Goal: Task Accomplishment & Management: Manage account settings

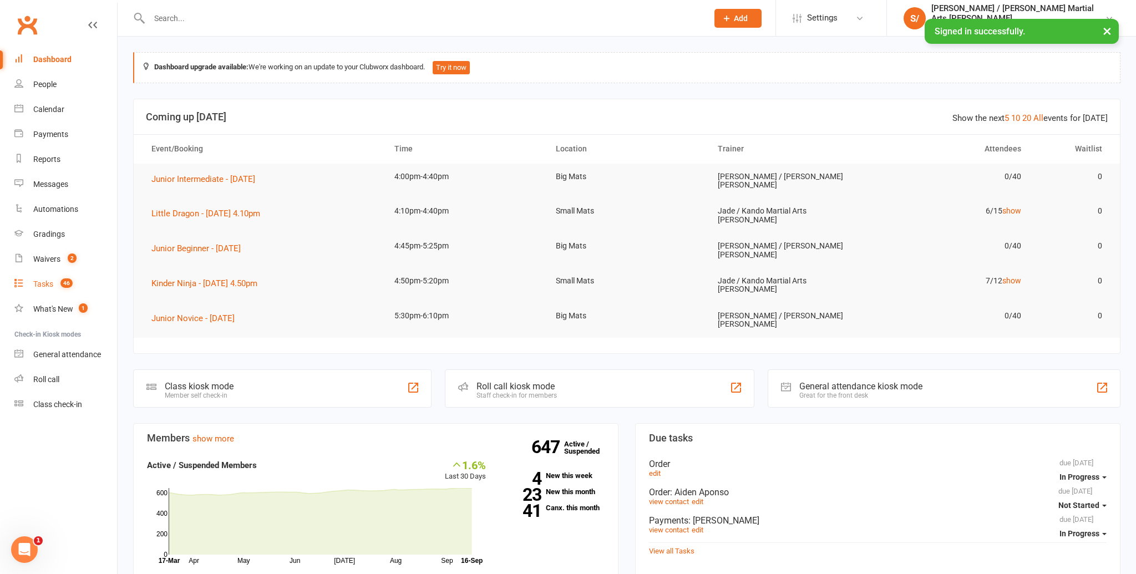
click at [50, 286] on div "Tasks" at bounding box center [43, 283] width 20 height 9
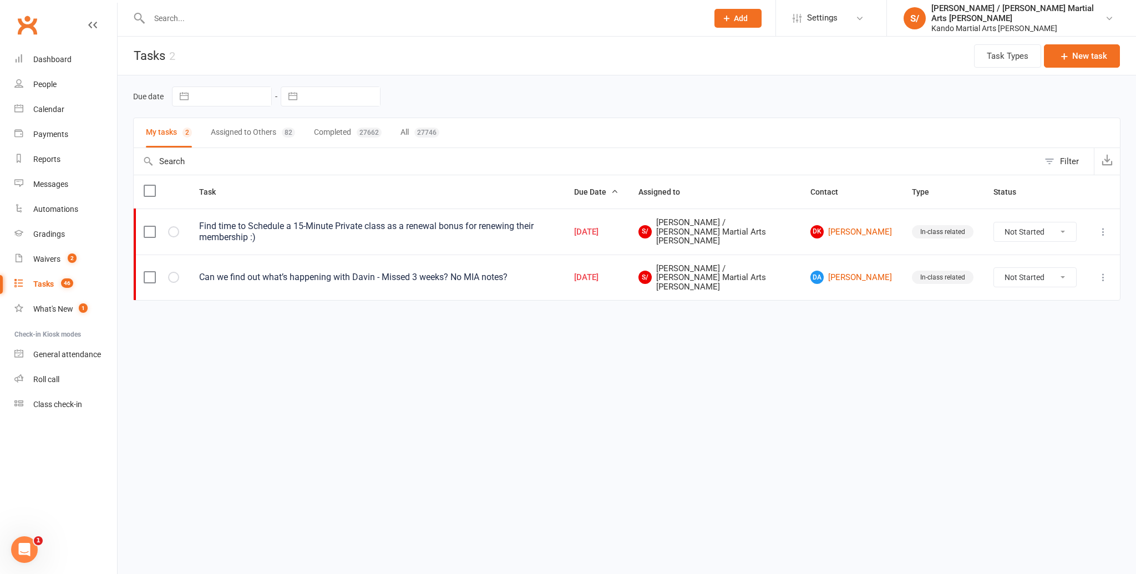
click at [240, 129] on button "Assigned to Others 82" at bounding box center [253, 132] width 84 height 29
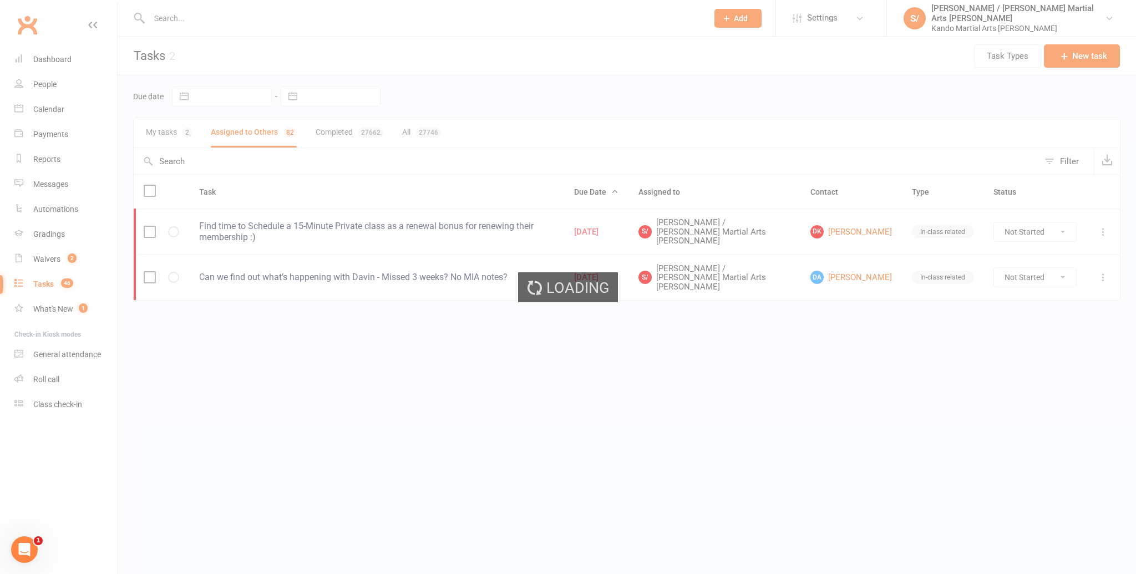
select select "started"
select select "waiting"
select select "started"
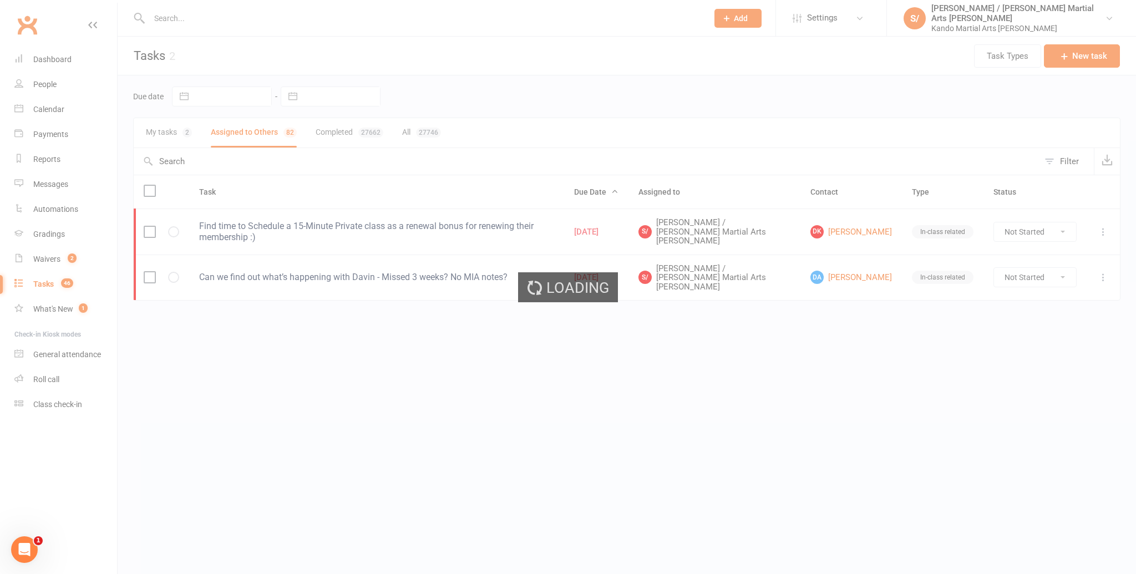
select select "started"
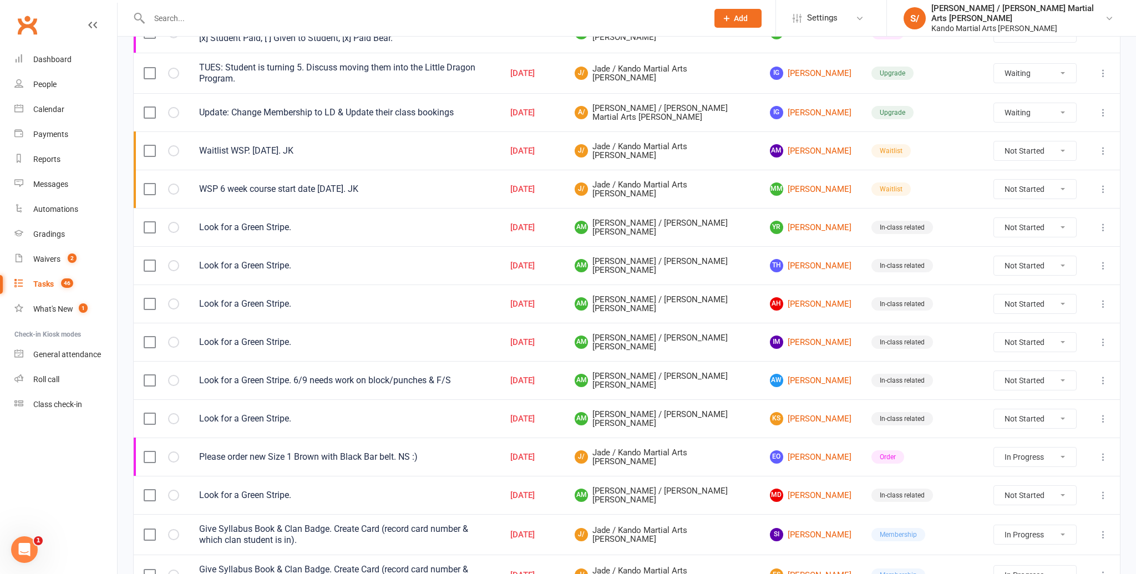
scroll to position [317, 0]
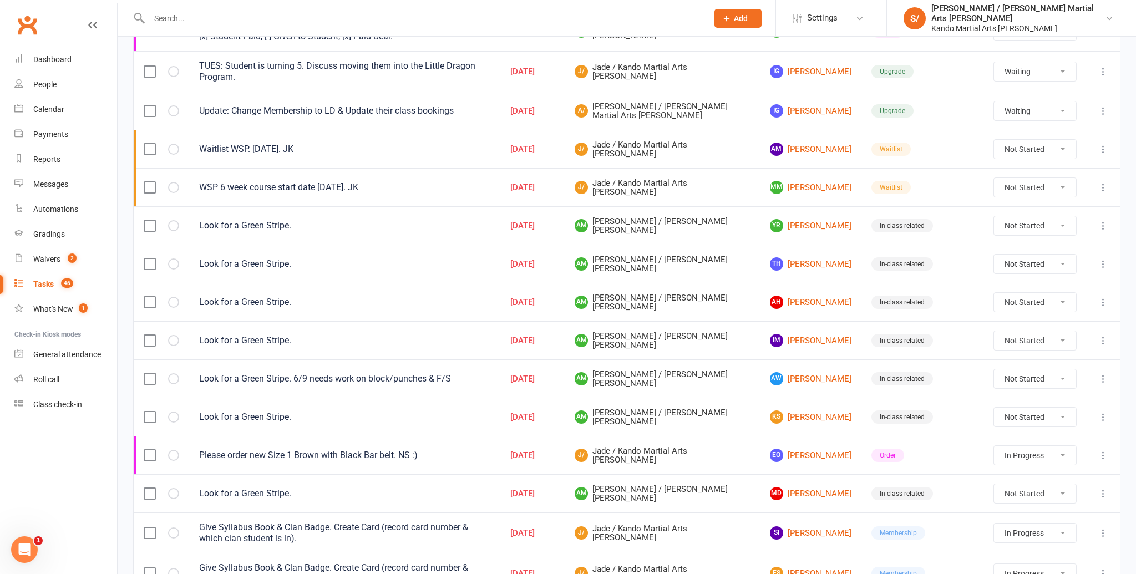
click at [1009, 220] on select "Not Started In Progress Waiting Complete" at bounding box center [1035, 225] width 82 height 19
click at [994, 216] on select "Not Started In Progress Waiting Complete" at bounding box center [1035, 225] width 82 height 19
select select "unstarted"
select select "started"
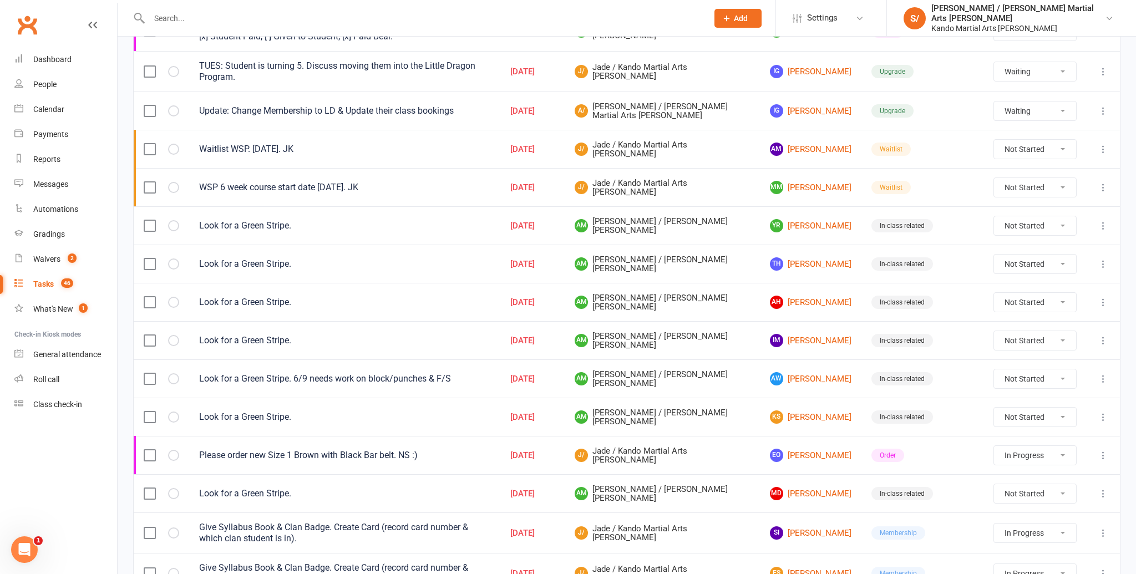
select select "waiting"
select select "started"
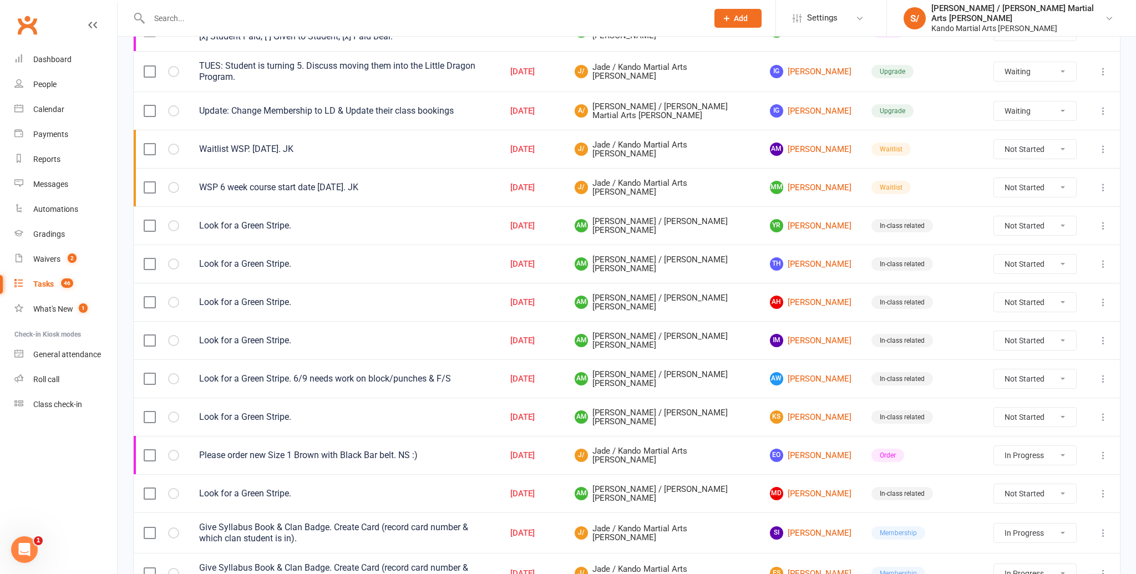
select select "started"
select select "waiting"
select select "started"
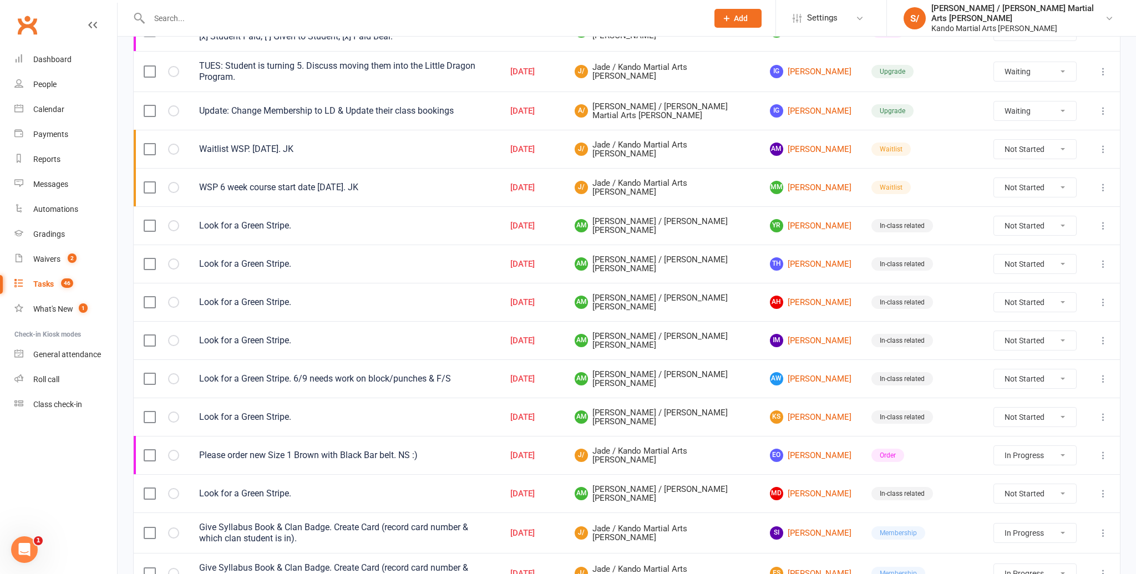
select select "started"
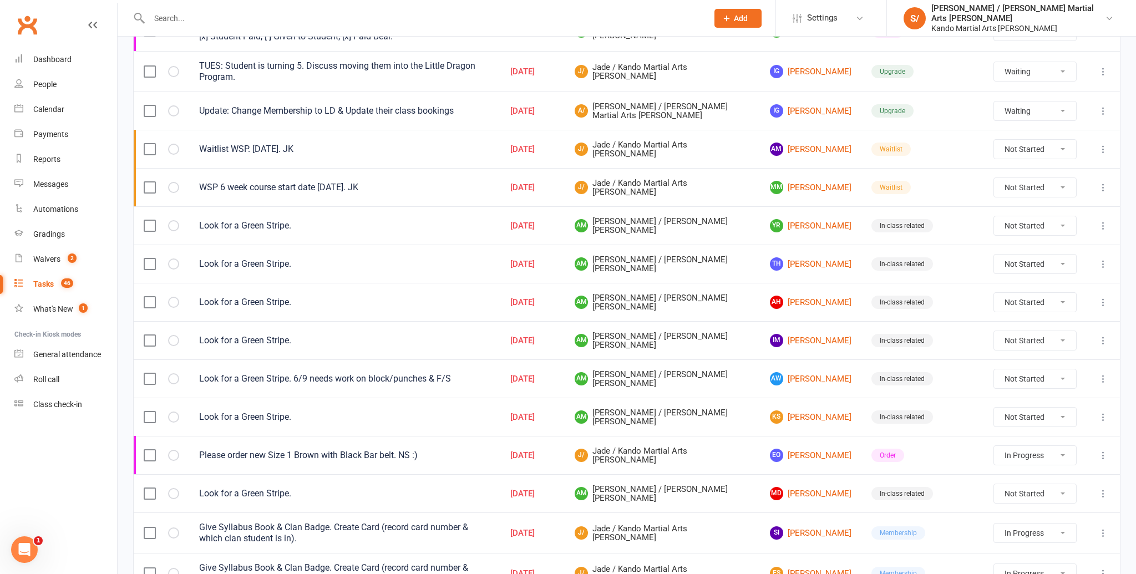
select select "started"
select select "waiting"
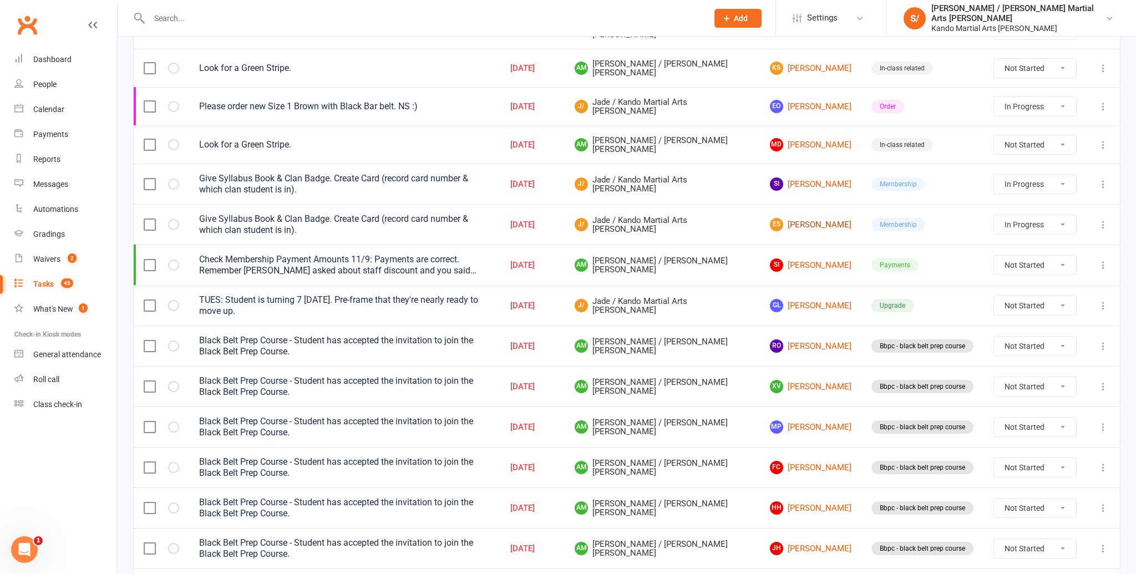
scroll to position [694, 0]
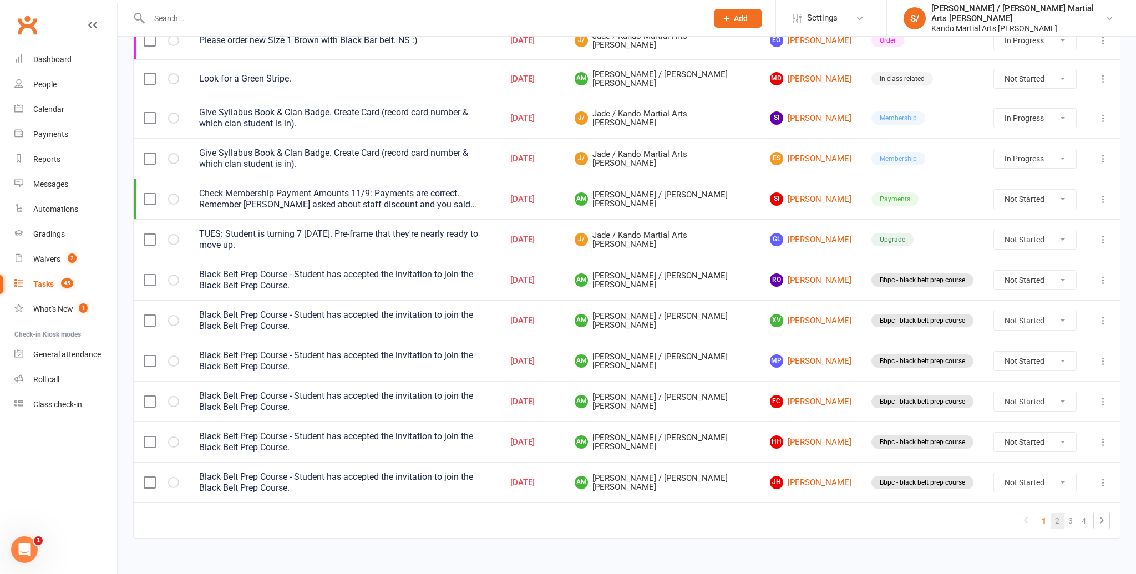
click at [1058, 514] on link "2" at bounding box center [1056, 521] width 13 height 16
select select "started"
select select "waiting"
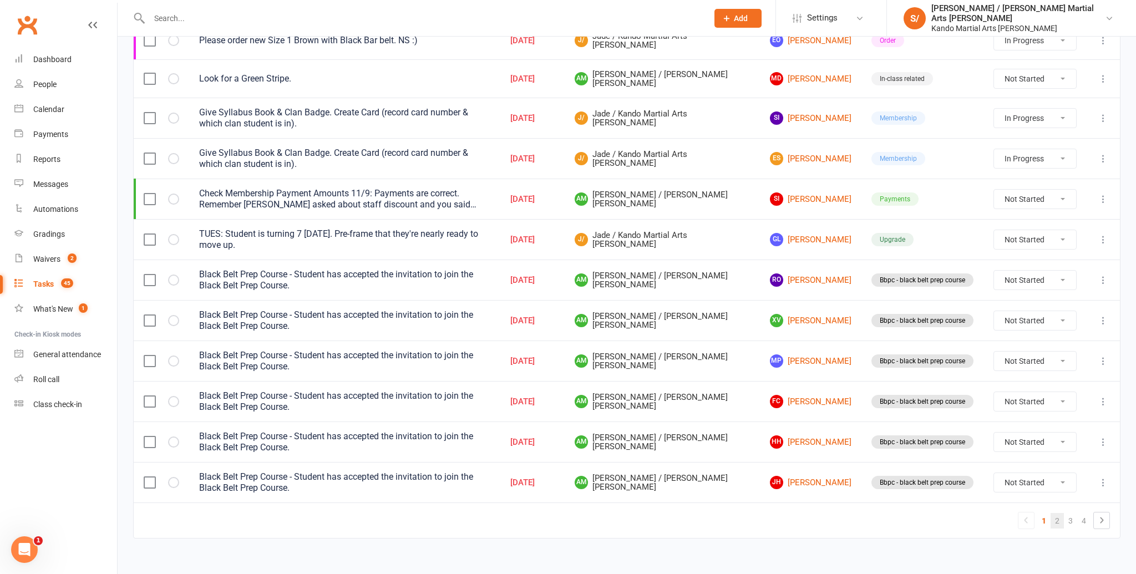
select select "started"
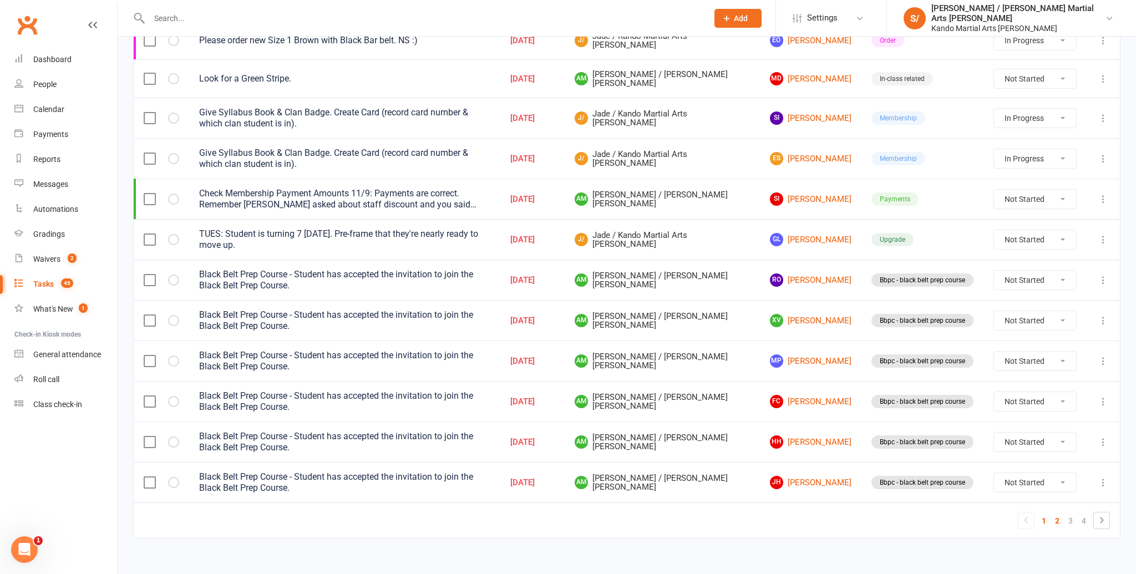
select select "waiting"
select select "started"
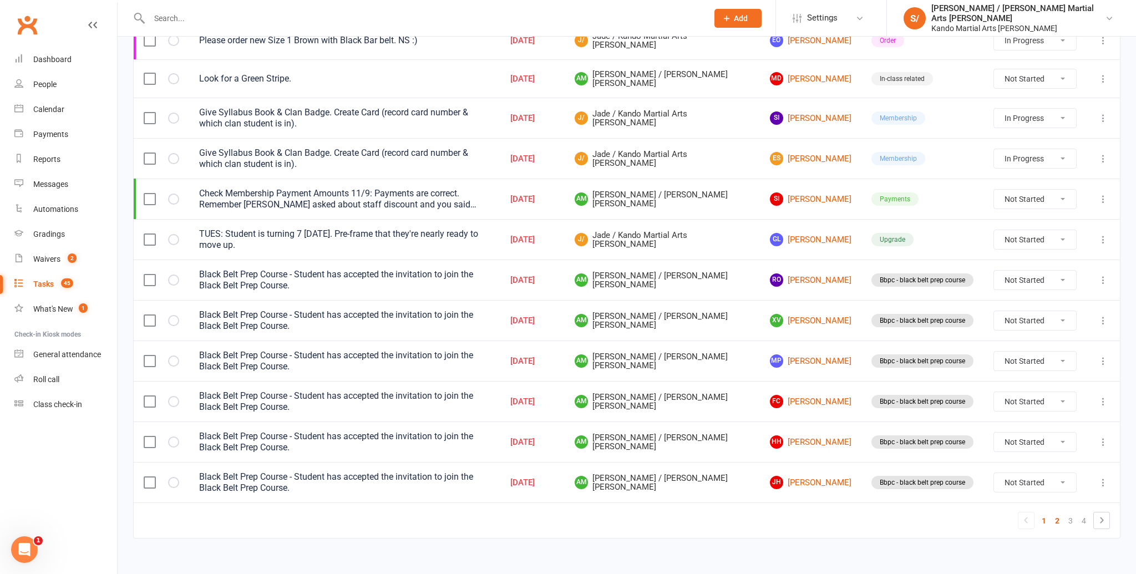
select select "started"
select select "waiting"
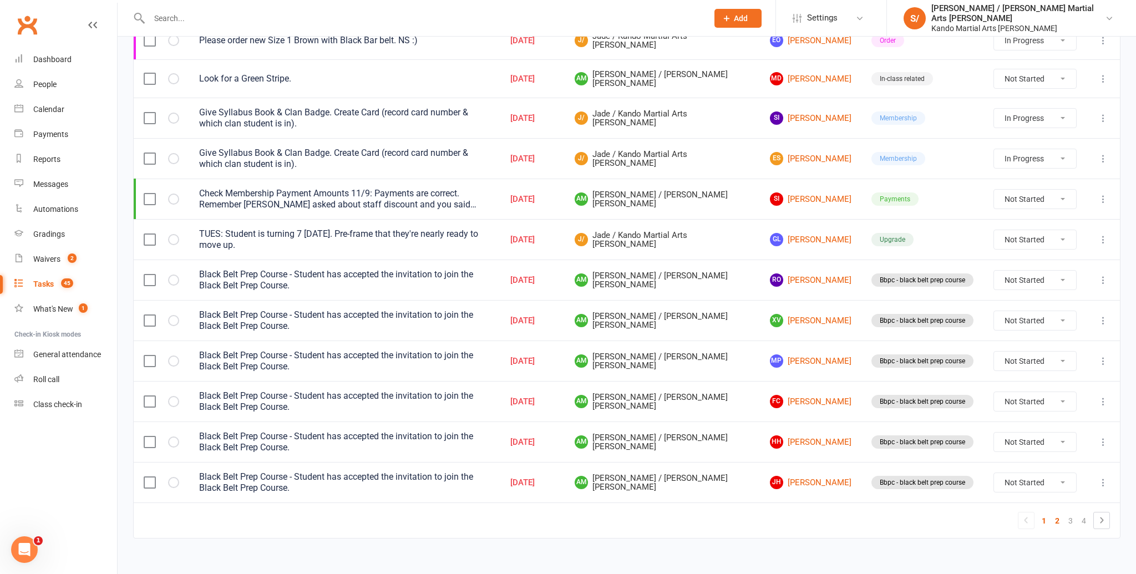
select select "waiting"
select select "started"
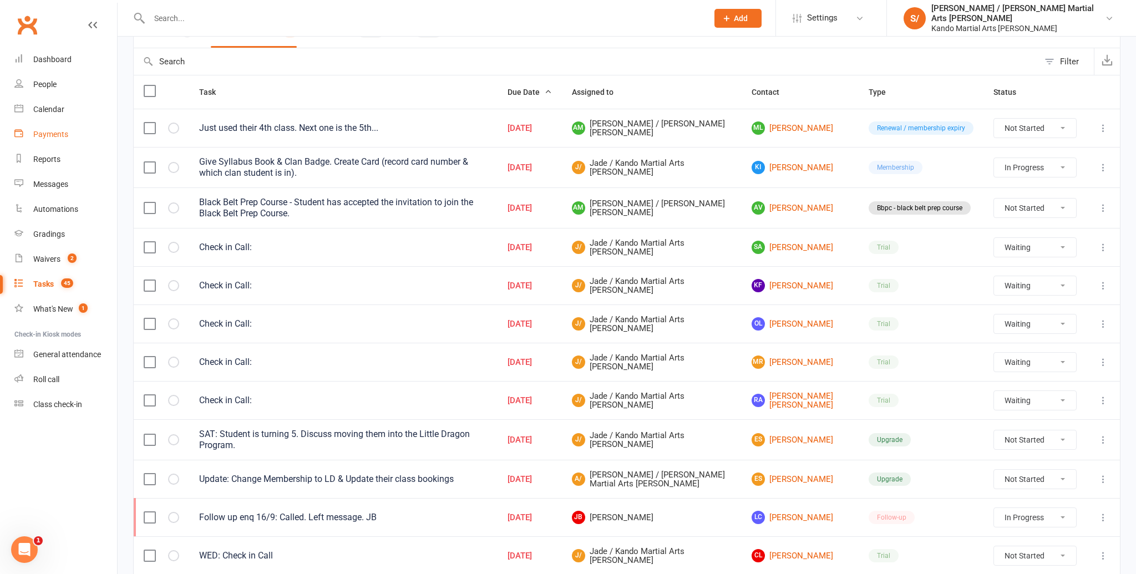
scroll to position [95, 0]
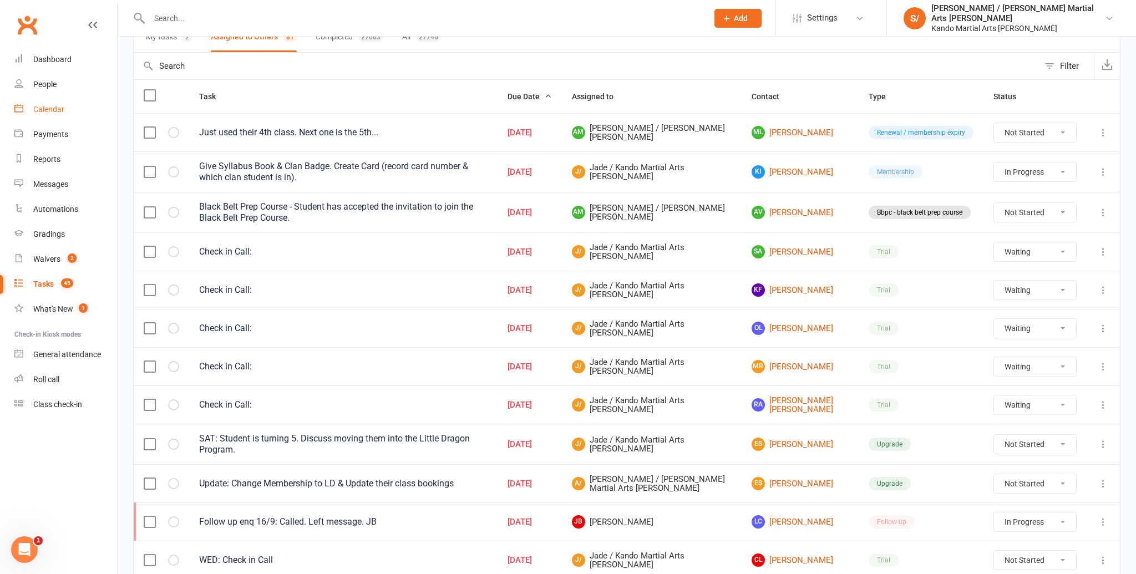
click at [48, 114] on link "Calendar" at bounding box center [65, 109] width 103 height 25
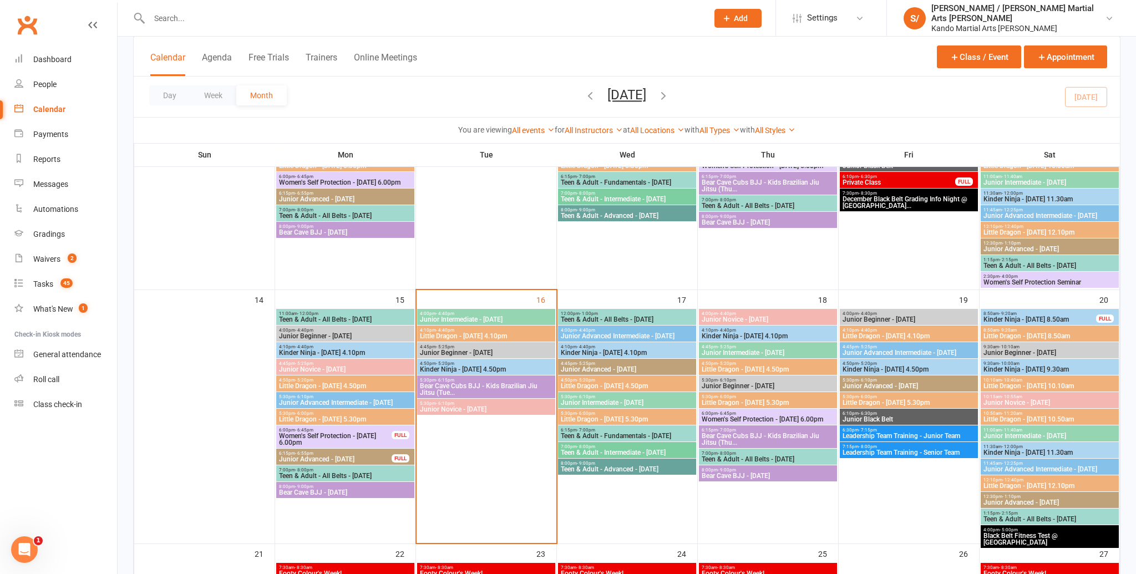
scroll to position [457, 0]
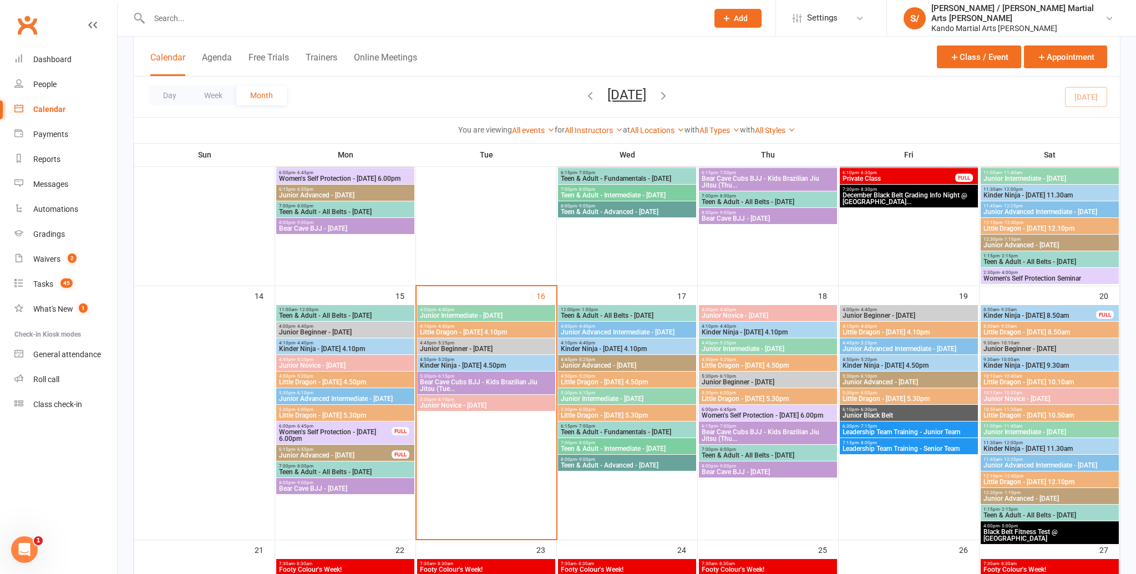
click at [507, 332] on span "Little Dragon - [DATE] 4.10pm" at bounding box center [486, 332] width 134 height 7
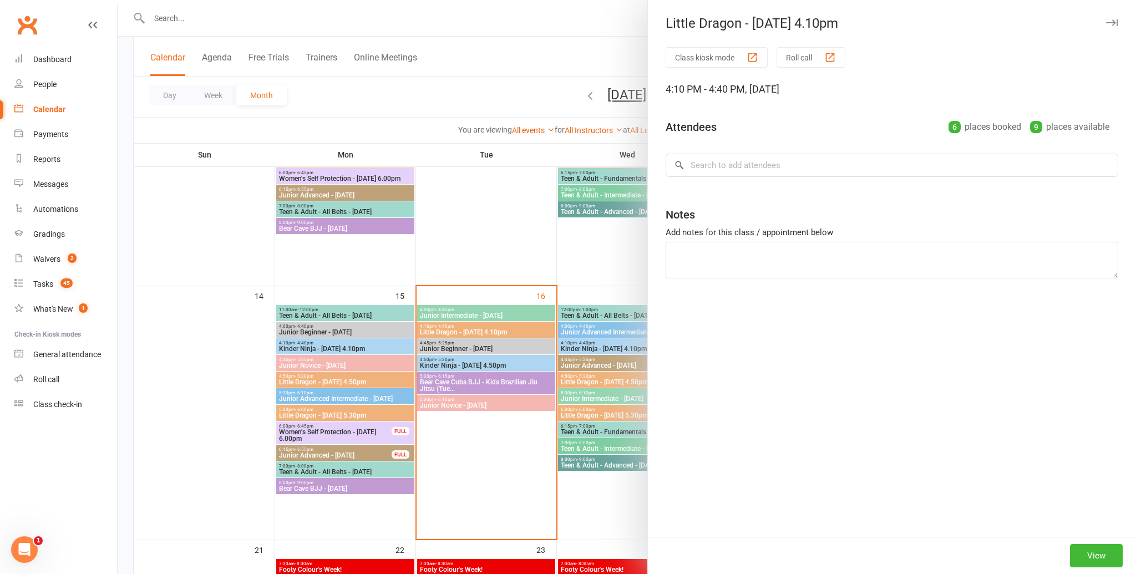
scroll to position [456, 0]
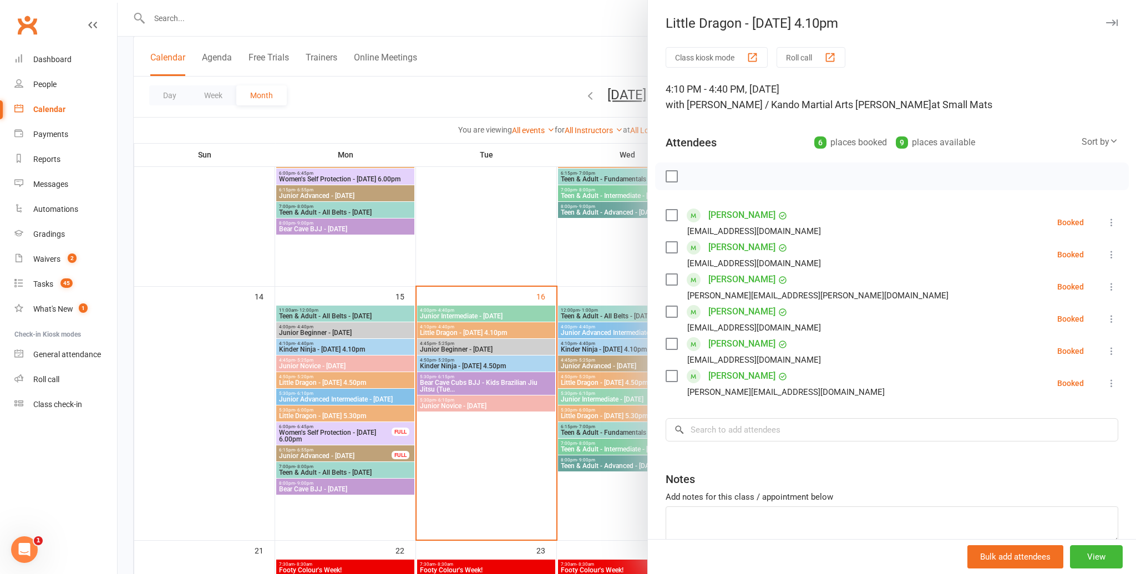
click at [1117, 23] on icon "button" at bounding box center [1112, 22] width 12 height 7
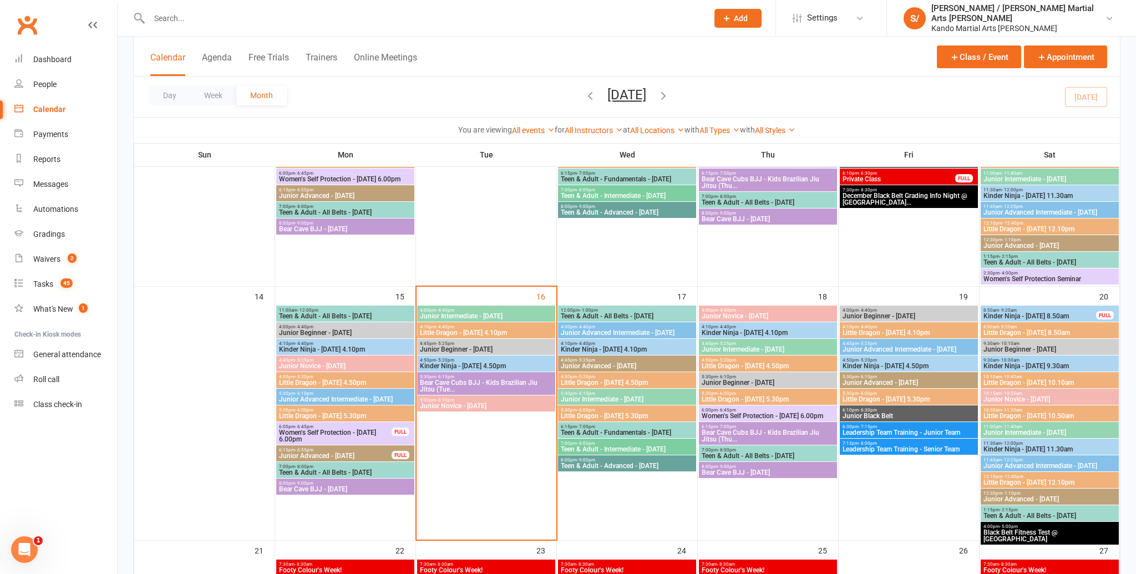
click at [485, 359] on span "4:50pm - 5:20pm" at bounding box center [486, 360] width 134 height 5
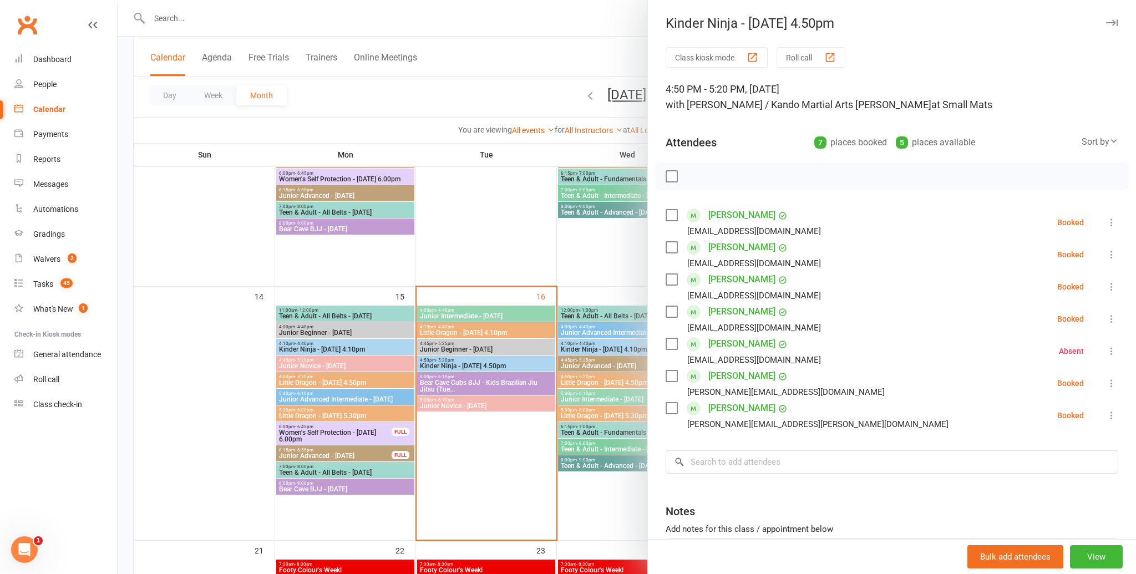
click at [1110, 21] on icon "button" at bounding box center [1112, 22] width 12 height 7
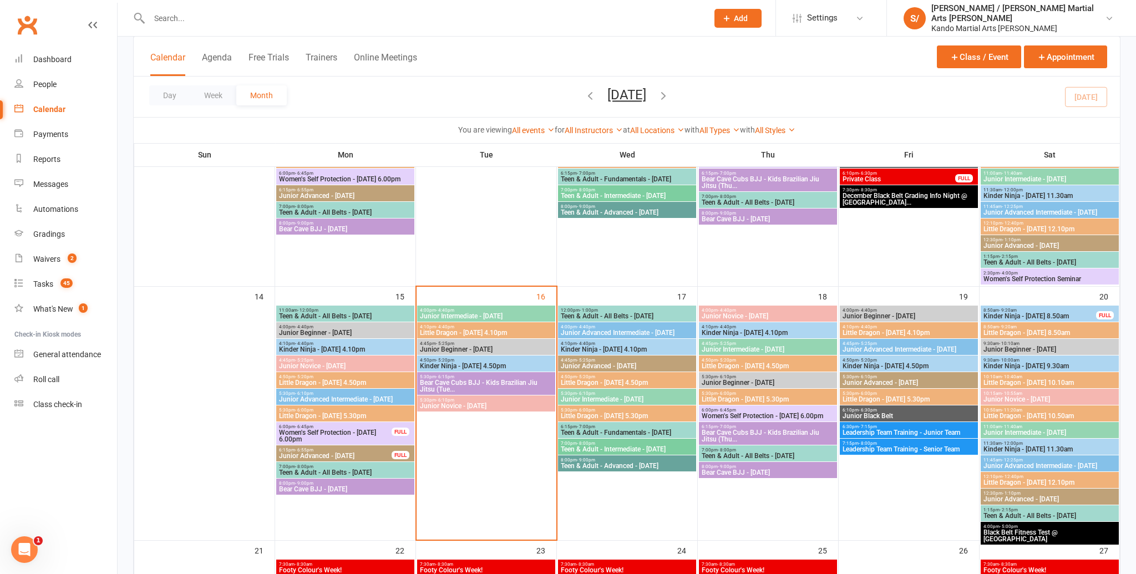
click at [1074, 334] on span "Little Dragon - [DATE] 8.50am" at bounding box center [1050, 332] width 134 height 7
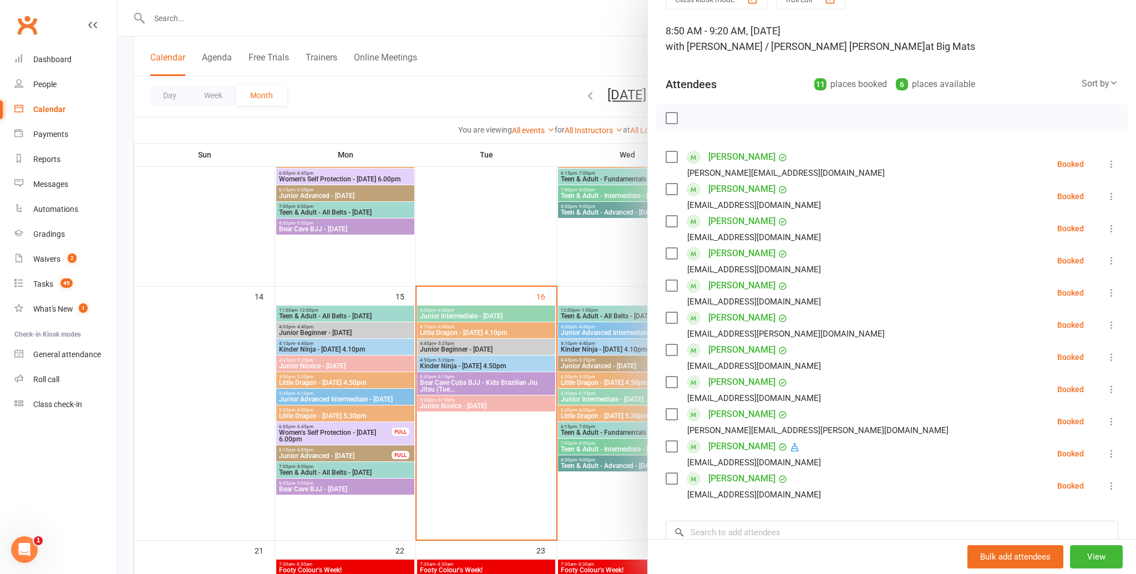
scroll to position [59, 0]
click at [736, 410] on link "[PERSON_NAME]" at bounding box center [741, 413] width 67 height 18
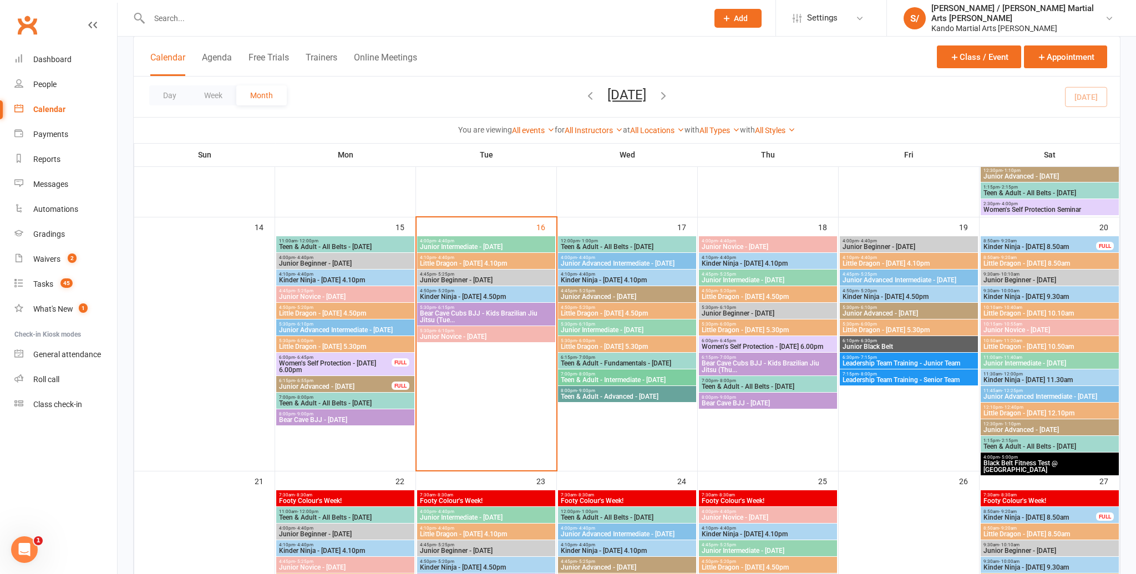
scroll to position [535, 0]
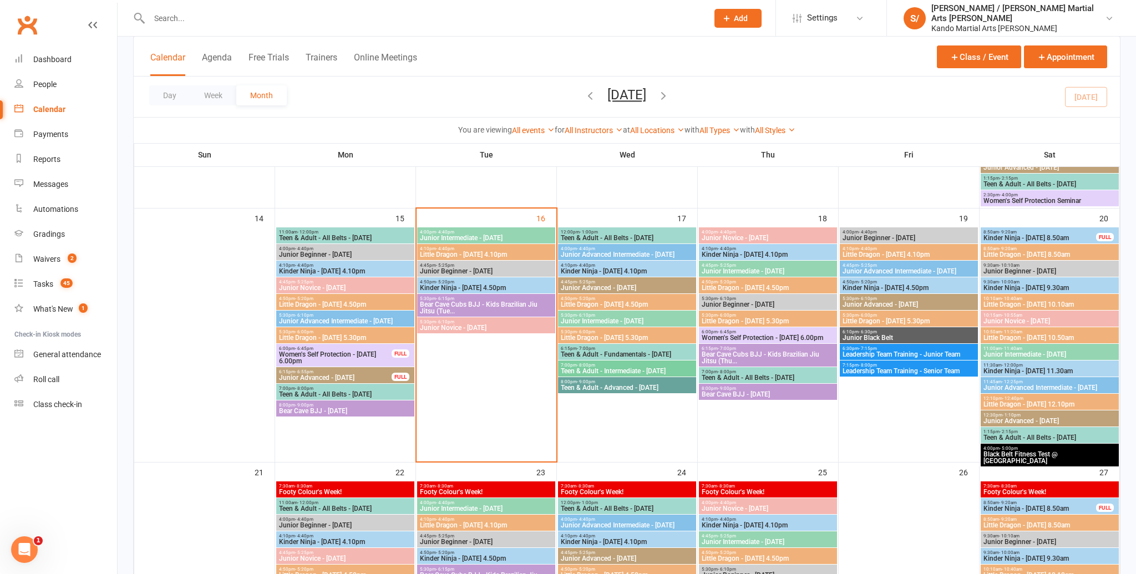
click at [1007, 257] on span "Little Dragon - [DATE] 8.50am" at bounding box center [1050, 254] width 134 height 7
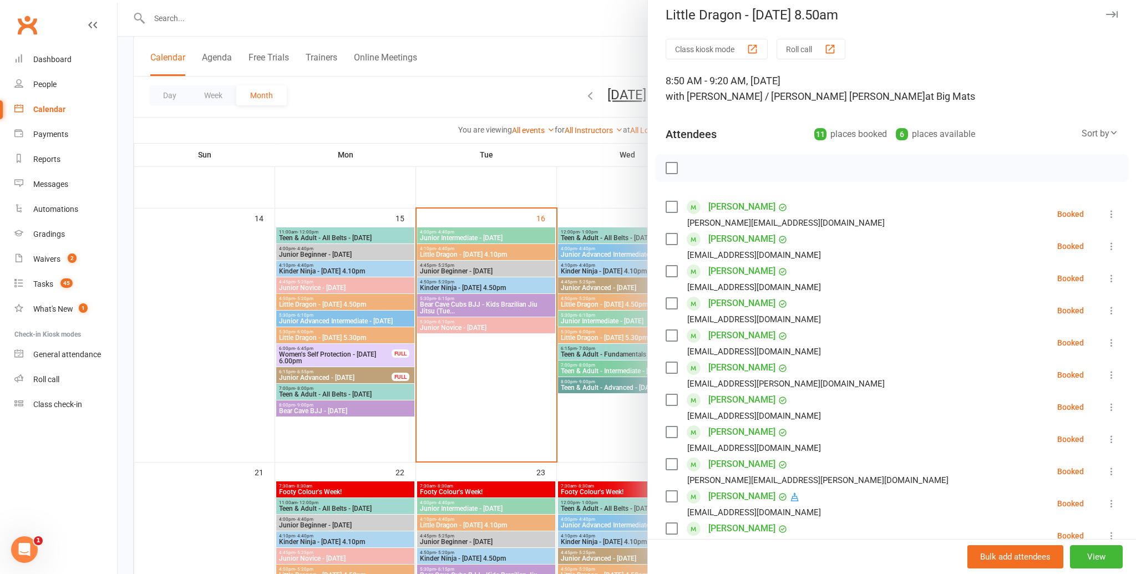
scroll to position [0, 0]
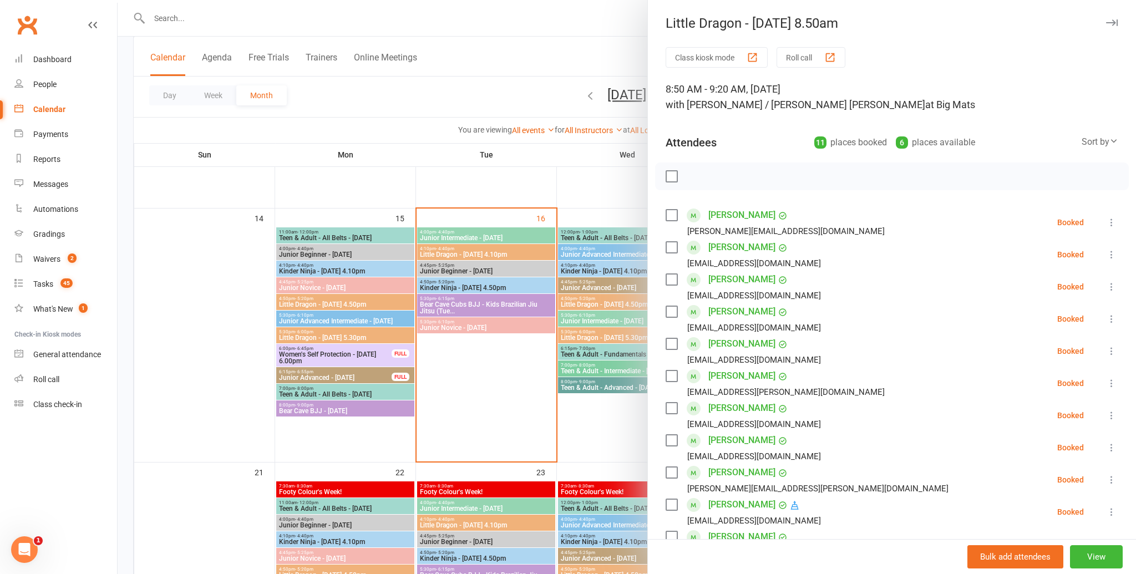
click at [1109, 22] on icon "button" at bounding box center [1112, 22] width 12 height 7
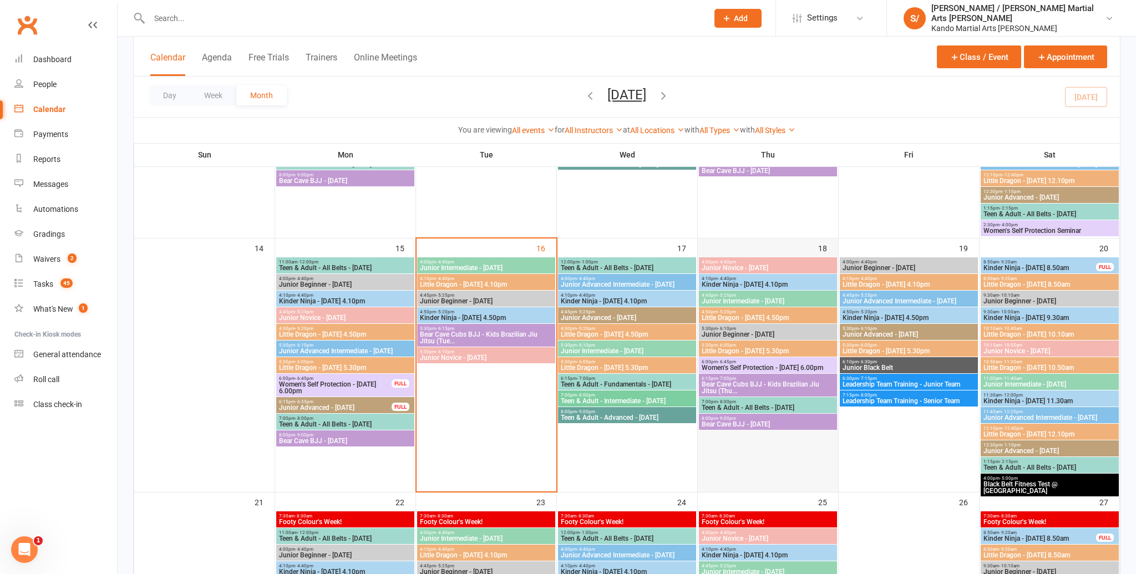
scroll to position [506, 0]
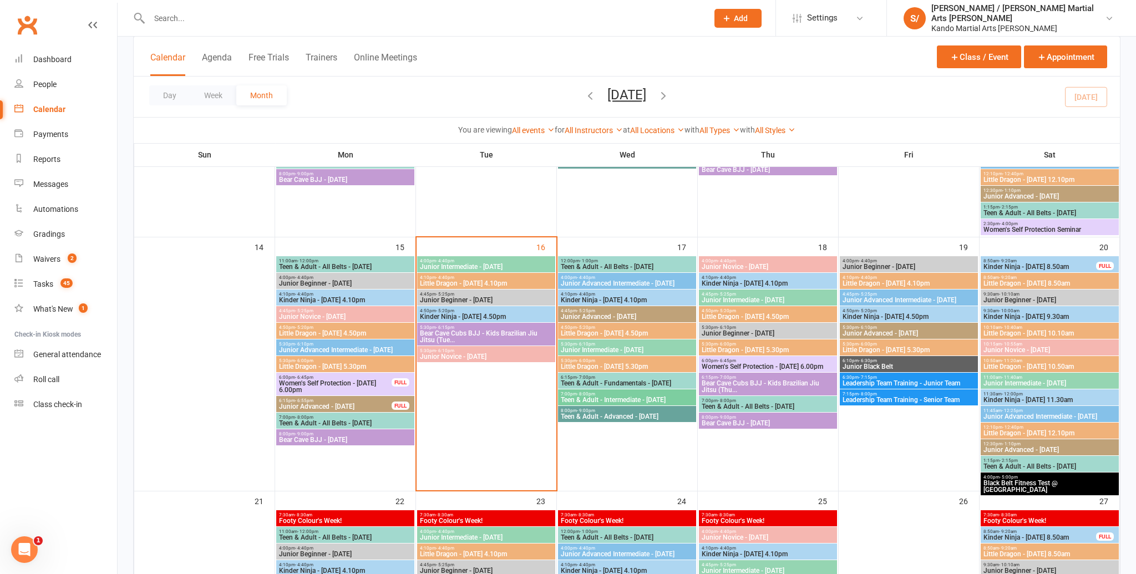
click at [758, 283] on span "Kinder Ninja - [DATE] 4.10pm" at bounding box center [768, 283] width 134 height 7
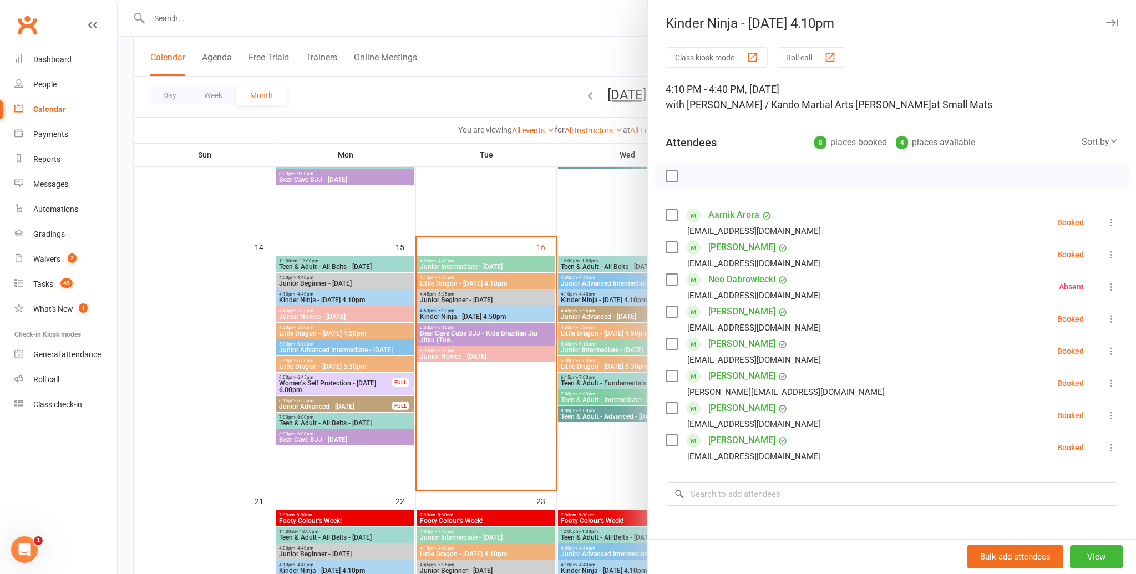
click at [1110, 18] on button "button" at bounding box center [1111, 22] width 13 height 13
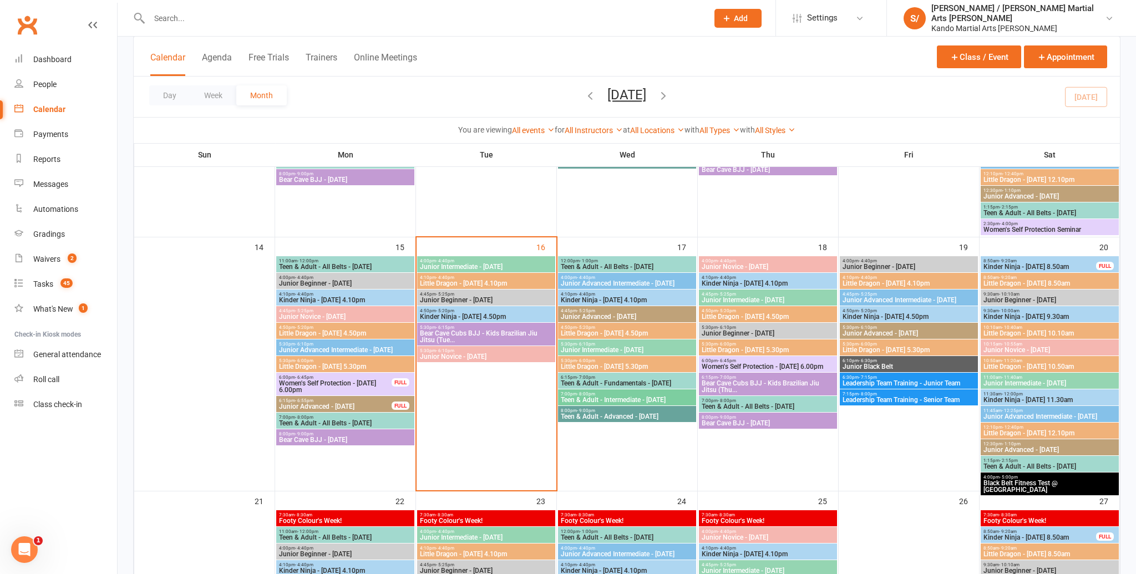
scroll to position [502, 0]
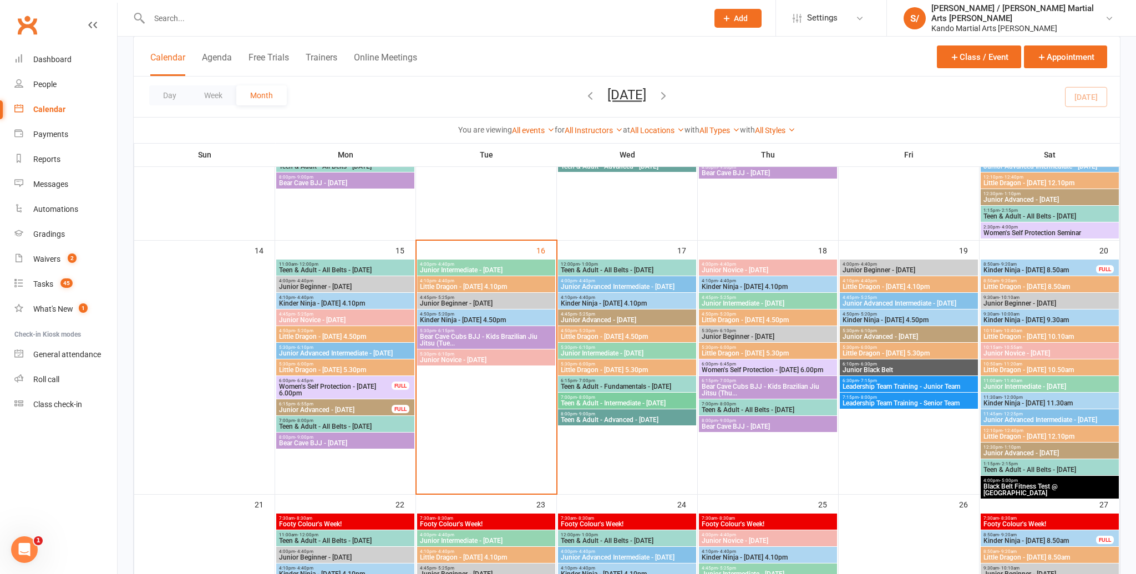
click at [789, 319] on span "Little Dragon - [DATE] 4.50pm" at bounding box center [768, 320] width 134 height 7
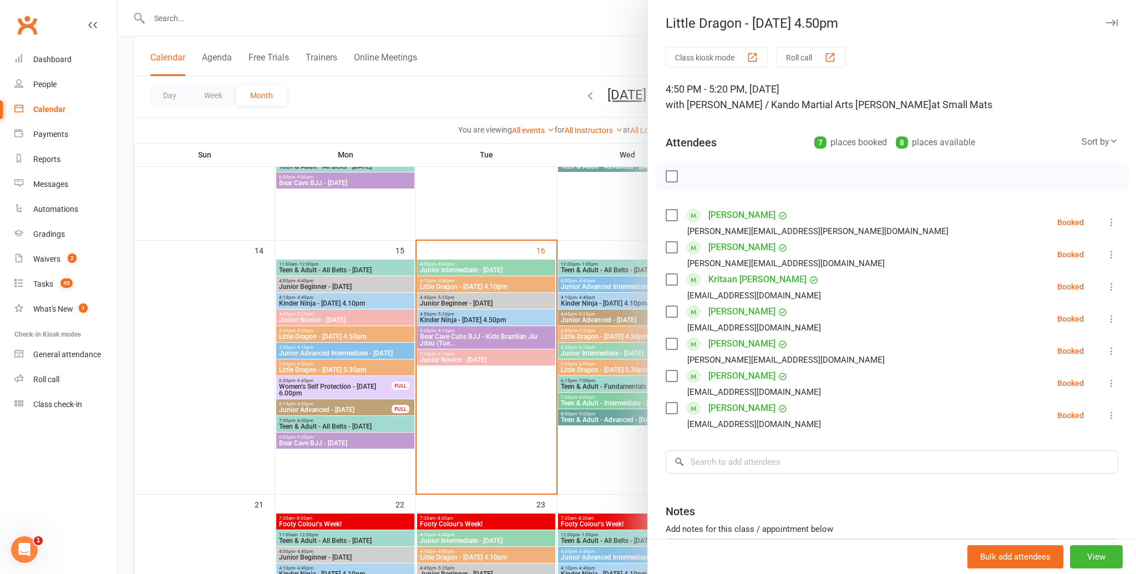
click at [1108, 21] on icon "button" at bounding box center [1112, 22] width 12 height 7
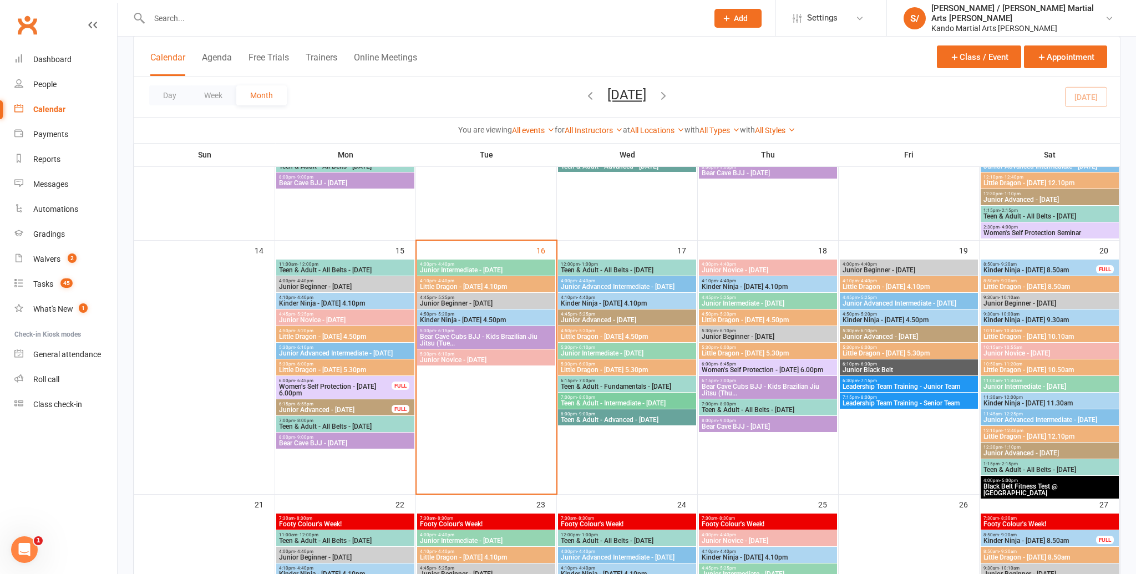
click at [923, 283] on span "Little Dragon - [DATE] 4.10pm" at bounding box center [909, 286] width 134 height 7
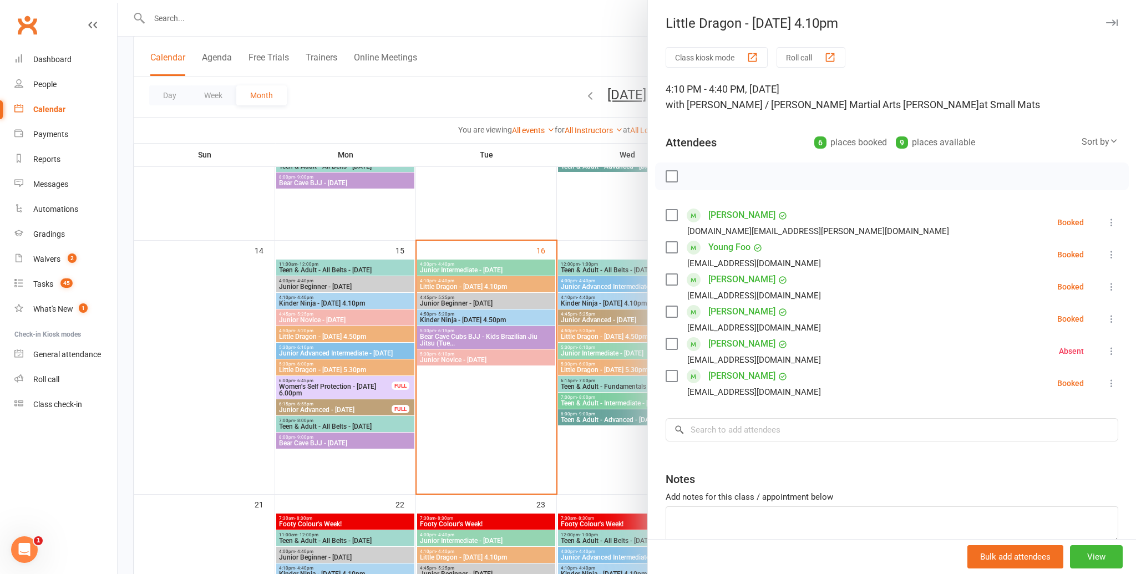
click at [1115, 24] on icon "button" at bounding box center [1112, 22] width 12 height 7
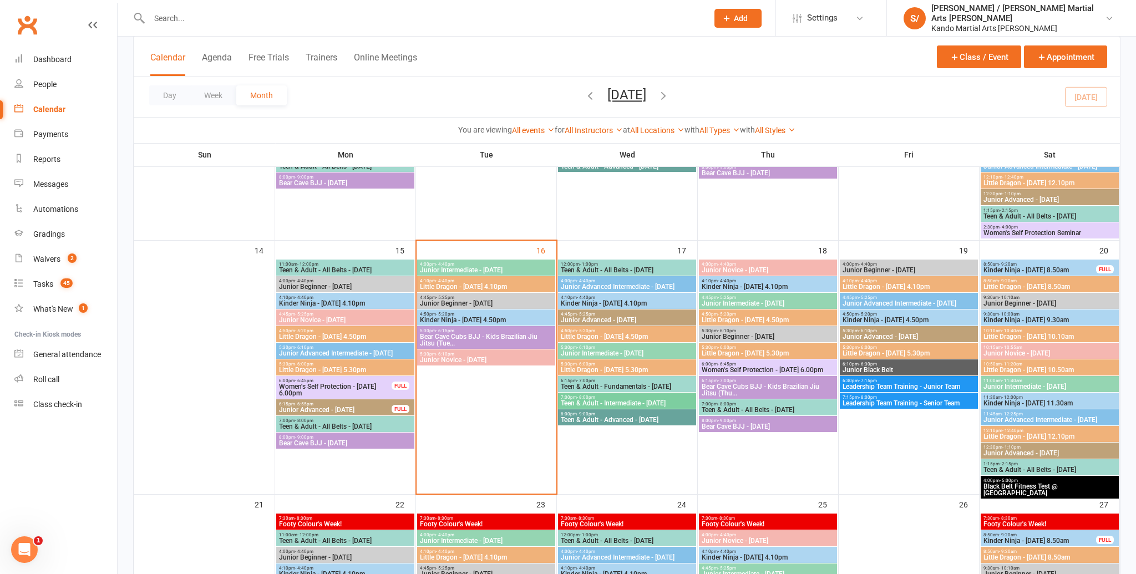
click at [914, 315] on span "4:50pm - 5:20pm" at bounding box center [909, 314] width 134 height 5
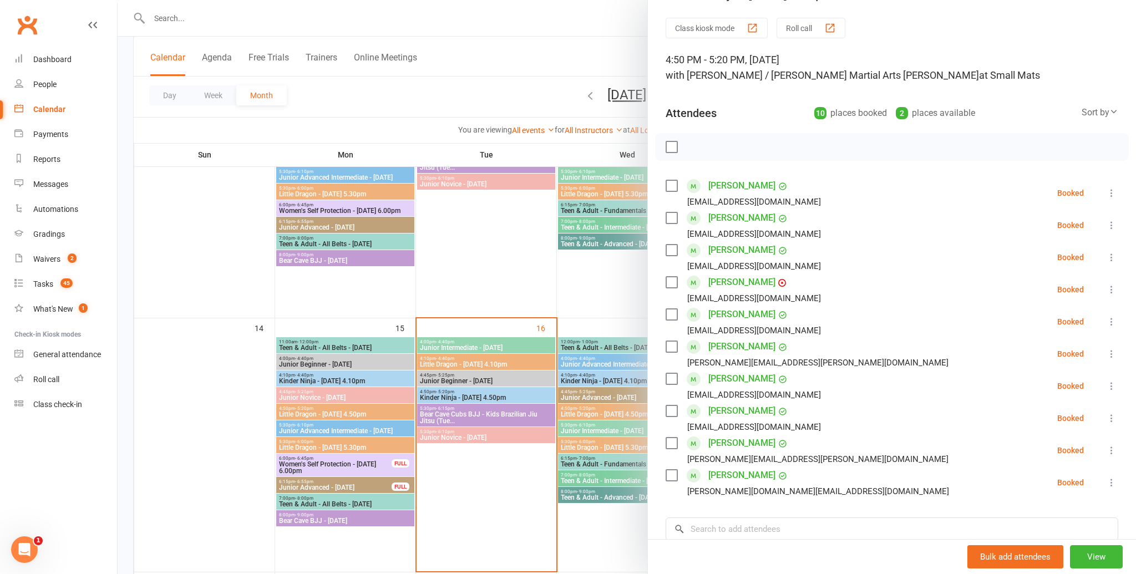
scroll to position [0, 0]
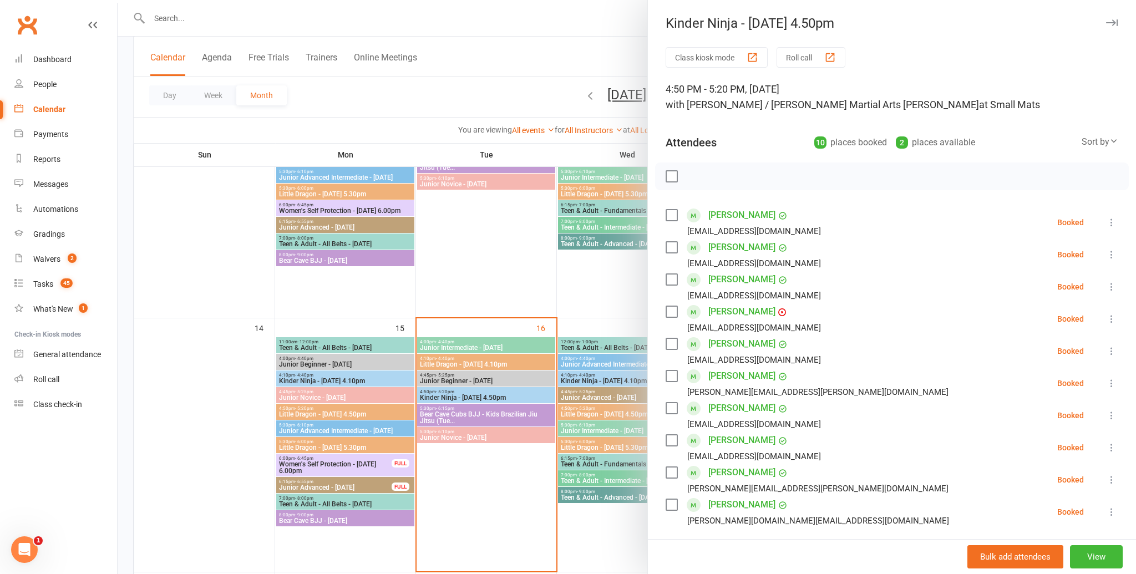
click at [1118, 21] on div "Kinder Ninja - [DATE] 4.50pm" at bounding box center [892, 24] width 488 height 16
click at [1106, 23] on icon "button" at bounding box center [1112, 22] width 12 height 7
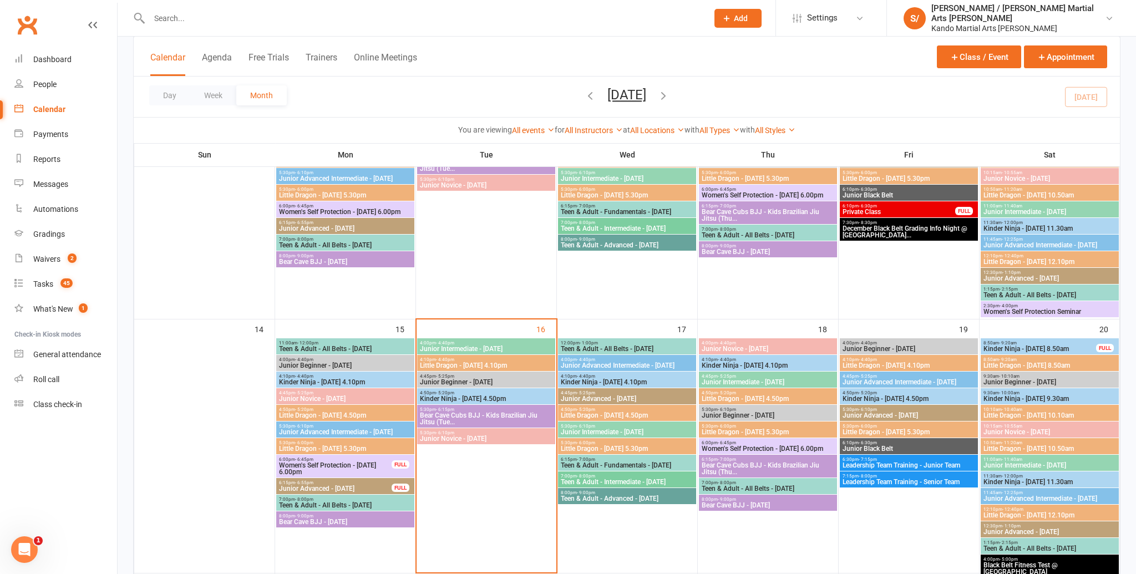
click at [870, 429] on span "Little Dragon - [DATE] 5.30pm" at bounding box center [909, 432] width 134 height 7
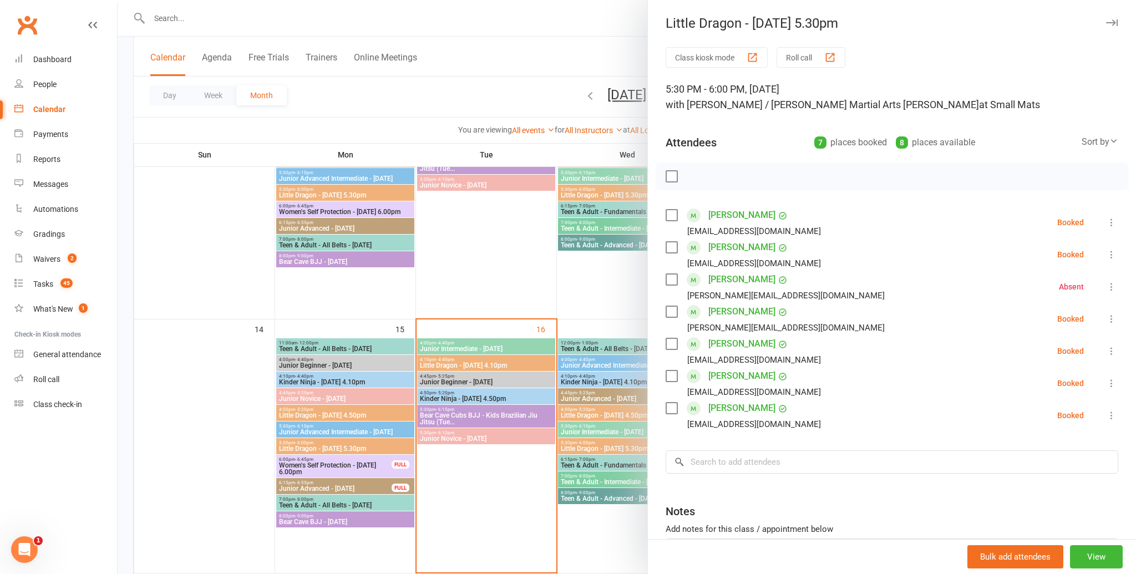
click at [1116, 25] on icon "button" at bounding box center [1112, 22] width 12 height 7
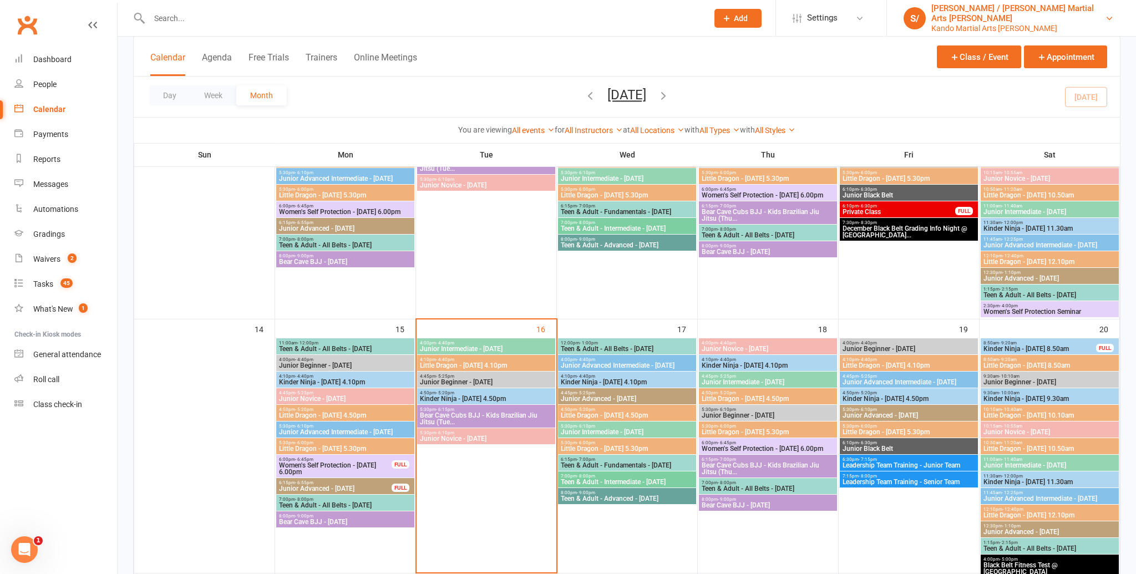
click at [1041, 23] on div "Kando Martial Arts [PERSON_NAME]" at bounding box center [1018, 28] width 174 height 10
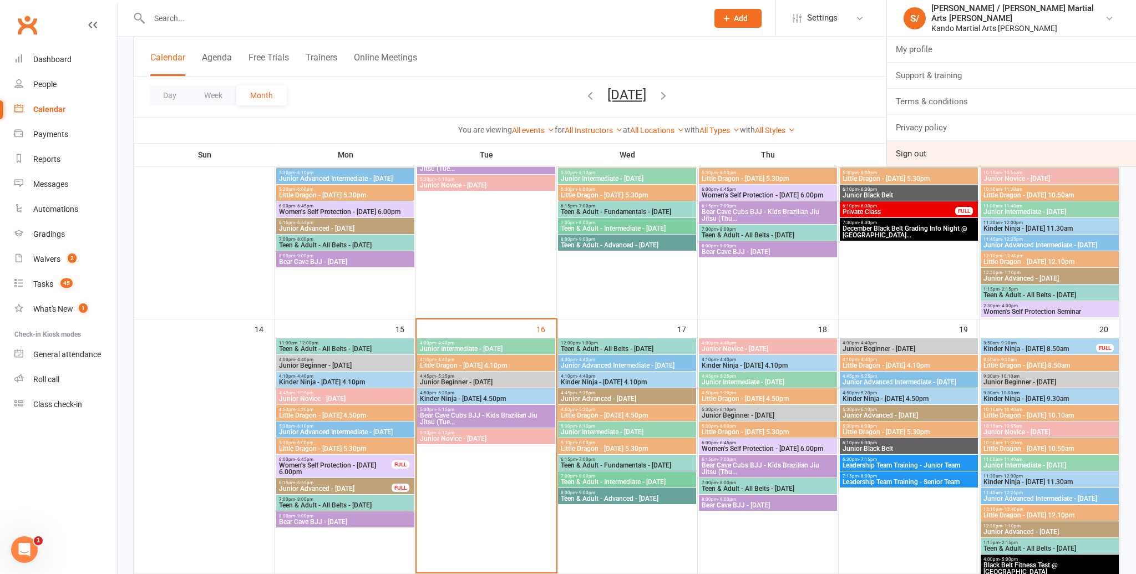
click at [1018, 155] on link "Sign out" at bounding box center [1011, 154] width 249 height 26
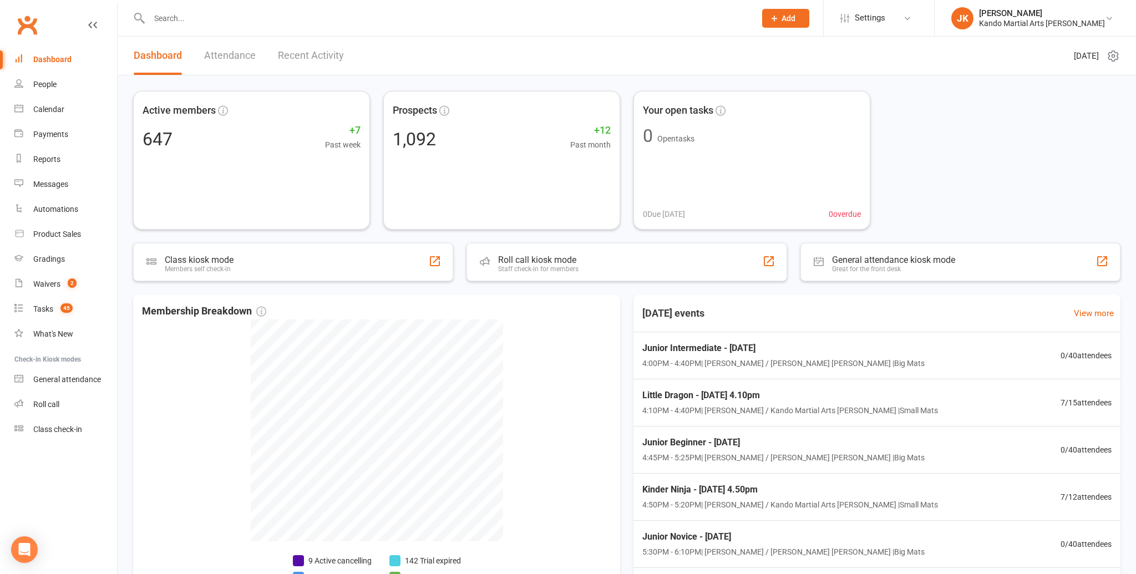
click at [151, 7] on div at bounding box center [440, 18] width 614 height 36
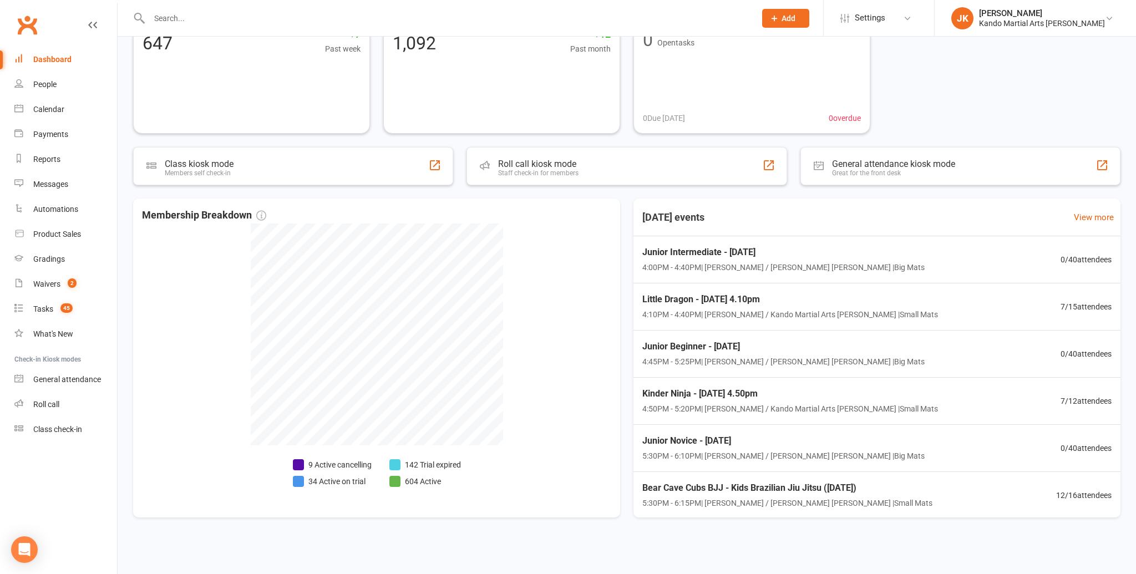
scroll to position [90, 0]
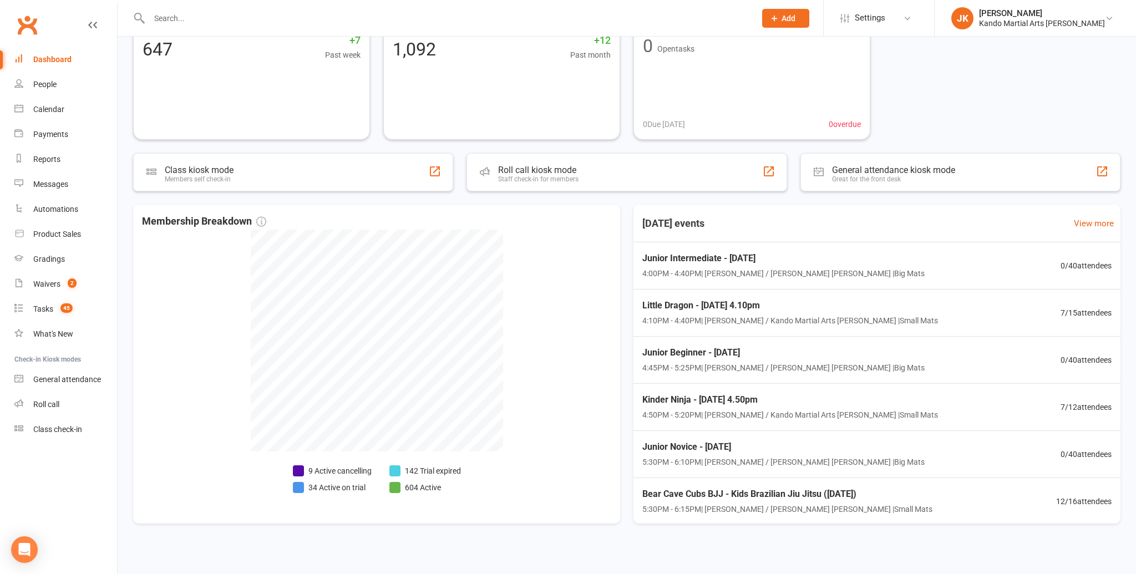
click at [166, 19] on input "text" at bounding box center [447, 19] width 602 height 16
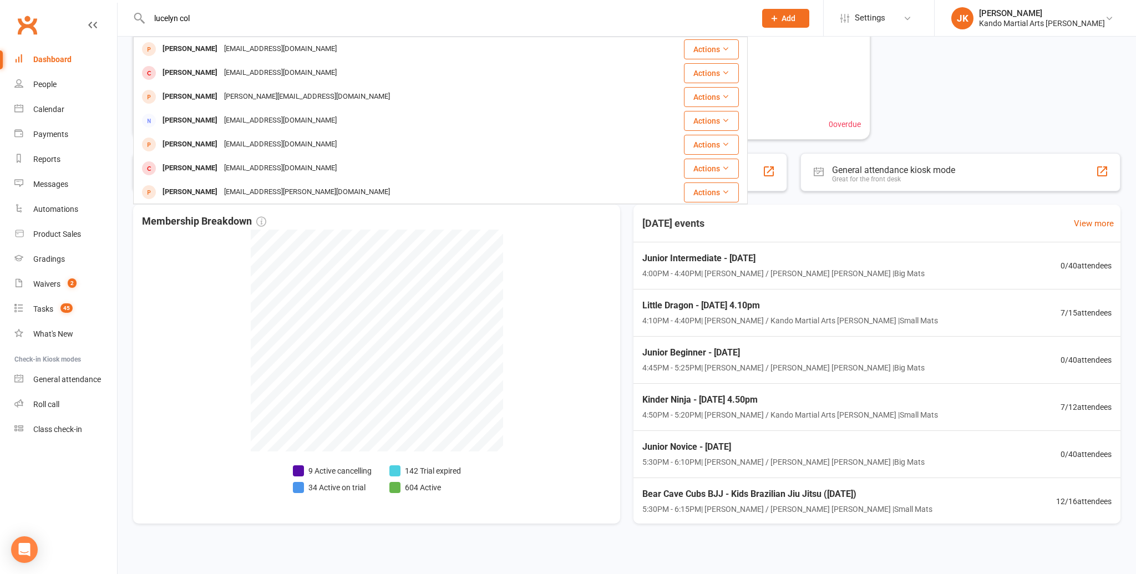
type input "lucelyn col"
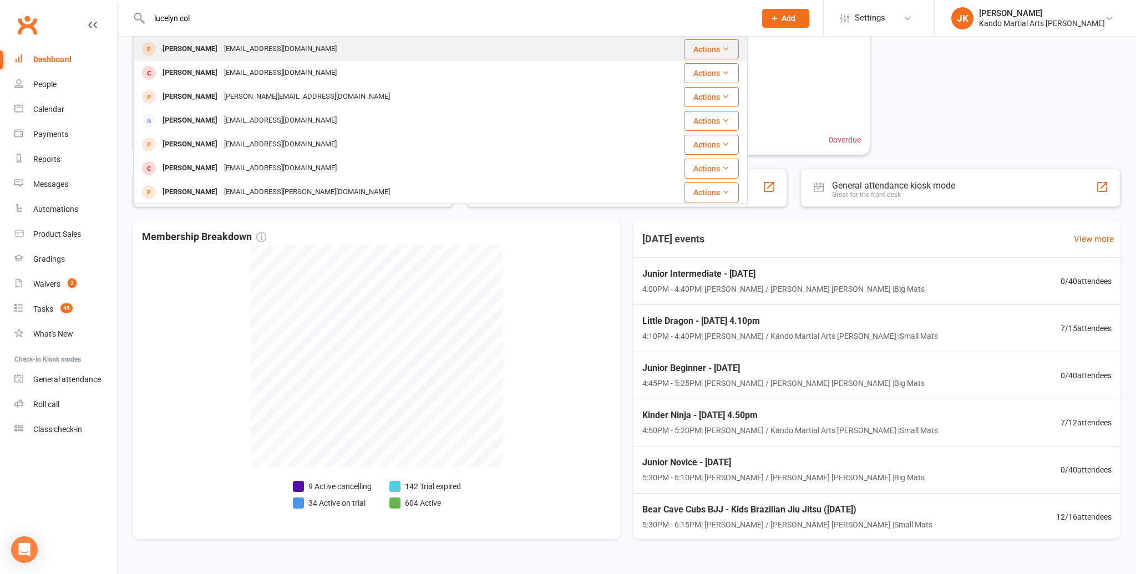
scroll to position [73, 0]
click at [184, 46] on div "[PERSON_NAME]" at bounding box center [190, 49] width 62 height 16
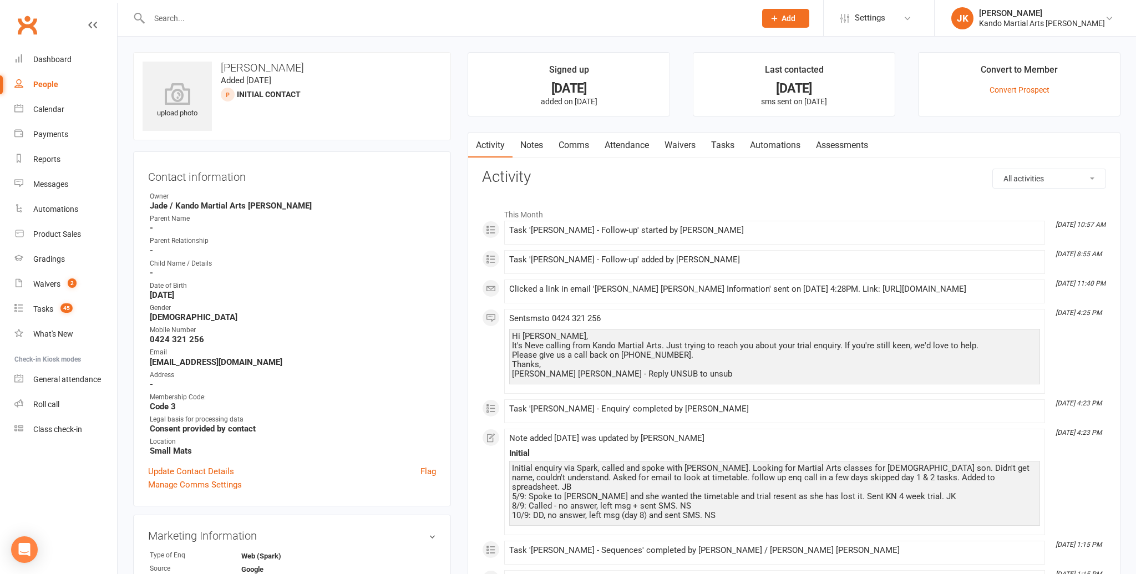
click at [533, 144] on link "Notes" at bounding box center [531, 146] width 38 height 26
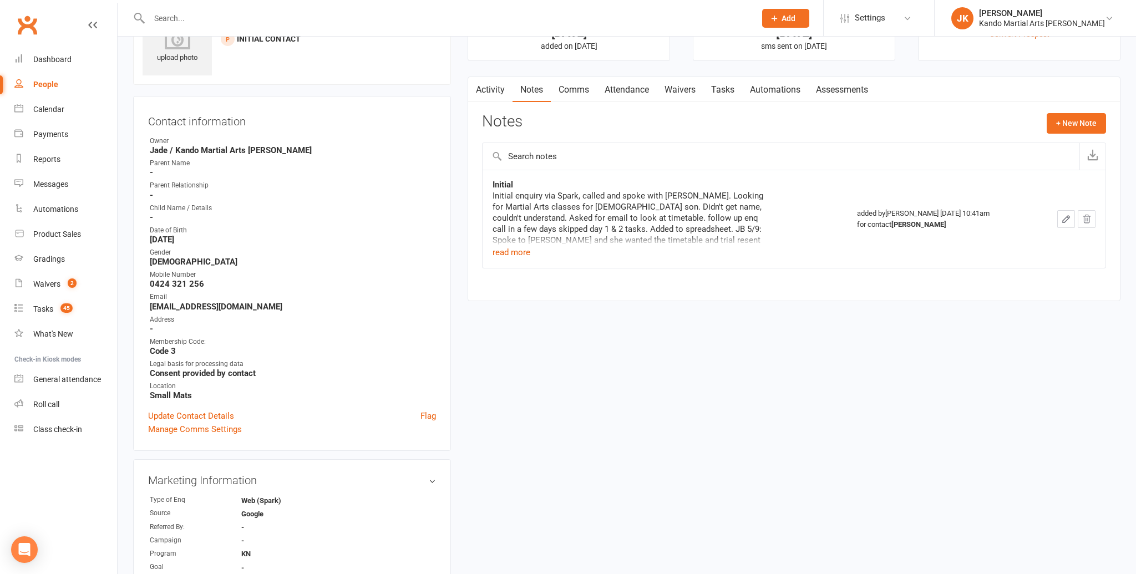
scroll to position [58, 0]
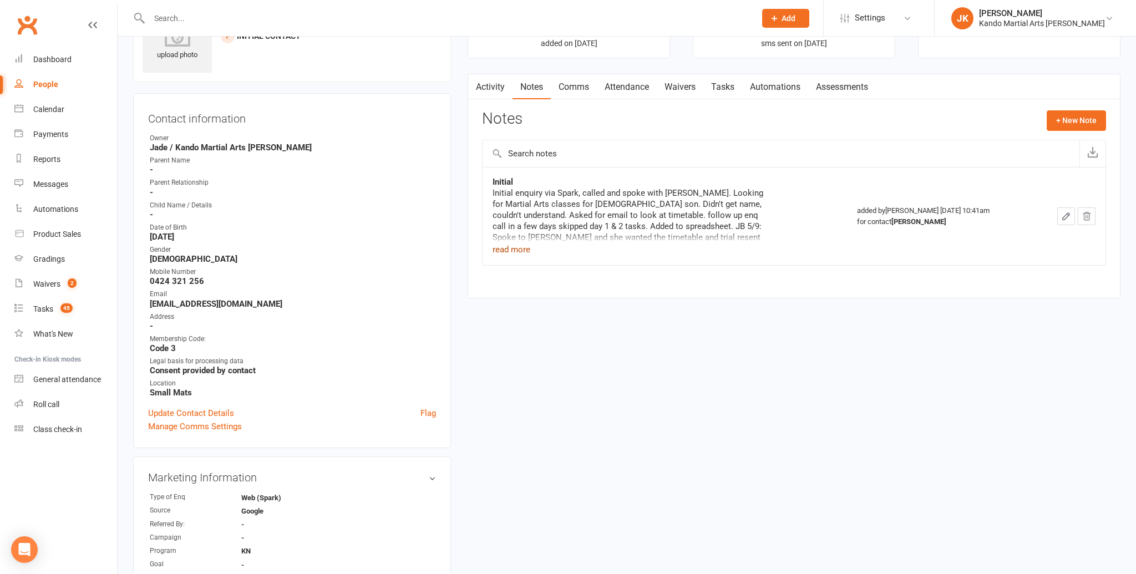
click at [519, 248] on button "read more" at bounding box center [511, 249] width 38 height 13
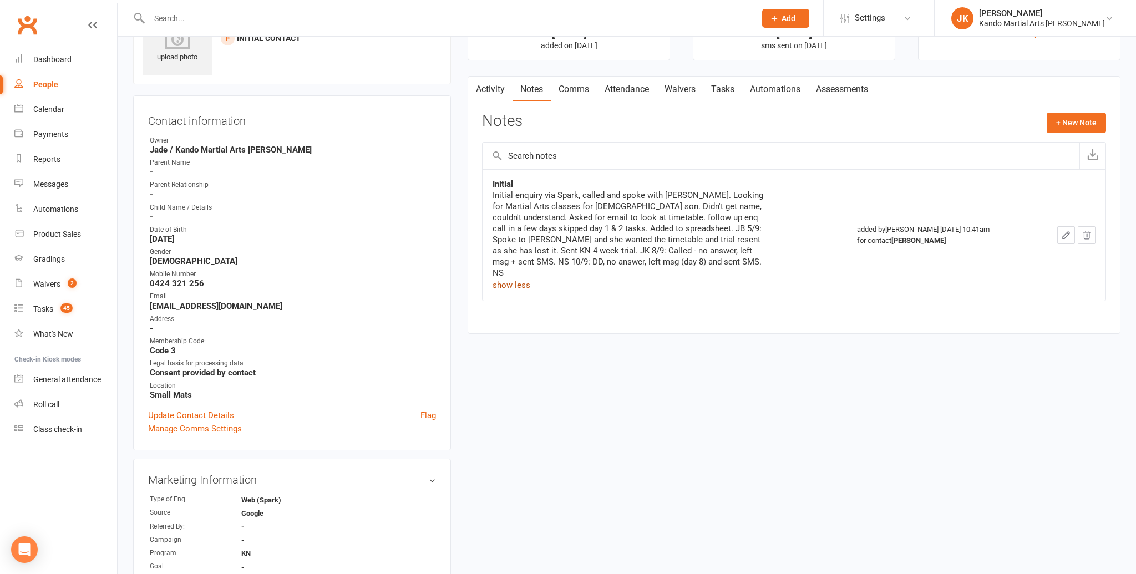
scroll to position [0, 0]
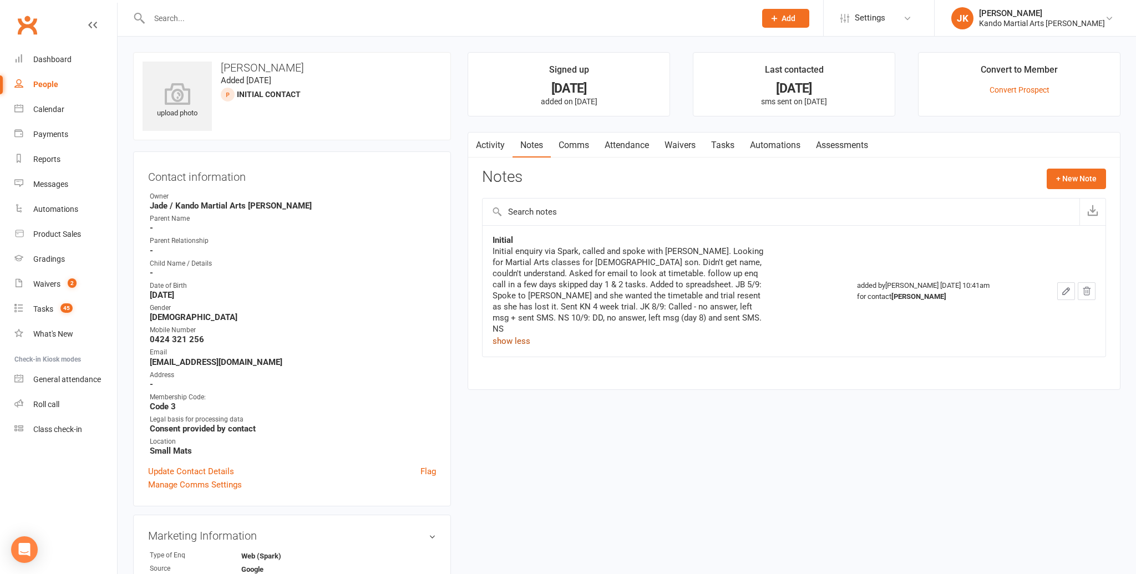
click at [570, 142] on link "Comms" at bounding box center [574, 146] width 46 height 26
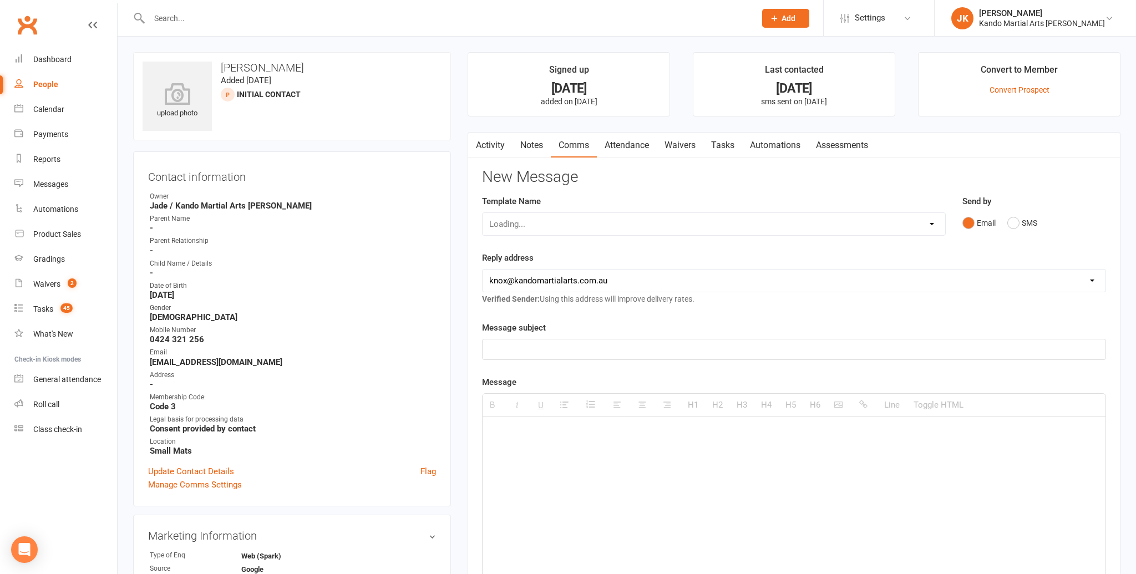
click at [492, 143] on link "Activity" at bounding box center [490, 146] width 44 height 26
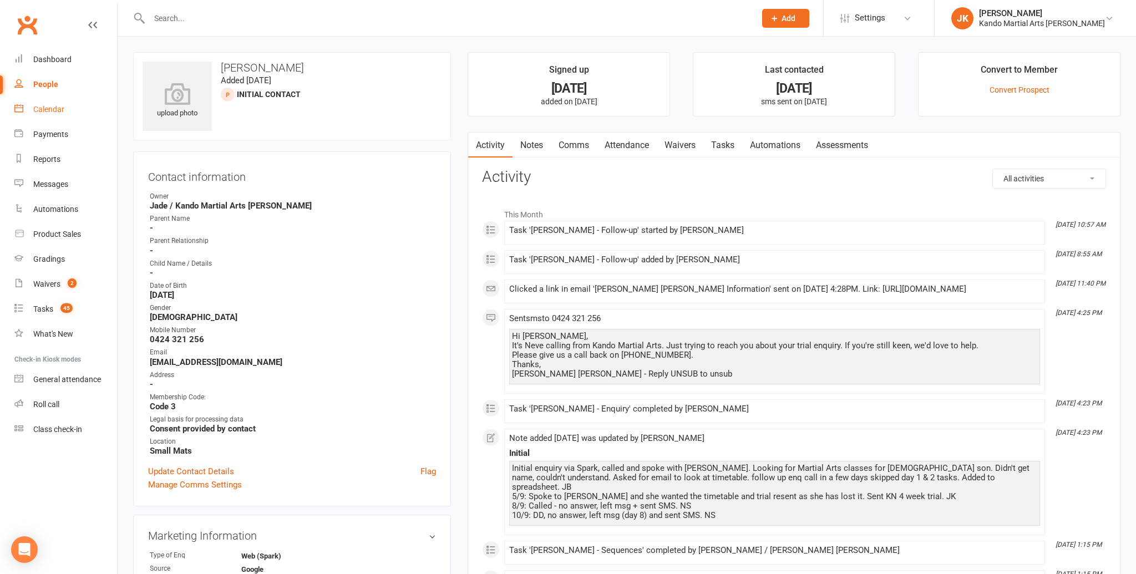
click at [39, 105] on div "Calendar" at bounding box center [48, 109] width 31 height 9
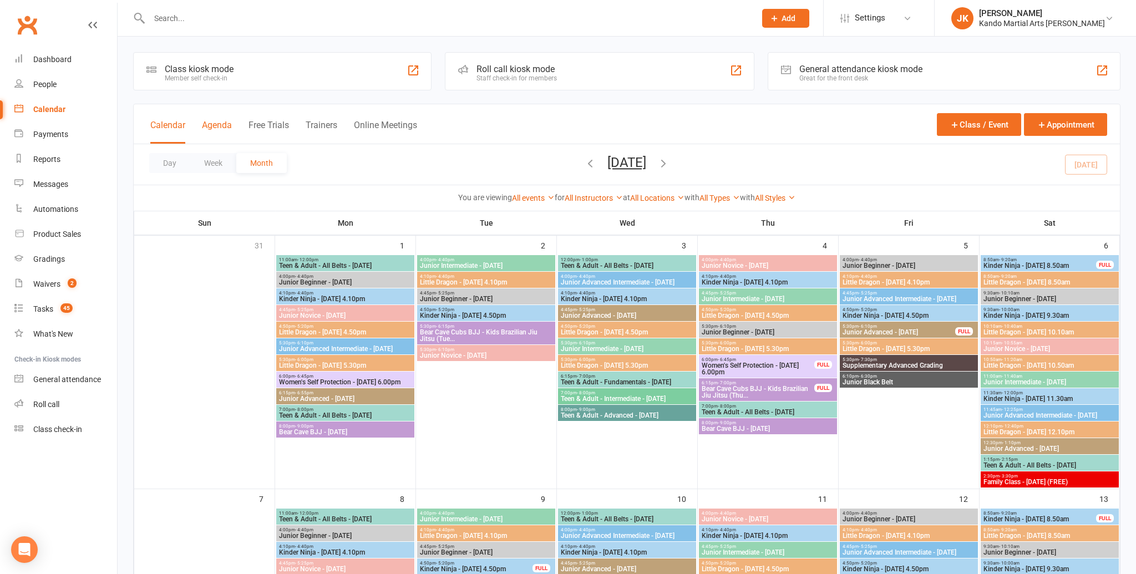
click at [214, 121] on button "Agenda" at bounding box center [217, 132] width 30 height 24
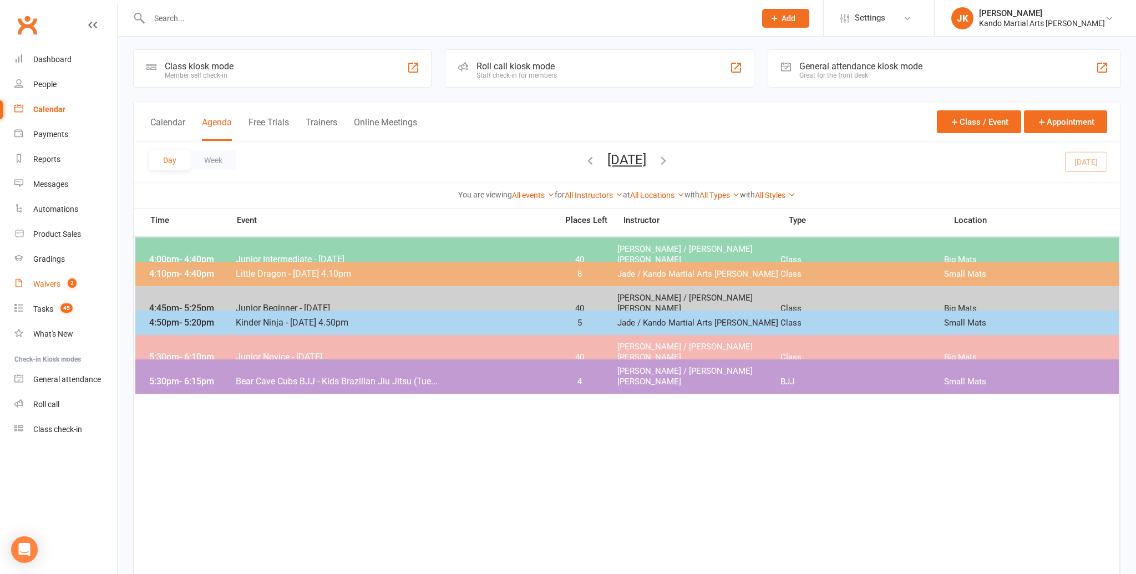
scroll to position [4, 0]
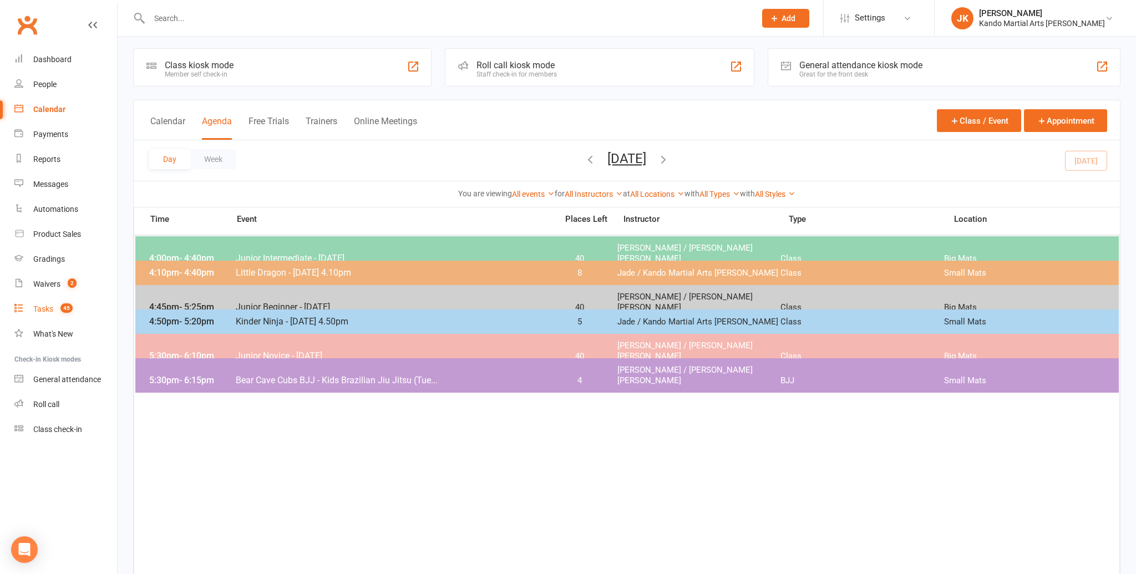
click at [43, 307] on div "Tasks" at bounding box center [43, 308] width 20 height 9
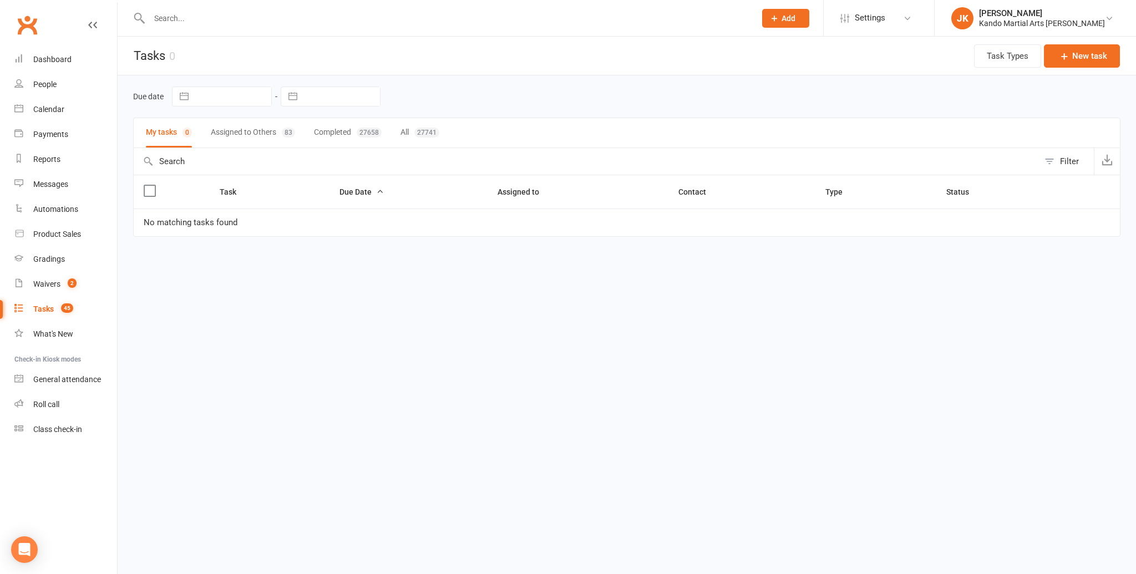
click at [414, 130] on button "All 27741" at bounding box center [419, 132] width 39 height 29
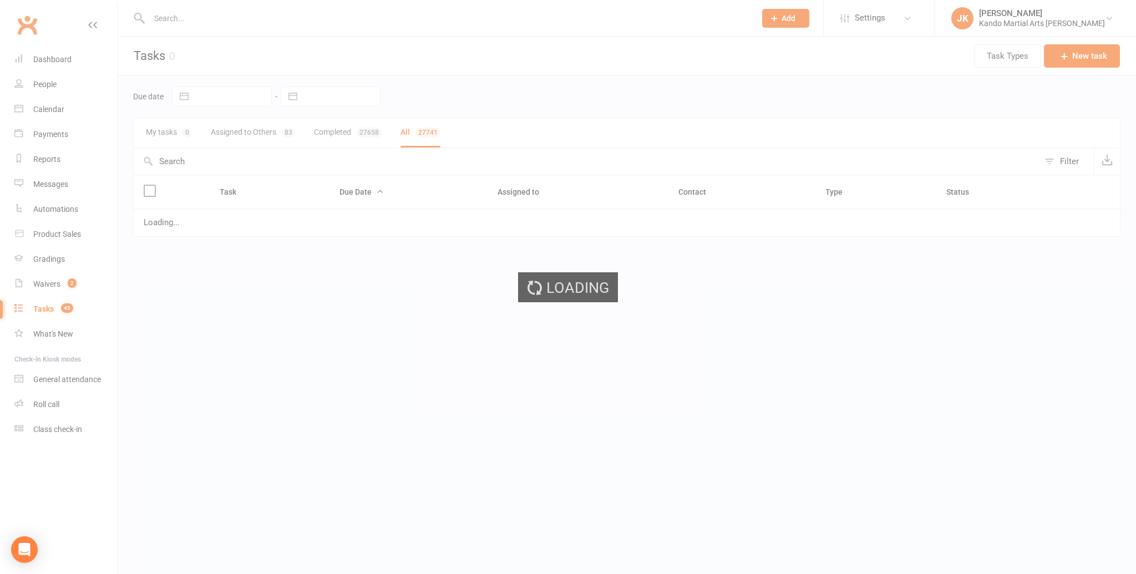
select select "finished"
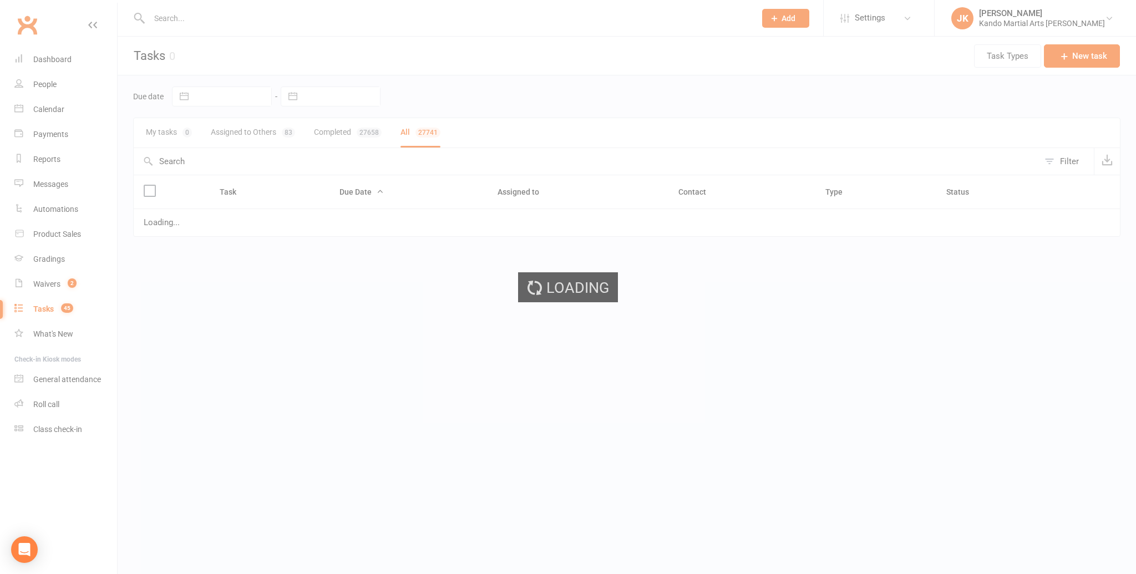
select select "finished"
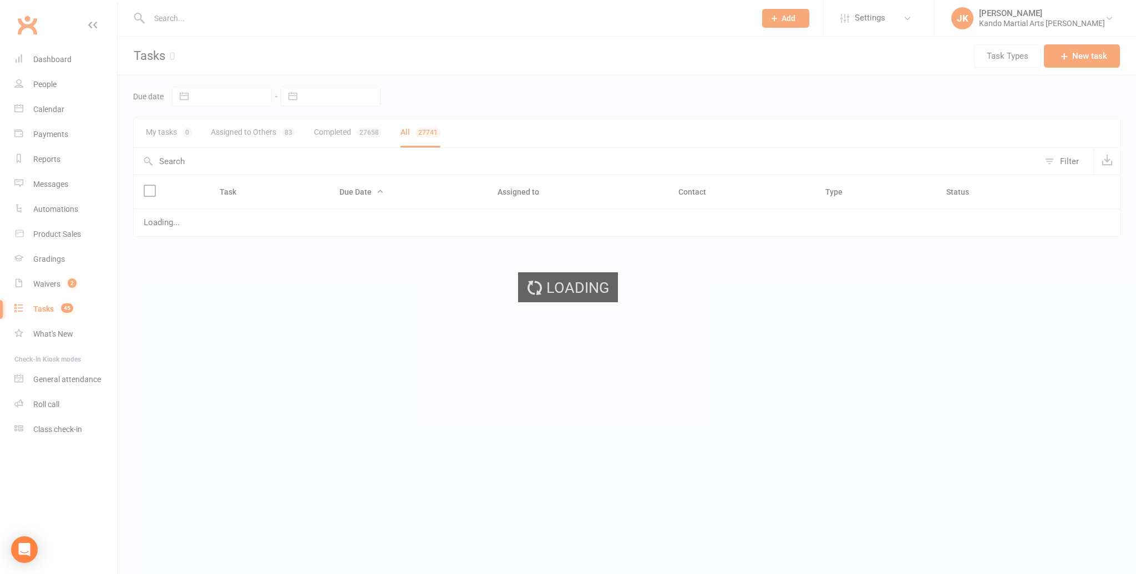
select select "finished"
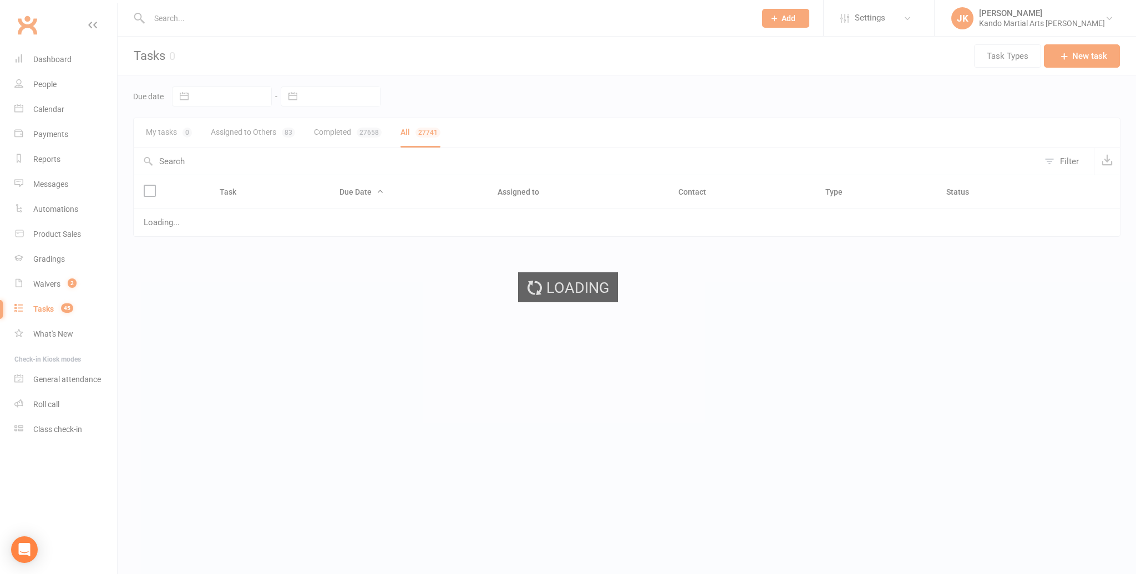
select select "finished"
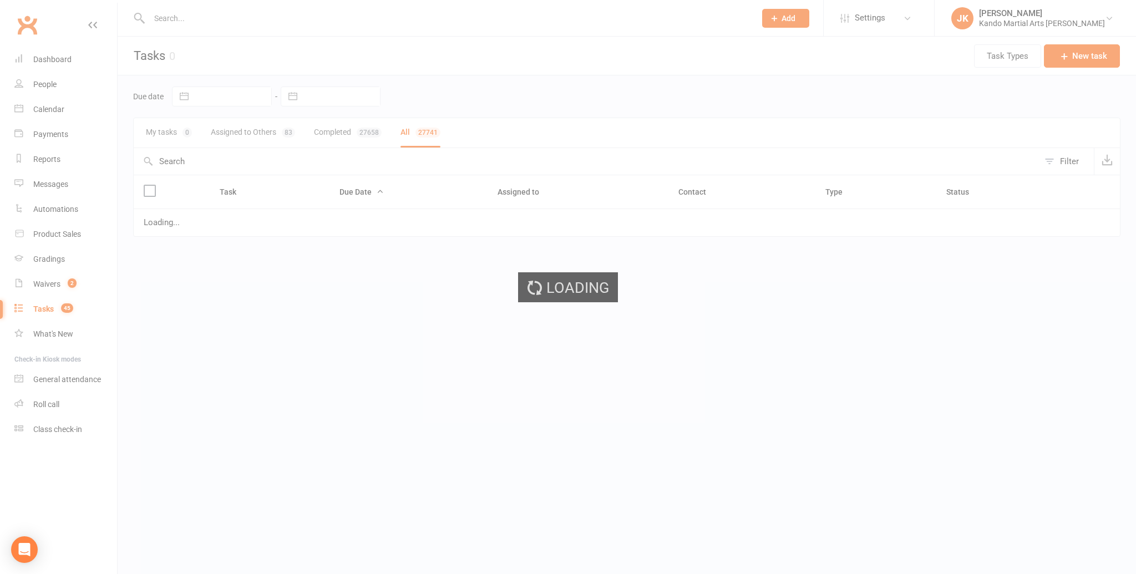
select select "finished"
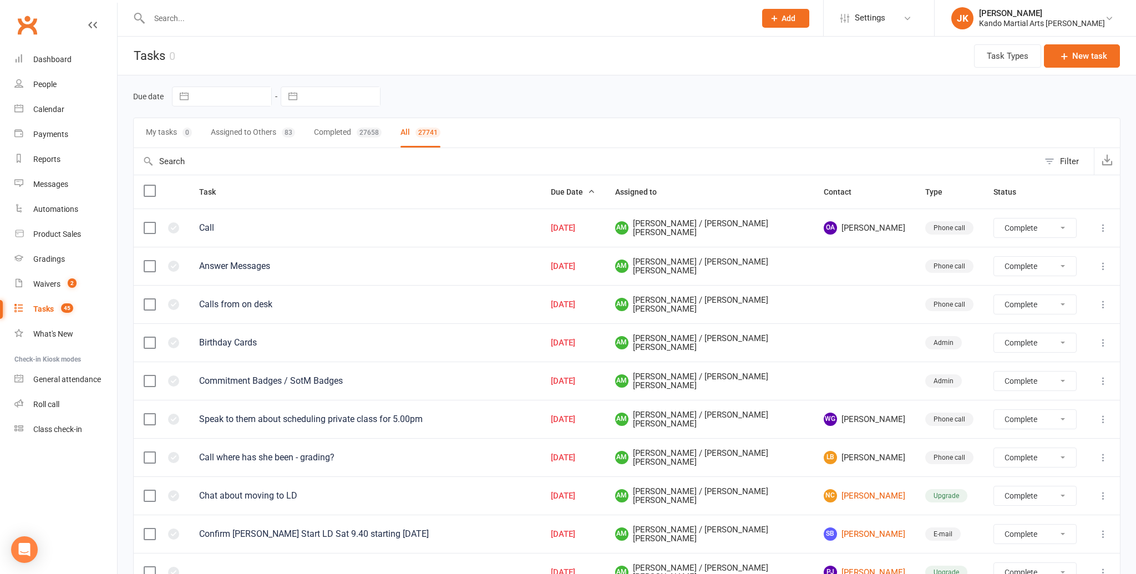
select select "finished"
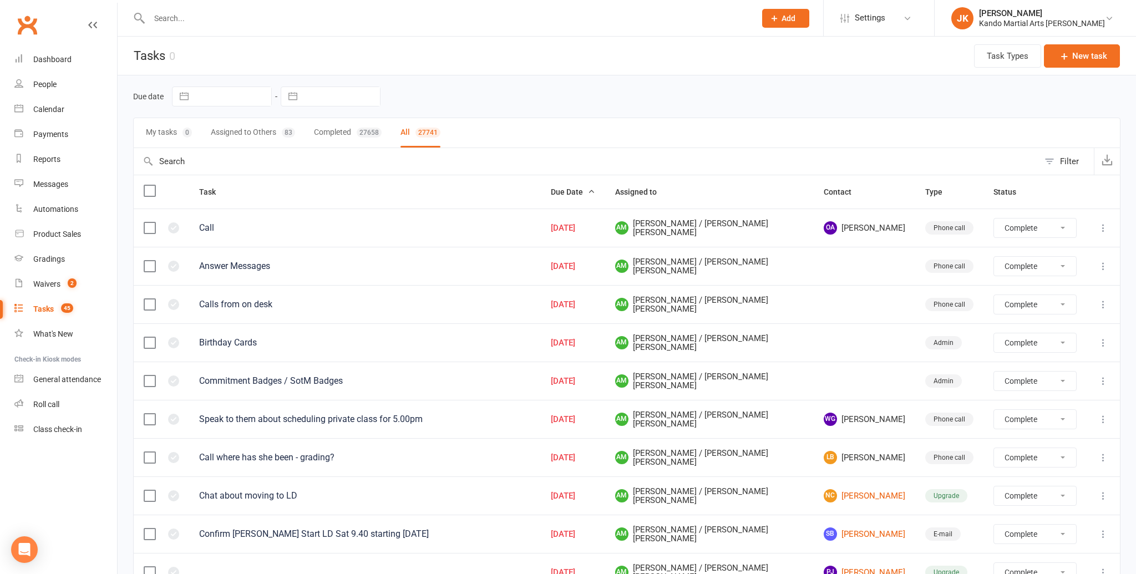
select select "finished"
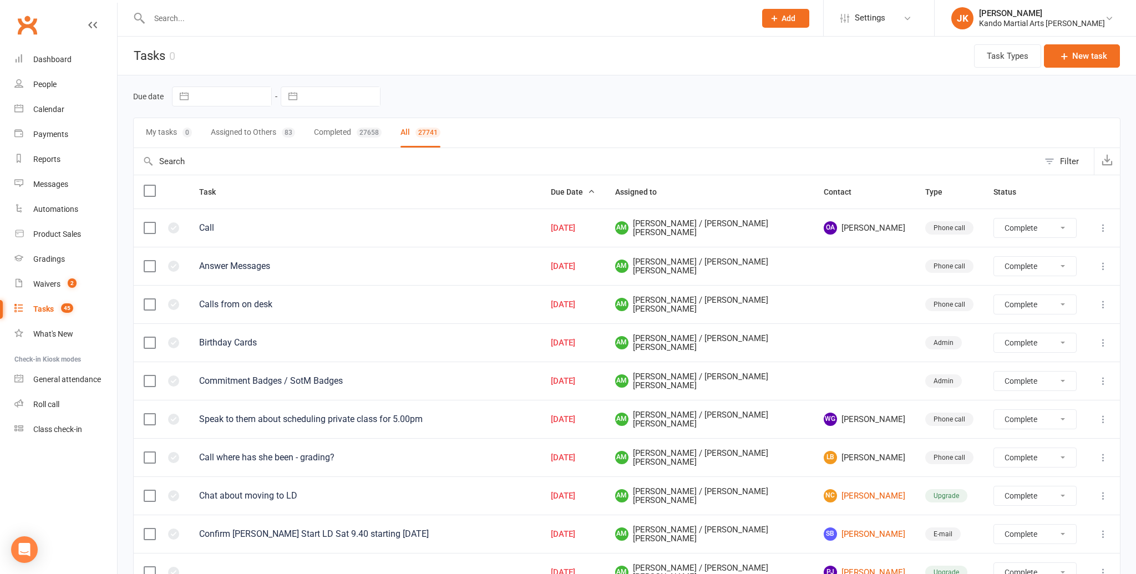
select select "finished"
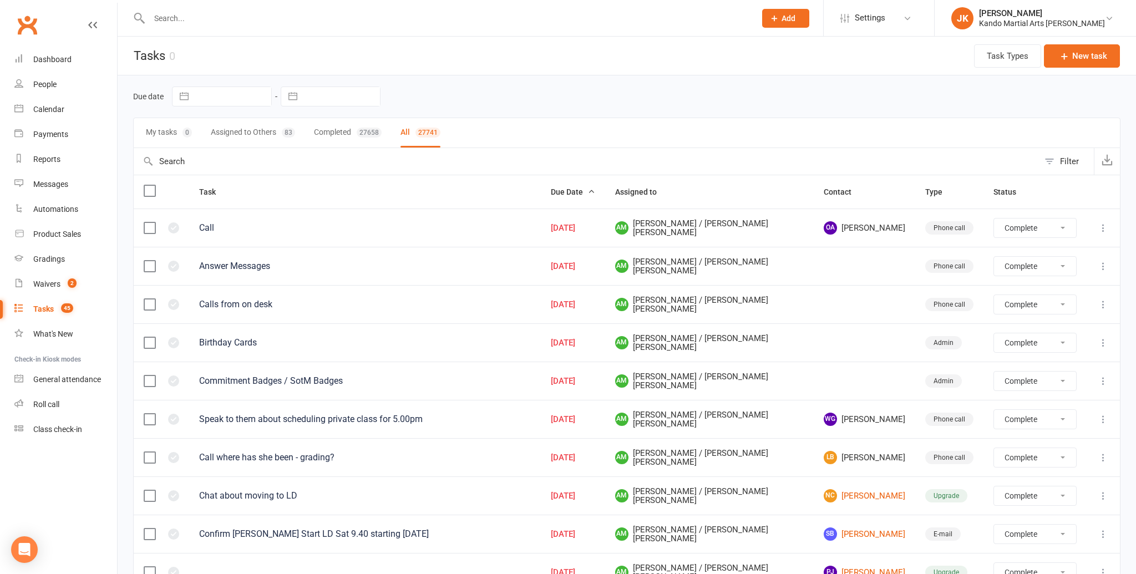
select select "finished"
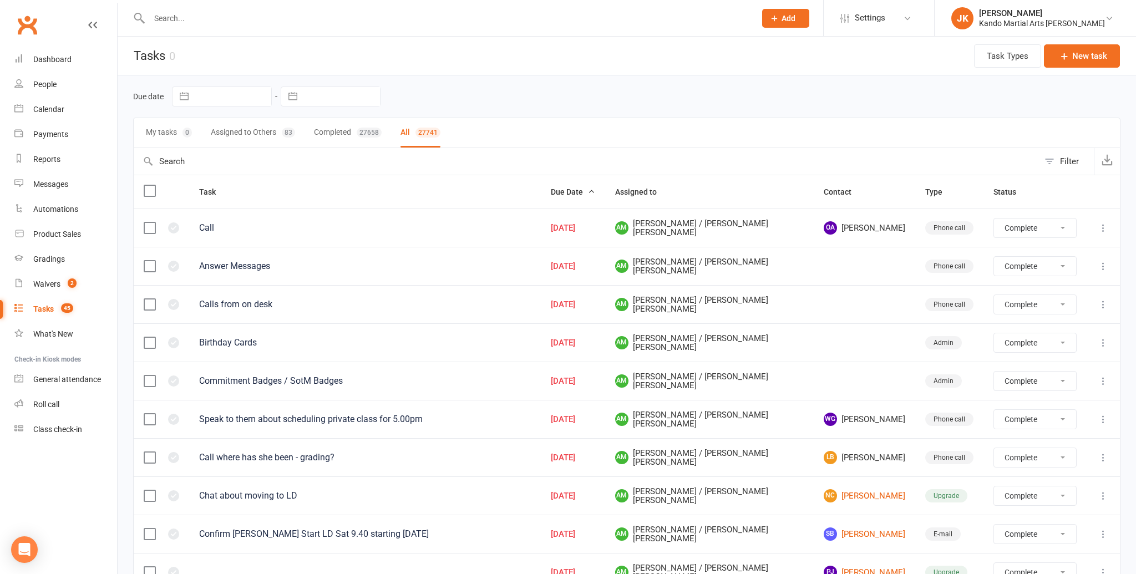
select select "finished"
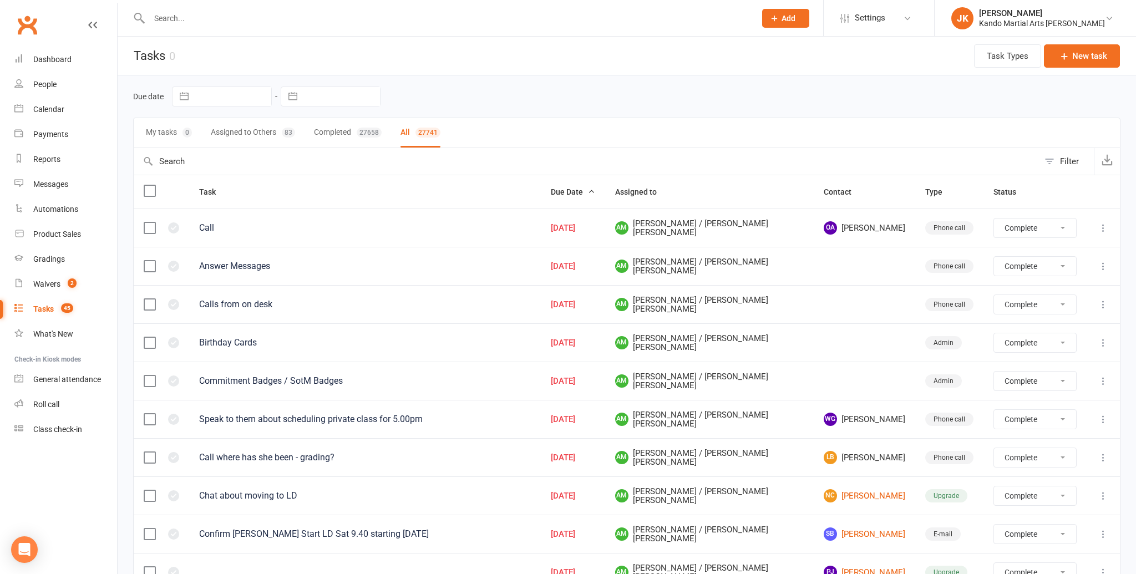
click at [1066, 157] on div "Filter" at bounding box center [1069, 161] width 19 height 13
select select "finished"
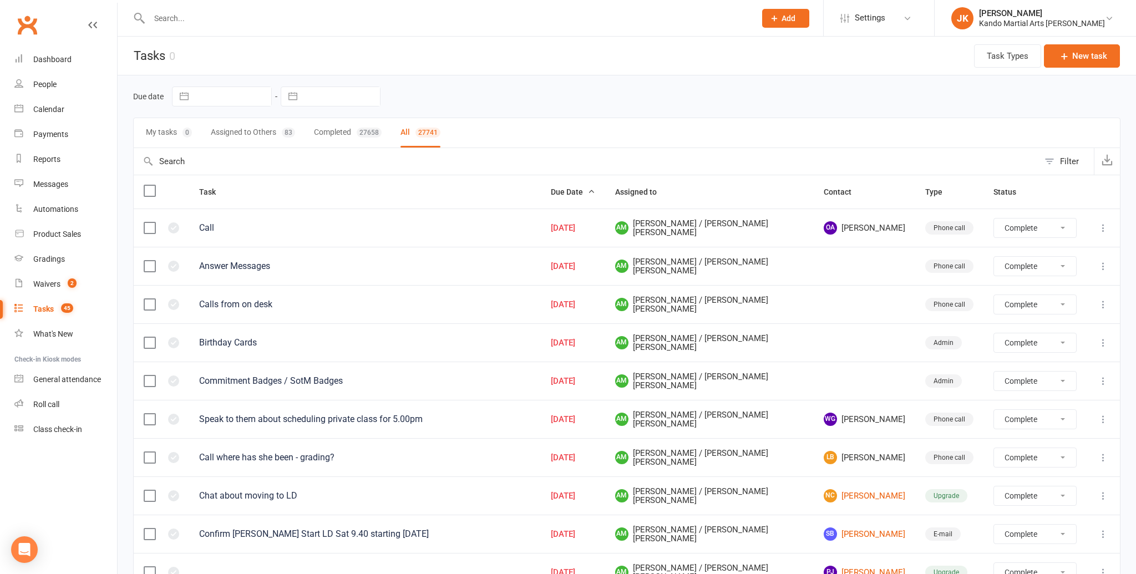
select select "finished"
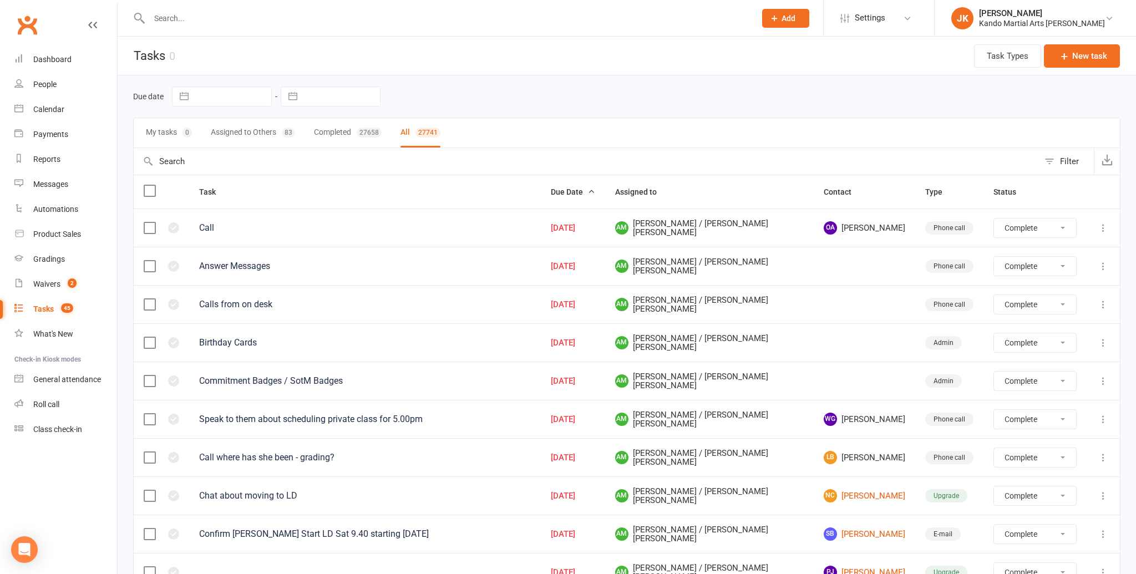
select select "finished"
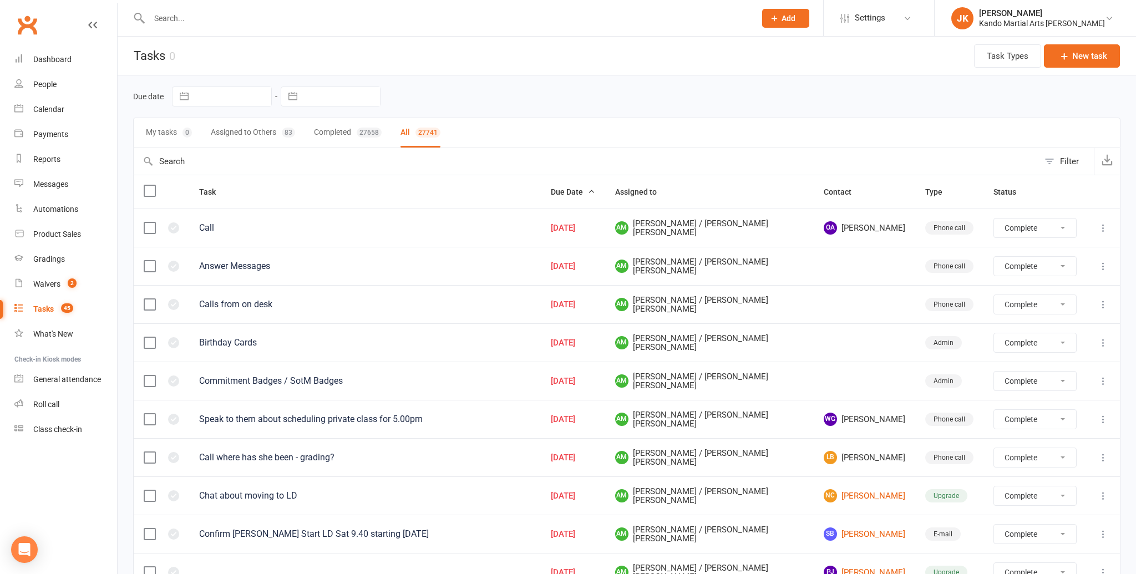
select select "finished"
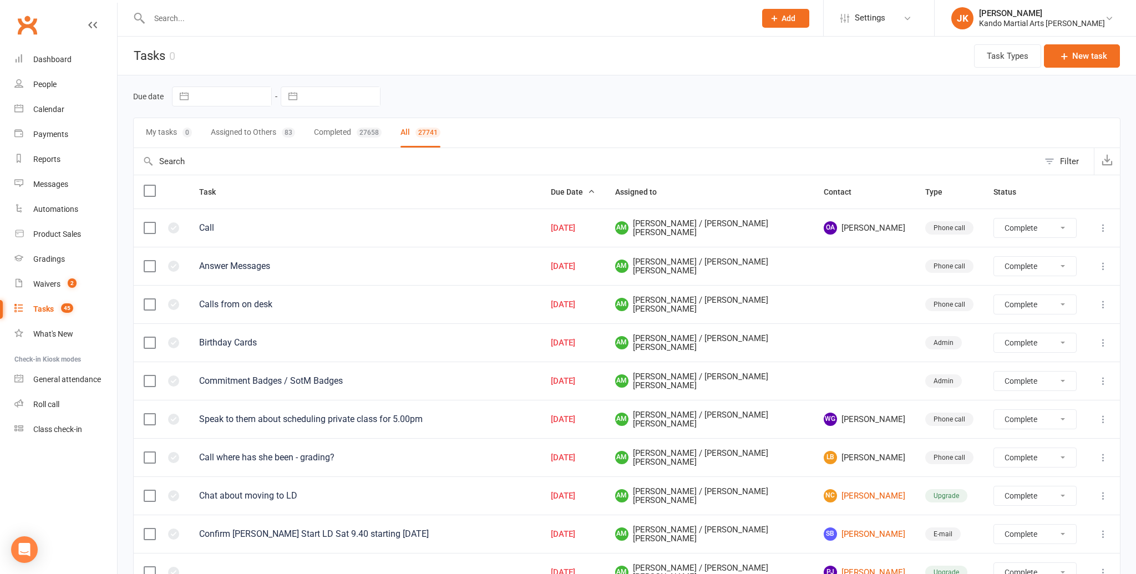
select select "finished"
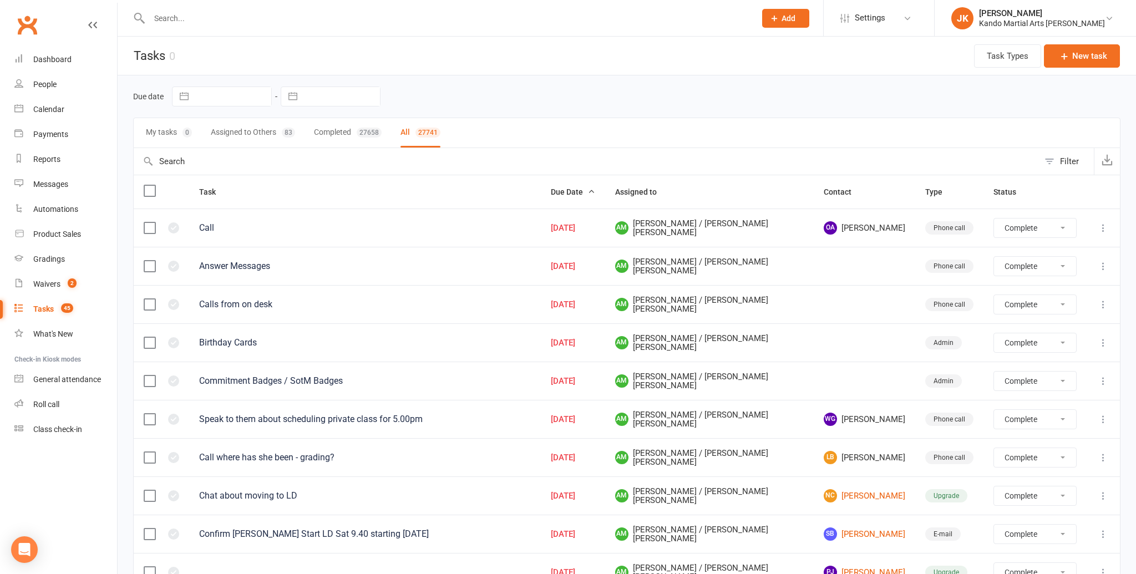
select select "finished"
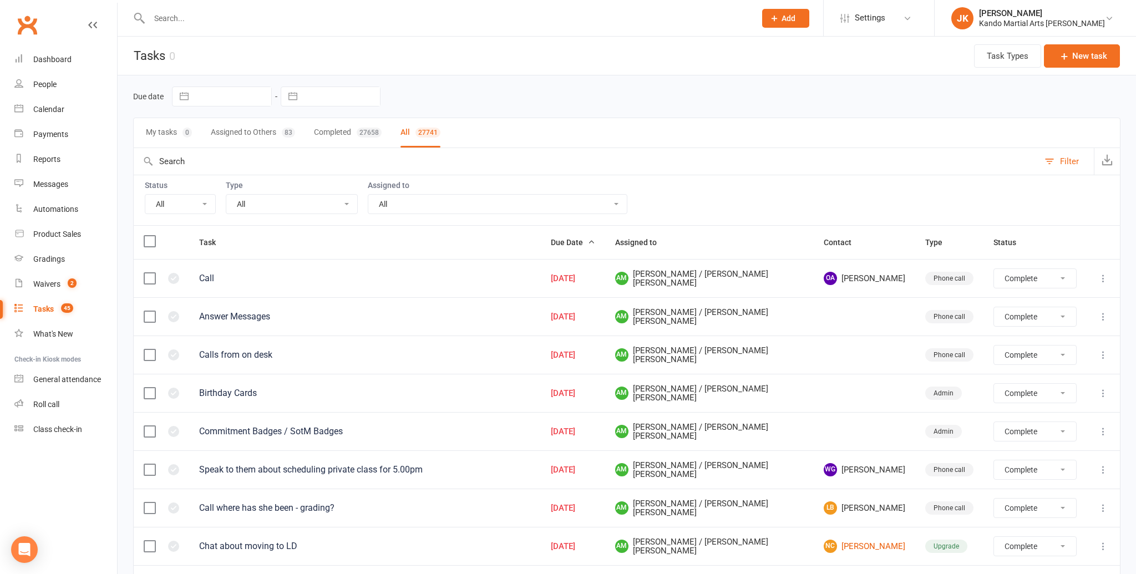
click at [348, 202] on select "All Admin Bbpc - black belt prep course Cancellation Enquiry Follow-up In-class…" at bounding box center [291, 204] width 131 height 19
select select "16410"
click at [226, 195] on select "All Admin Bbpc - black belt prep course Cancellation Enquiry Follow-up In-class…" at bounding box center [291, 204] width 131 height 19
select select "finished"
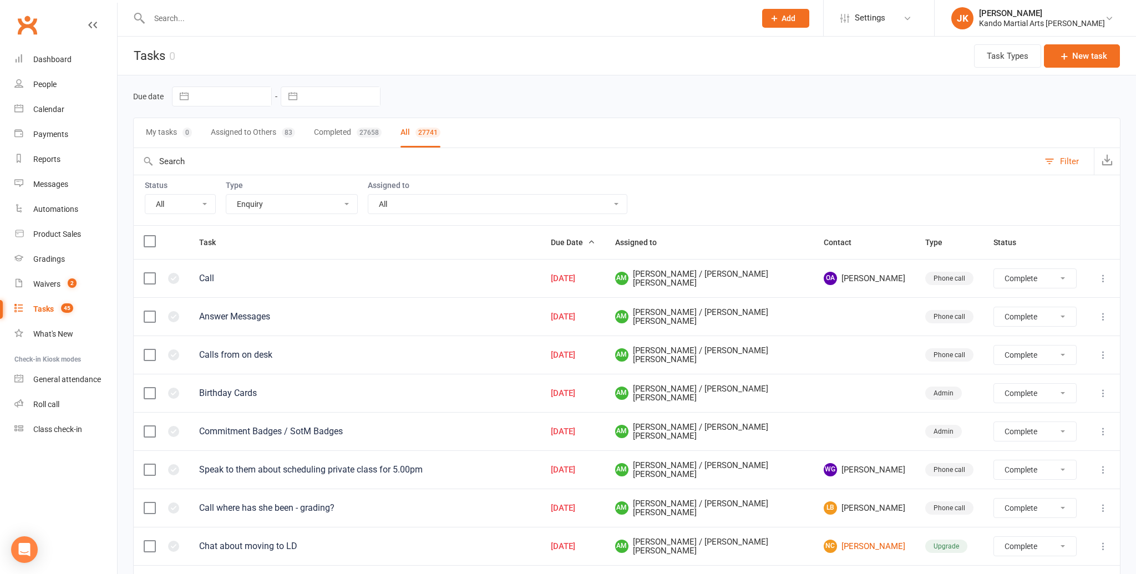
select select "finished"
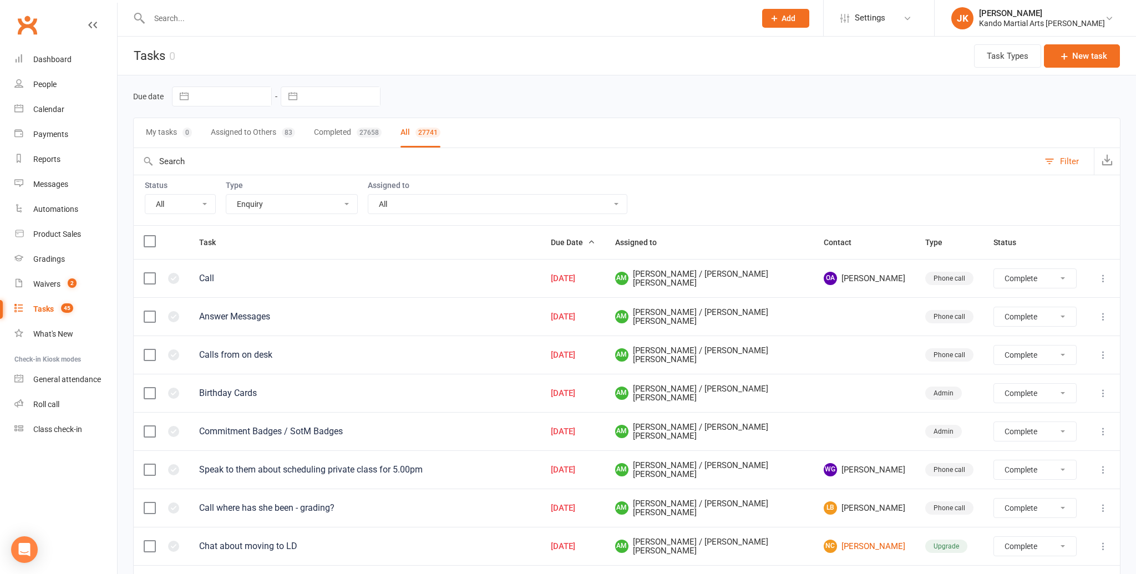
select select "finished"
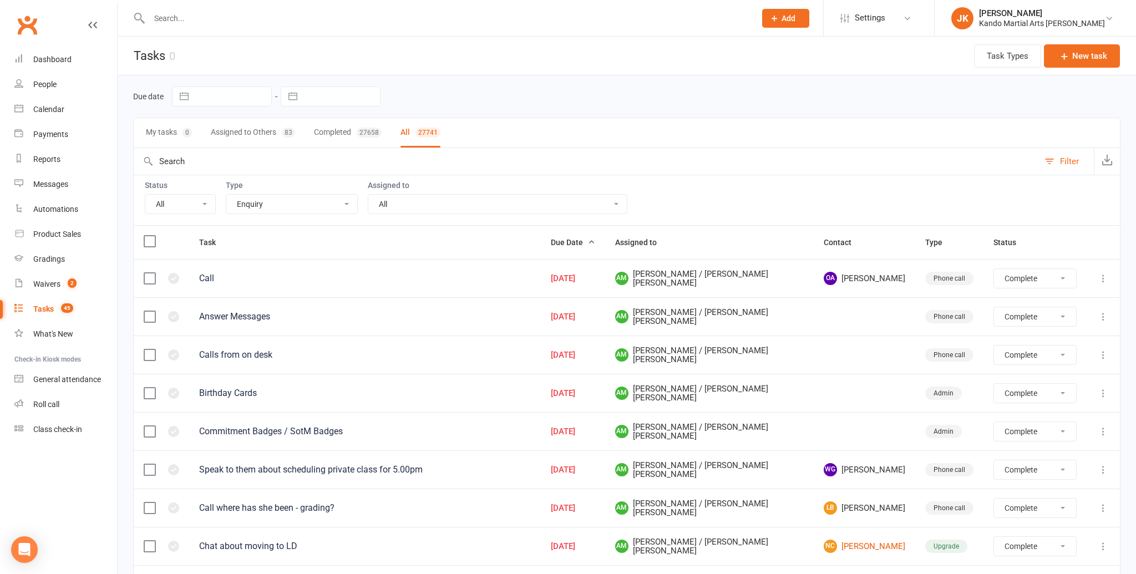
select select "finished"
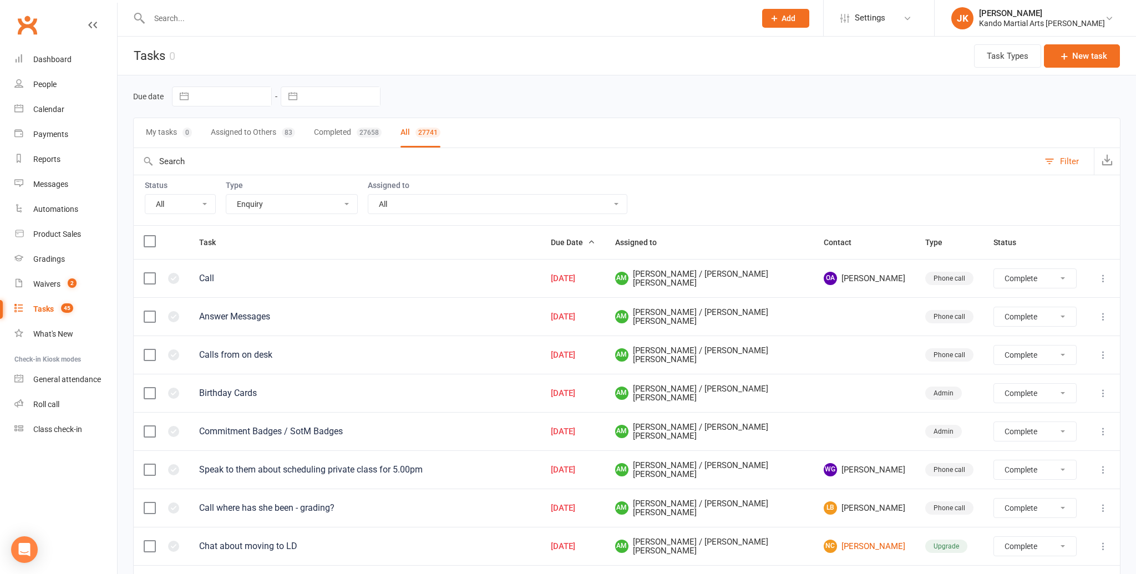
select select "finished"
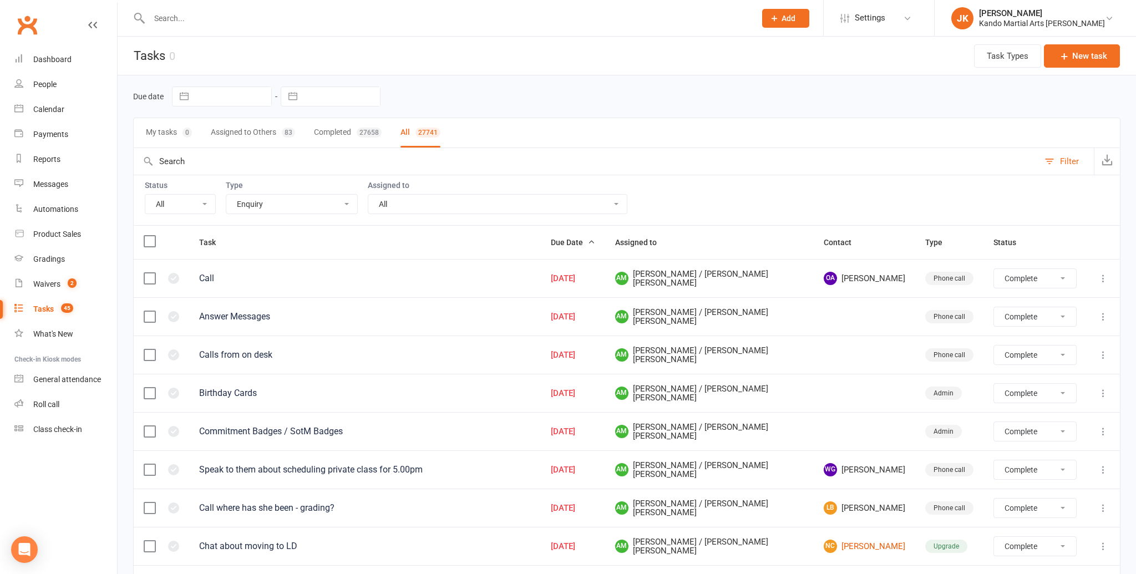
select select "finished"
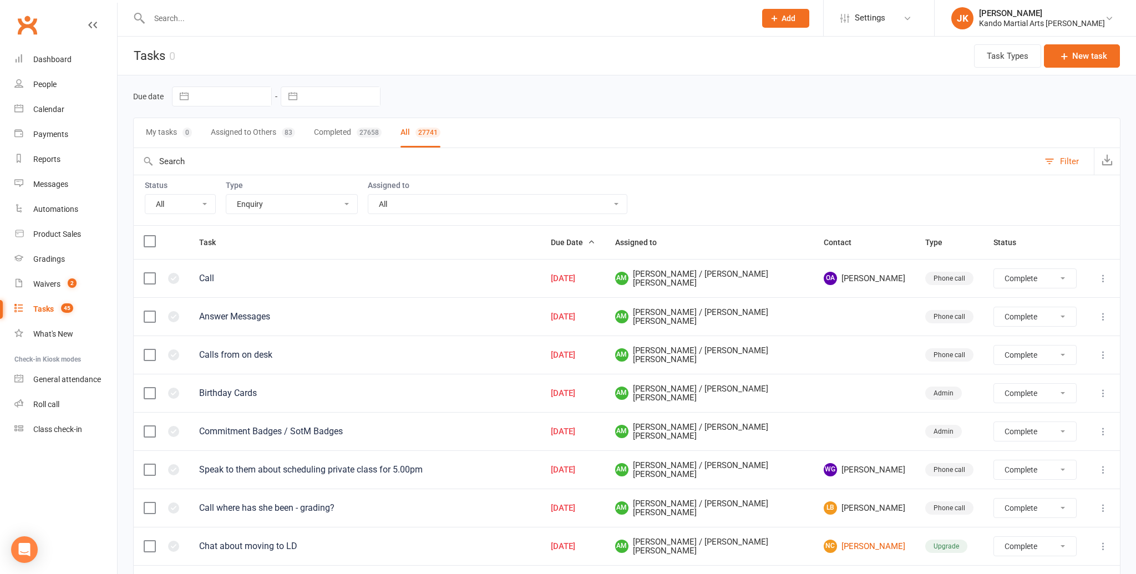
select select "finished"
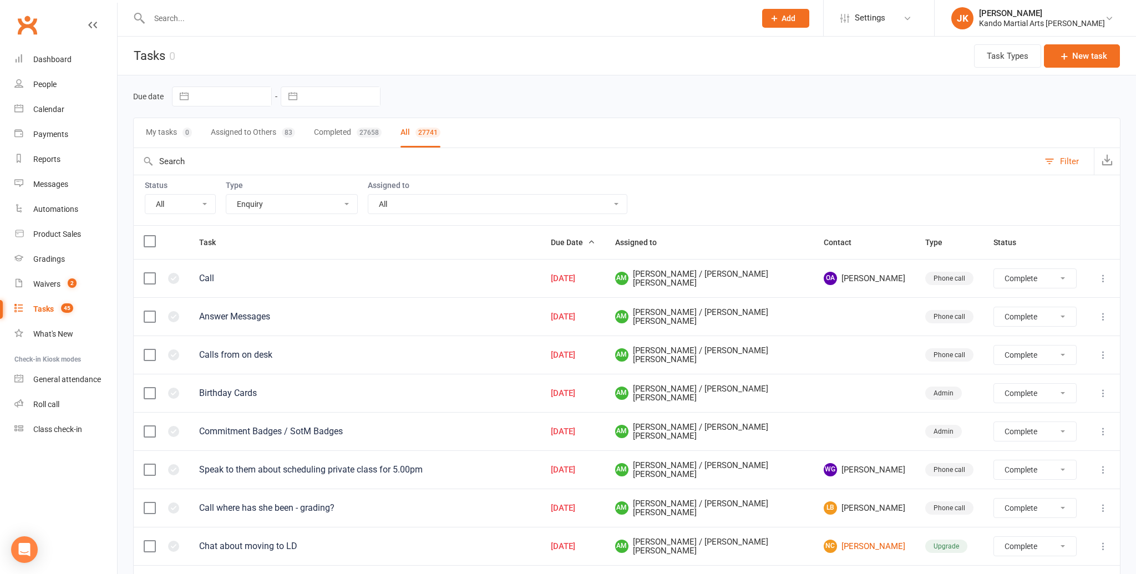
select select "finished"
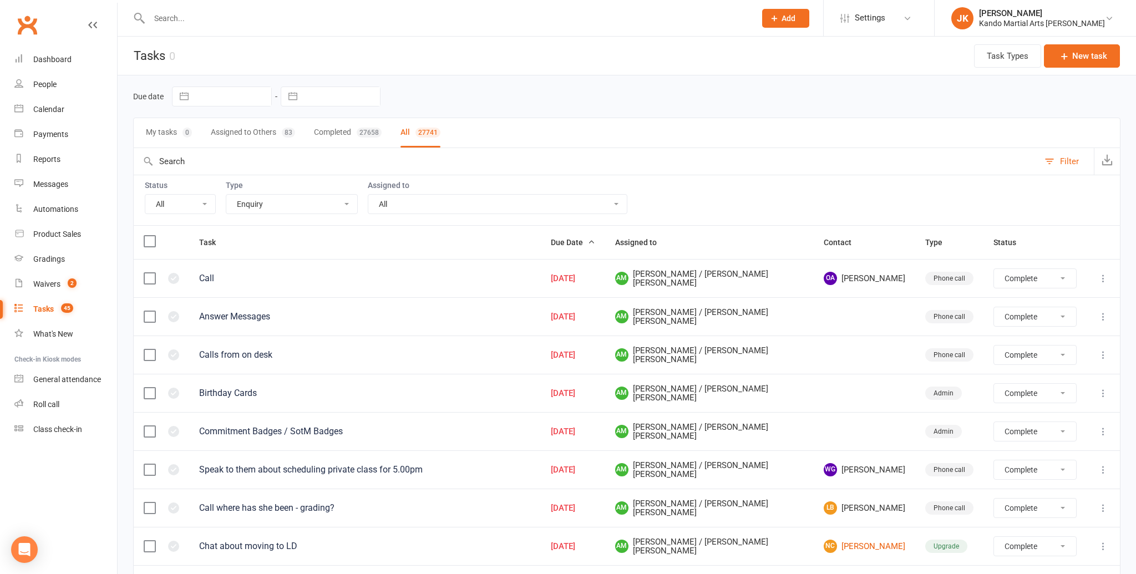
select select "finished"
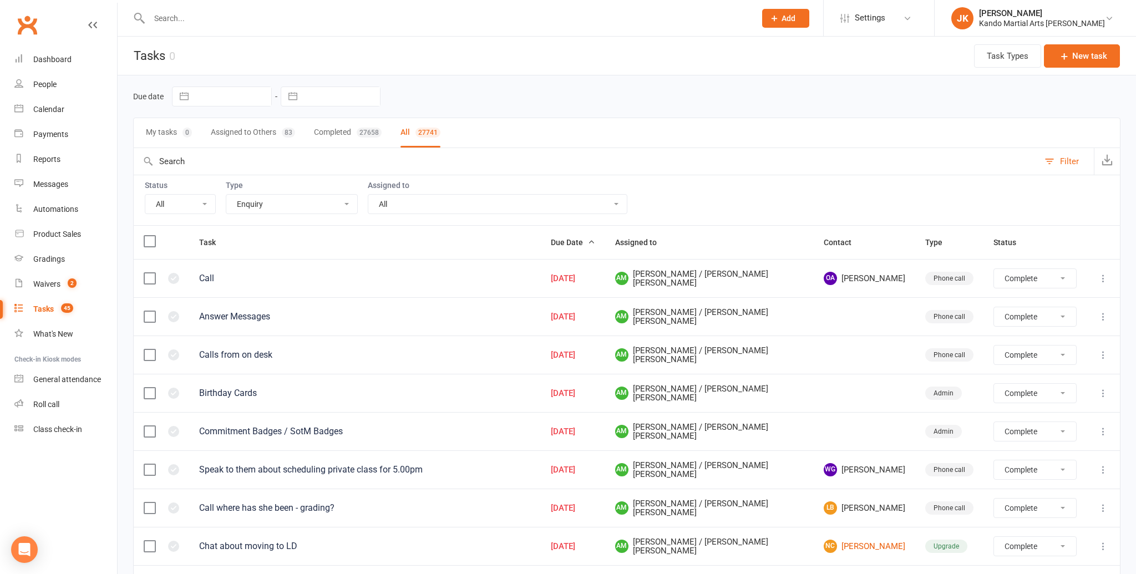
select select "finished"
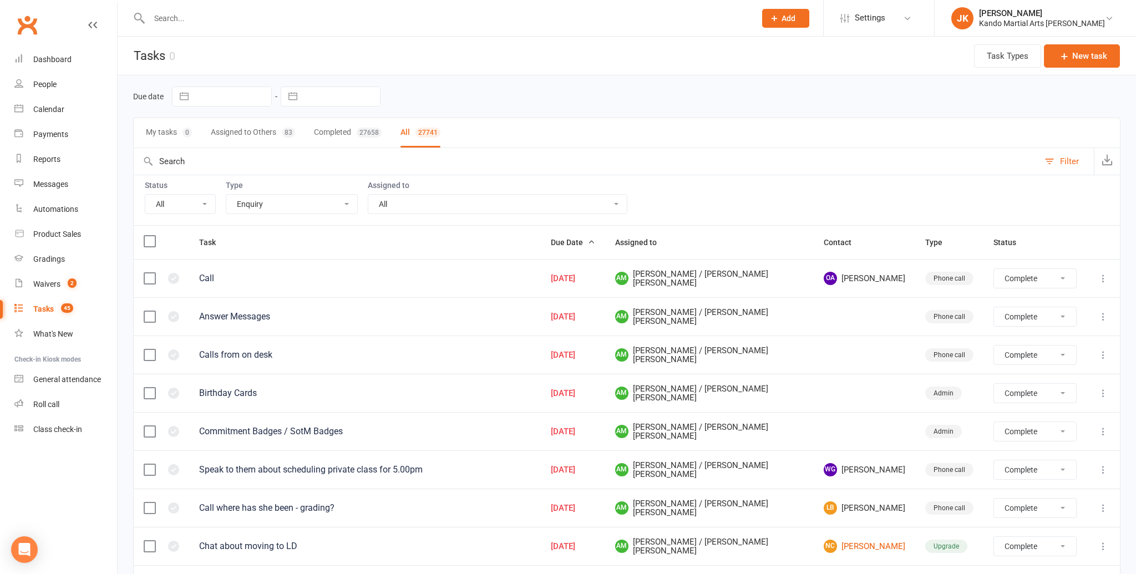
select select "finished"
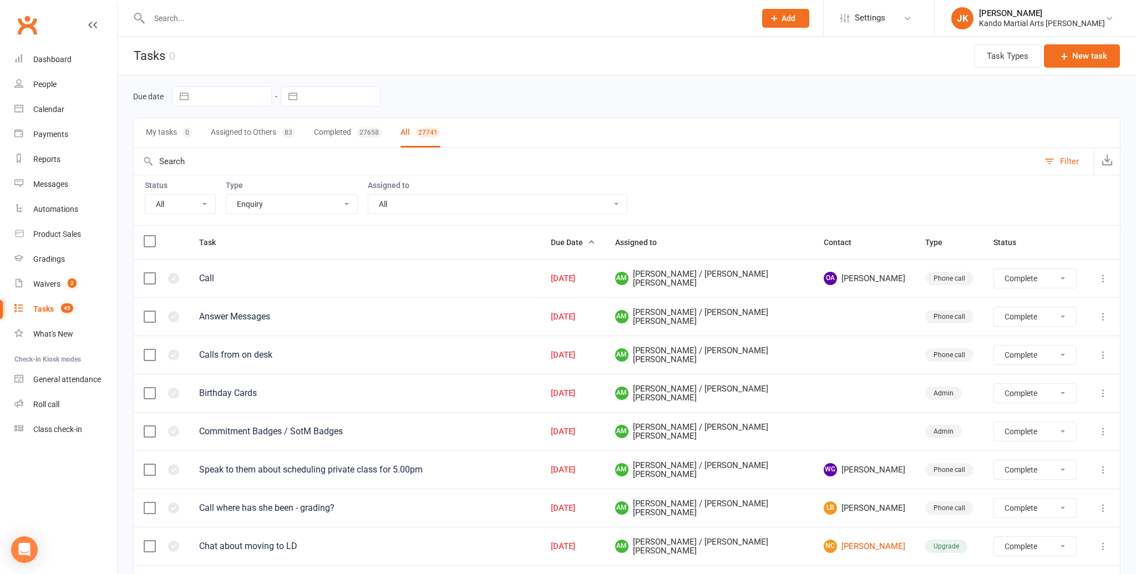
select select "finished"
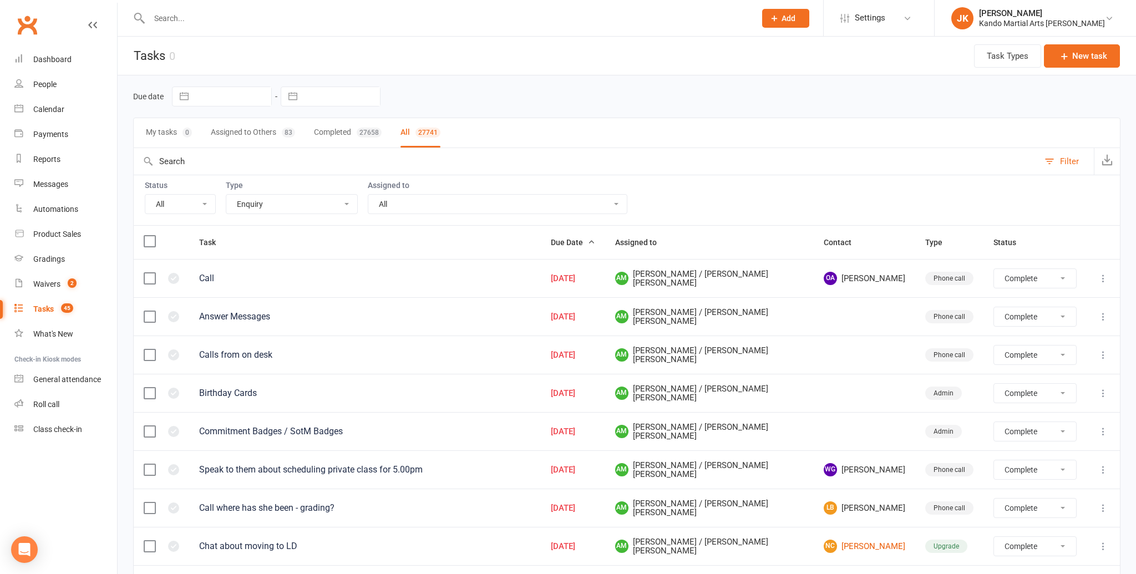
select select "finished"
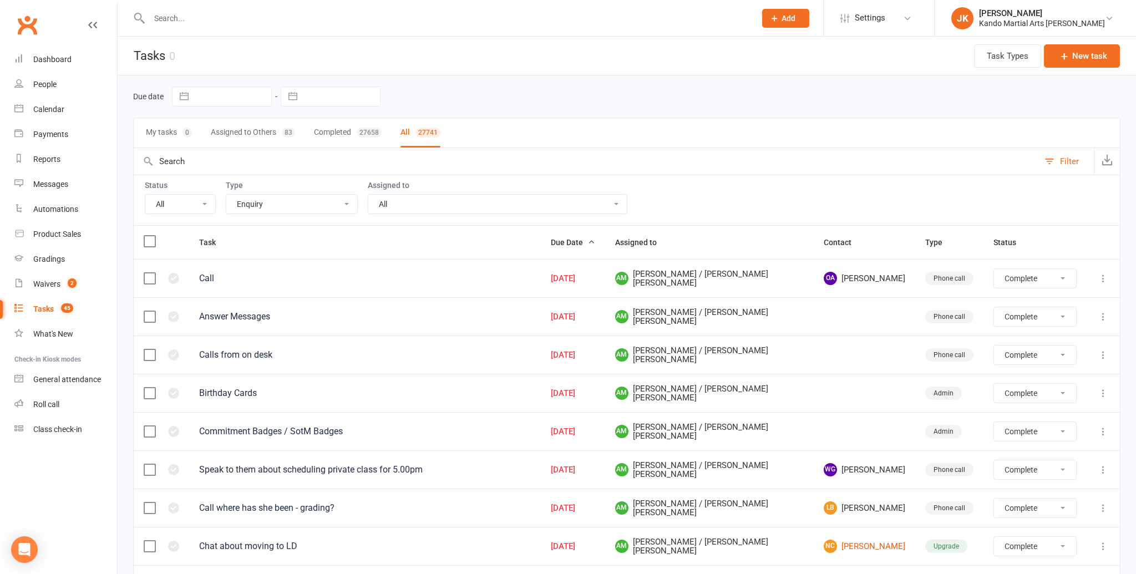
select select "finished"
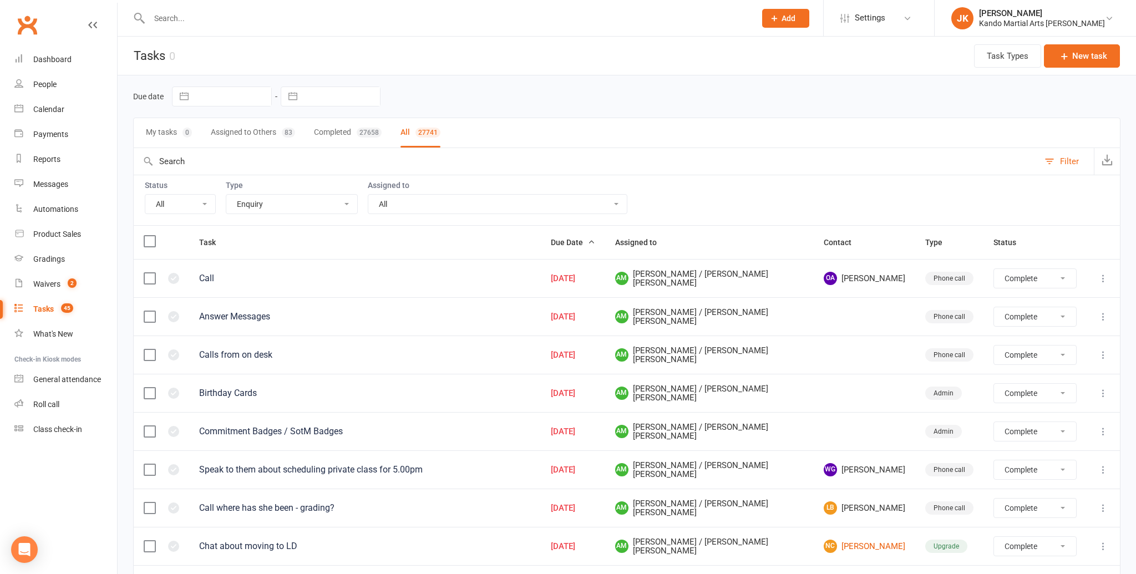
select select "finished"
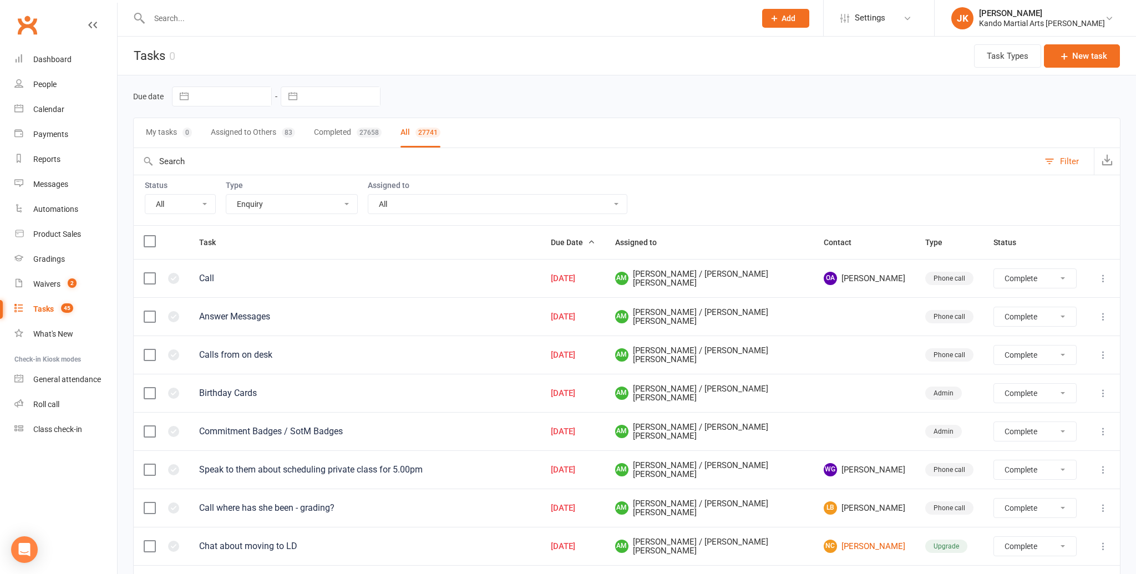
select select "finished"
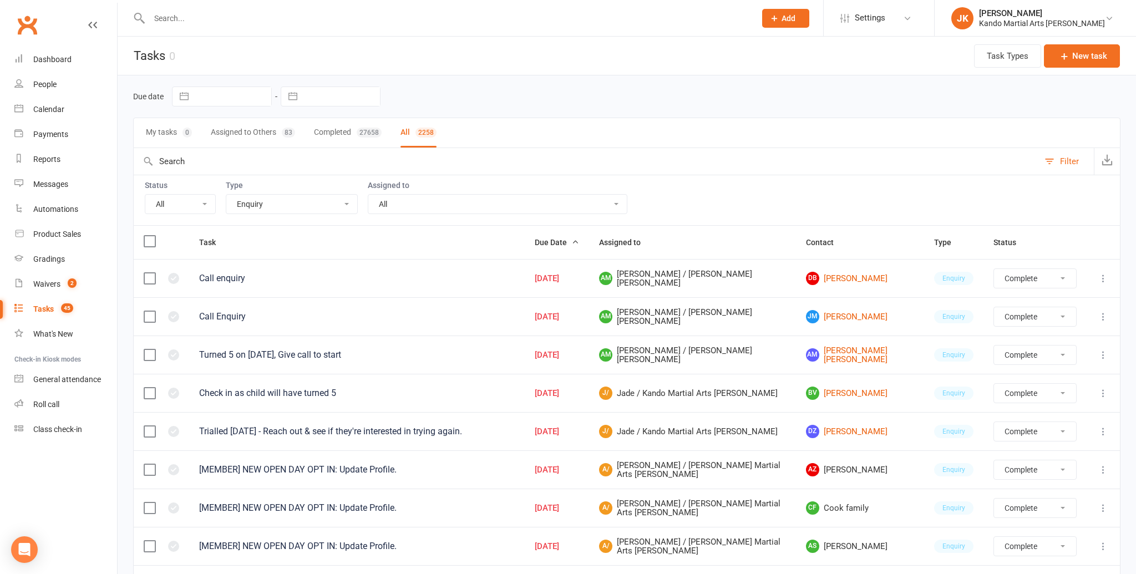
click at [201, 199] on select "All Incomplete Not Started In Progress Waiting Complete" at bounding box center [180, 204] width 70 height 19
select select "incomplete"
click at [145, 195] on select "All Incomplete Not Started In Progress Waiting Complete" at bounding box center [180, 204] width 70 height 19
select select "finished"
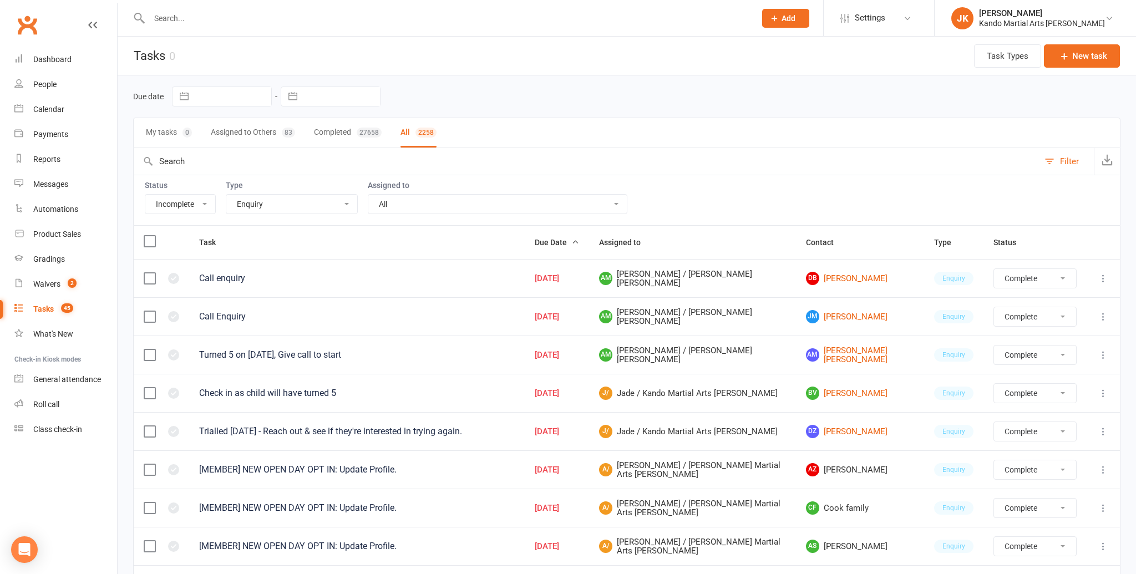
select select "finished"
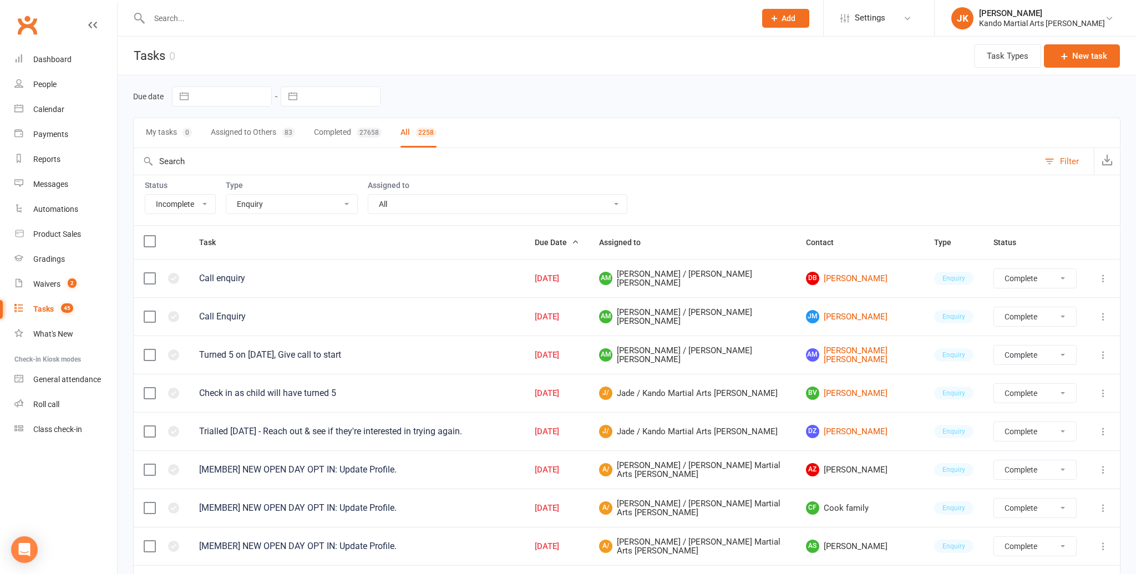
select select "finished"
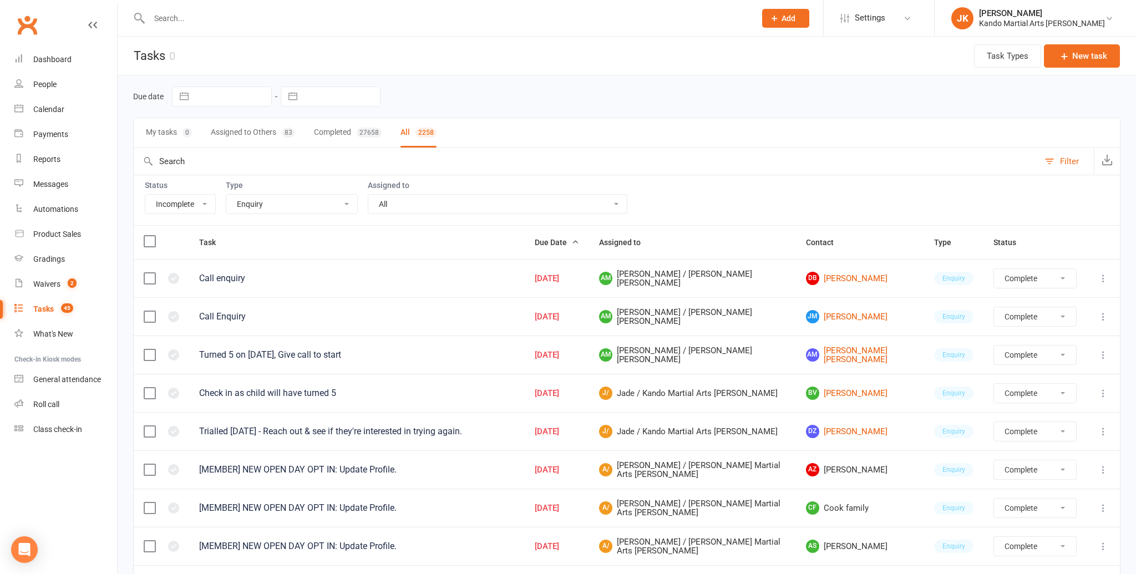
select select "finished"
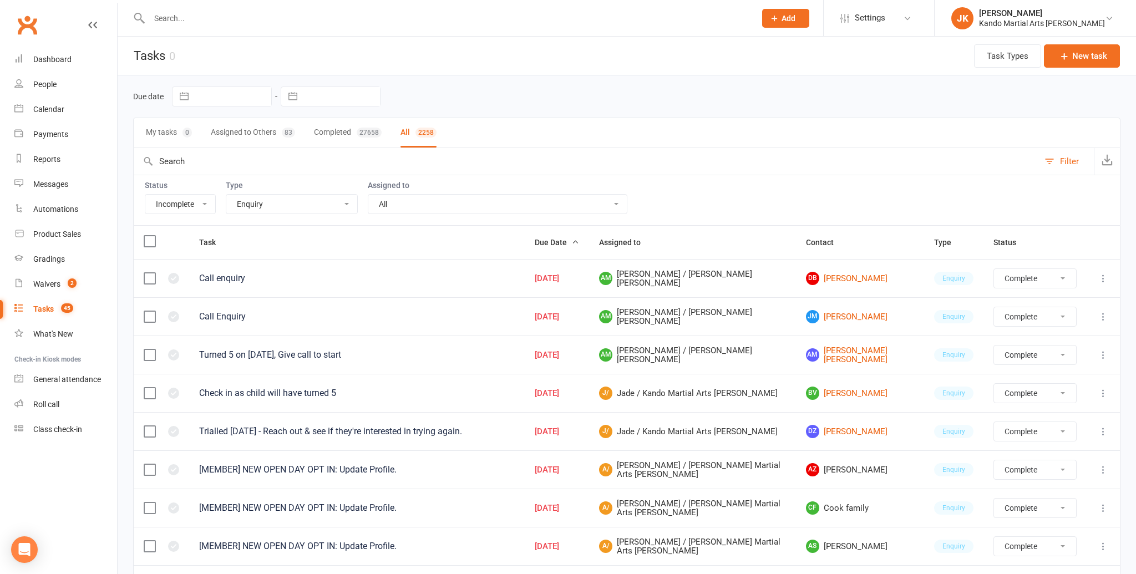
select select "finished"
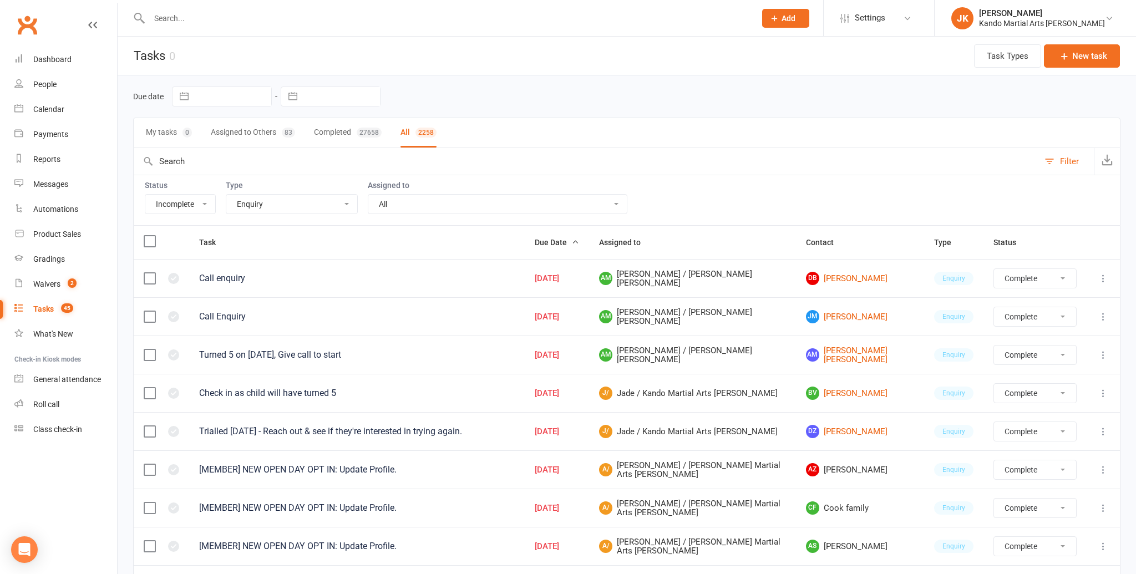
select select "finished"
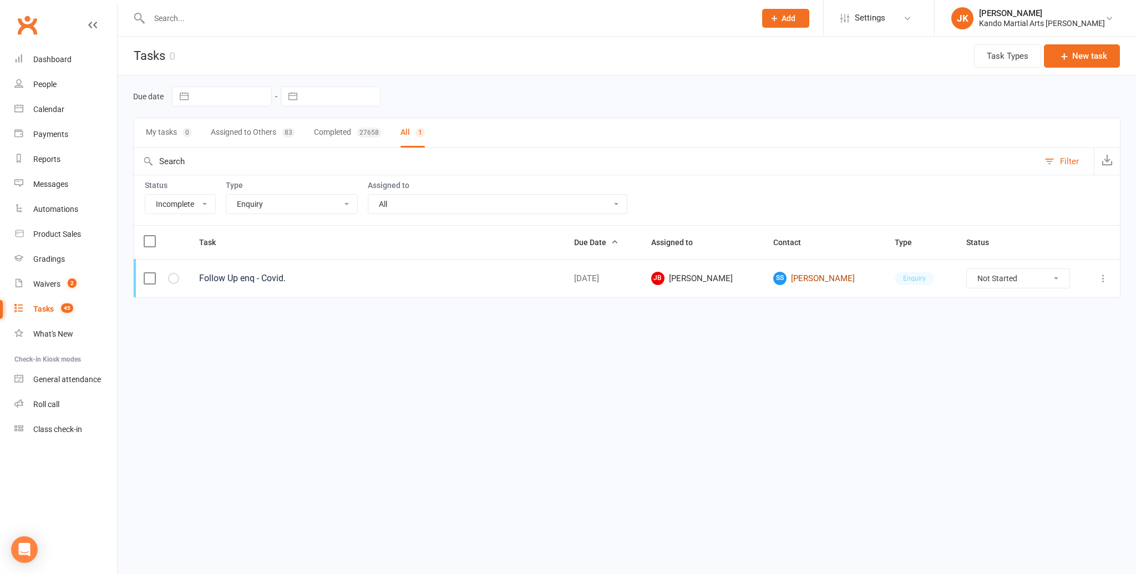
click at [802, 274] on link "SS Sanchia Szlawski" at bounding box center [824, 278] width 102 height 13
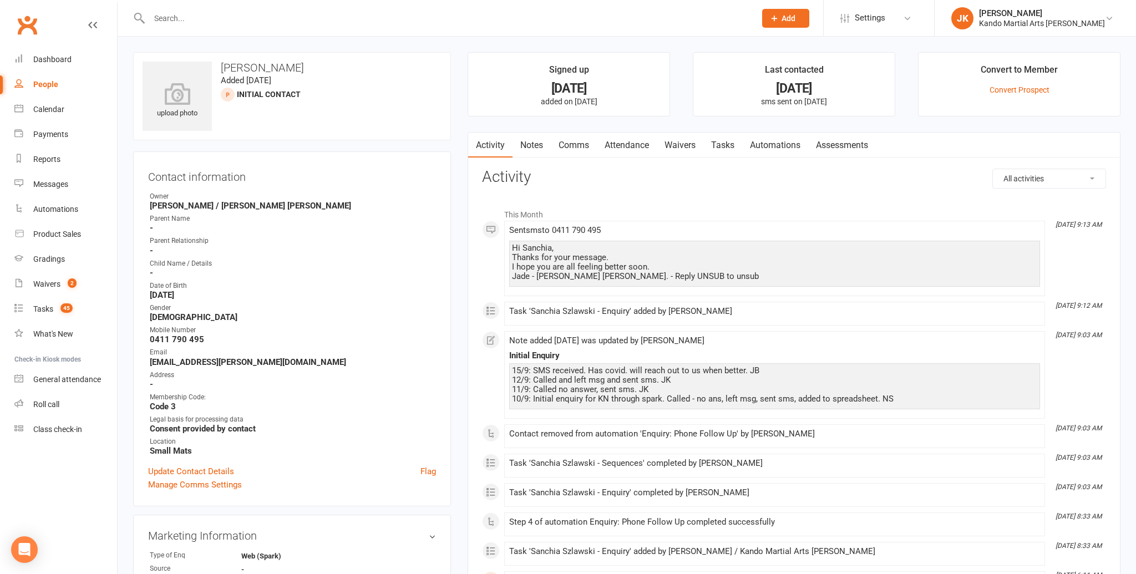
click at [725, 140] on link "Tasks" at bounding box center [722, 146] width 39 height 26
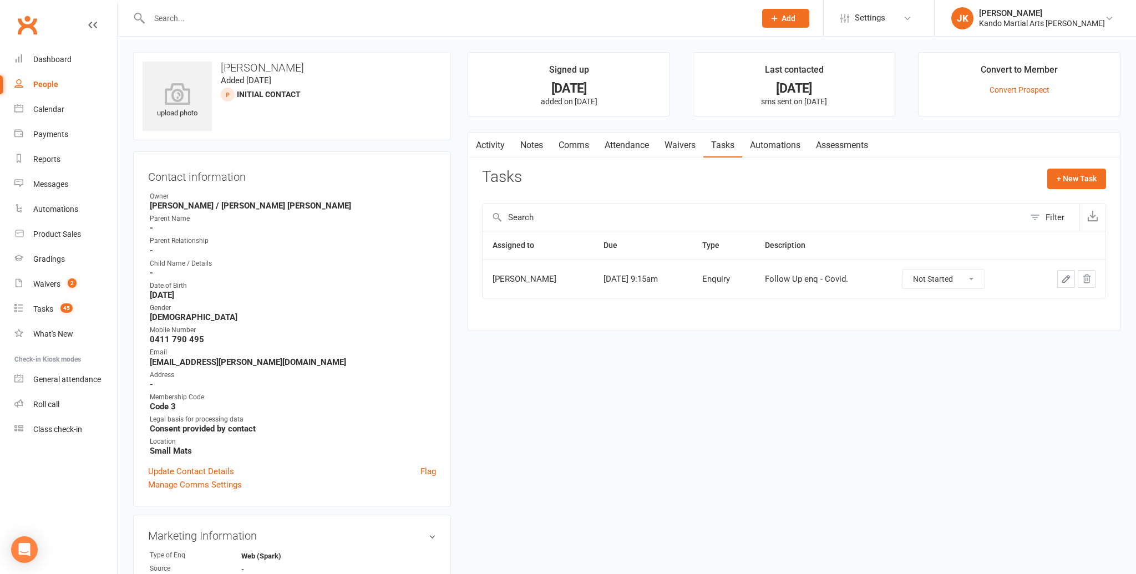
click at [526, 141] on link "Notes" at bounding box center [531, 146] width 38 height 26
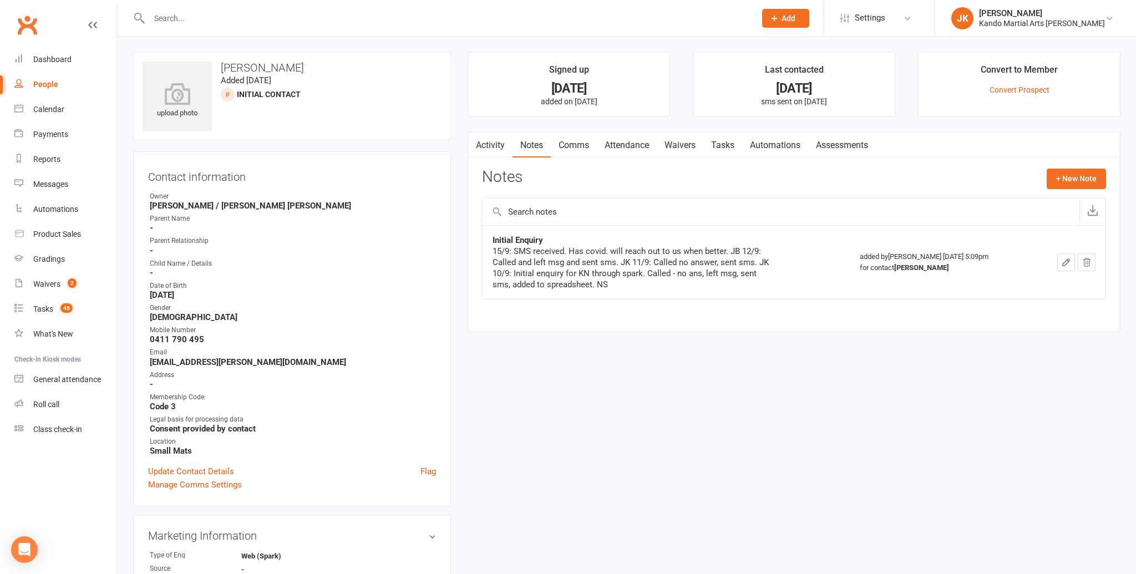
click at [493, 141] on link "Activity" at bounding box center [490, 146] width 44 height 26
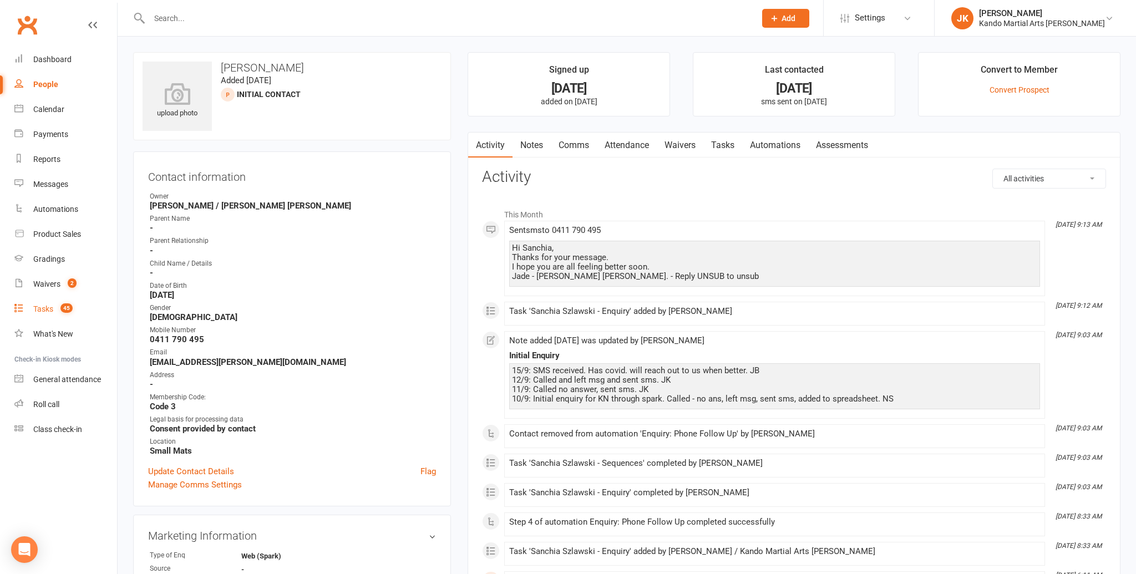
click at [42, 305] on div "Tasks" at bounding box center [43, 308] width 20 height 9
select select "incomplete"
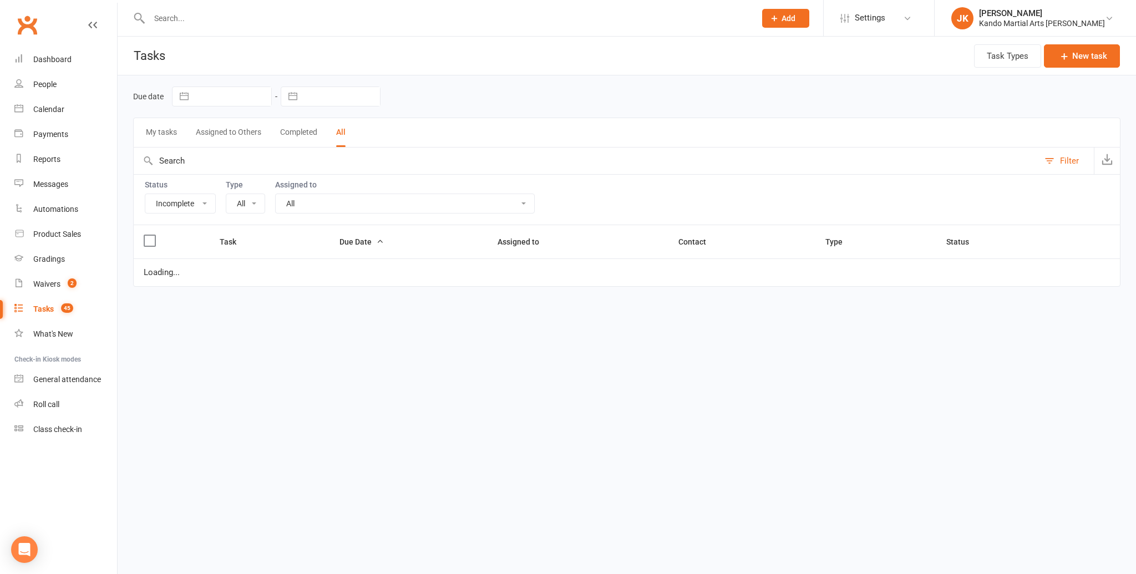
select select "16410"
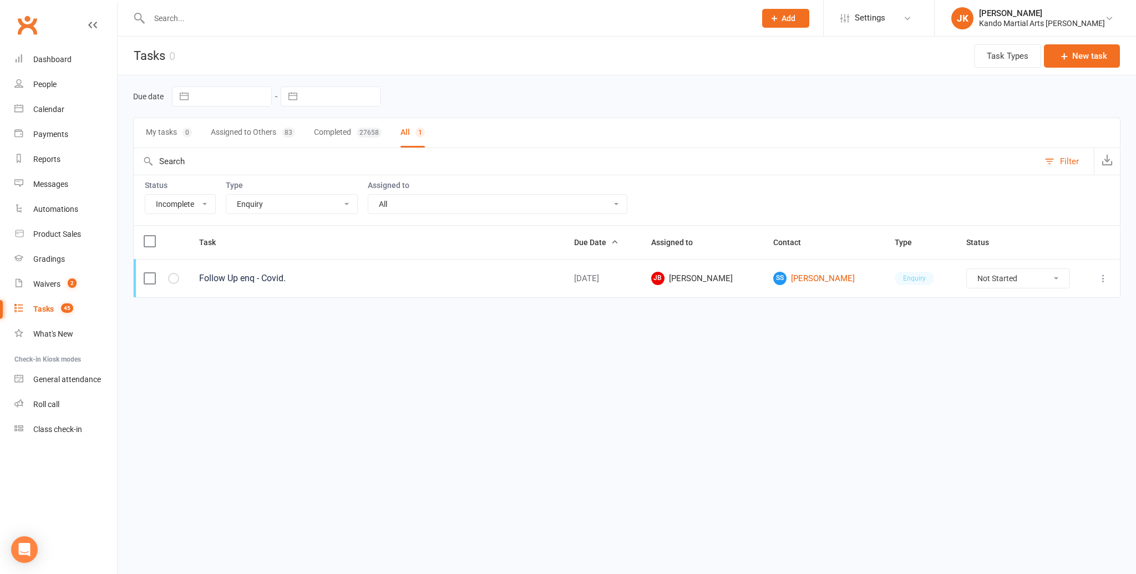
click at [1058, 155] on button "Filter" at bounding box center [1066, 161] width 55 height 27
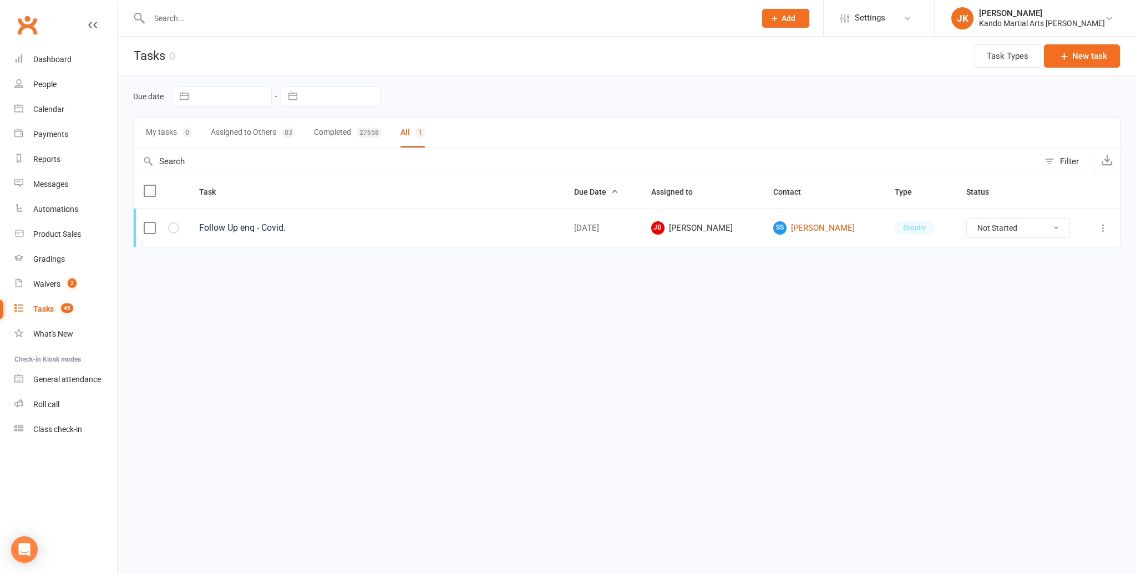
click at [1051, 157] on button "Filter" at bounding box center [1066, 161] width 55 height 27
select select "incomplete"
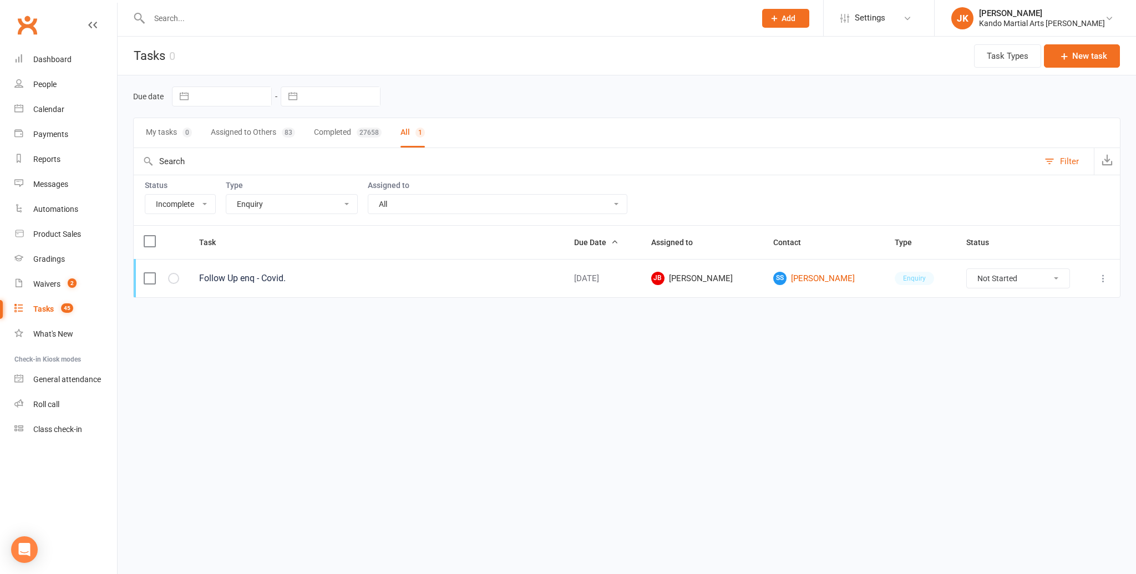
click at [348, 201] on select "All Admin Bbpc - black belt prep course Cancellation Enquiry Follow-up In-class…" at bounding box center [291, 204] width 131 height 19
select select "19237"
click at [226, 195] on select "All Admin Bbpc - black belt prep course Cancellation Enquiry Follow-up In-class…" at bounding box center [291, 204] width 131 height 19
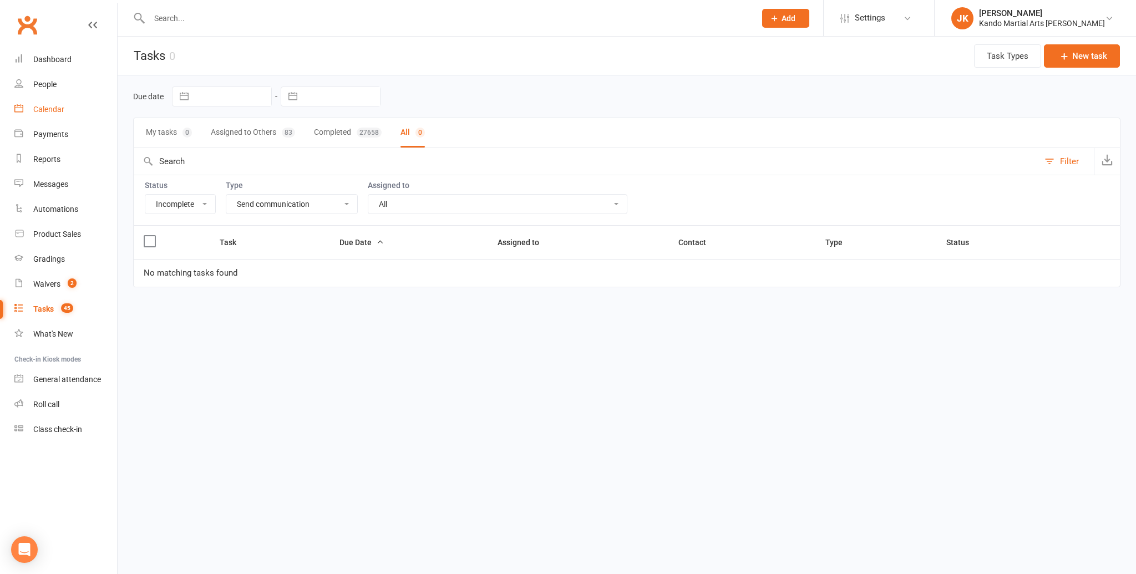
click at [42, 107] on div "Calendar" at bounding box center [48, 109] width 31 height 9
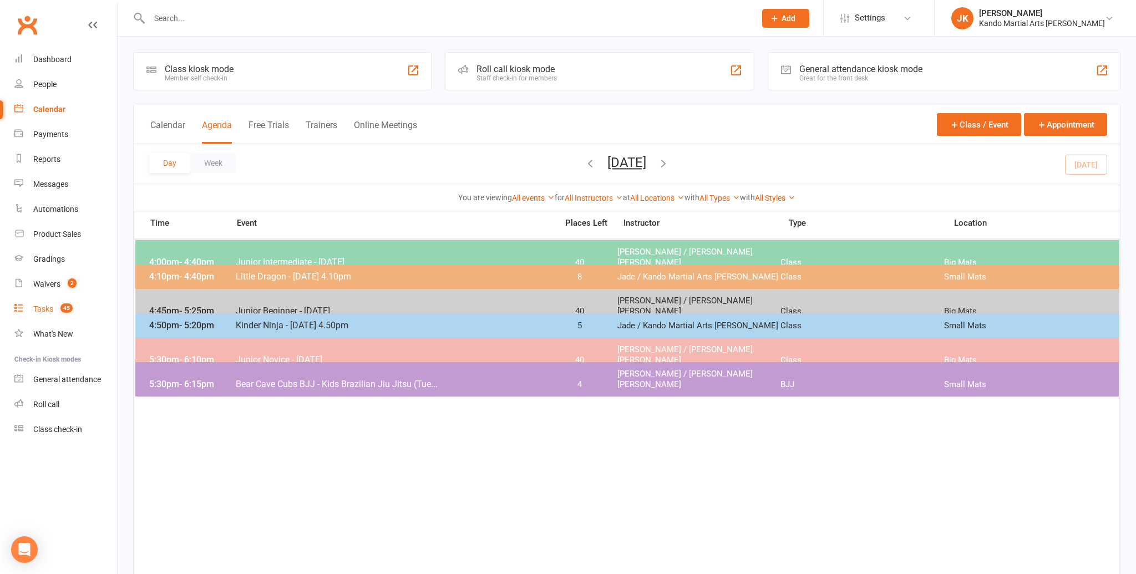
click at [44, 307] on div "Tasks" at bounding box center [43, 308] width 20 height 9
select select "incomplete"
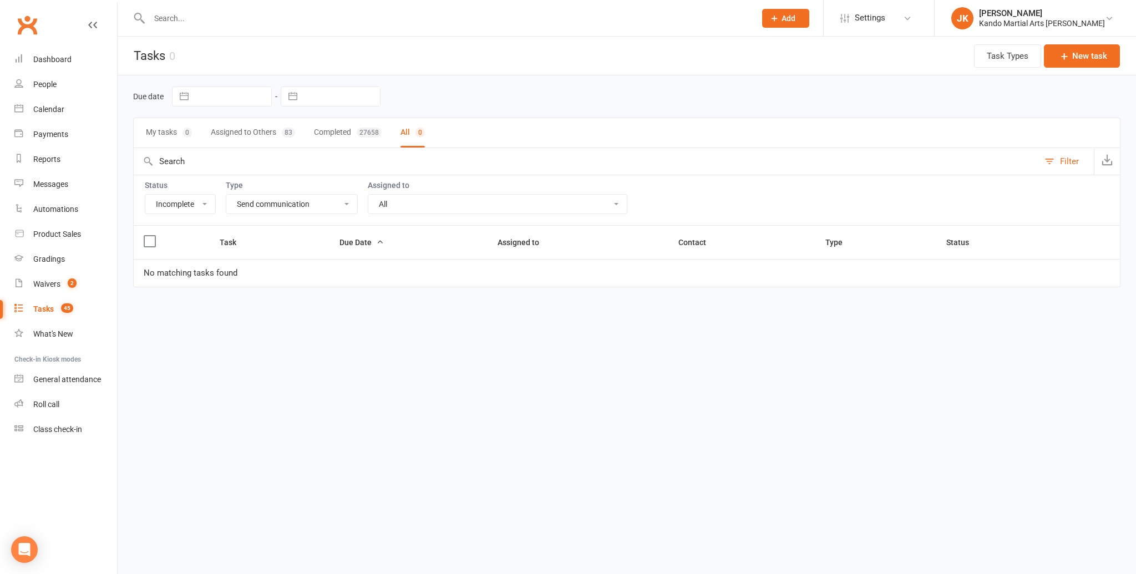
click at [349, 202] on select "All Admin Bbpc - black belt prep course Cancellation Enquiry Follow-up In-class…" at bounding box center [291, 204] width 131 height 19
select select "16410"
click at [226, 195] on select "All Admin Bbpc - black belt prep course Cancellation Enquiry Follow-up In-class…" at bounding box center [291, 204] width 131 height 19
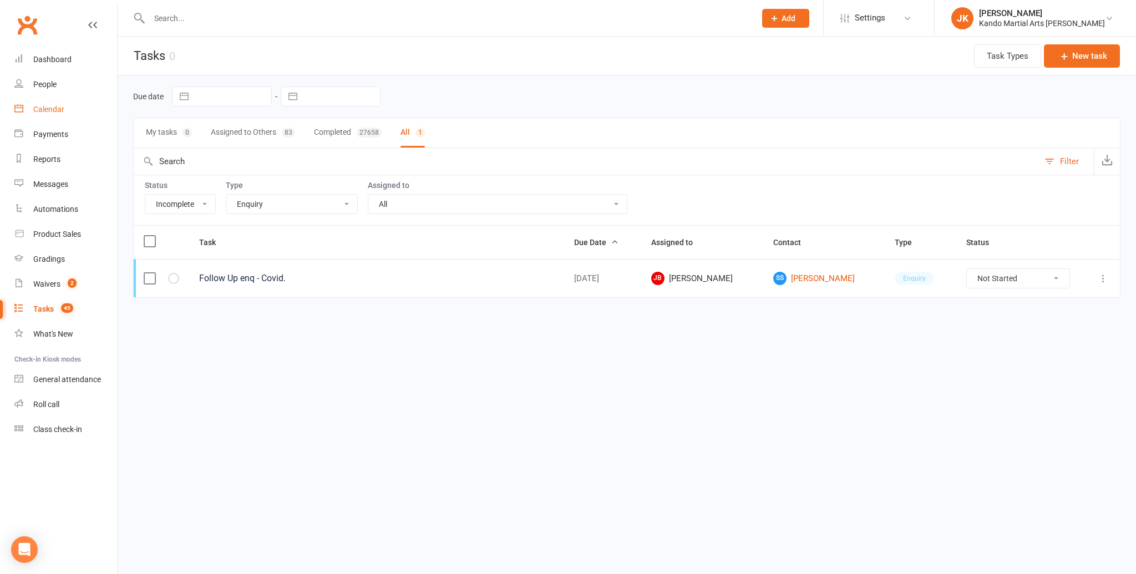
click at [38, 104] on link "Calendar" at bounding box center [65, 109] width 103 height 25
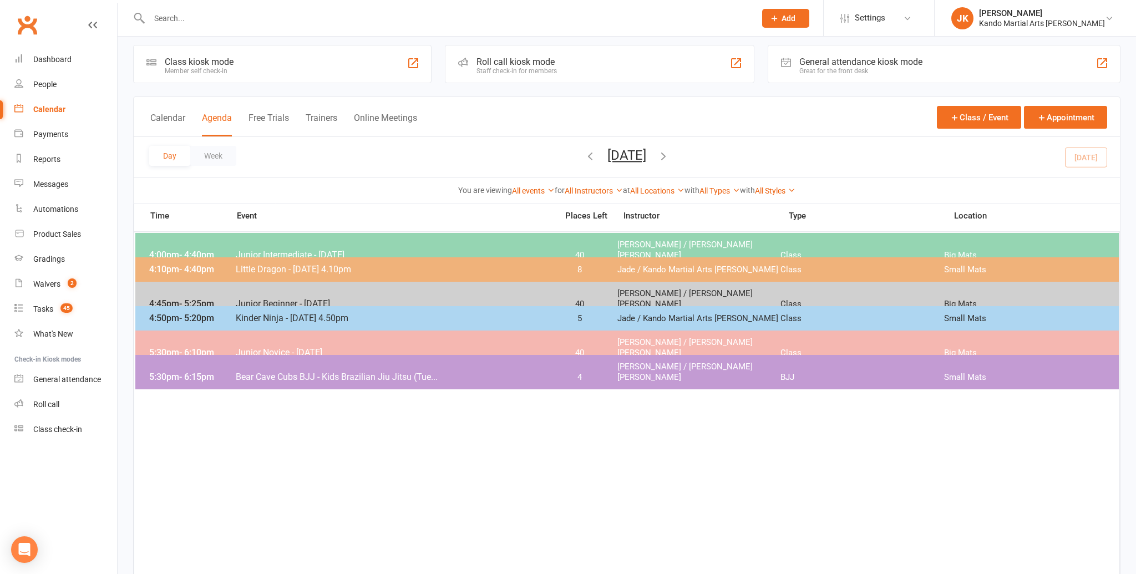
click at [40, 107] on div "Calendar" at bounding box center [49, 109] width 32 height 9
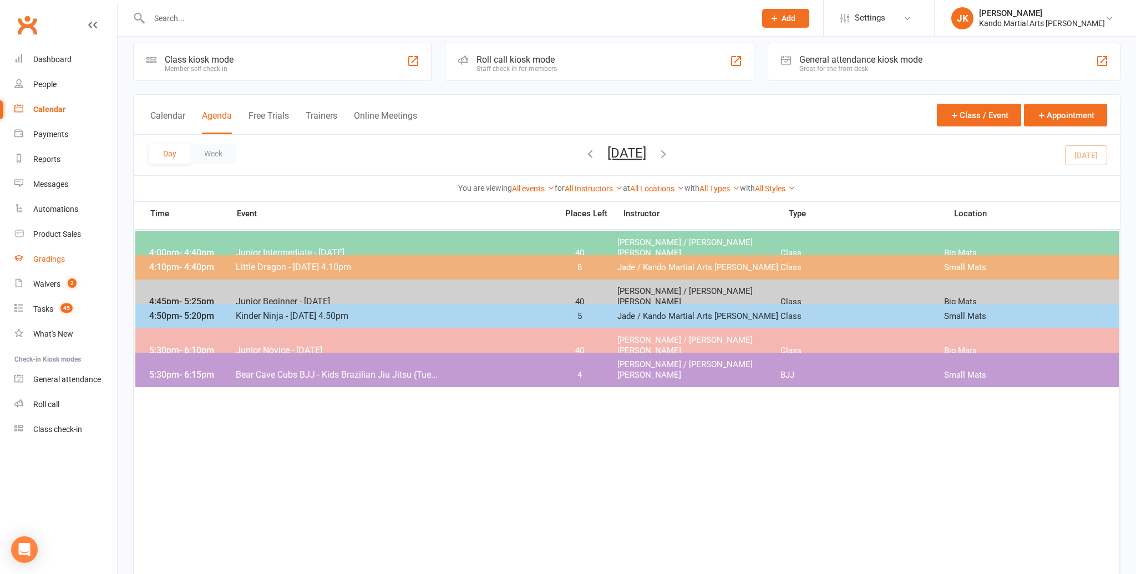
scroll to position [11, 0]
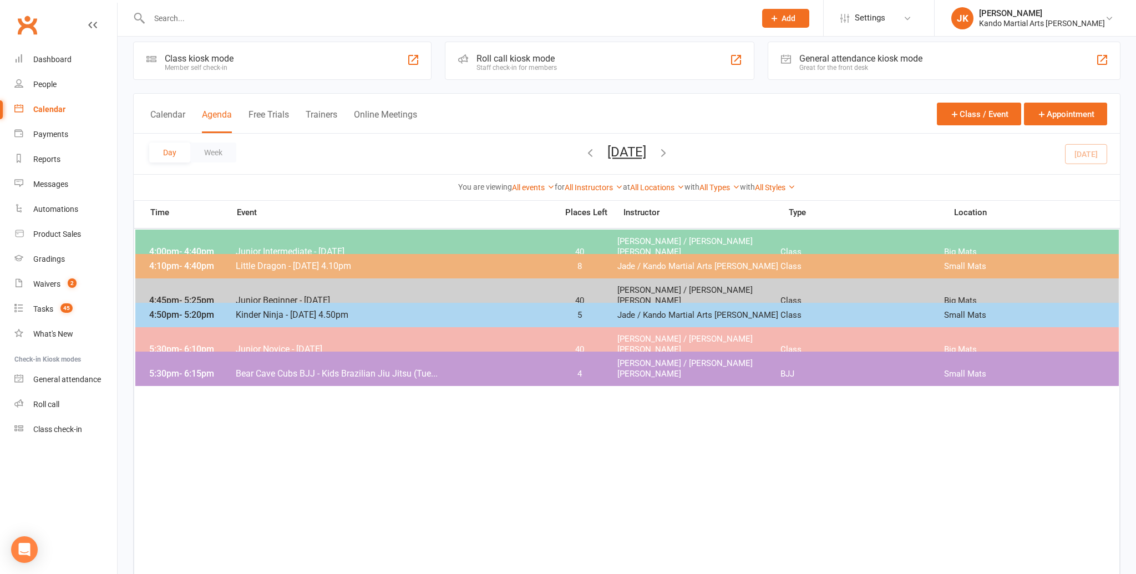
click at [39, 112] on div "Calendar" at bounding box center [49, 109] width 32 height 9
click at [45, 109] on div "Calendar" at bounding box center [49, 109] width 32 height 9
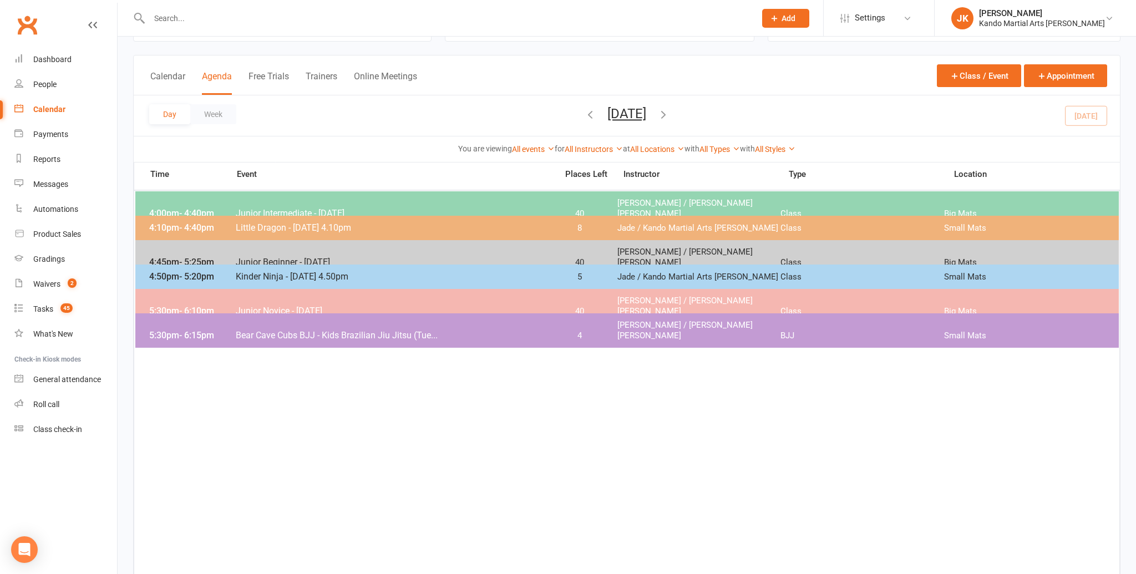
scroll to position [50, 0]
click at [271, 221] on span "Little Dragon - [DATE] 4.10pm" at bounding box center [393, 226] width 316 height 11
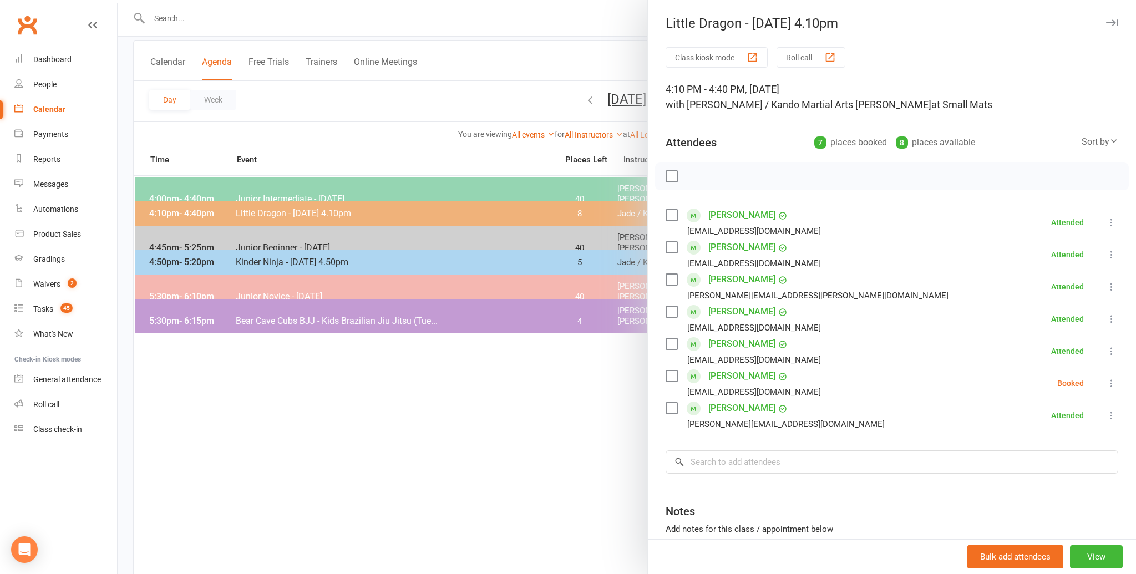
scroll to position [64, 0]
click at [343, 420] on div at bounding box center [627, 287] width 1018 height 574
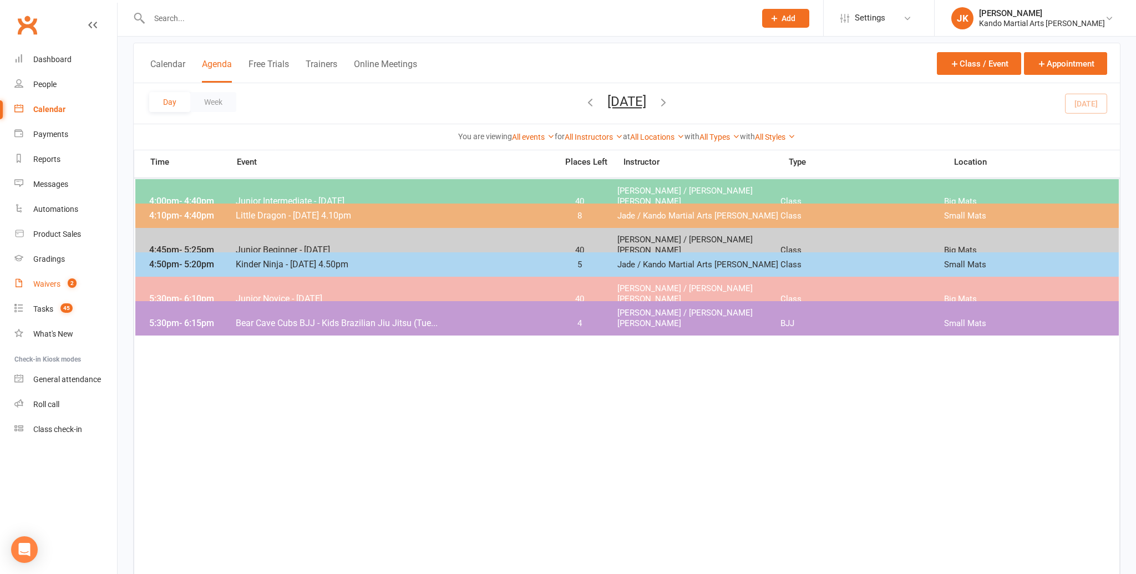
scroll to position [62, 0]
click at [55, 282] on div "Waivers" at bounding box center [46, 283] width 27 height 9
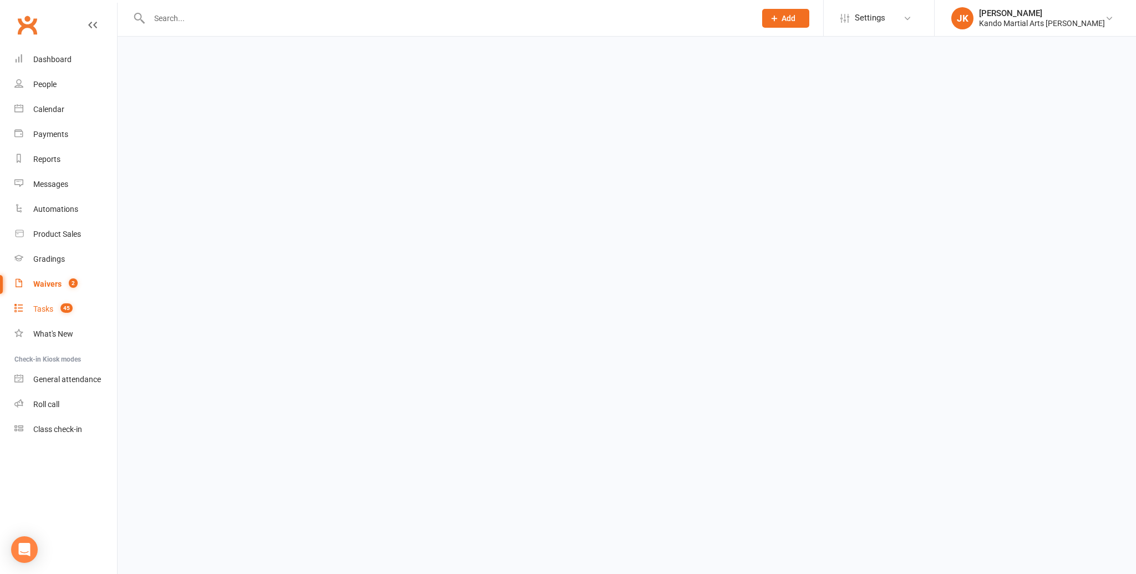
select select "100"
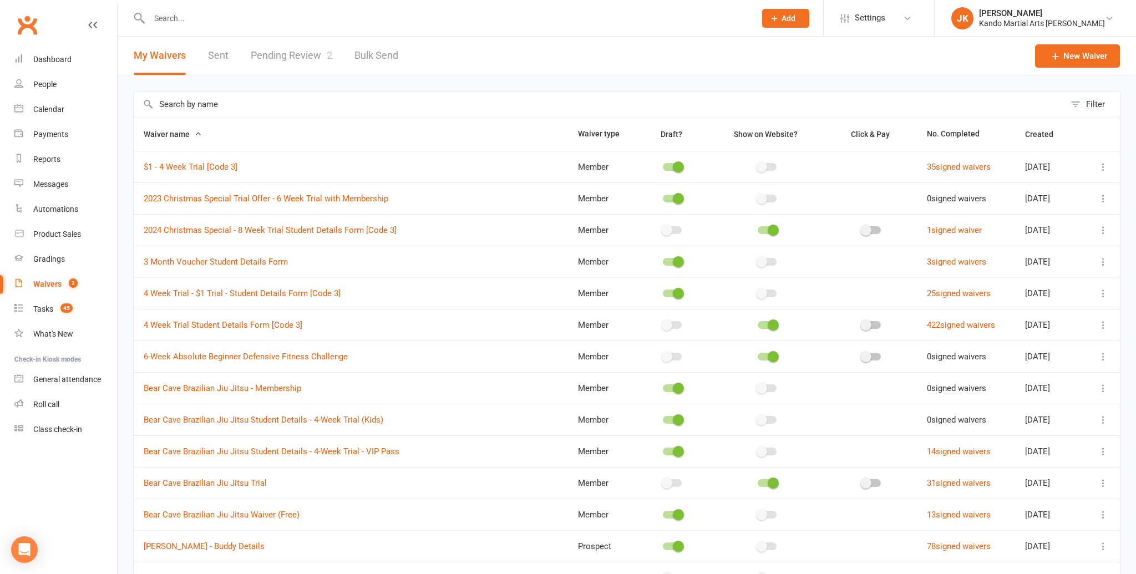
click at [309, 55] on link "Pending Review 2" at bounding box center [292, 56] width 82 height 38
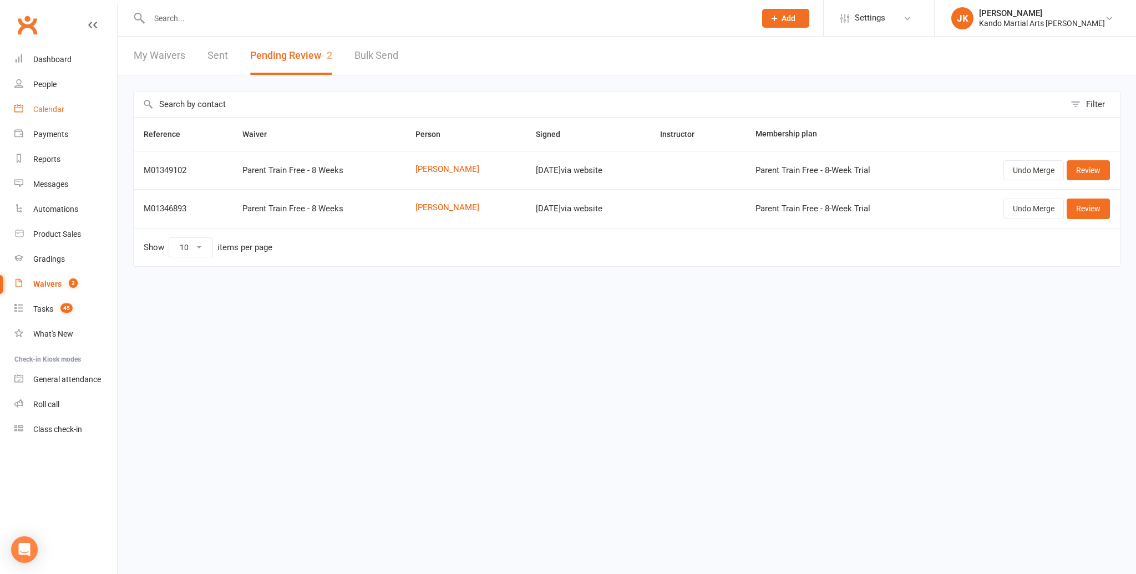
click at [34, 108] on div "Calendar" at bounding box center [48, 109] width 31 height 9
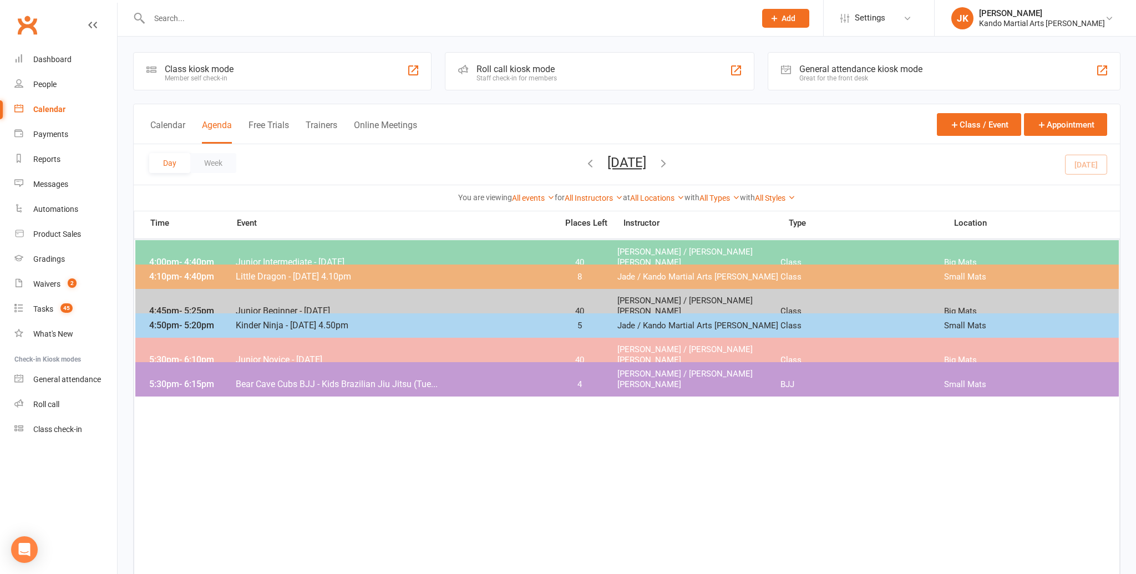
click at [165, 18] on input "text" at bounding box center [447, 19] width 602 height 16
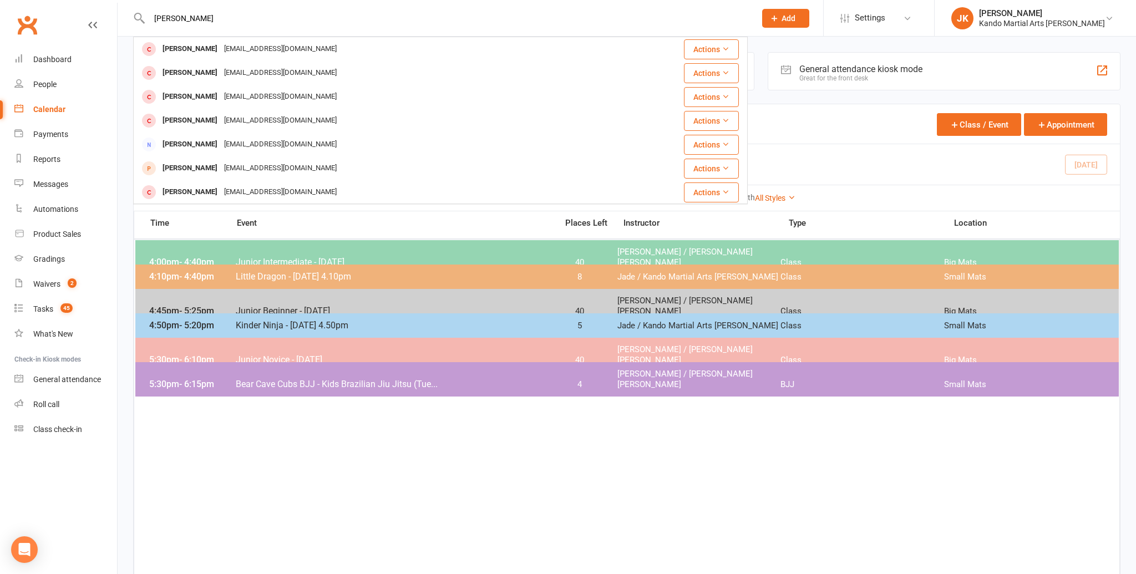
type input "[PERSON_NAME]"
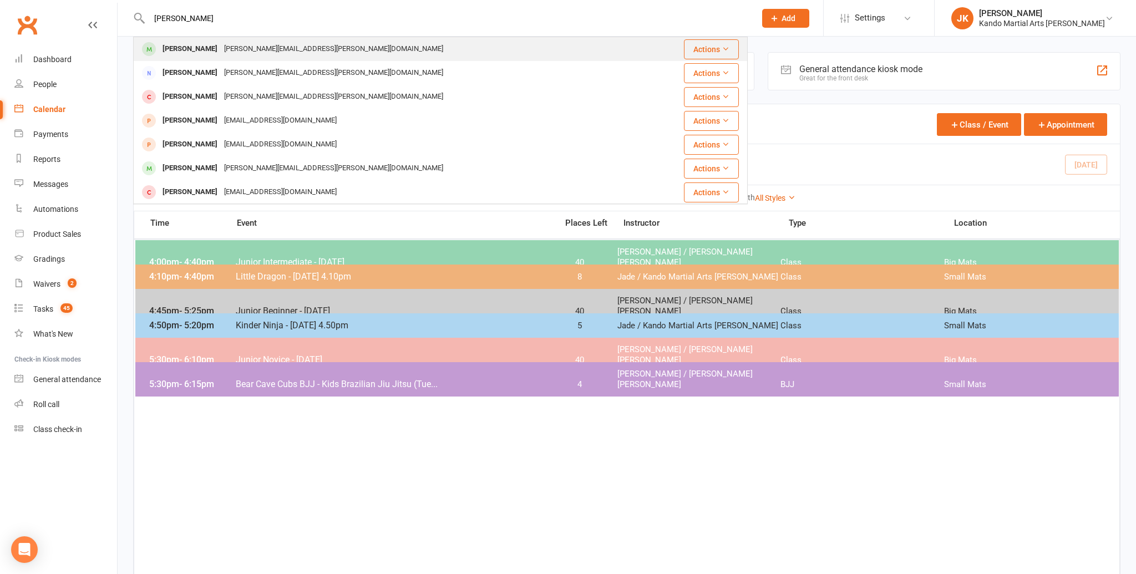
click at [170, 48] on div "[PERSON_NAME]" at bounding box center [190, 49] width 62 height 16
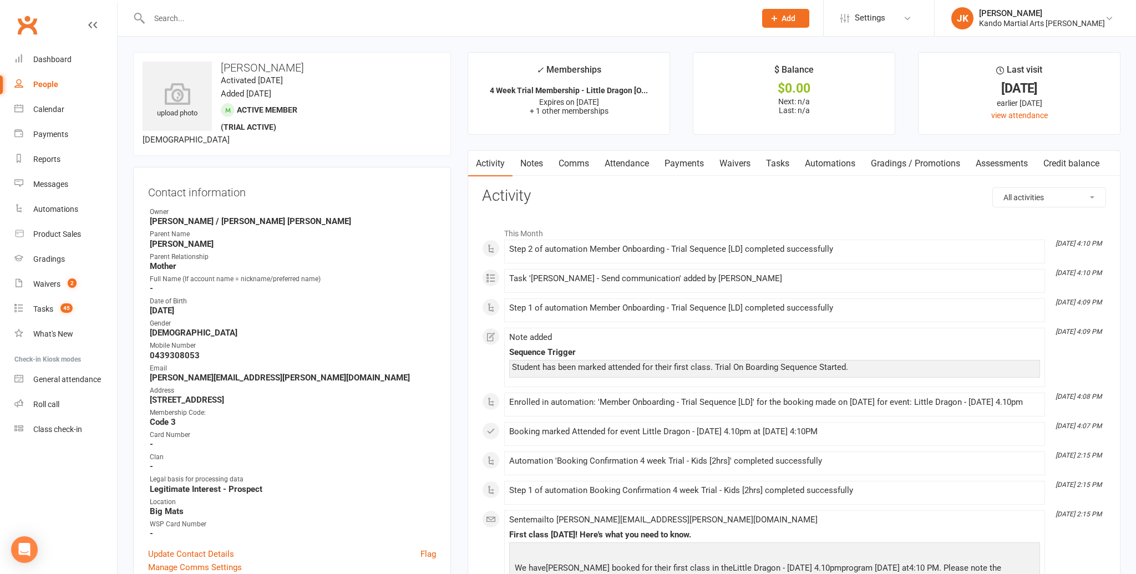
click at [535, 162] on link "Notes" at bounding box center [531, 164] width 38 height 26
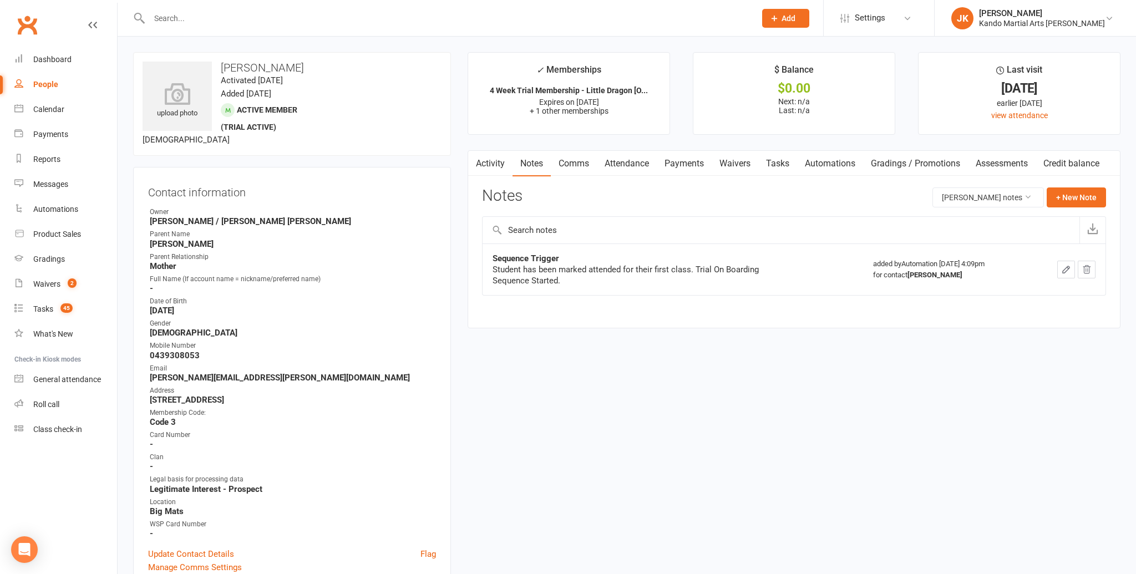
click at [574, 160] on link "Comms" at bounding box center [574, 164] width 46 height 26
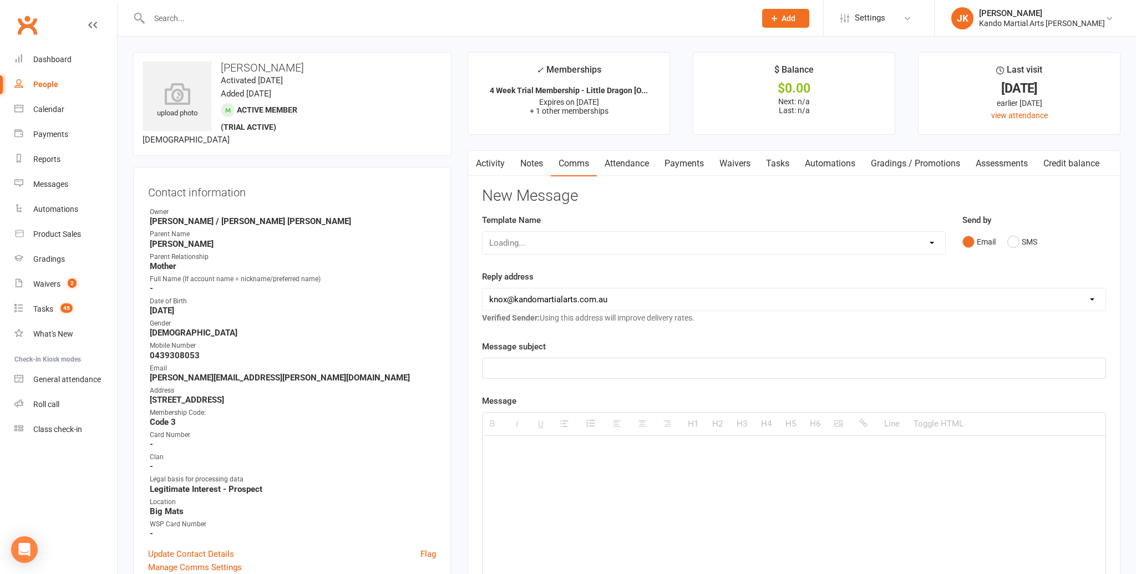
click at [636, 164] on link "Attendance" at bounding box center [627, 164] width 60 height 26
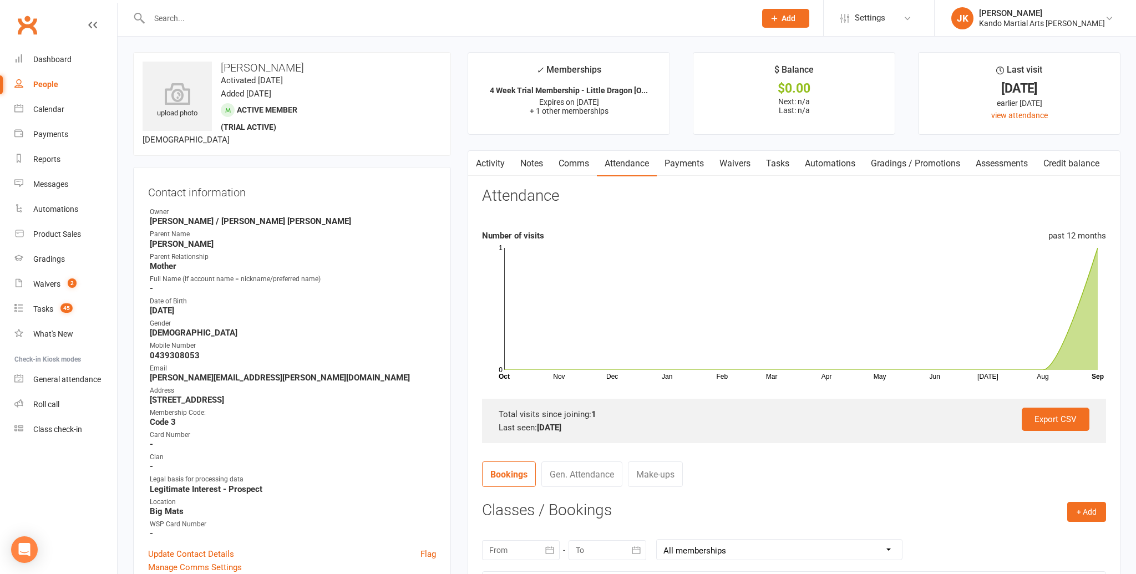
click at [492, 162] on link "Activity" at bounding box center [490, 164] width 44 height 26
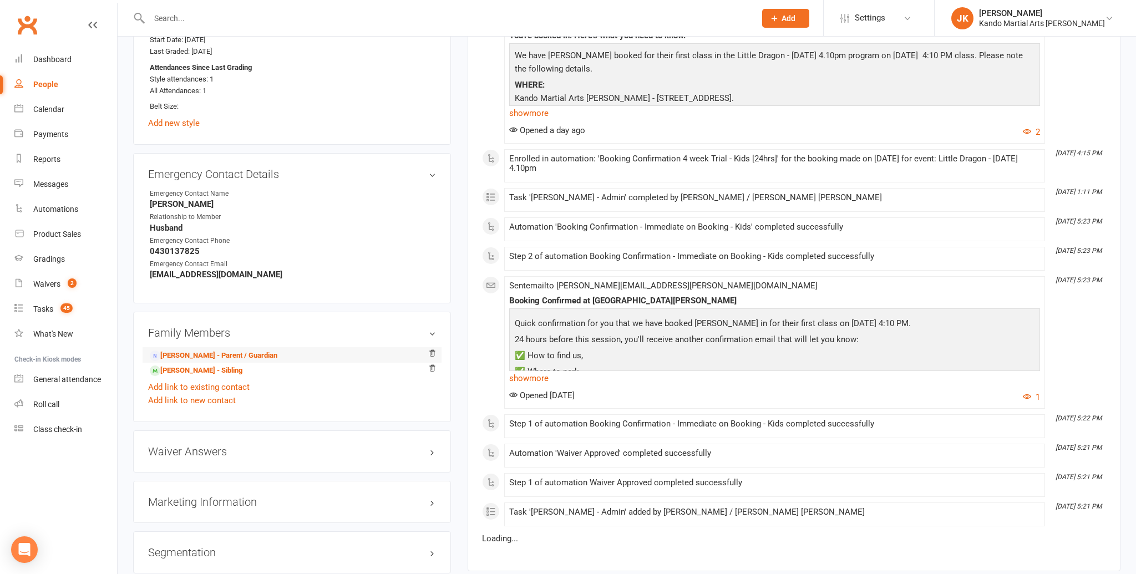
scroll to position [917, 0]
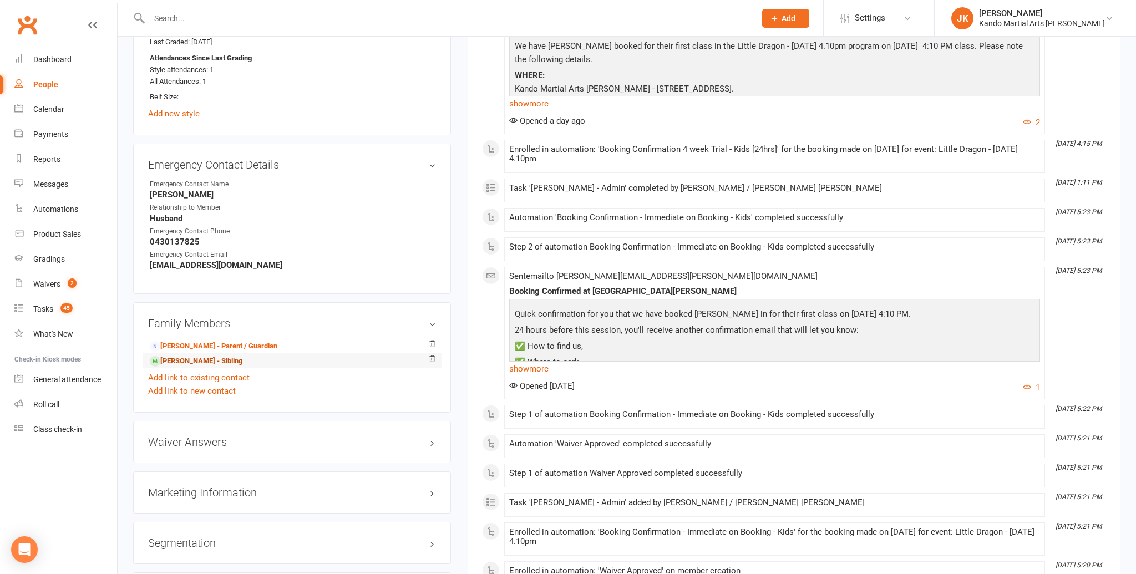
click at [186, 355] on link "[PERSON_NAME] - Sibling" at bounding box center [196, 361] width 93 height 12
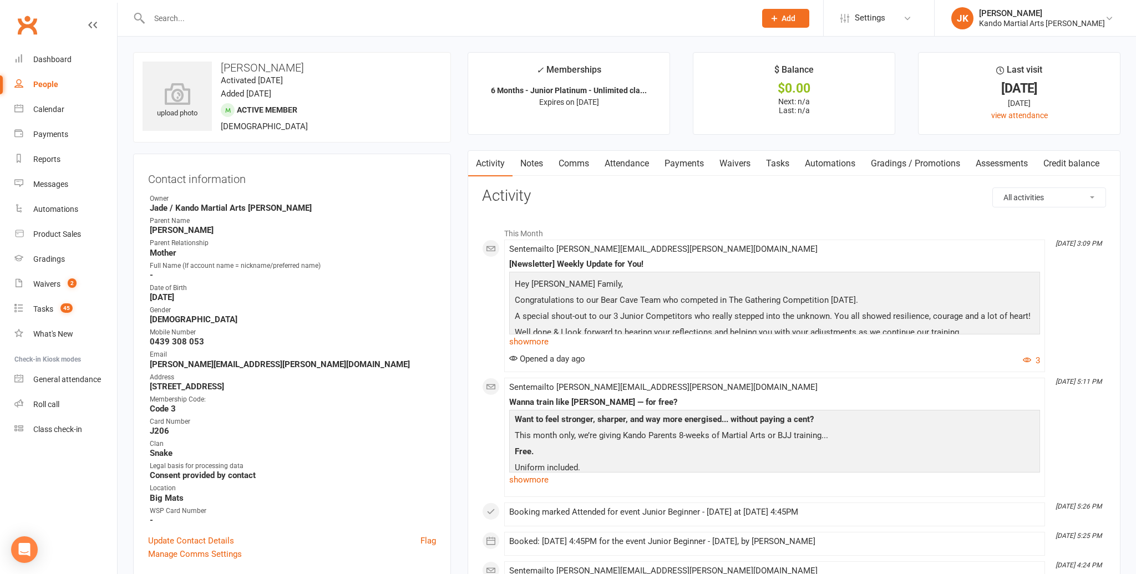
click at [532, 160] on link "Notes" at bounding box center [531, 164] width 38 height 26
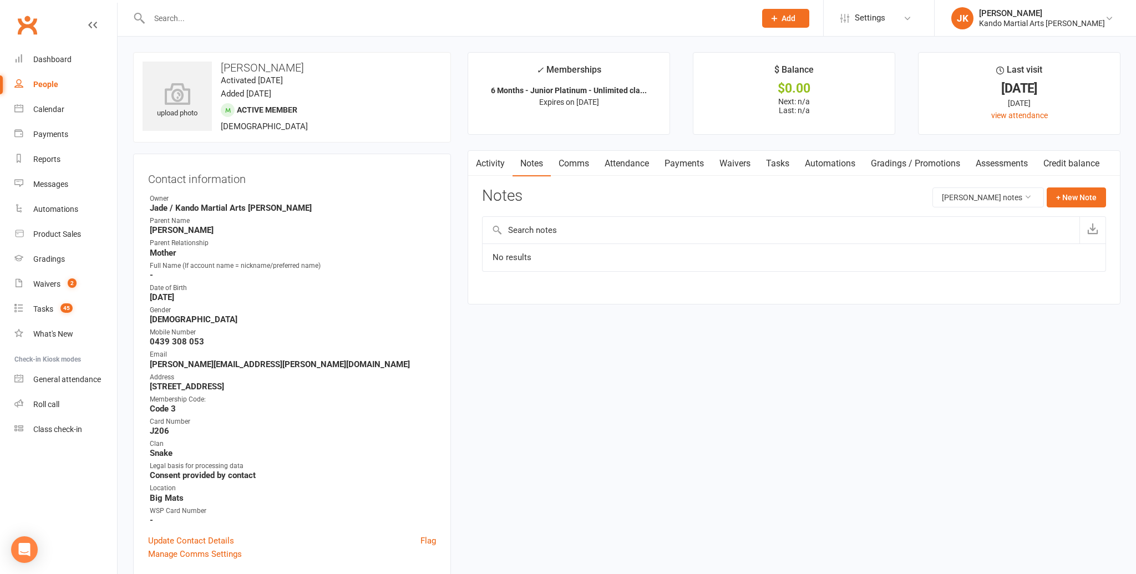
click at [780, 159] on link "Tasks" at bounding box center [777, 164] width 39 height 26
click at [486, 161] on link "Activity" at bounding box center [490, 164] width 44 height 26
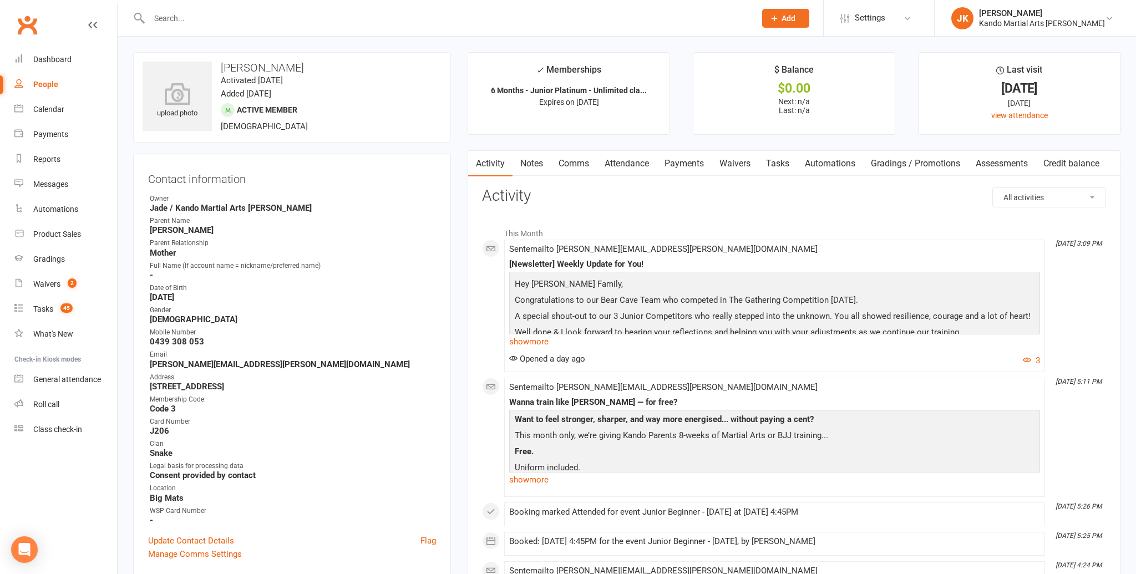
click at [626, 163] on link "Attendance" at bounding box center [627, 164] width 60 height 26
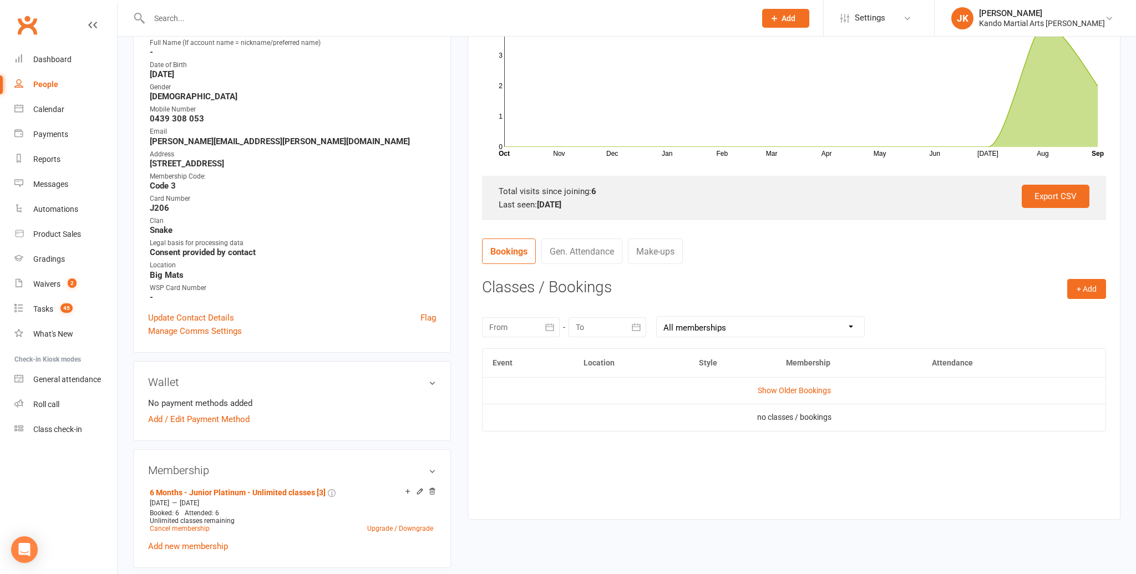
scroll to position [222, 0]
click at [780, 388] on link "Show Older Bookings" at bounding box center [794, 391] width 73 height 9
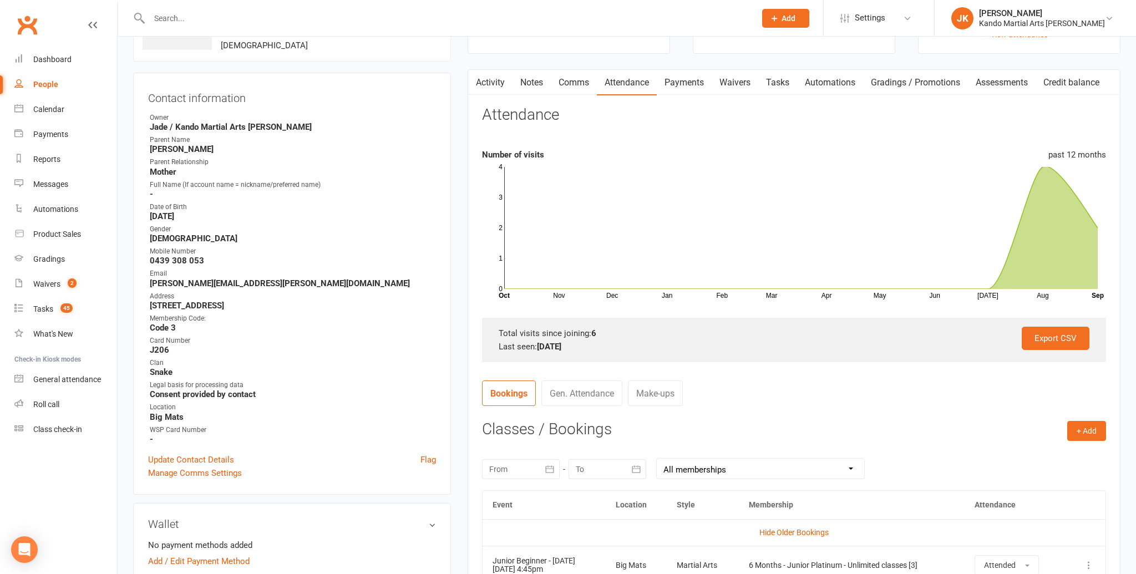
scroll to position [0, 0]
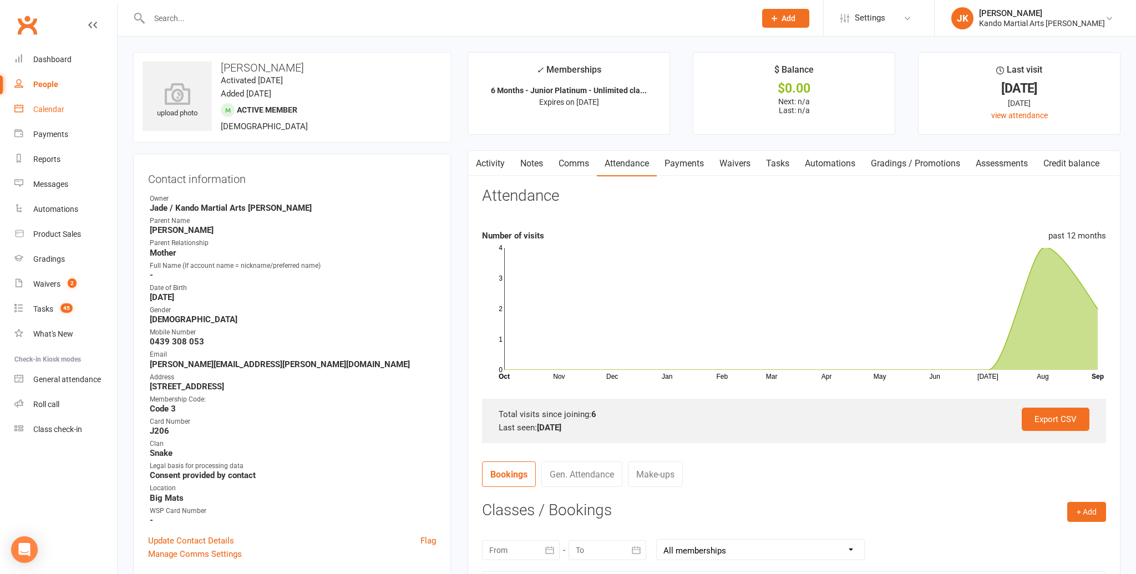
click at [49, 107] on div "Calendar" at bounding box center [48, 109] width 31 height 9
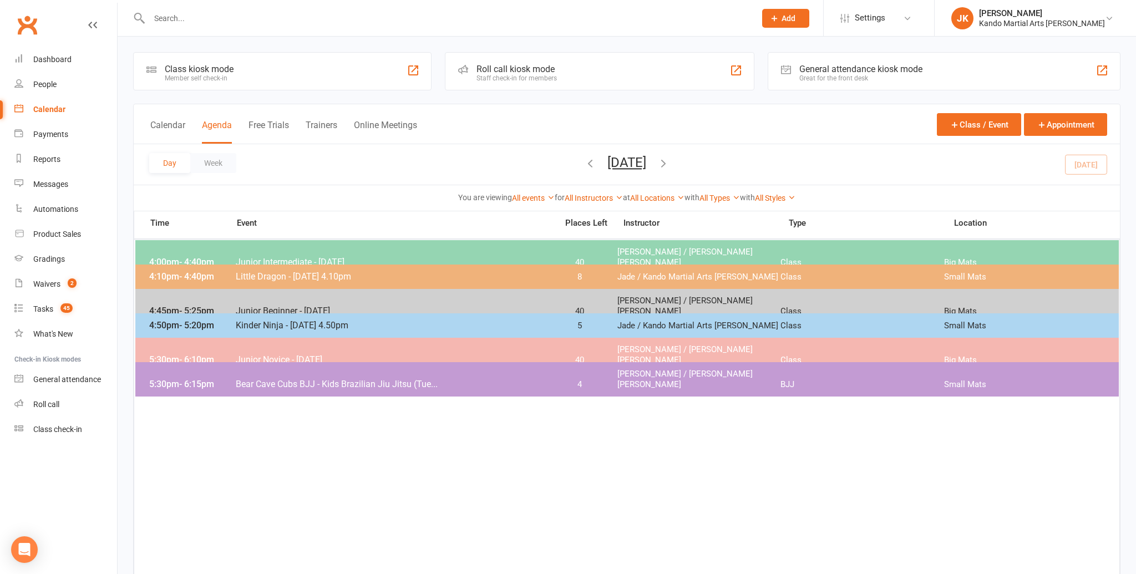
scroll to position [3, 0]
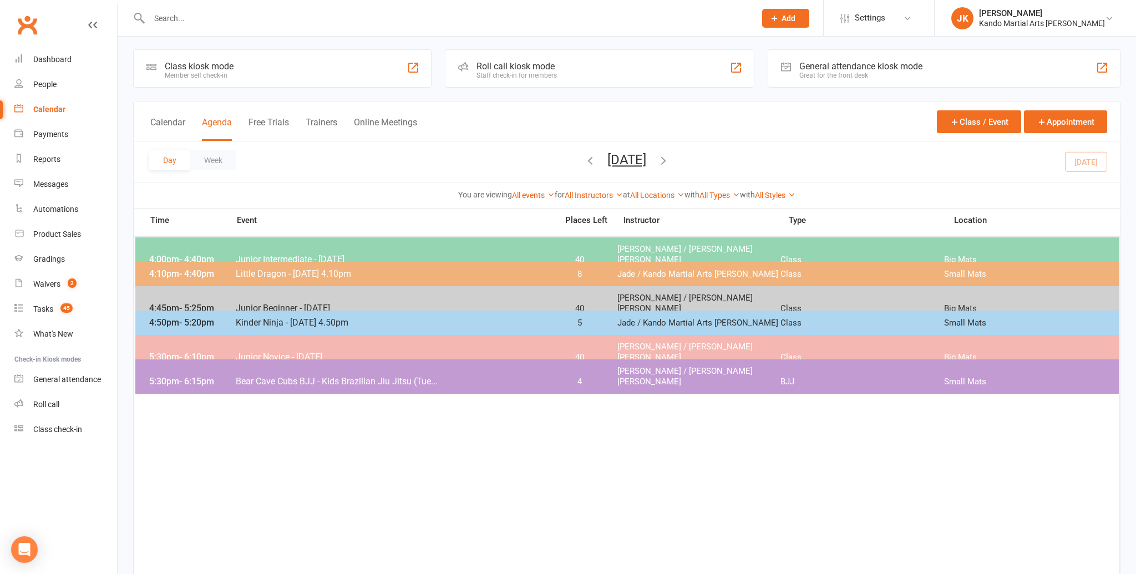
click at [261, 319] on span "Kinder Ninja - [DATE] 4.50pm" at bounding box center [393, 322] width 316 height 11
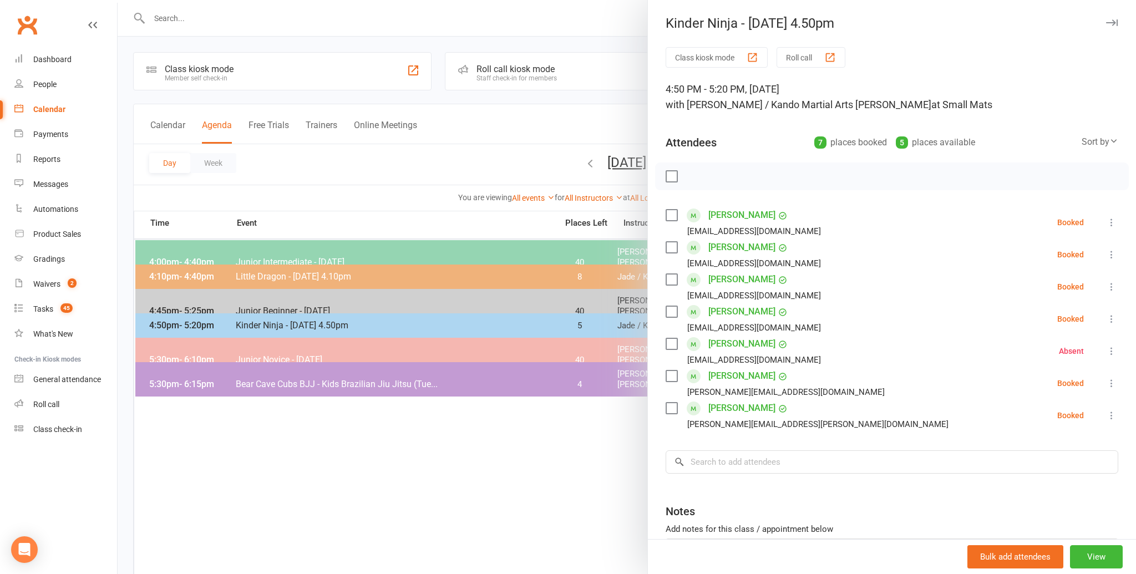
scroll to position [0, 0]
click at [317, 171] on div at bounding box center [627, 287] width 1018 height 574
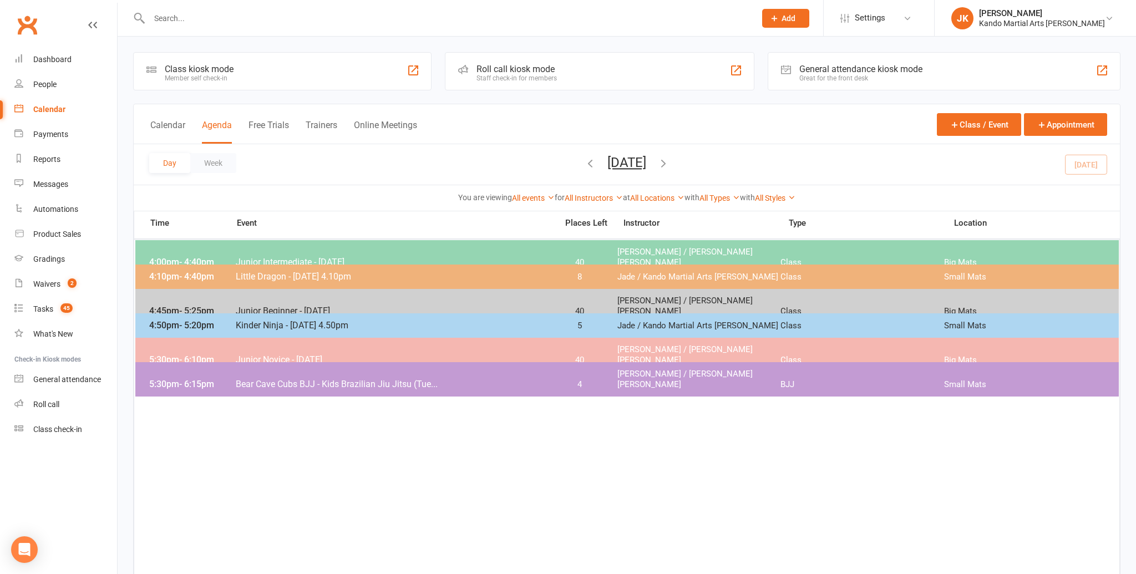
click at [286, 320] on span "Kinder Ninja - [DATE] 4.50pm" at bounding box center [393, 325] width 316 height 11
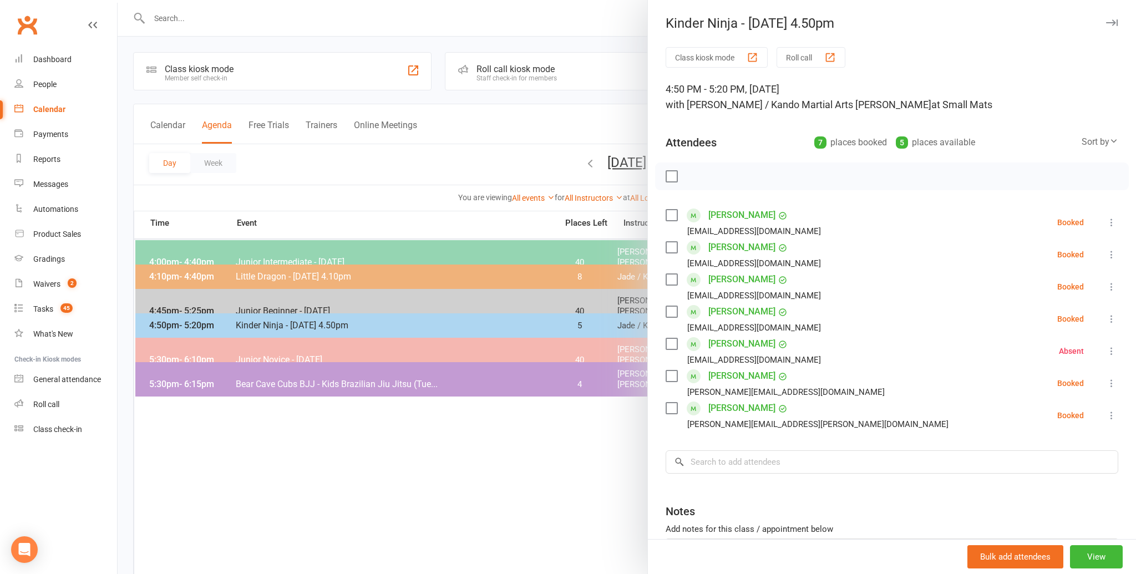
click at [716, 373] on link "[PERSON_NAME]" at bounding box center [741, 376] width 67 height 18
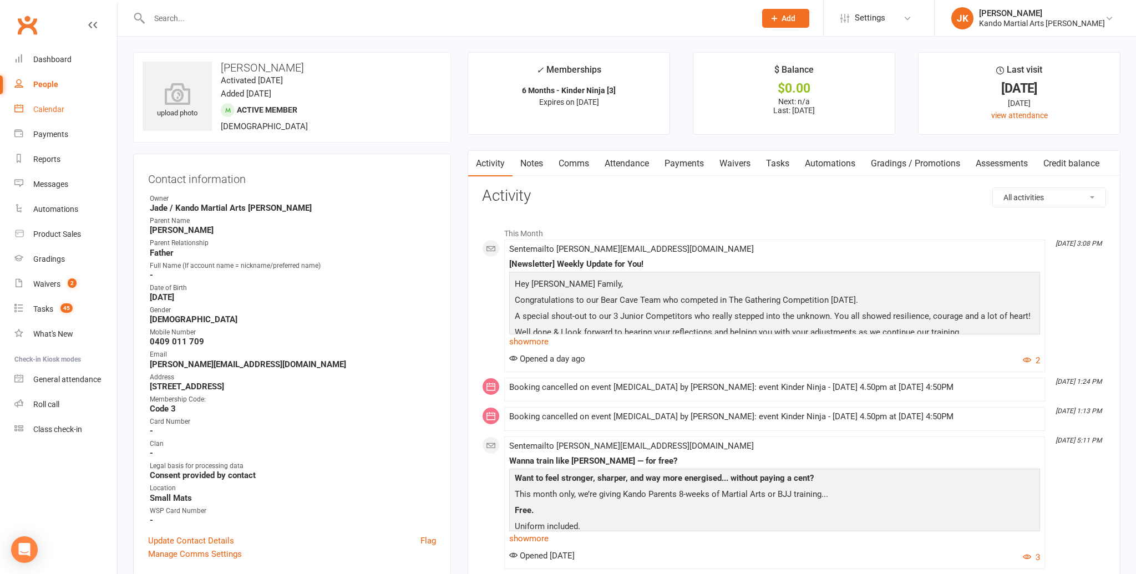
click at [53, 108] on div "Calendar" at bounding box center [48, 109] width 31 height 9
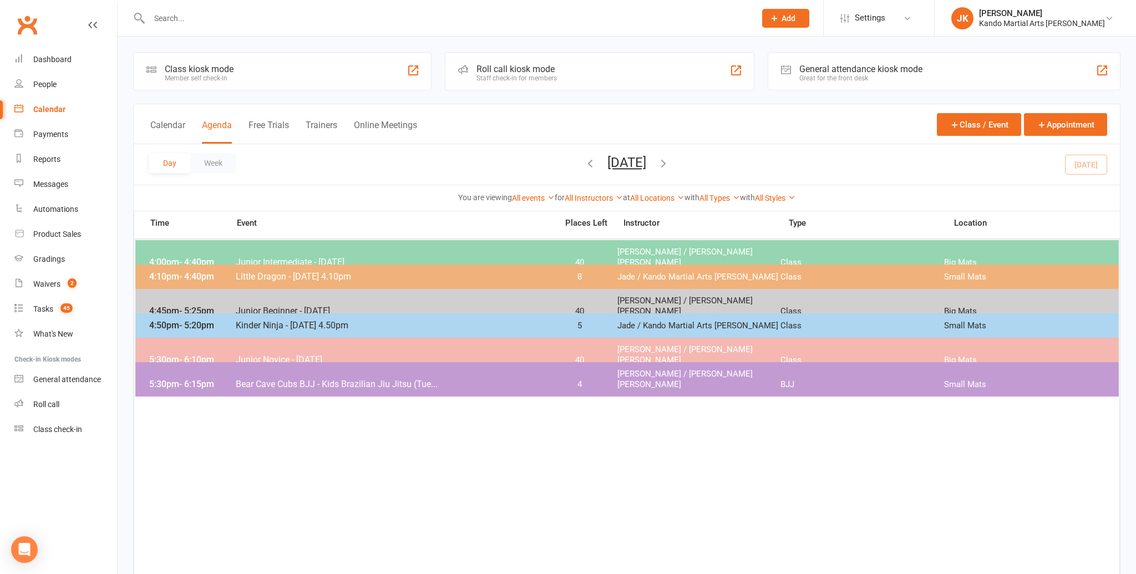
drag, startPoint x: 268, startPoint y: 321, endPoint x: 278, endPoint y: 321, distance: 9.4
click at [277, 321] on span "Kinder Ninja - [DATE] 4.50pm" at bounding box center [393, 325] width 316 height 11
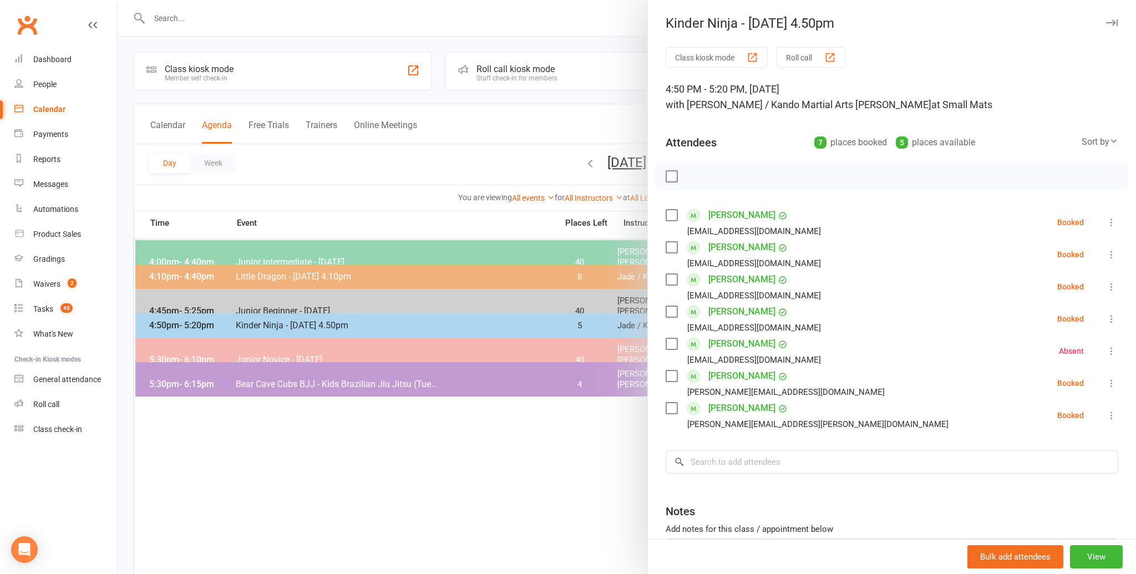
click at [718, 375] on link "[PERSON_NAME]" at bounding box center [741, 376] width 67 height 18
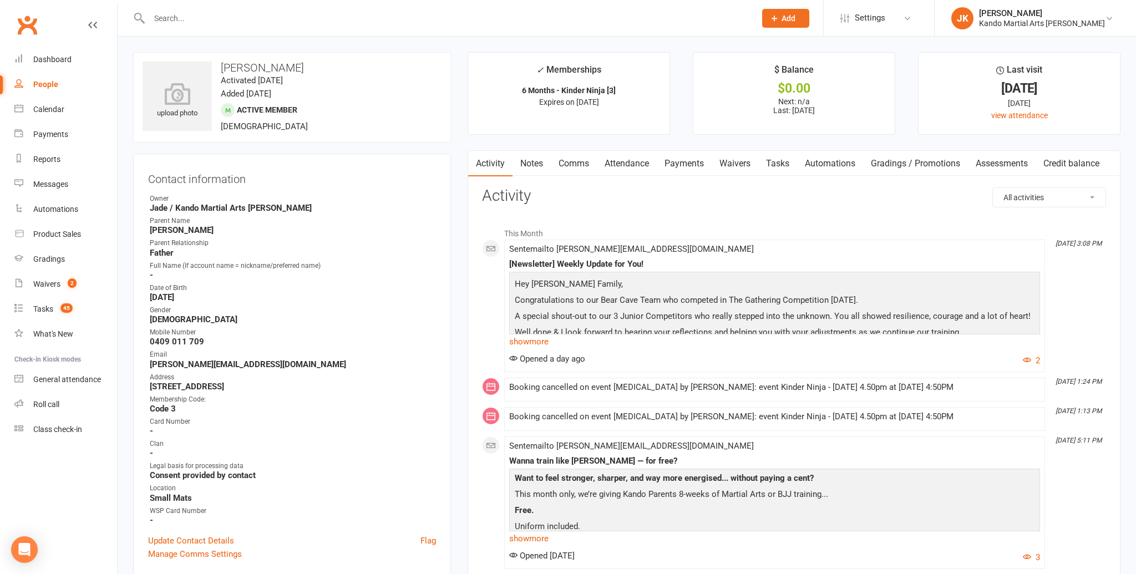
click at [779, 163] on link "Tasks" at bounding box center [777, 164] width 39 height 26
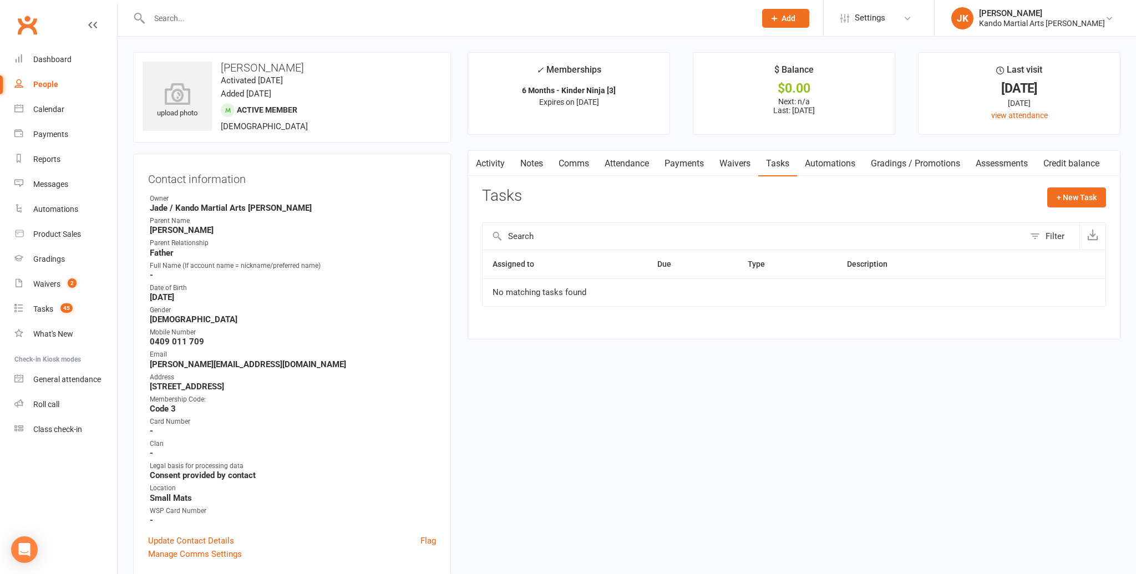
scroll to position [2, 0]
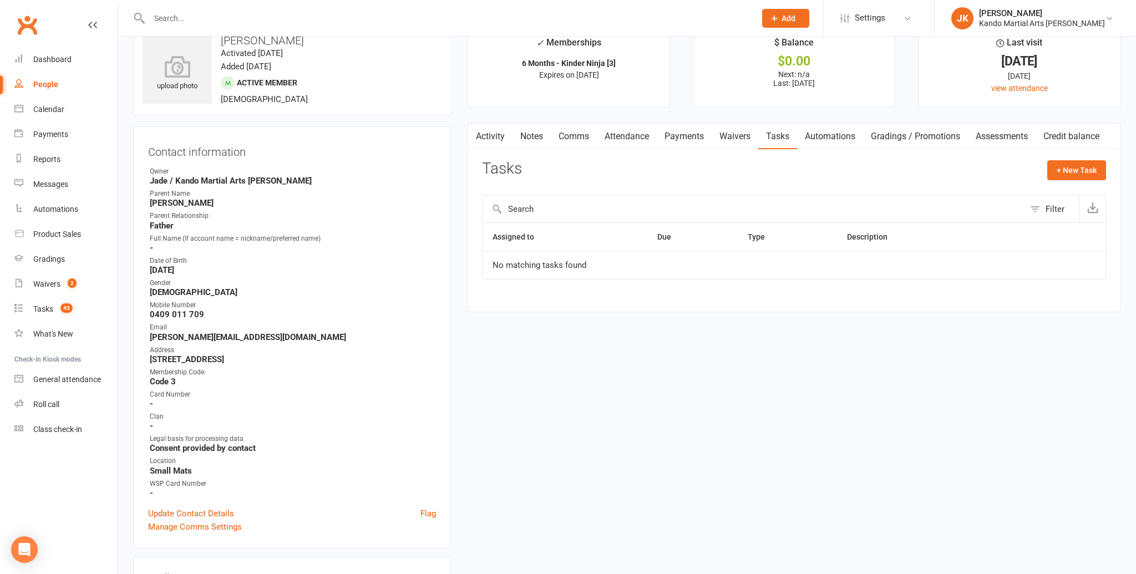
drag, startPoint x: 141, startPoint y: 184, endPoint x: 144, endPoint y: 204, distance: 19.5
click at [145, 202] on div "Contact information Owner [PERSON_NAME] / Kando Martial Arts [PERSON_NAME] Pare…" at bounding box center [292, 337] width 318 height 422
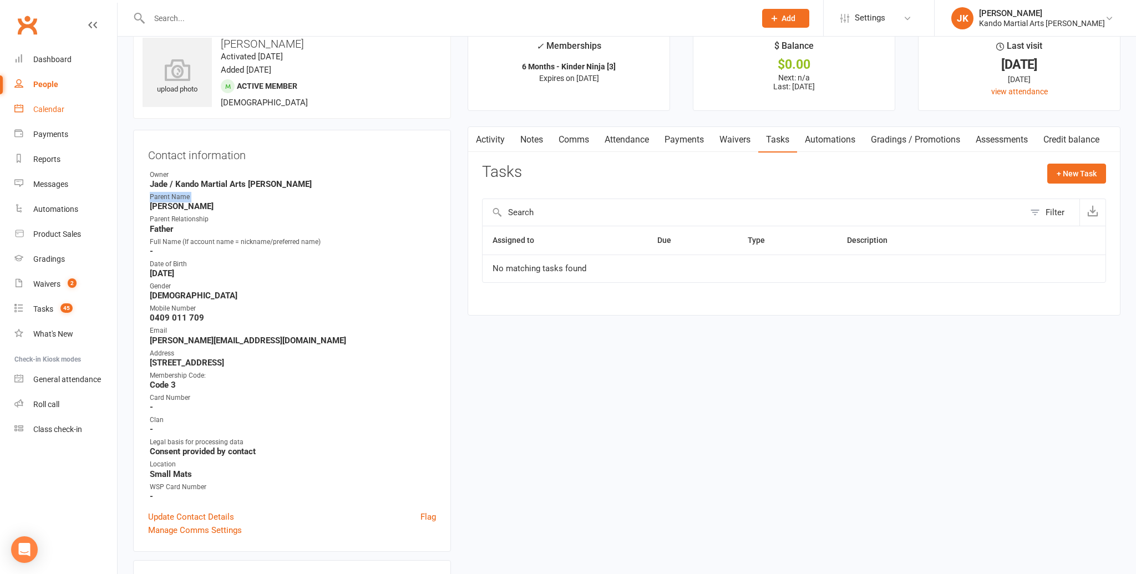
scroll to position [22, 0]
click at [42, 107] on div "Calendar" at bounding box center [48, 109] width 31 height 9
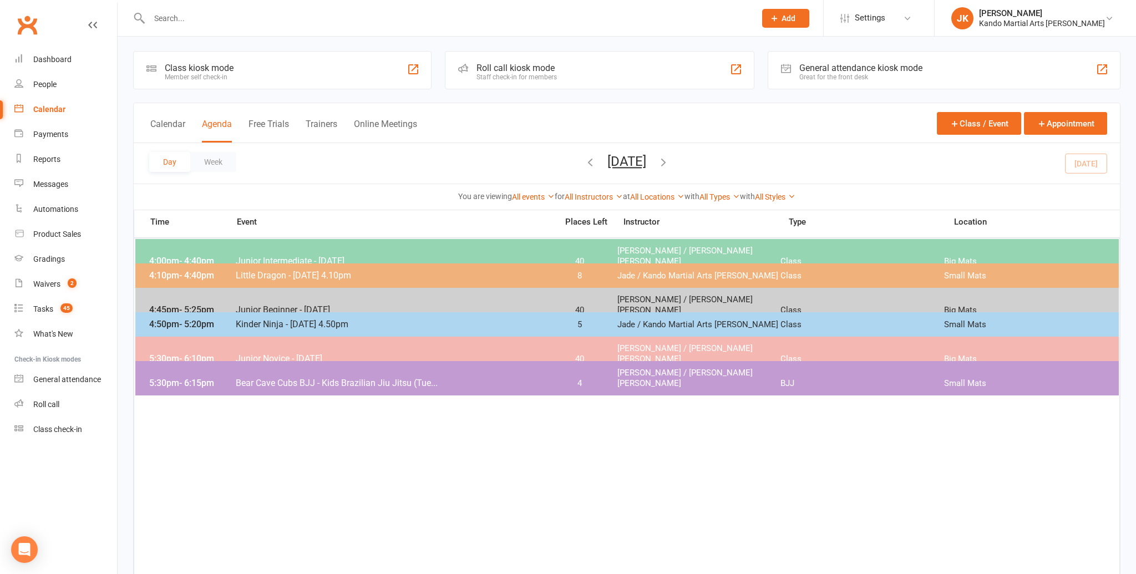
scroll to position [1, 0]
click at [607, 160] on button "[DATE]" at bounding box center [626, 162] width 39 height 16
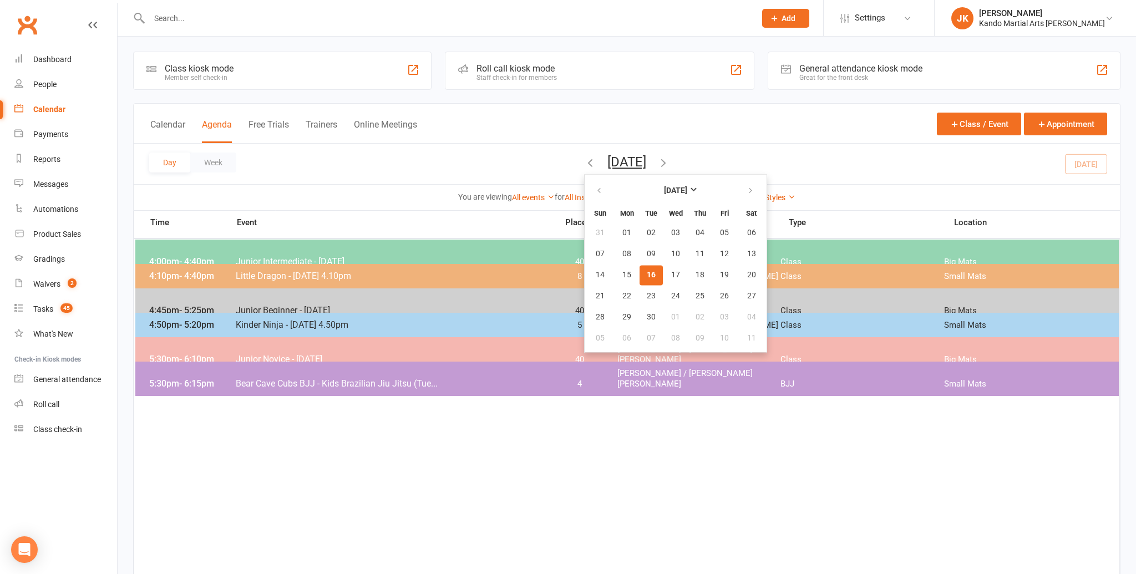
scroll to position [0, 0]
click at [695, 293] on span "25" at bounding box center [699, 296] width 9 height 9
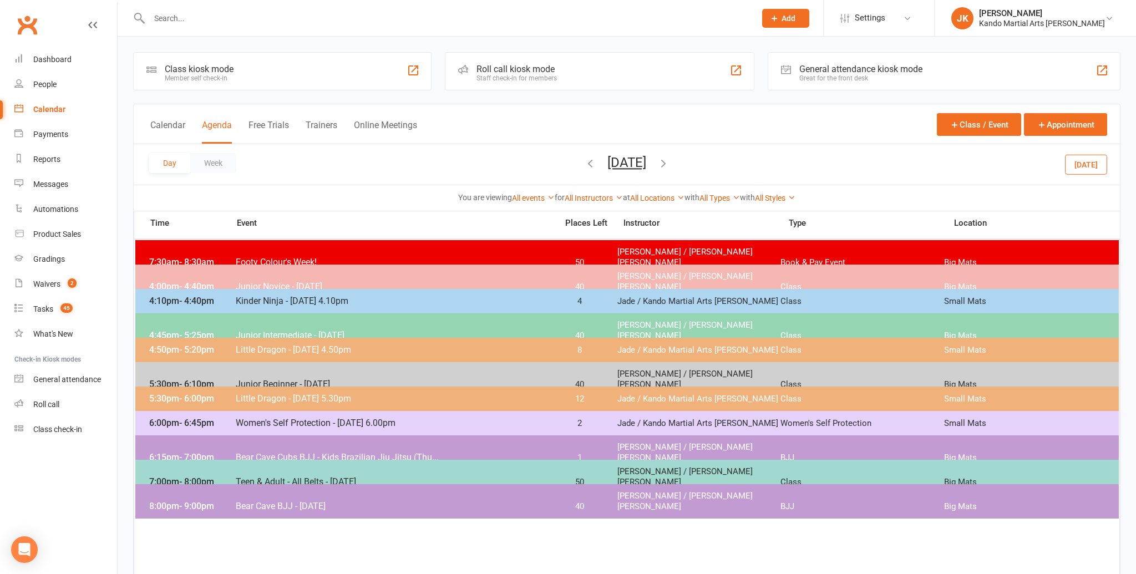
click at [263, 350] on span "Little Dragon - [DATE] 4.50pm" at bounding box center [393, 349] width 316 height 11
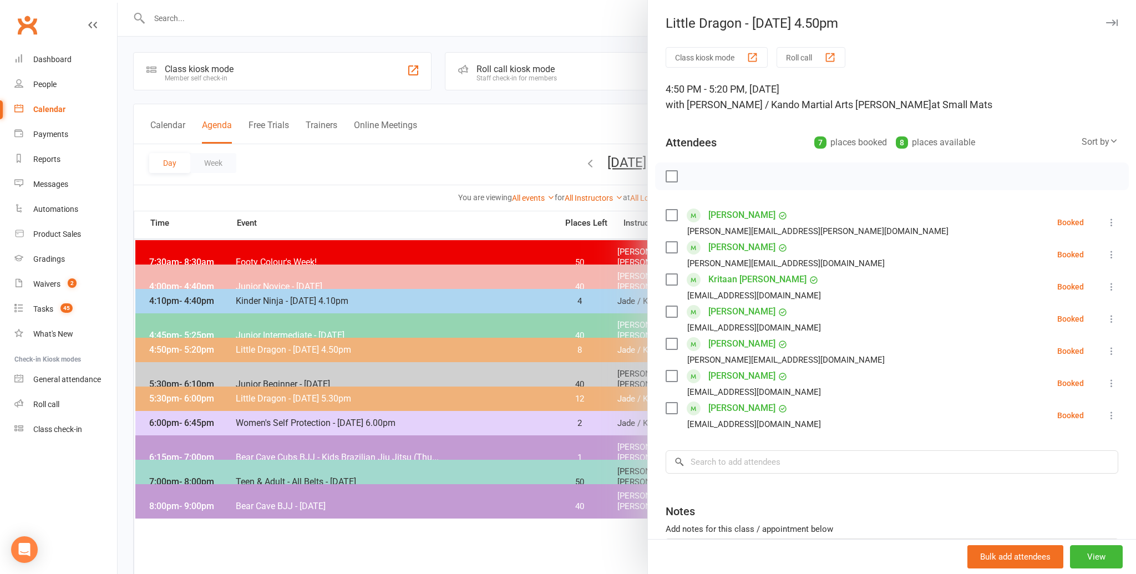
click at [357, 187] on div at bounding box center [627, 287] width 1018 height 574
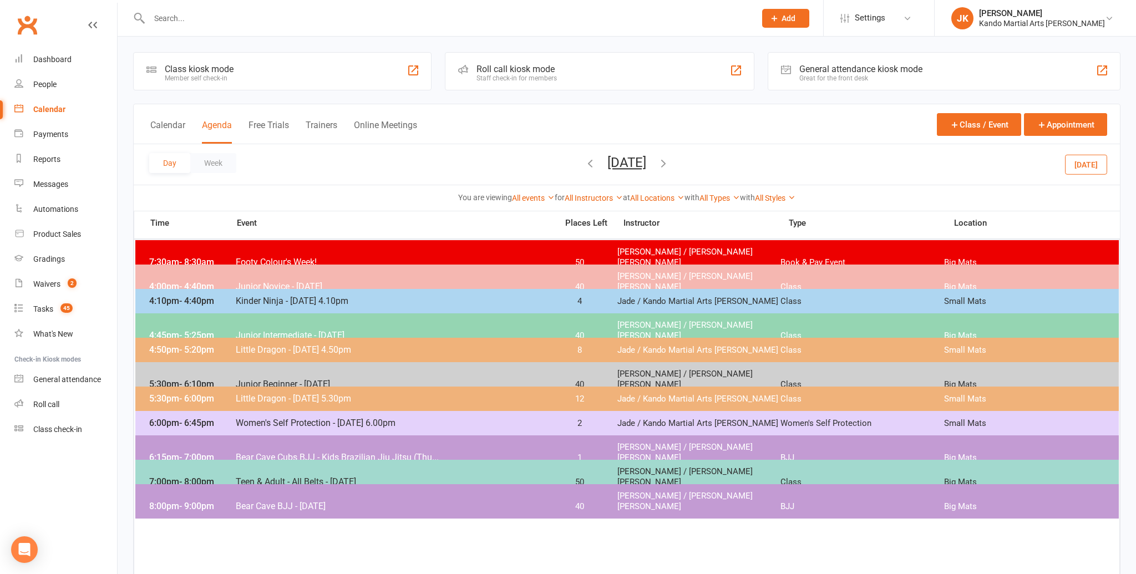
click at [607, 162] on button "[DATE]" at bounding box center [626, 163] width 39 height 16
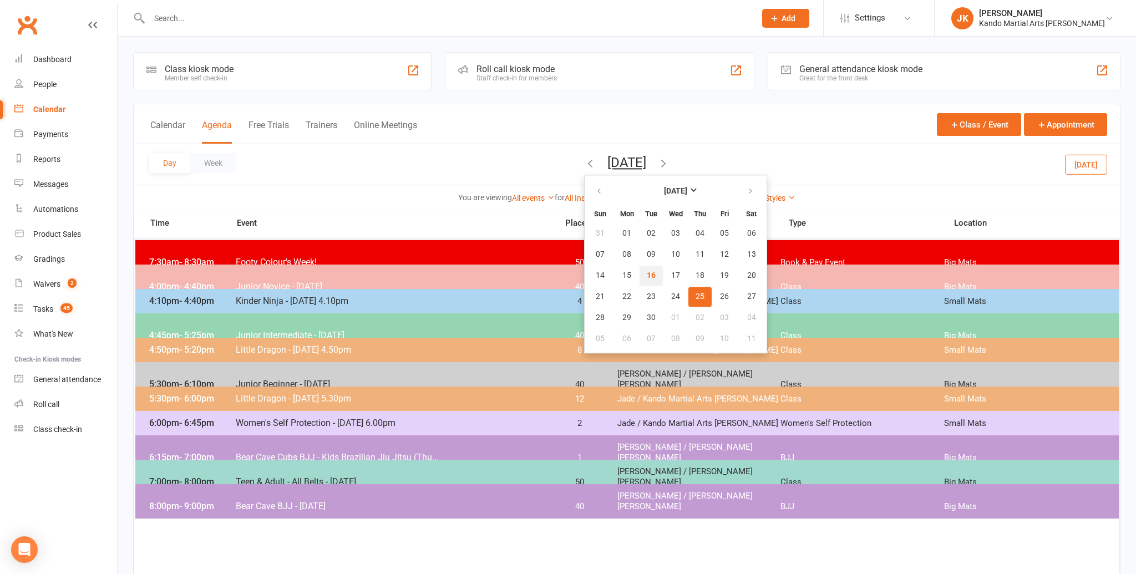
click at [647, 272] on span "16" at bounding box center [651, 275] width 9 height 9
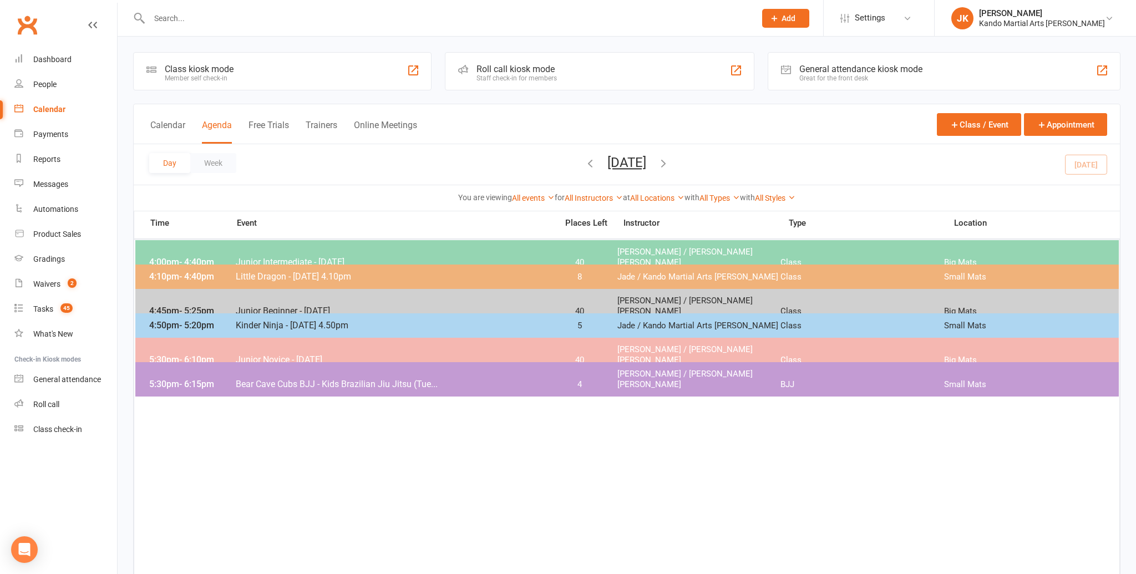
click at [188, 322] on span "- 5:20pm" at bounding box center [196, 325] width 35 height 11
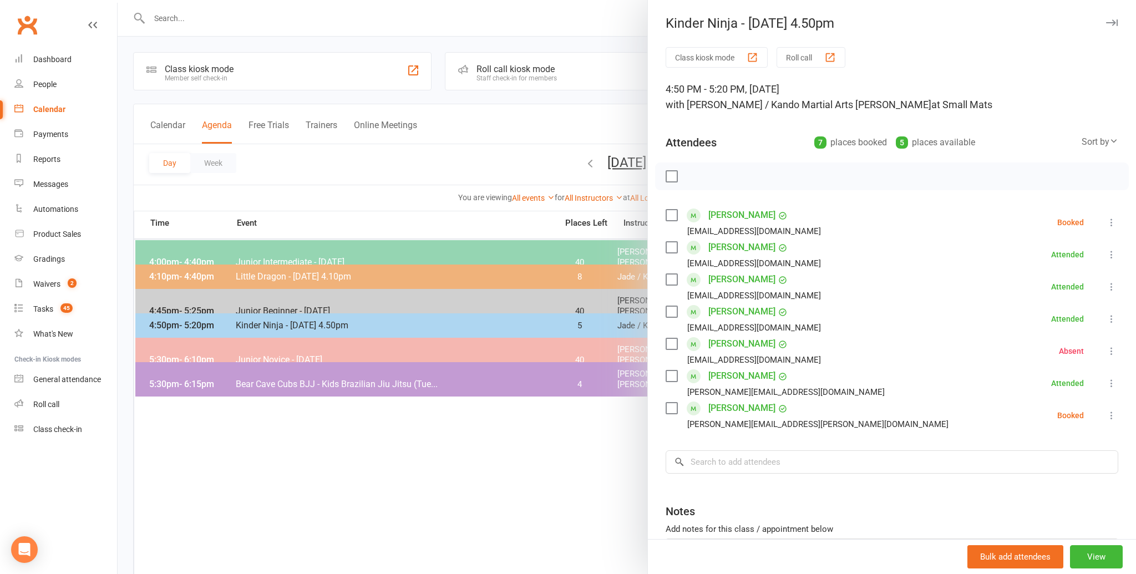
click at [718, 278] on link "[PERSON_NAME]" at bounding box center [741, 280] width 67 height 18
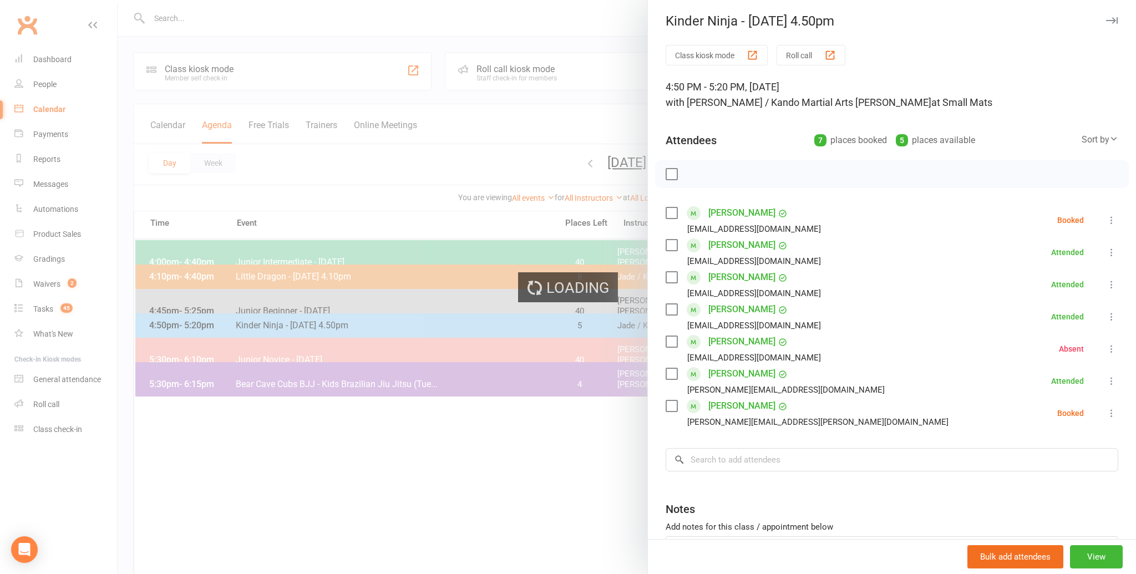
scroll to position [3, 0]
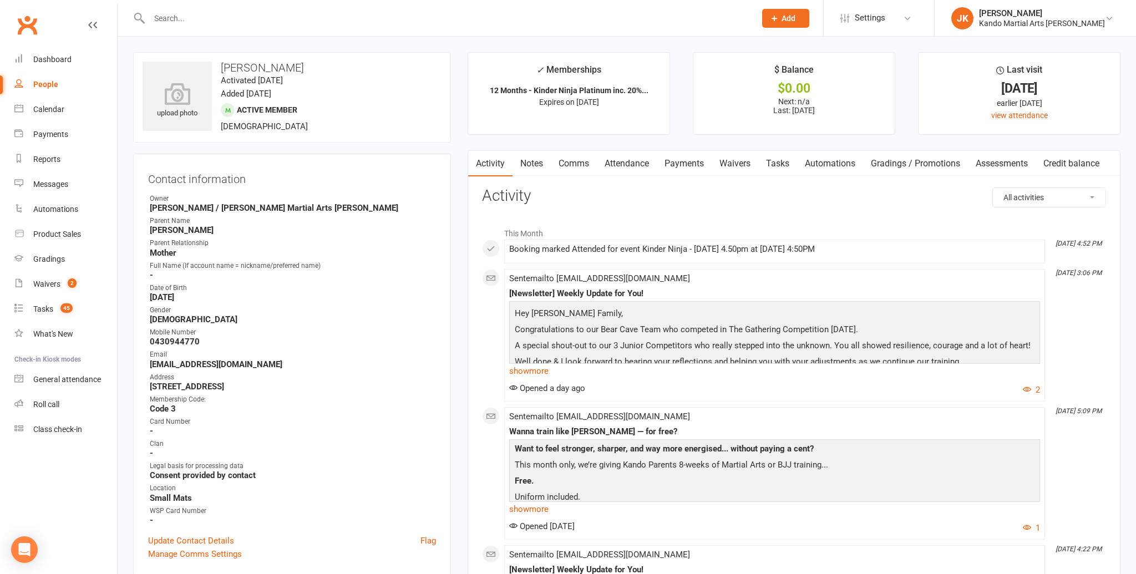
click at [570, 162] on link "Comms" at bounding box center [574, 164] width 46 height 26
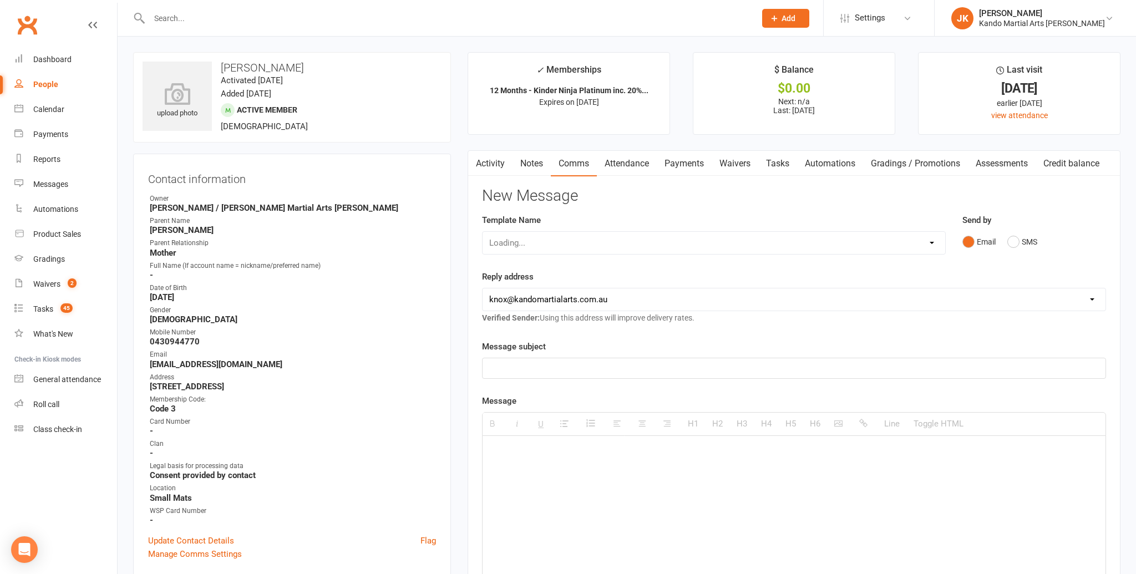
click at [629, 162] on link "Attendance" at bounding box center [627, 164] width 60 height 26
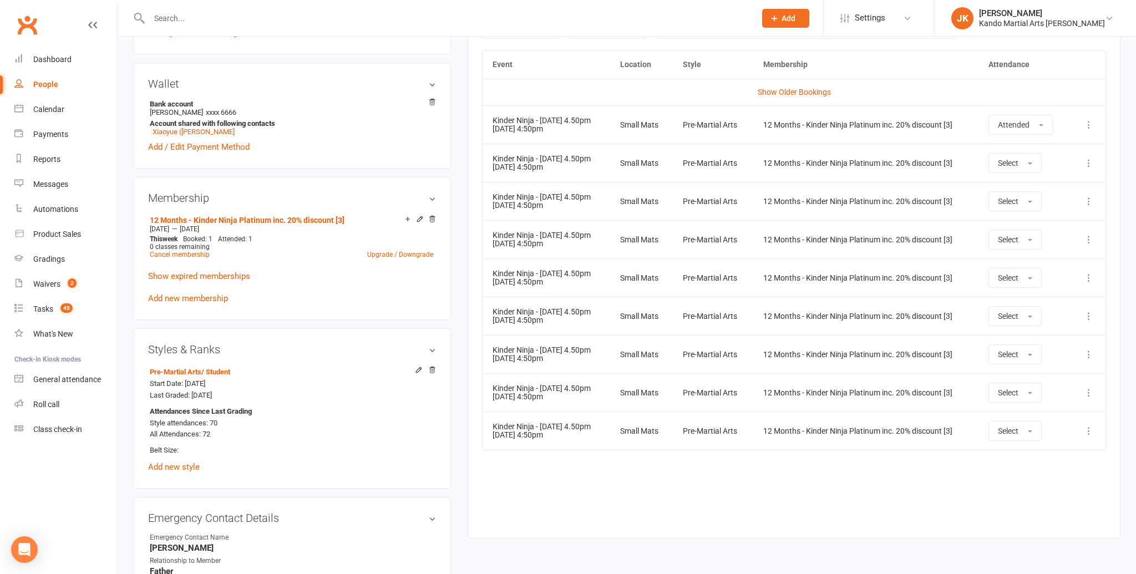
scroll to position [522, 0]
click at [1088, 160] on icon at bounding box center [1088, 162] width 11 height 11
click at [1026, 225] on link "Remove booking" at bounding box center [1040, 228] width 110 height 22
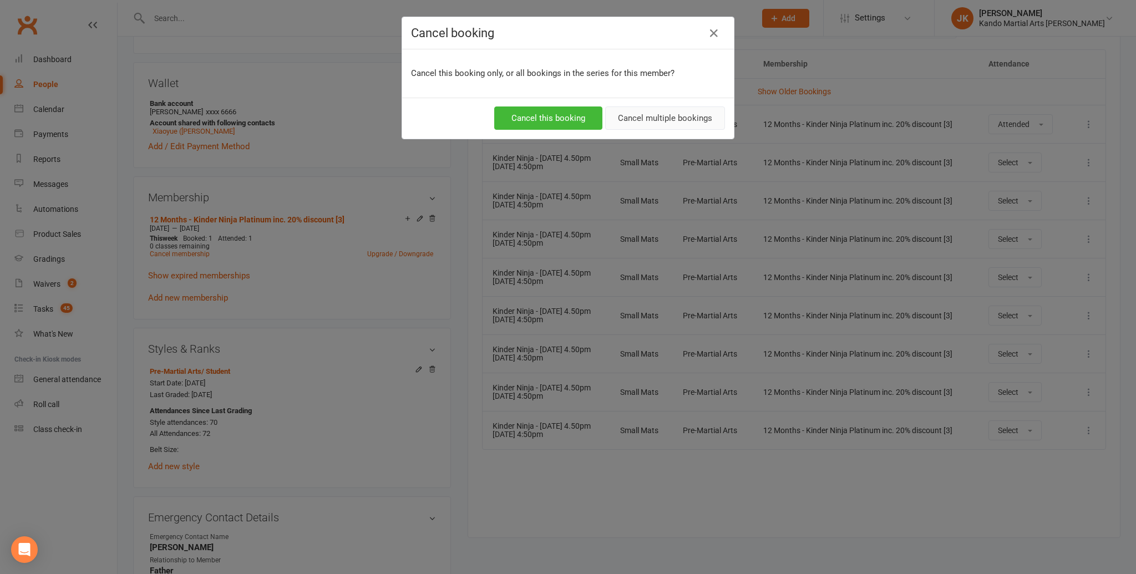
click at [659, 113] on button "Cancel multiple bookings" at bounding box center [665, 117] width 120 height 23
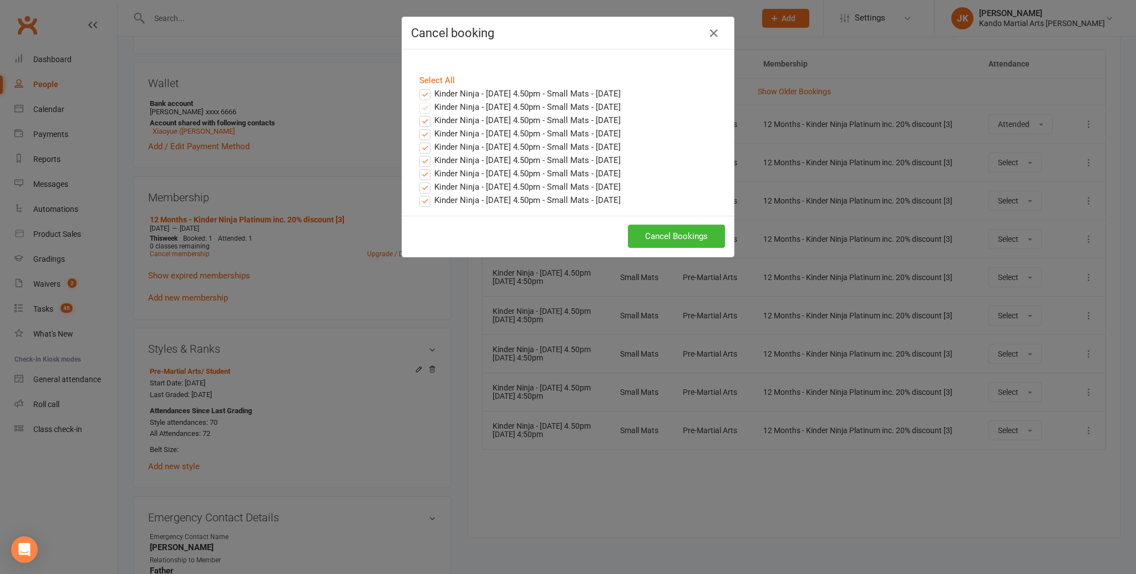
click at [425, 92] on label "Kinder Ninja - [DATE] 4.50pm - Small Mats - [DATE]" at bounding box center [519, 93] width 201 height 13
click at [418, 87] on input "Kinder Ninja - [DATE] 4.50pm - Small Mats - [DATE]" at bounding box center [414, 87] width 7 height 0
click at [690, 233] on button "Cancel Bookings" at bounding box center [676, 236] width 97 height 23
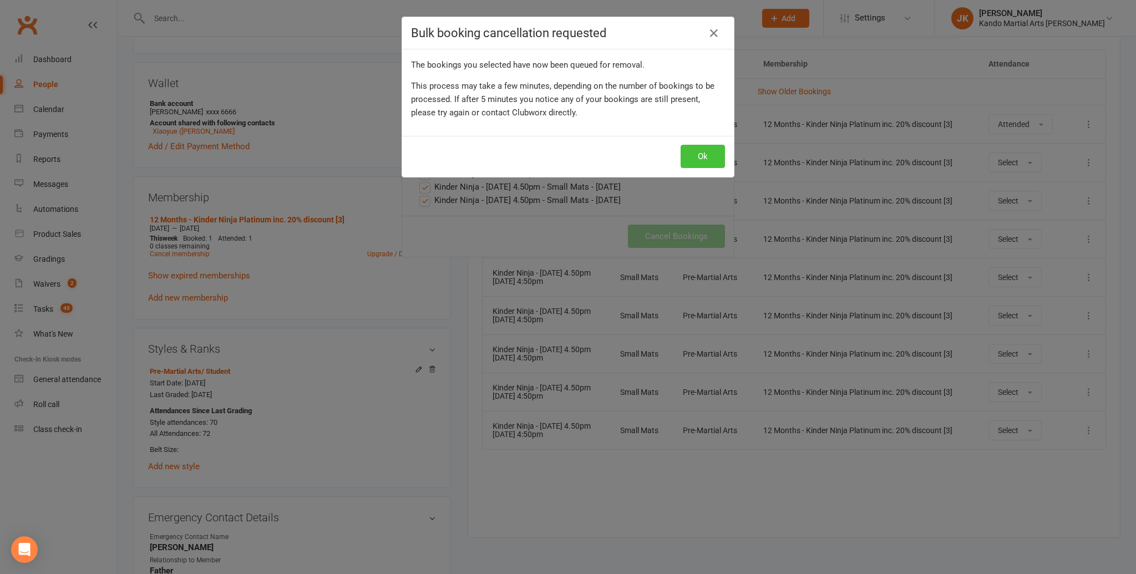
click at [702, 158] on button "Ok" at bounding box center [702, 156] width 44 height 23
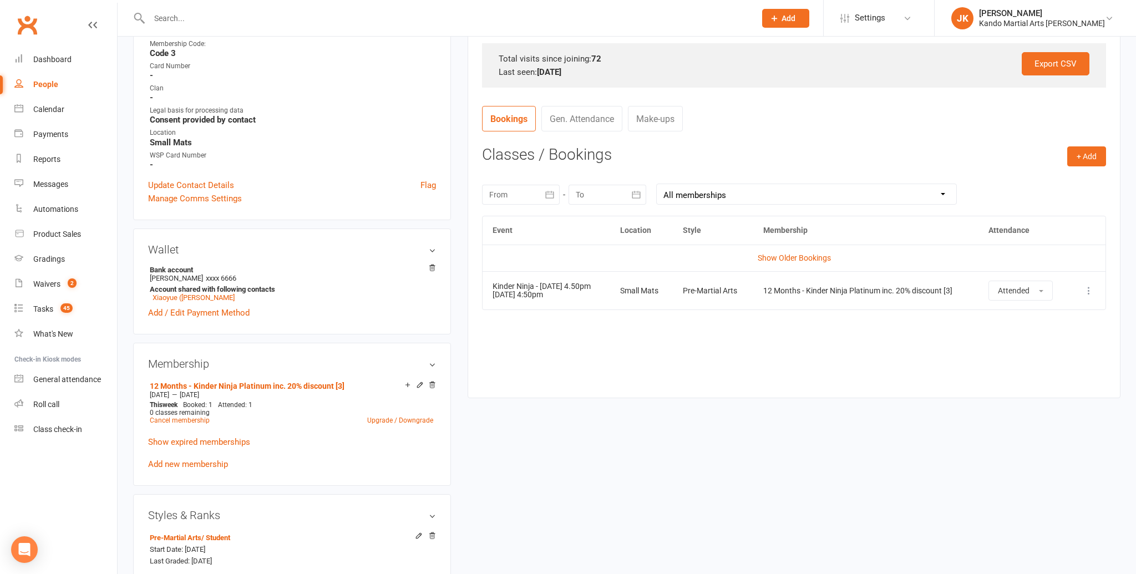
scroll to position [349, 0]
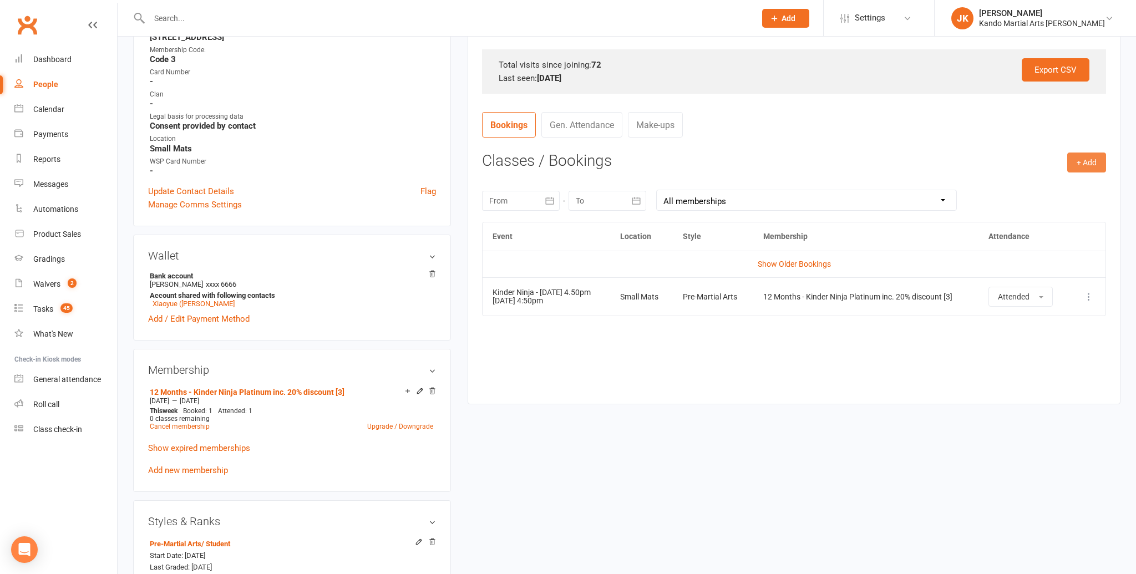
click at [1090, 156] on button "+ Add" at bounding box center [1086, 163] width 39 height 20
click at [1021, 184] on link "Book Event" at bounding box center [1050, 188] width 110 height 22
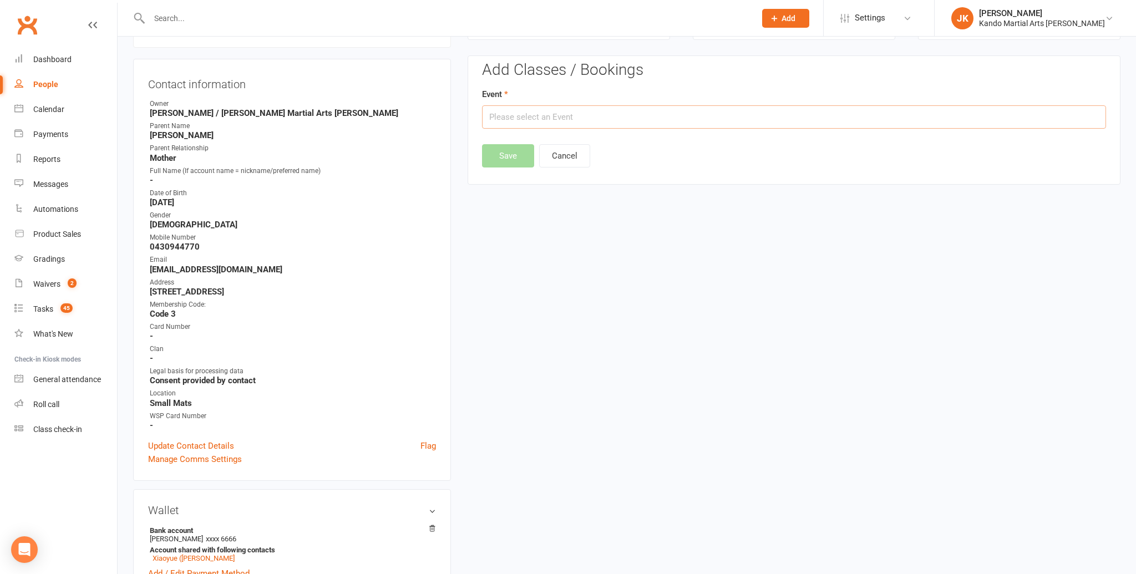
click at [494, 117] on input "text" at bounding box center [794, 116] width 624 height 23
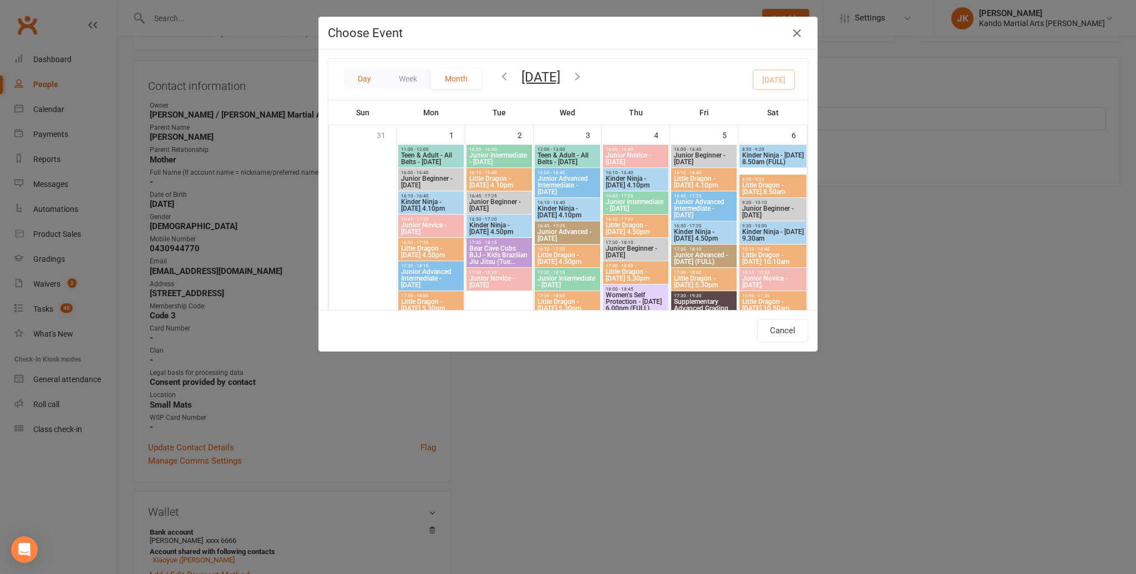
click at [365, 78] on button "Day" at bounding box center [364, 79] width 41 height 20
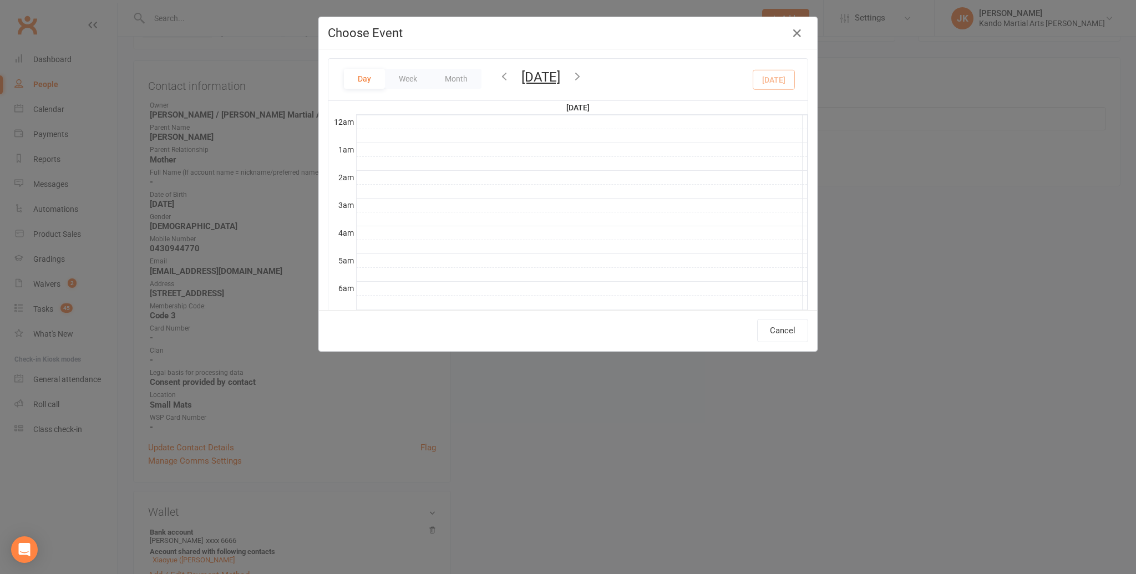
scroll to position [248, 0]
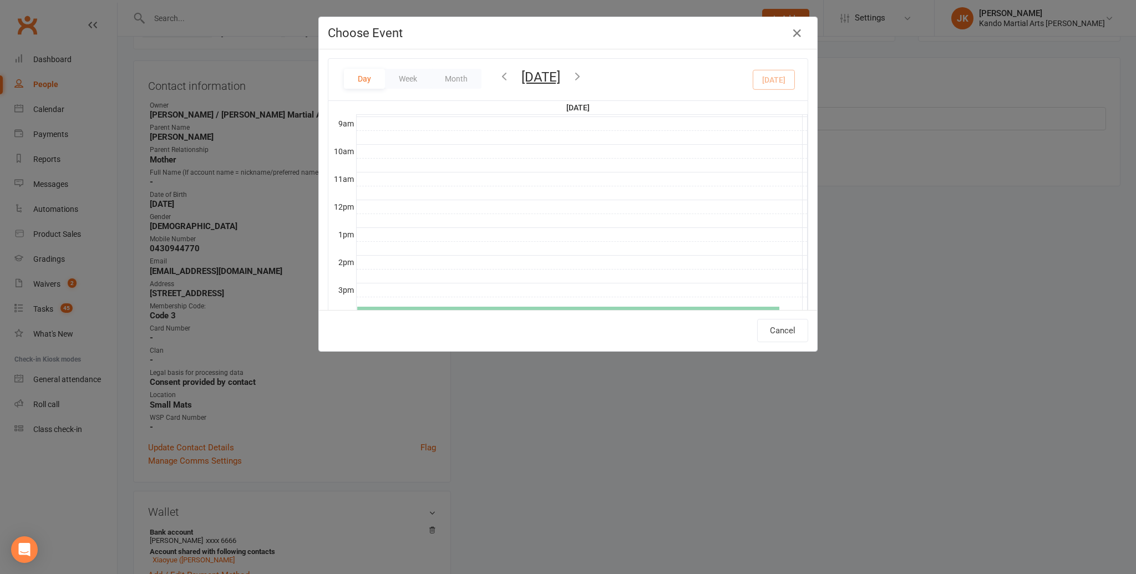
click at [541, 74] on button "[DATE]" at bounding box center [540, 77] width 39 height 16
click at [441, 218] on span "25" at bounding box center [444, 222] width 9 height 9
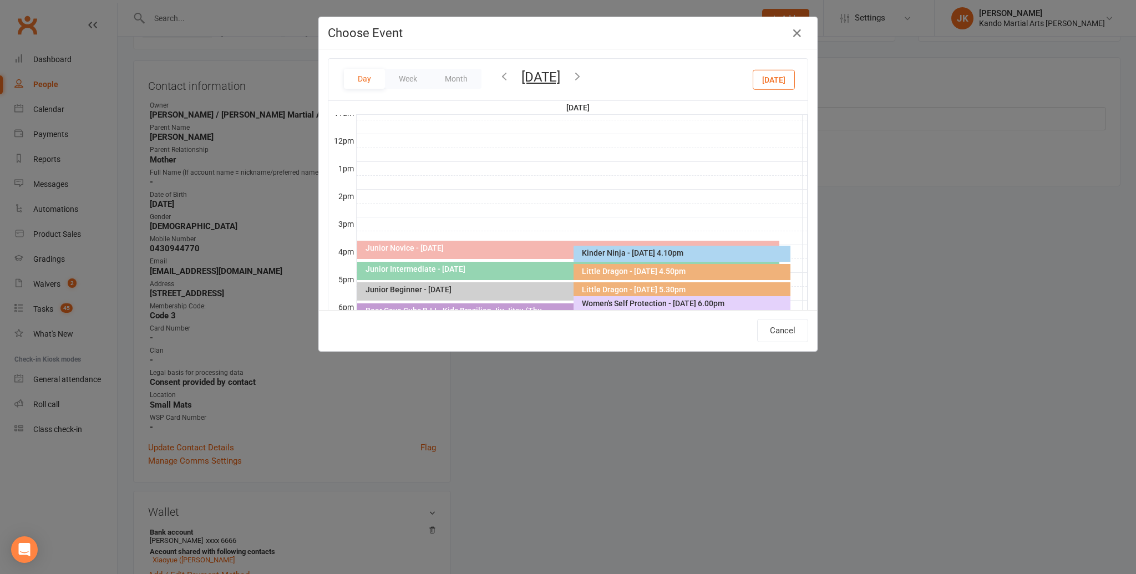
scroll to position [319, 0]
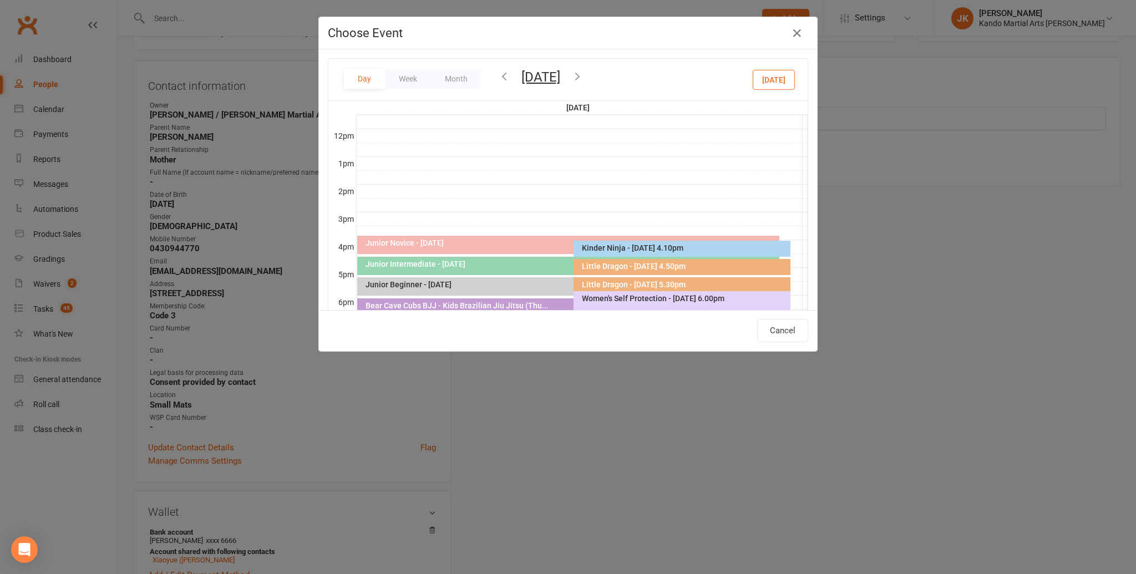
click at [625, 263] on div "Little Dragon - [DATE] 4.50pm" at bounding box center [684, 266] width 206 height 8
type input "Little Dragon - [DATE] 4.50pm - [DATE] 4:50:00 PM"
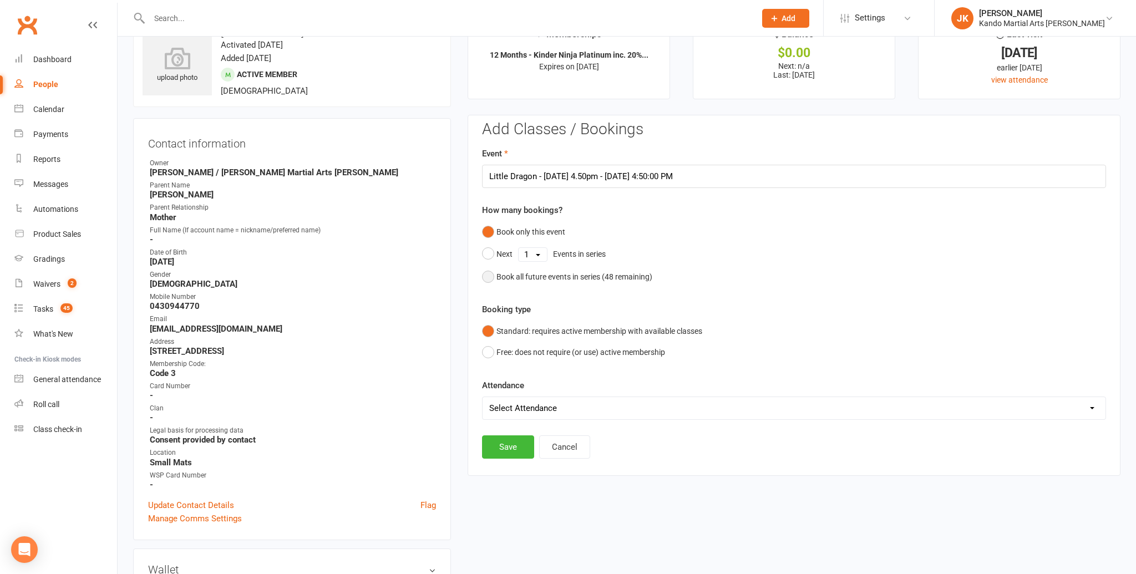
scroll to position [33, 0]
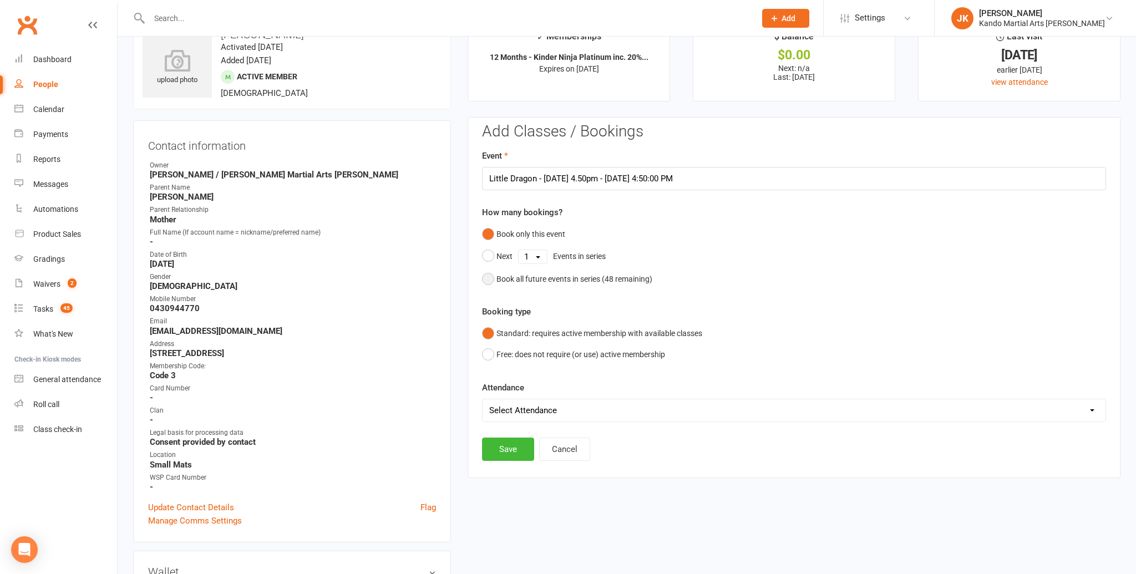
click at [485, 271] on button "Book all future events in series ( 48 remaining)" at bounding box center [567, 278] width 170 height 21
click at [509, 388] on button "Save" at bounding box center [508, 392] width 52 height 23
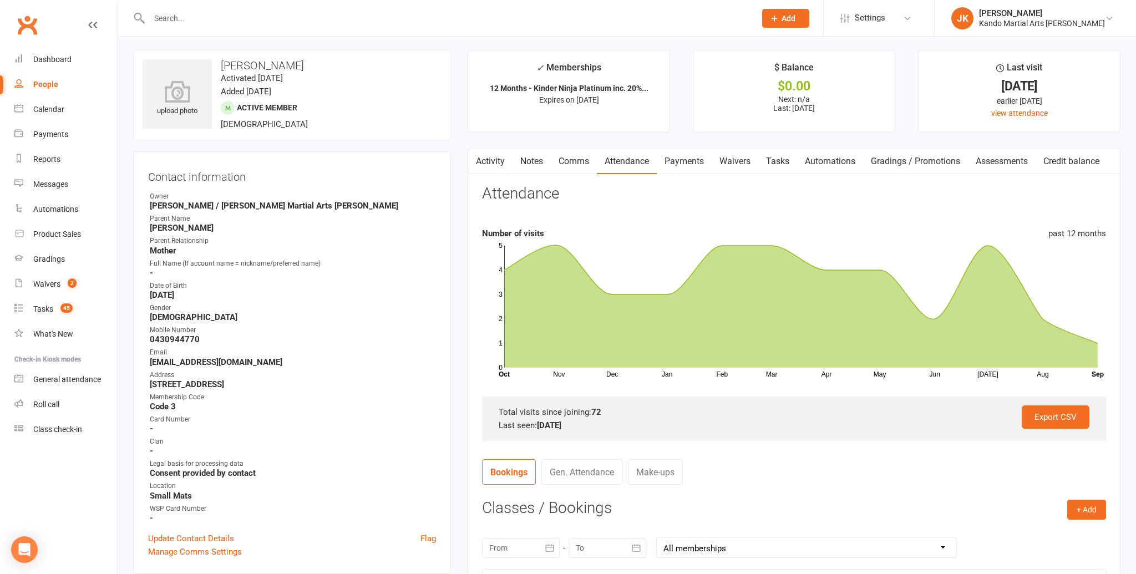
scroll to position [0, 0]
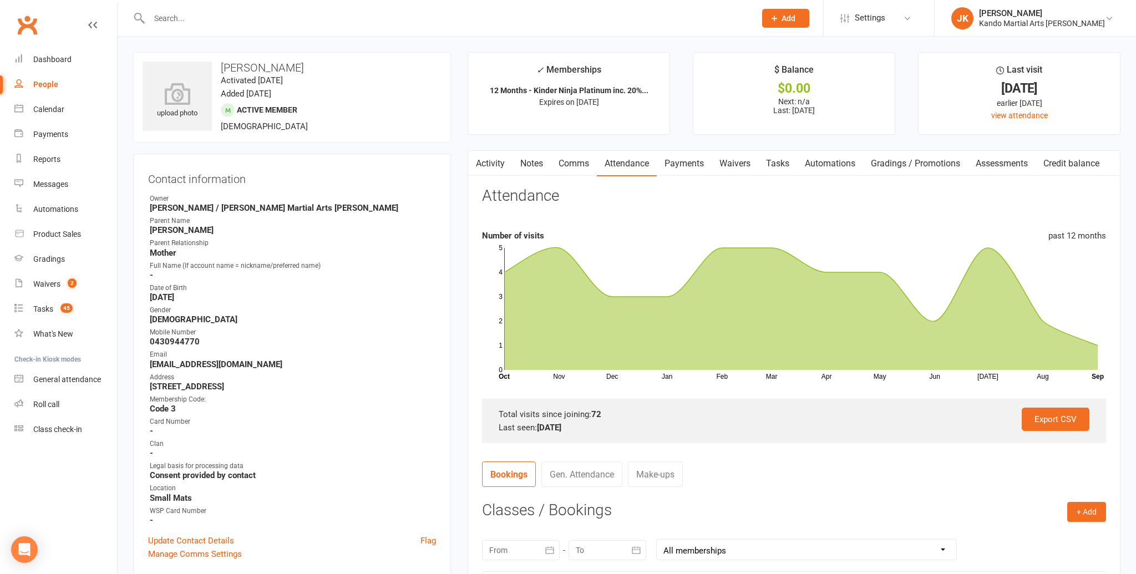
click at [162, 20] on input "text" at bounding box center [447, 19] width 602 height 16
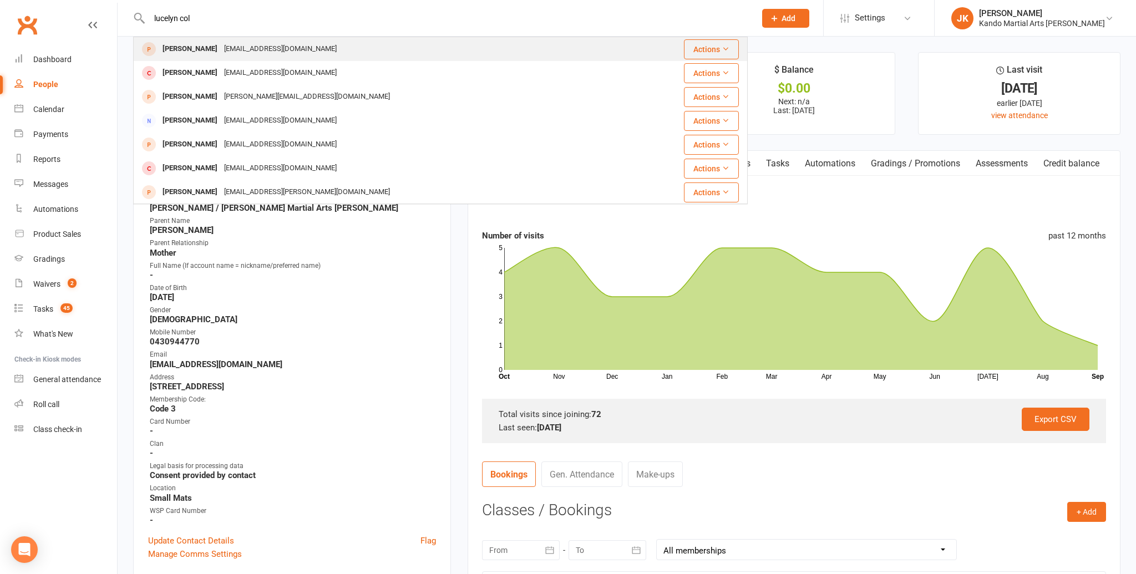
type input "lucelyn col"
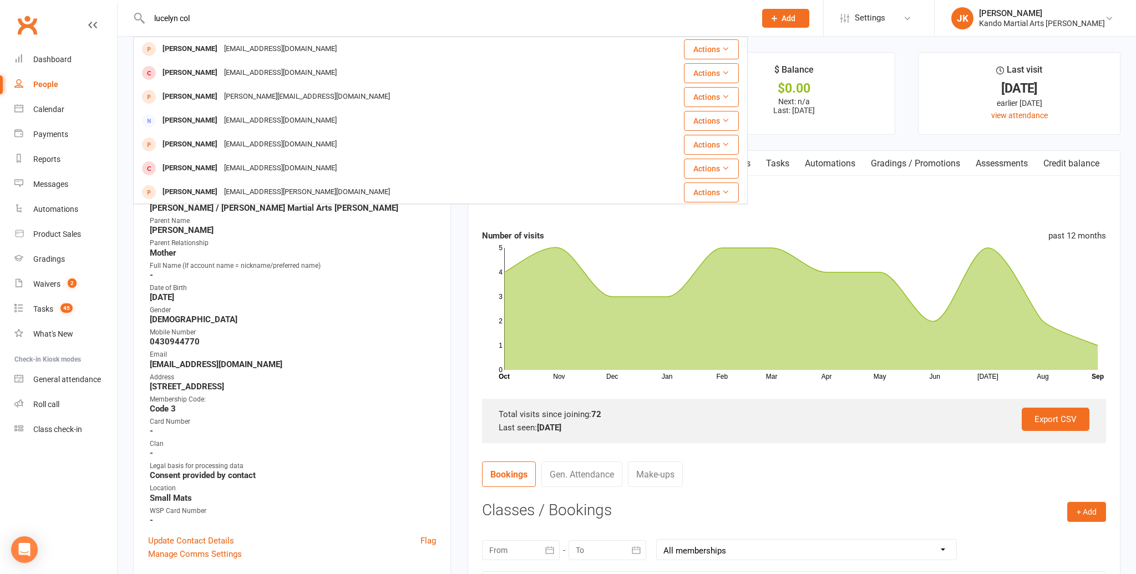
click at [165, 51] on div "[PERSON_NAME]" at bounding box center [190, 49] width 62 height 16
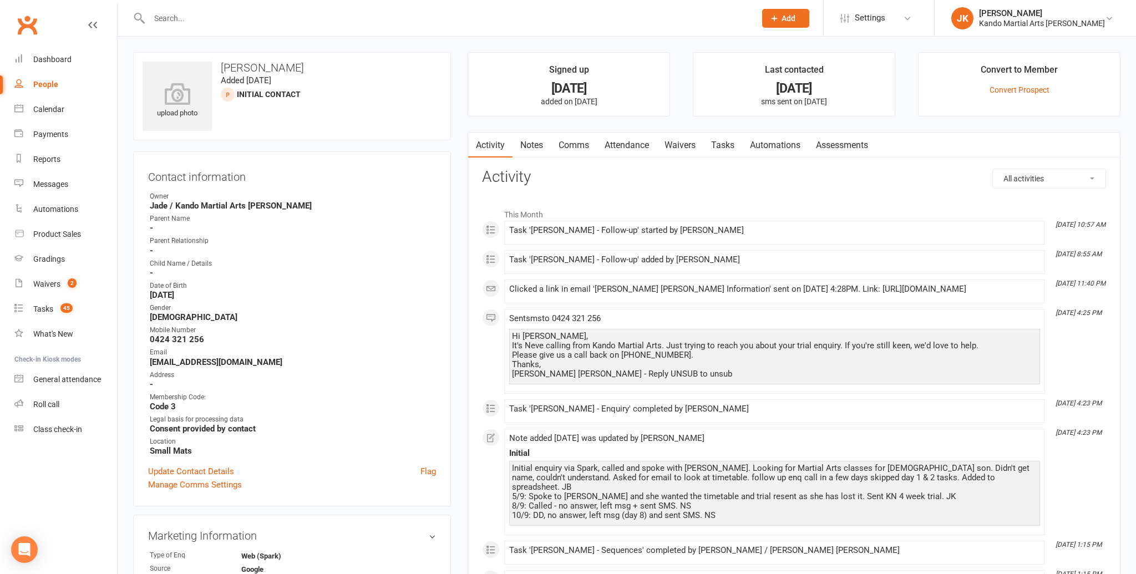
click at [533, 143] on link "Notes" at bounding box center [531, 146] width 38 height 26
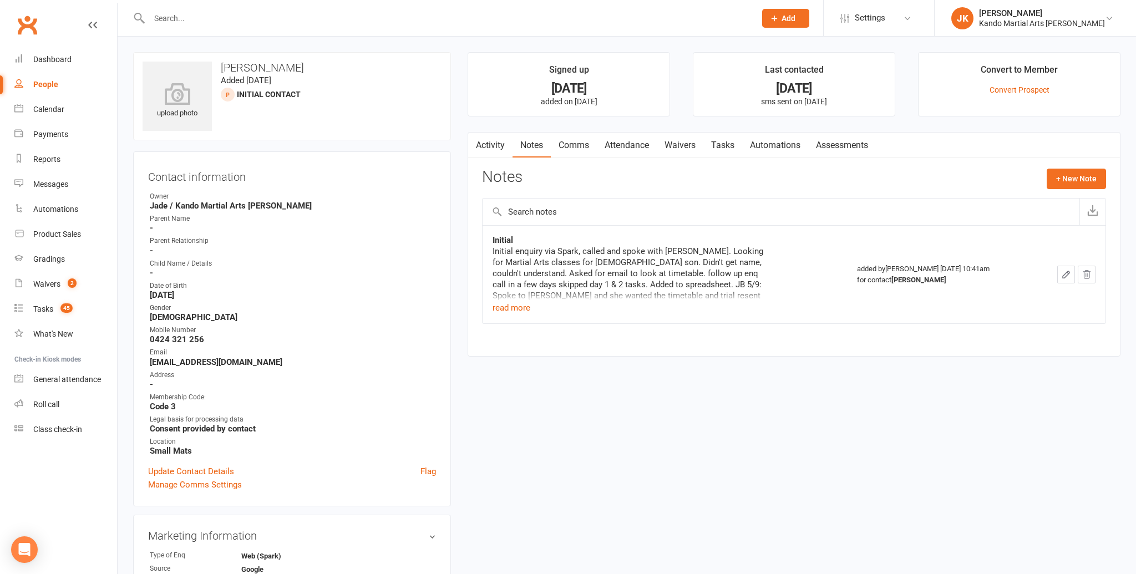
click at [1068, 271] on icon "button" at bounding box center [1066, 274] width 7 height 7
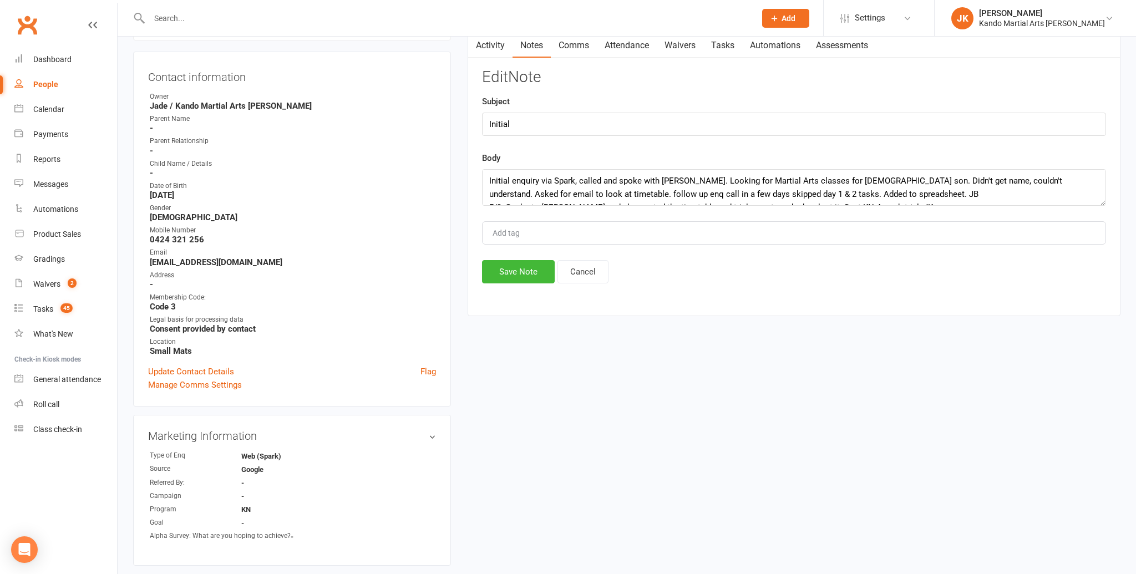
scroll to position [101, 0]
click at [486, 176] on textarea "Initial enquiry via Spark, called and spoke with [PERSON_NAME]. Looking for Mar…" at bounding box center [794, 185] width 624 height 37
click at [489, 174] on textarea "Initial enquiry via Spark, called and spoke with [PERSON_NAME]. Looking for Mar…" at bounding box center [794, 185] width 624 height 37
type textarea "16/9: Called and it just hung up not sure if she rejected the call. JK Initial …"
click at [509, 267] on button "Save Note" at bounding box center [518, 269] width 73 height 23
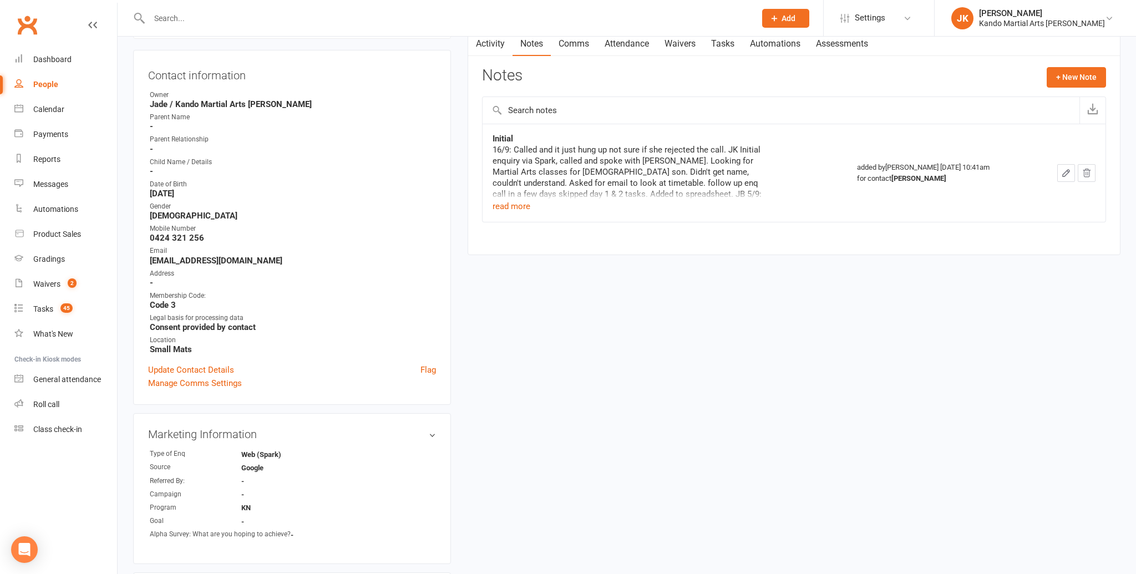
click at [1065, 169] on icon "button" at bounding box center [1066, 173] width 10 height 10
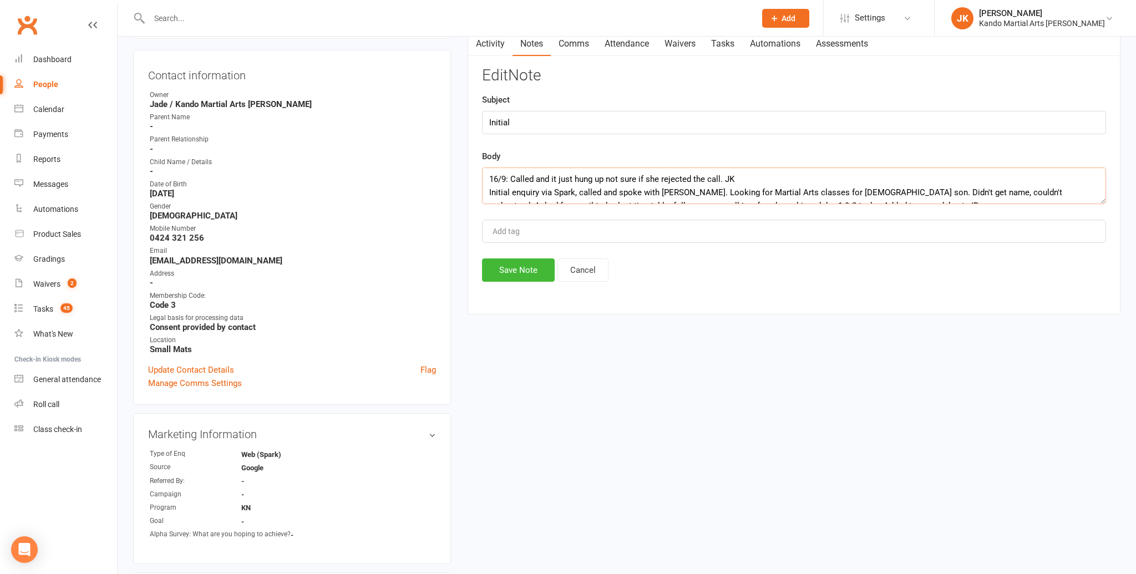
click at [723, 179] on textarea "16/9: Called and it just hung up not sure if she rejected the call. JK Initial …" at bounding box center [794, 185] width 624 height 37
type textarea "16/9: Called and it just hung up not sure if she rejected the call. sent sms. J…"
click at [516, 266] on button "Save Note" at bounding box center [518, 269] width 73 height 23
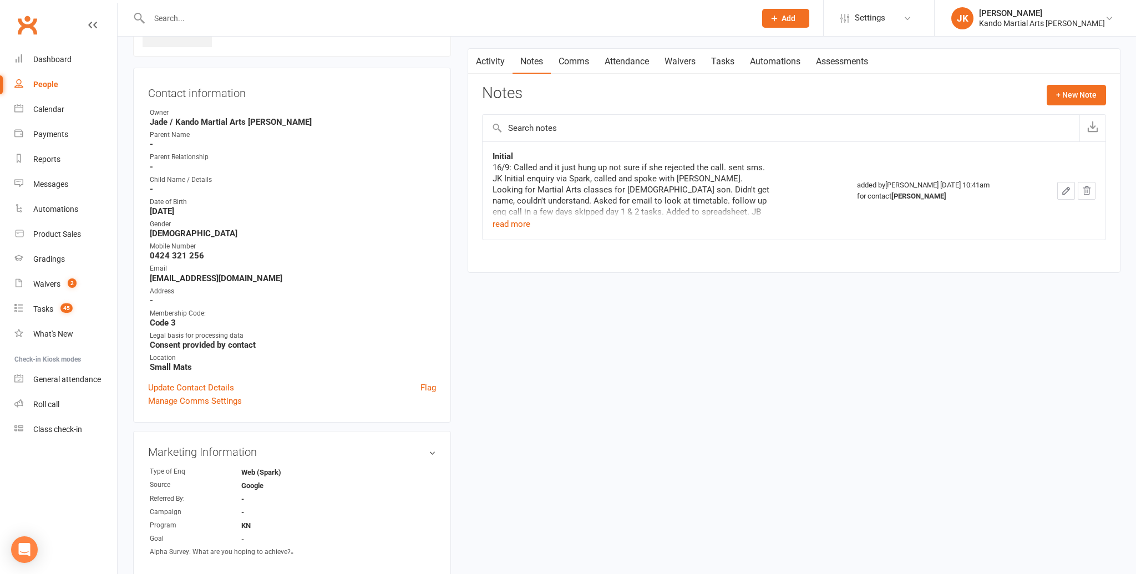
scroll to position [81, 0]
click at [574, 59] on link "Comms" at bounding box center [574, 65] width 46 height 26
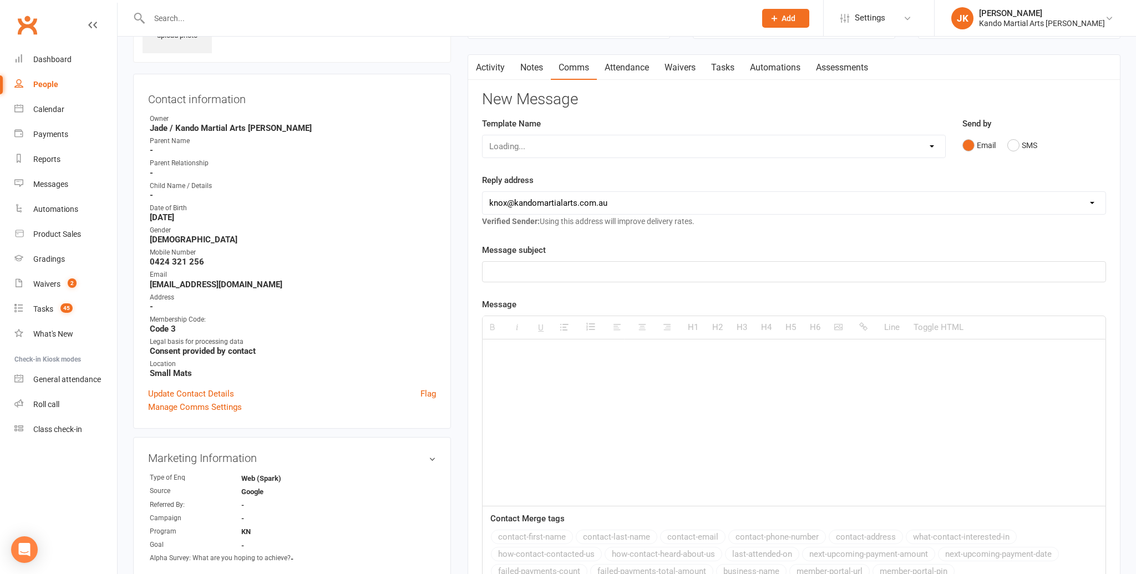
scroll to position [76, 0]
drag, startPoint x: 1014, startPoint y: 145, endPoint x: 997, endPoint y: 150, distance: 17.9
click at [1014, 145] on button "SMS" at bounding box center [1022, 146] width 30 height 21
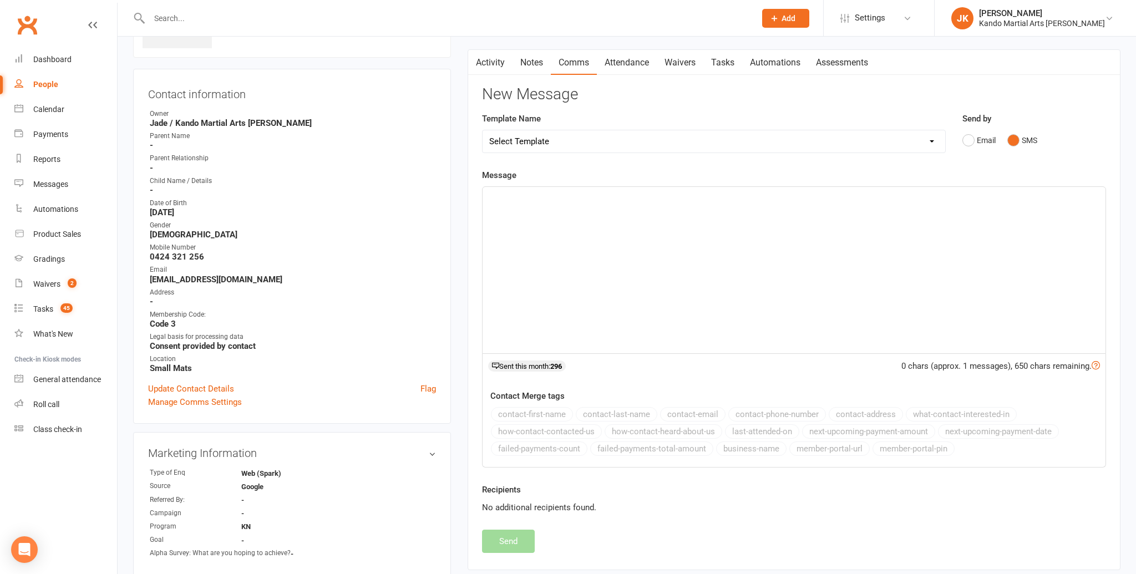
scroll to position [83, 0]
click at [496, 206] on div at bounding box center [793, 269] width 623 height 166
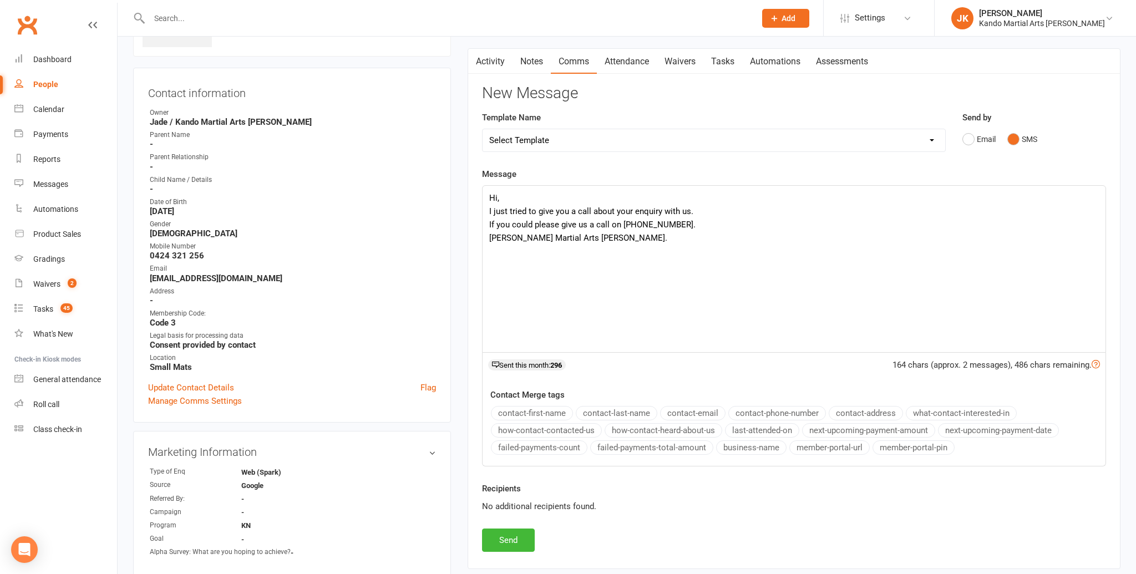
scroll to position [83, 0]
click at [507, 536] on button "Send" at bounding box center [508, 541] width 53 height 23
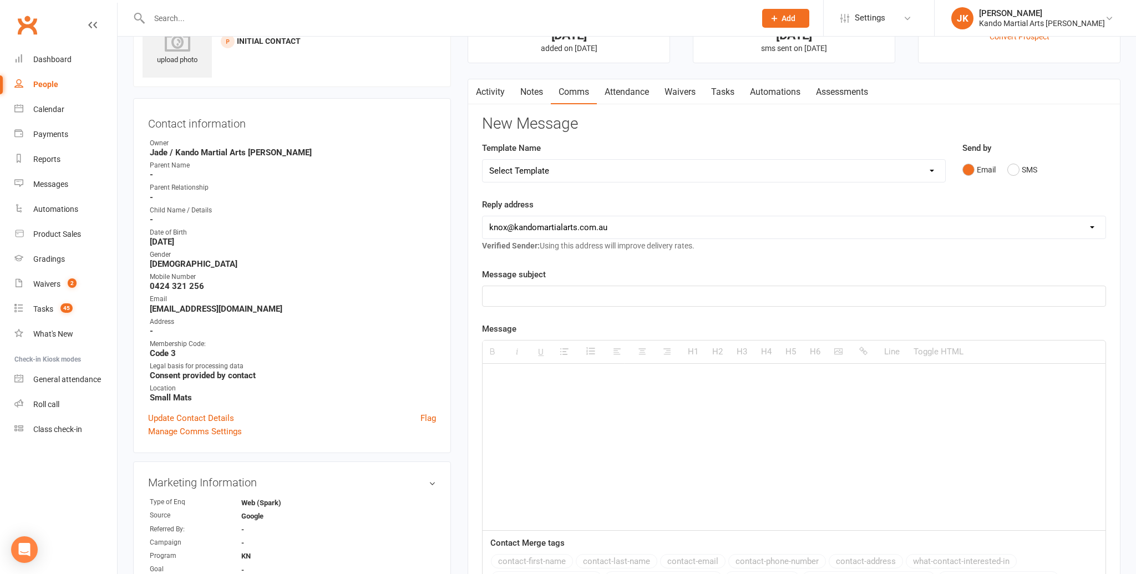
scroll to position [0, 0]
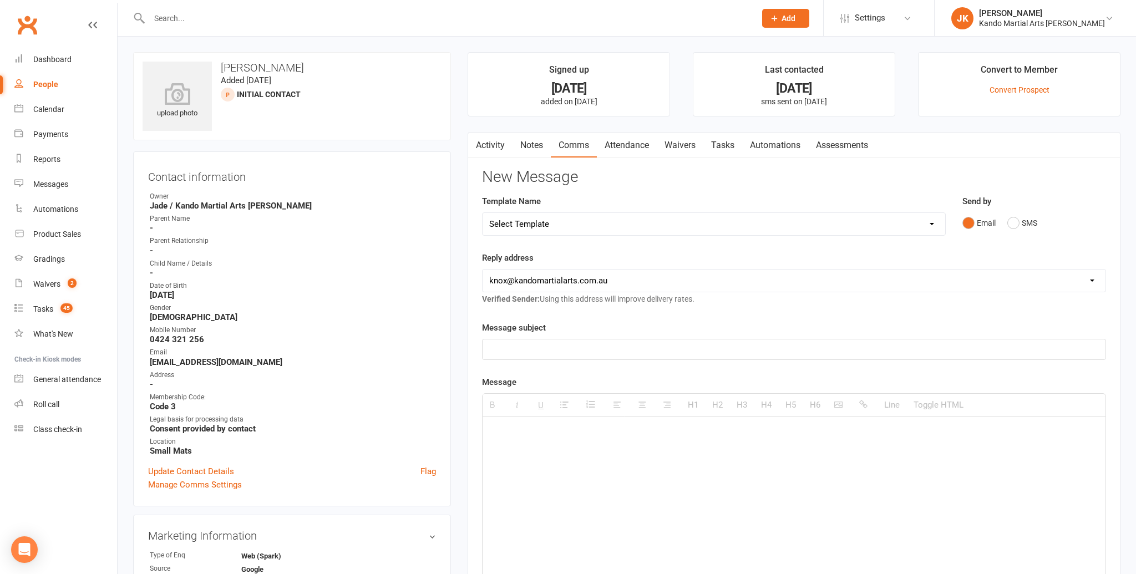
click at [174, 12] on input "text" at bounding box center [447, 19] width 602 height 16
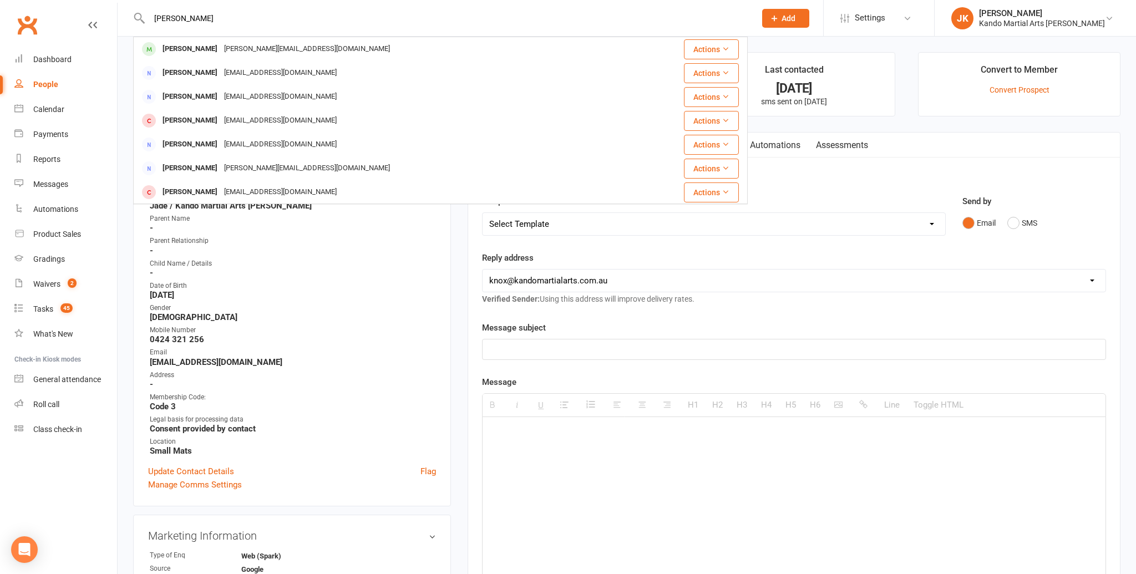
type input "[PERSON_NAME]"
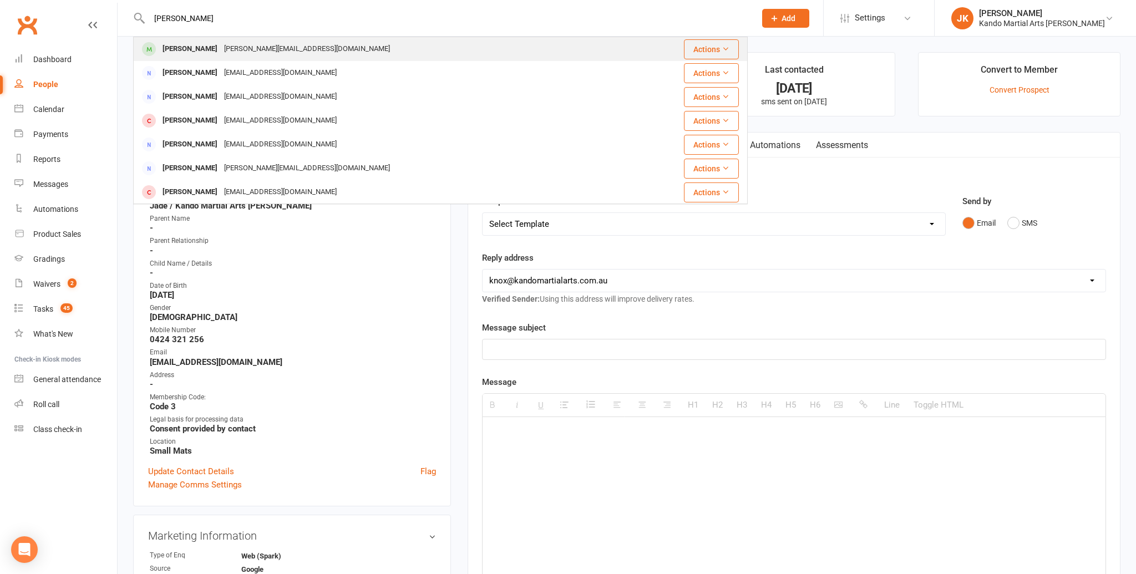
click at [171, 48] on div "[PERSON_NAME]" at bounding box center [190, 49] width 62 height 16
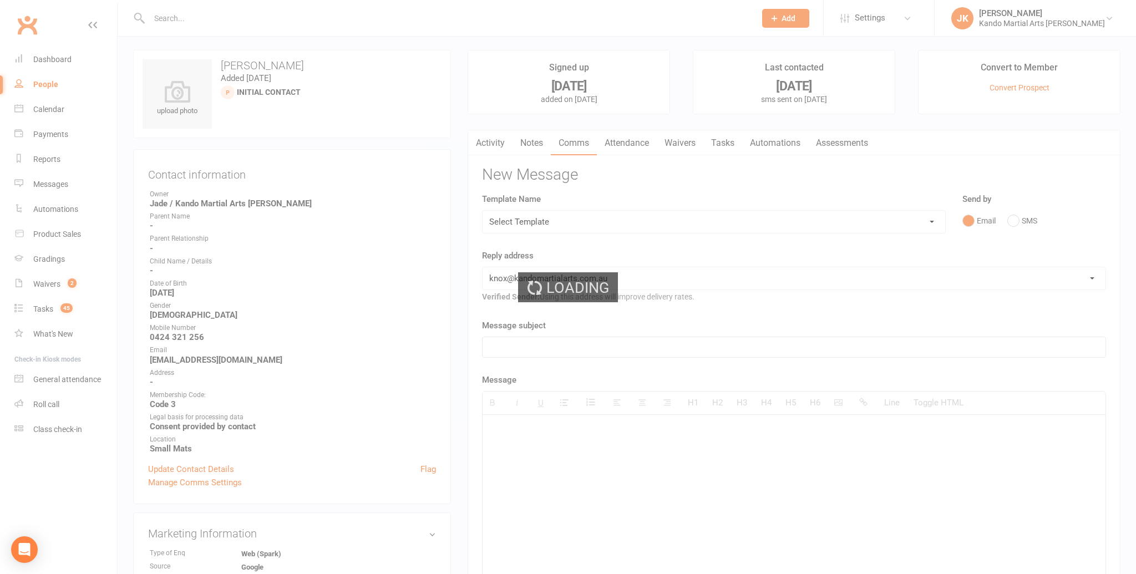
scroll to position [12, 0]
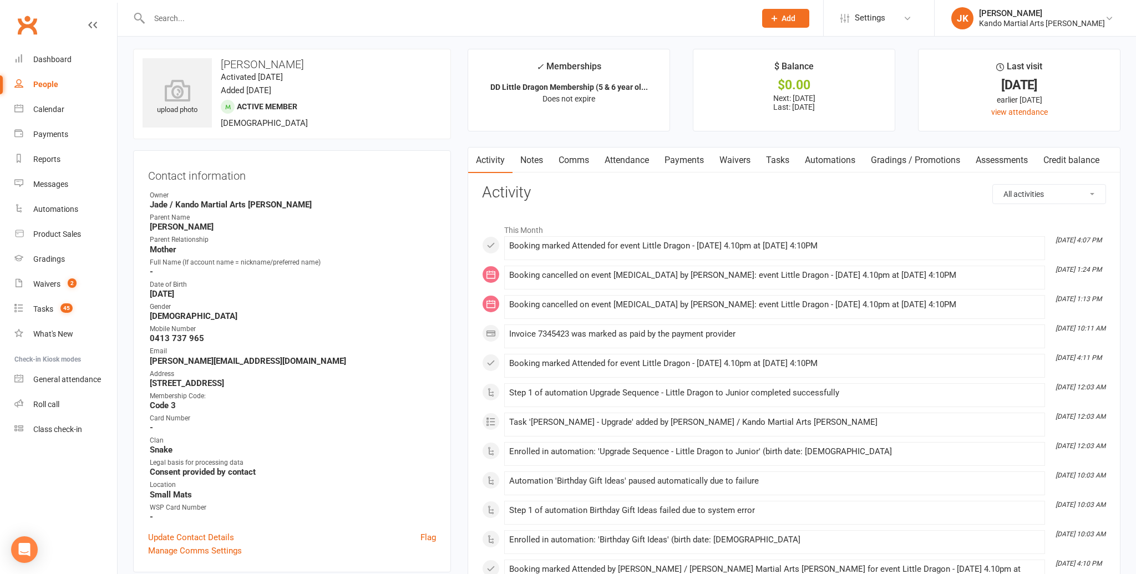
scroll to position [4, 0]
click at [626, 156] on link "Attendance" at bounding box center [627, 160] width 60 height 26
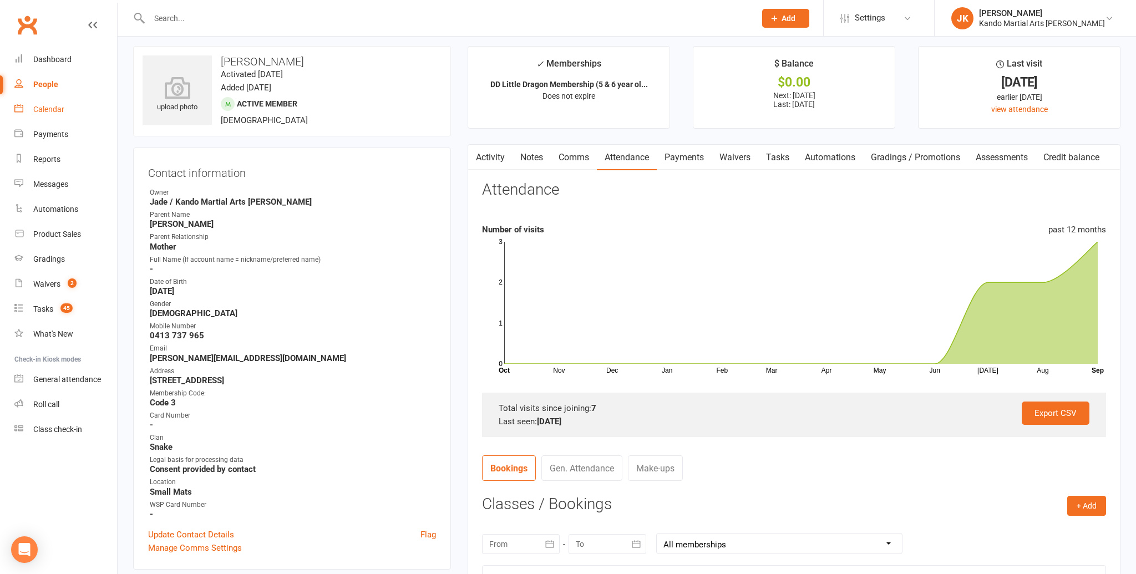
scroll to position [4, 0]
click at [40, 107] on div "Calendar" at bounding box center [48, 109] width 31 height 9
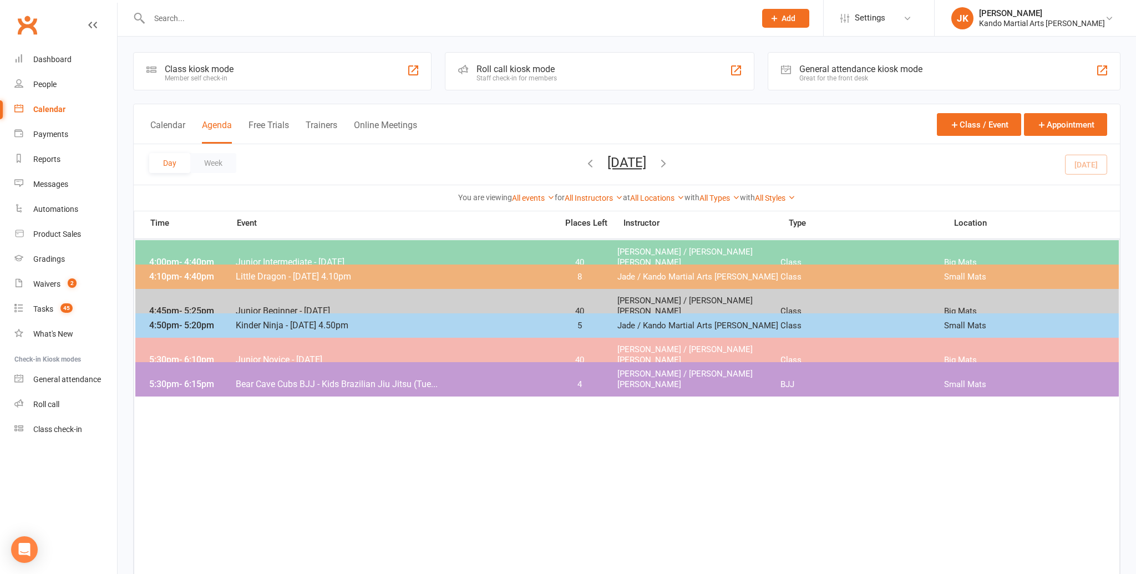
click at [246, 306] on span "Junior Beginner - [DATE]" at bounding box center [393, 311] width 316 height 11
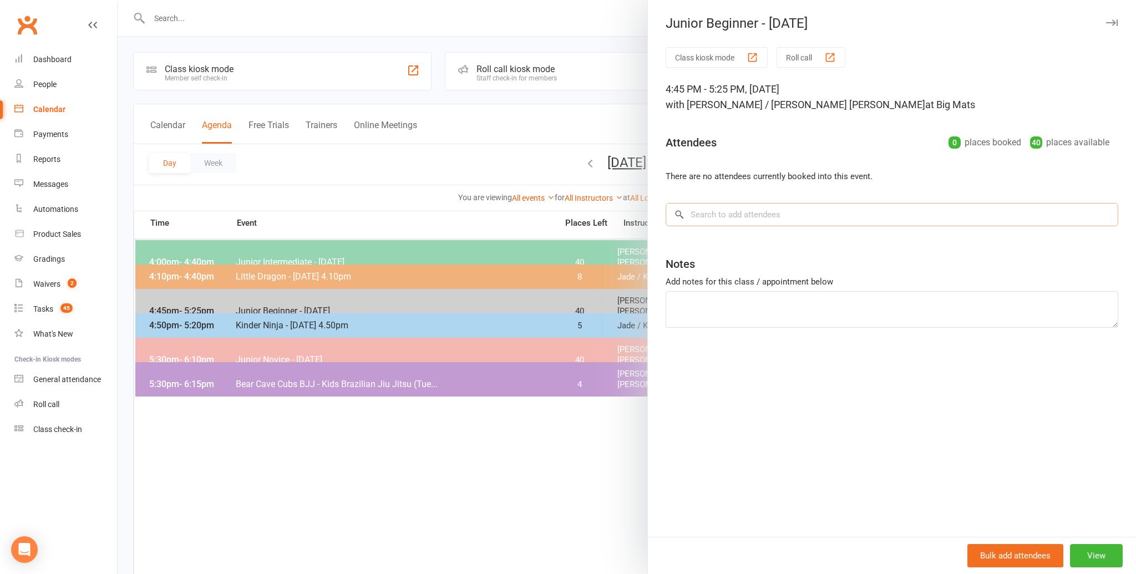
click at [700, 214] on input "search" at bounding box center [891, 214] width 453 height 23
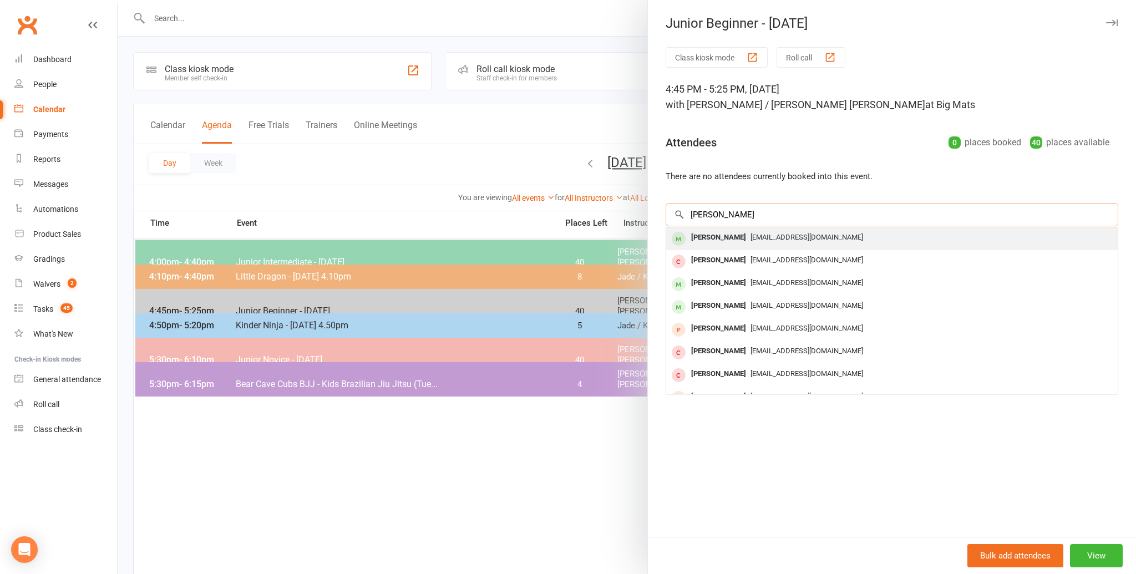
type input "[PERSON_NAME]"
click at [697, 235] on div "[PERSON_NAME]" at bounding box center [719, 238] width 64 height 16
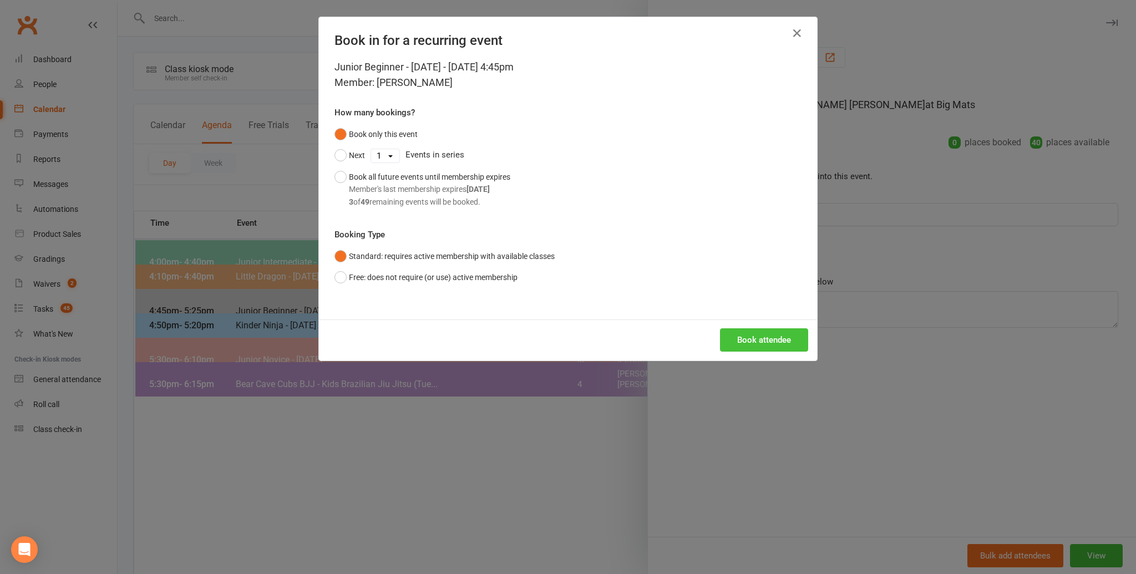
click at [752, 340] on button "Book attendee" at bounding box center [764, 339] width 88 height 23
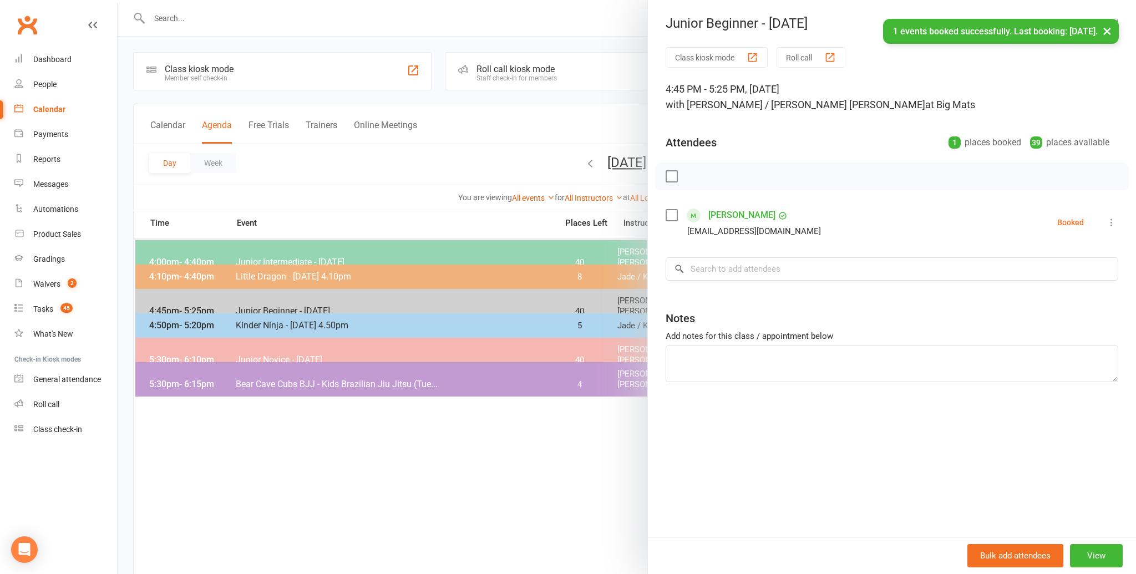
scroll to position [1, 0]
click at [700, 267] on input "search" at bounding box center [891, 268] width 453 height 23
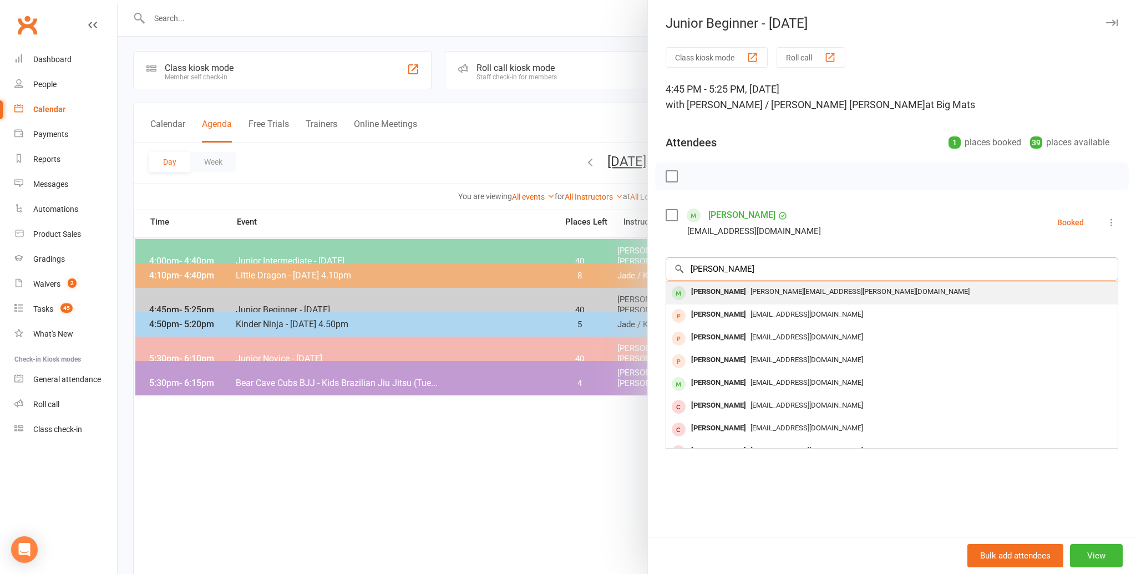
type input "[PERSON_NAME]"
click at [697, 291] on div "[PERSON_NAME]" at bounding box center [719, 292] width 64 height 16
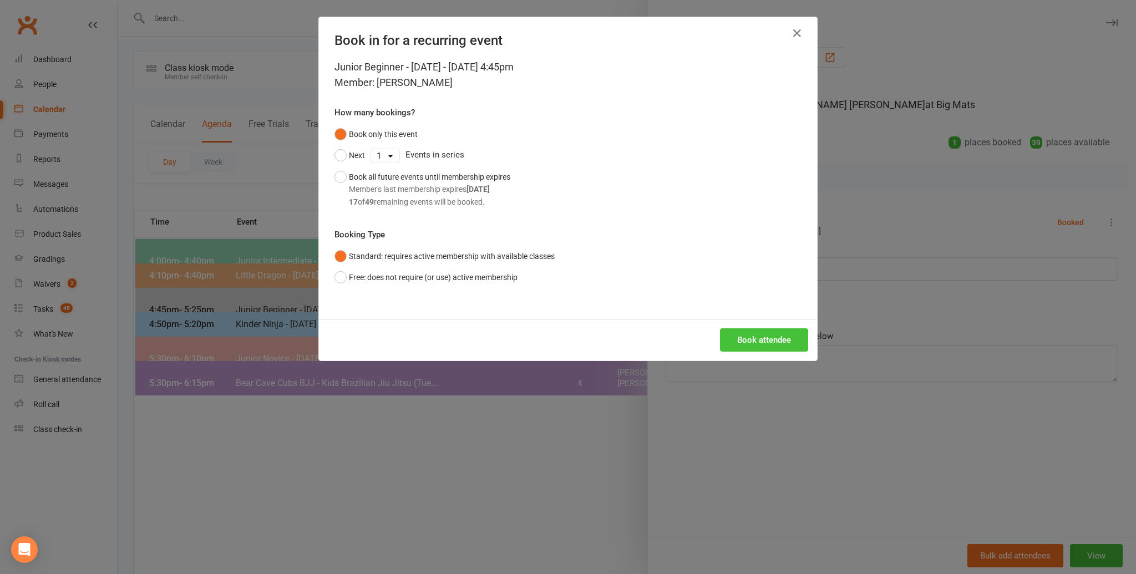
click at [739, 336] on button "Book attendee" at bounding box center [764, 339] width 88 height 23
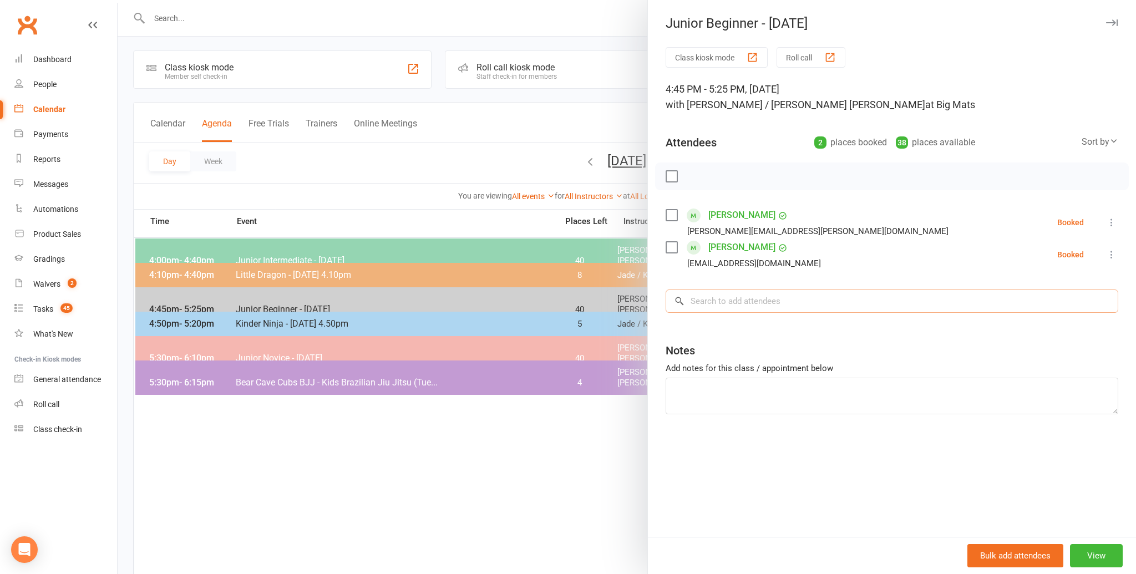
scroll to position [0, 0]
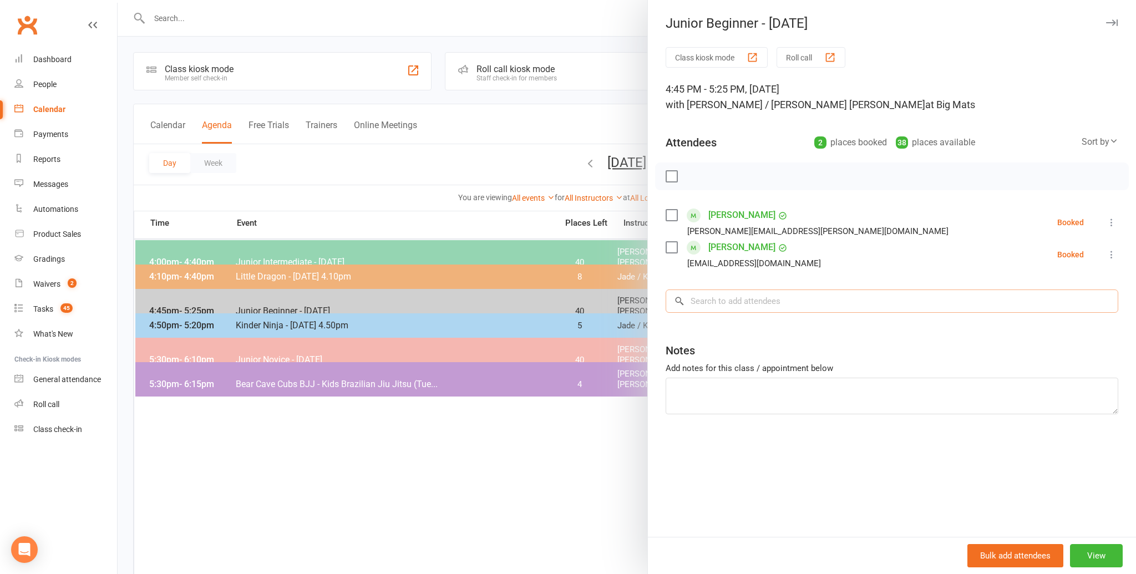
click at [697, 299] on input "search" at bounding box center [891, 300] width 453 height 23
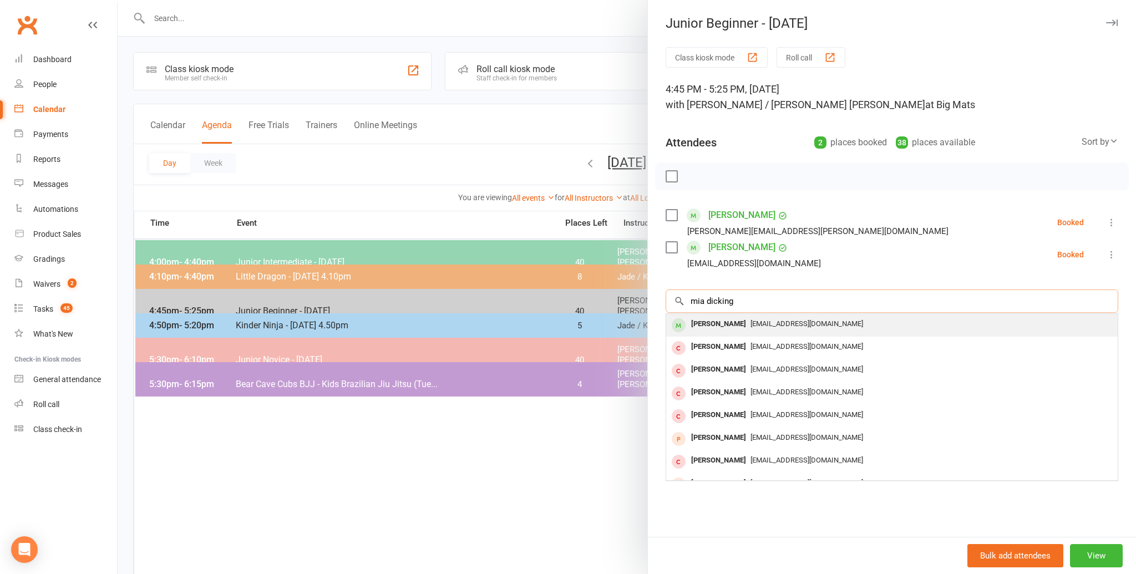
scroll to position [1, 0]
type input "mia dicking"
click at [707, 319] on div "[PERSON_NAME]" at bounding box center [719, 324] width 64 height 16
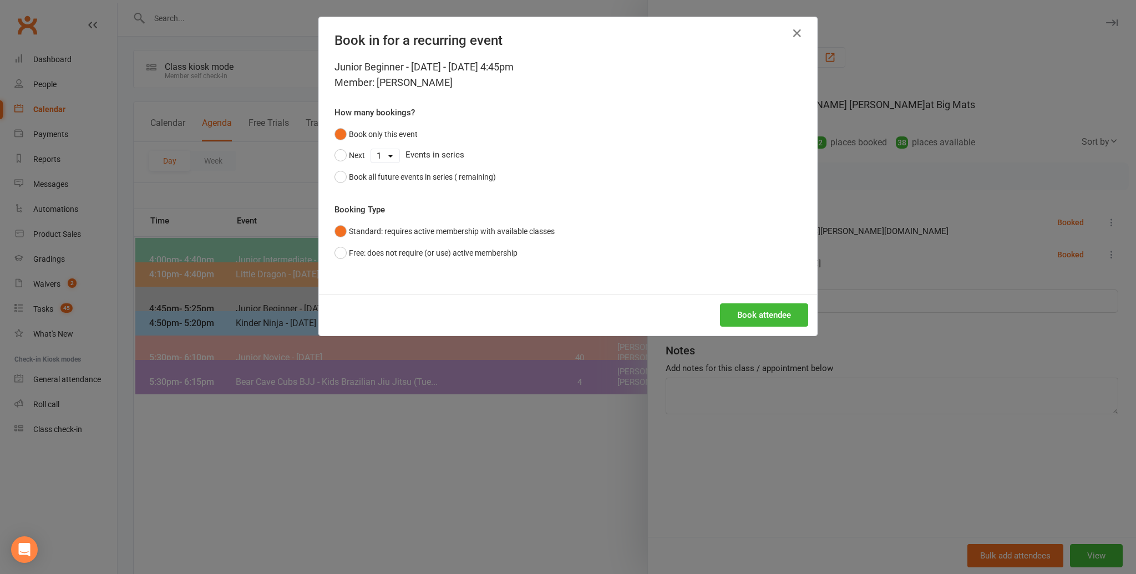
scroll to position [3, 0]
click at [749, 309] on button "Book attendee" at bounding box center [764, 314] width 88 height 23
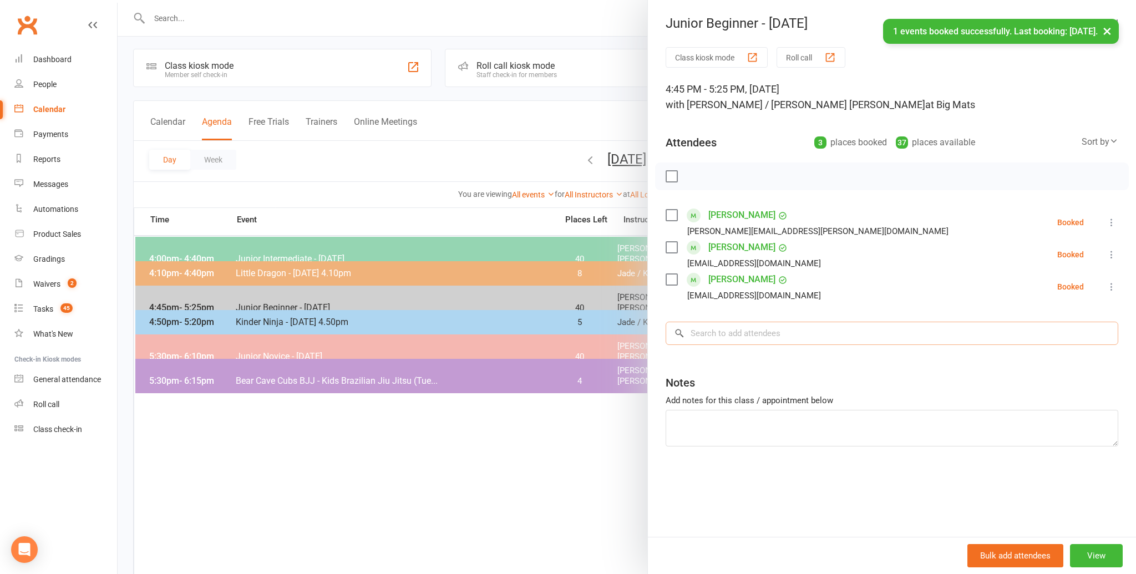
click at [705, 334] on input "search" at bounding box center [891, 333] width 453 height 23
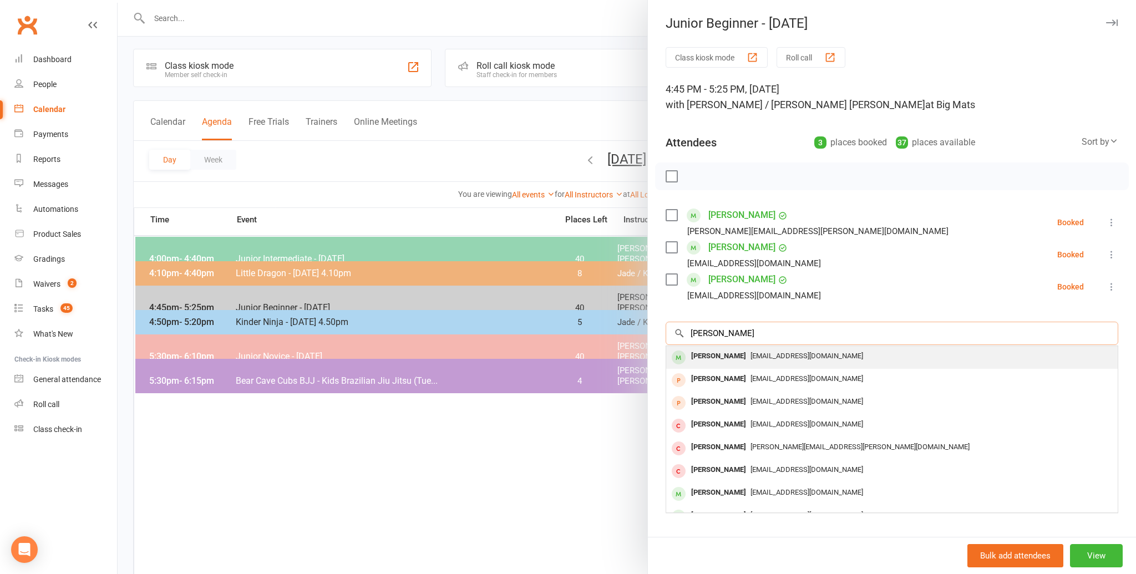
type input "[PERSON_NAME]"
click at [708, 352] on div "[PERSON_NAME]" at bounding box center [719, 356] width 64 height 16
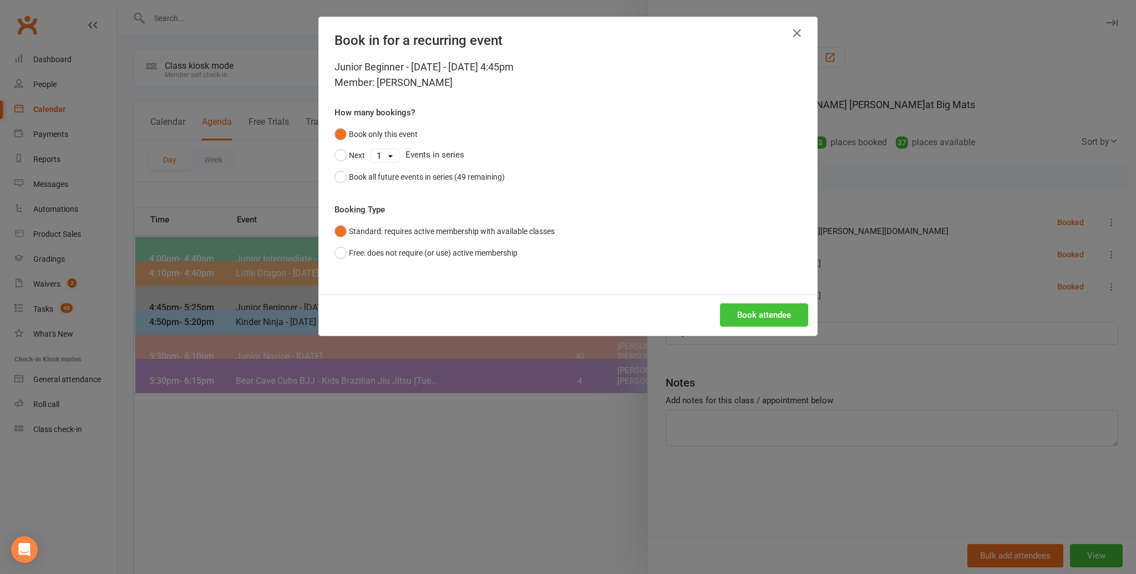
click at [745, 306] on button "Book attendee" at bounding box center [764, 314] width 88 height 23
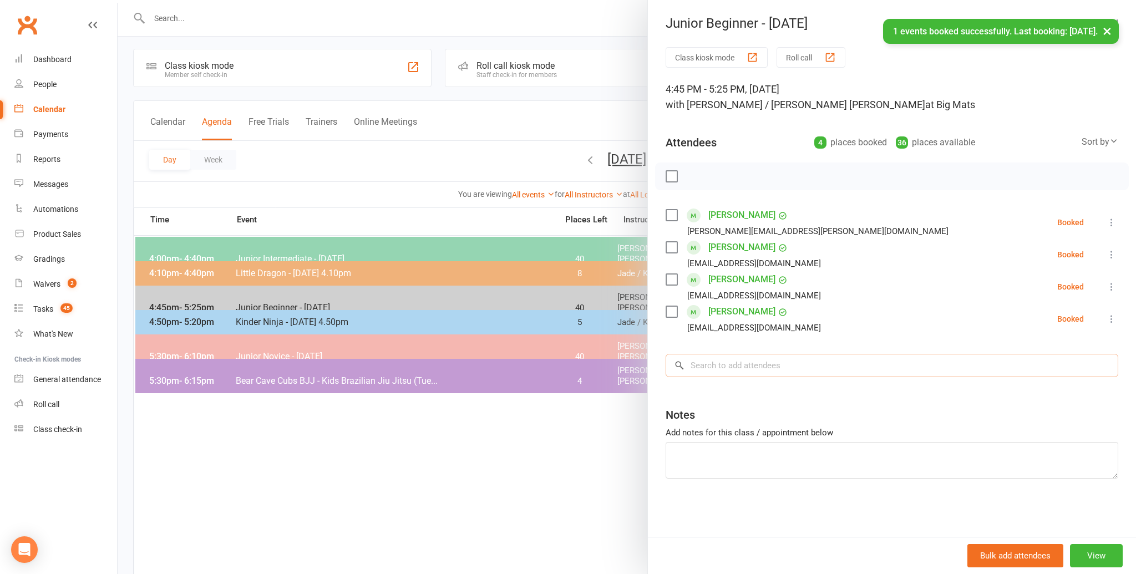
click at [714, 365] on input "search" at bounding box center [891, 365] width 453 height 23
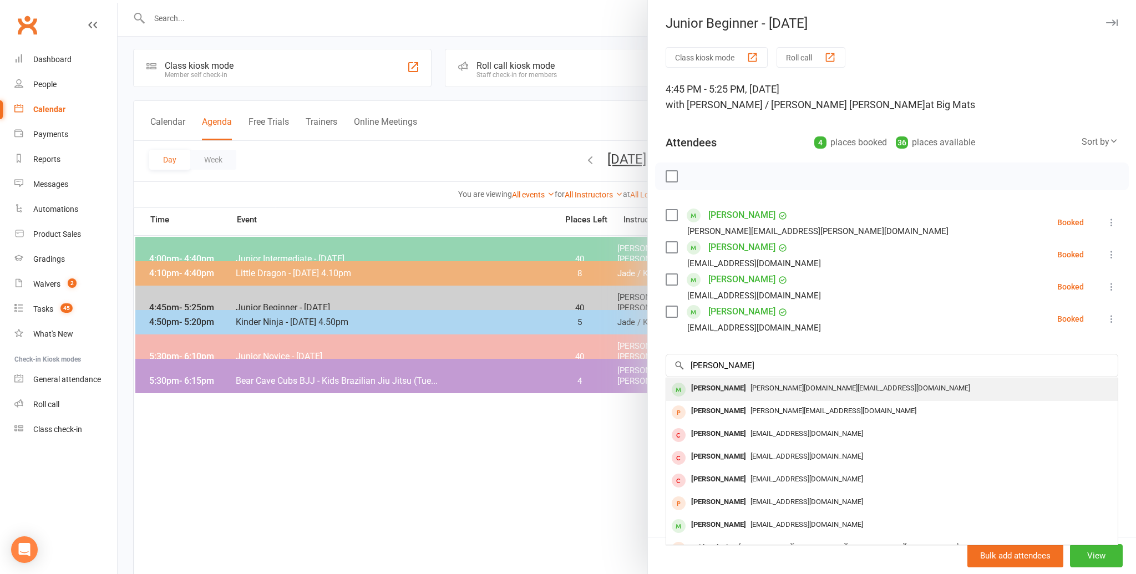
click at [713, 386] on div "[PERSON_NAME]" at bounding box center [719, 388] width 64 height 16
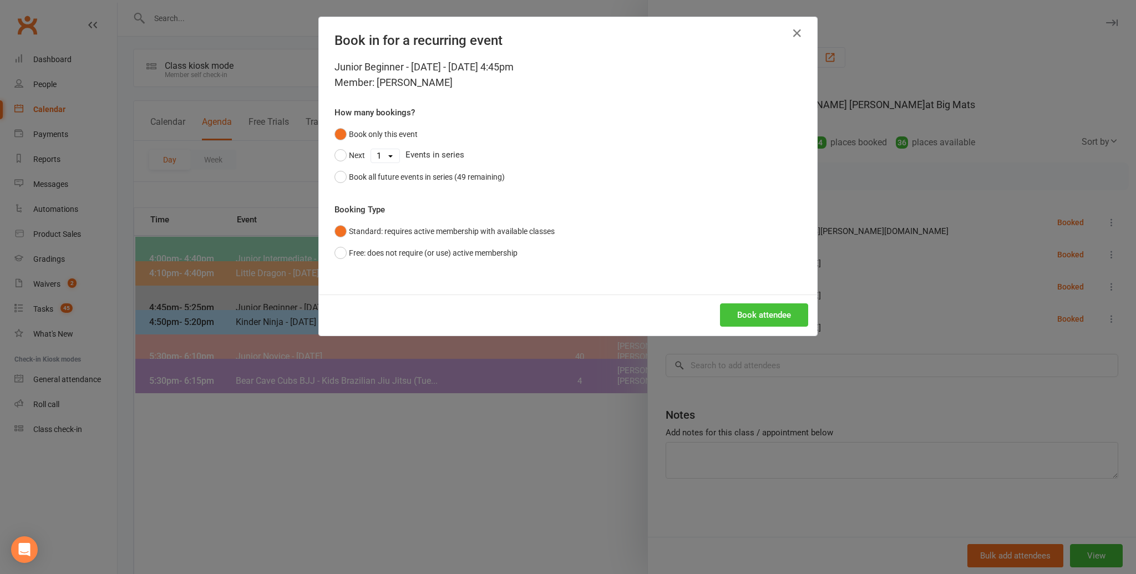
click at [758, 317] on button "Book attendee" at bounding box center [764, 314] width 88 height 23
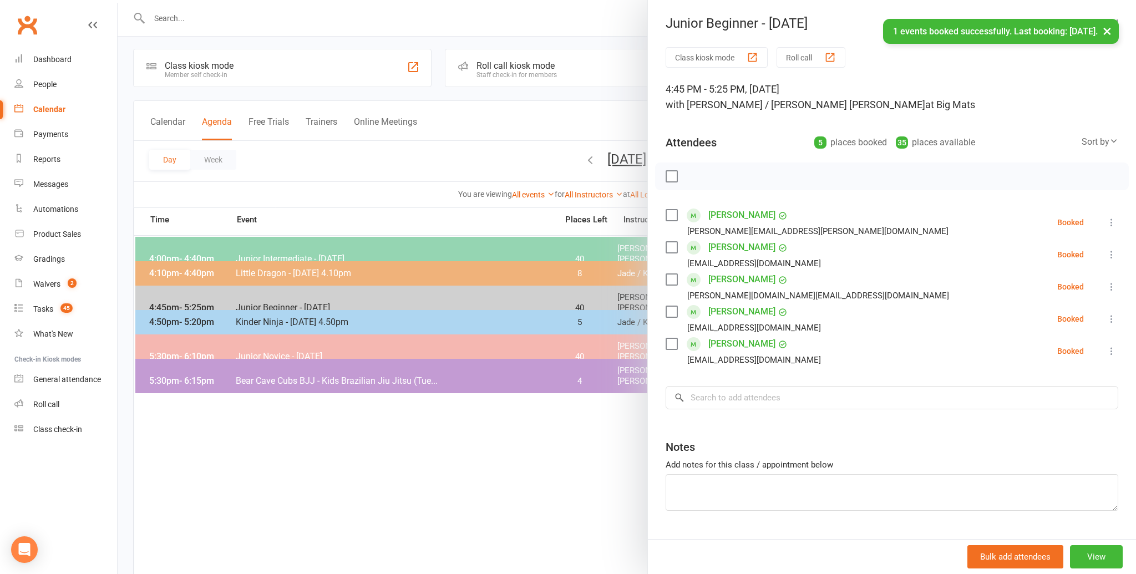
click at [673, 174] on label at bounding box center [670, 176] width 11 height 11
click at [695, 172] on icon "button" at bounding box center [696, 176] width 12 height 12
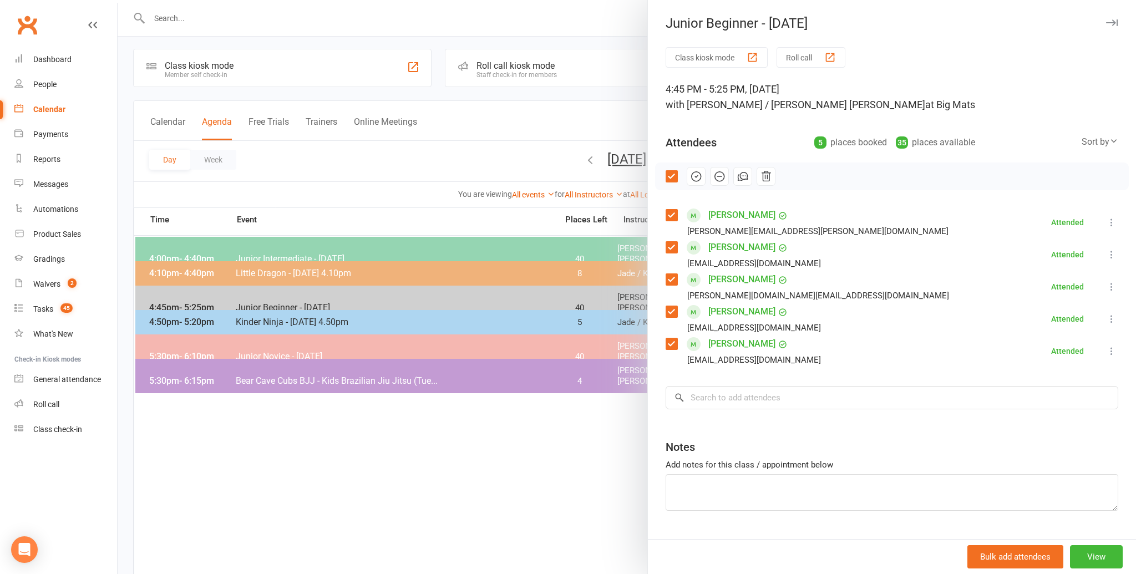
click at [440, 184] on div at bounding box center [627, 287] width 1018 height 574
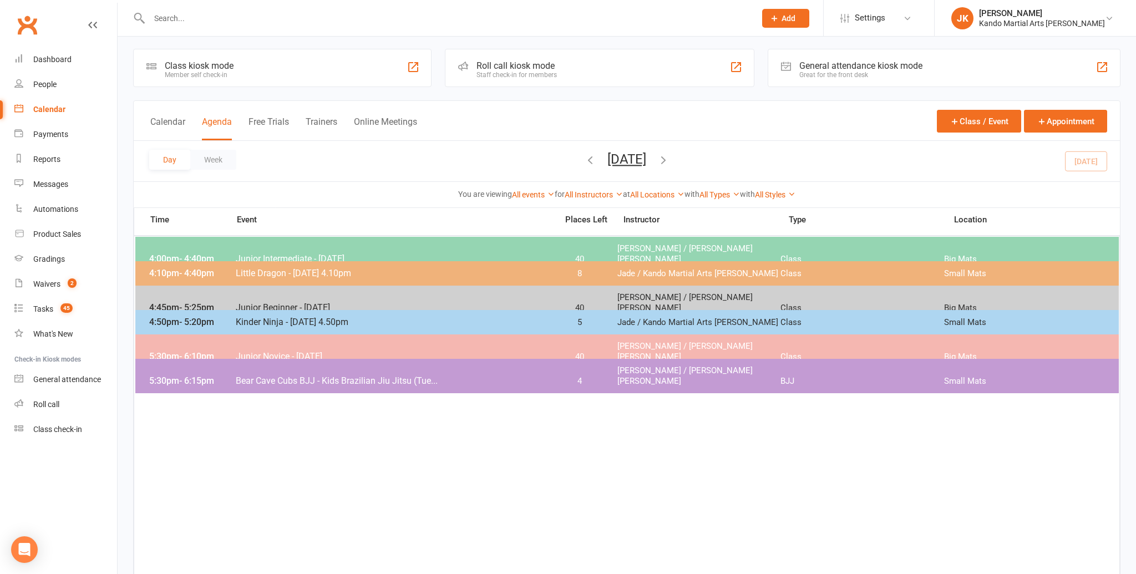
scroll to position [0, 0]
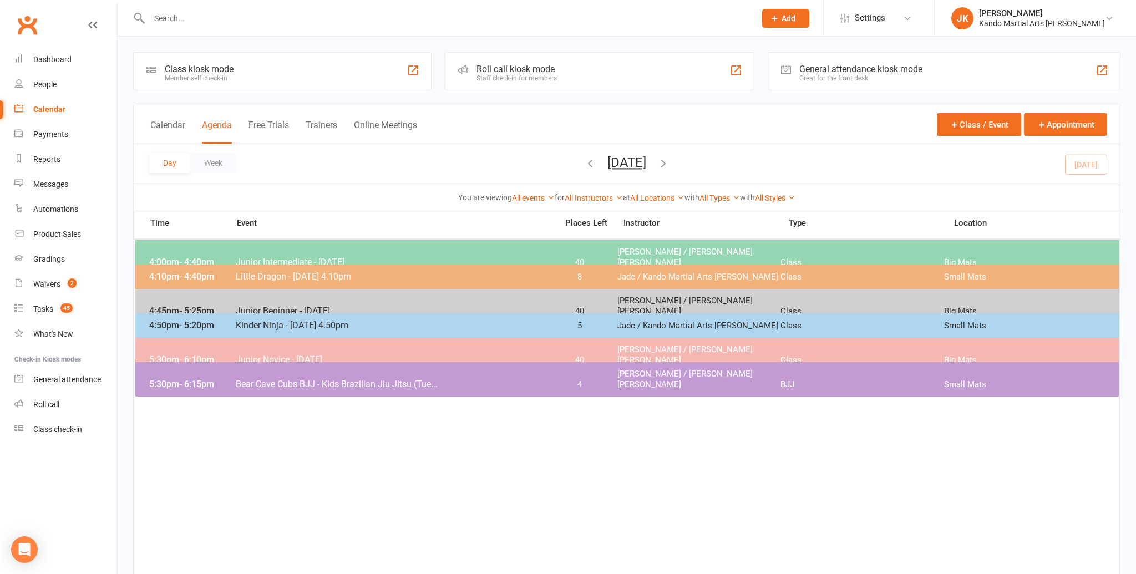
click at [243, 257] on span "Junior Intermediate - [DATE]" at bounding box center [393, 262] width 316 height 11
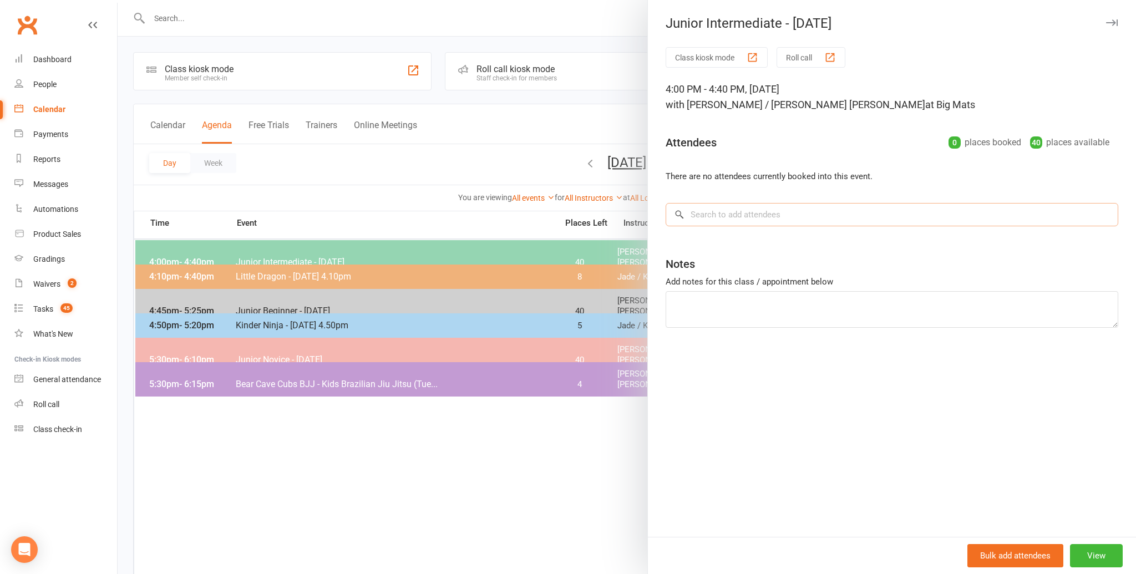
click at [702, 215] on input "search" at bounding box center [891, 214] width 453 height 23
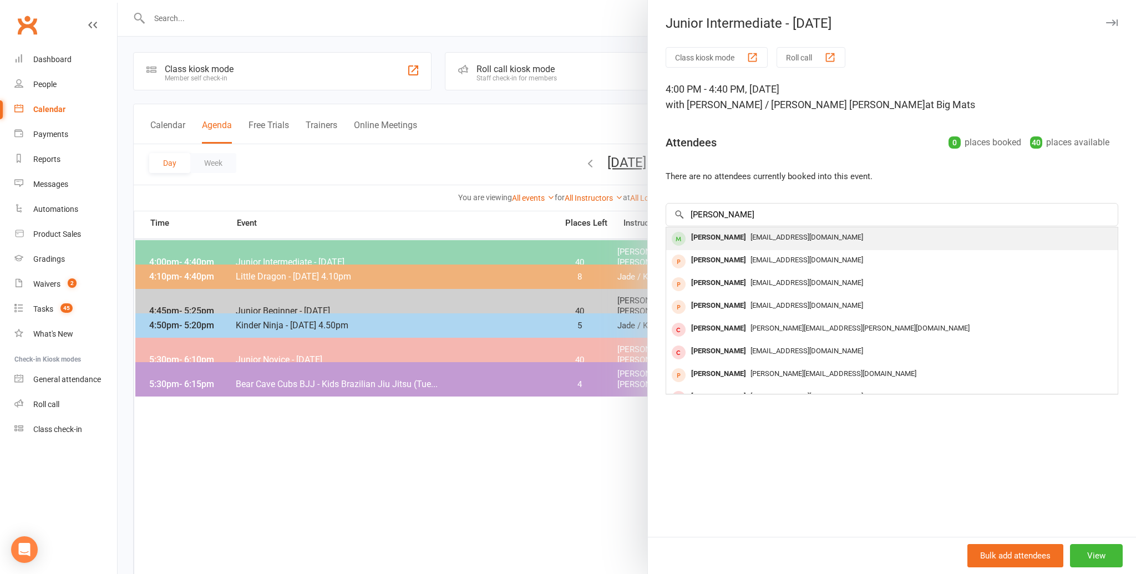
click at [702, 234] on div "[PERSON_NAME]" at bounding box center [719, 238] width 64 height 16
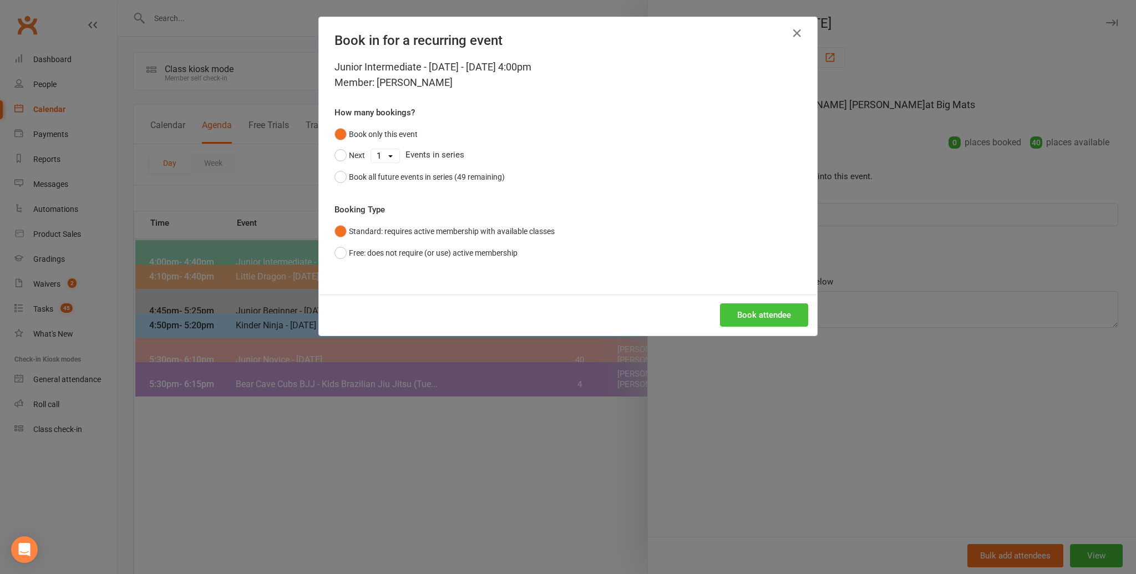
click at [754, 313] on button "Book attendee" at bounding box center [764, 314] width 88 height 23
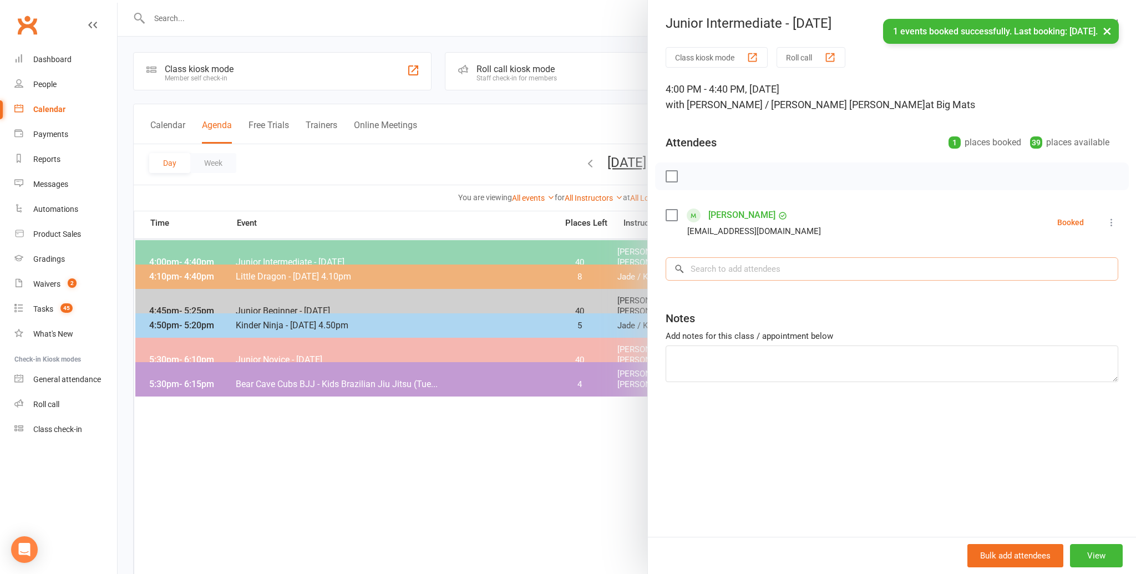
click at [718, 269] on input "search" at bounding box center [891, 268] width 453 height 23
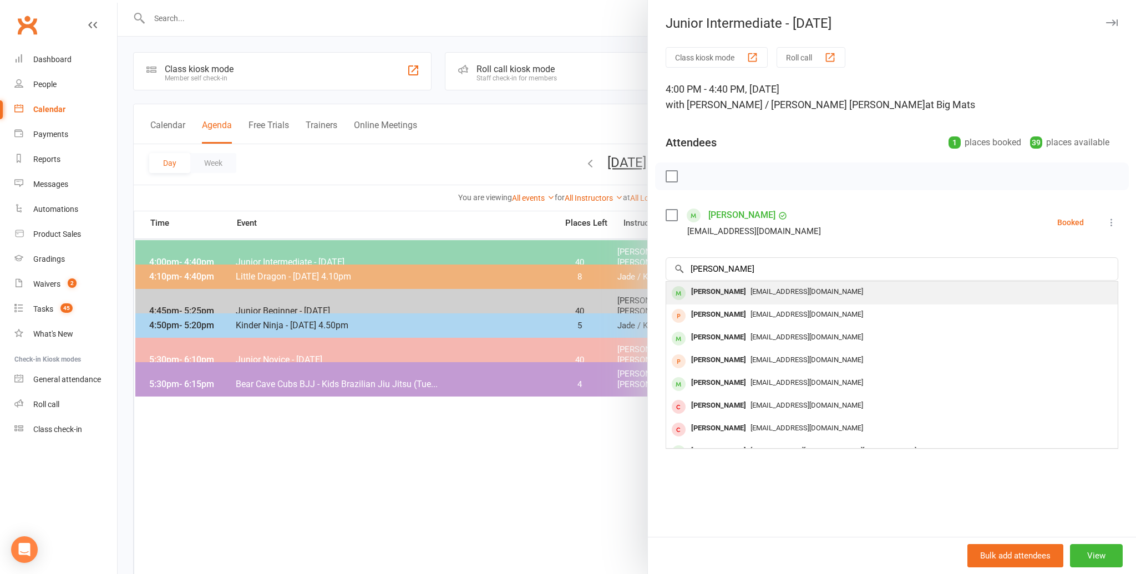
click at [708, 289] on div "[PERSON_NAME]" at bounding box center [719, 292] width 64 height 16
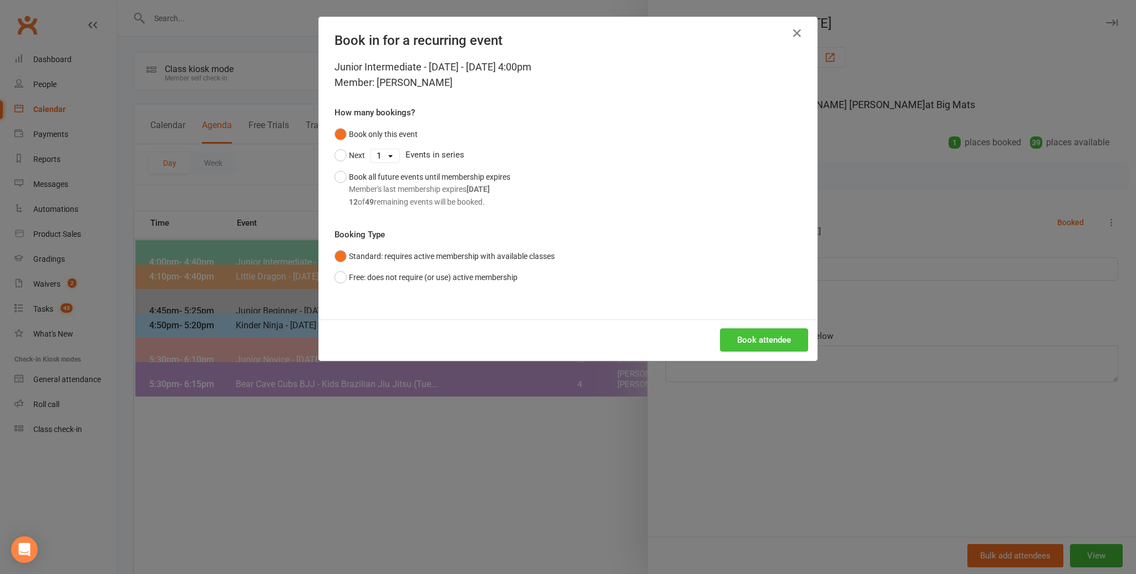
drag, startPoint x: 750, startPoint y: 336, endPoint x: 761, endPoint y: 328, distance: 13.9
click at [750, 336] on button "Book attendee" at bounding box center [764, 339] width 88 height 23
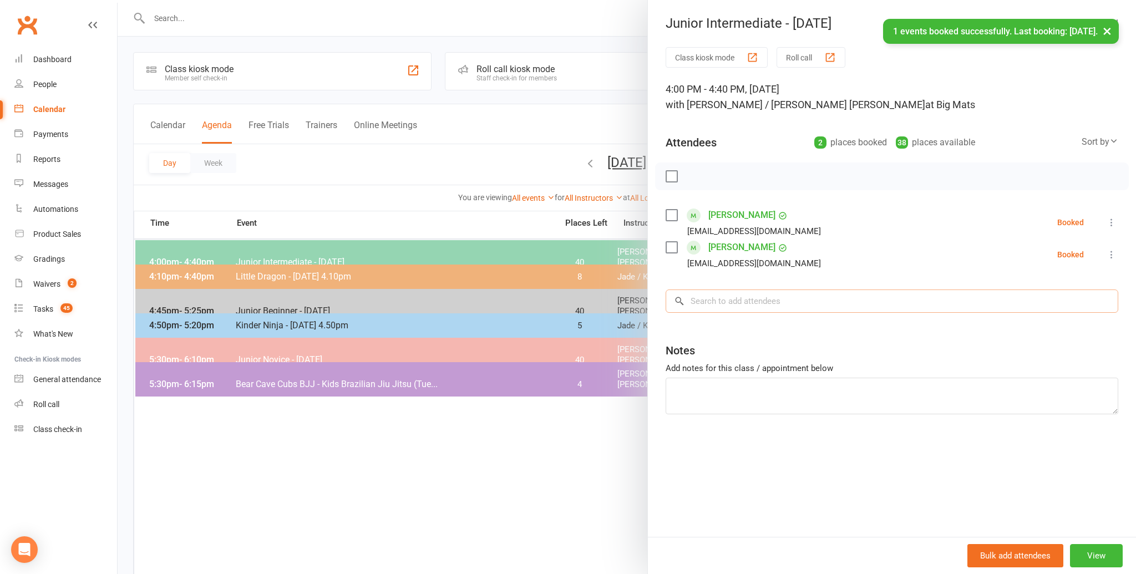
click at [702, 302] on input "search" at bounding box center [891, 300] width 453 height 23
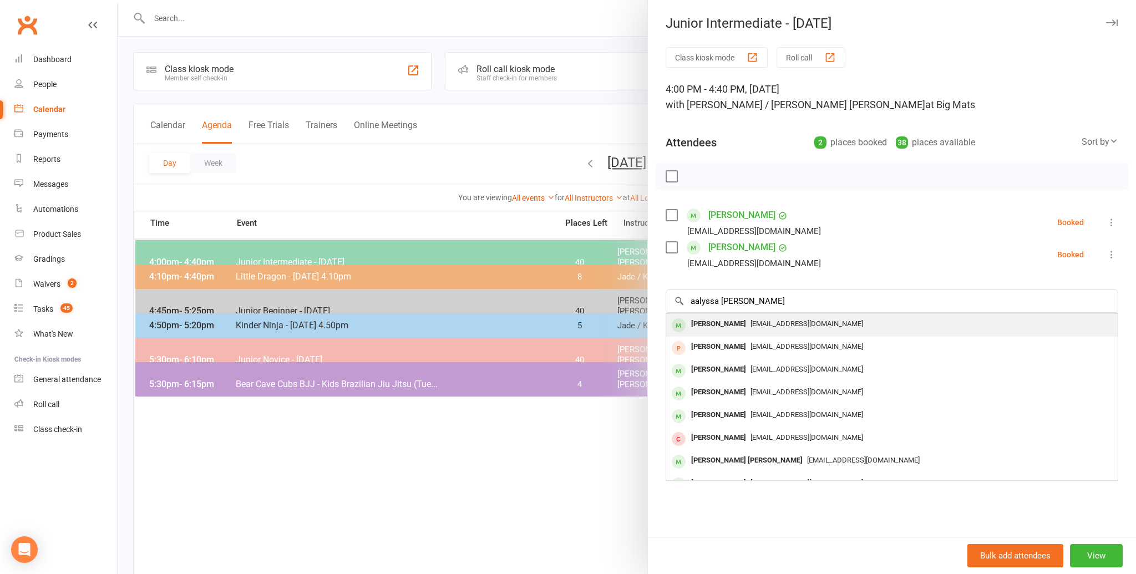
click at [693, 322] on div "[PERSON_NAME]" at bounding box center [719, 324] width 64 height 16
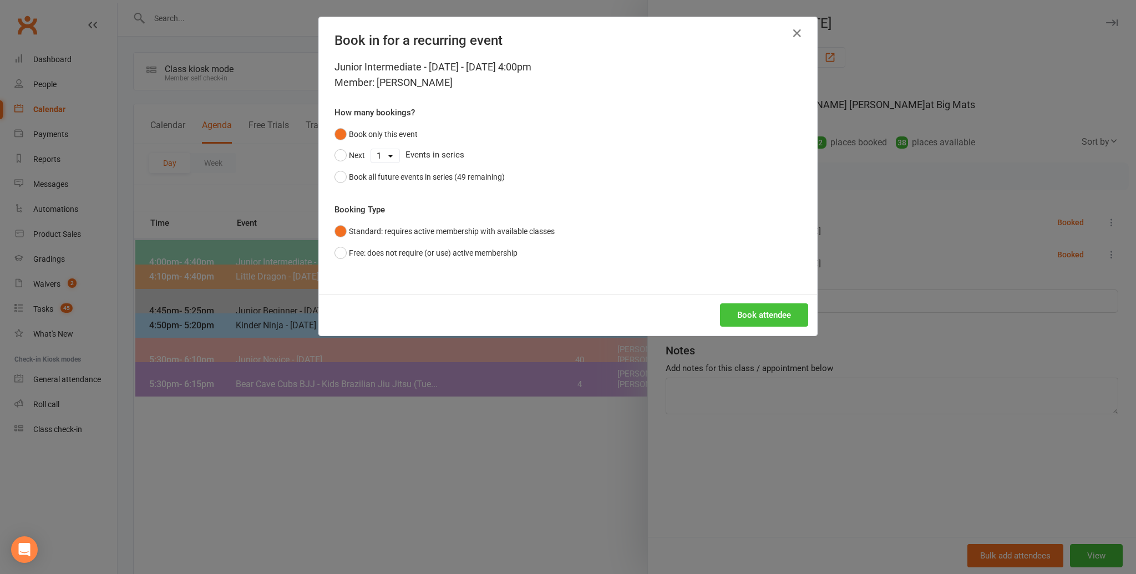
click at [751, 316] on button "Book attendee" at bounding box center [764, 314] width 88 height 23
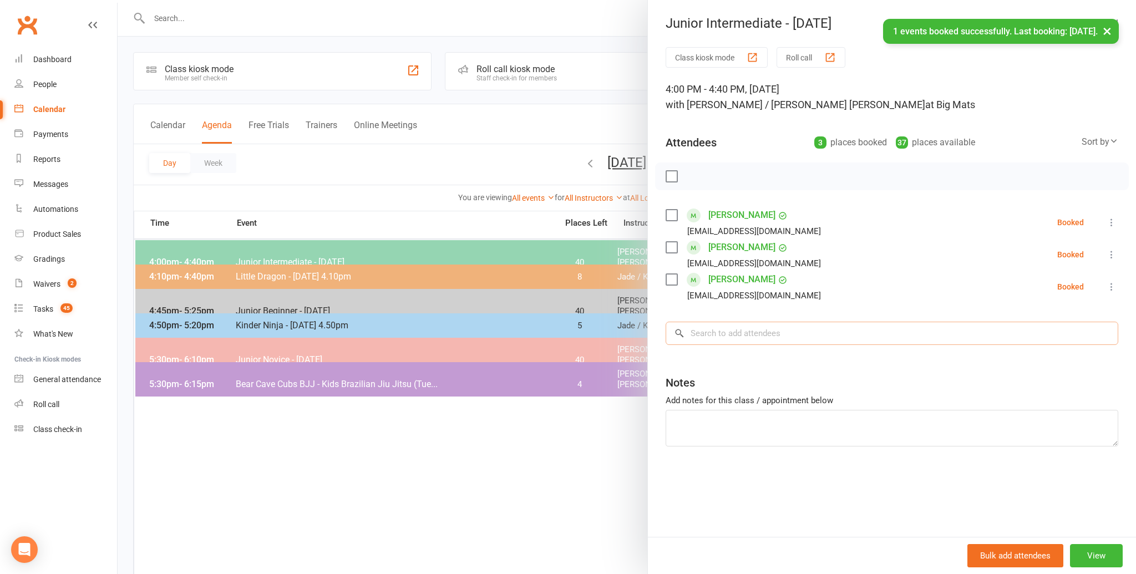
click at [704, 330] on input "search" at bounding box center [891, 333] width 453 height 23
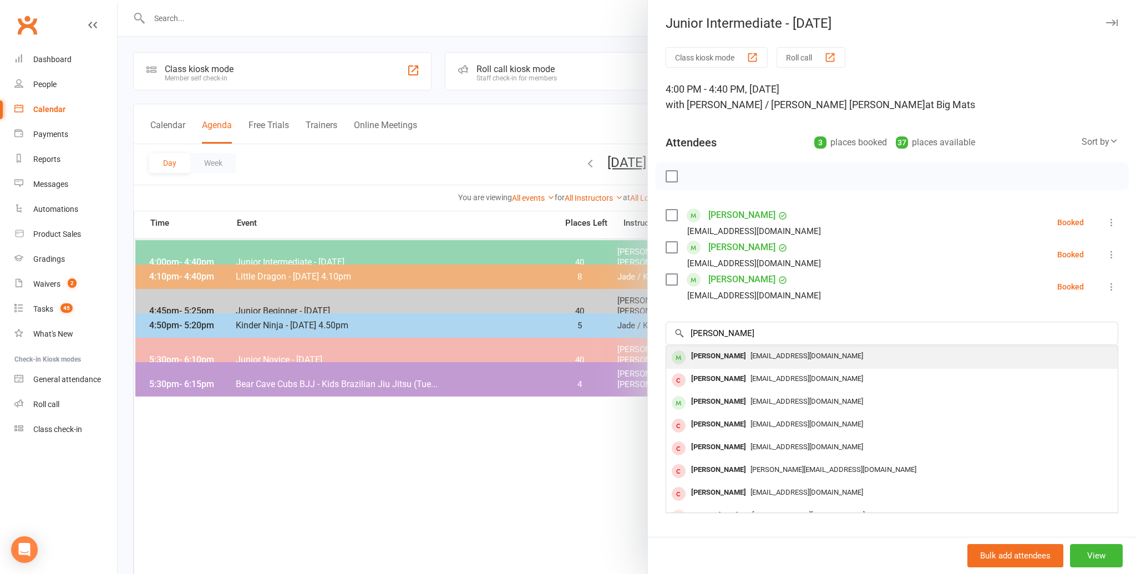
click at [698, 354] on div "[PERSON_NAME]" at bounding box center [719, 356] width 64 height 16
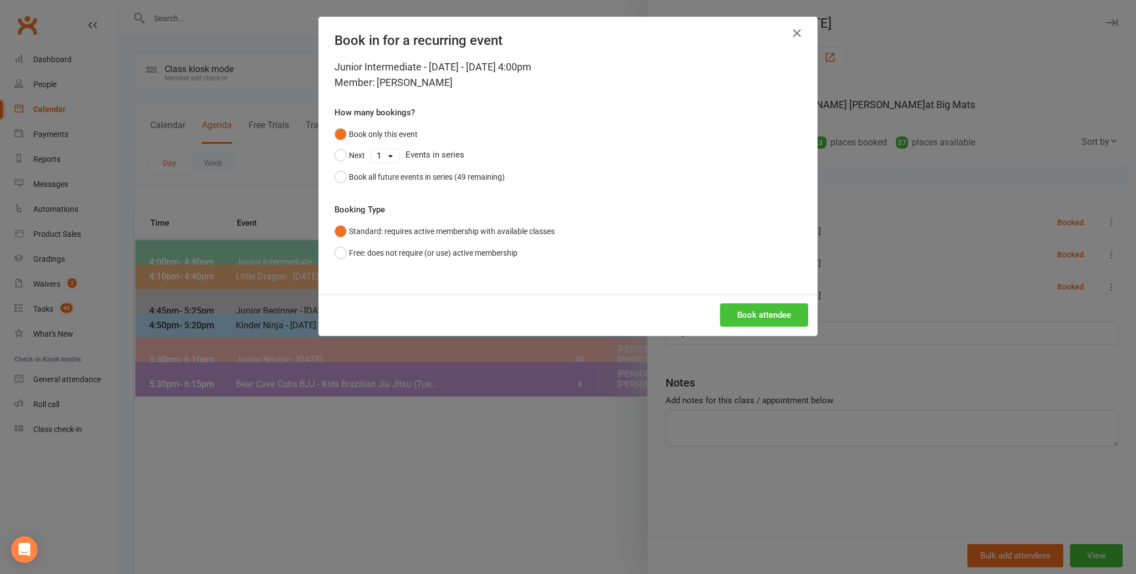
click at [761, 311] on button "Book attendee" at bounding box center [764, 314] width 88 height 23
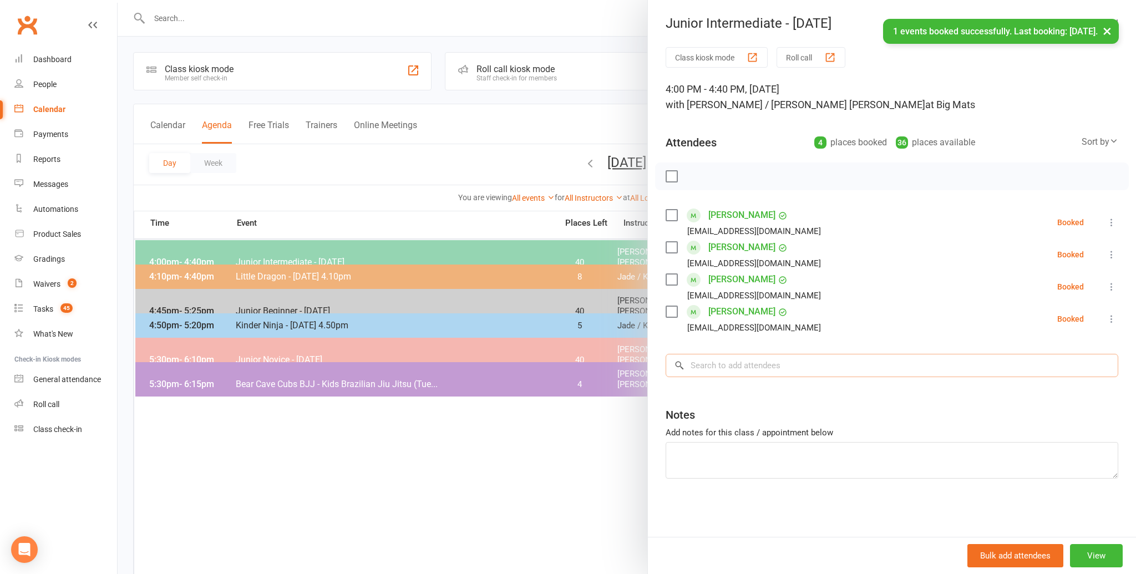
click at [703, 367] on input "search" at bounding box center [891, 365] width 453 height 23
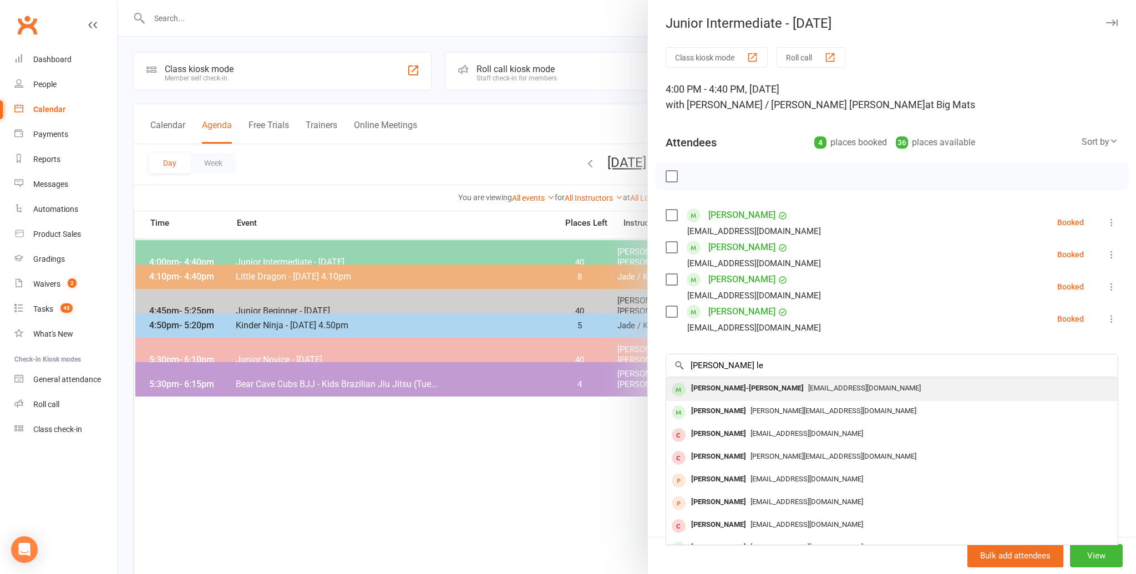
click at [708, 385] on div "[PERSON_NAME]-[PERSON_NAME]" at bounding box center [747, 388] width 121 height 16
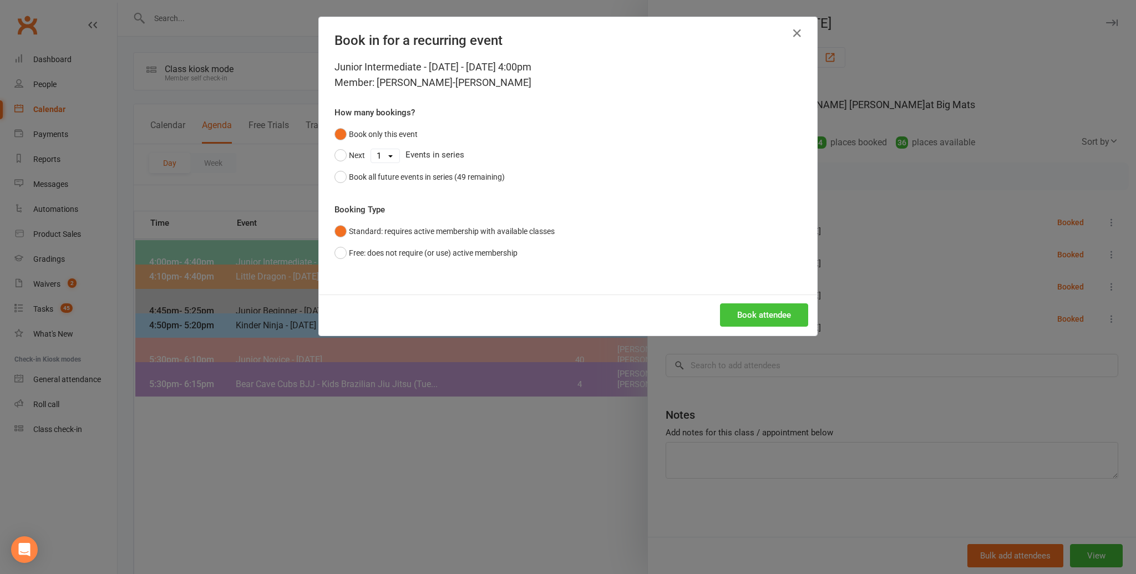
click at [760, 312] on button "Book attendee" at bounding box center [764, 314] width 88 height 23
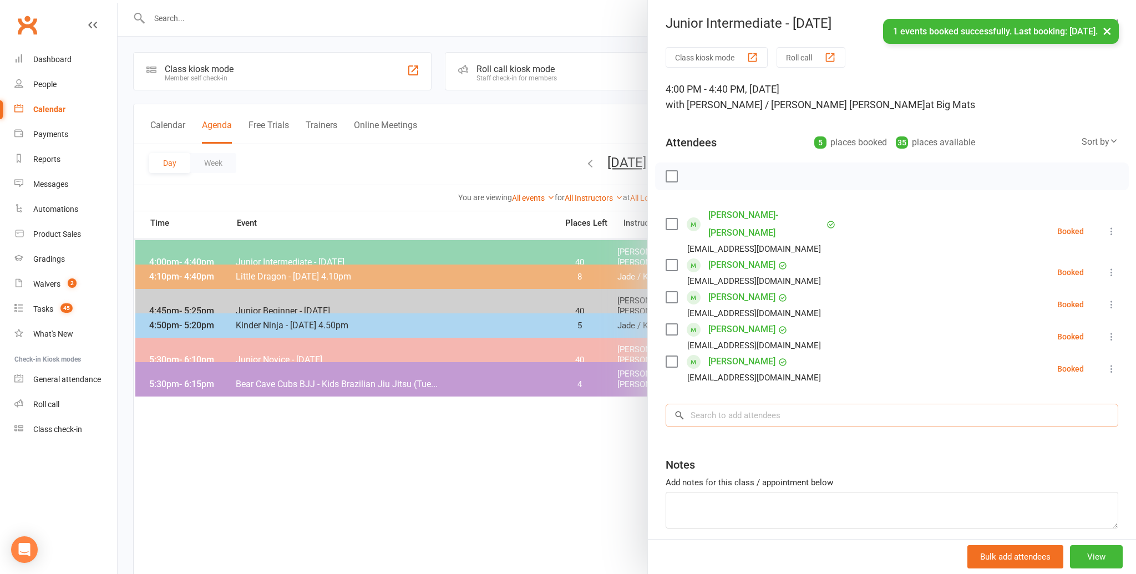
click at [699, 404] on input "search" at bounding box center [891, 415] width 453 height 23
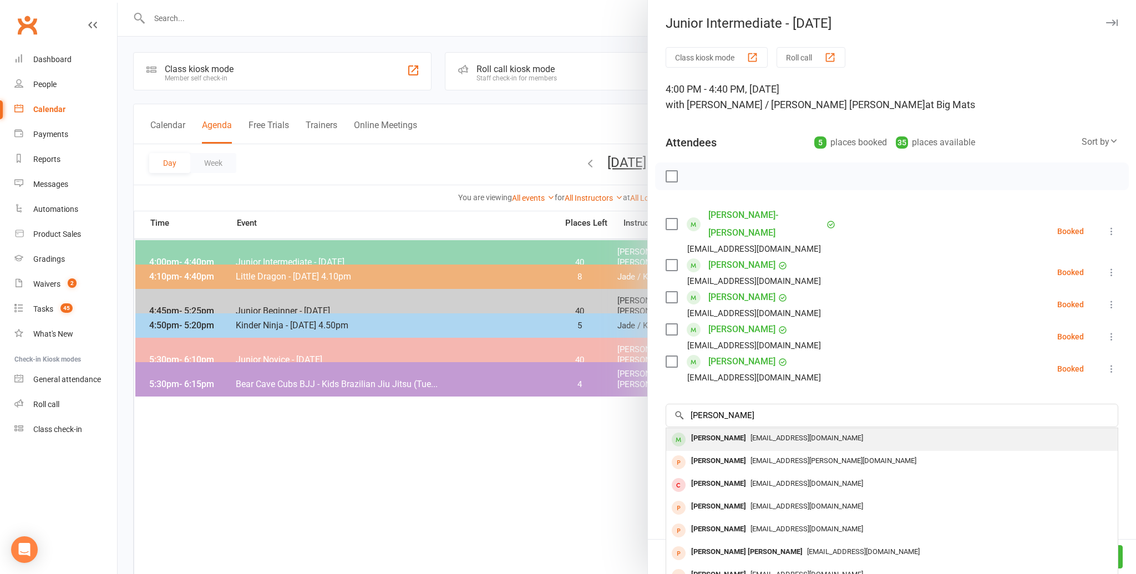
click at [699, 430] on div "[PERSON_NAME]" at bounding box center [719, 438] width 64 height 16
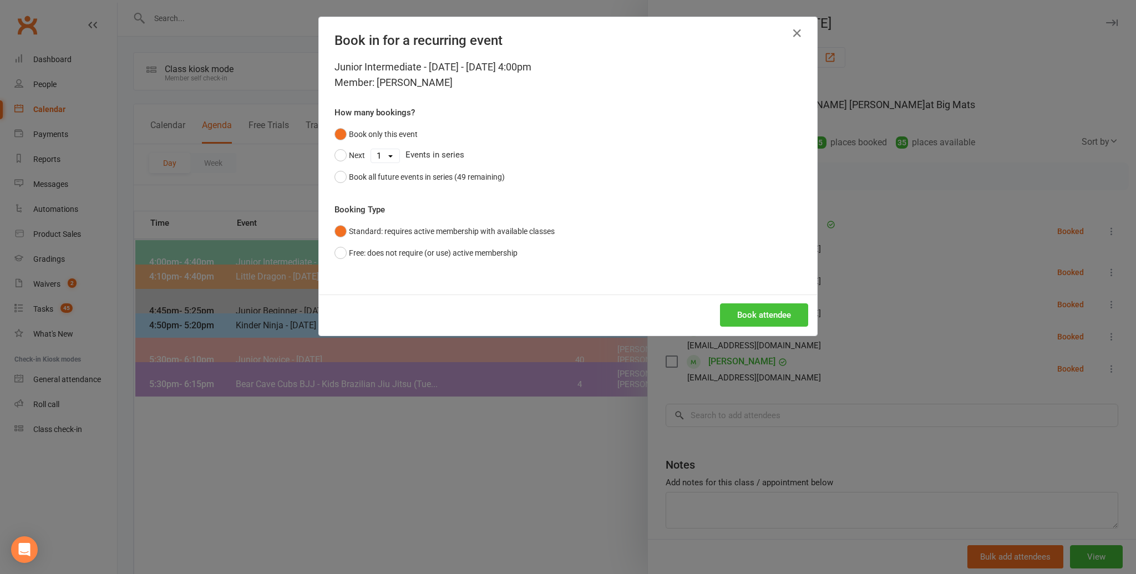
click at [757, 311] on button "Book attendee" at bounding box center [764, 314] width 88 height 23
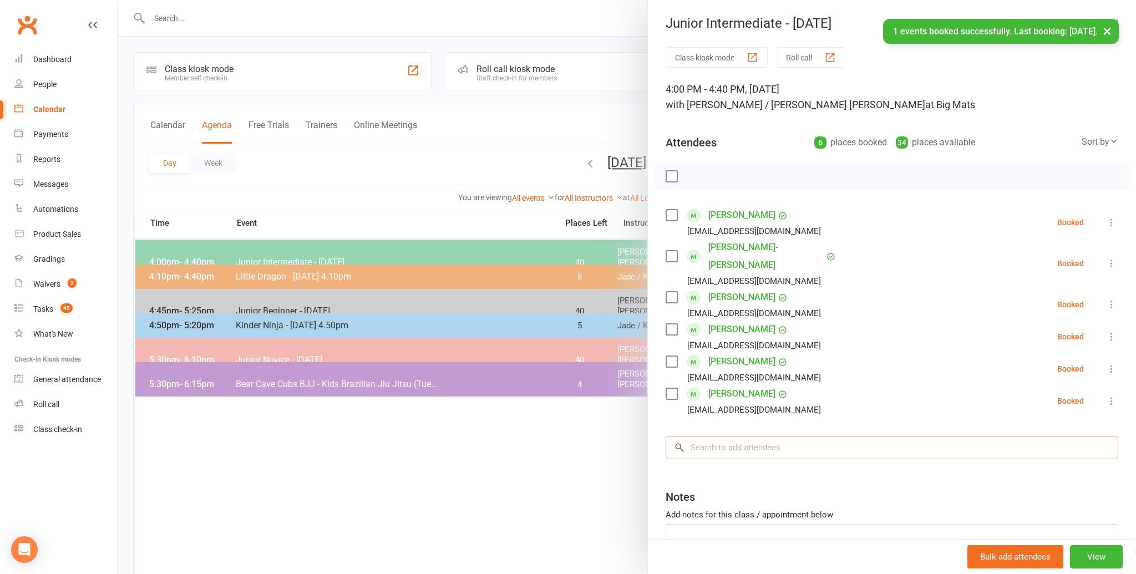
click at [714, 436] on input "search" at bounding box center [891, 447] width 453 height 23
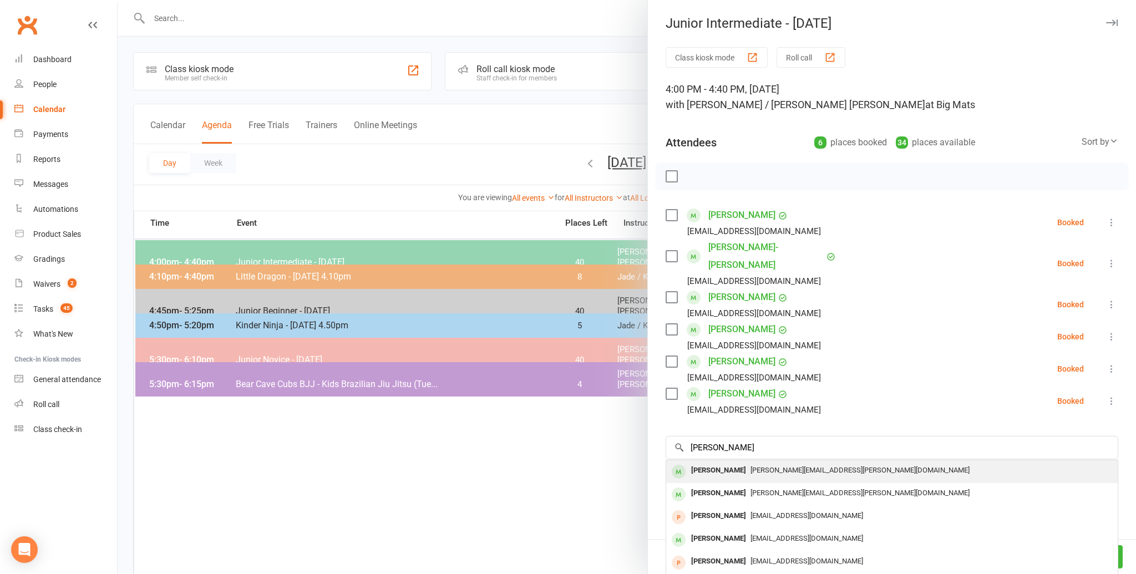
click at [702, 462] on div "[PERSON_NAME]" at bounding box center [719, 470] width 64 height 16
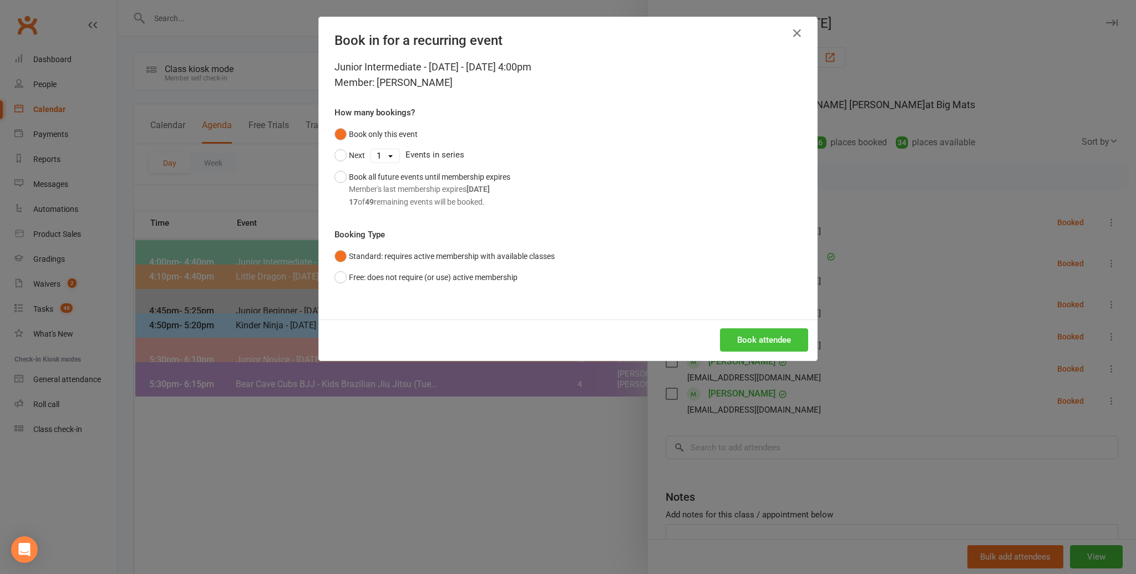
click at [745, 337] on button "Book attendee" at bounding box center [764, 339] width 88 height 23
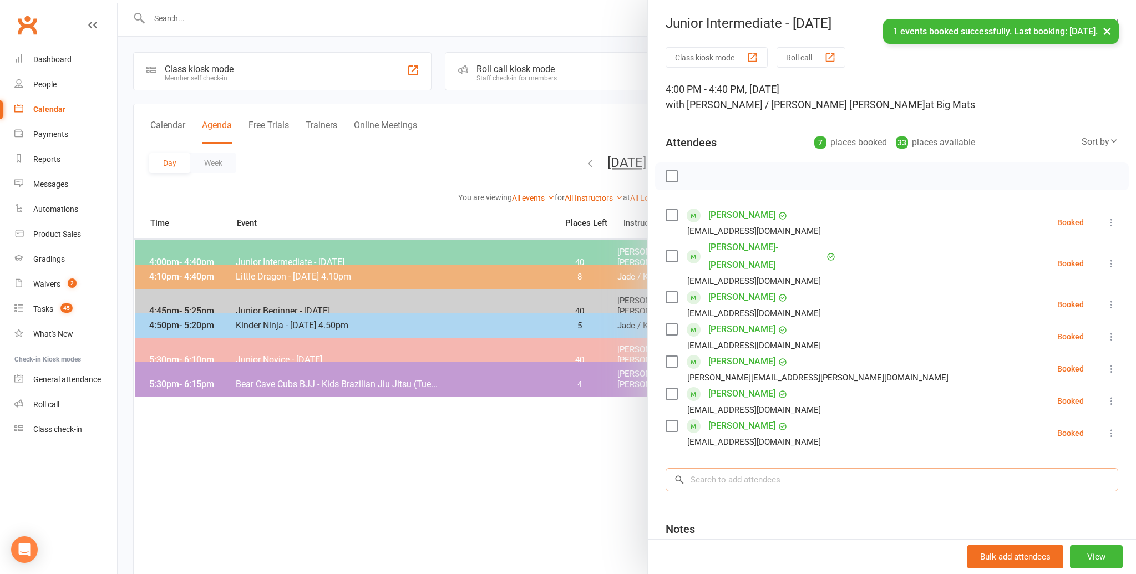
scroll to position [1, 0]
click at [706, 468] on input "search" at bounding box center [891, 479] width 453 height 23
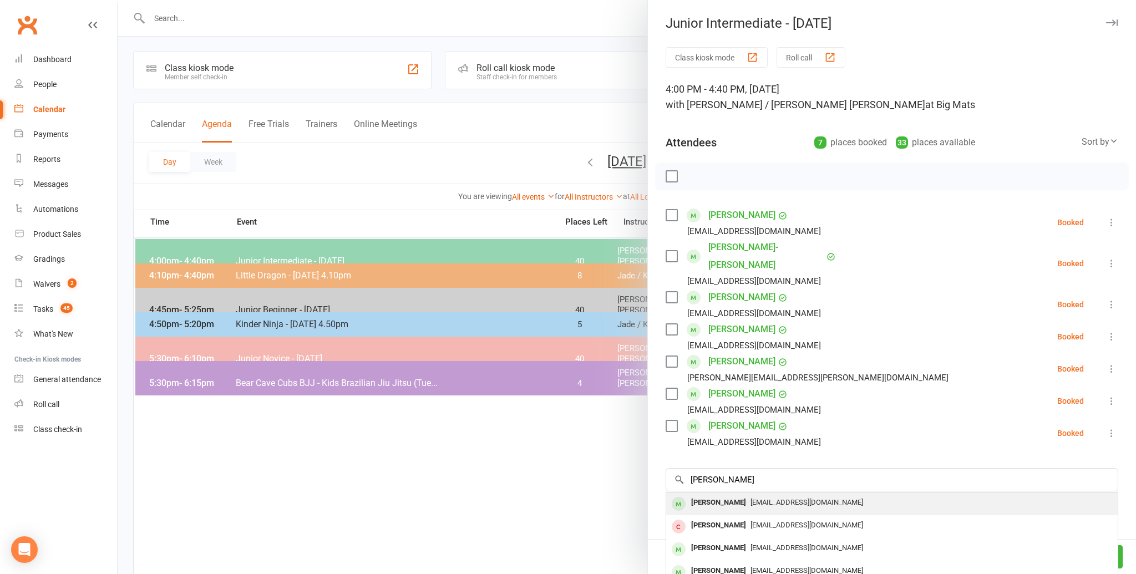
click at [697, 495] on div "[PERSON_NAME]" at bounding box center [719, 503] width 64 height 16
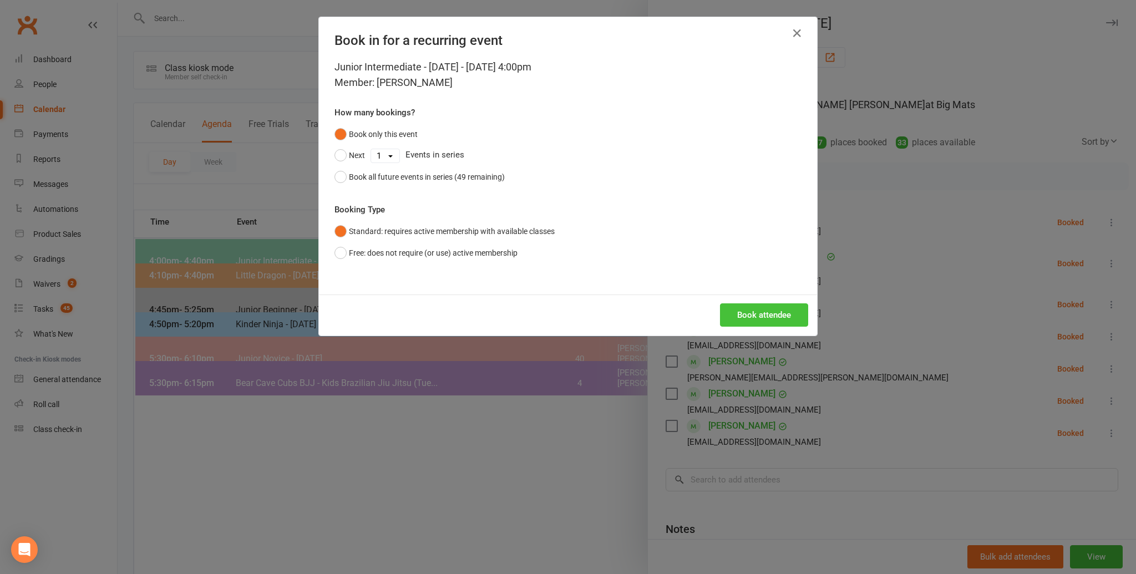
click at [750, 313] on button "Book attendee" at bounding box center [764, 314] width 88 height 23
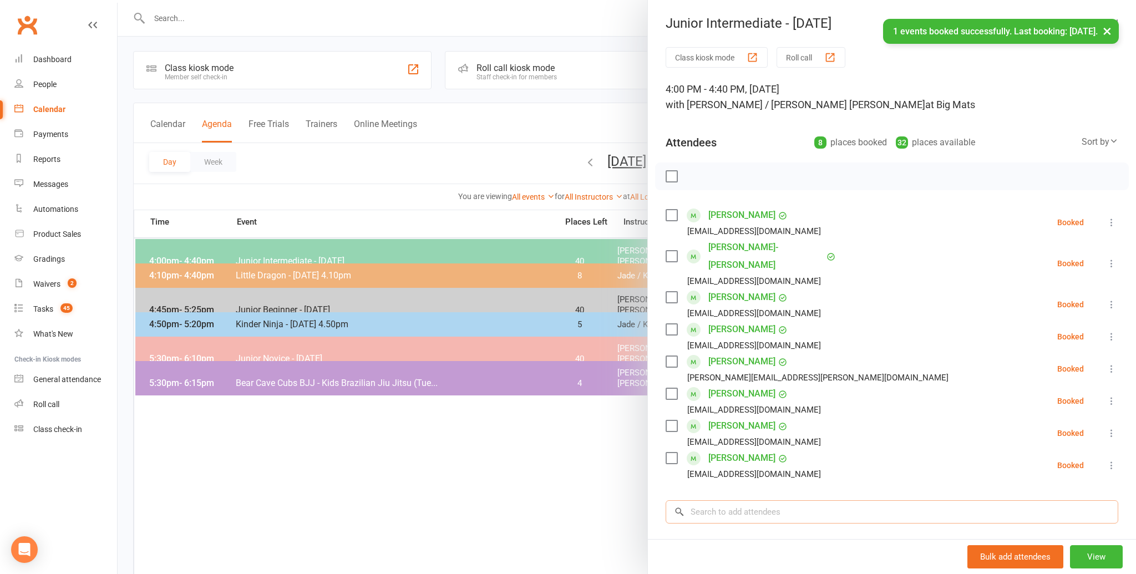
click at [703, 500] on input "search" at bounding box center [891, 511] width 453 height 23
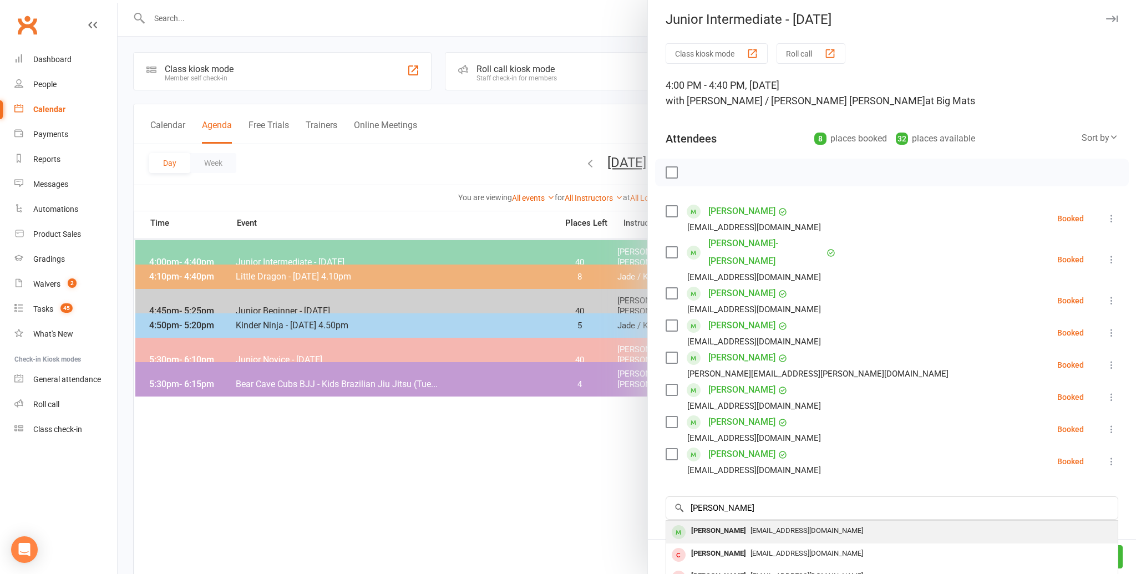
scroll to position [2, 0]
click at [718, 525] on div "[PERSON_NAME]" at bounding box center [719, 533] width 64 height 16
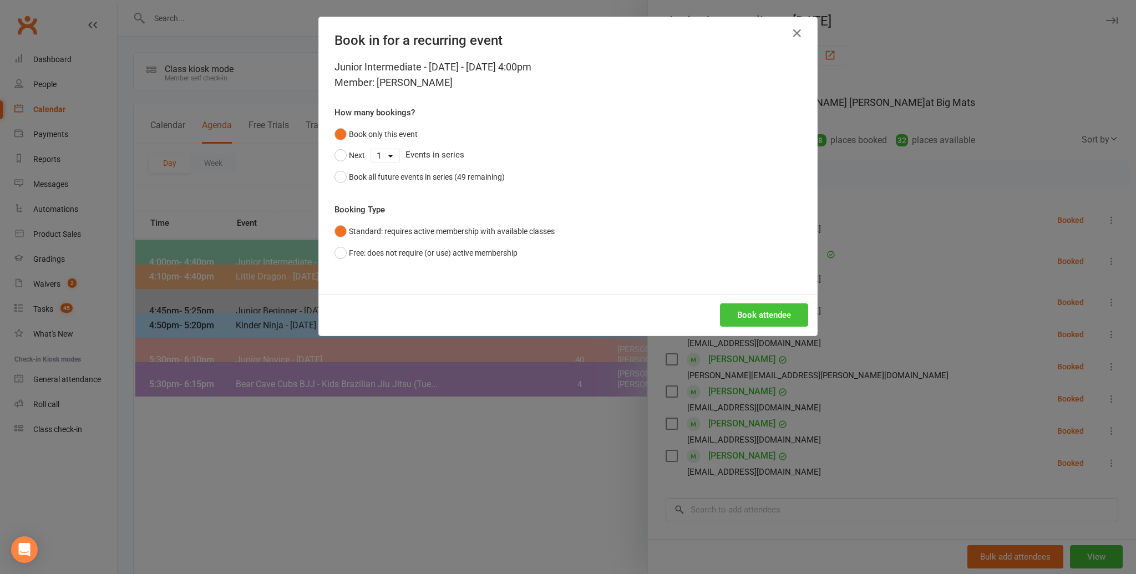
click at [746, 309] on button "Book attendee" at bounding box center [764, 314] width 88 height 23
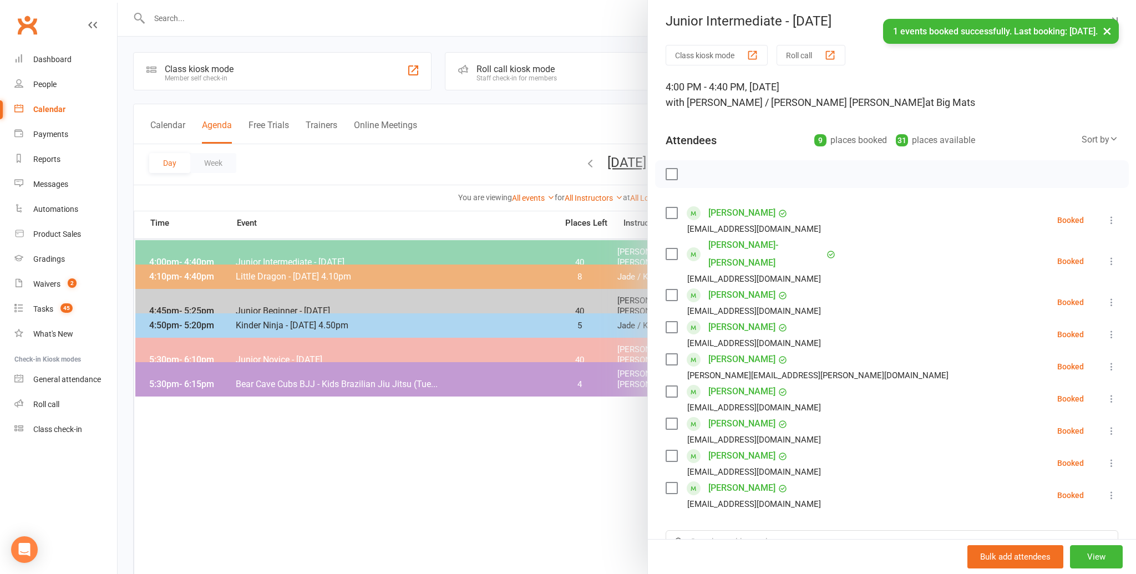
click at [878, 415] on li "[PERSON_NAME] [EMAIL_ADDRESS][DOMAIN_NAME] Booked More info Remove Check in Mar…" at bounding box center [891, 431] width 453 height 32
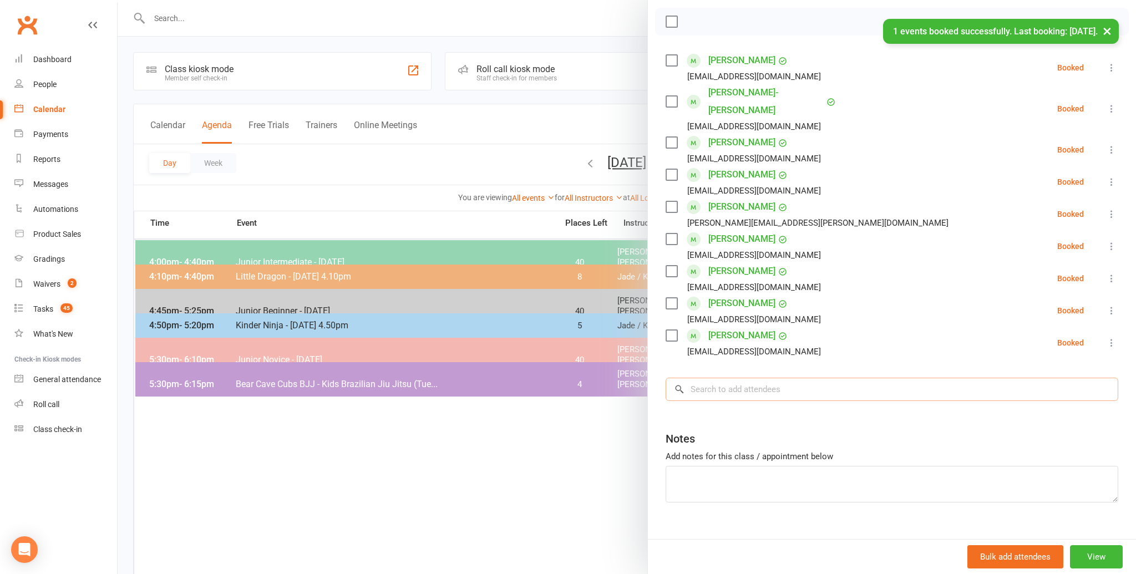
click at [706, 378] on input "search" at bounding box center [891, 389] width 453 height 23
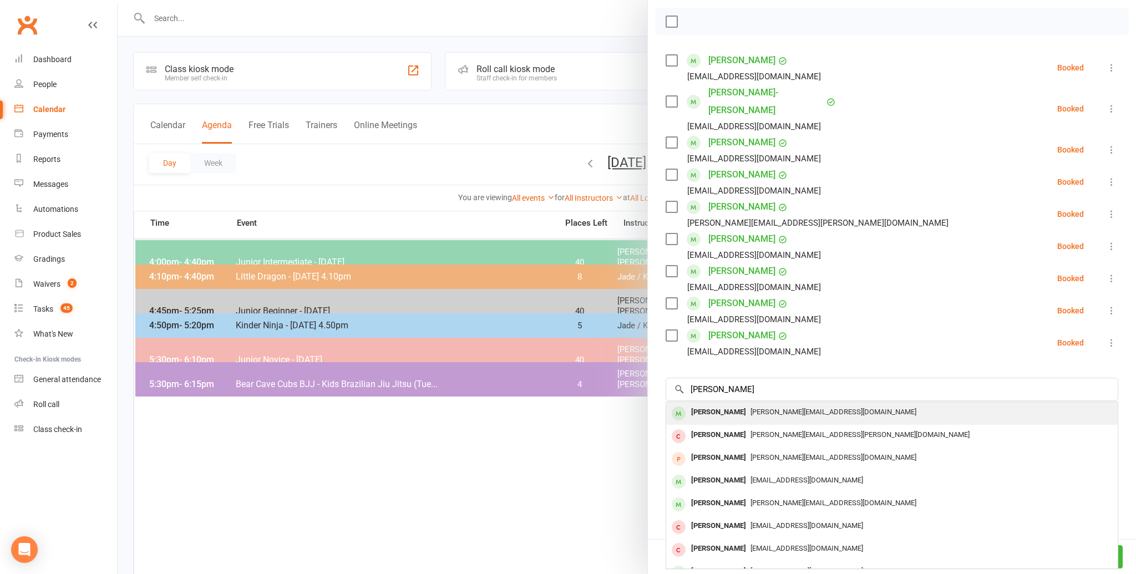
click at [705, 404] on div "[PERSON_NAME]" at bounding box center [719, 412] width 64 height 16
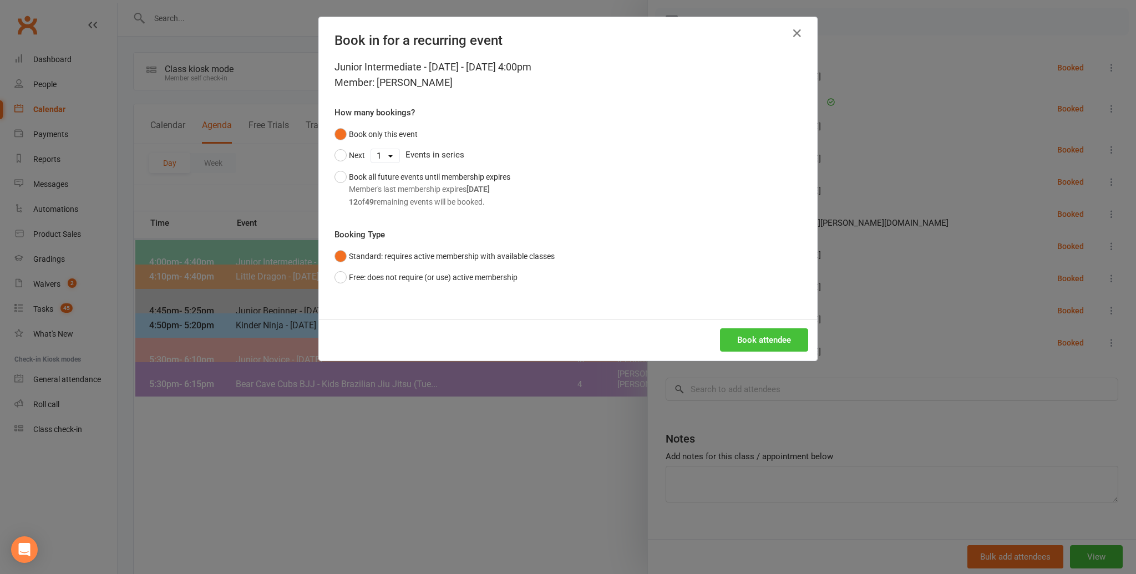
click at [755, 334] on button "Book attendee" at bounding box center [764, 339] width 88 height 23
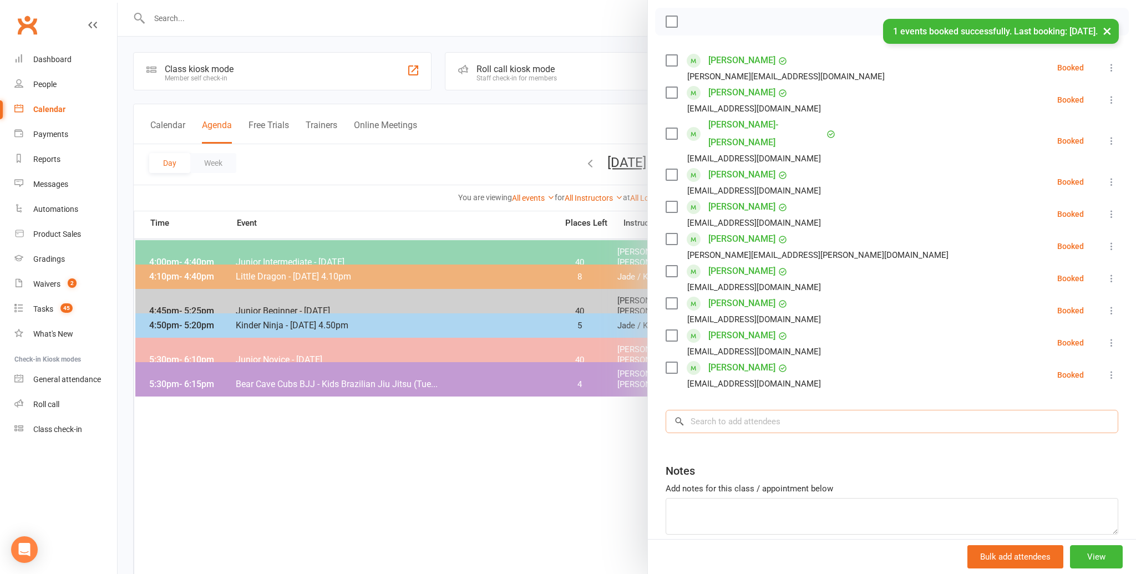
click at [718, 410] on input "search" at bounding box center [891, 421] width 453 height 23
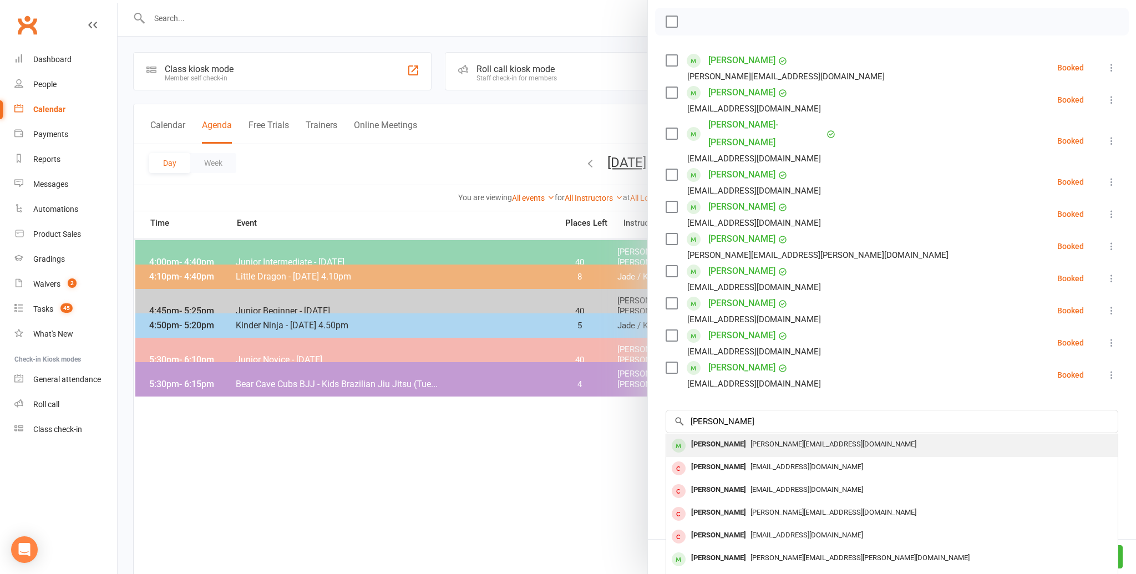
click at [710, 436] on div "[PERSON_NAME]" at bounding box center [719, 444] width 64 height 16
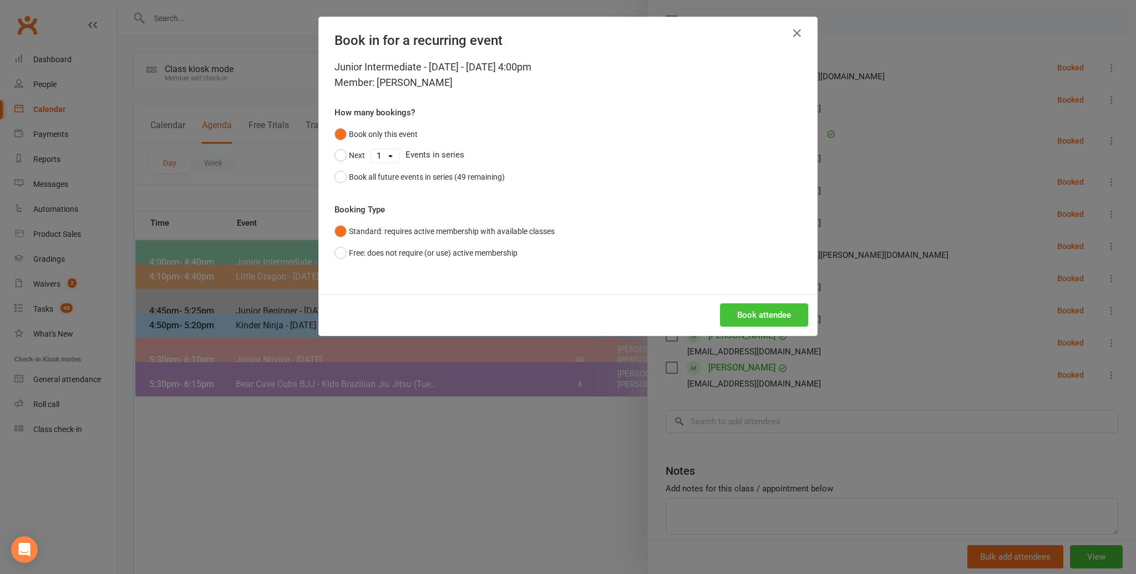
click at [763, 313] on button "Book attendee" at bounding box center [764, 314] width 88 height 23
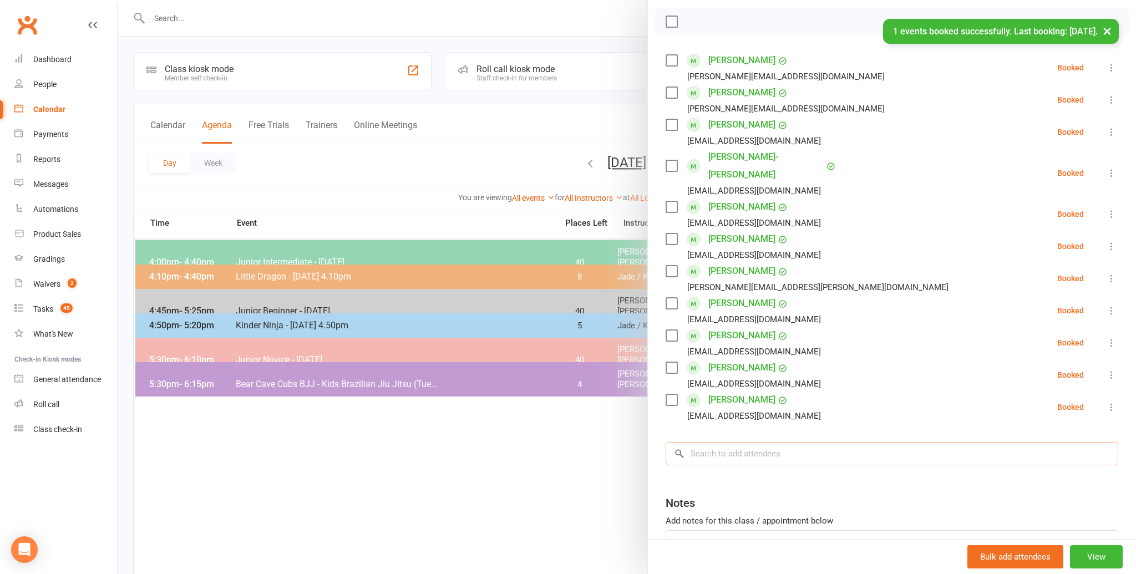
click at [704, 442] on input "search" at bounding box center [891, 453] width 453 height 23
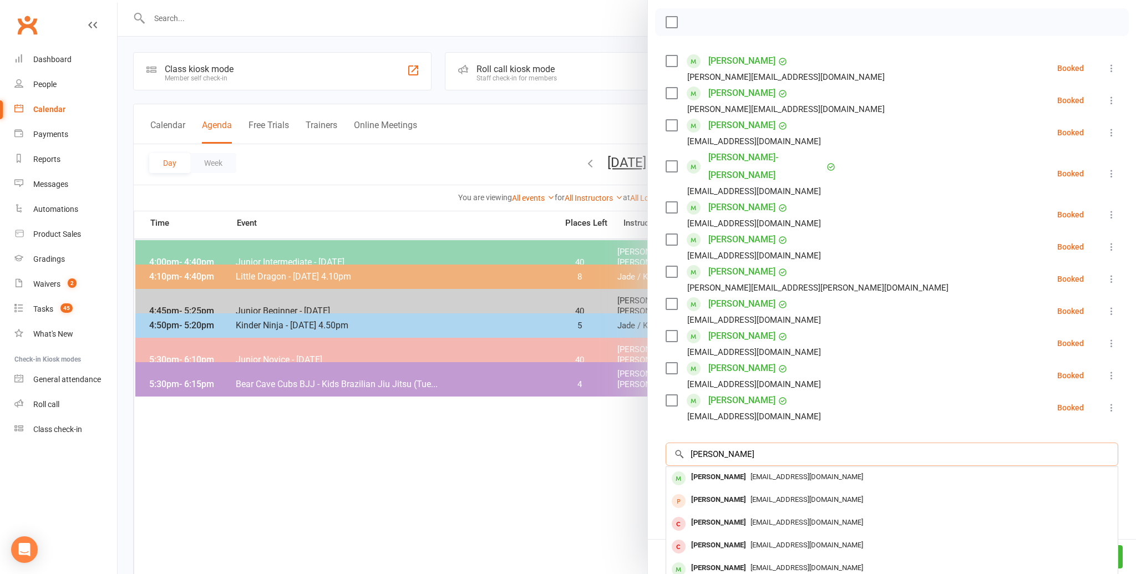
scroll to position [1, 0]
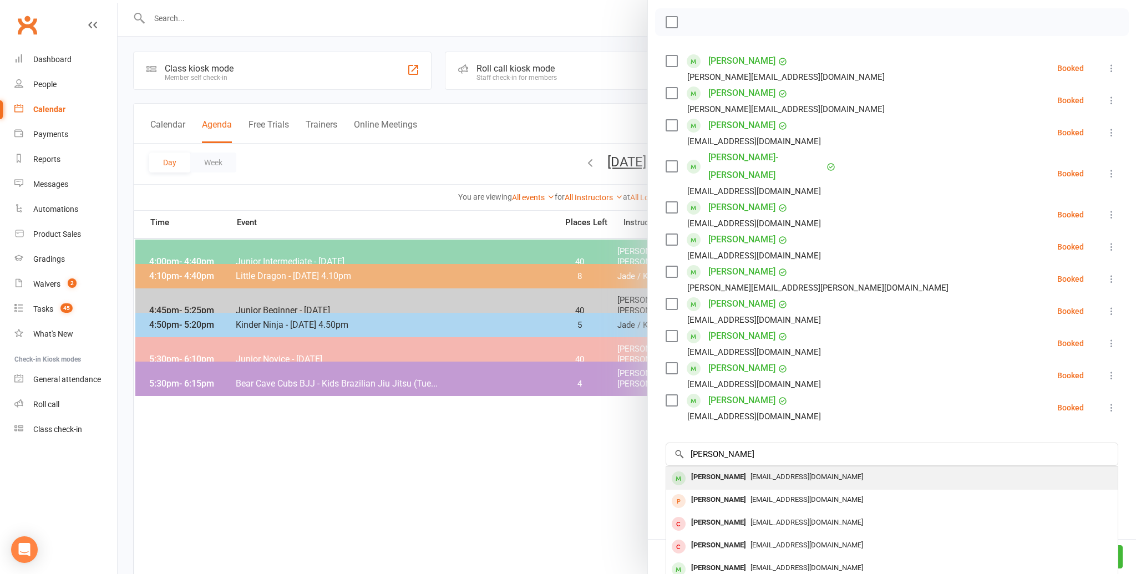
click at [702, 469] on div "[PERSON_NAME]" at bounding box center [719, 477] width 64 height 16
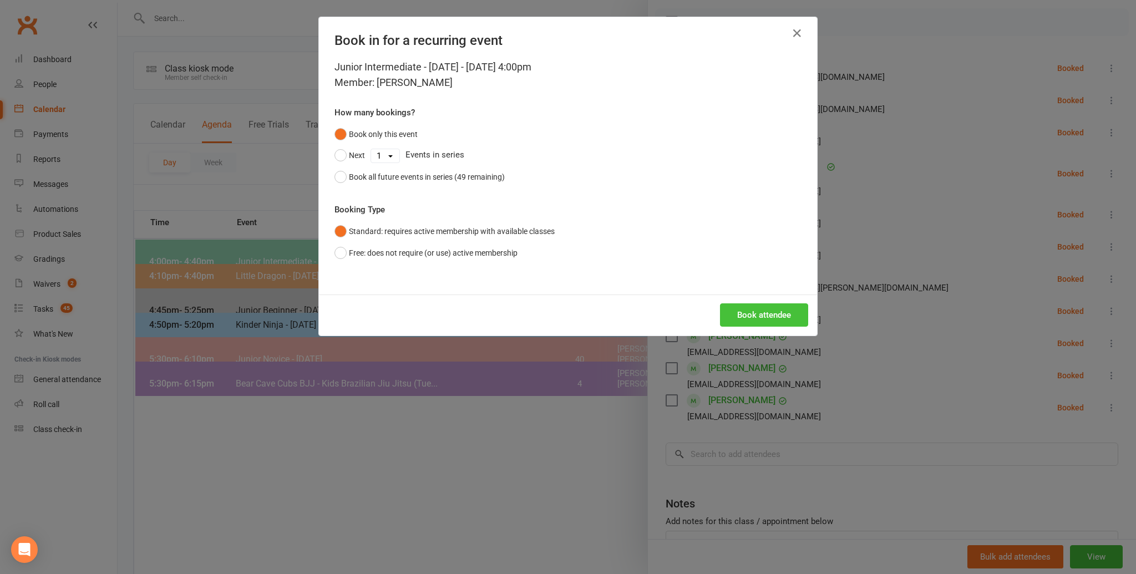
click at [744, 309] on button "Book attendee" at bounding box center [764, 314] width 88 height 23
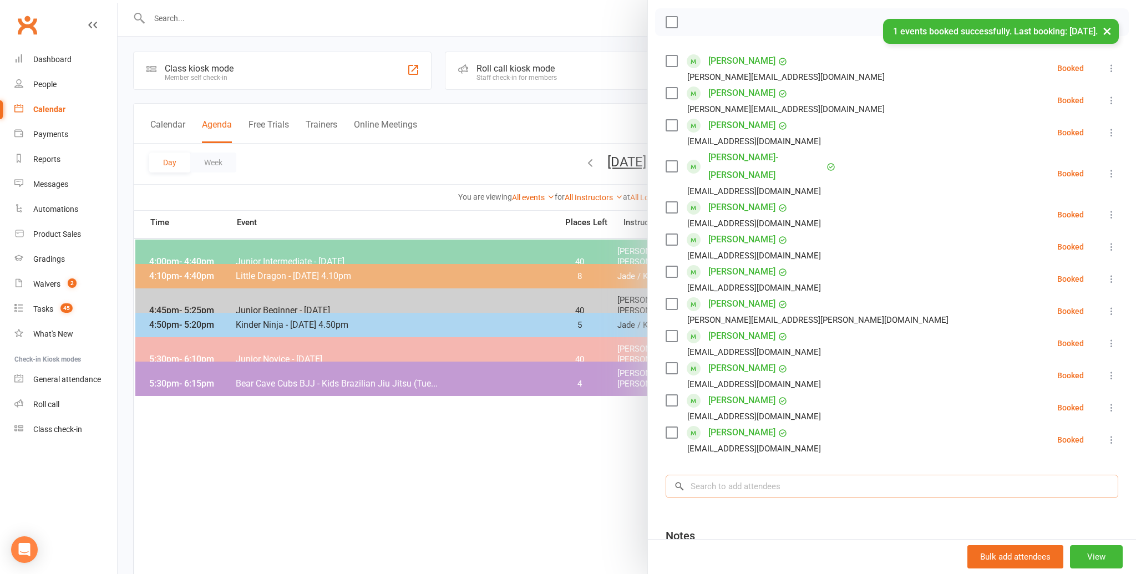
click at [721, 475] on input "search" at bounding box center [891, 486] width 453 height 23
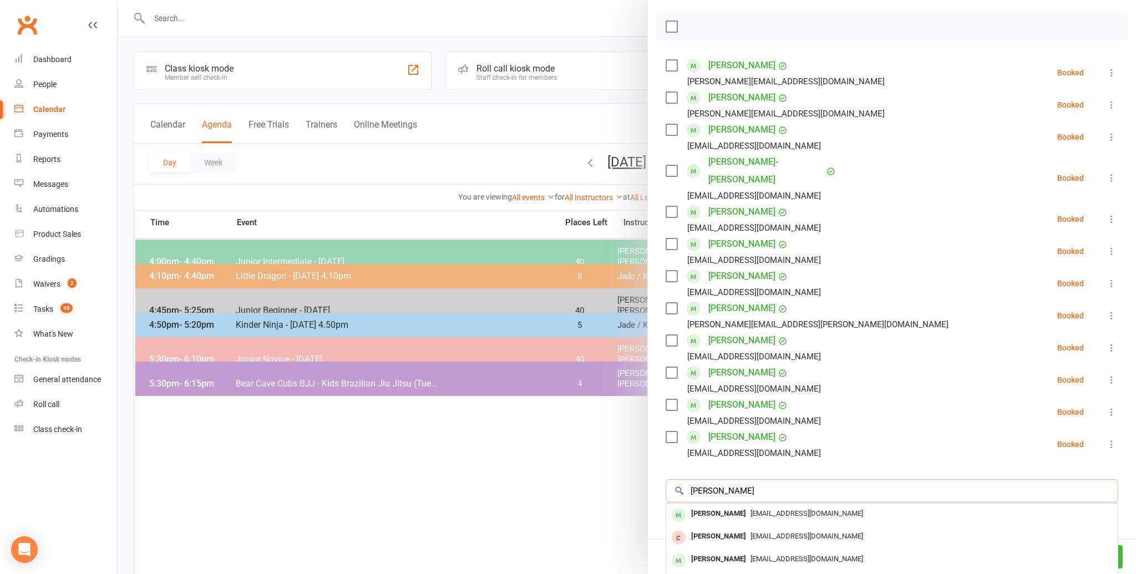
scroll to position [0, 0]
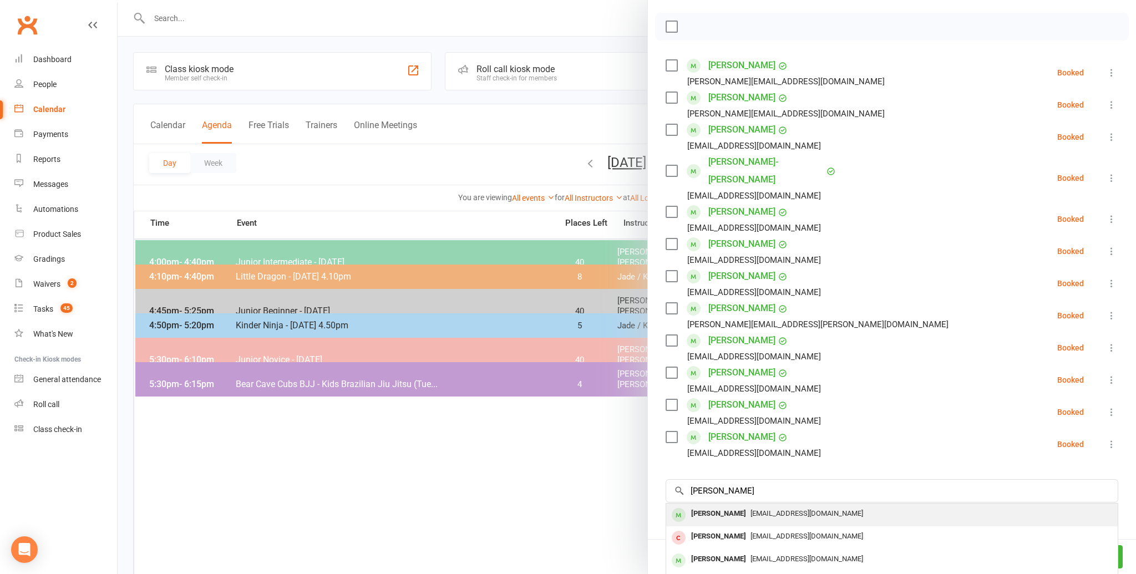
click at [732, 506] on div "[PERSON_NAME]" at bounding box center [719, 514] width 64 height 16
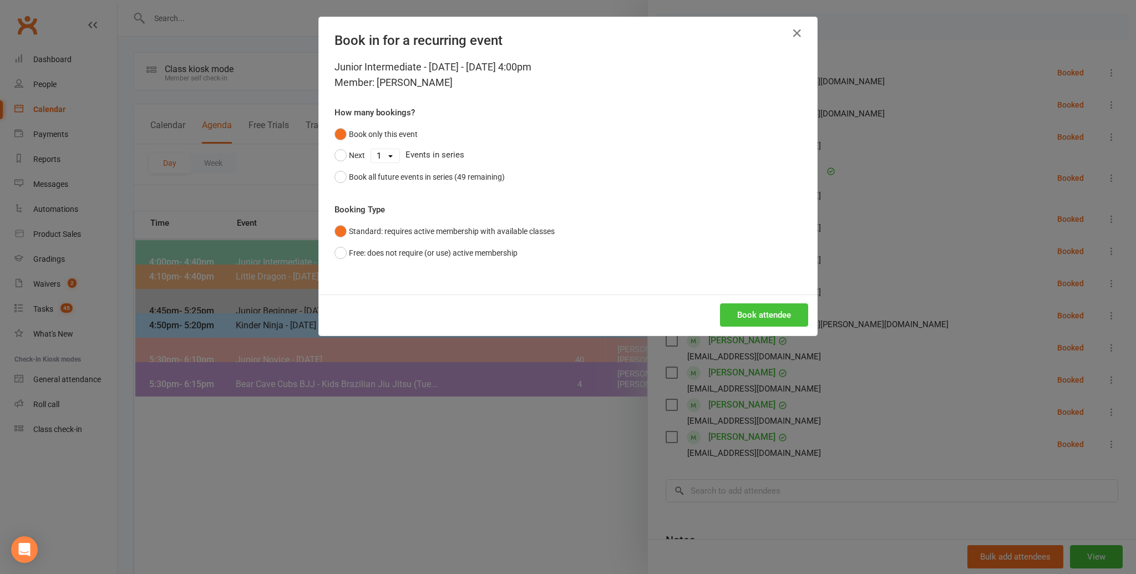
click at [765, 312] on button "Book attendee" at bounding box center [764, 314] width 88 height 23
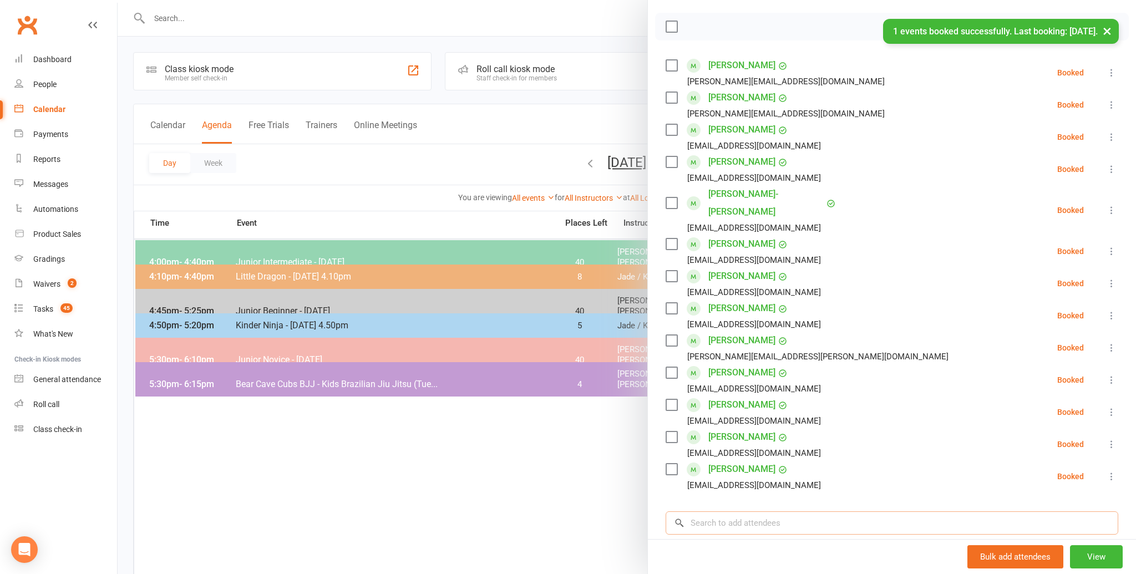
click at [697, 511] on input "search" at bounding box center [891, 522] width 453 height 23
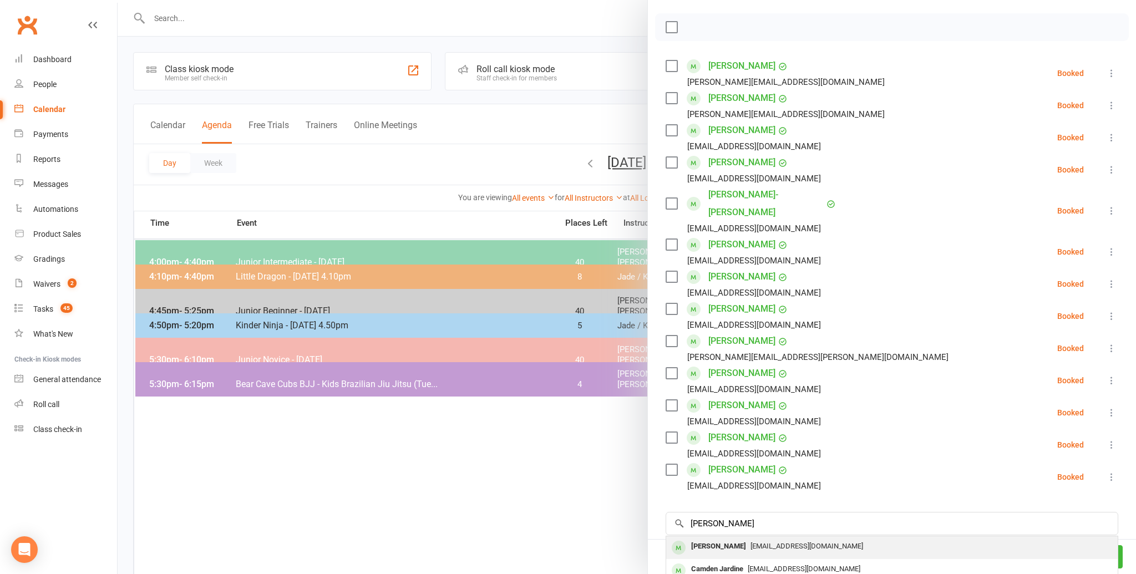
click at [695, 538] on div "[PERSON_NAME]" at bounding box center [719, 546] width 64 height 16
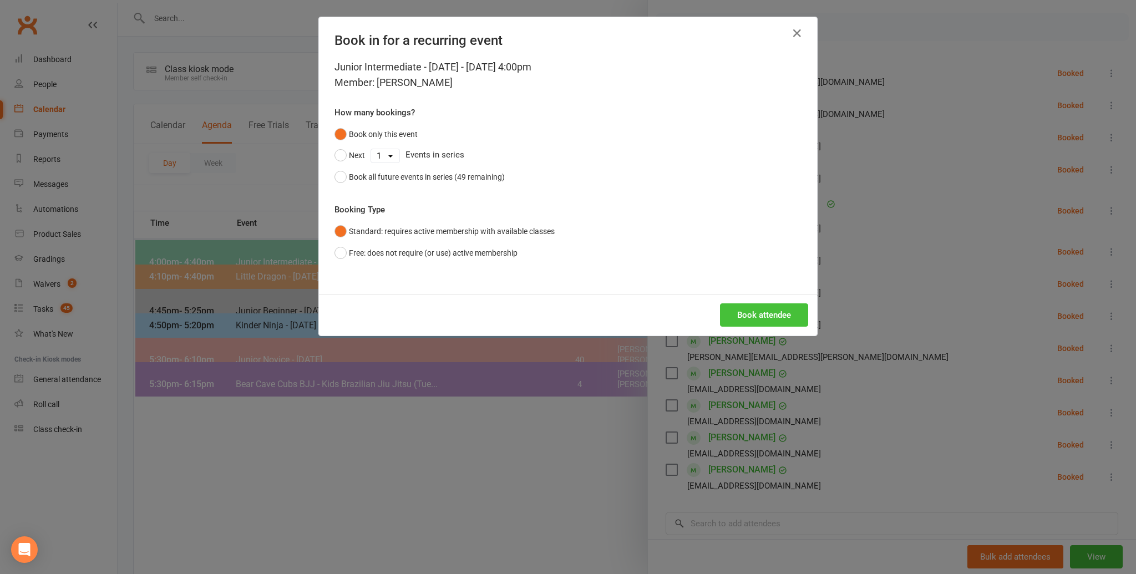
click at [752, 312] on button "Book attendee" at bounding box center [764, 314] width 88 height 23
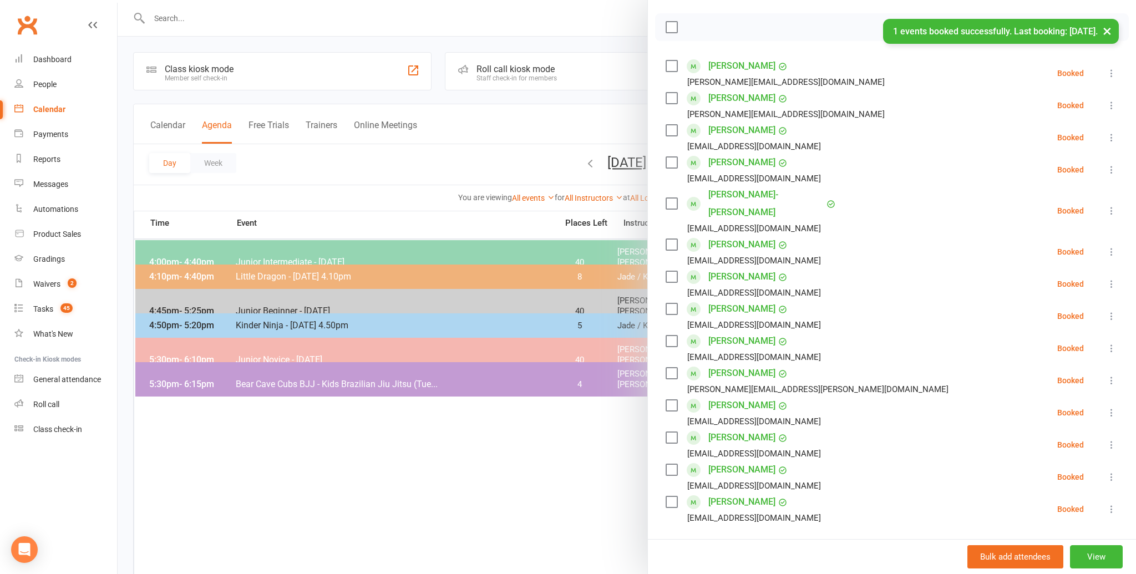
click at [830, 429] on li "[PERSON_NAME] [EMAIL_ADDRESS][DOMAIN_NAME] Booked More info Remove Check in Mar…" at bounding box center [891, 445] width 453 height 32
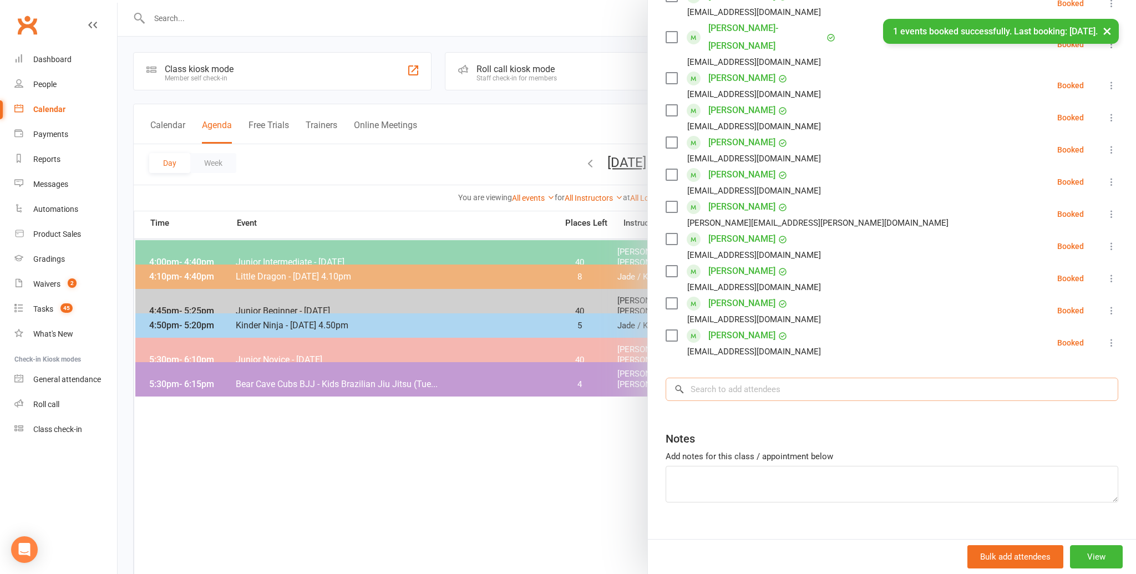
click at [705, 378] on input "search" at bounding box center [891, 389] width 453 height 23
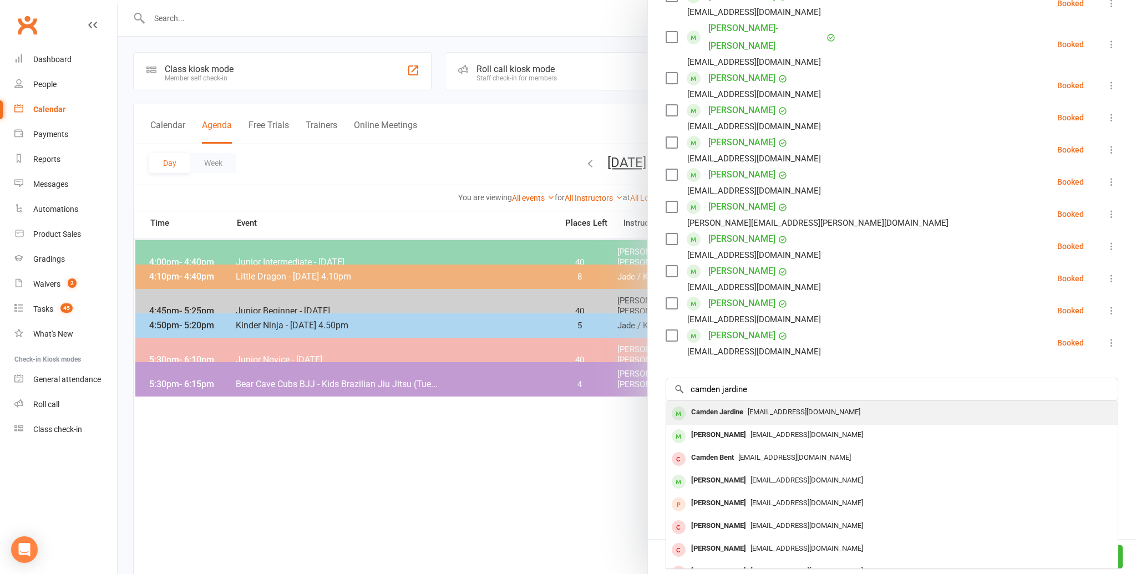
click at [709, 404] on div "Camden Jardine" at bounding box center [717, 412] width 61 height 16
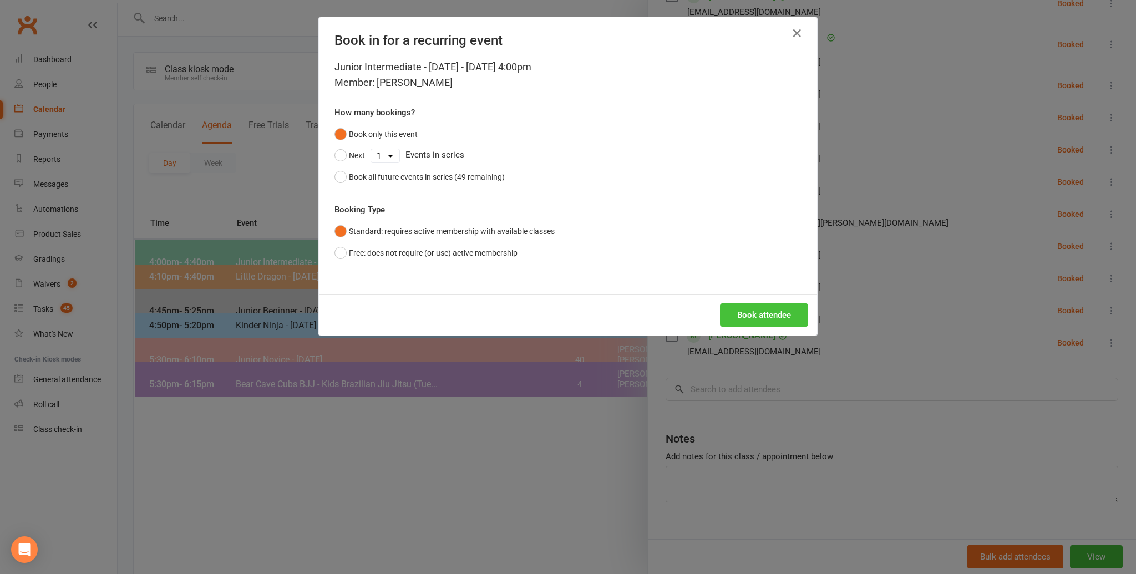
click at [758, 312] on button "Book attendee" at bounding box center [764, 314] width 88 height 23
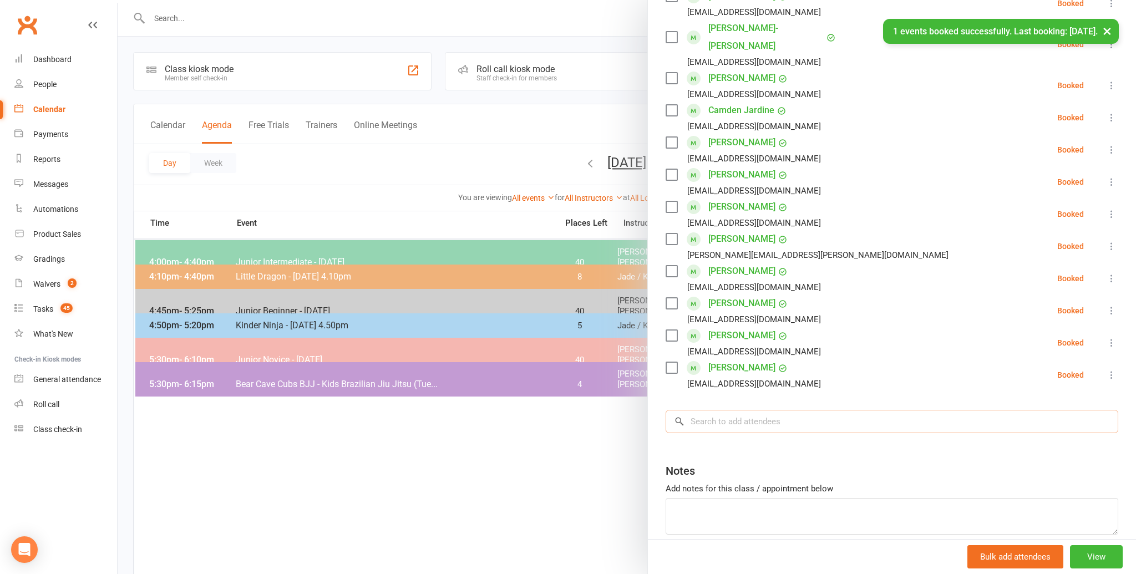
click at [711, 410] on input "search" at bounding box center [891, 421] width 453 height 23
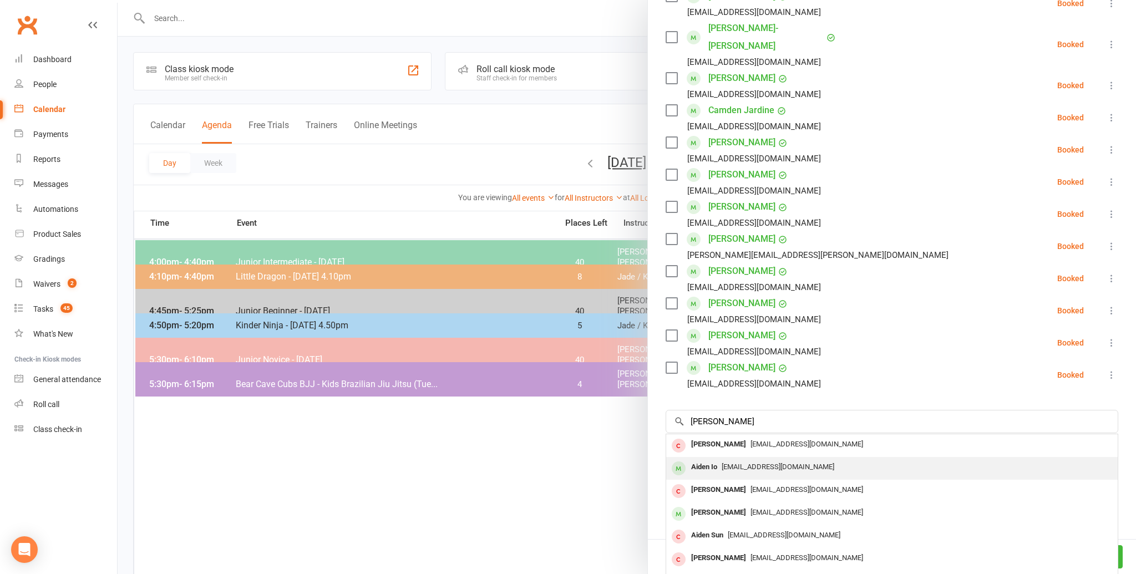
click at [700, 459] on div "Aiden Io" at bounding box center [704, 467] width 35 height 16
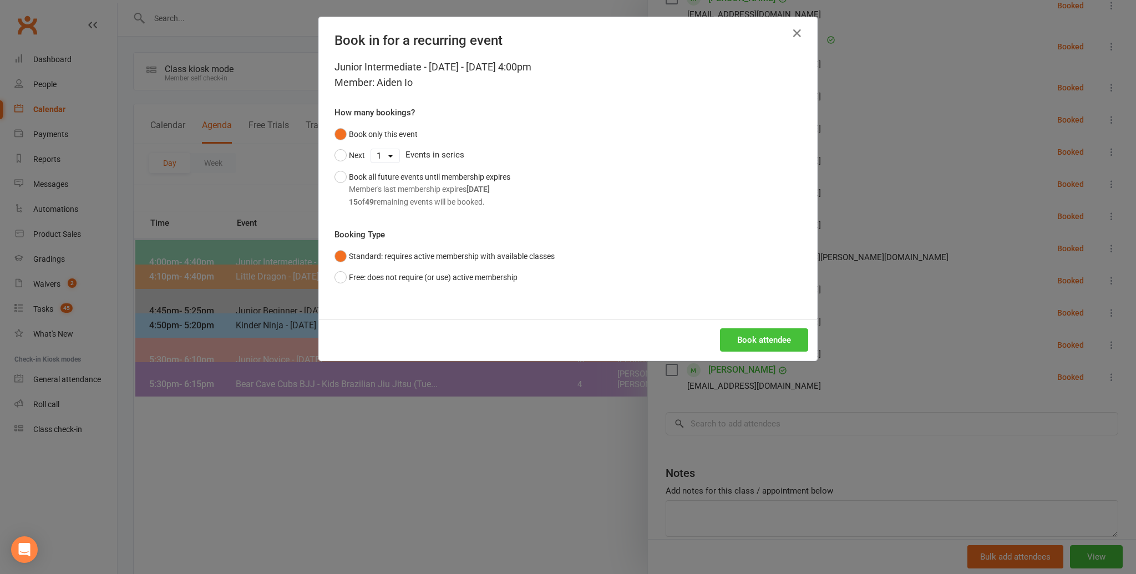
click at [746, 333] on button "Book attendee" at bounding box center [764, 339] width 88 height 23
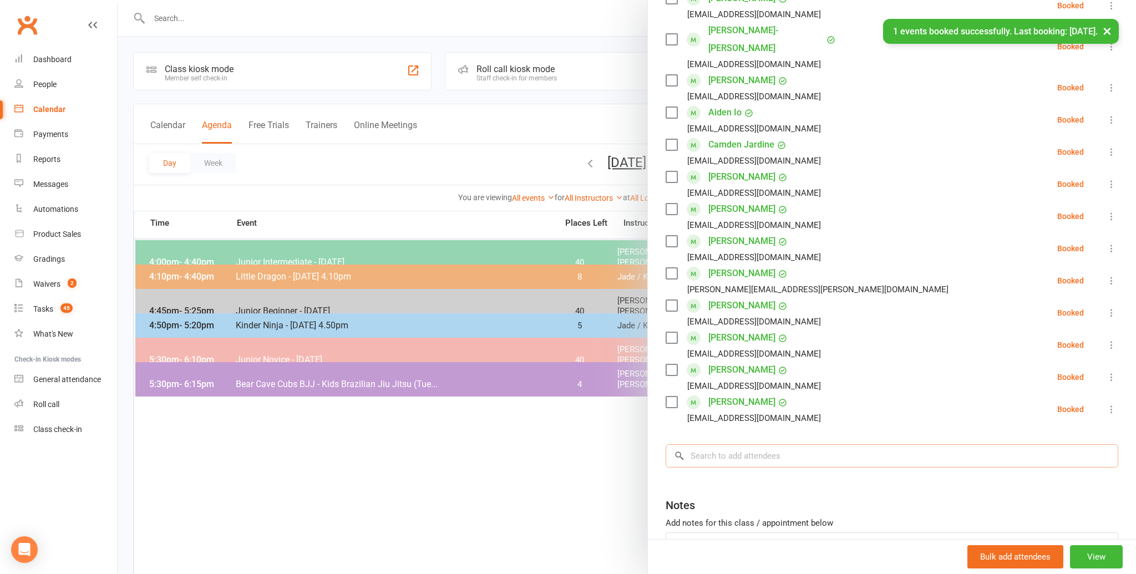
click at [697, 444] on input "search" at bounding box center [891, 455] width 453 height 23
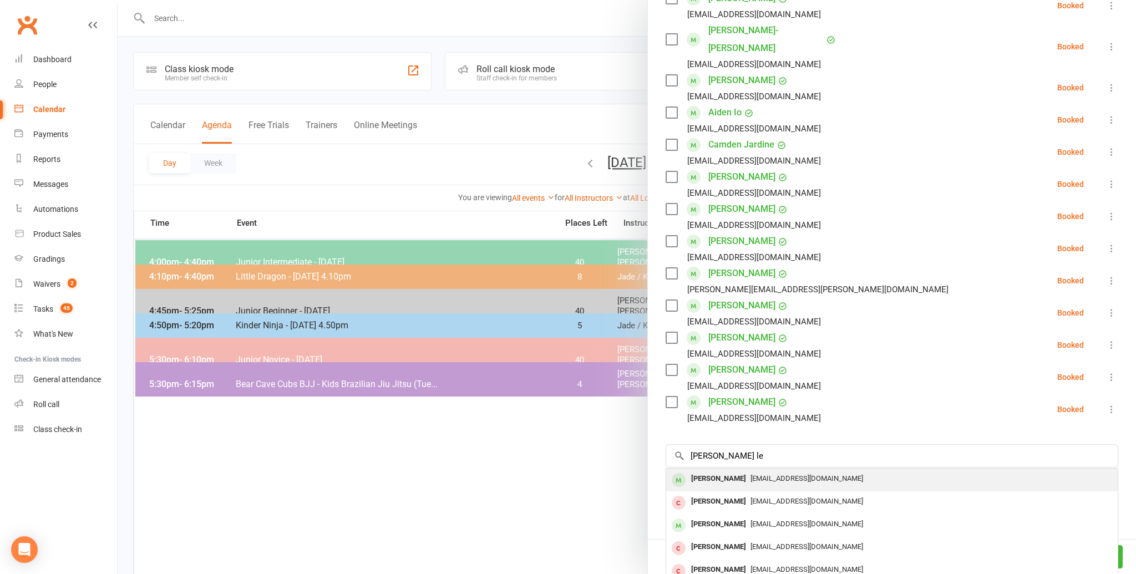
click at [698, 471] on div "[PERSON_NAME]" at bounding box center [719, 479] width 64 height 16
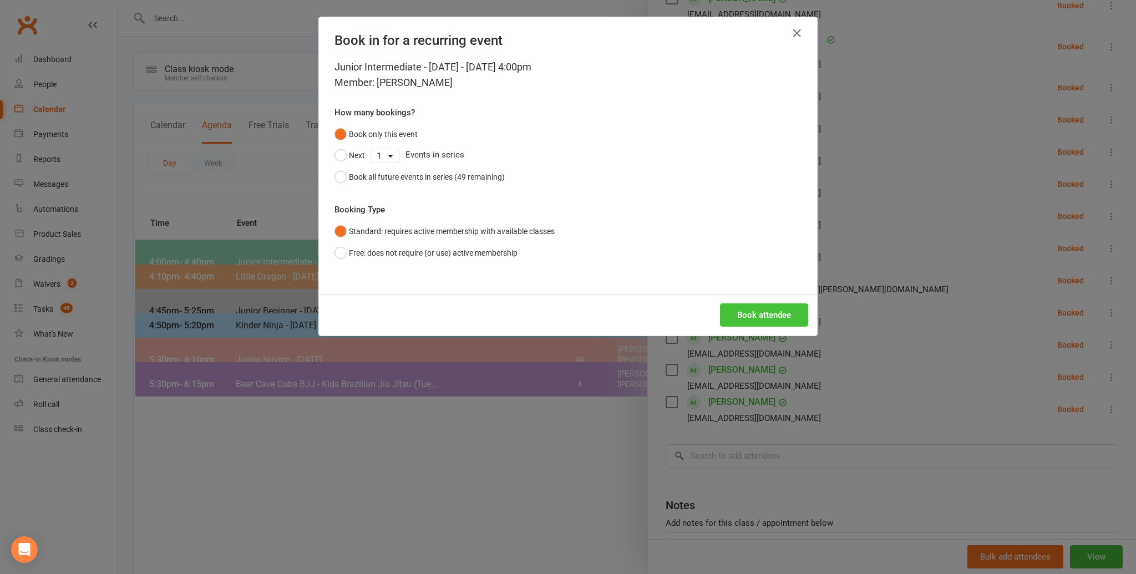
click at [748, 311] on button "Book attendee" at bounding box center [764, 314] width 88 height 23
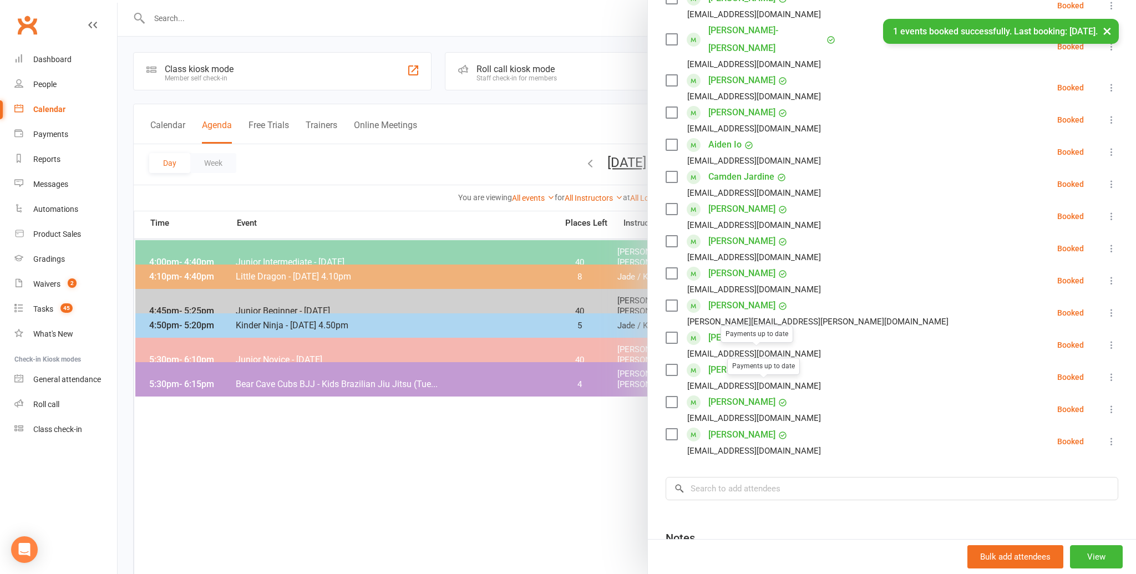
click at [841, 393] on li "[PERSON_NAME] Payments up to date [EMAIL_ADDRESS][DOMAIN_NAME] Booked More info…" at bounding box center [891, 409] width 453 height 32
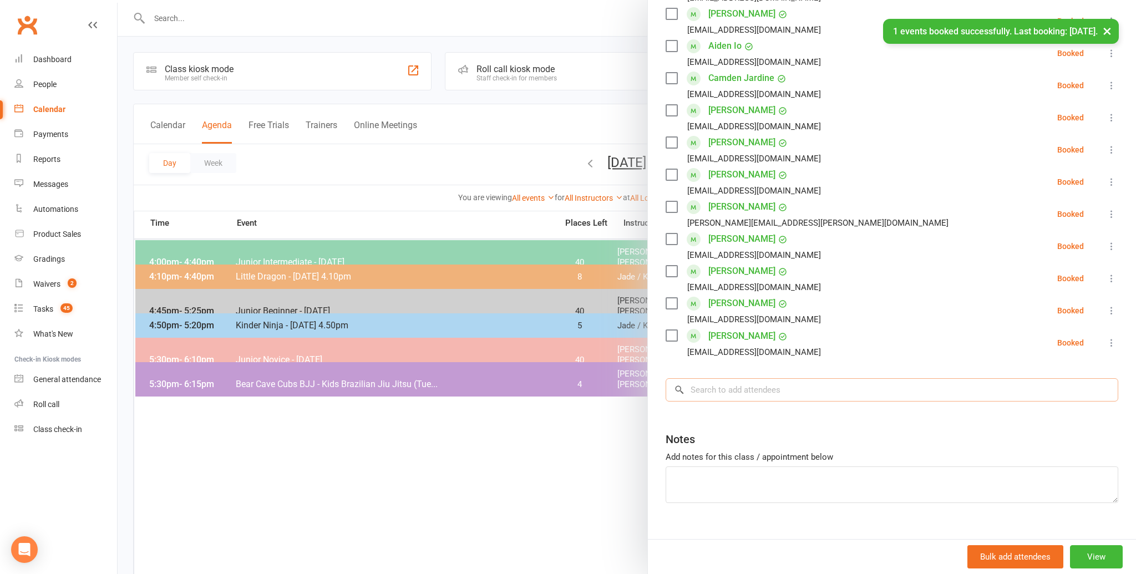
click at [699, 378] on input "search" at bounding box center [891, 389] width 453 height 23
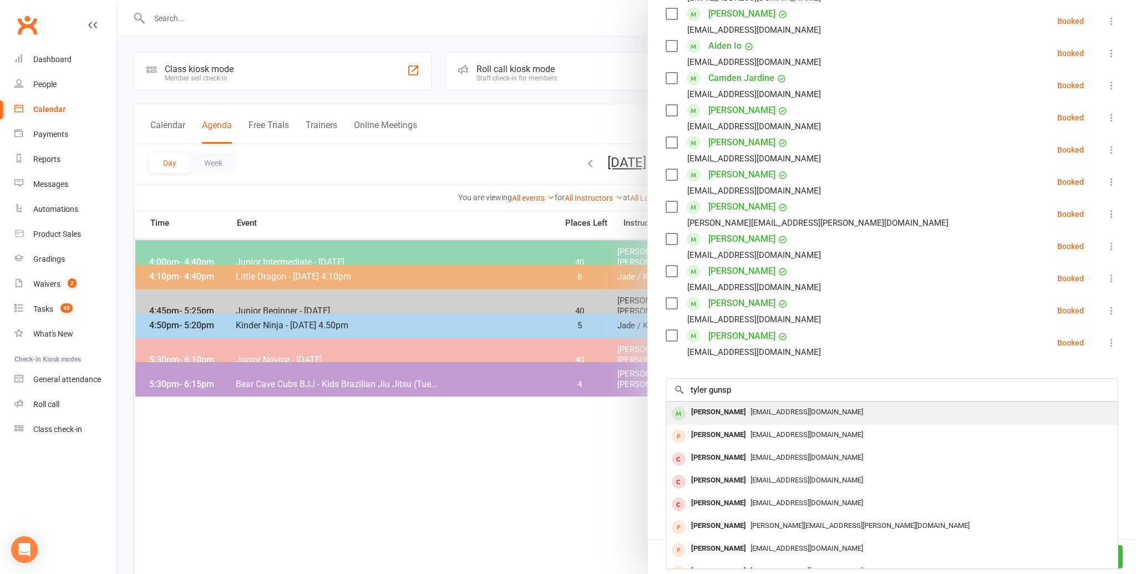
click at [700, 404] on div "[PERSON_NAME]" at bounding box center [719, 412] width 64 height 16
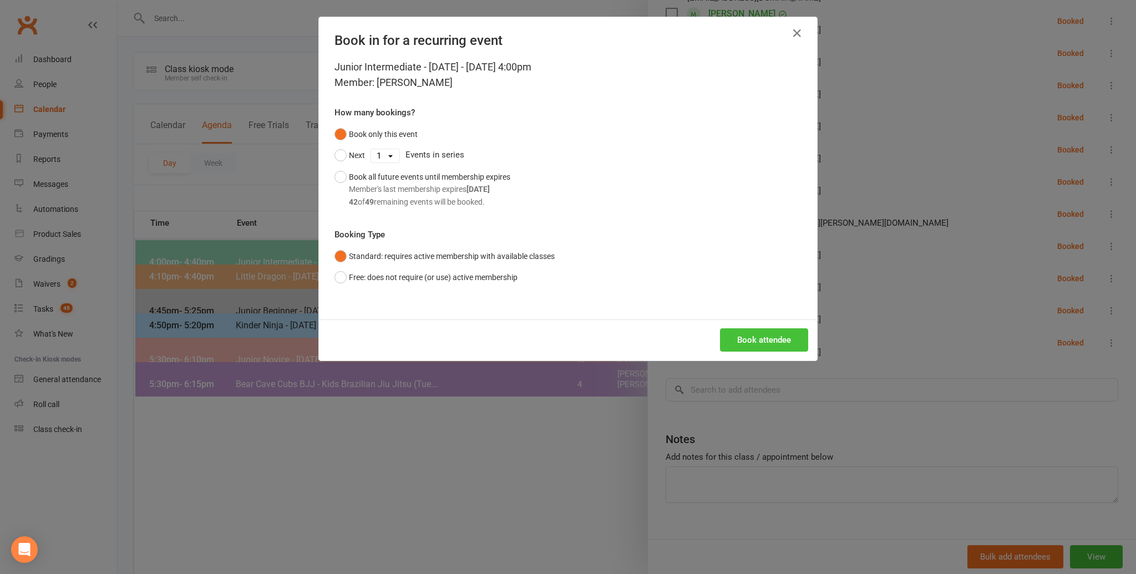
click at [761, 337] on button "Book attendee" at bounding box center [764, 339] width 88 height 23
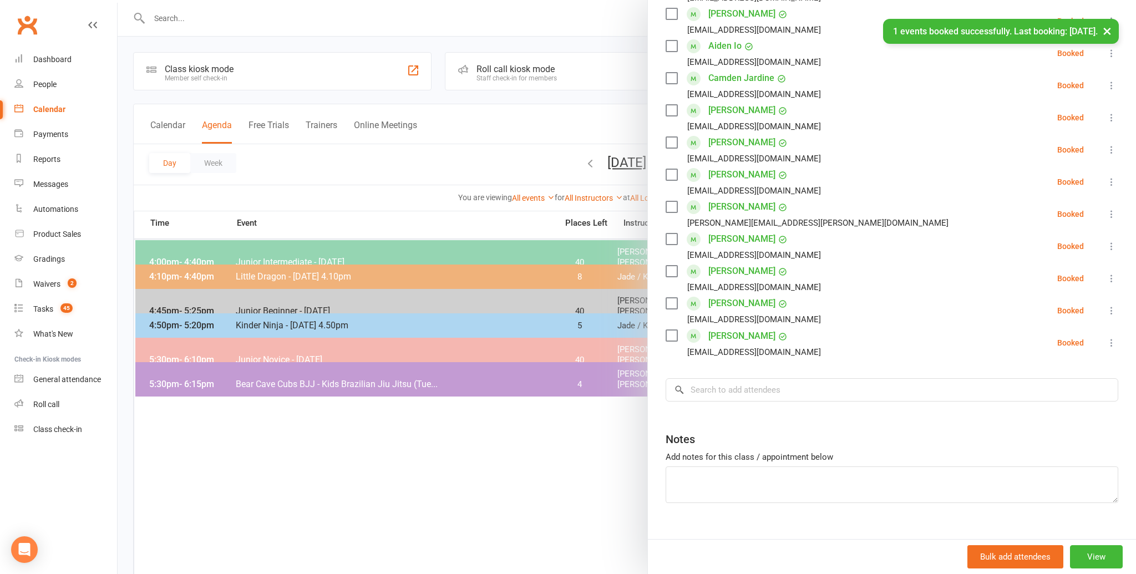
scroll to position [444, 0]
click at [703, 378] on input "search" at bounding box center [891, 389] width 453 height 23
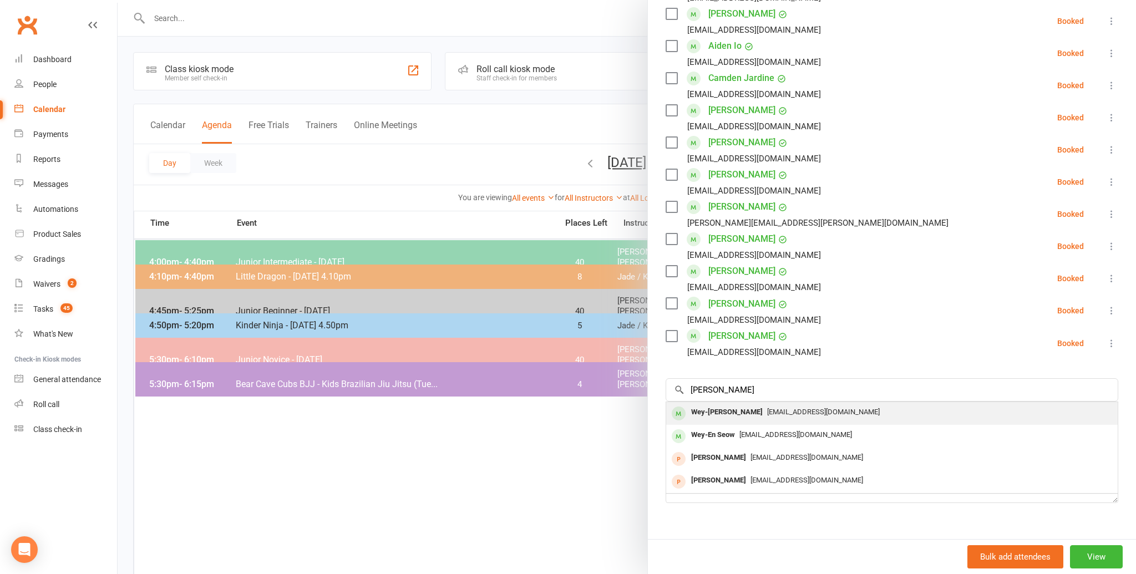
click at [698, 404] on div "Wey-[PERSON_NAME]" at bounding box center [727, 412] width 80 height 16
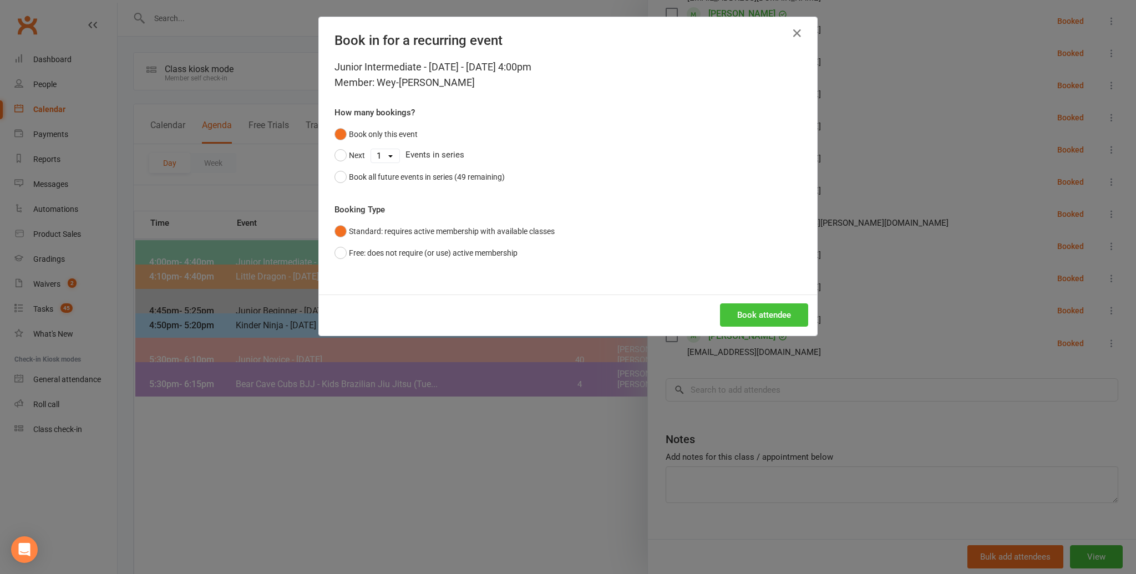
click at [753, 311] on button "Book attendee" at bounding box center [764, 314] width 88 height 23
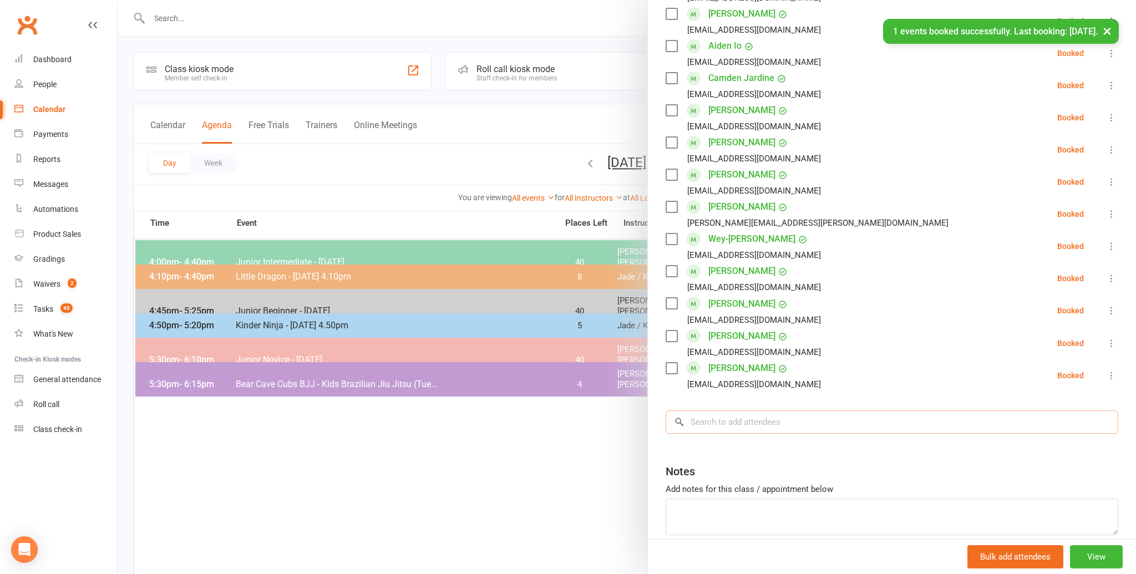
click at [711, 410] on input "search" at bounding box center [891, 421] width 453 height 23
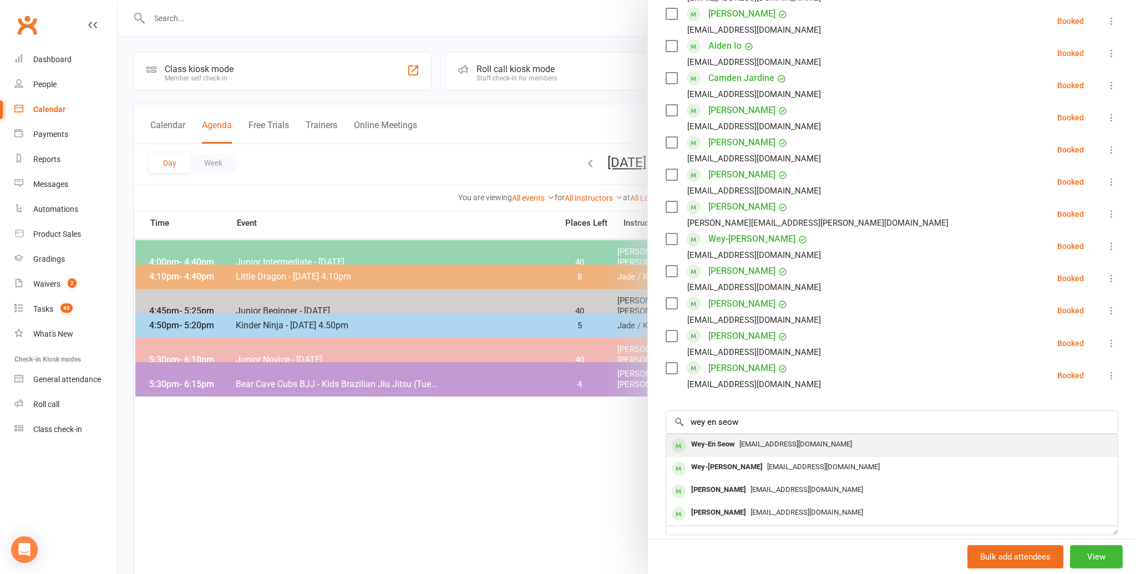
click at [715, 436] on div "Wey-En Seow" at bounding box center [713, 444] width 53 height 16
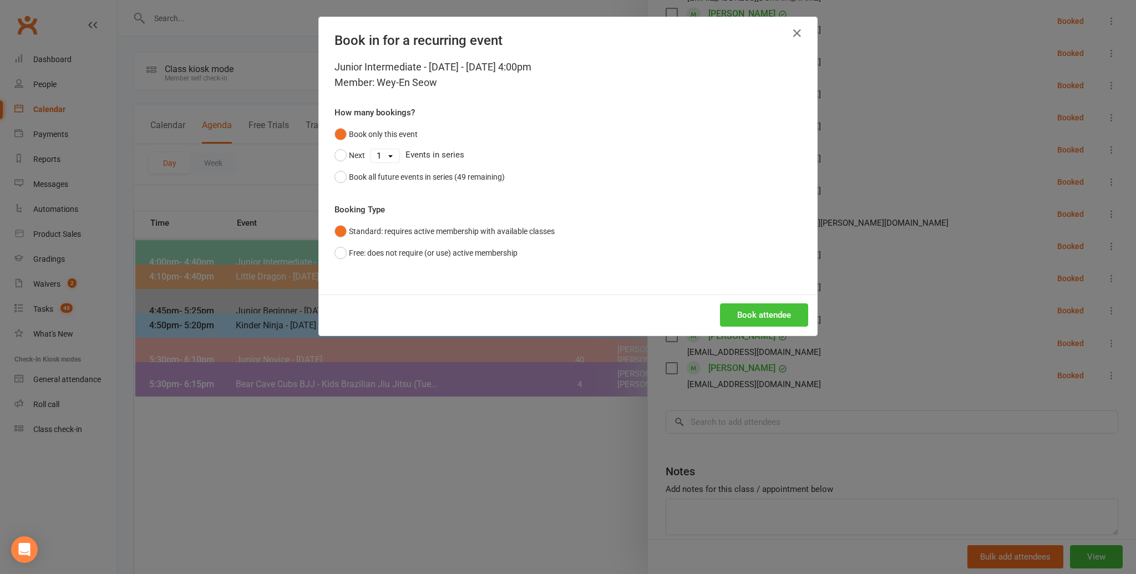
click at [761, 311] on button "Book attendee" at bounding box center [764, 314] width 88 height 23
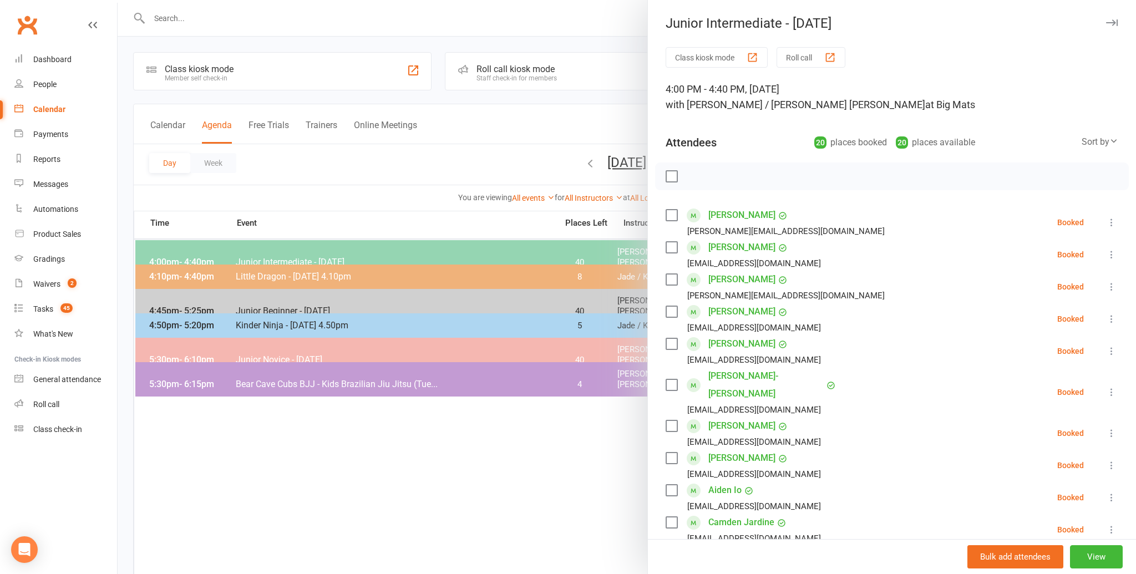
scroll to position [0, 0]
click at [671, 175] on label at bounding box center [670, 176] width 11 height 11
click at [694, 173] on icon "button" at bounding box center [696, 176] width 12 height 12
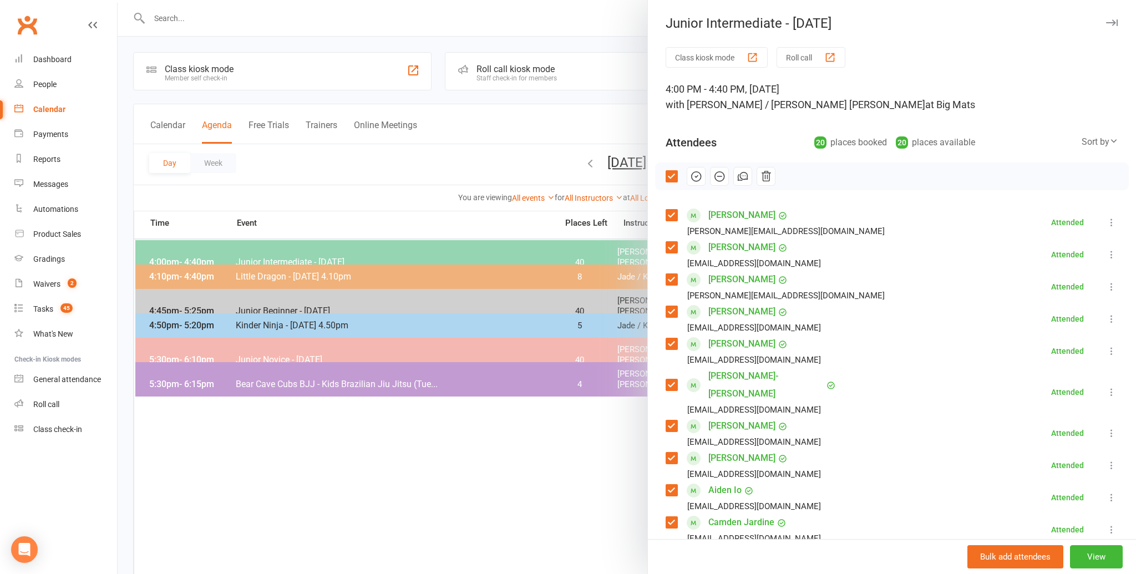
click at [354, 169] on div at bounding box center [627, 287] width 1018 height 574
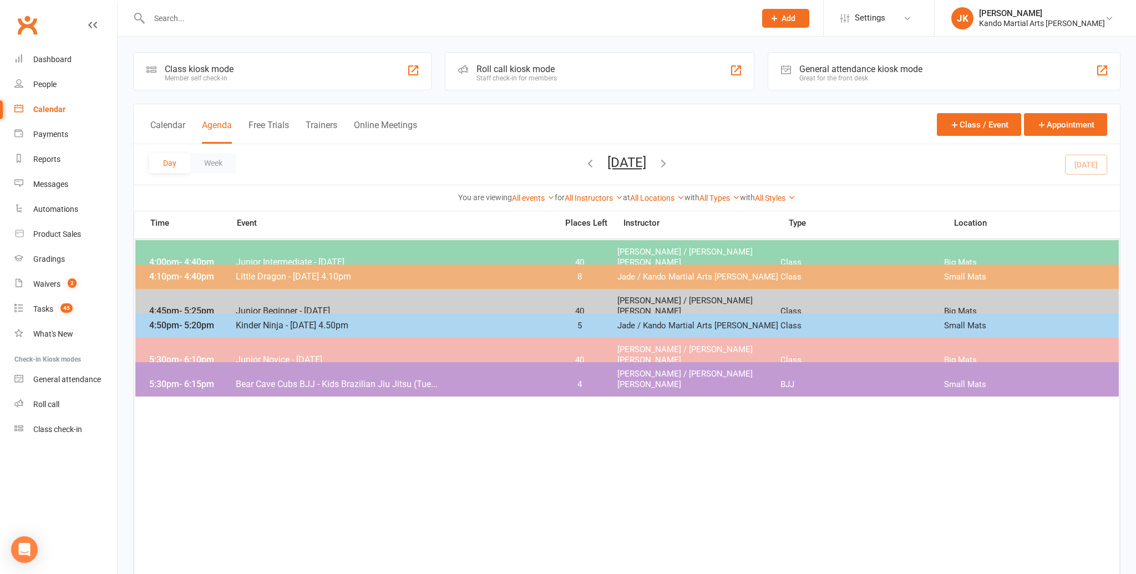
click at [179, 18] on input "text" at bounding box center [447, 19] width 602 height 16
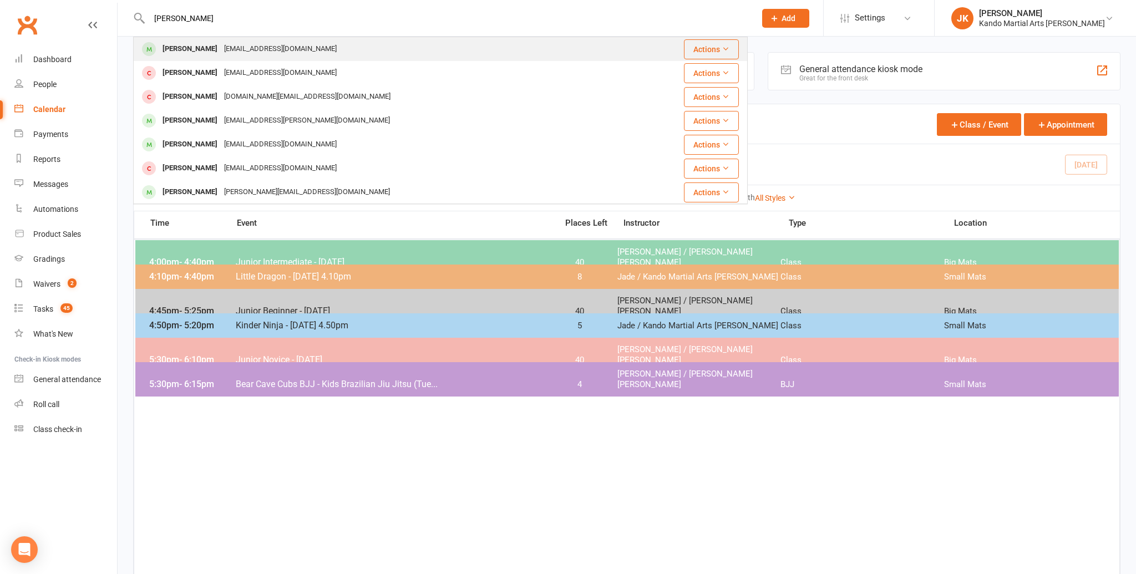
click at [172, 47] on div "[PERSON_NAME]" at bounding box center [190, 49] width 62 height 16
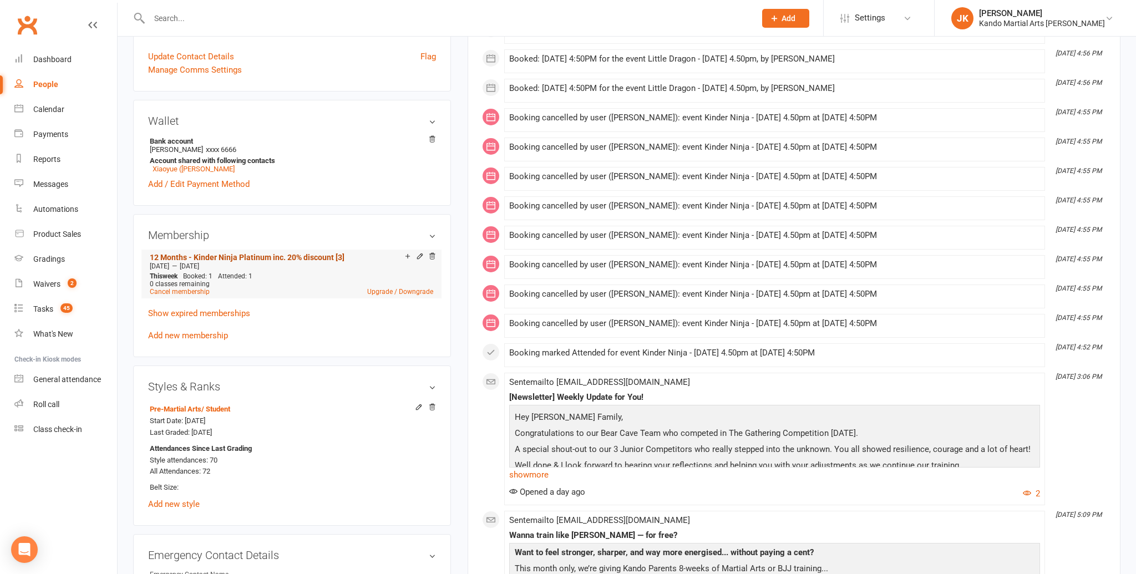
scroll to position [482, 0]
click at [419, 254] on icon at bounding box center [420, 258] width 8 height 8
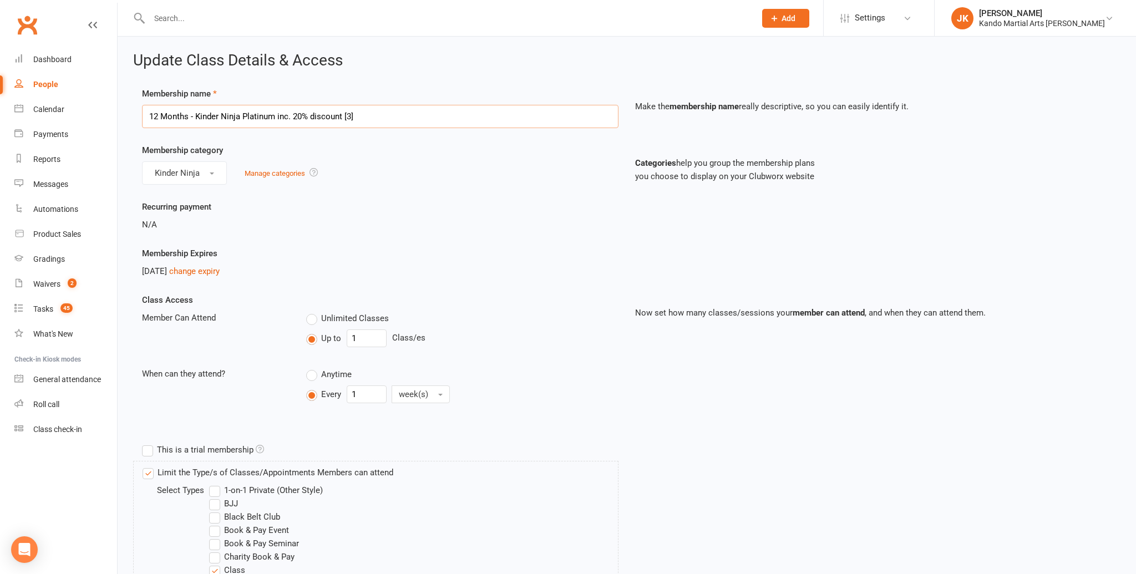
click at [241, 116] on input "12 Months - Kinder Ninja Platinum inc. 20% discount [3]" at bounding box center [380, 116] width 476 height 23
click at [212, 169] on button "Kinder Ninja" at bounding box center [184, 172] width 85 height 23
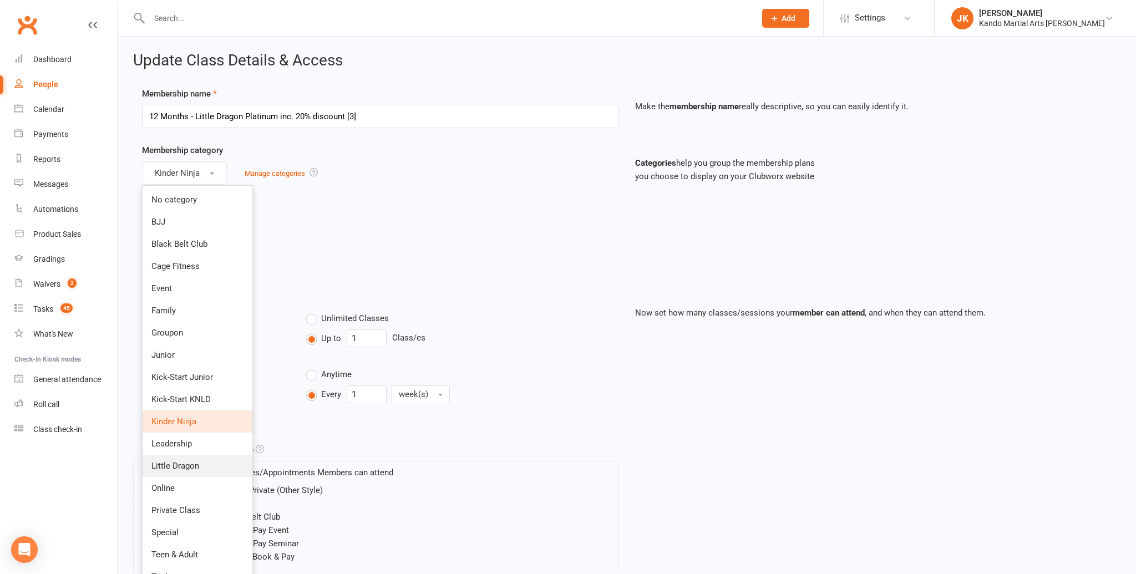
click at [195, 465] on span "Little Dragon" at bounding box center [175, 466] width 48 height 10
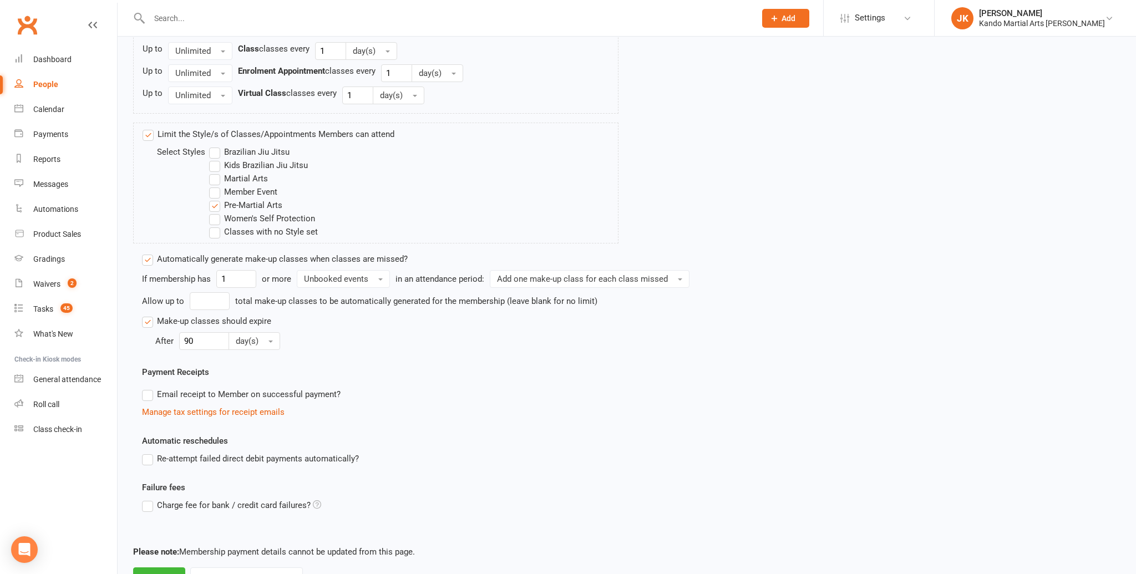
scroll to position [719, 0]
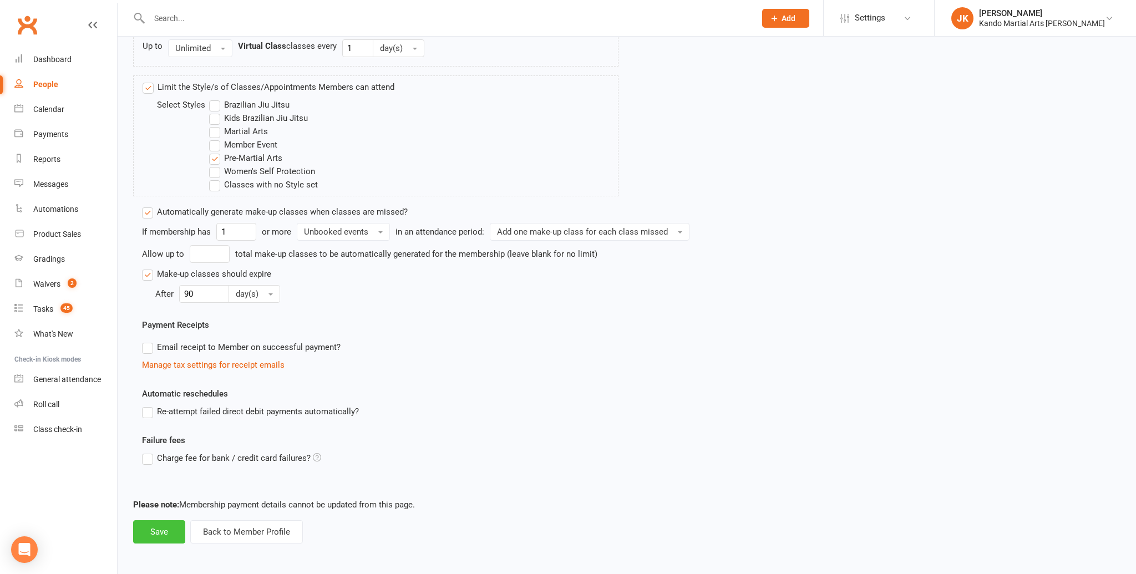
click at [166, 528] on button "Save" at bounding box center [159, 531] width 52 height 23
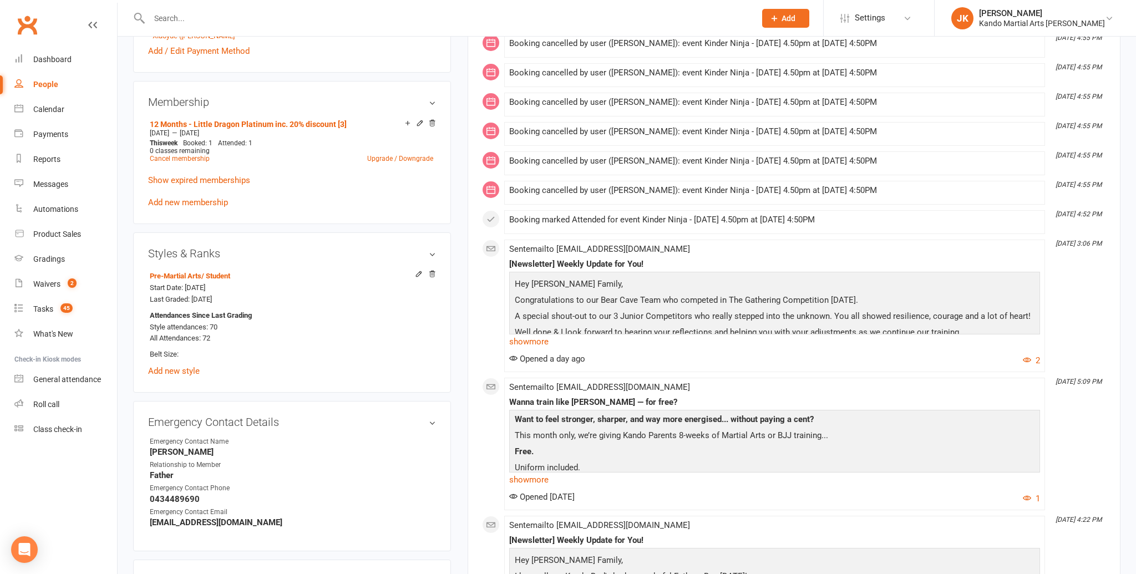
scroll to position [614, 0]
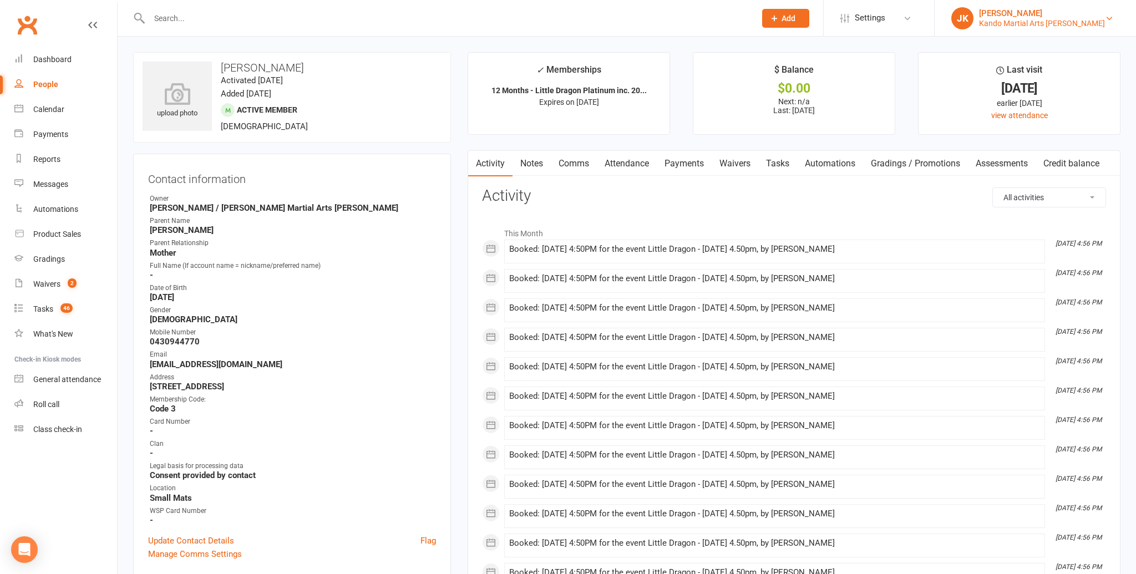
click at [1109, 12] on link "JK Jackie Kerr Kando Martial Arts Knox" at bounding box center [1035, 18] width 168 height 22
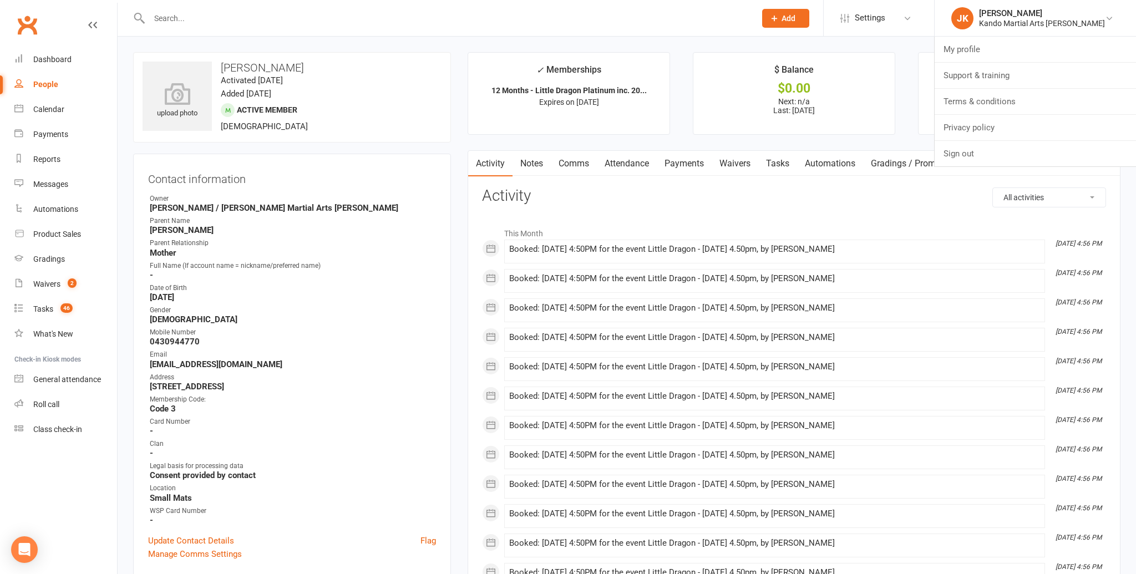
click at [975, 241] on li "Sep 16, 4:56 PM Booked: 18 Dec 2025 at 4:50PM for the event Little Dragon - Thu…" at bounding box center [774, 252] width 541 height 24
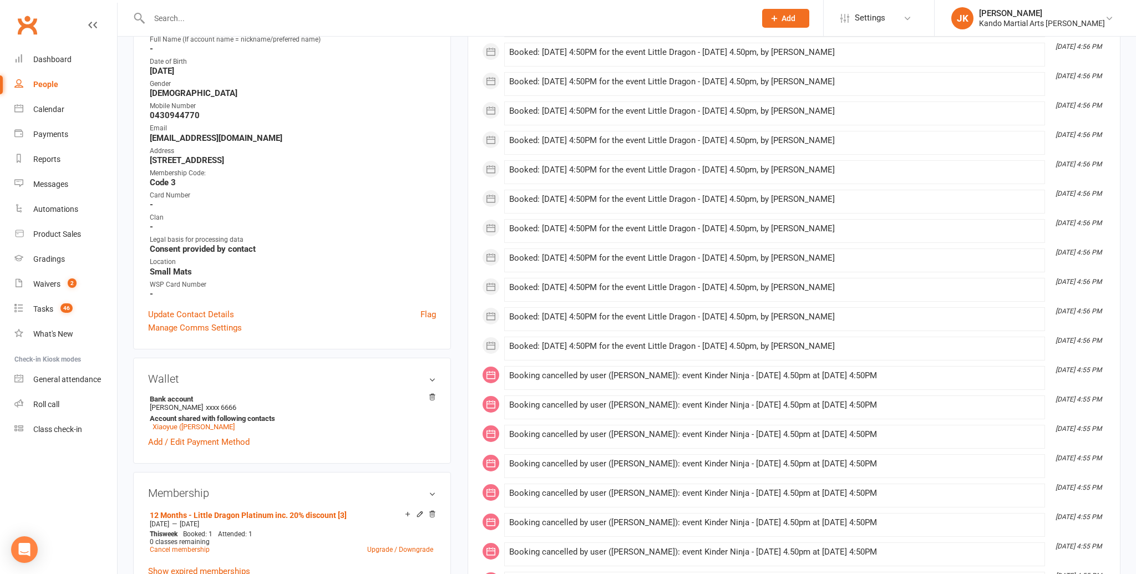
scroll to position [222, 0]
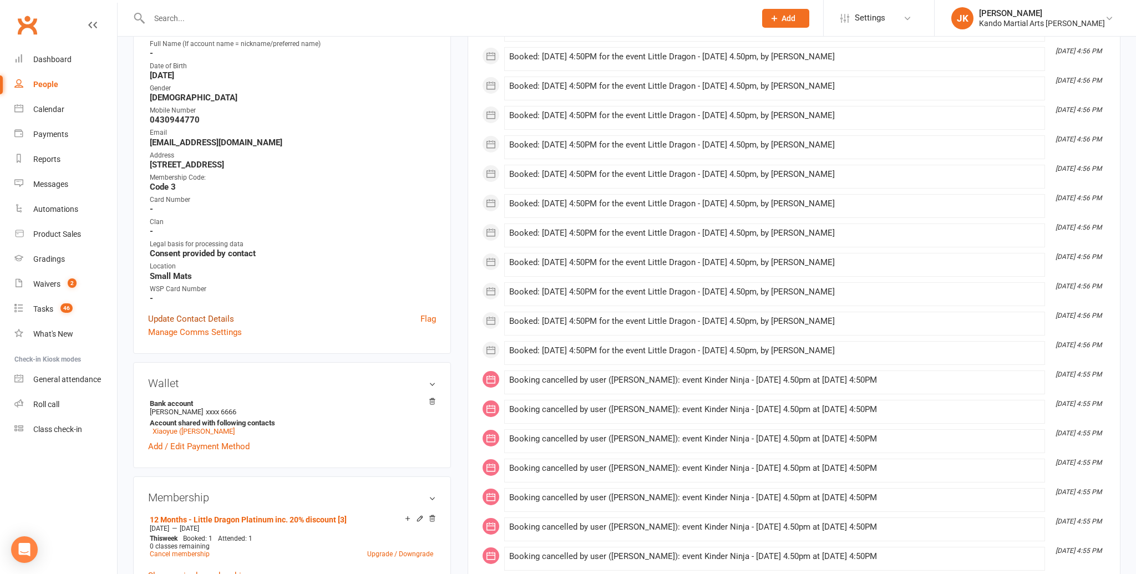
click at [184, 312] on link "Update Contact Details" at bounding box center [191, 318] width 86 height 13
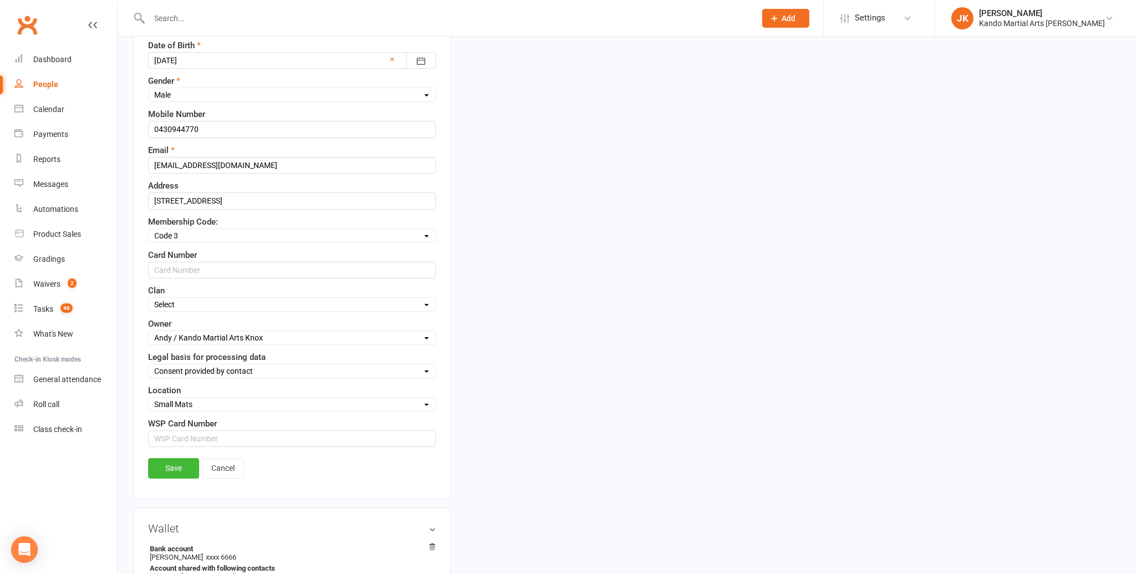
scroll to position [327, 0]
click at [425, 297] on select "Select Tiger Crane Dragon Snake" at bounding box center [292, 303] width 287 height 12
select select "Crane"
click at [149, 297] on select "Select Tiger Crane Dragon Snake" at bounding box center [292, 303] width 287 height 12
click at [177, 457] on link "Save" at bounding box center [173, 466] width 51 height 20
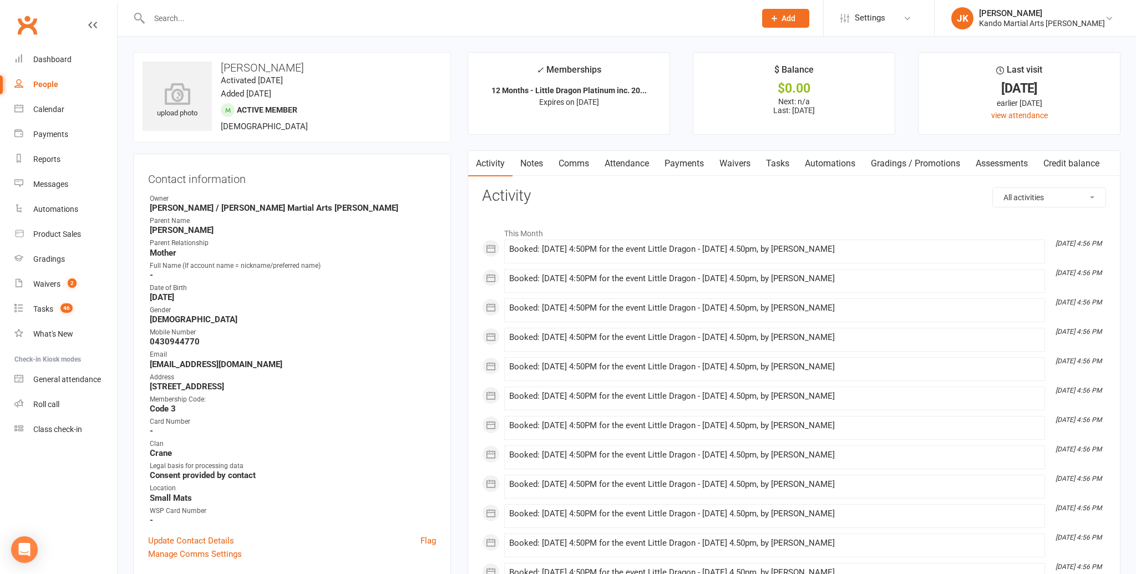
scroll to position [1, 0]
click at [777, 158] on link "Tasks" at bounding box center [777, 163] width 39 height 26
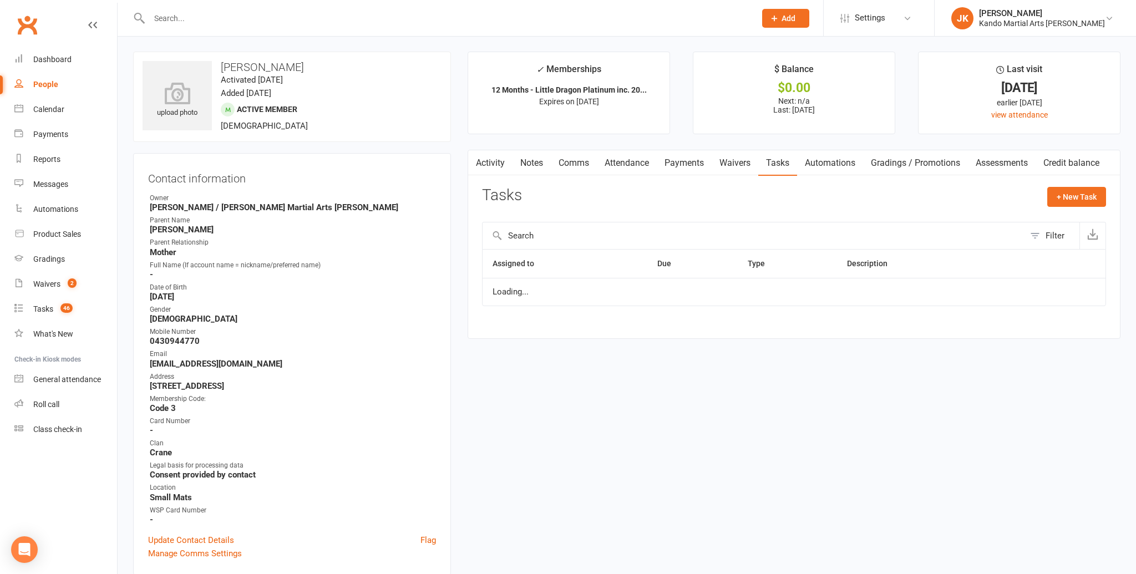
select select "waiting"
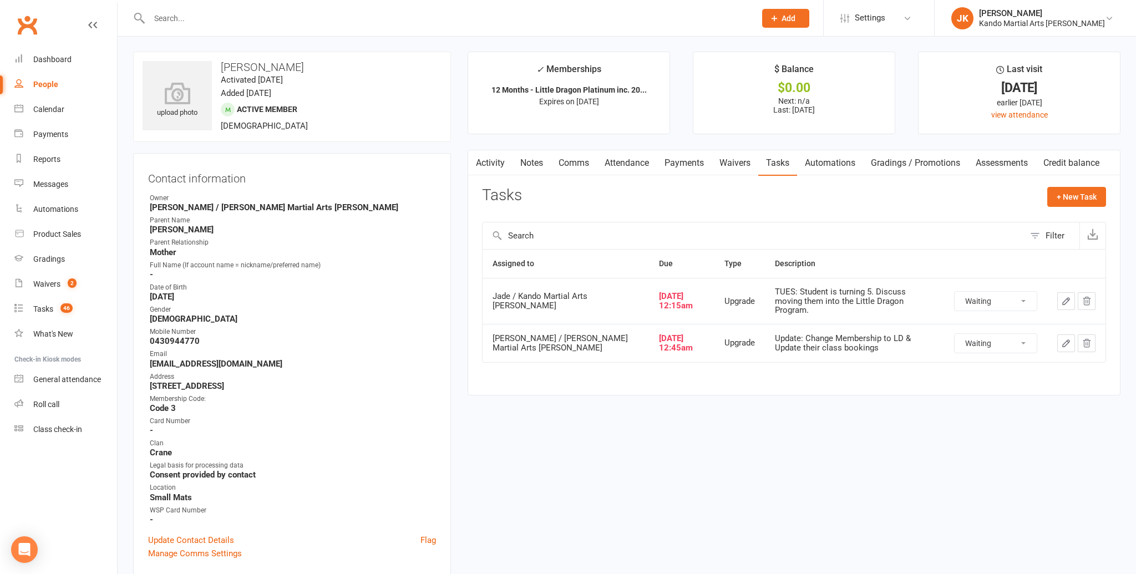
click at [1029, 294] on select "Not Started In Progress Waiting Complete" at bounding box center [995, 301] width 82 height 19
click at [954, 292] on select "Not Started In Progress Waiting Complete" at bounding box center [995, 301] width 82 height 19
select select "waiting"
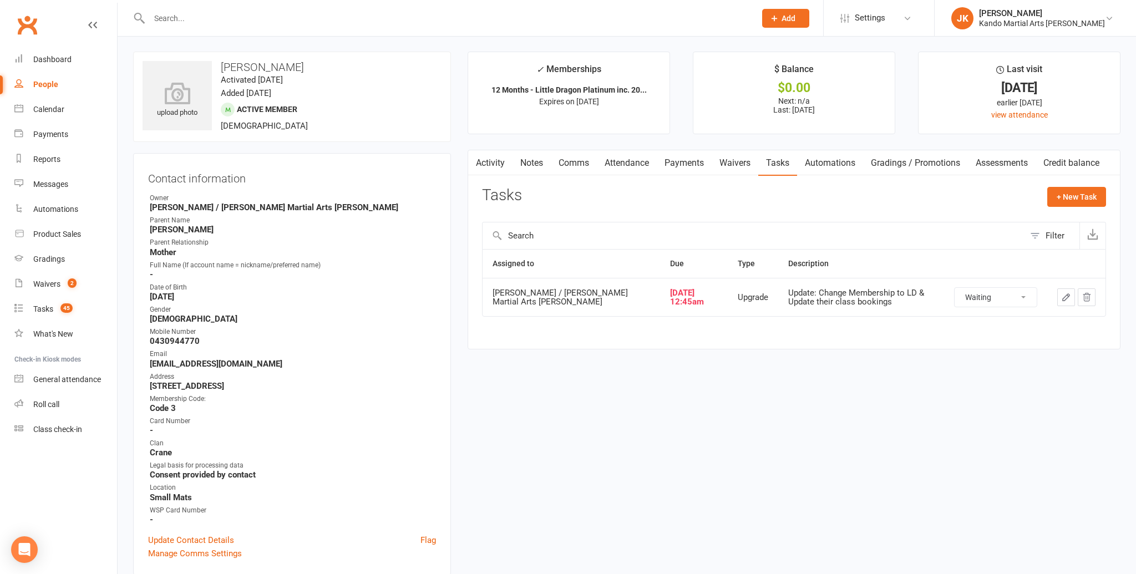
click at [1021, 296] on select "Not Started In Progress Waiting Complete" at bounding box center [995, 297] width 82 height 19
click at [954, 288] on select "Not Started In Progress Waiting Complete" at bounding box center [995, 297] width 82 height 19
select select "waiting"
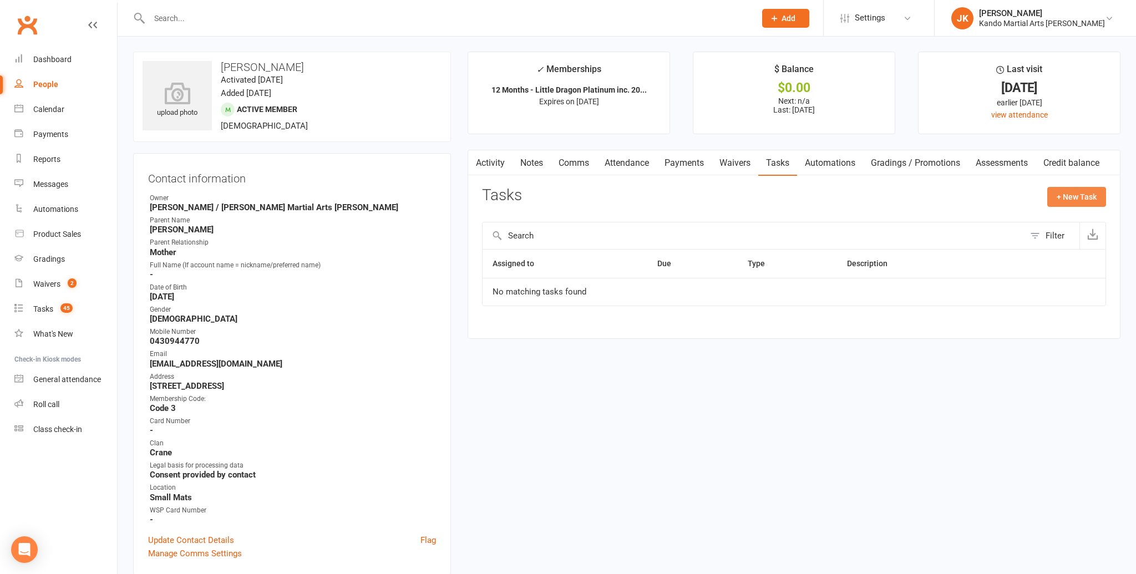
click at [1074, 192] on button "+ New Task" at bounding box center [1076, 197] width 59 height 20
select select "48593"
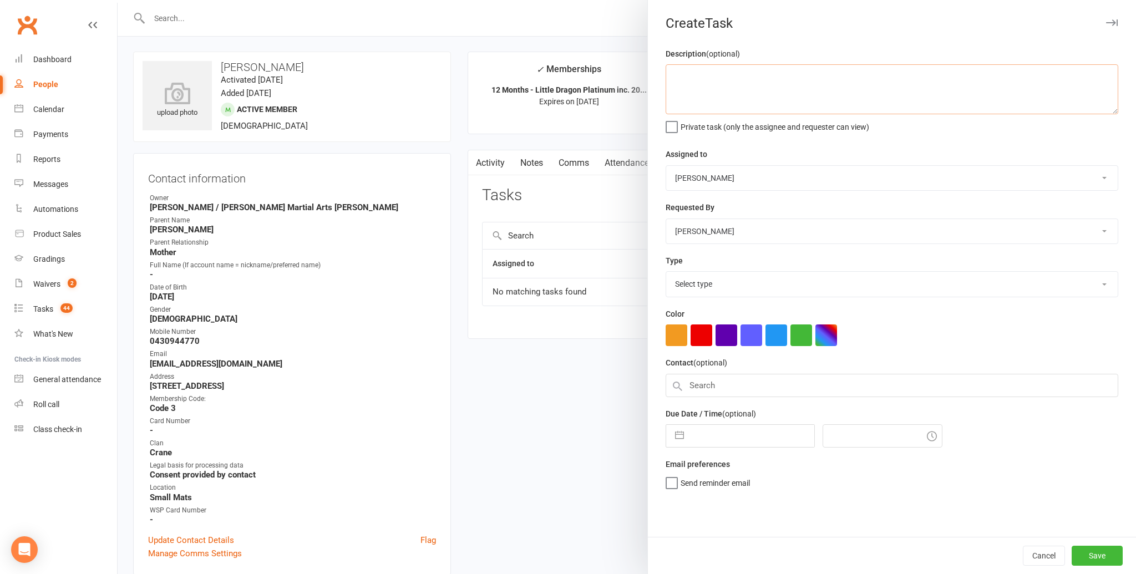
click at [677, 80] on textarea at bounding box center [891, 89] width 453 height 50
type textarea "Please check upgrade from KN to LD."
click at [1104, 175] on select "Andy Muser / Kando Knox Sonya Watz Jade Brownlie Neve Sharry Jade / Kando Marti…" at bounding box center [891, 178] width 451 height 24
select select "41840"
click at [666, 166] on select "Andy Muser / Kando Knox Sonya Watz Jade Brownlie Neve Sharry Jade / Kando Marti…" at bounding box center [891, 178] width 451 height 24
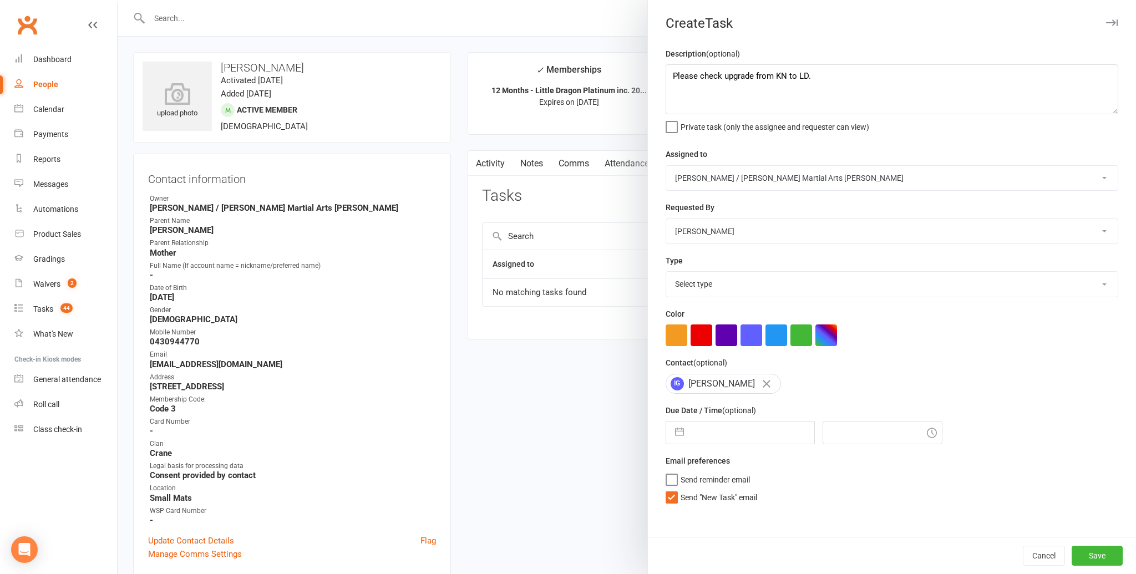
click at [1104, 282] on select "Select type Admin Bbpc - black belt prep course Cancellation Enquiry Follow-up …" at bounding box center [891, 284] width 451 height 24
select select "24292"
click at [666, 272] on select "Select type Admin Bbpc - black belt prep course Cancellation Enquiry Follow-up …" at bounding box center [891, 284] width 451 height 24
click at [673, 500] on label "Send "New Task" email" at bounding box center [711, 494] width 92 height 11
click at [673, 489] on input "Send "New Task" email" at bounding box center [711, 489] width 92 height 0
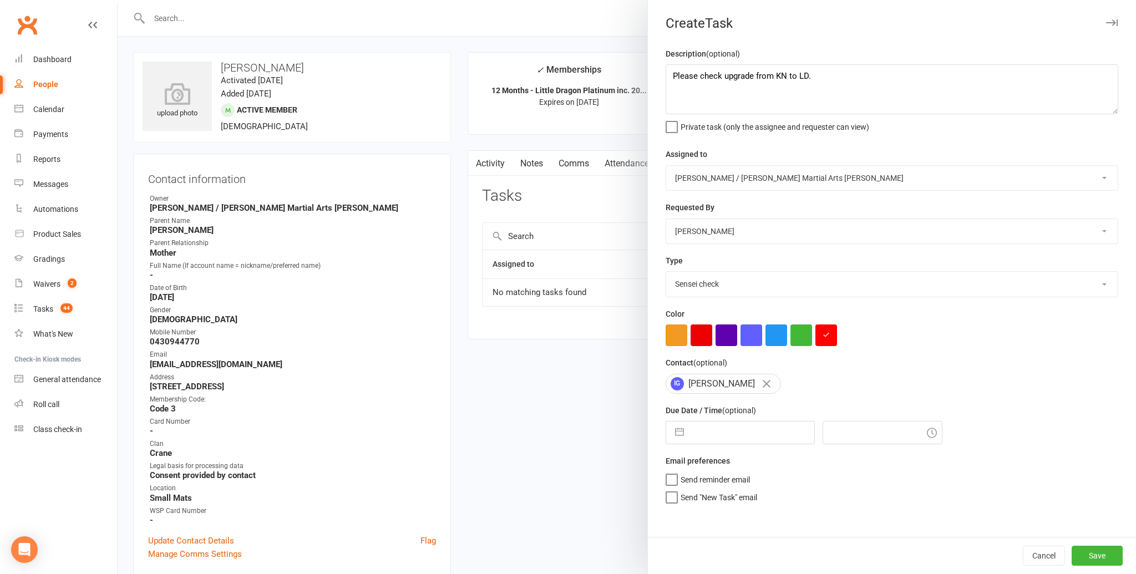
click at [676, 429] on button "button" at bounding box center [679, 432] width 20 height 22
select select "7"
select select "2025"
select select "8"
select select "2025"
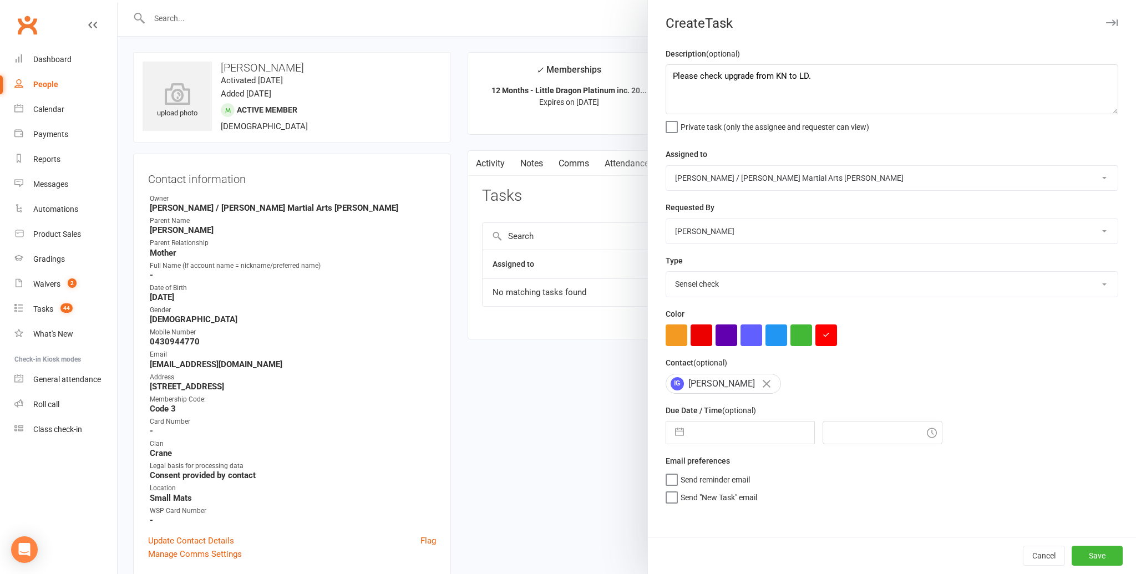
select select "9"
select select "2025"
click at [733, 561] on td "16" at bounding box center [732, 558] width 22 height 21
type input "[DATE]"
type input "6:00pm"
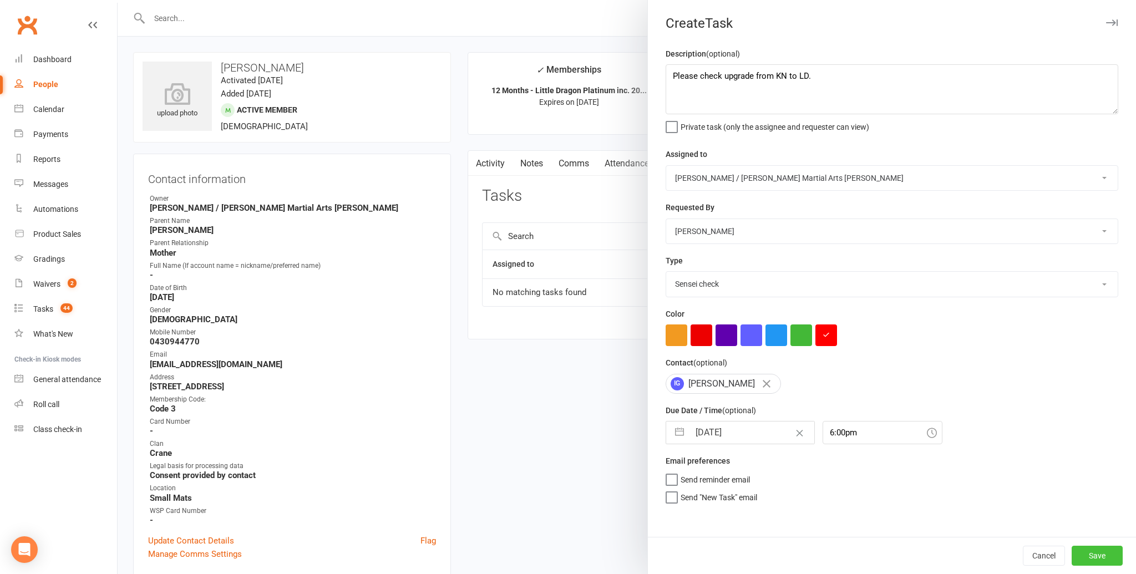
click at [1098, 553] on button "Save" at bounding box center [1096, 556] width 51 height 20
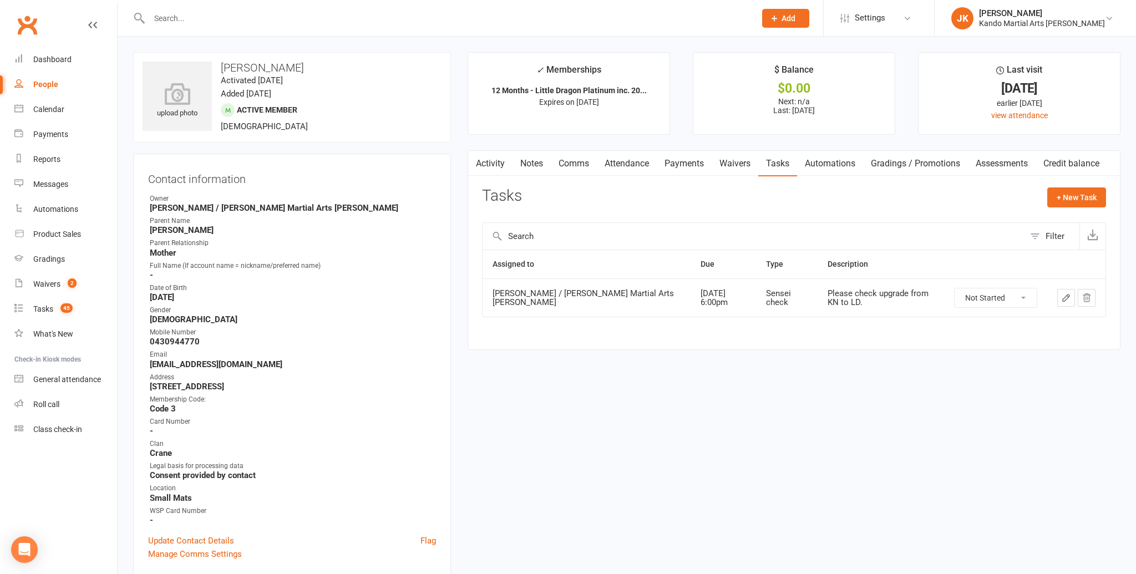
click at [170, 13] on input "text" at bounding box center [447, 19] width 602 height 16
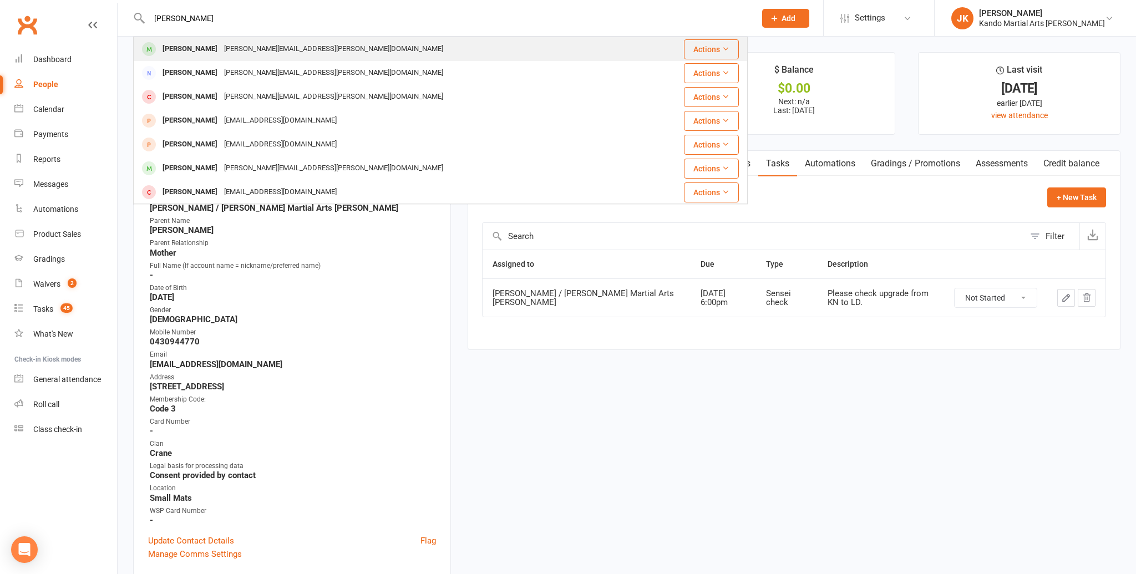
type input "[PERSON_NAME]"
click at [189, 46] on div "[PERSON_NAME]" at bounding box center [190, 49] width 62 height 16
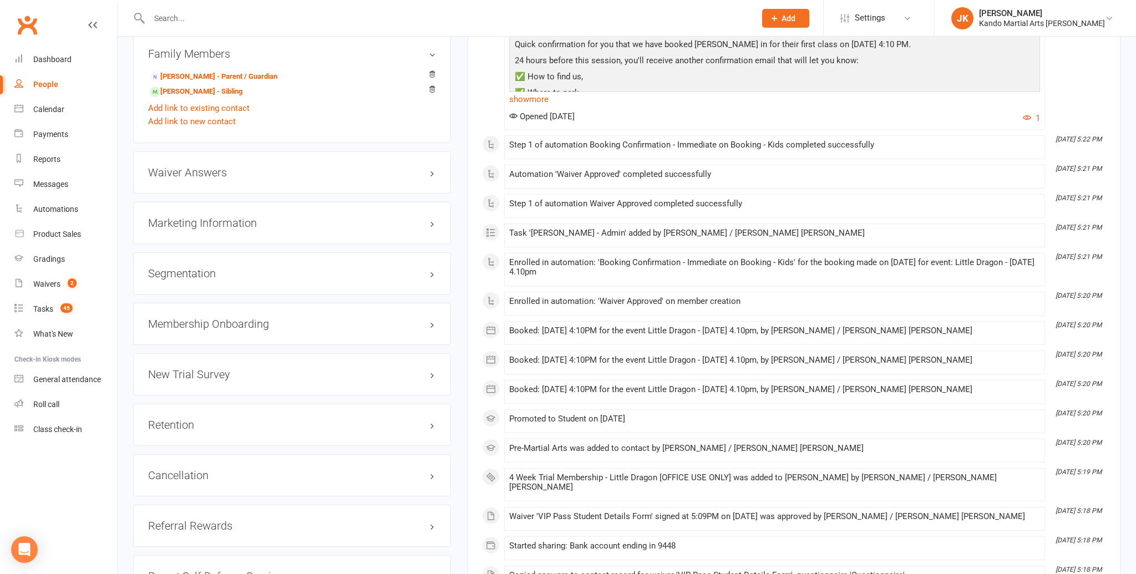
scroll to position [1187, 0]
click at [415, 318] on link "edit" at bounding box center [415, 322] width 13 height 9
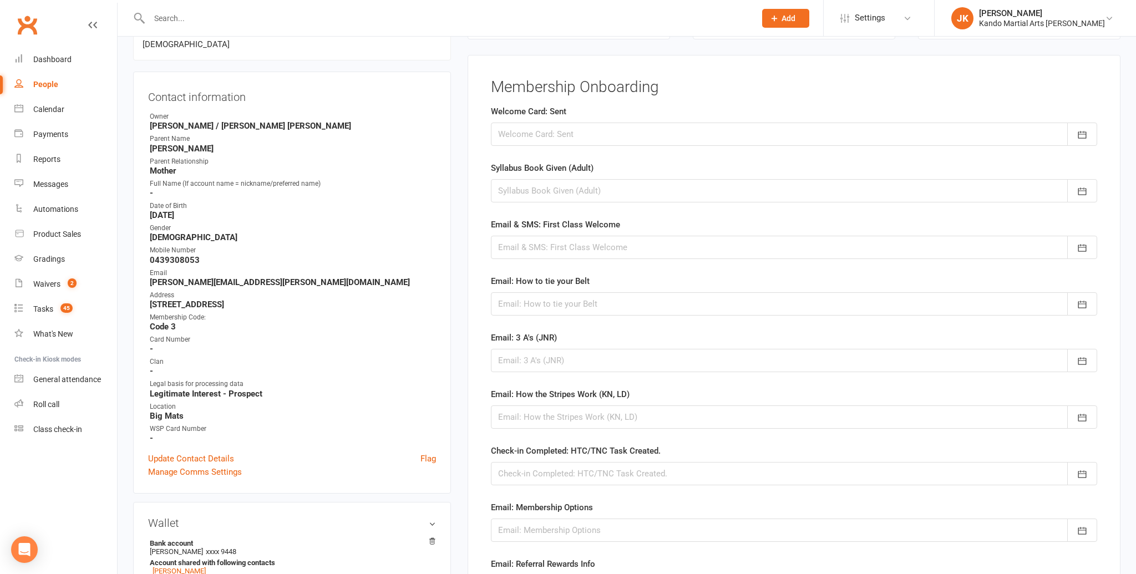
scroll to position [95, 0]
click at [532, 135] on div at bounding box center [794, 134] width 606 height 23
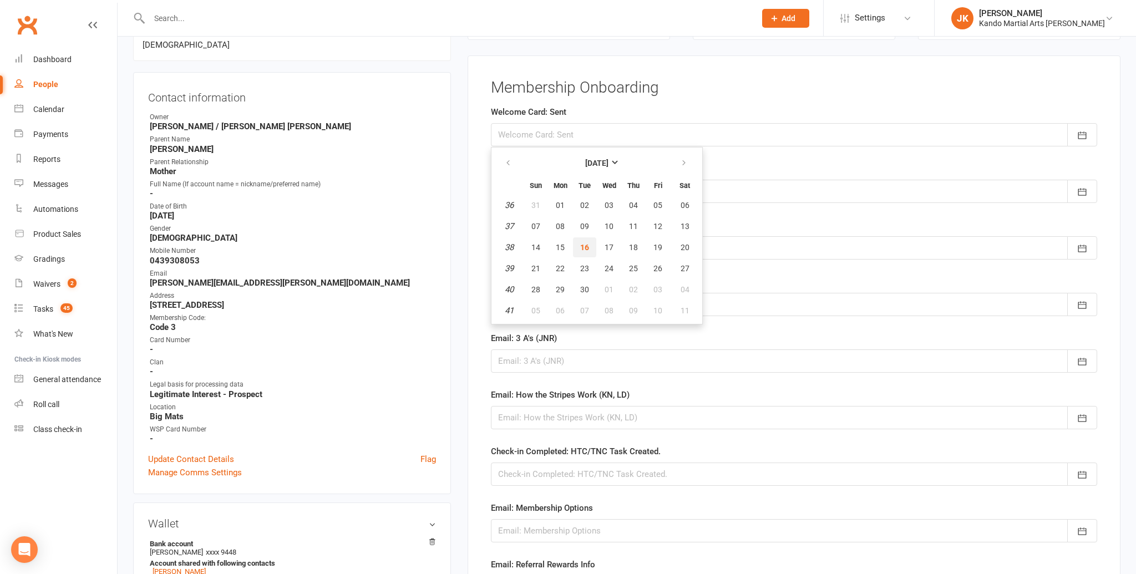
click at [585, 242] on button "16" at bounding box center [584, 247] width 23 height 20
type input "[DATE]"
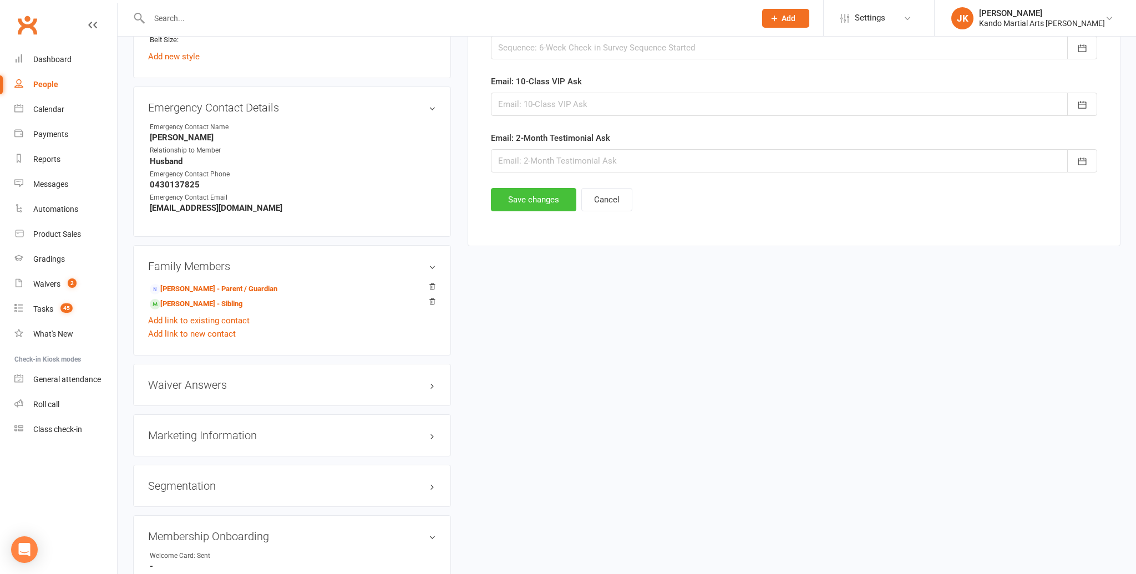
click at [557, 195] on button "Save changes" at bounding box center [533, 199] width 85 height 23
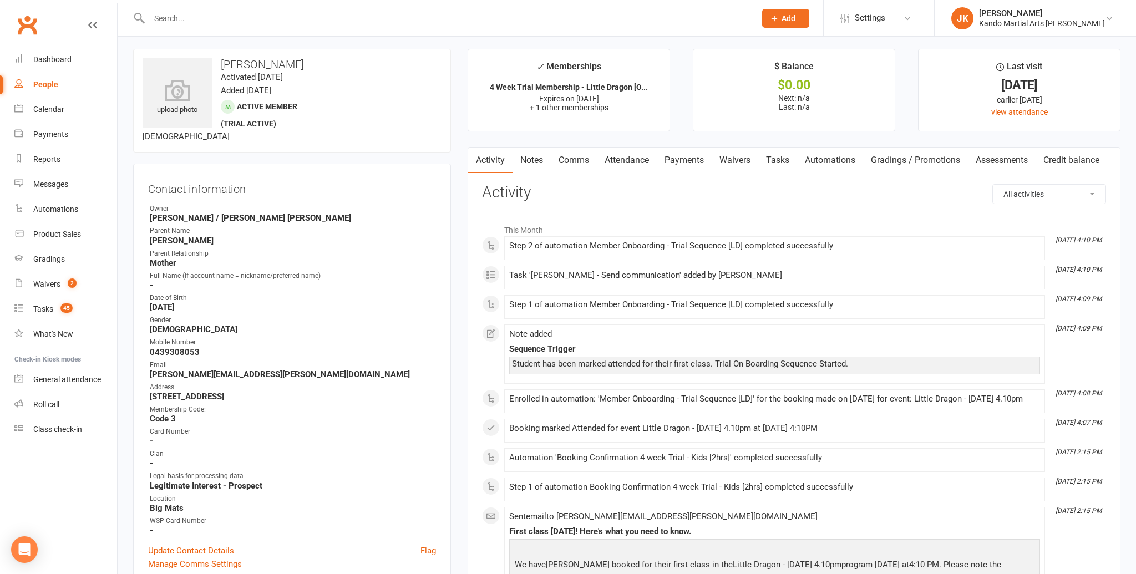
scroll to position [2, 0]
click at [776, 159] on link "Tasks" at bounding box center [777, 162] width 39 height 26
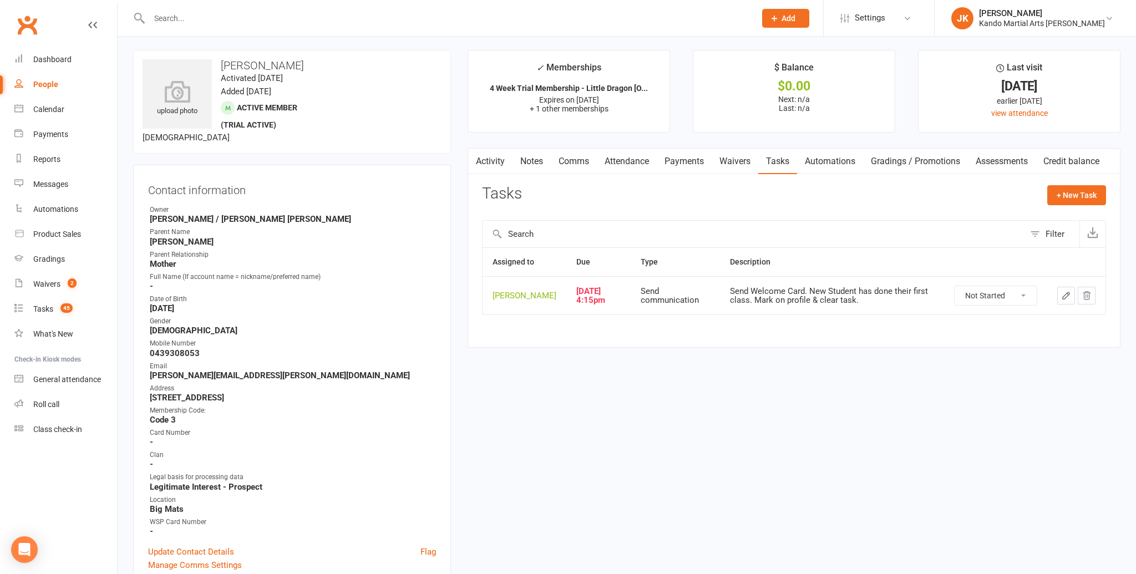
click at [1023, 298] on select "Not Started In Progress Waiting Complete" at bounding box center [995, 295] width 82 height 19
click at [954, 293] on select "Not Started In Progress Waiting Complete" at bounding box center [995, 295] width 82 height 19
select select "unstarted"
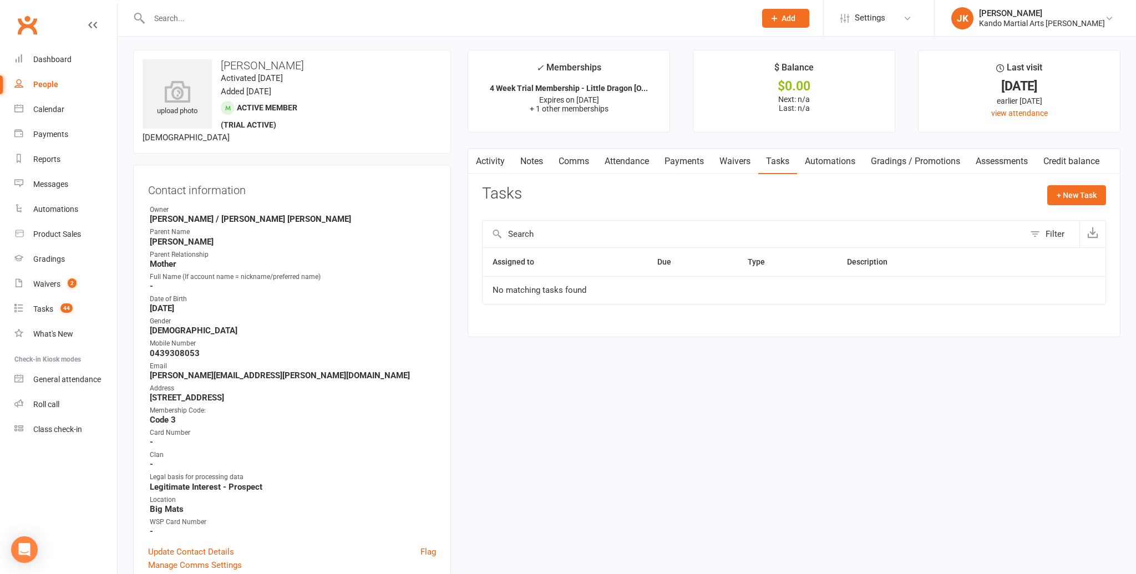
click at [171, 12] on input "text" at bounding box center [447, 19] width 602 height 16
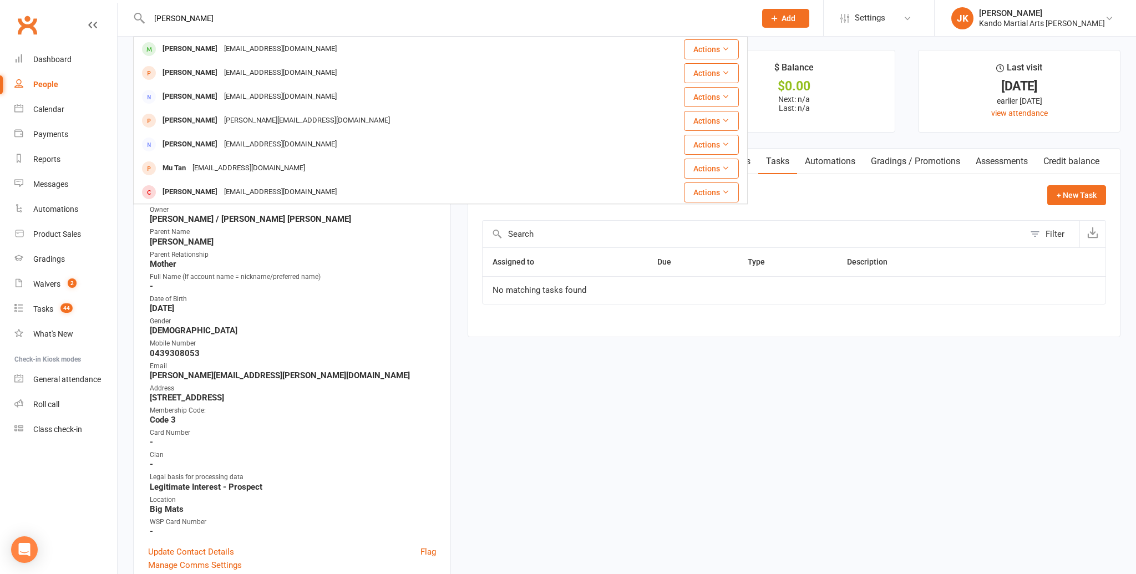
type input "tanner spicer"
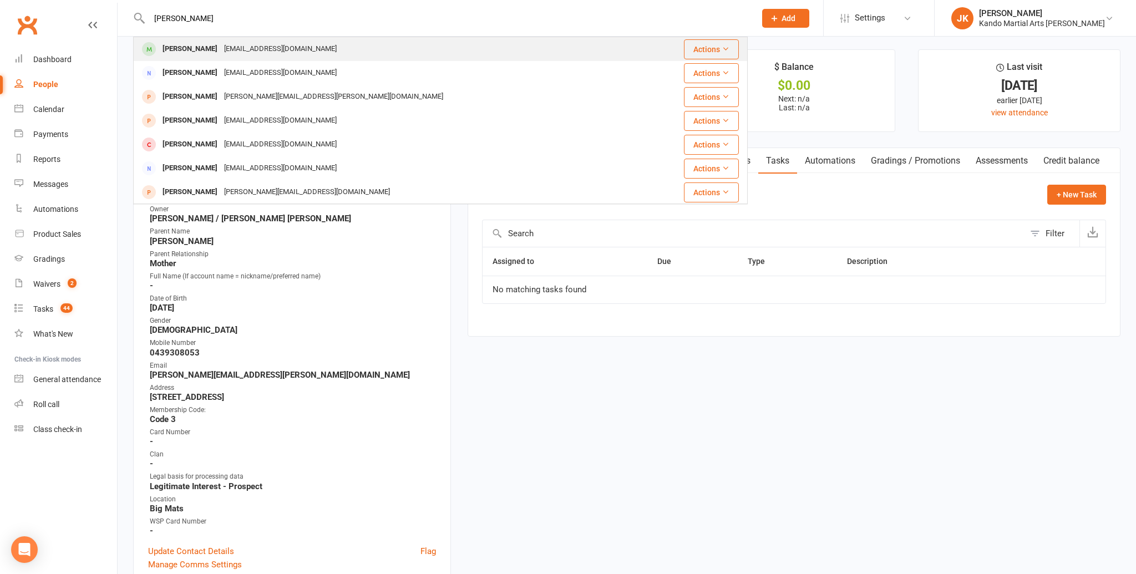
click at [169, 45] on div "Tanner Spicer" at bounding box center [190, 49] width 62 height 16
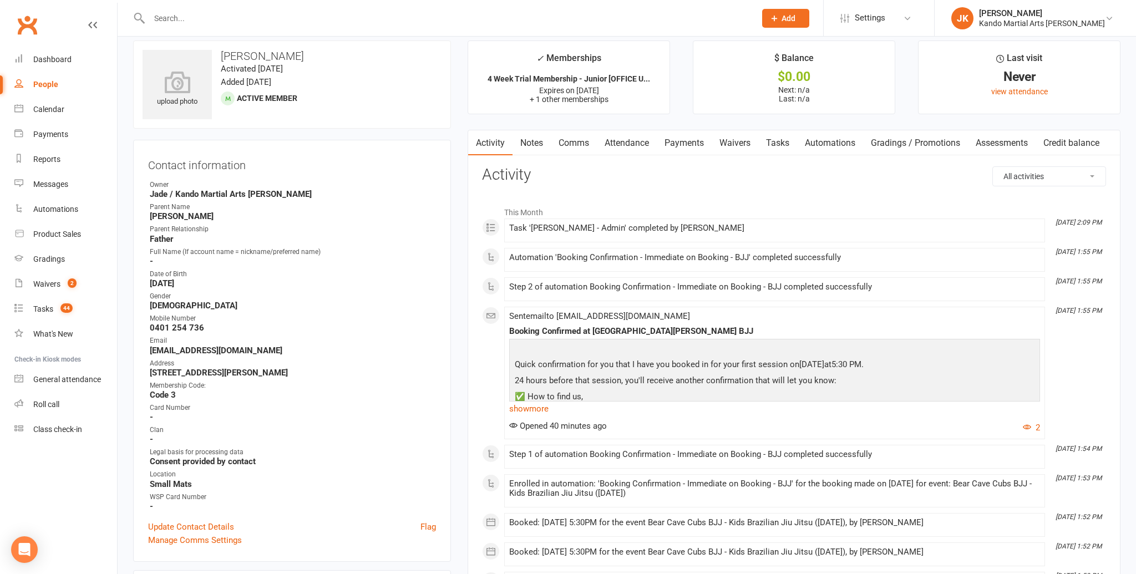
scroll to position [12, 0]
click at [190, 520] on link "Update Contact Details" at bounding box center [191, 526] width 86 height 13
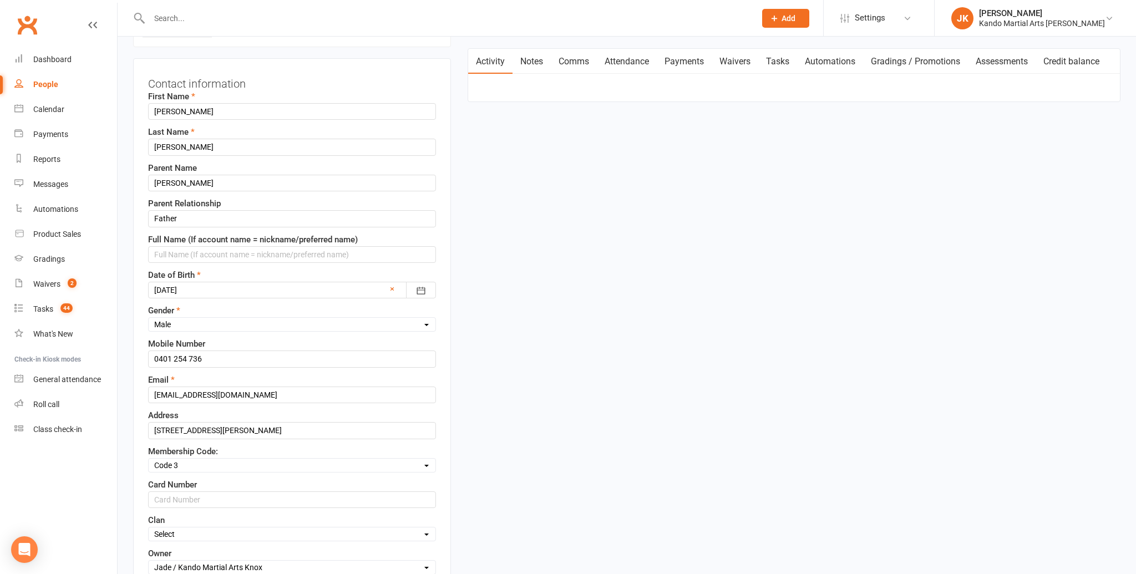
scroll to position [74, 0]
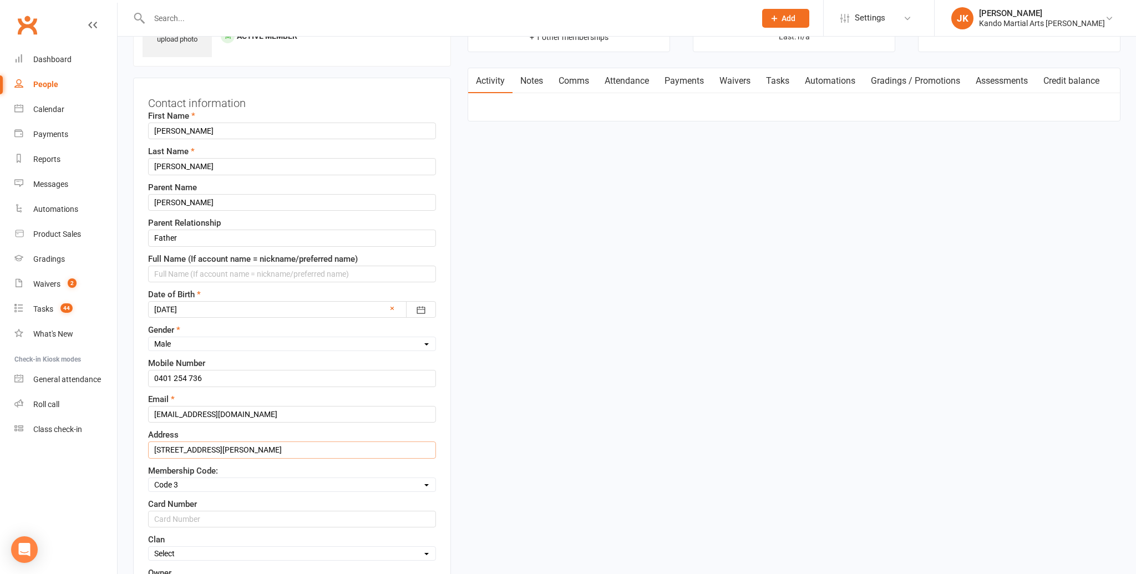
click at [276, 446] on input "5 newcombe court Melbourne's tne Victoria 3152" at bounding box center [292, 449] width 288 height 17
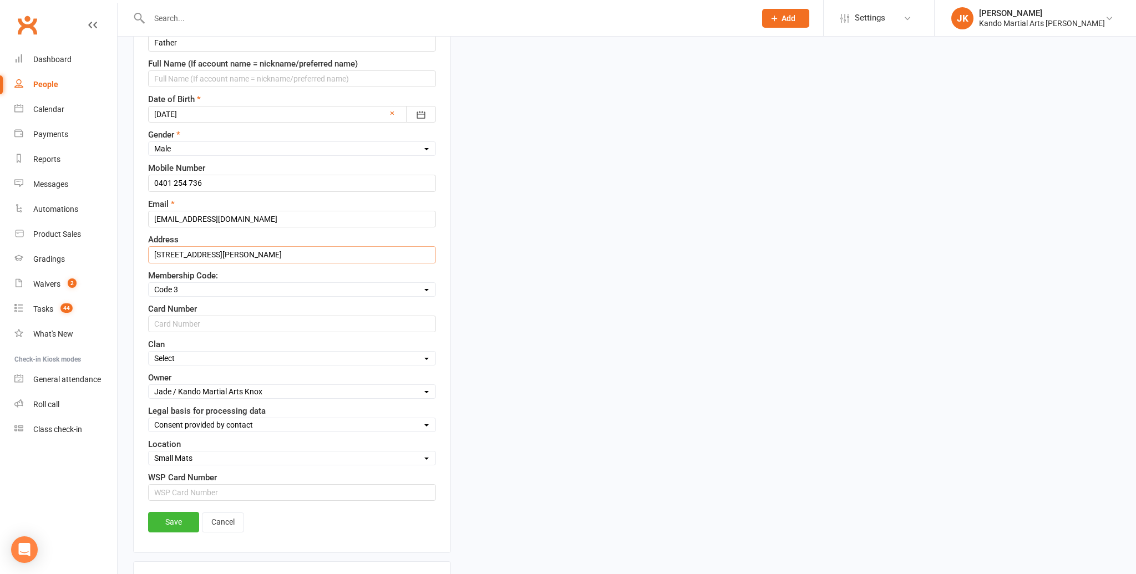
scroll to position [296, 0]
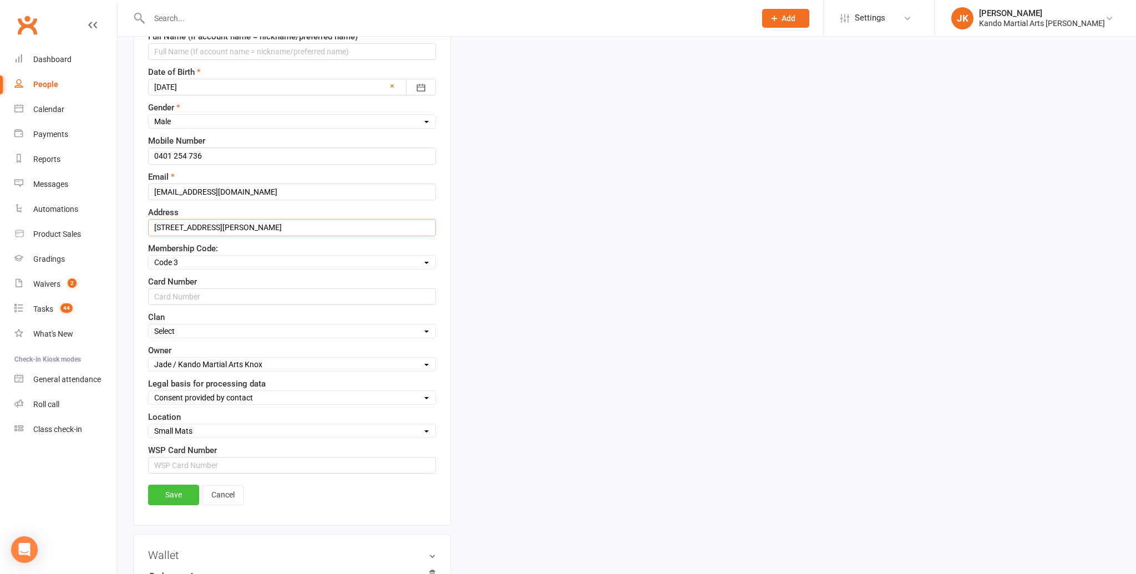
type input "5 newcombe court Wantirna South Victoria 3152"
click at [173, 489] on link "Save" at bounding box center [173, 495] width 51 height 20
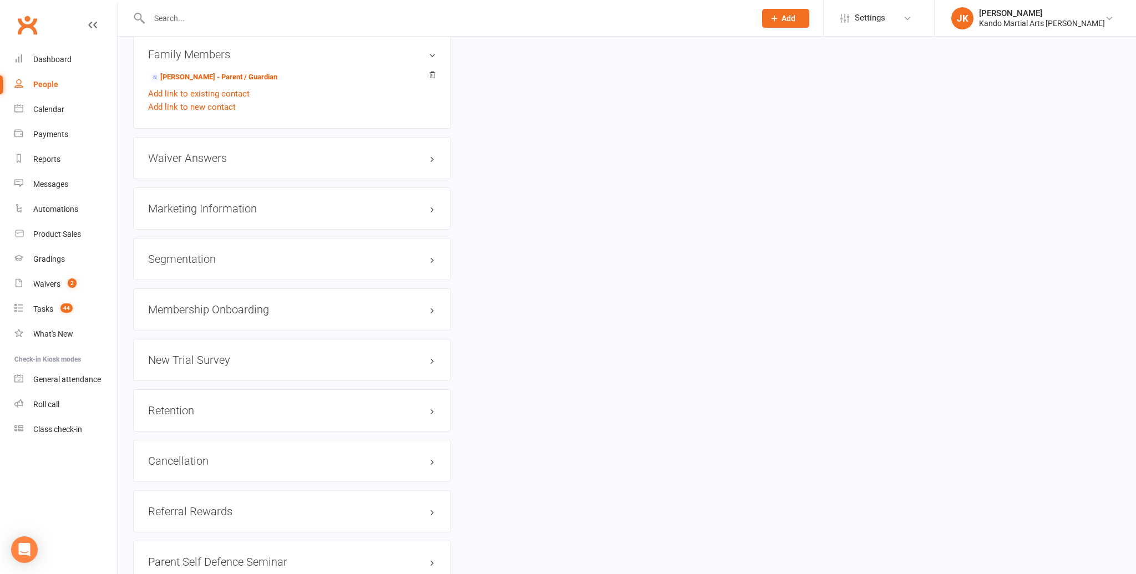
scroll to position [1166, 0]
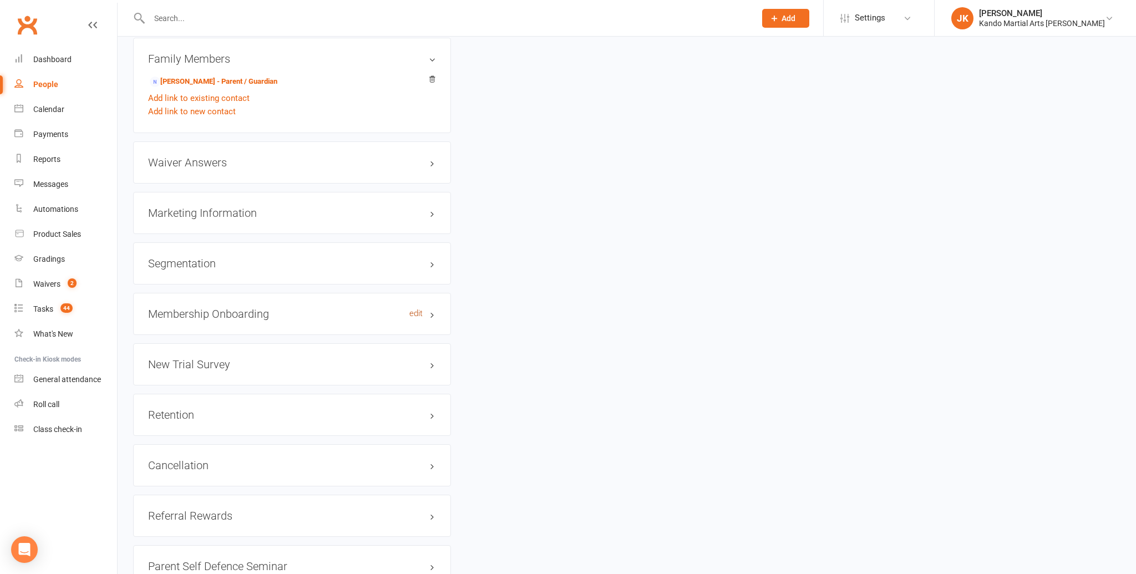
click at [412, 309] on link "edit" at bounding box center [415, 313] width 13 height 9
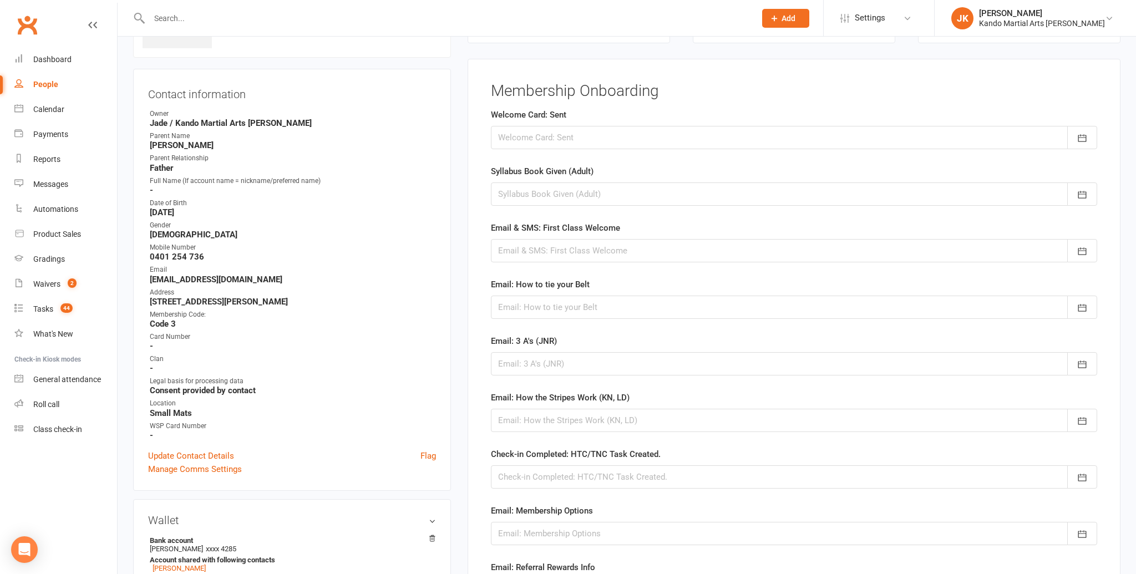
scroll to position [83, 0]
click at [533, 137] on div at bounding box center [794, 138] width 606 height 23
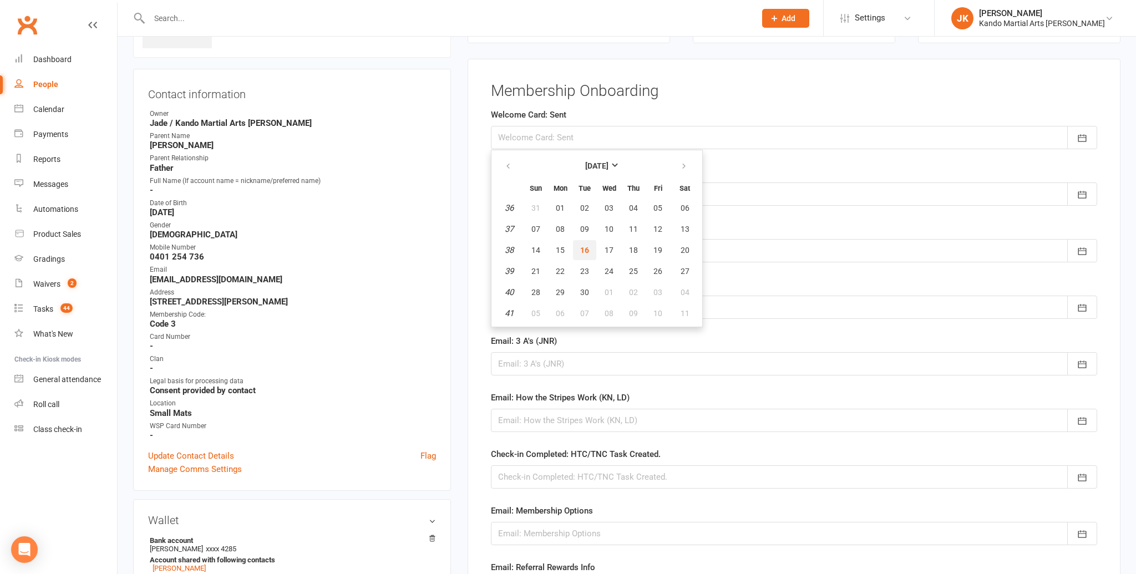
click at [582, 249] on span "16" at bounding box center [584, 250] width 9 height 9
type input "[DATE]"
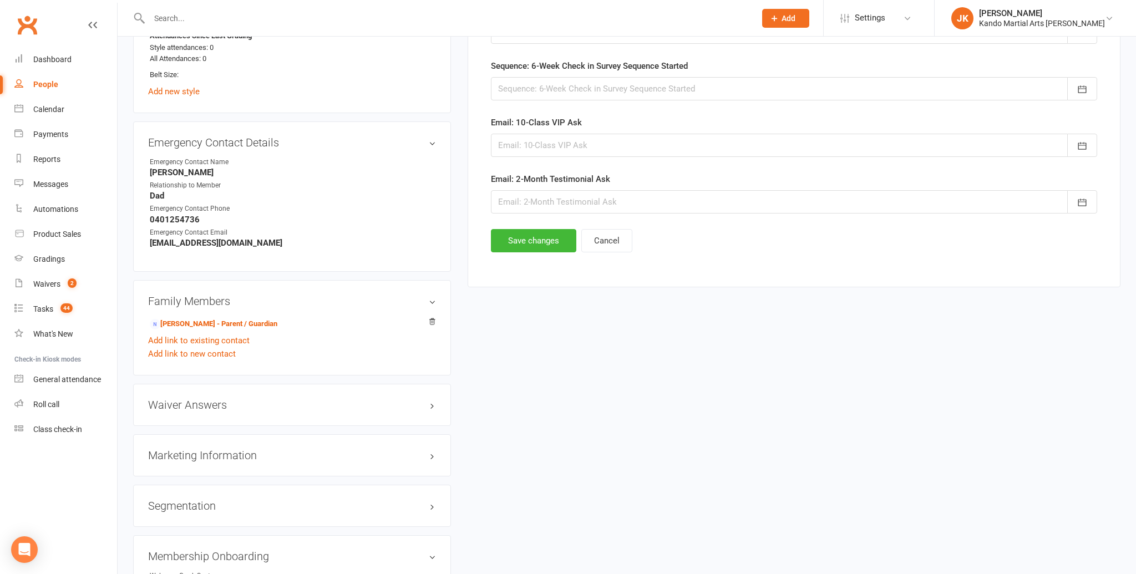
scroll to position [945, 0]
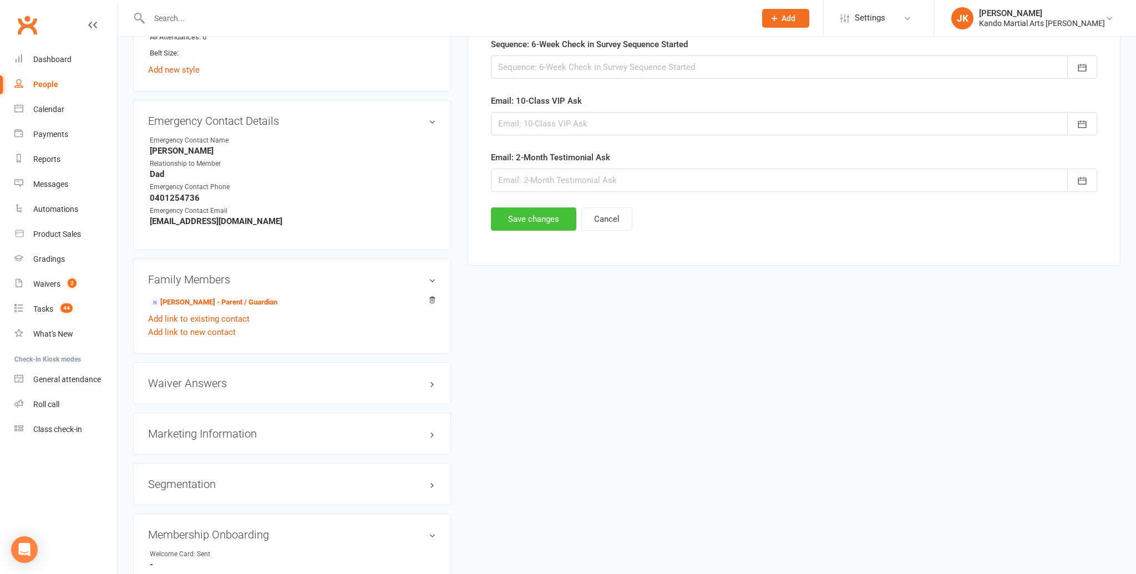
click at [517, 212] on button "Save changes" at bounding box center [533, 218] width 85 height 23
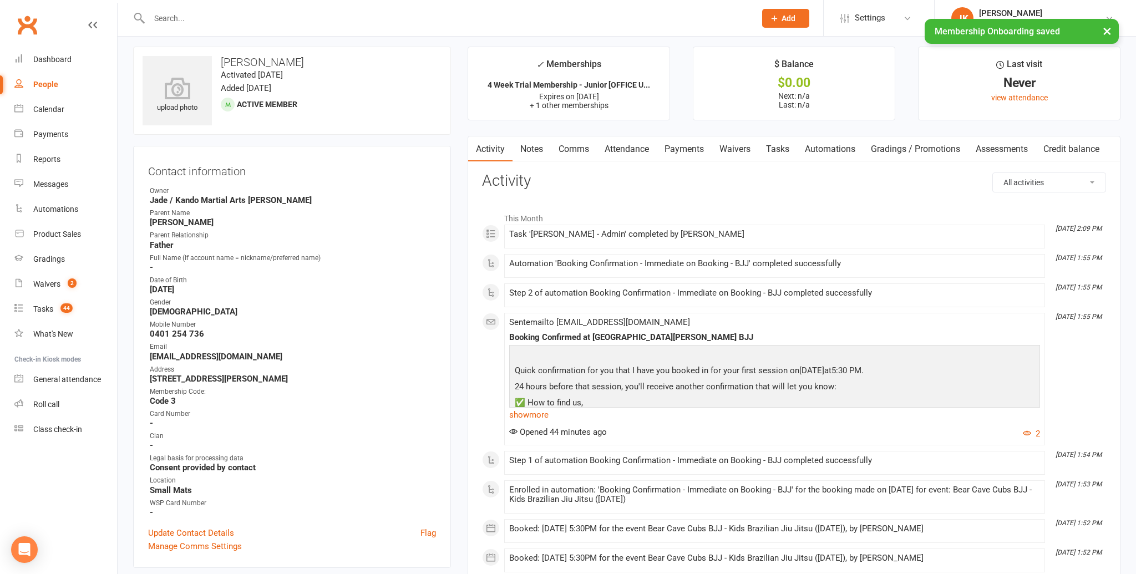
scroll to position [0, 0]
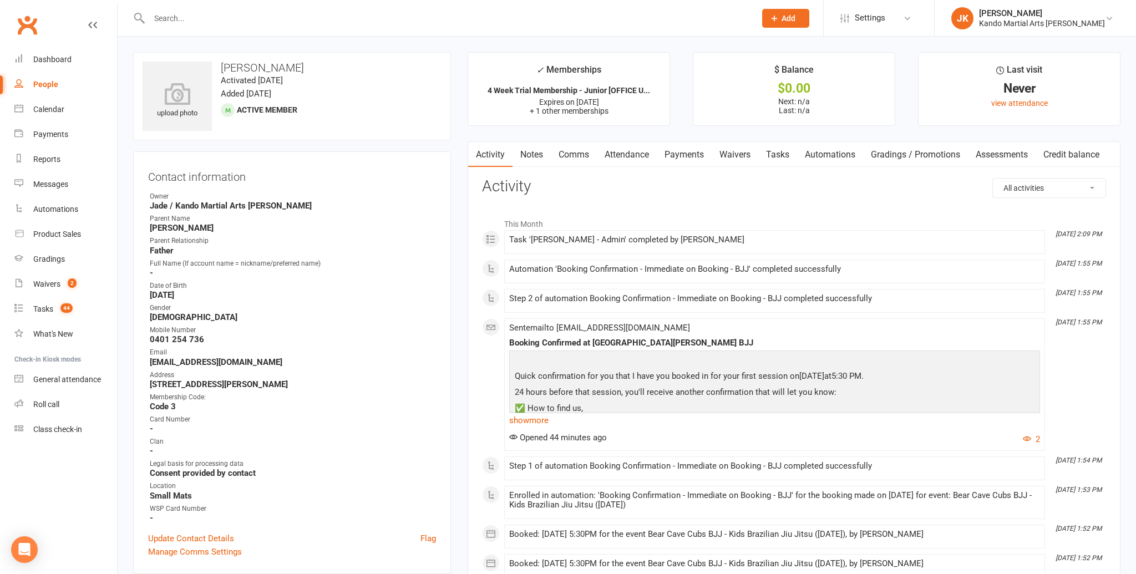
click at [775, 151] on link "Tasks" at bounding box center [777, 155] width 39 height 26
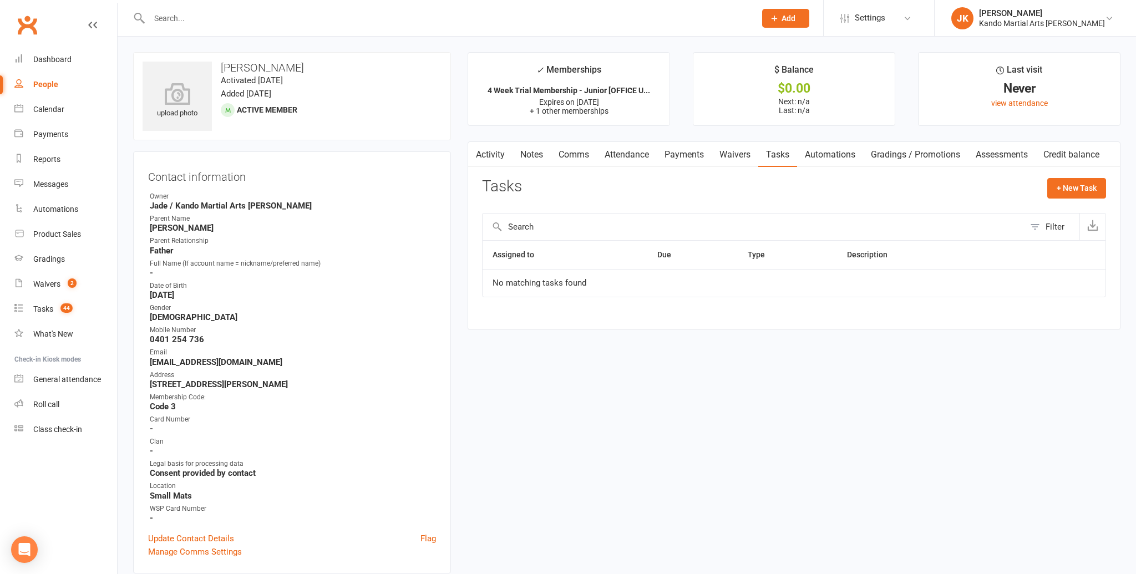
click at [384, 244] on div "Parent Relationship" at bounding box center [293, 241] width 286 height 11
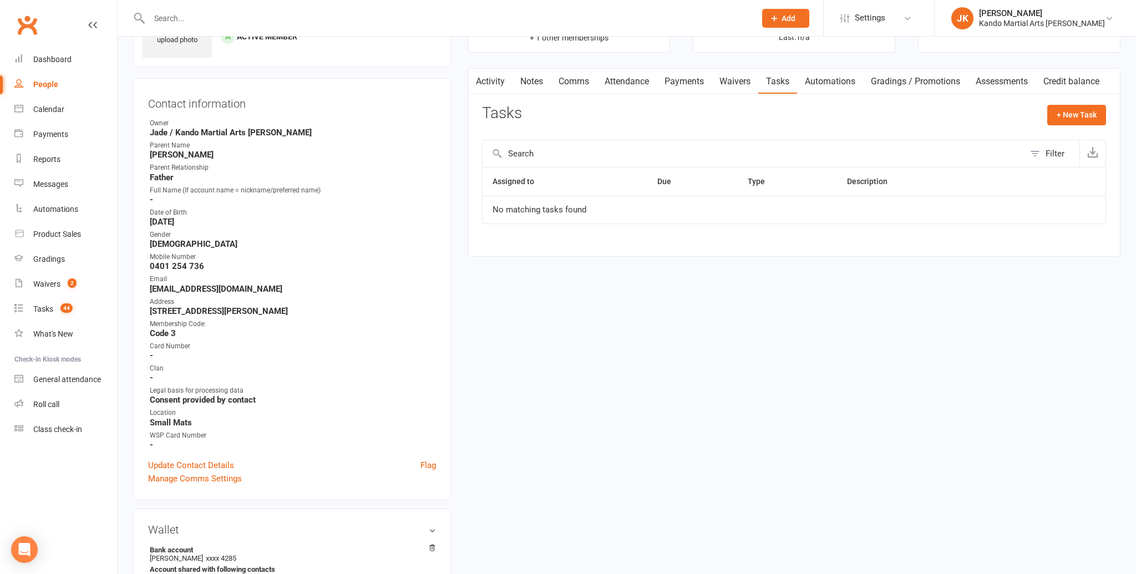
scroll to position [146, 0]
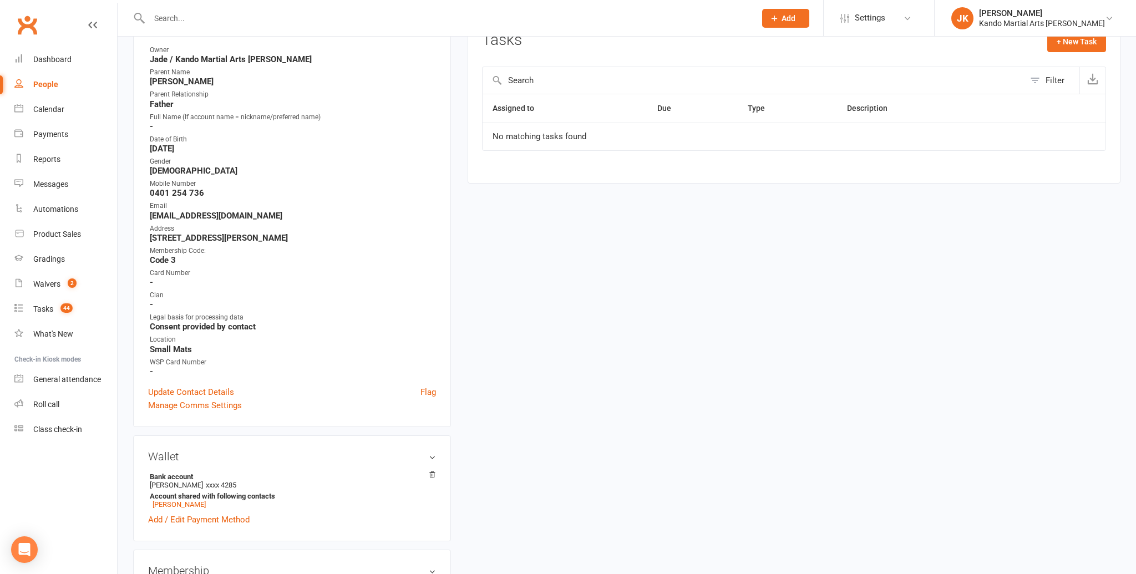
click at [175, 18] on input "text" at bounding box center [447, 19] width 602 height 16
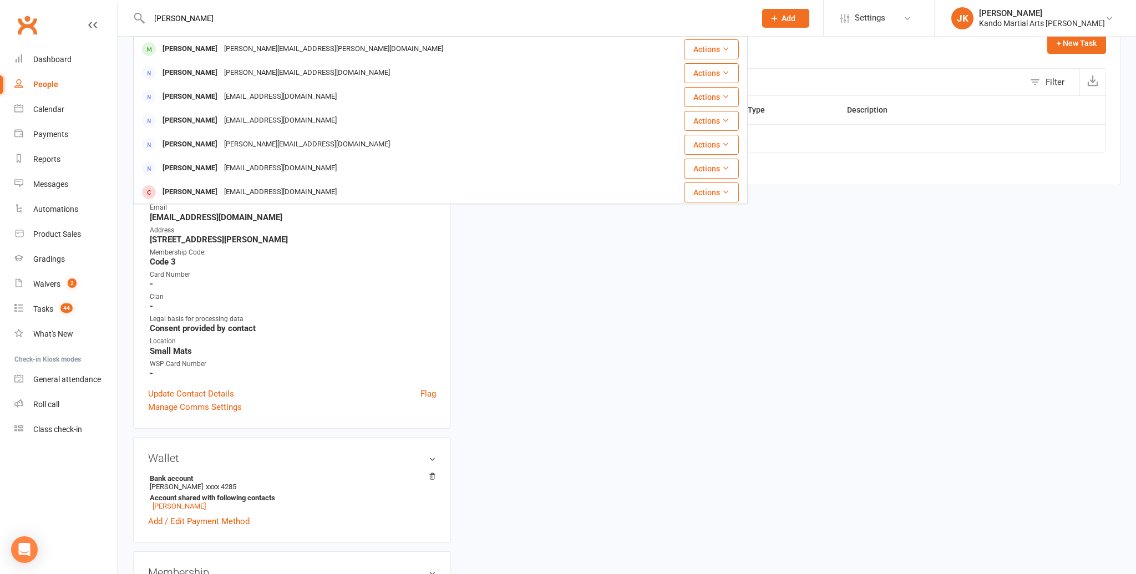
type input "laura king"
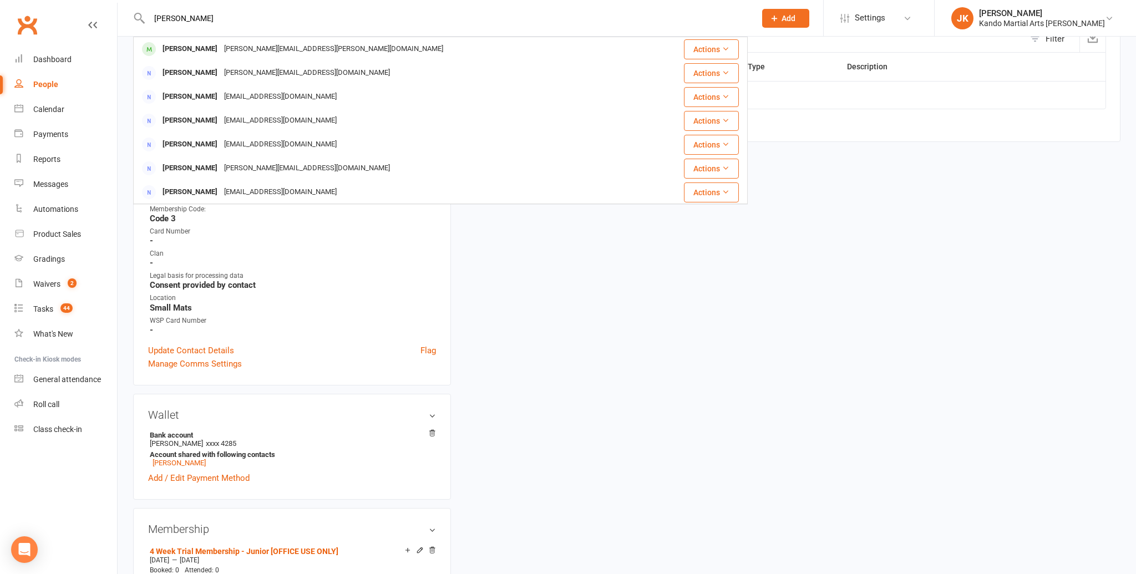
scroll to position [197, 0]
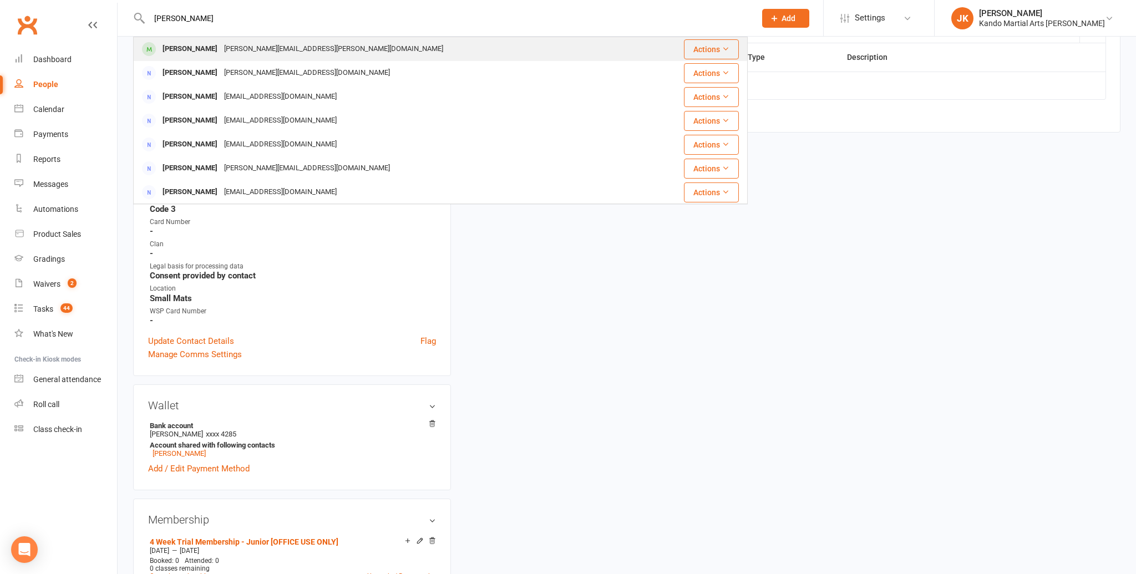
click at [166, 46] on div "Laura King" at bounding box center [190, 49] width 62 height 16
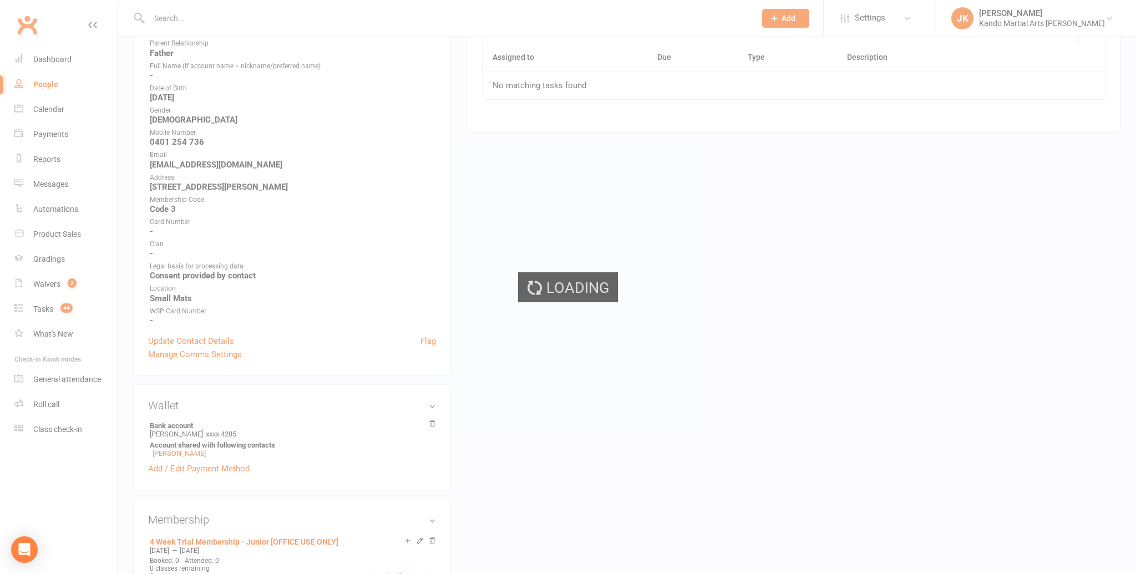
scroll to position [196, 0]
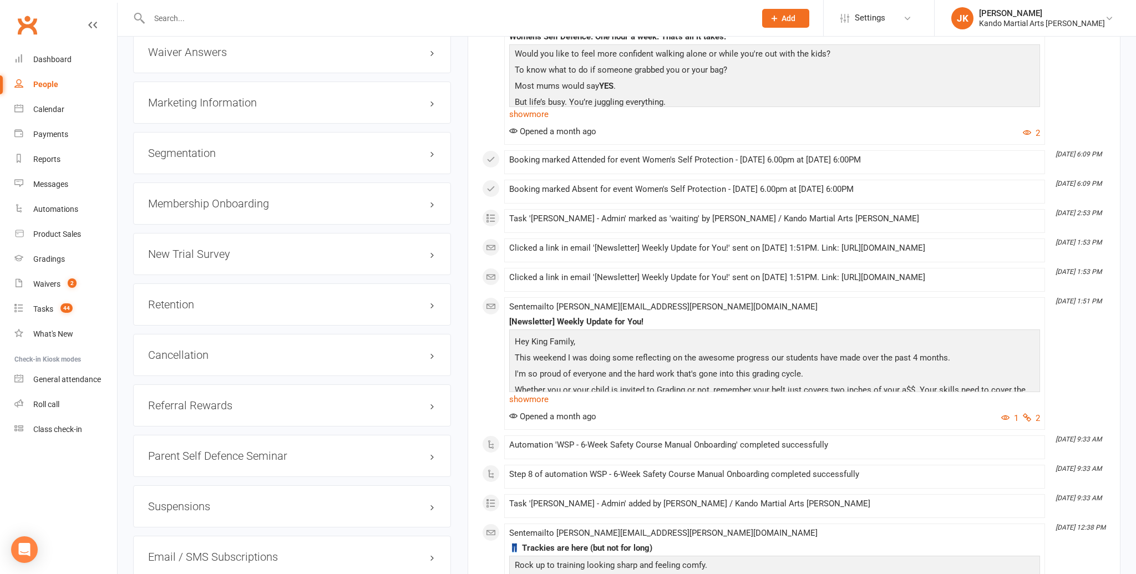
scroll to position [1344, 0]
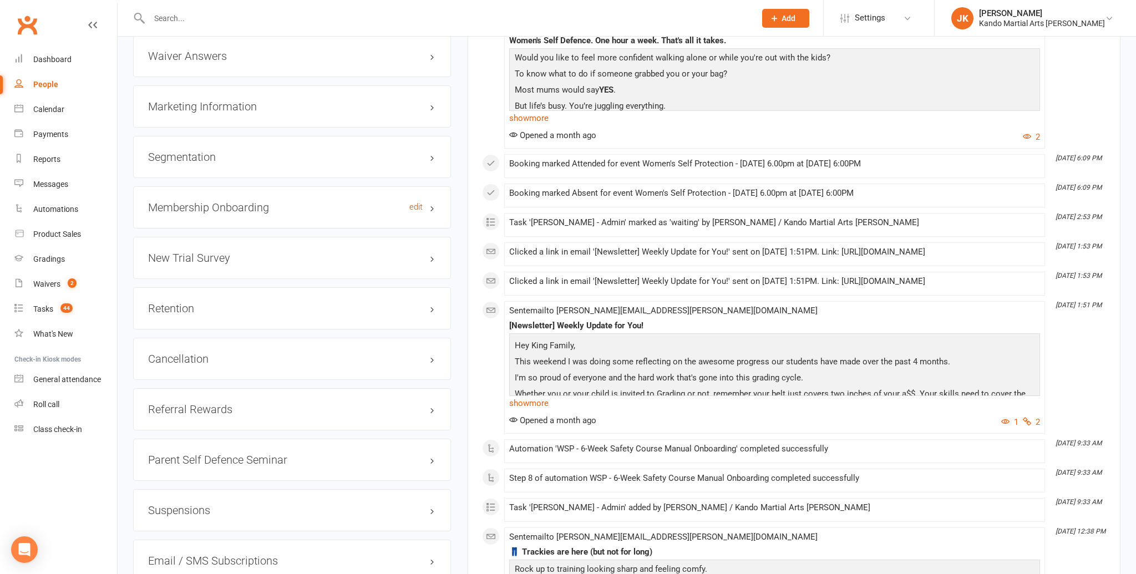
click at [414, 202] on link "edit" at bounding box center [415, 206] width 13 height 9
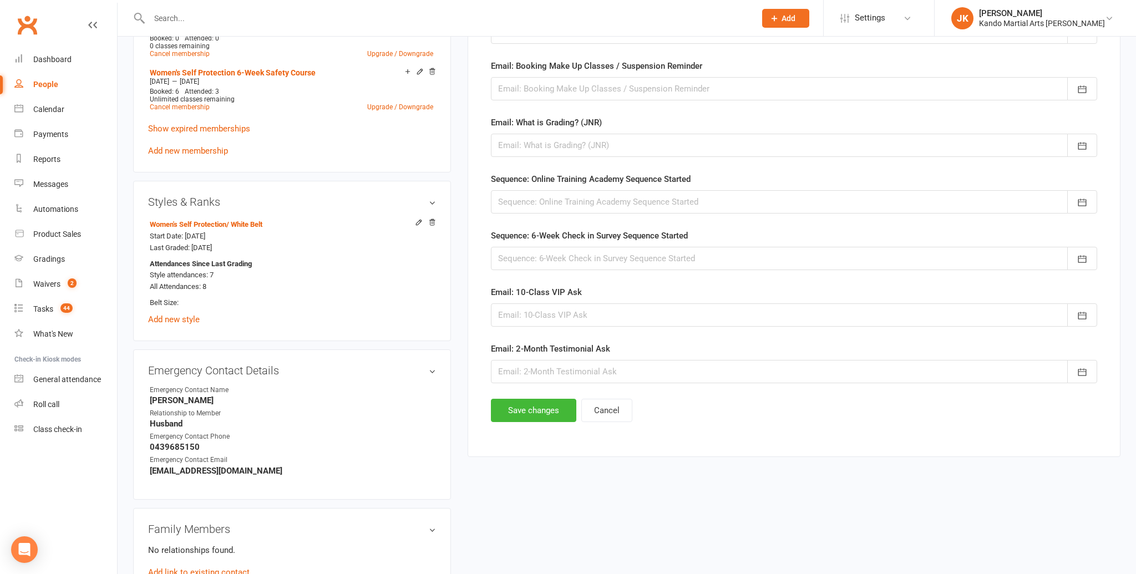
scroll to position [765, 0]
click at [609, 405] on button "Cancel" at bounding box center [606, 408] width 51 height 23
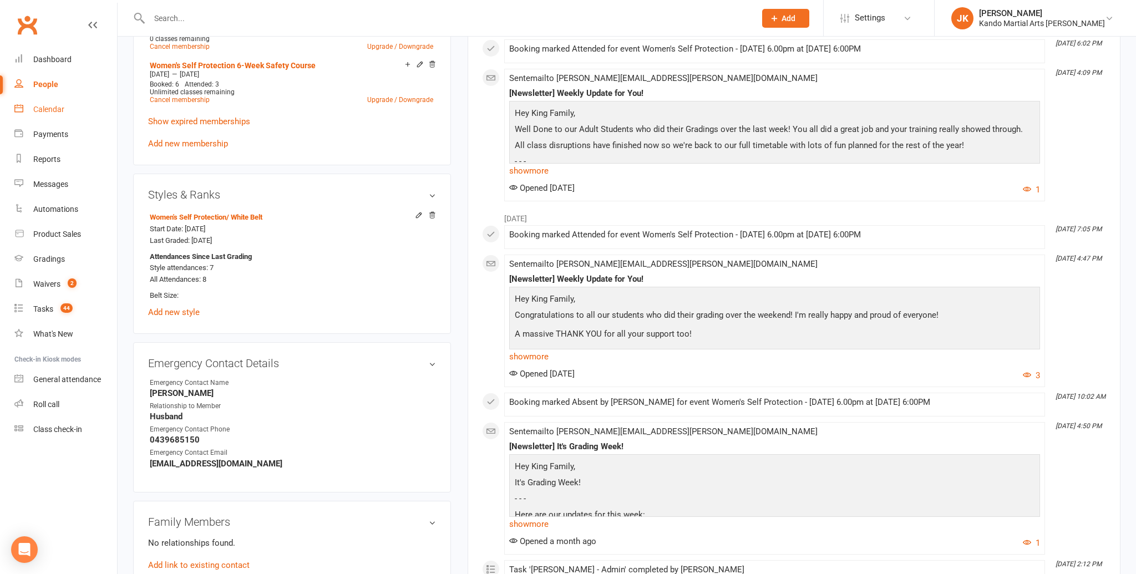
scroll to position [769, 0]
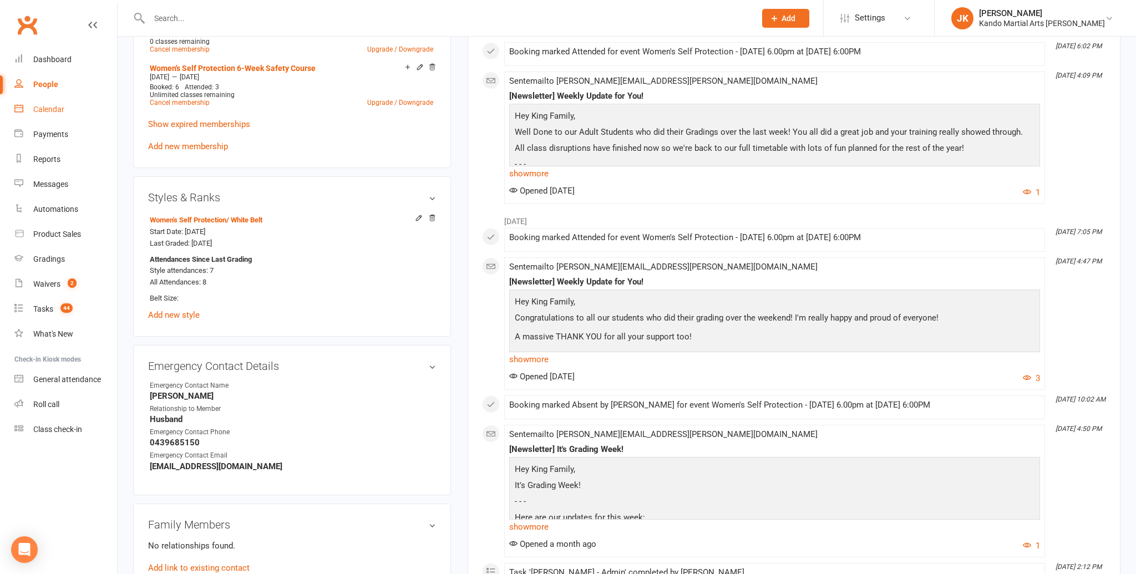
click at [42, 108] on div "Calendar" at bounding box center [48, 109] width 31 height 9
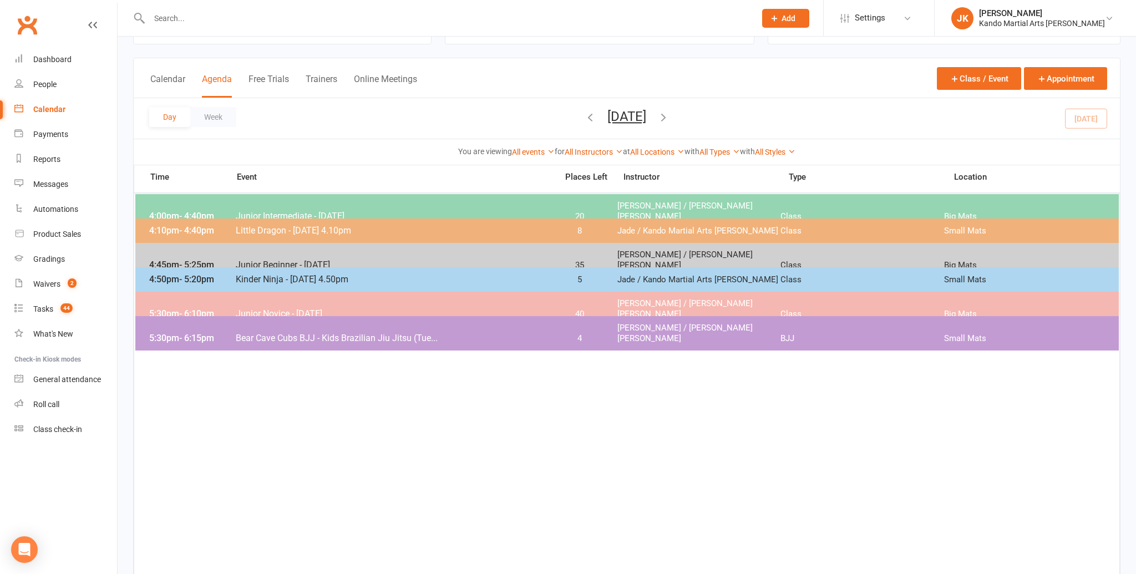
scroll to position [60, 0]
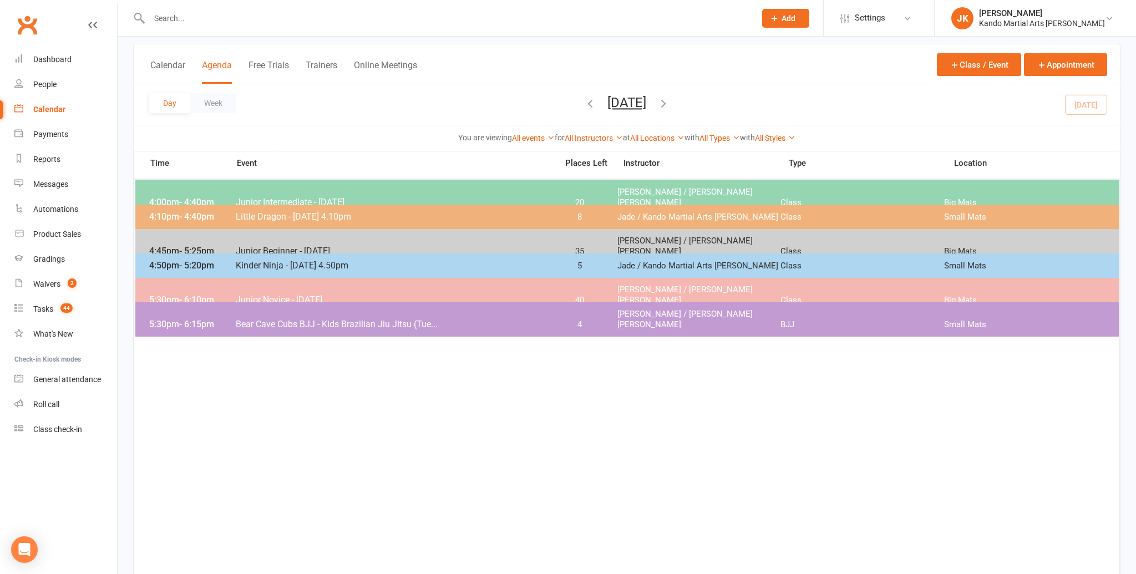
click at [258, 294] on span "Junior Novice - [DATE]" at bounding box center [393, 299] width 316 height 11
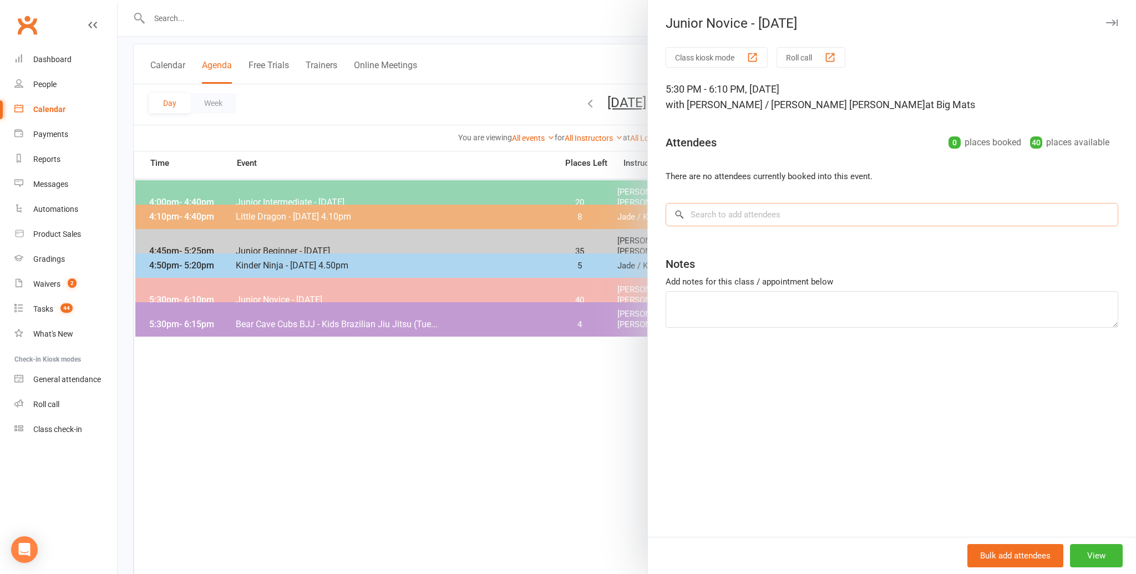
click at [707, 216] on input "search" at bounding box center [891, 214] width 453 height 23
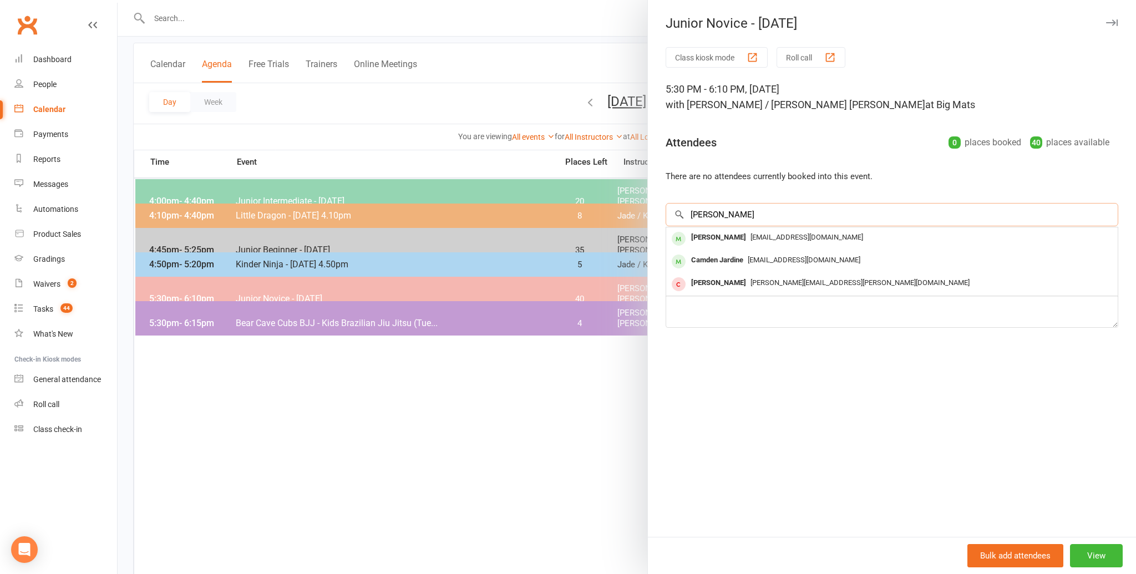
scroll to position [63, 0]
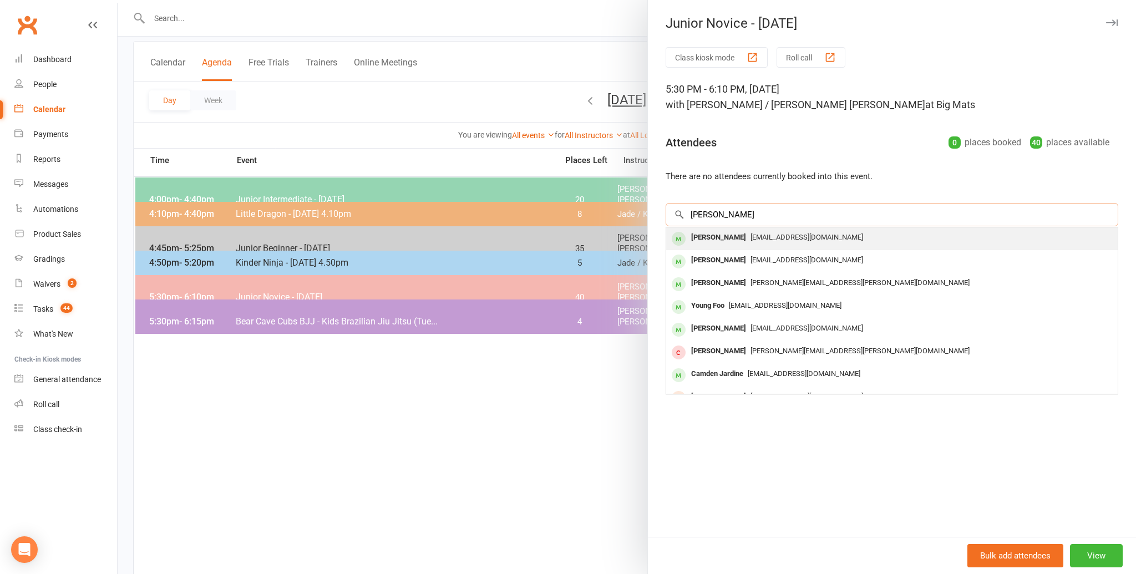
type input "aylen young"
click at [699, 235] on div "Aylen Young" at bounding box center [719, 238] width 64 height 16
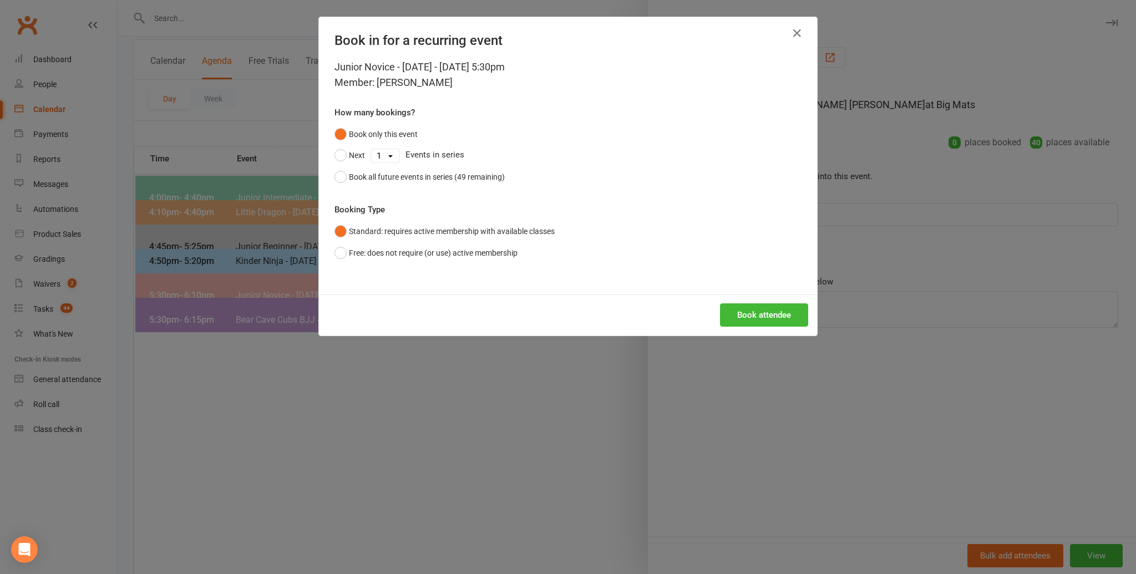
scroll to position [65, 0]
drag, startPoint x: 751, startPoint y: 307, endPoint x: 771, endPoint y: 308, distance: 19.4
click at [752, 308] on button "Book attendee" at bounding box center [764, 314] width 88 height 23
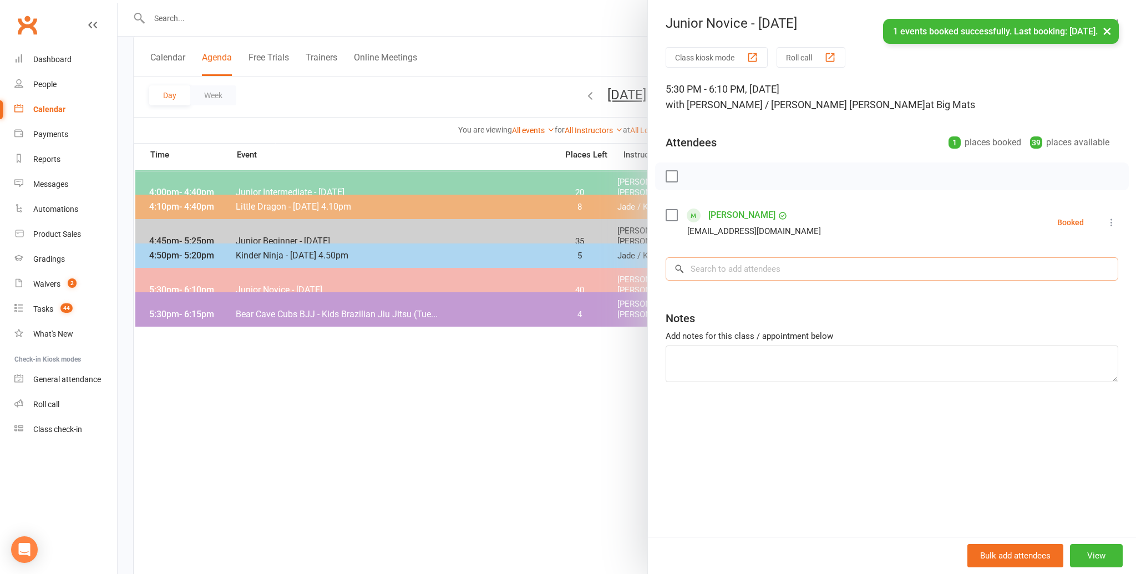
click at [701, 271] on input "search" at bounding box center [891, 268] width 453 height 23
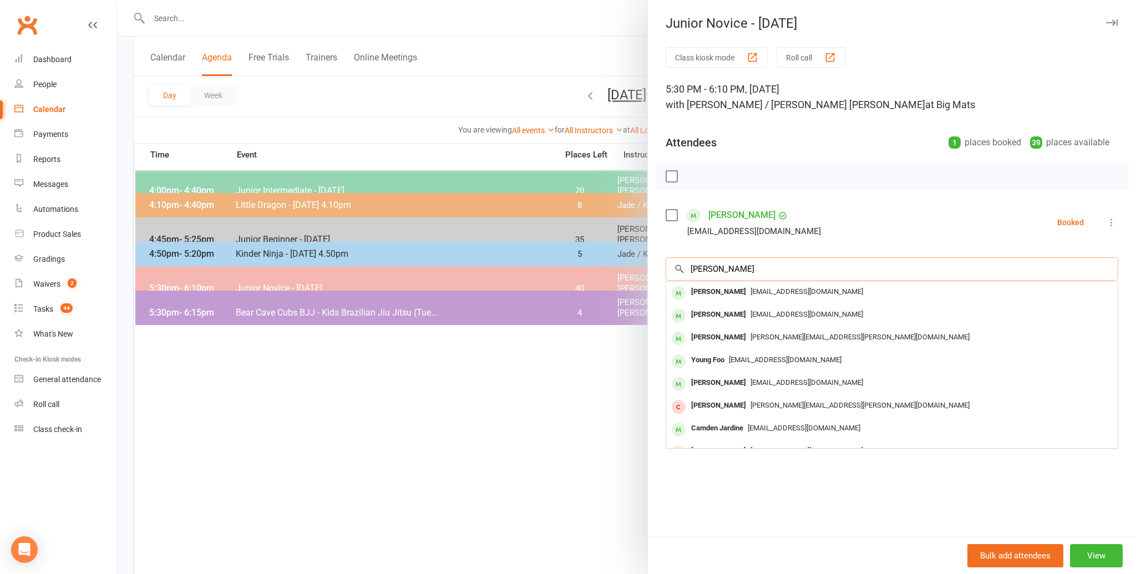
scroll to position [71, 0]
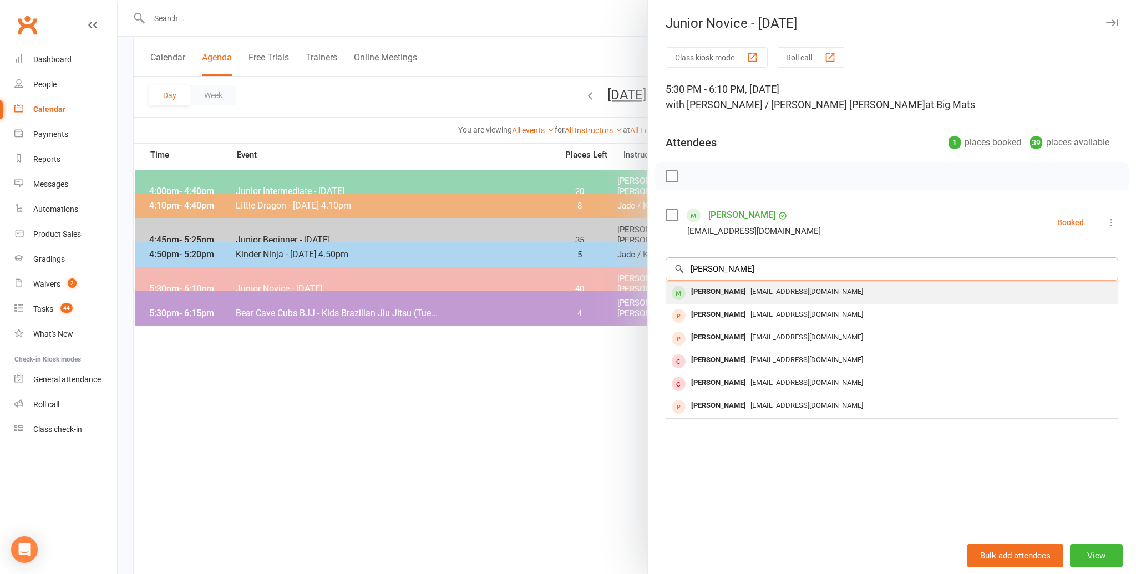
type input "mehvish nankoo"
click at [701, 288] on div "Mehvish Nankoo" at bounding box center [719, 292] width 64 height 16
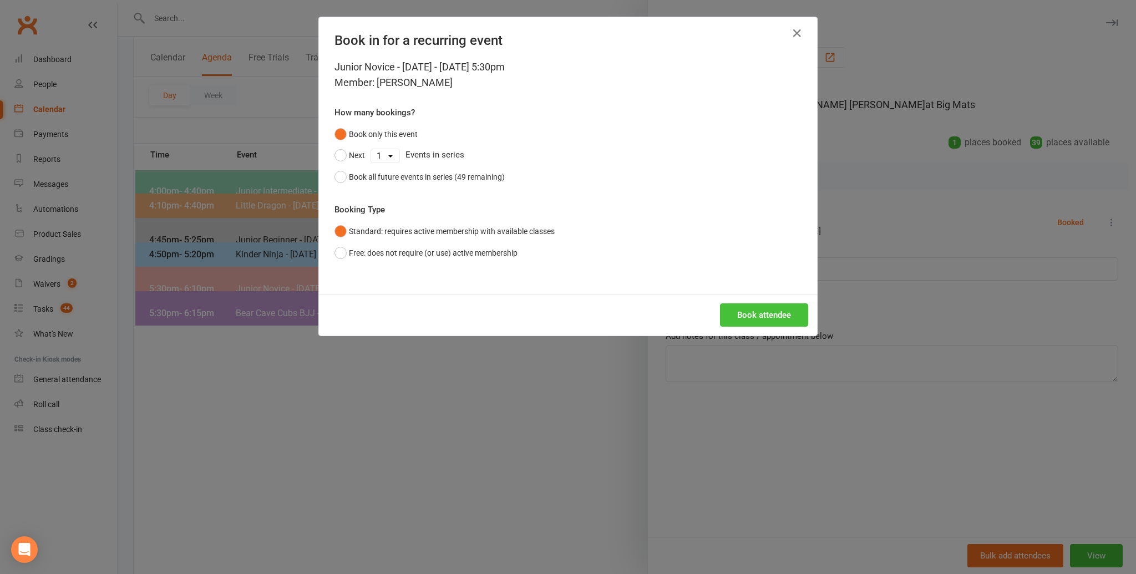
click at [748, 312] on button "Book attendee" at bounding box center [764, 314] width 88 height 23
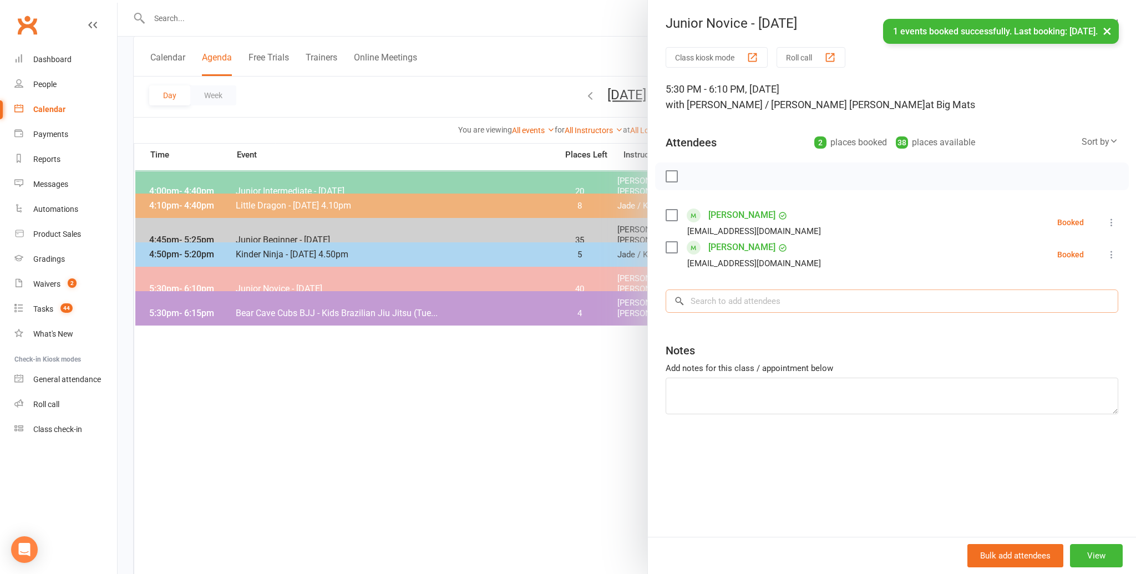
click at [714, 302] on input "search" at bounding box center [891, 300] width 453 height 23
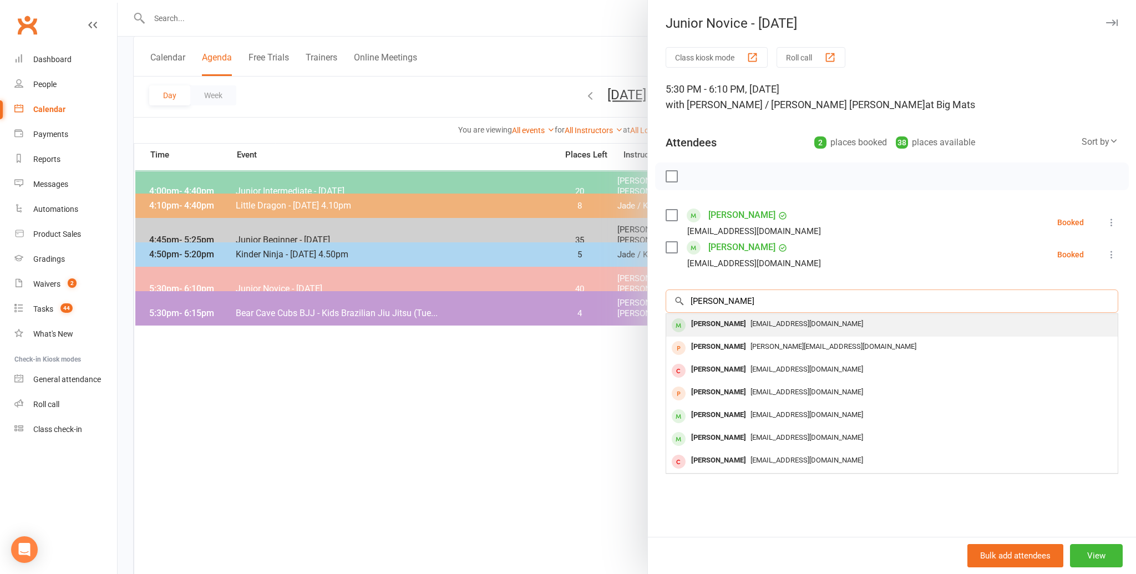
type input "riaan jha"
click at [709, 321] on div "Riaan Jha" at bounding box center [719, 324] width 64 height 16
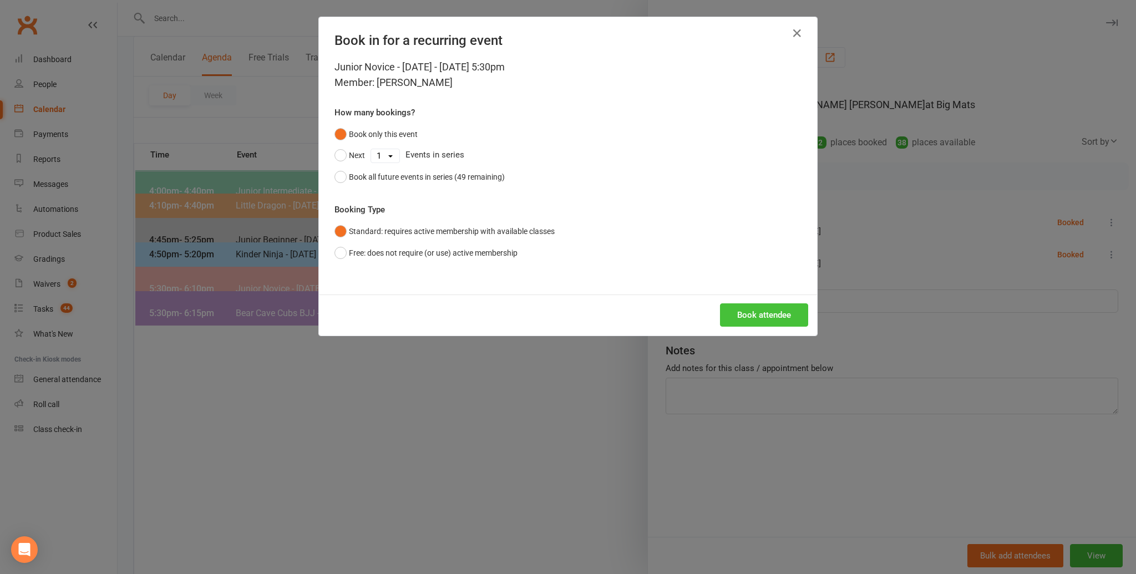
click at [759, 312] on button "Book attendee" at bounding box center [764, 314] width 88 height 23
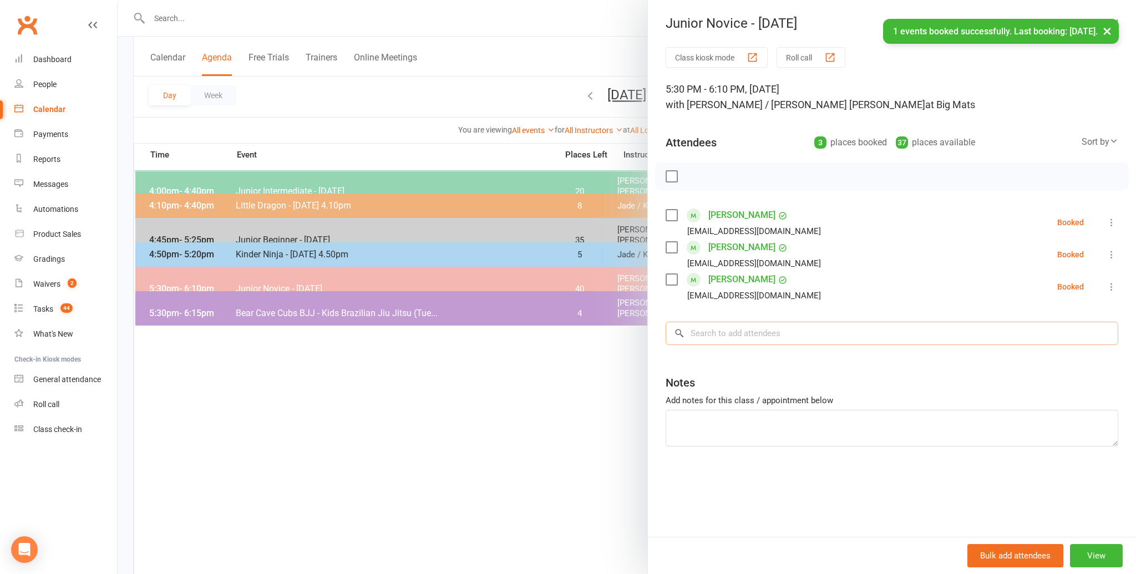
click at [710, 331] on input "search" at bounding box center [891, 333] width 453 height 23
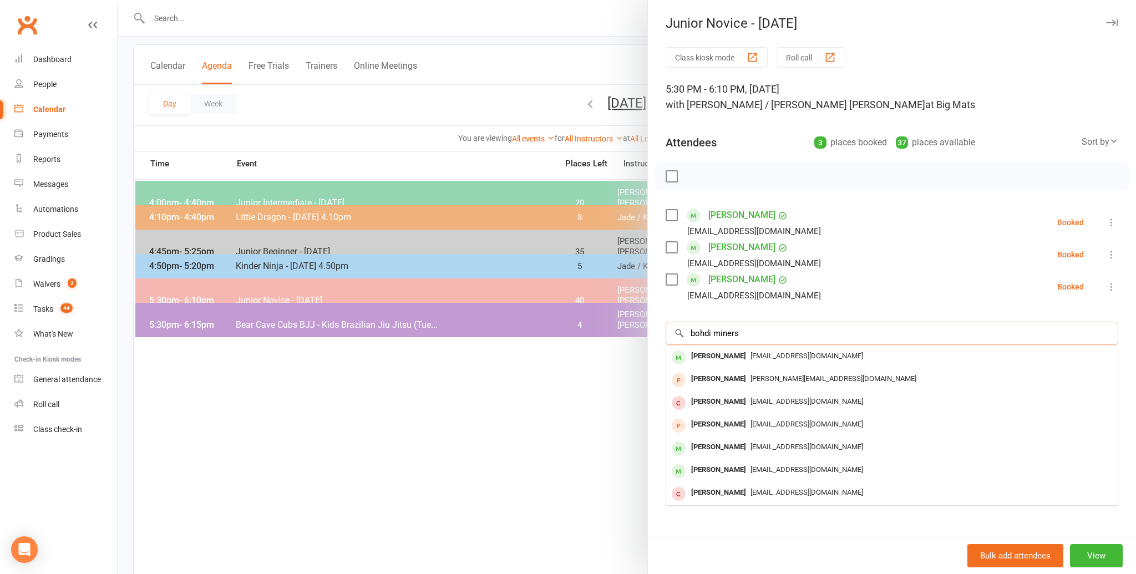
scroll to position [56, 0]
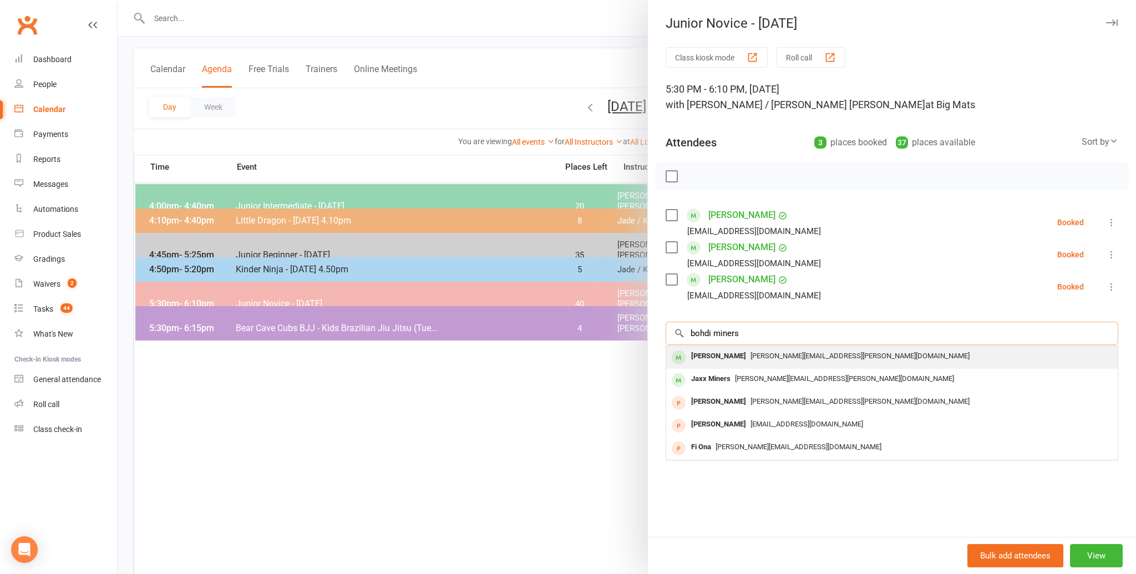
type input "bohdi miners"
click at [688, 352] on div "Bohdi Miners" at bounding box center [719, 356] width 64 height 16
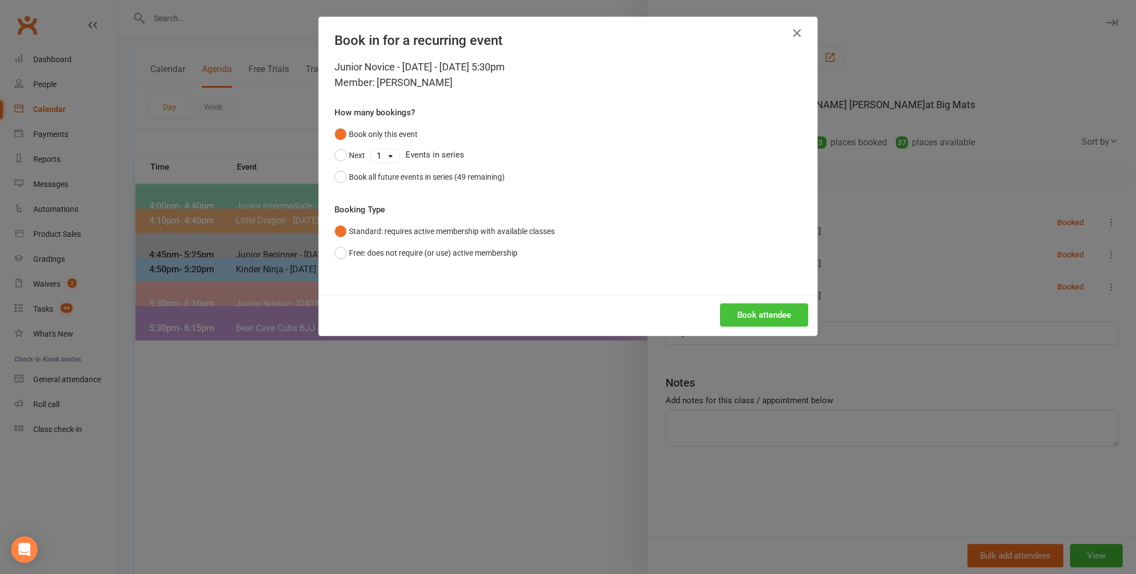
click at [746, 312] on button "Book attendee" at bounding box center [764, 314] width 88 height 23
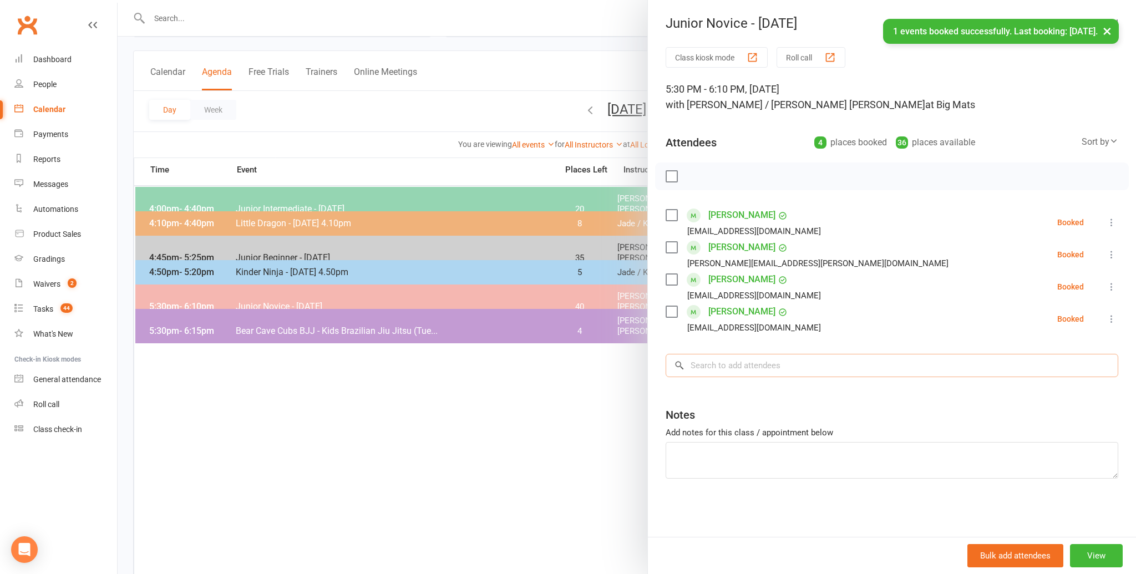
click at [715, 364] on input "search" at bounding box center [891, 365] width 453 height 23
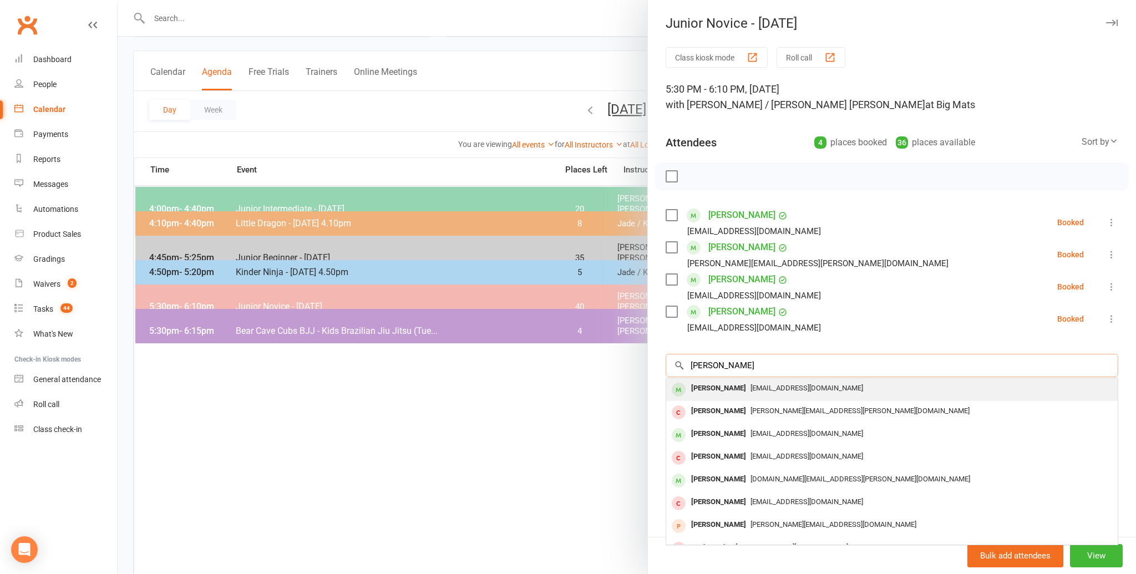
type input "ashton fong"
click at [701, 385] on div "Ashton Fong" at bounding box center [719, 388] width 64 height 16
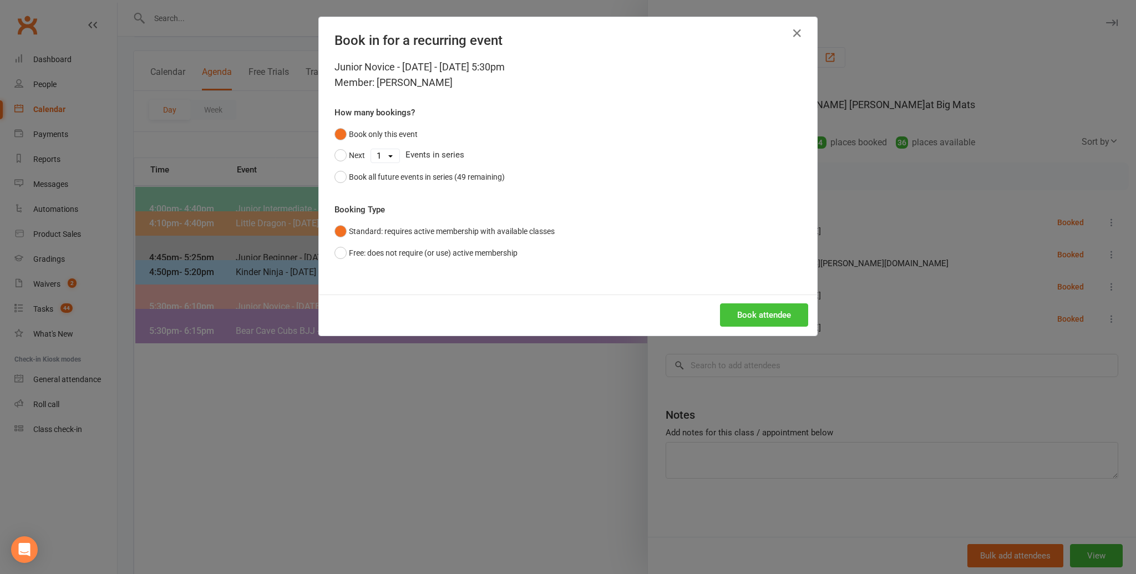
click at [754, 313] on button "Book attendee" at bounding box center [764, 314] width 88 height 23
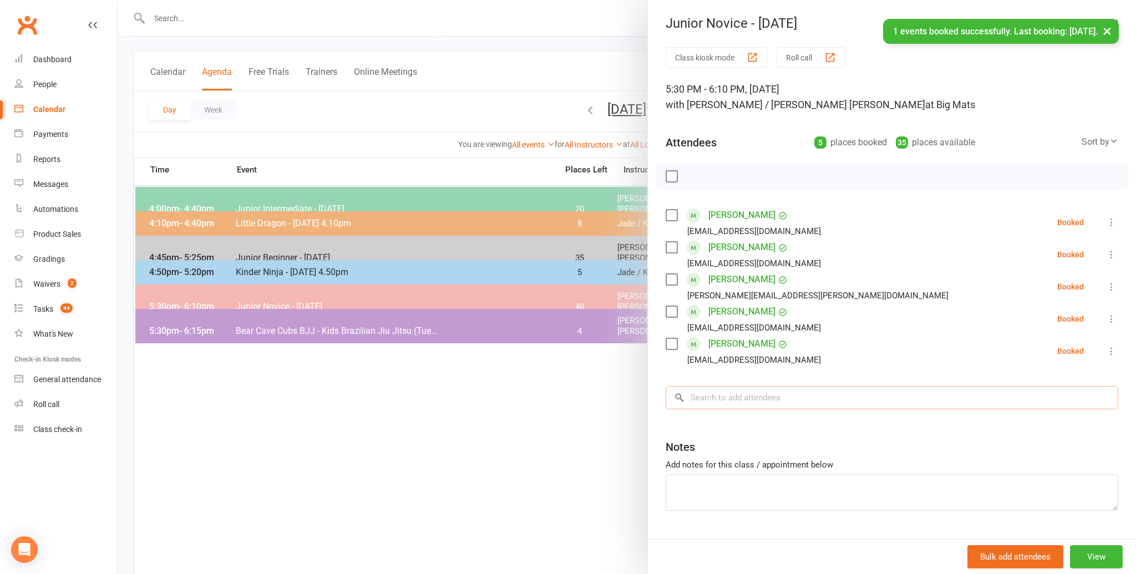
click at [693, 396] on input "search" at bounding box center [891, 397] width 453 height 23
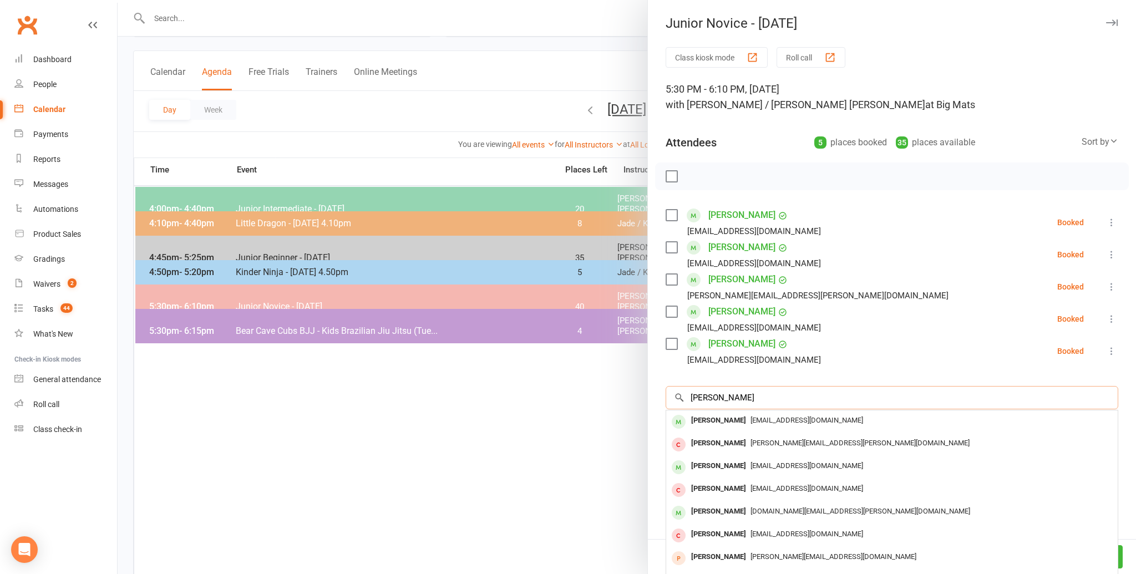
scroll to position [6, 0]
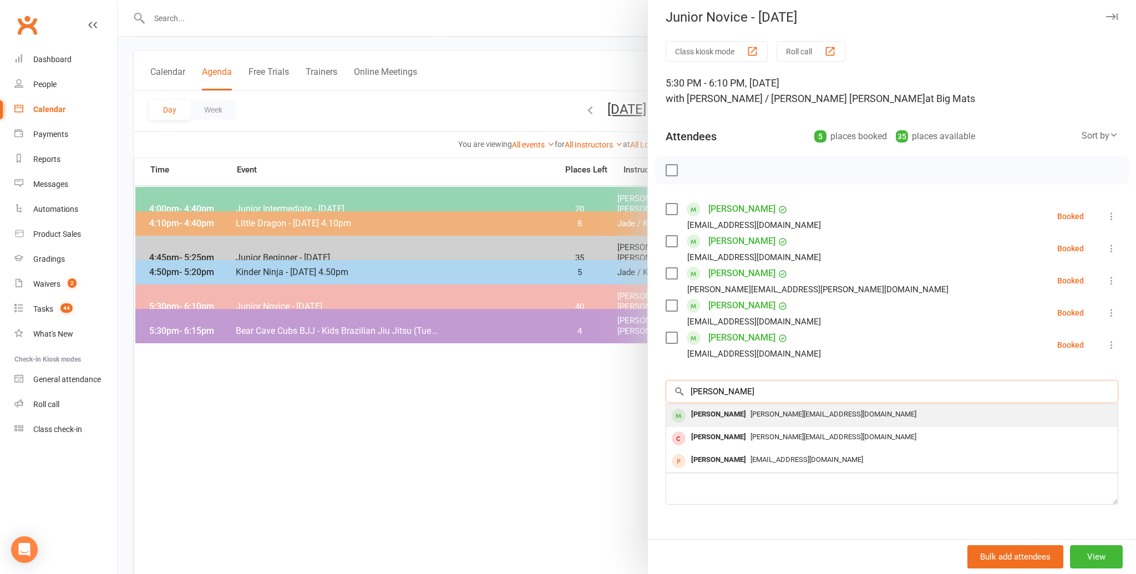
type input "vidit mistry"
click at [700, 412] on div "Vidit Mistry" at bounding box center [719, 414] width 64 height 16
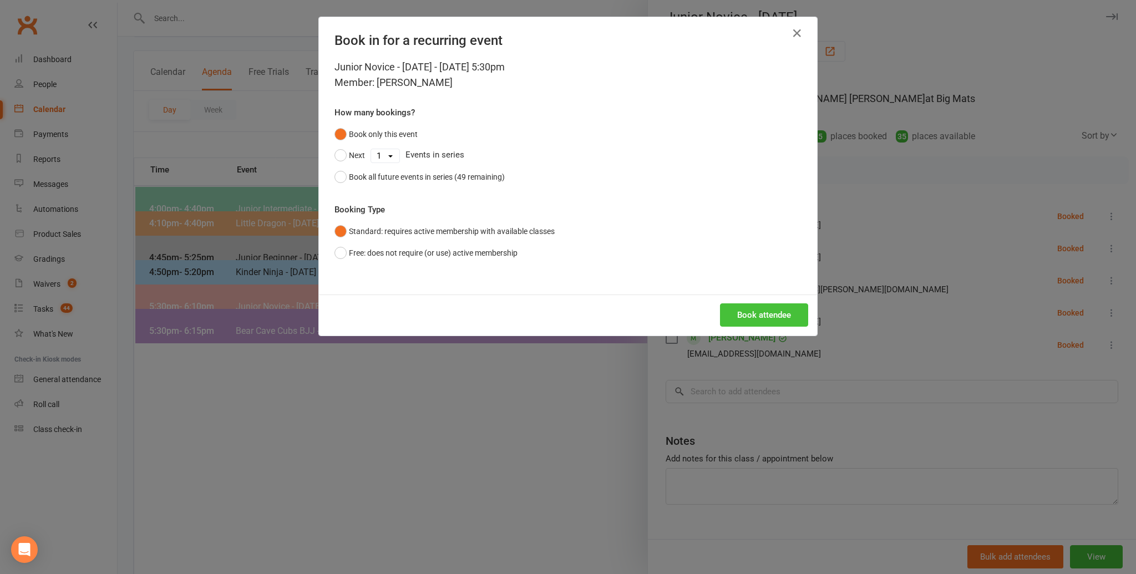
click at [759, 314] on button "Book attendee" at bounding box center [764, 314] width 88 height 23
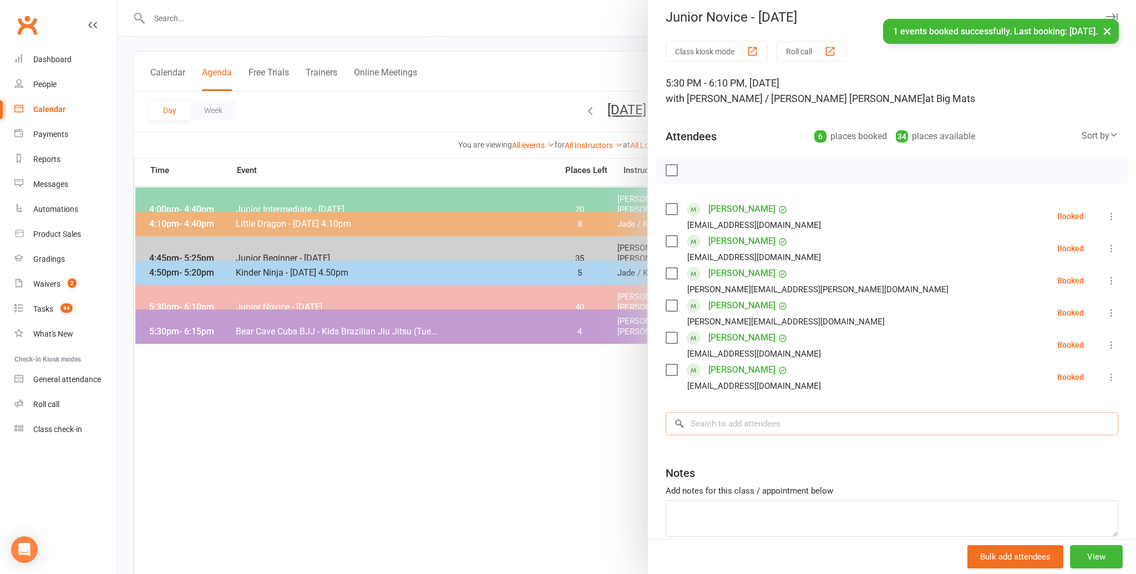
click at [713, 424] on input "search" at bounding box center [891, 423] width 453 height 23
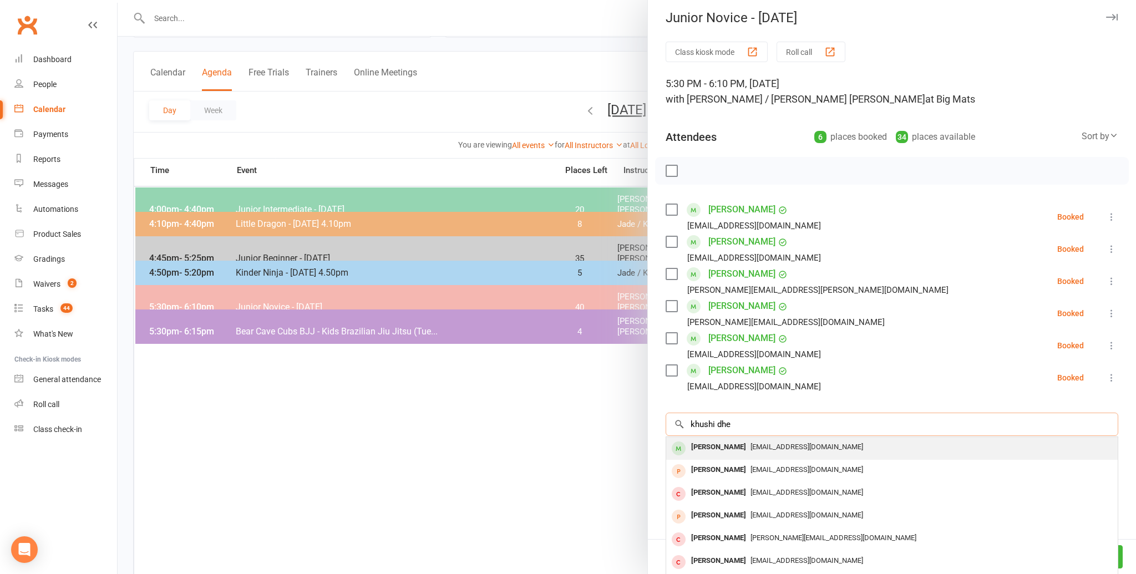
type input "khushi dhe"
click at [707, 446] on div "Khushi Dhebar" at bounding box center [719, 447] width 64 height 16
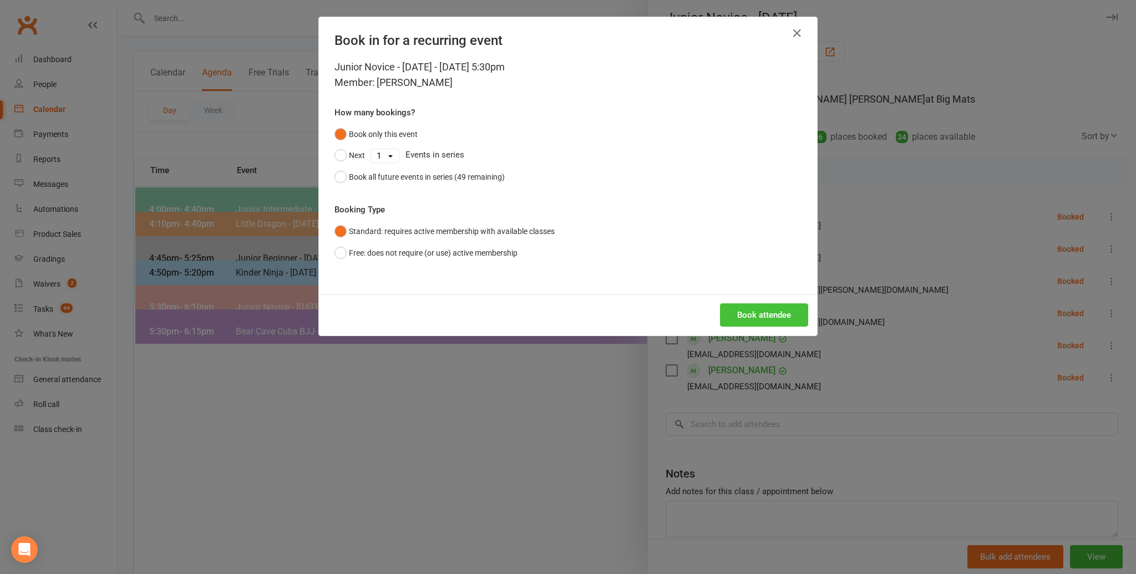
click at [759, 311] on button "Book attendee" at bounding box center [764, 314] width 88 height 23
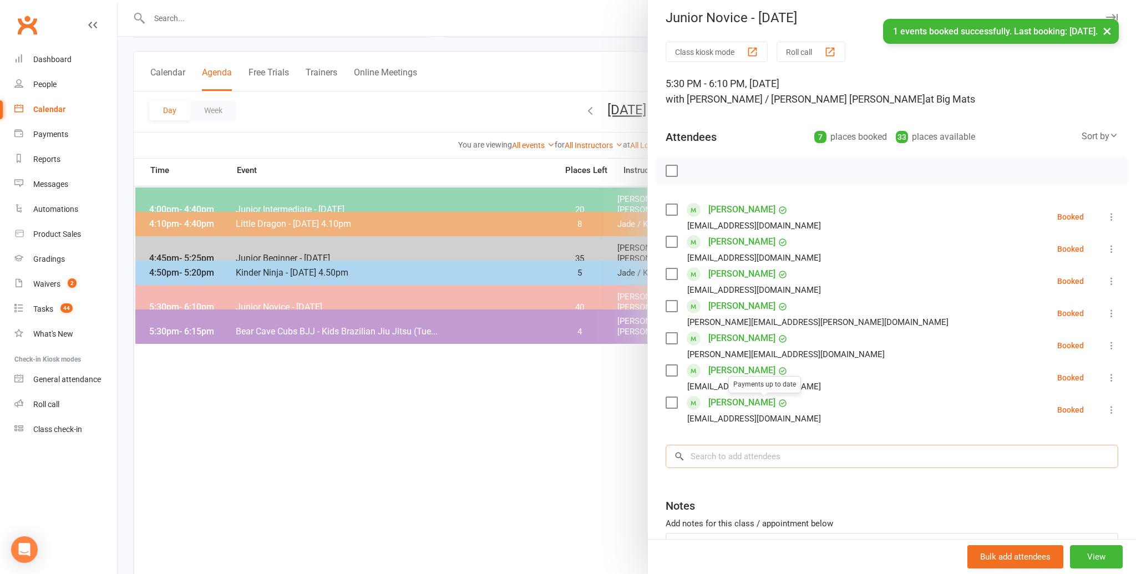
click at [719, 450] on input "search" at bounding box center [891, 456] width 453 height 23
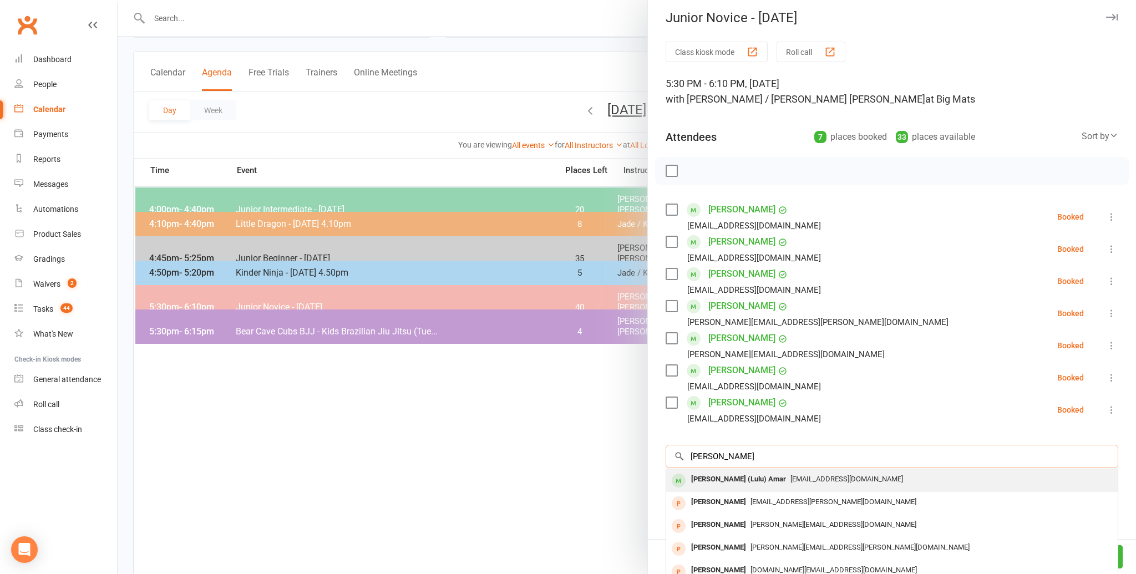
type input "lulu amar"
click at [720, 478] on div "Luotta (Lulu) Amar" at bounding box center [739, 479] width 104 height 16
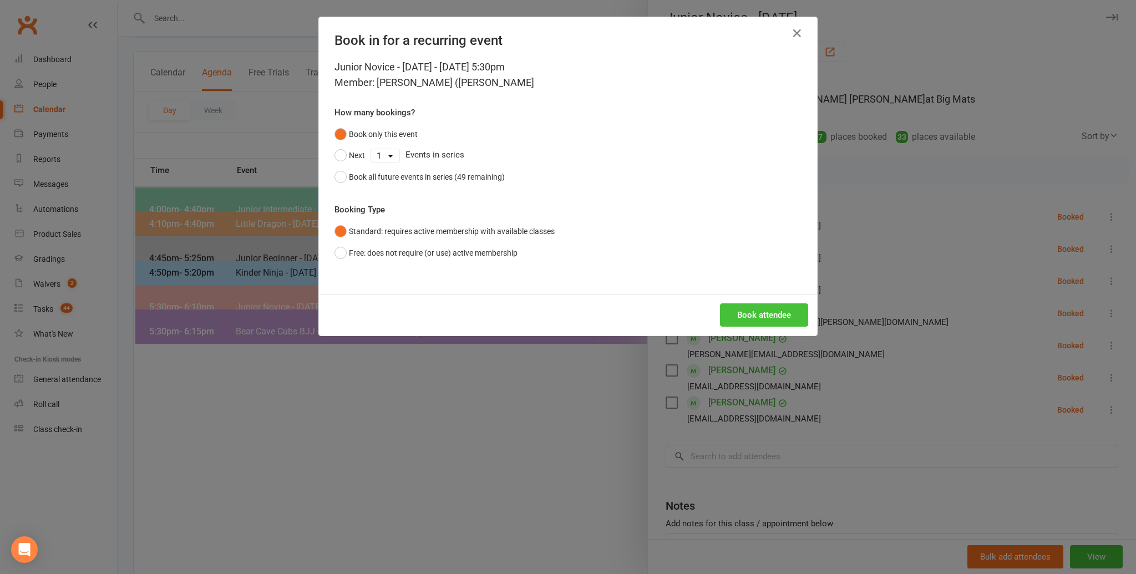
click at [764, 308] on button "Book attendee" at bounding box center [764, 314] width 88 height 23
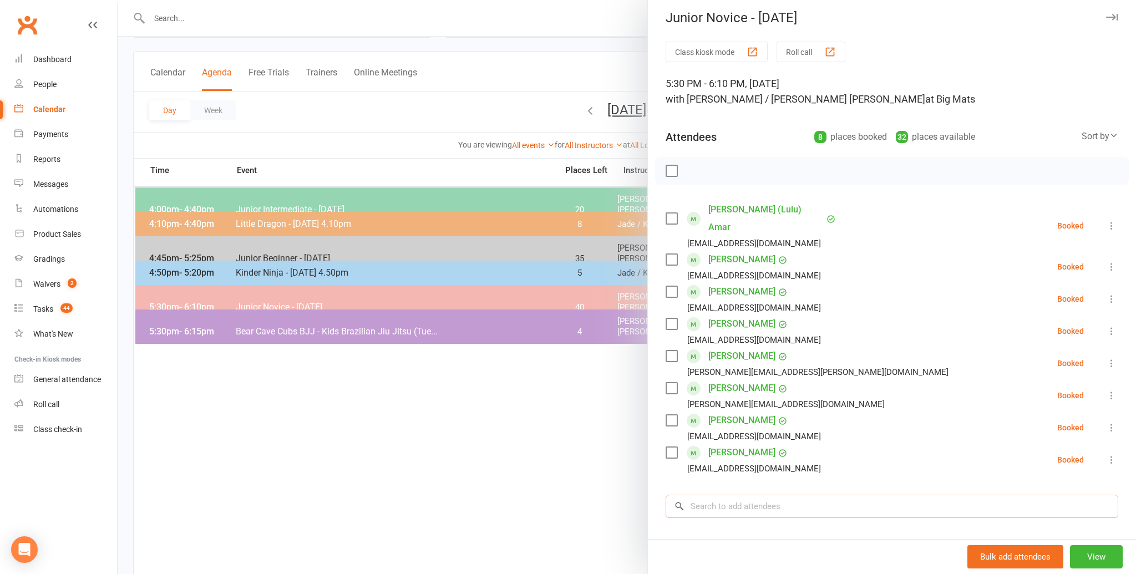
click at [714, 495] on input "search" at bounding box center [891, 506] width 453 height 23
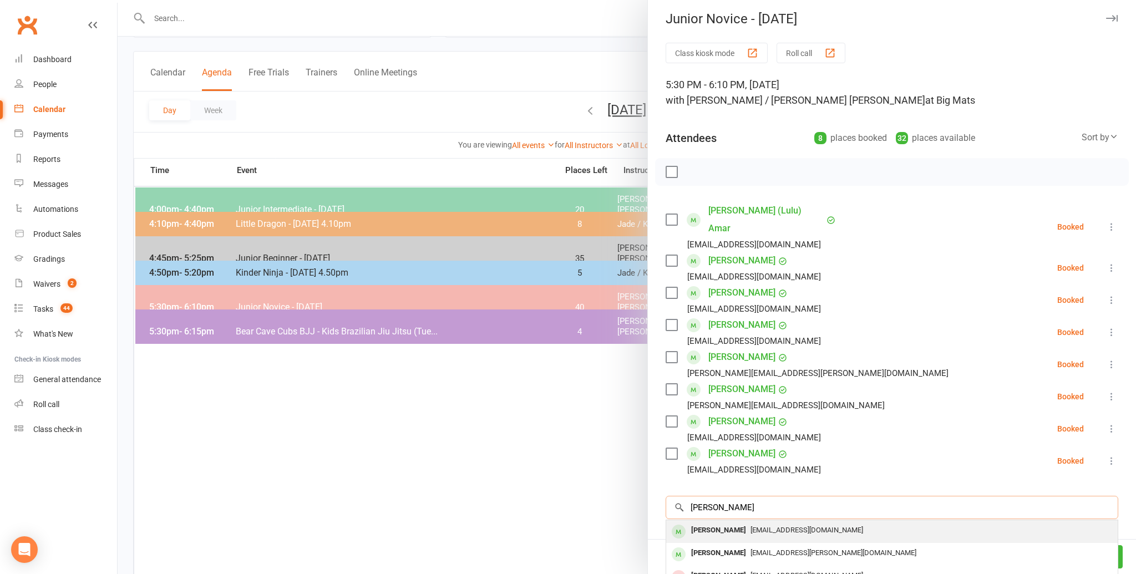
type input "keira louey"
click at [703, 522] on div "Keira Louey" at bounding box center [719, 530] width 64 height 16
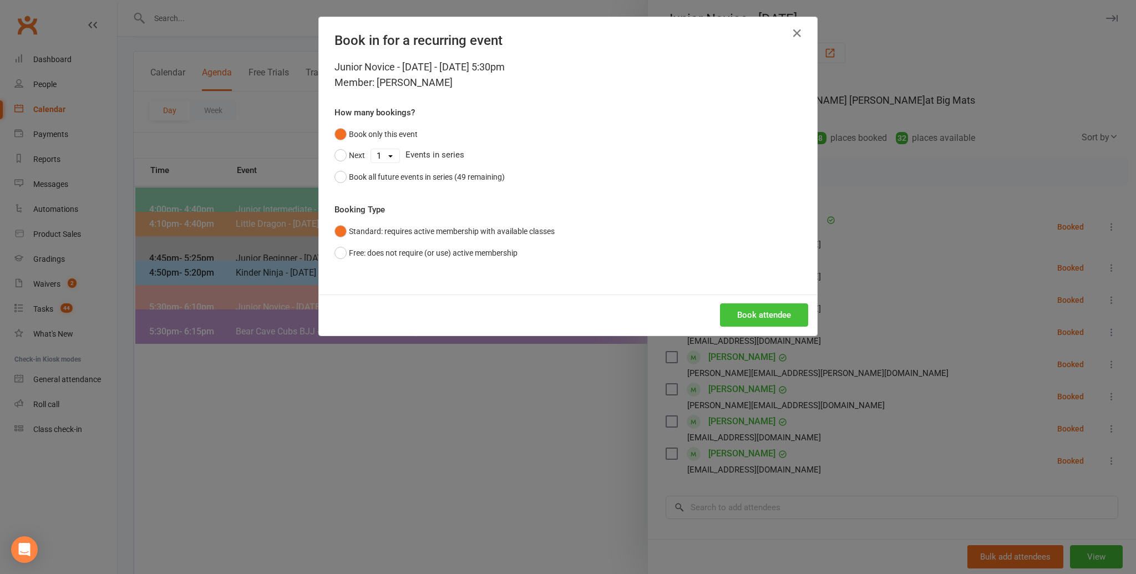
click at [744, 308] on button "Book attendee" at bounding box center [764, 314] width 88 height 23
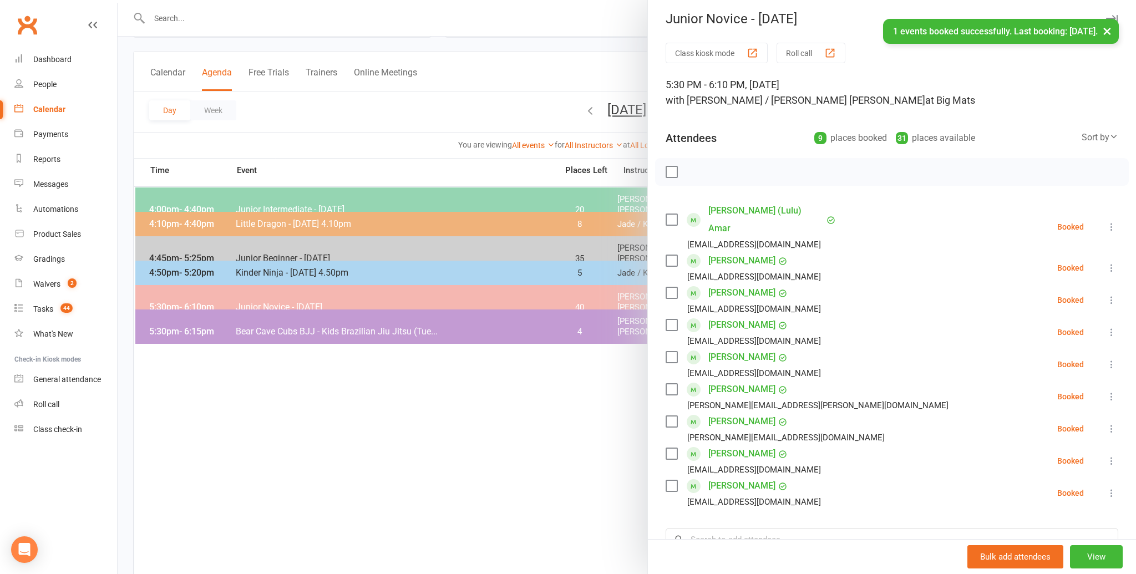
click at [860, 380] on li "Bohdi Miners stephanie.benham@hotmail.com Booked More info Remove Check in Mark…" at bounding box center [891, 396] width 453 height 32
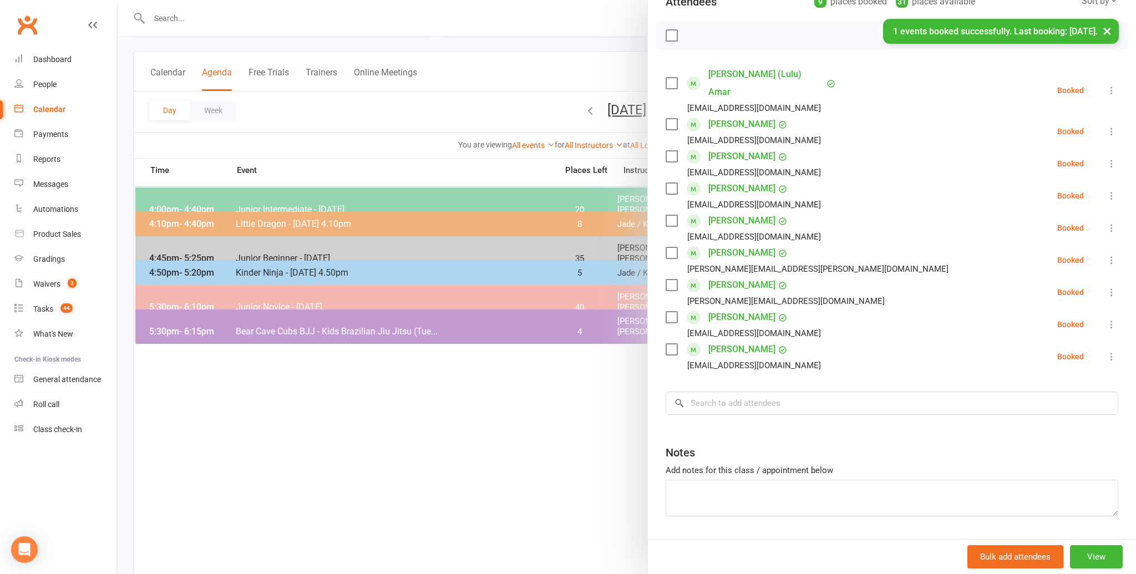
scroll to position [155, 0]
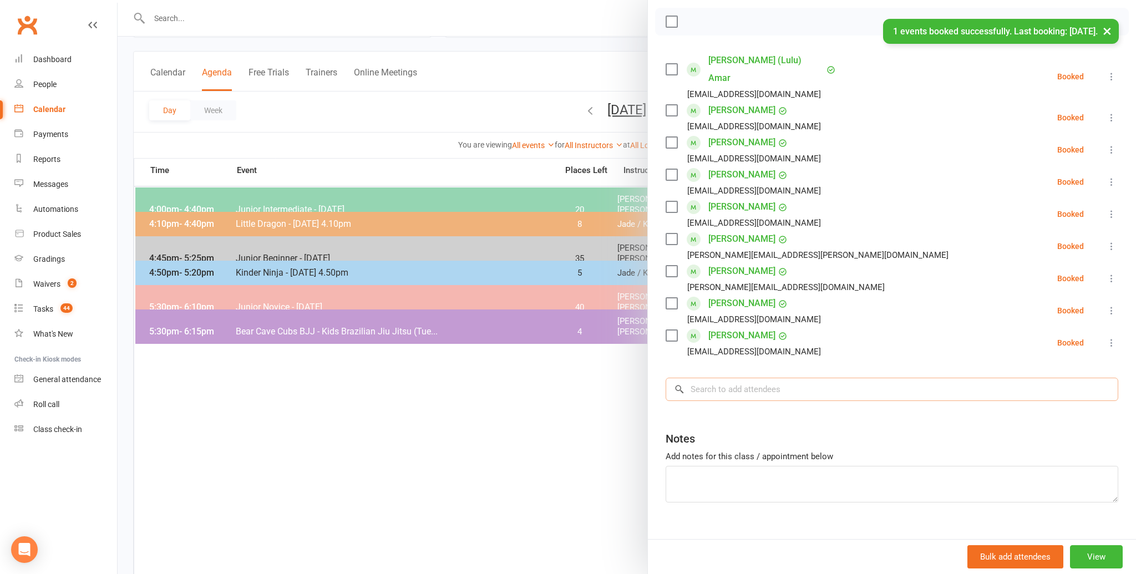
click at [712, 378] on input "search" at bounding box center [891, 389] width 453 height 23
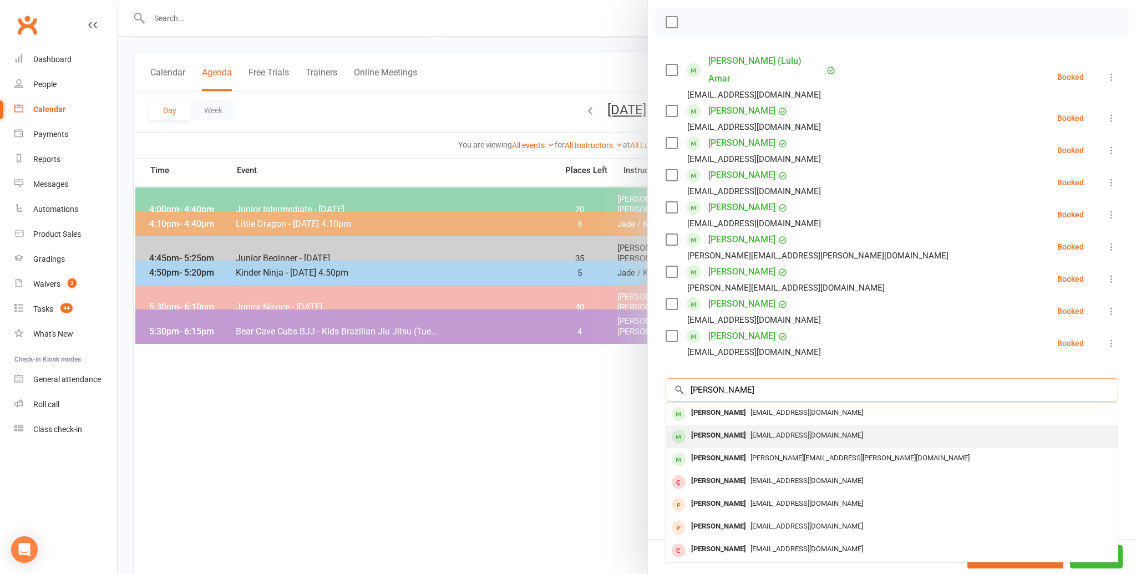
type input "aidan standish"
click at [719, 428] on div "Aidan Stanislaw" at bounding box center [719, 436] width 64 height 16
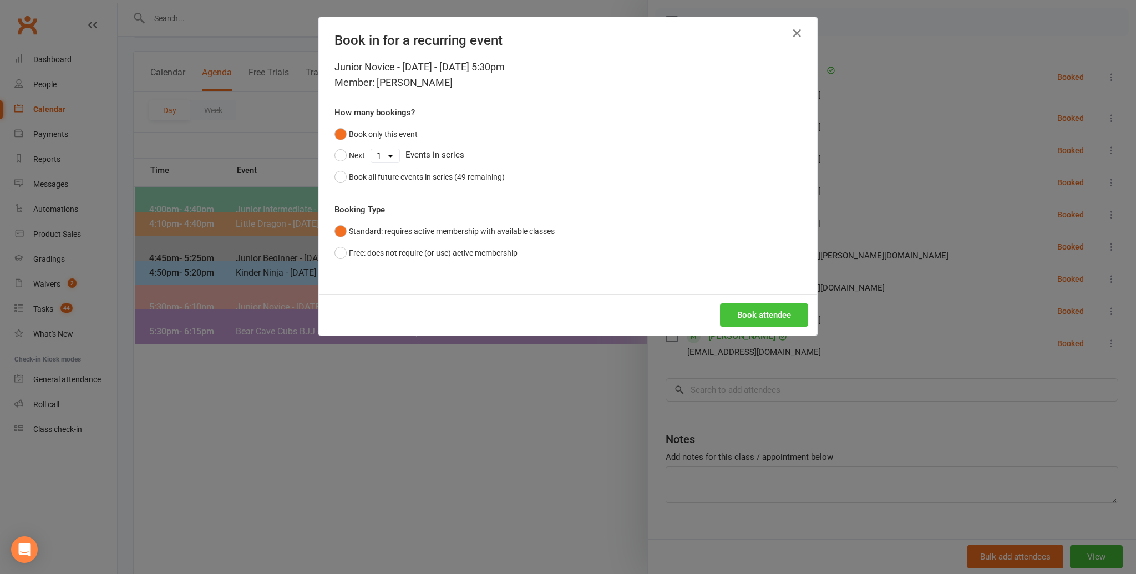
click at [749, 311] on button "Book attendee" at bounding box center [764, 314] width 88 height 23
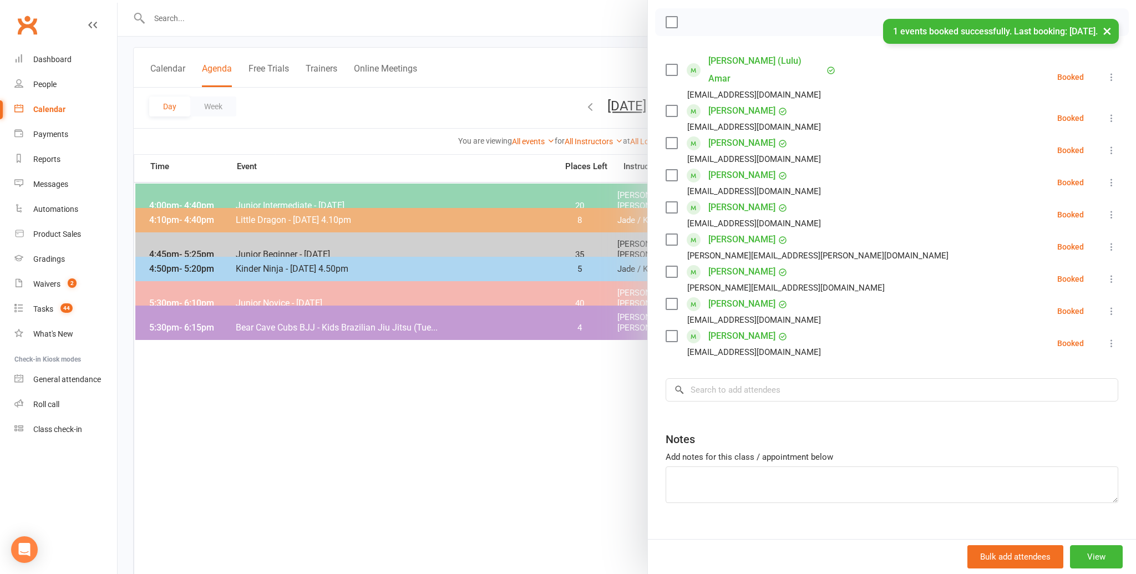
scroll to position [58, 0]
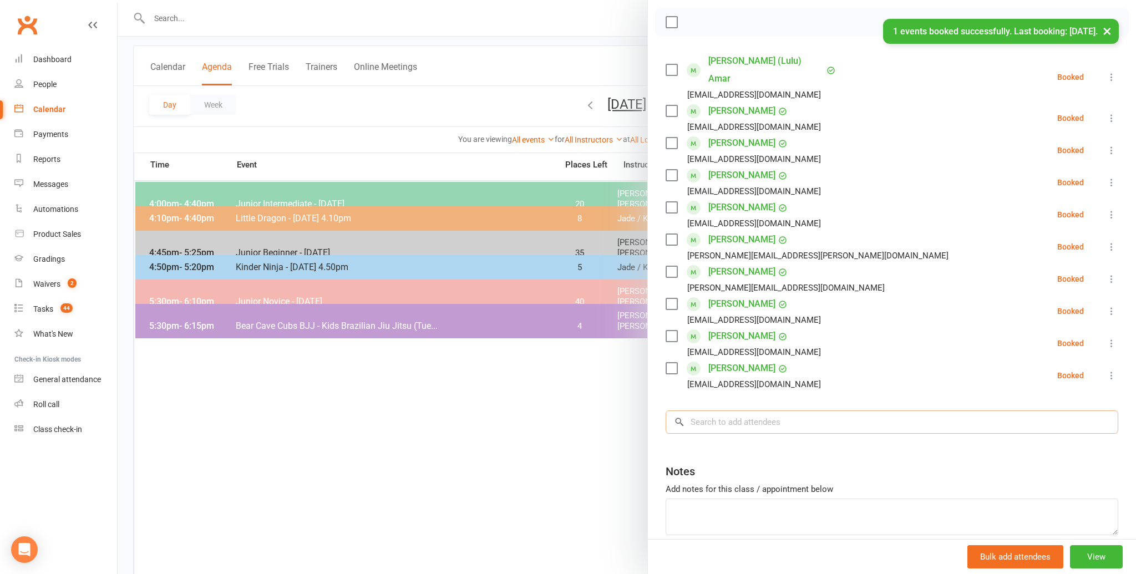
click at [713, 410] on input "search" at bounding box center [891, 421] width 453 height 23
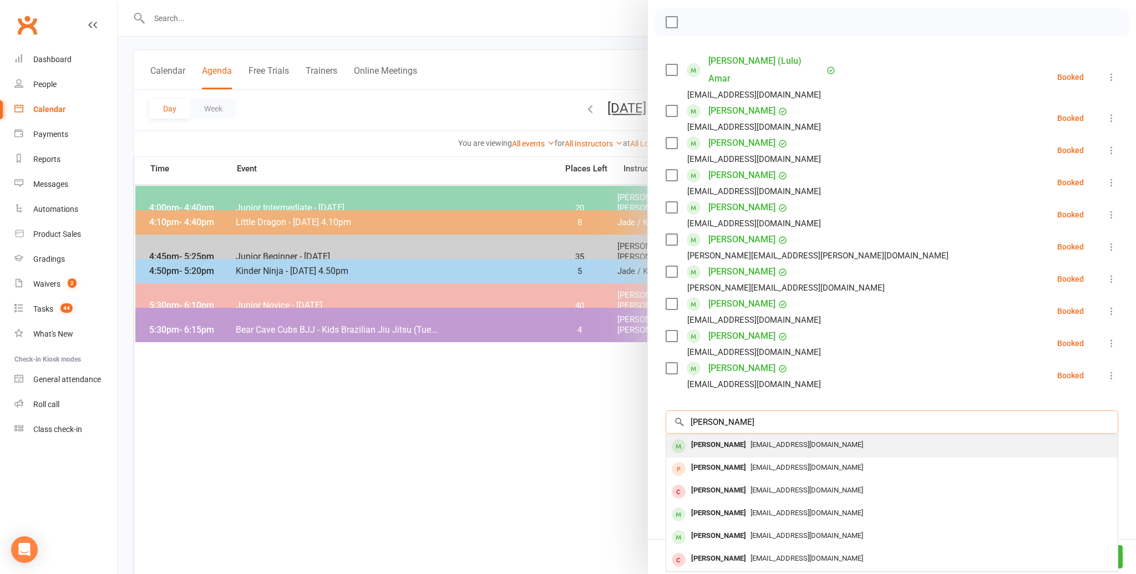
type input "emilie bird"
click at [711, 437] on div "Emilie Bird" at bounding box center [719, 445] width 64 height 16
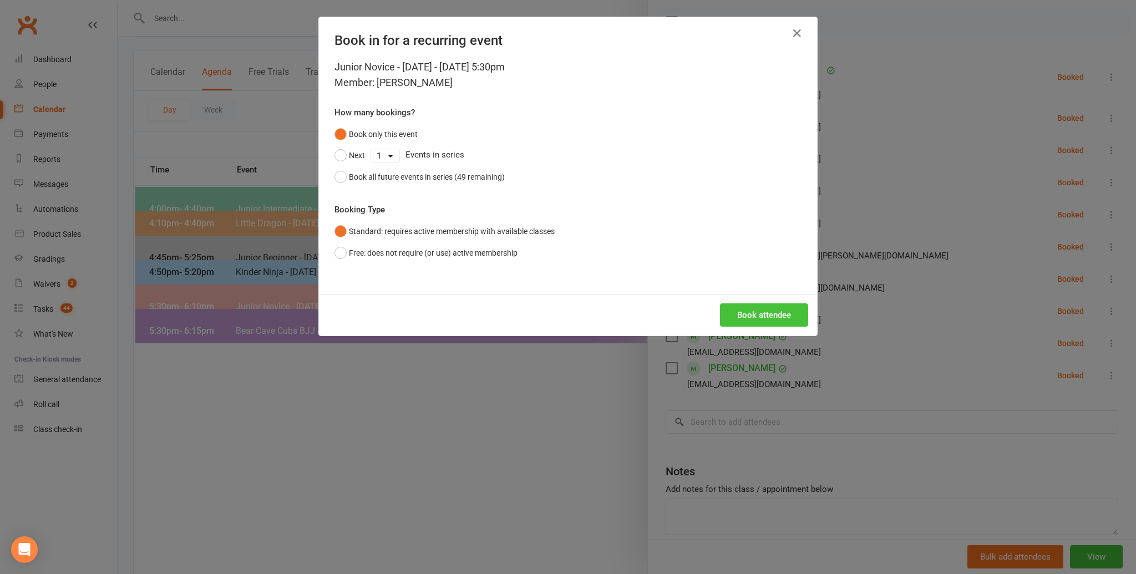
click at [753, 312] on button "Book attendee" at bounding box center [764, 314] width 88 height 23
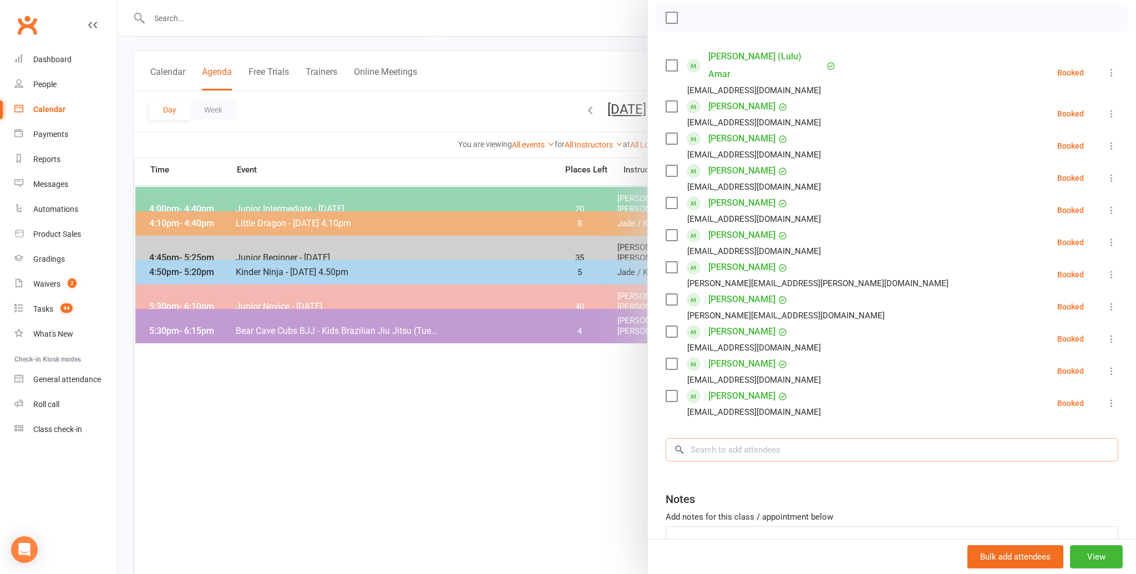
scroll to position [153, 0]
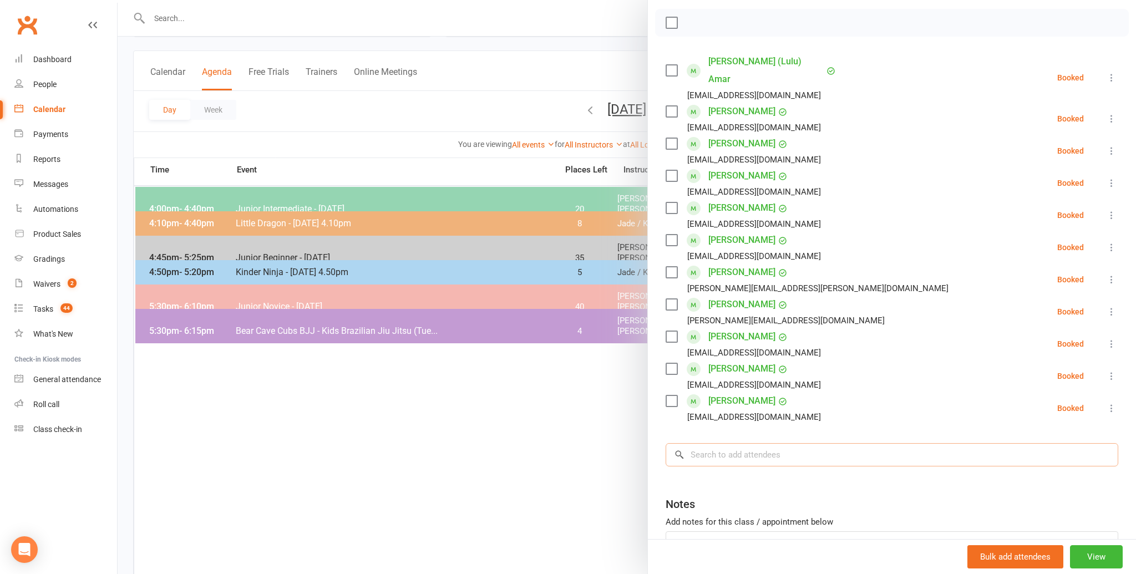
click at [709, 443] on input "search" at bounding box center [891, 454] width 453 height 23
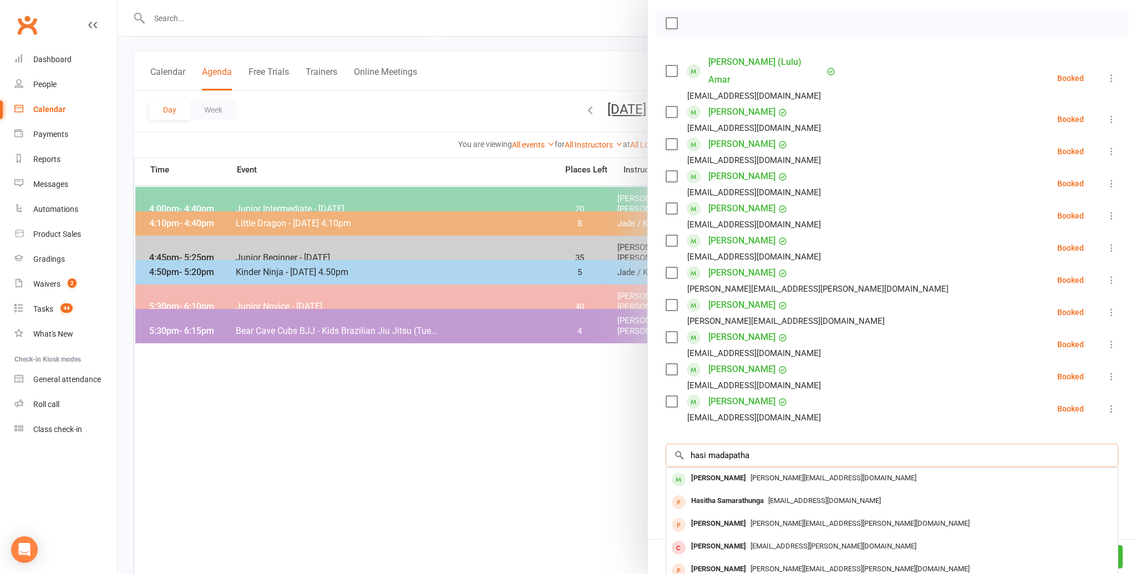
scroll to position [157, 0]
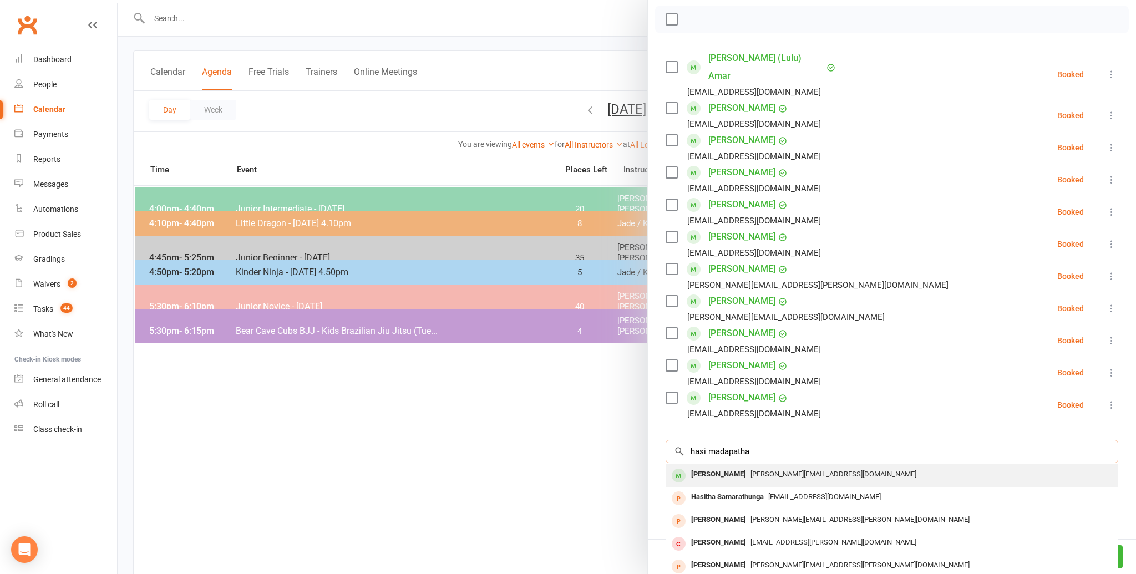
type input "hasi madapatha"
click at [698, 467] on div "Hasi Madapatha" at bounding box center [719, 475] width 64 height 16
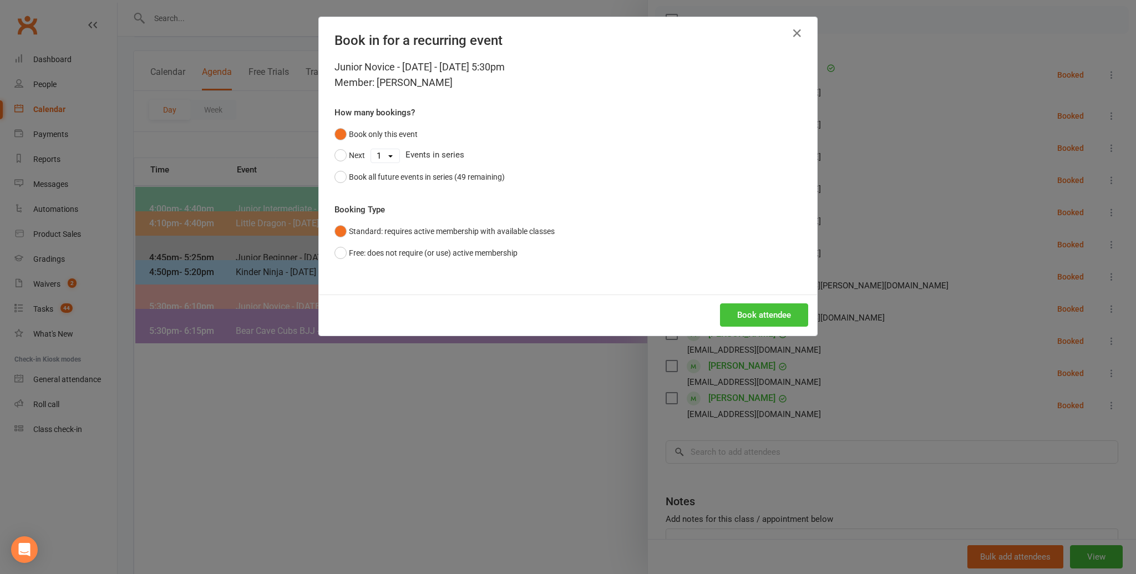
click at [743, 314] on button "Book attendee" at bounding box center [764, 314] width 88 height 23
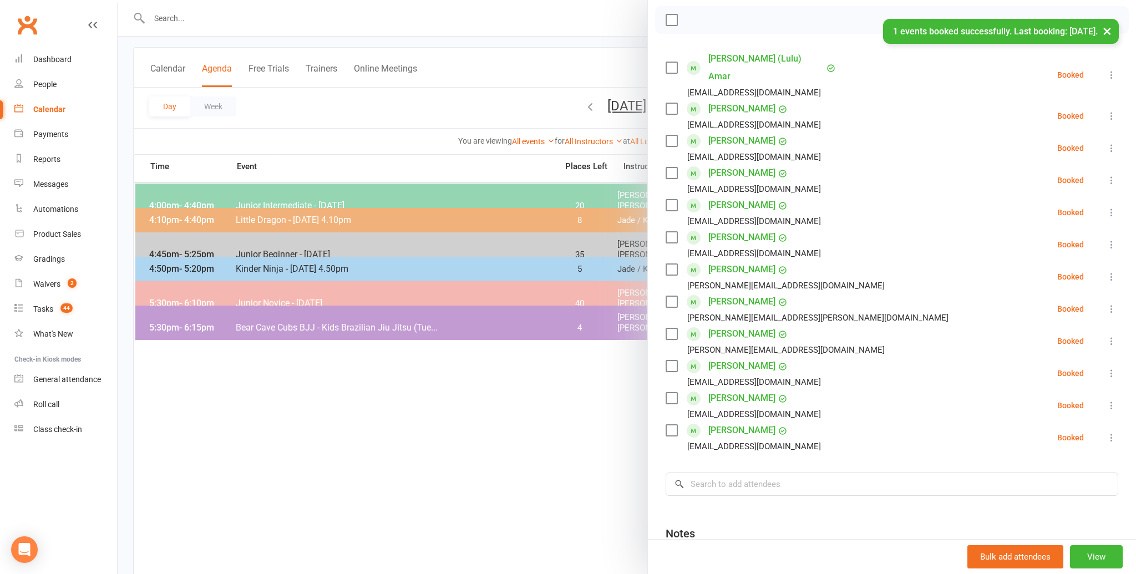
scroll to position [58, 0]
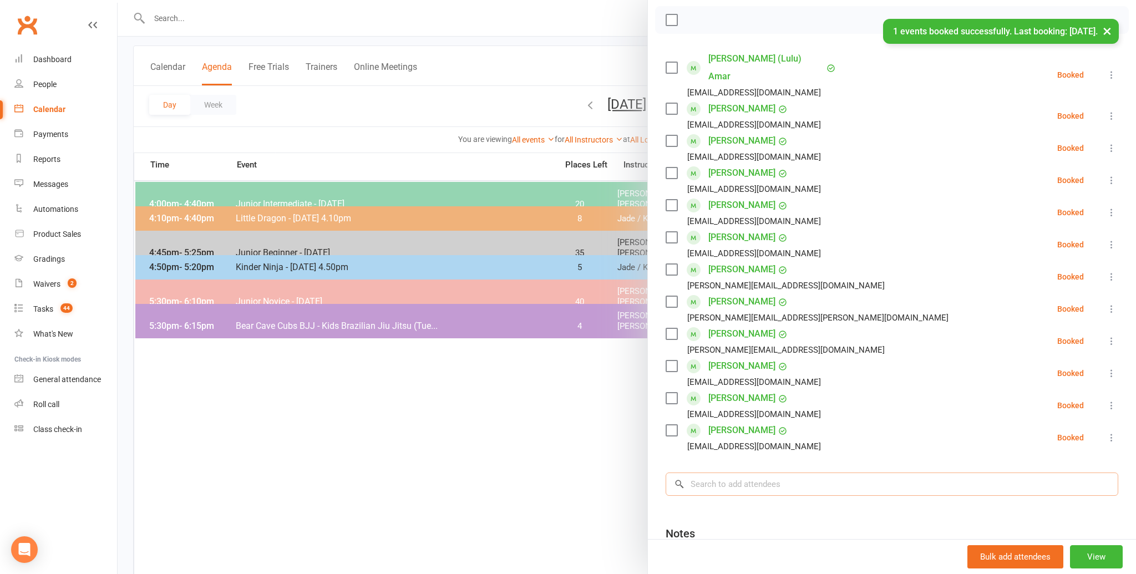
click at [714, 472] on input "search" at bounding box center [891, 483] width 453 height 23
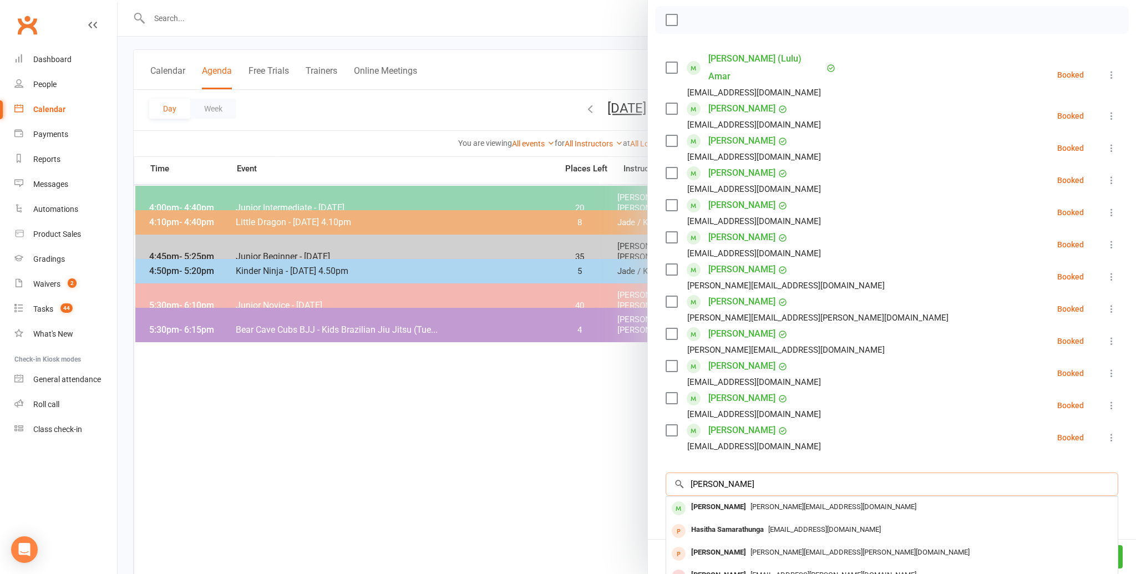
scroll to position [53, 0]
type input "e"
type input "emma"
click at [723, 499] on div "Emma Reed" at bounding box center [719, 507] width 64 height 16
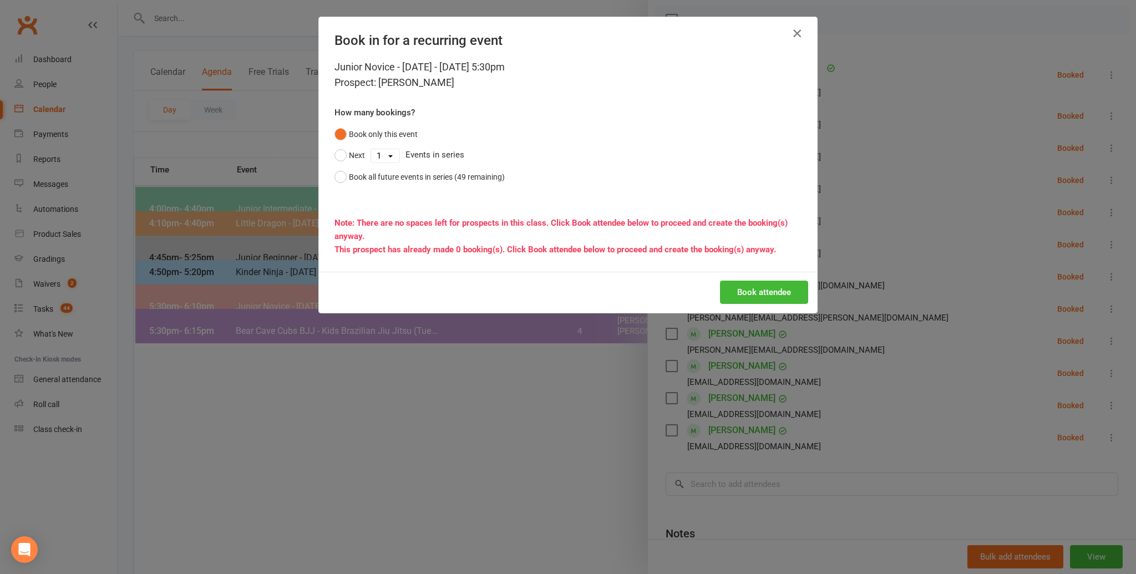
click at [799, 30] on icon "button" at bounding box center [796, 33] width 13 height 13
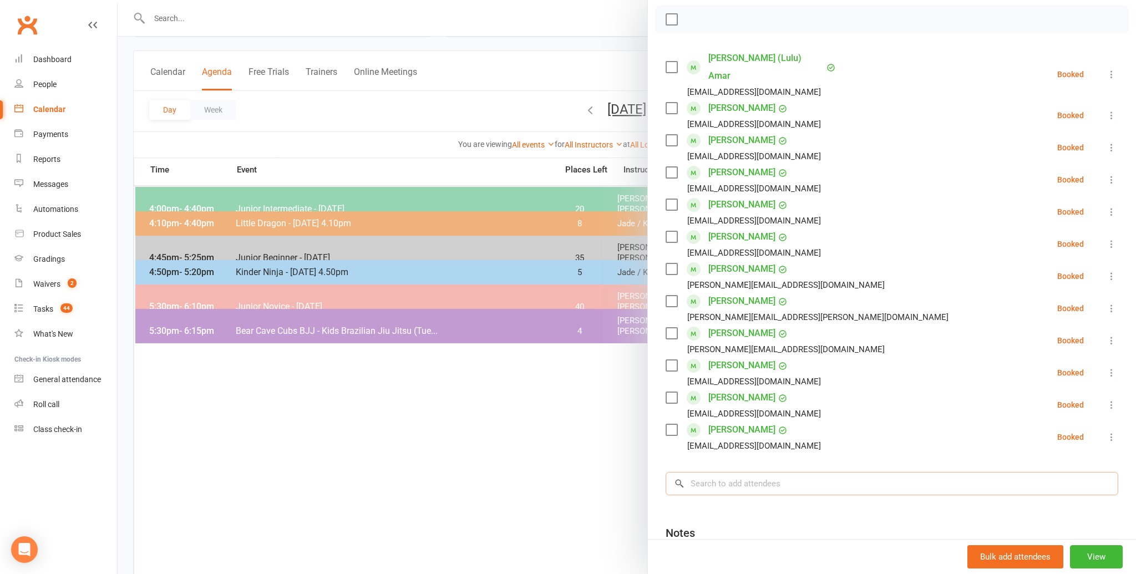
click at [700, 472] on input "search" at bounding box center [891, 483] width 453 height 23
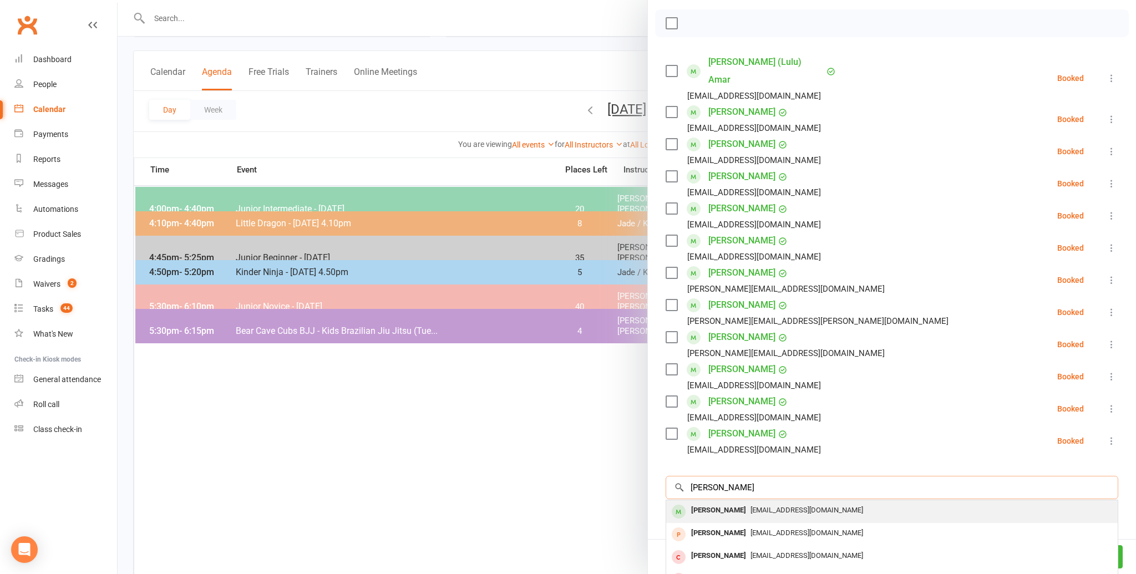
type input "emma welch"
click at [700, 502] on div "[PERSON_NAME]" at bounding box center [719, 510] width 64 height 16
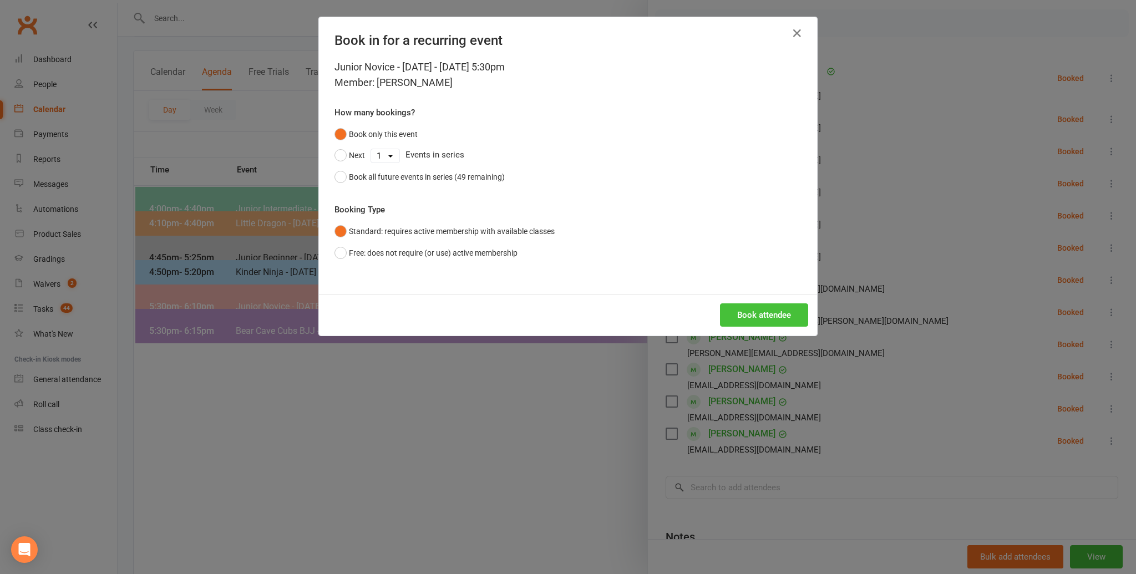
click at [740, 311] on button "Book attendee" at bounding box center [764, 314] width 88 height 23
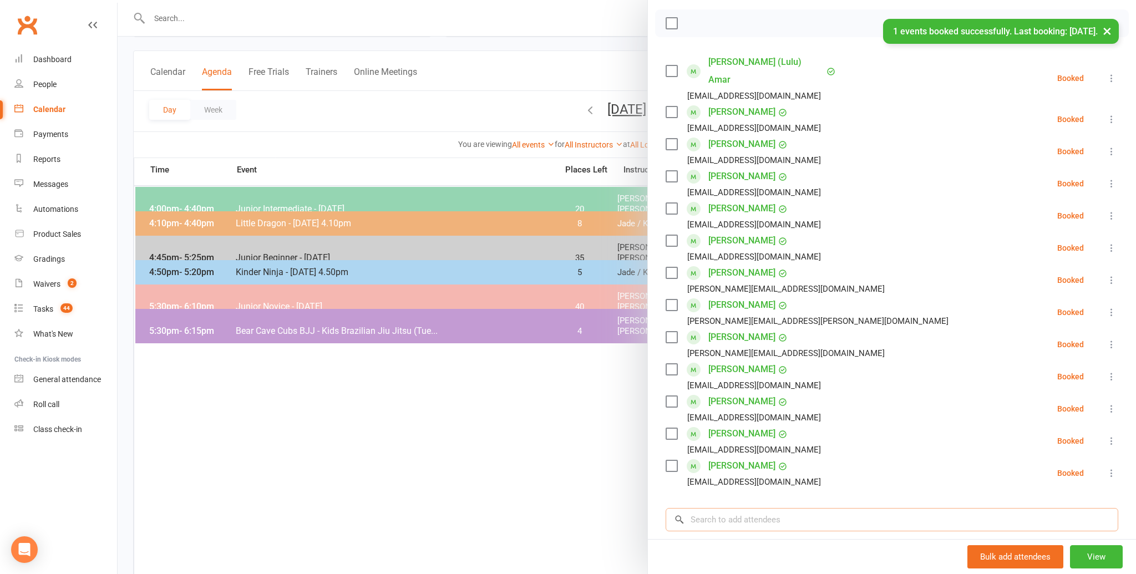
click at [716, 508] on input "search" at bounding box center [891, 519] width 453 height 23
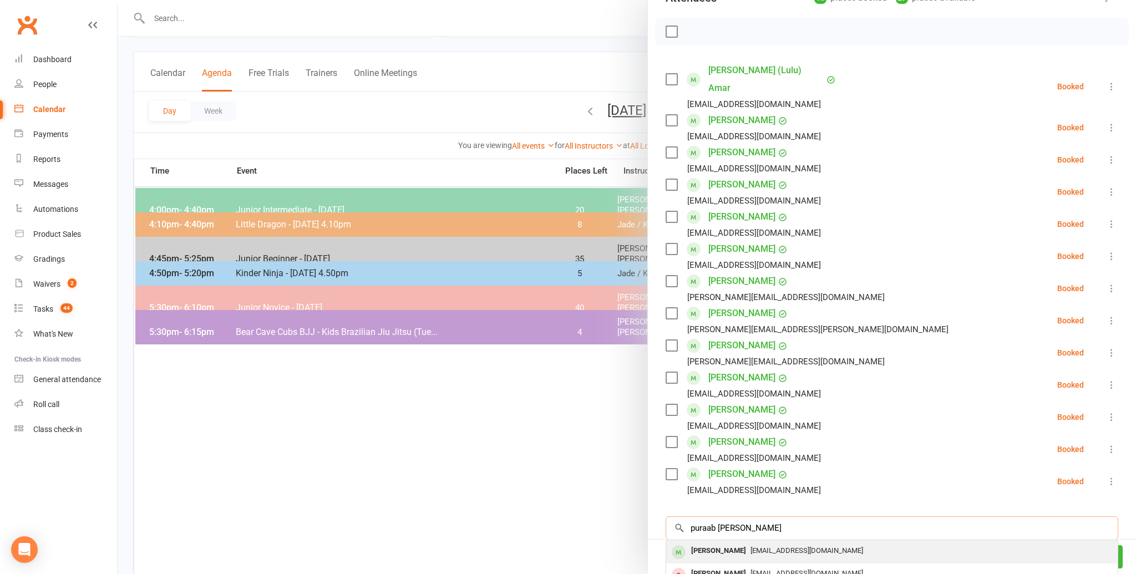
scroll to position [52, 0]
type input "puraab mandaliya"
click at [710, 543] on div "Purab Mandaliya" at bounding box center [719, 551] width 64 height 16
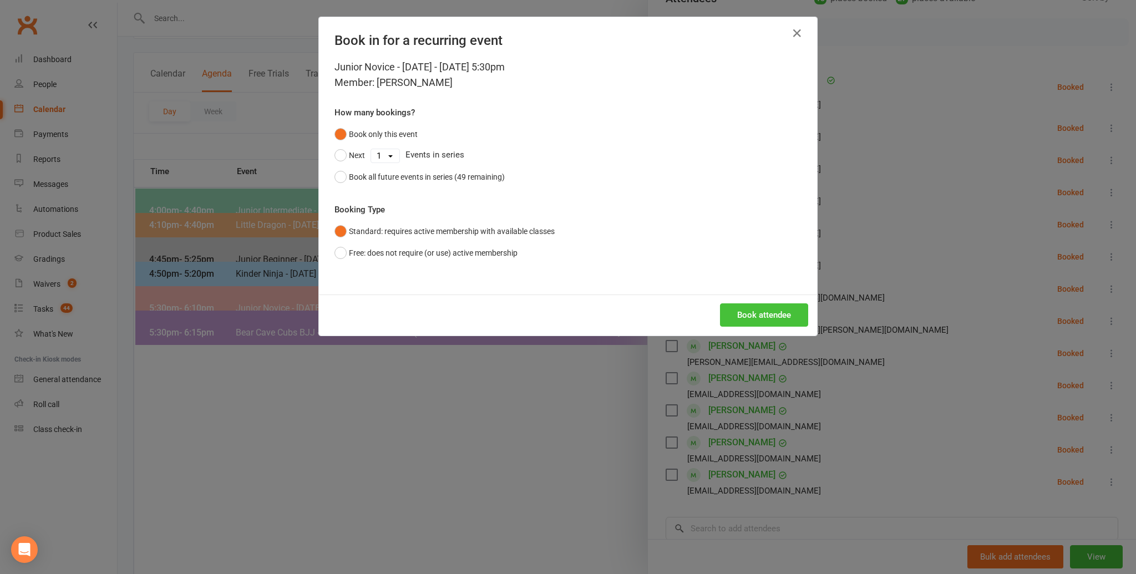
click at [761, 309] on button "Book attendee" at bounding box center [764, 314] width 88 height 23
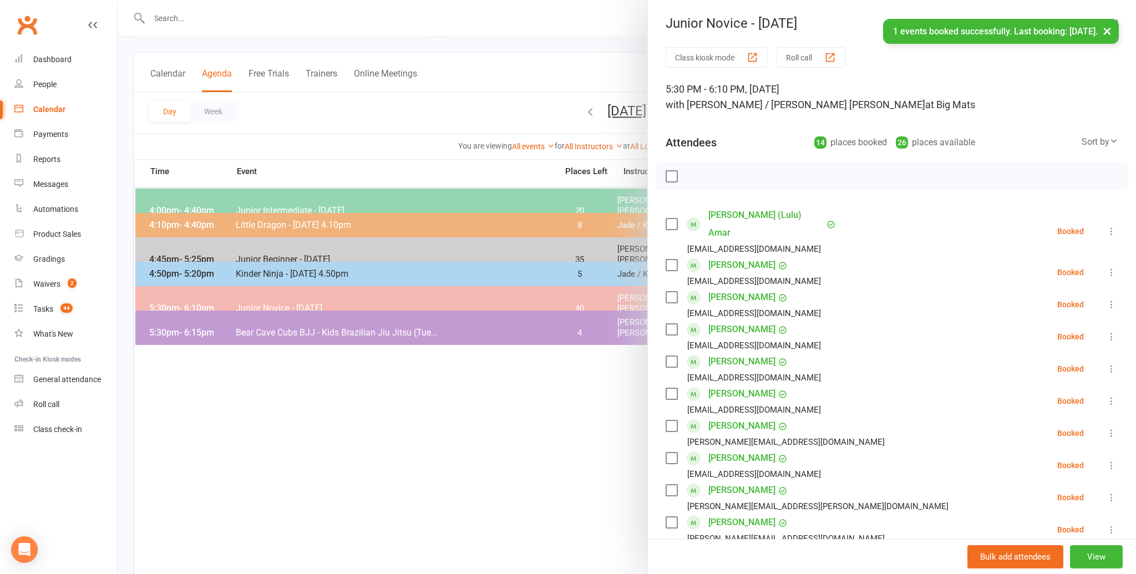
scroll to position [0, 0]
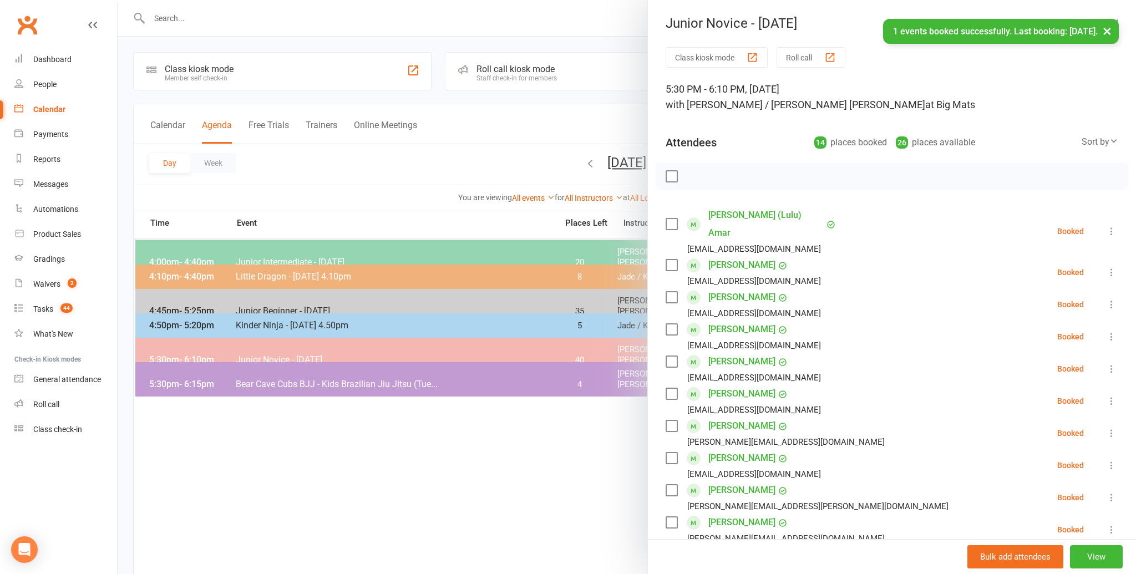
click at [669, 171] on label at bounding box center [670, 176] width 11 height 11
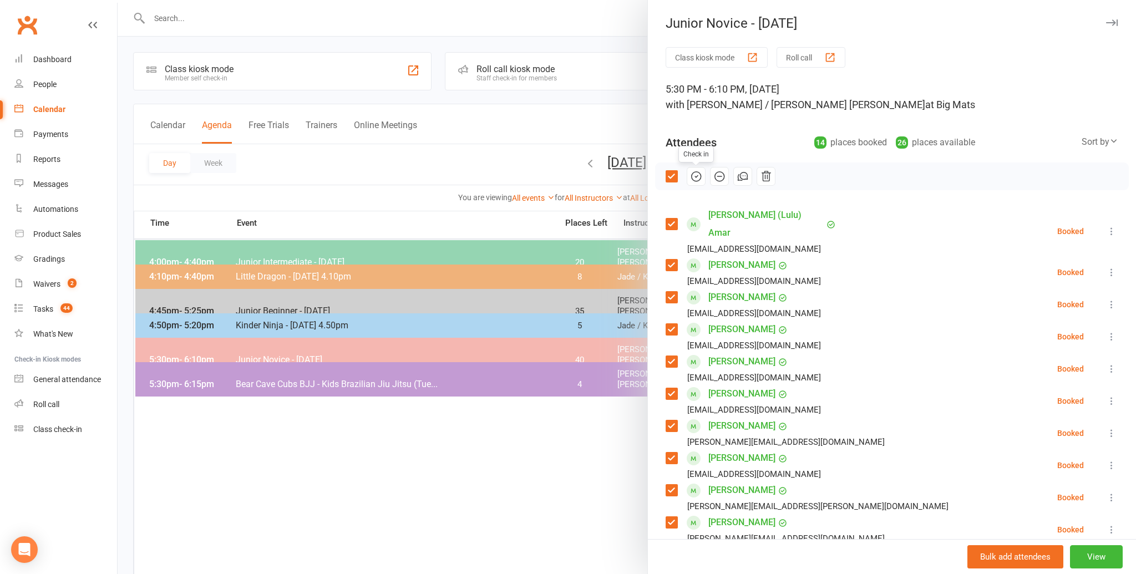
click at [693, 172] on icon "button" at bounding box center [695, 176] width 9 height 9
click at [423, 168] on div at bounding box center [627, 287] width 1018 height 574
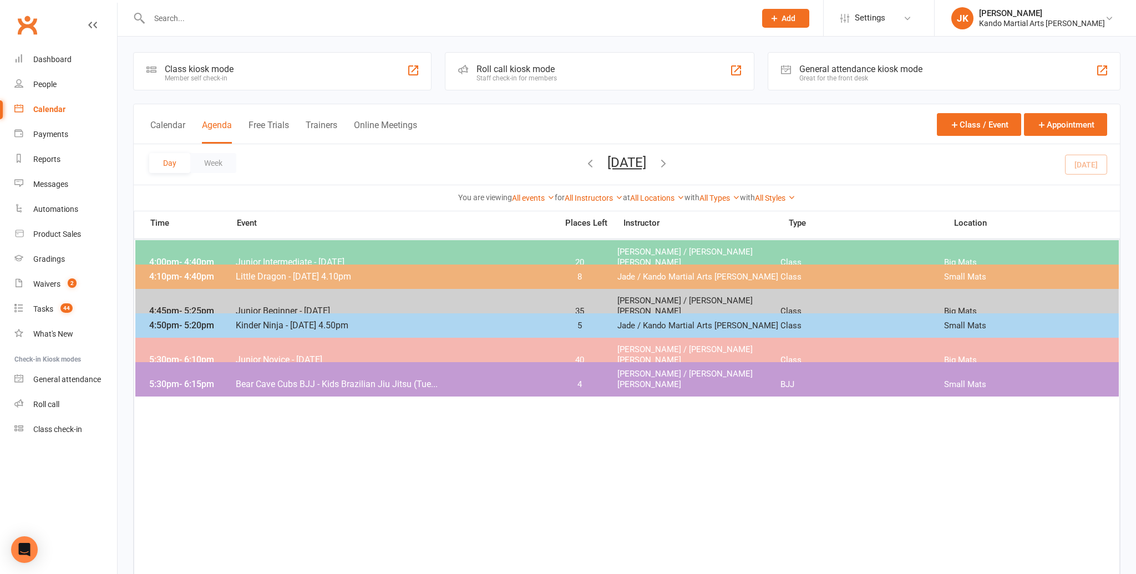
click at [329, 379] on span "Bear Cave Cubs BJJ - Kids Brazilian Jiu Jitsu (Tue..." at bounding box center [393, 384] width 316 height 11
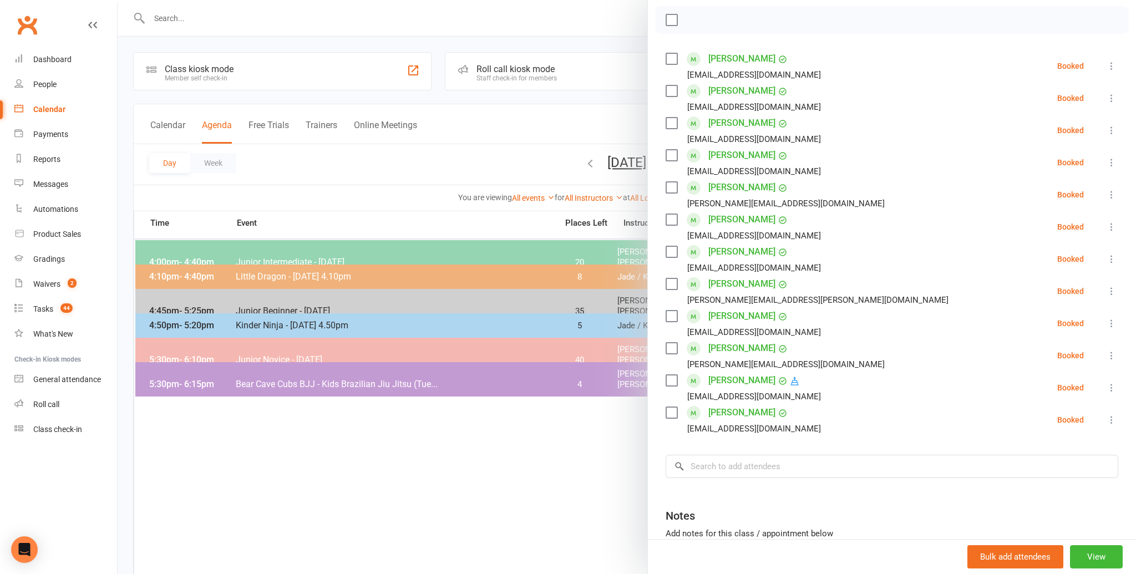
scroll to position [166, 0]
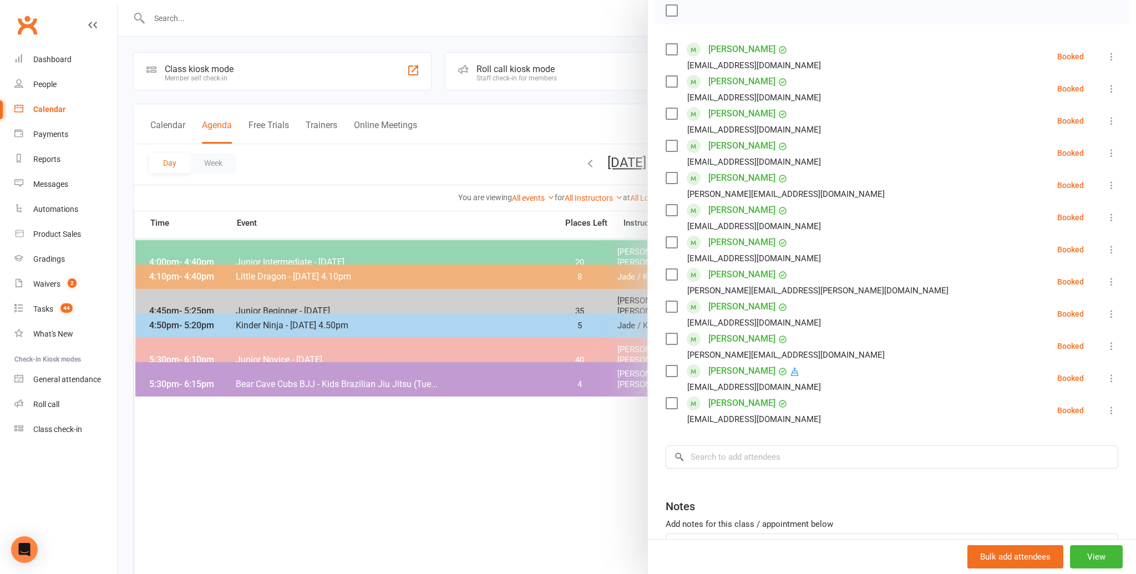
click at [670, 369] on label at bounding box center [670, 370] width 11 height 11
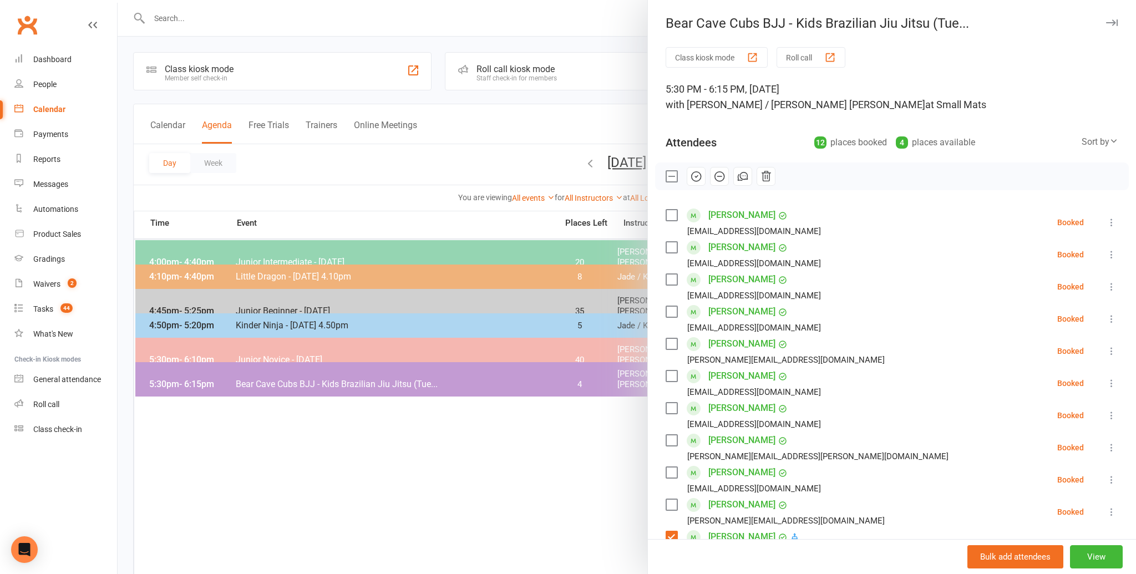
click at [670, 244] on label at bounding box center [670, 247] width 11 height 11
drag, startPoint x: 1097, startPoint y: 137, endPoint x: 1105, endPoint y: 137, distance: 7.8
click at [1097, 138] on div "Sort by" at bounding box center [1099, 142] width 37 height 14
click at [1053, 183] on link "First name" at bounding box center [1063, 187] width 110 height 22
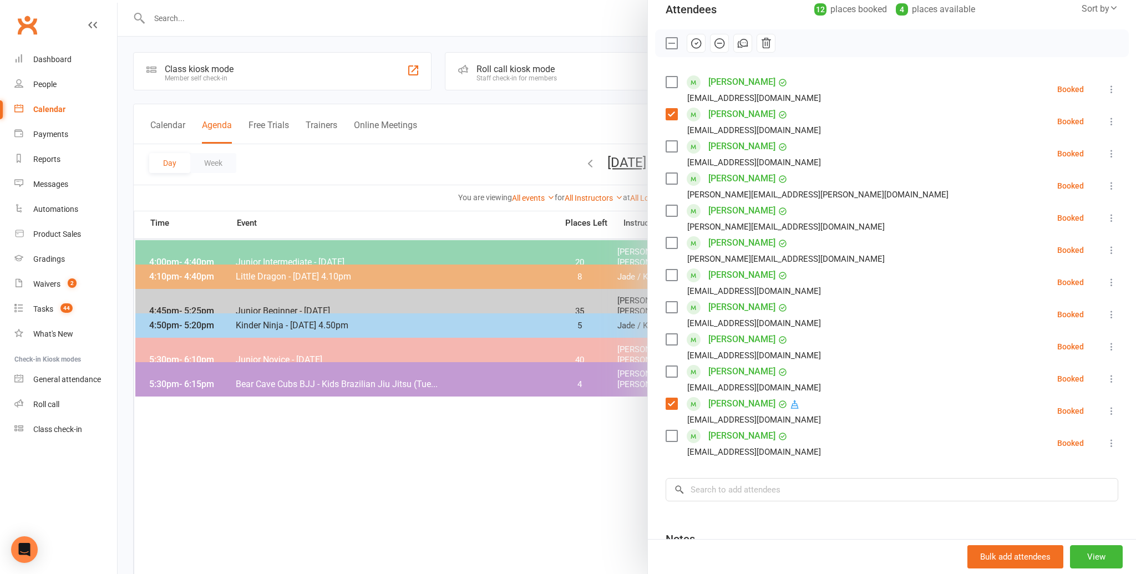
scroll to position [251, 0]
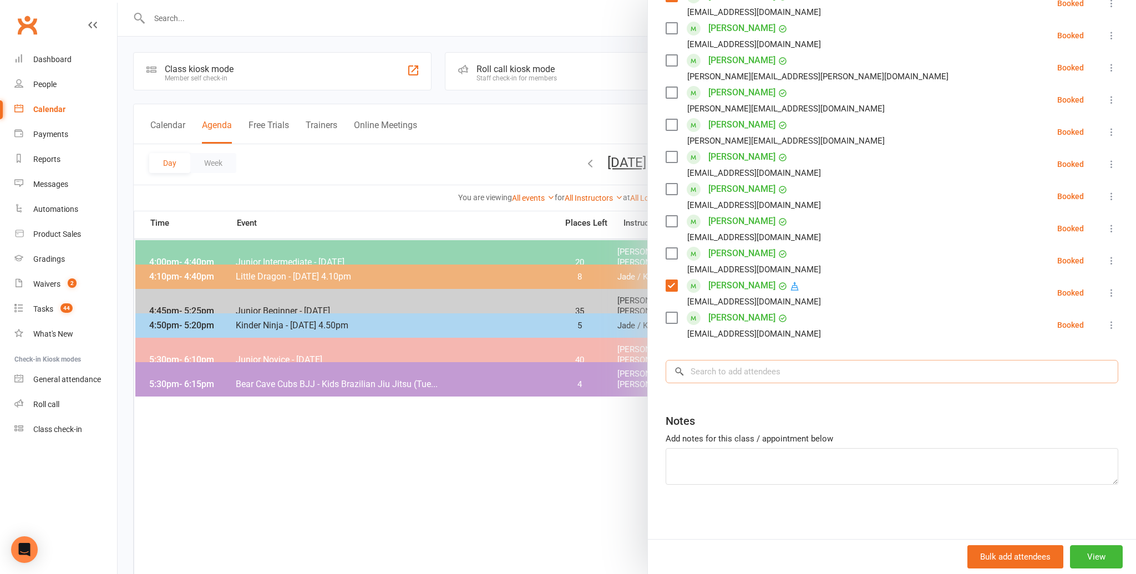
click at [699, 371] on input "search" at bounding box center [891, 371] width 453 height 23
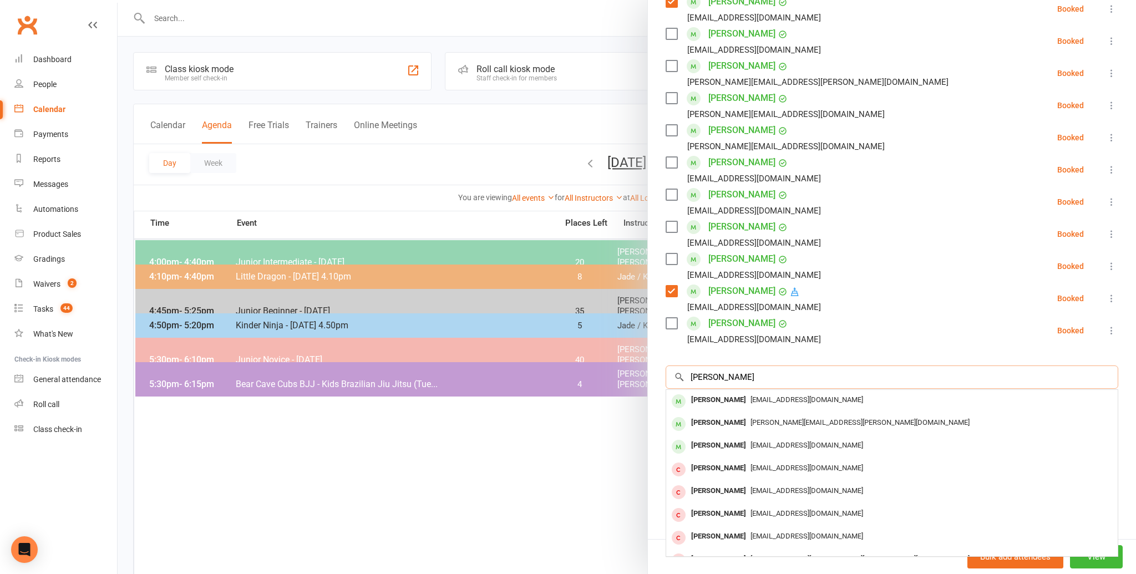
scroll to position [240, 0]
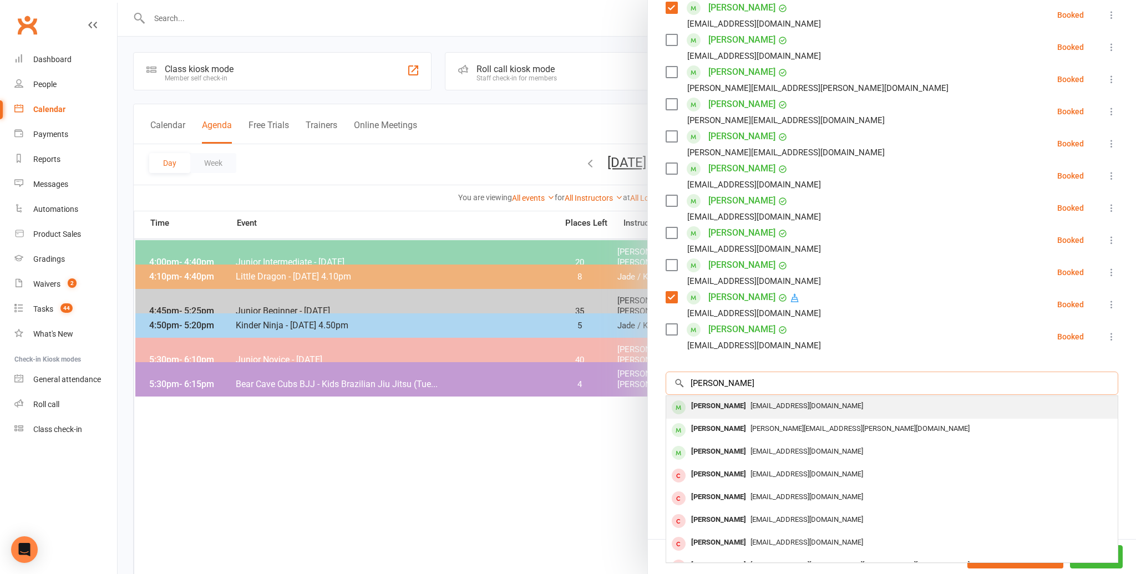
type input "alexander dmitri"
click at [702, 403] on div "Alexander Dmitriev" at bounding box center [719, 406] width 64 height 16
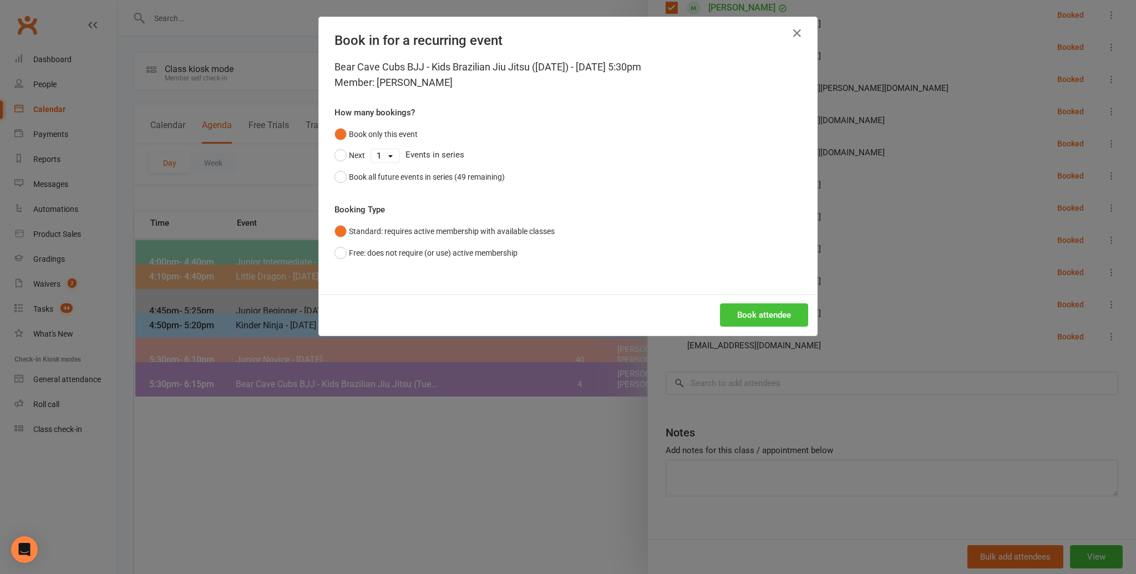
click at [753, 312] on button "Book attendee" at bounding box center [764, 314] width 88 height 23
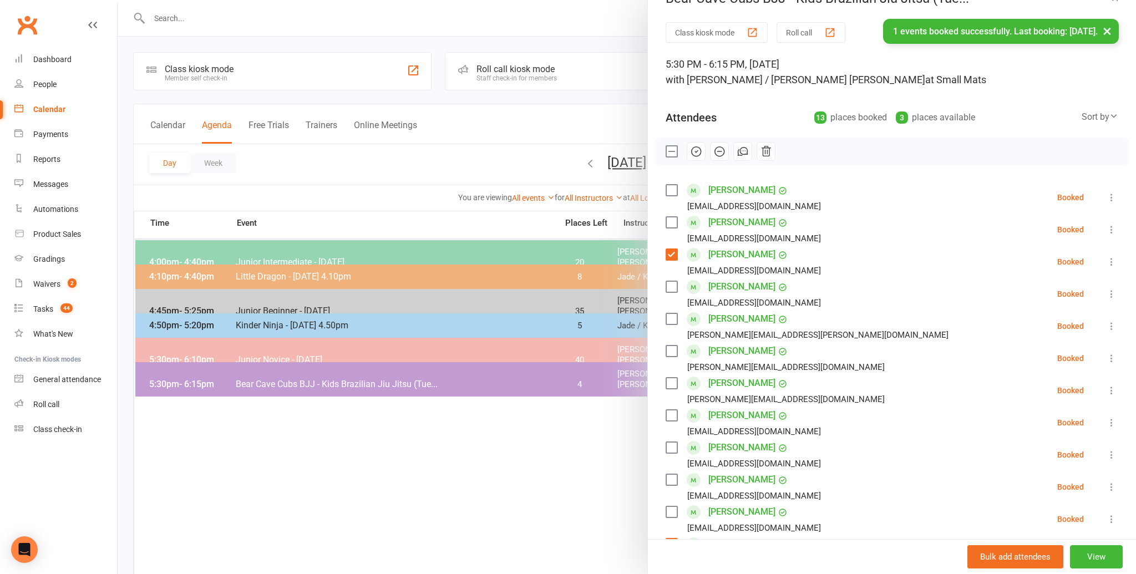
scroll to position [0, 0]
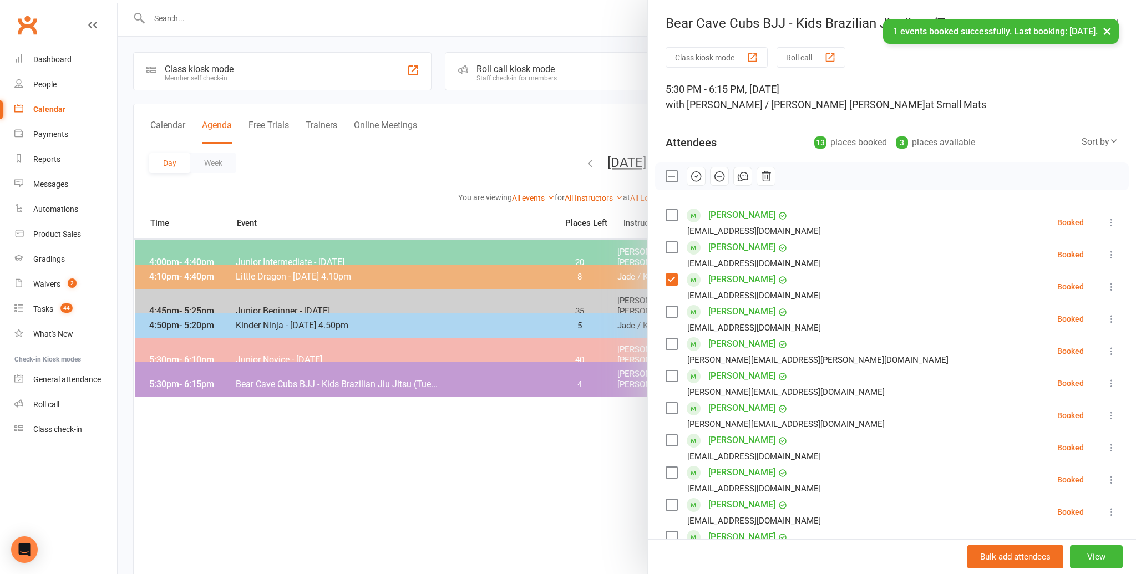
click at [672, 215] on label at bounding box center [670, 215] width 11 height 11
click at [671, 342] on label at bounding box center [670, 343] width 11 height 11
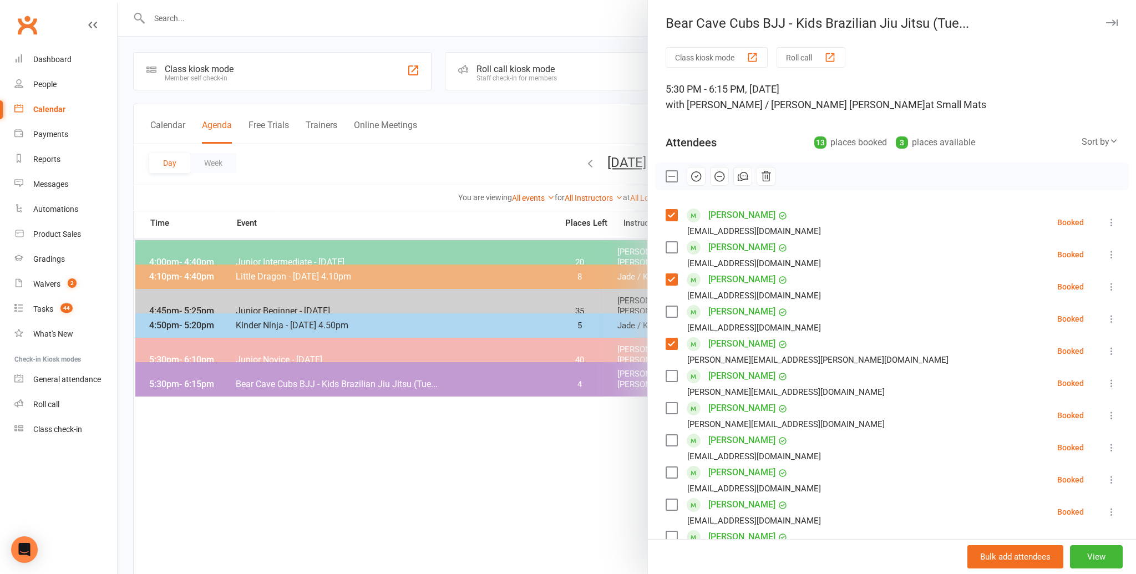
scroll to position [1, 0]
click at [672, 405] on label at bounding box center [670, 408] width 11 height 11
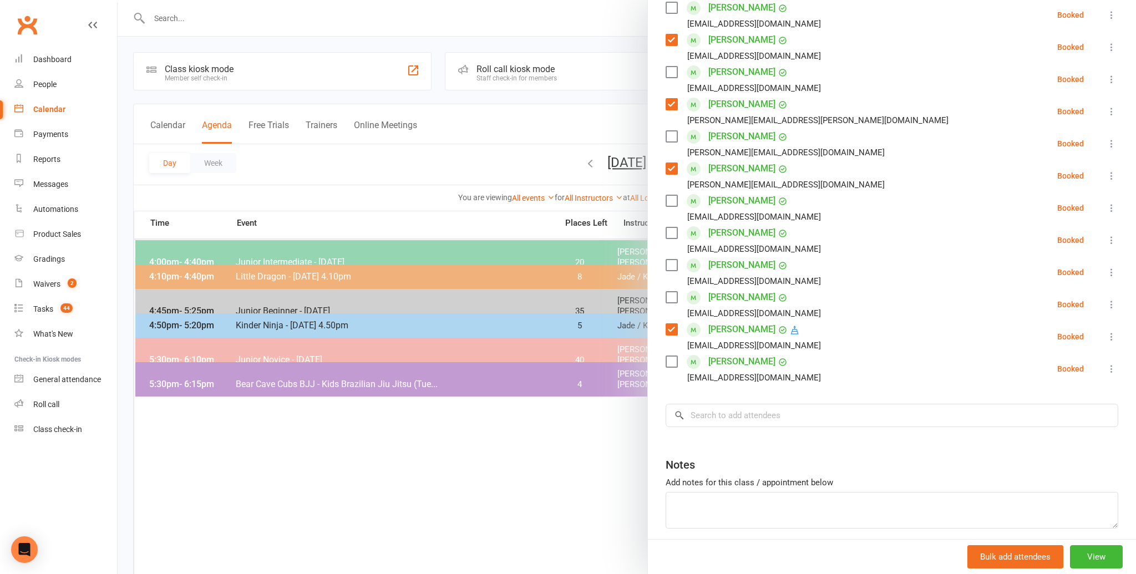
scroll to position [240, 0]
click at [703, 414] on input "search" at bounding box center [891, 414] width 453 height 23
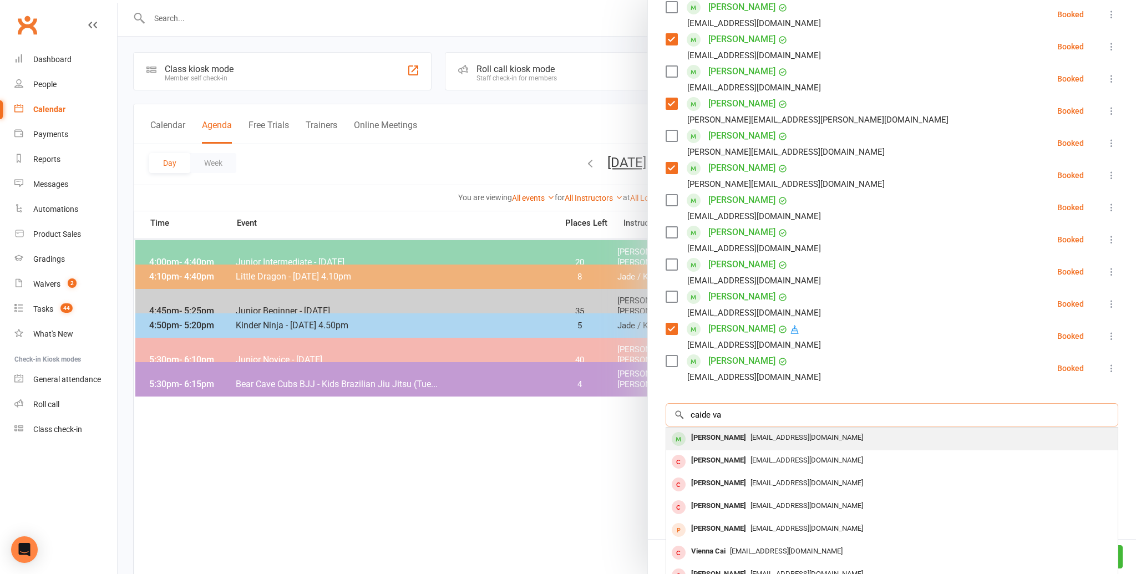
type input "caide va"
click at [699, 434] on div "Caiden Vaz" at bounding box center [719, 438] width 64 height 16
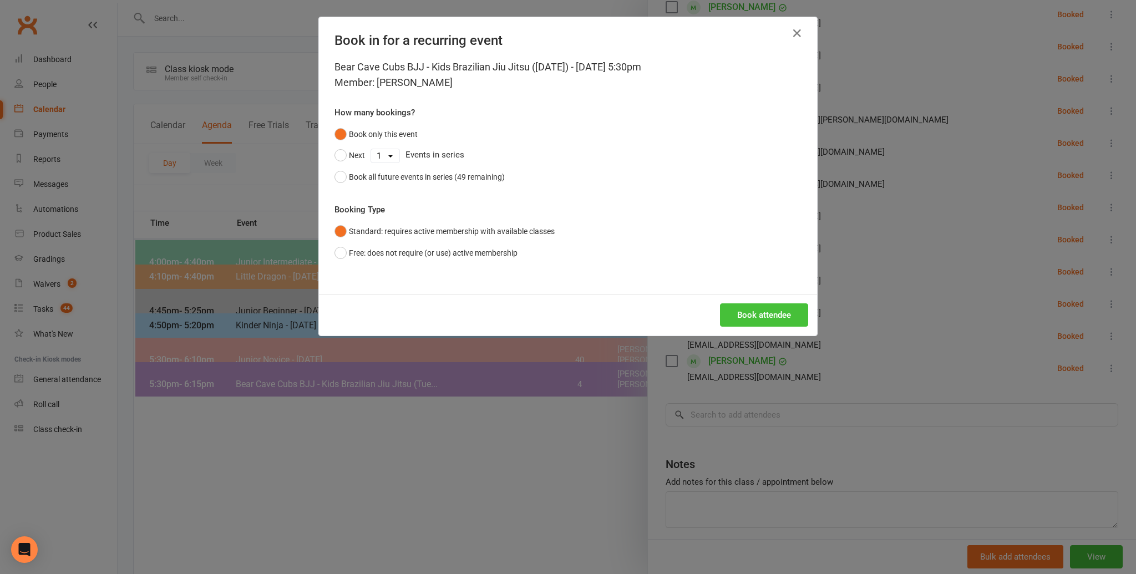
click at [752, 309] on button "Book attendee" at bounding box center [764, 314] width 88 height 23
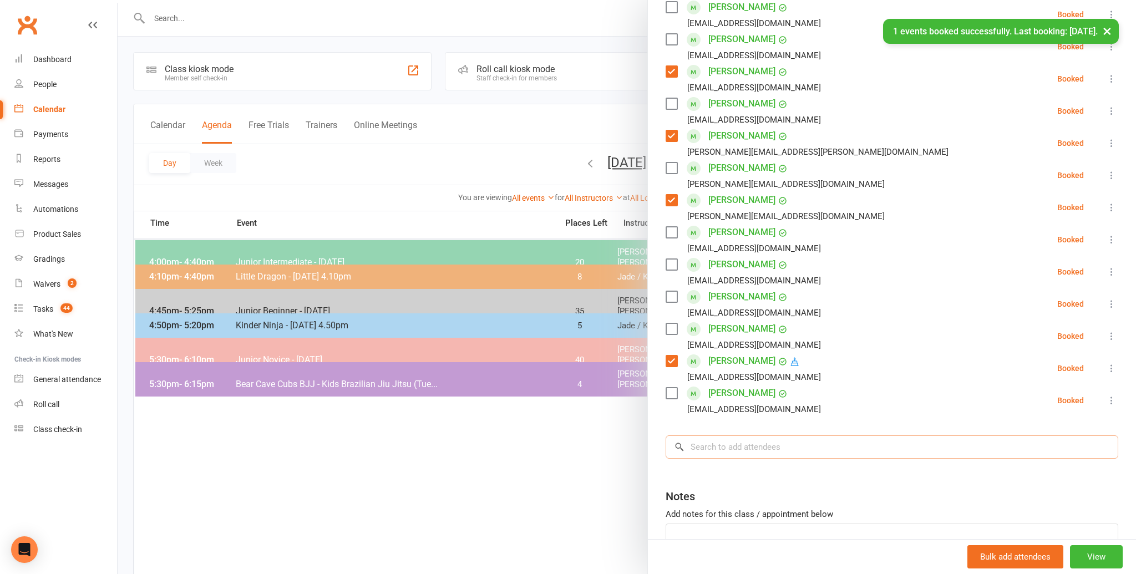
click at [699, 448] on input "search" at bounding box center [891, 446] width 453 height 23
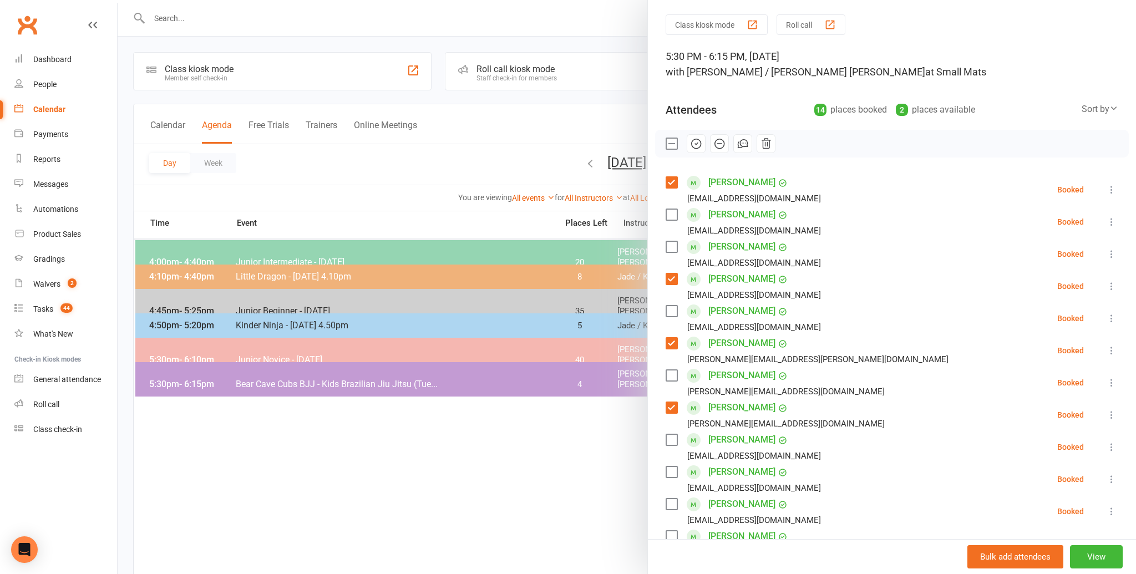
scroll to position [0, 0]
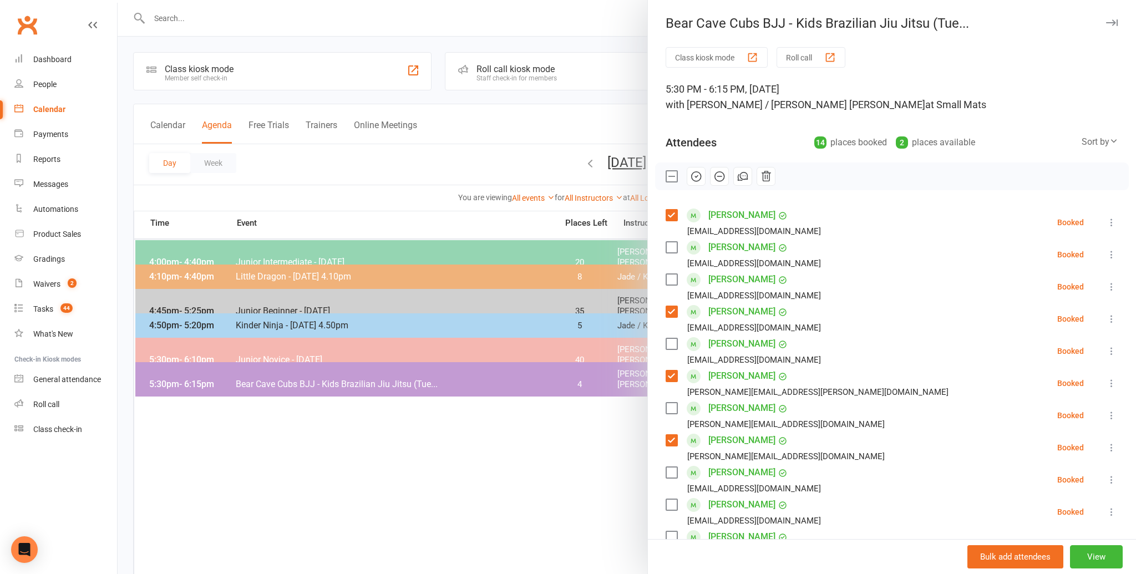
click at [673, 277] on label at bounding box center [670, 279] width 11 height 11
click at [674, 405] on label at bounding box center [670, 408] width 11 height 11
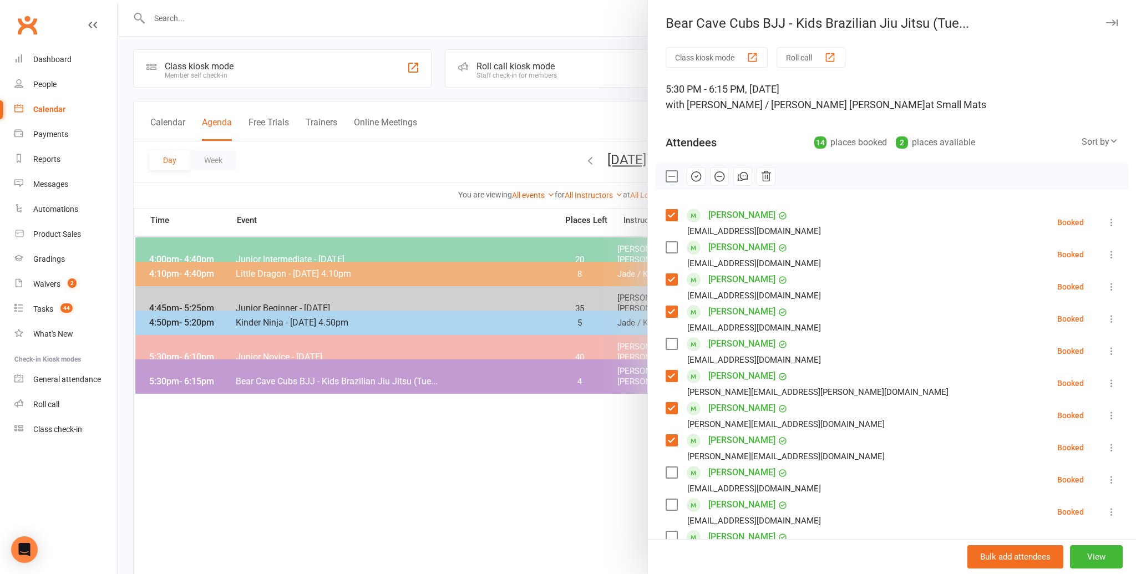
scroll to position [2, 0]
click at [668, 469] on label at bounding box center [670, 472] width 11 height 11
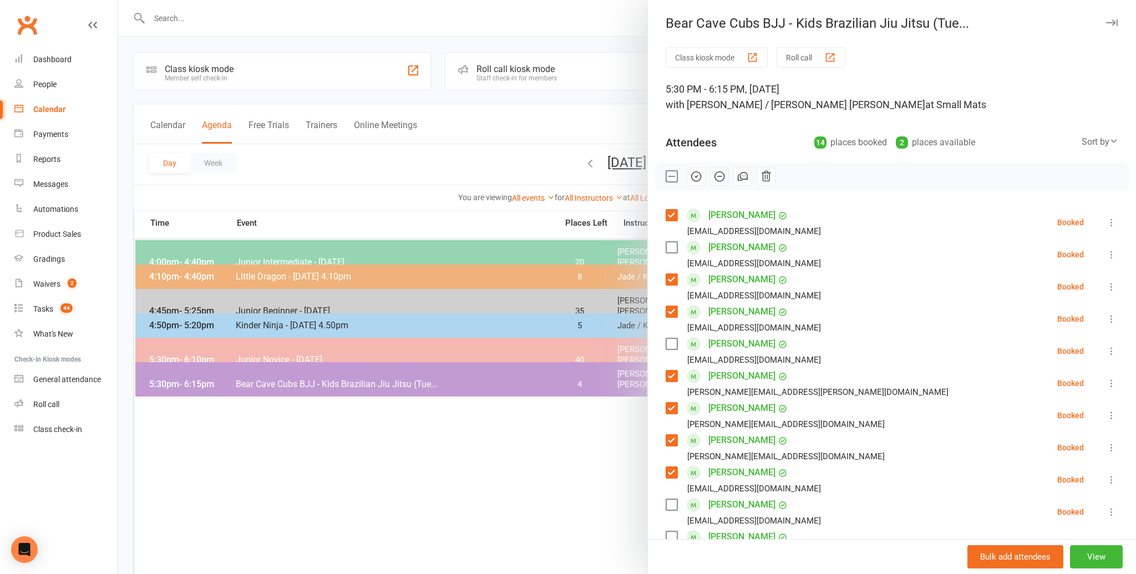
click at [670, 502] on label at bounding box center [670, 504] width 11 height 11
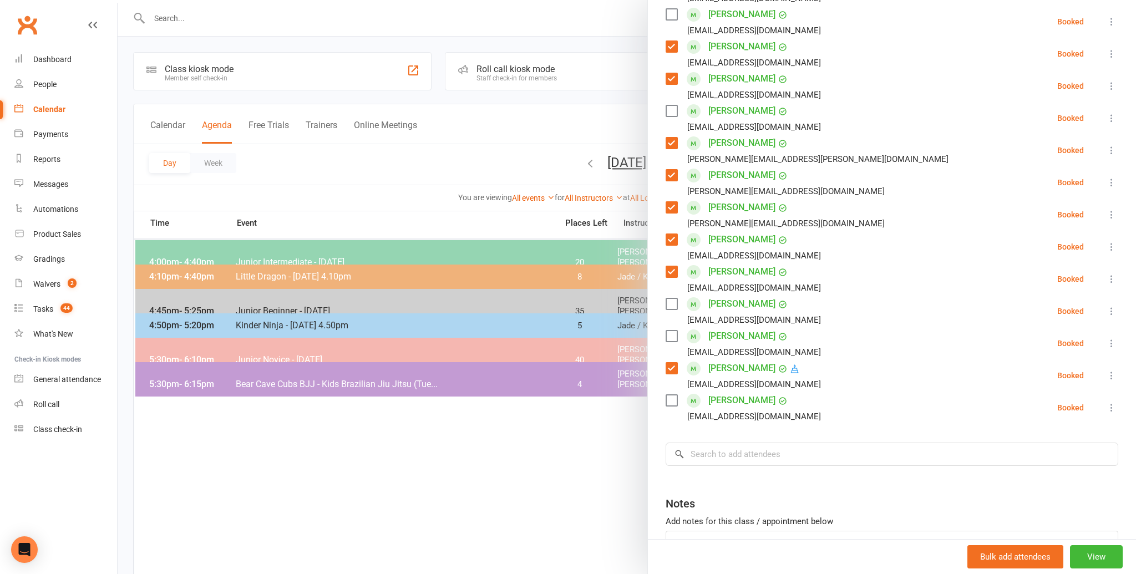
scroll to position [236, 0]
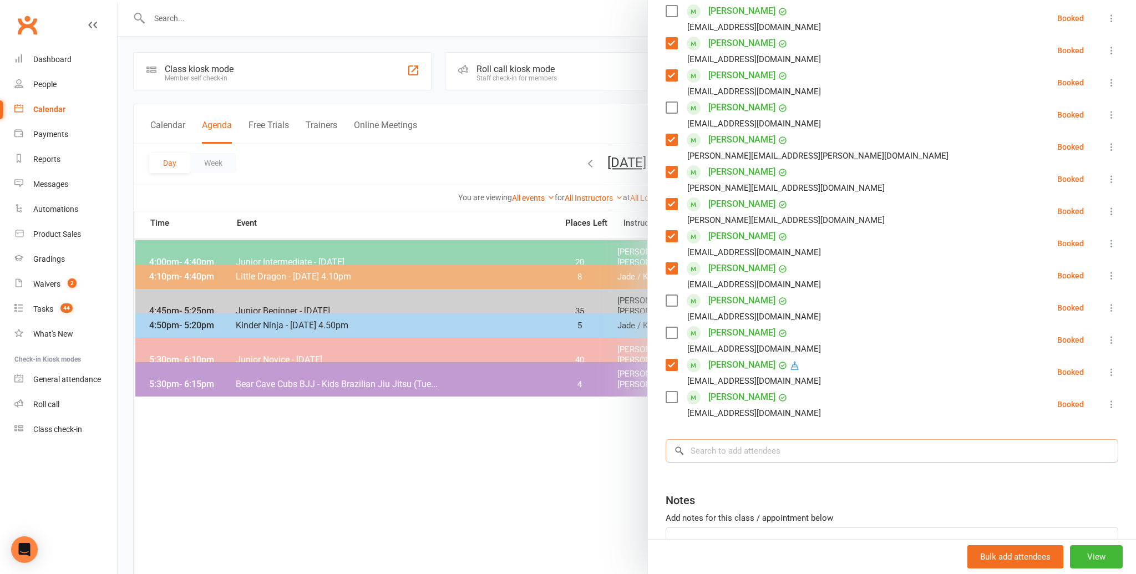
click at [695, 448] on input "search" at bounding box center [891, 450] width 453 height 23
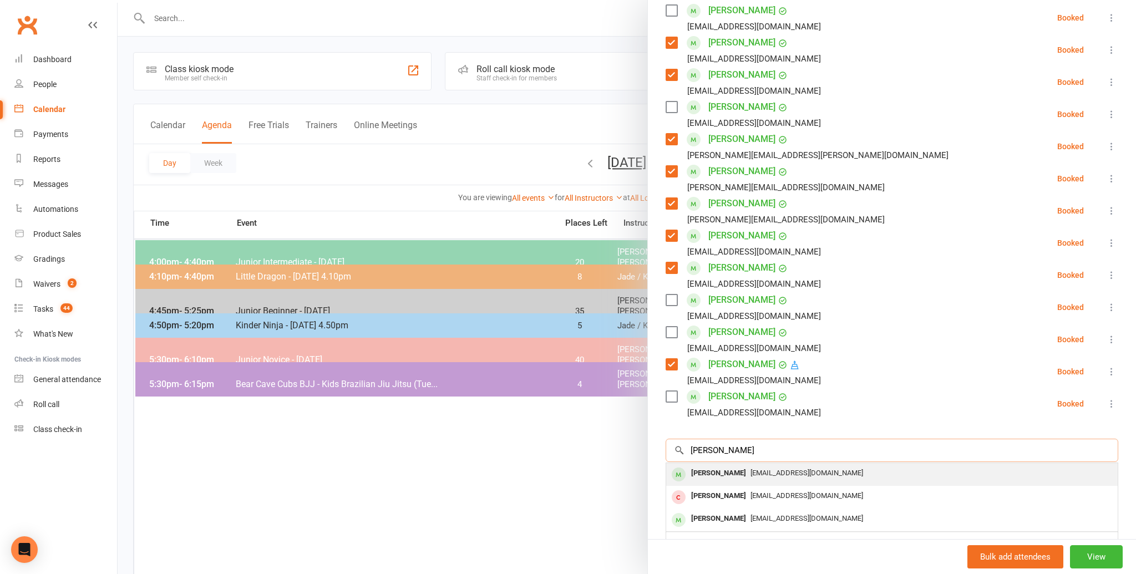
scroll to position [236, 0]
type input "eleanor eld"
click at [699, 469] on div "Eleanor Eldridge" at bounding box center [719, 474] width 64 height 16
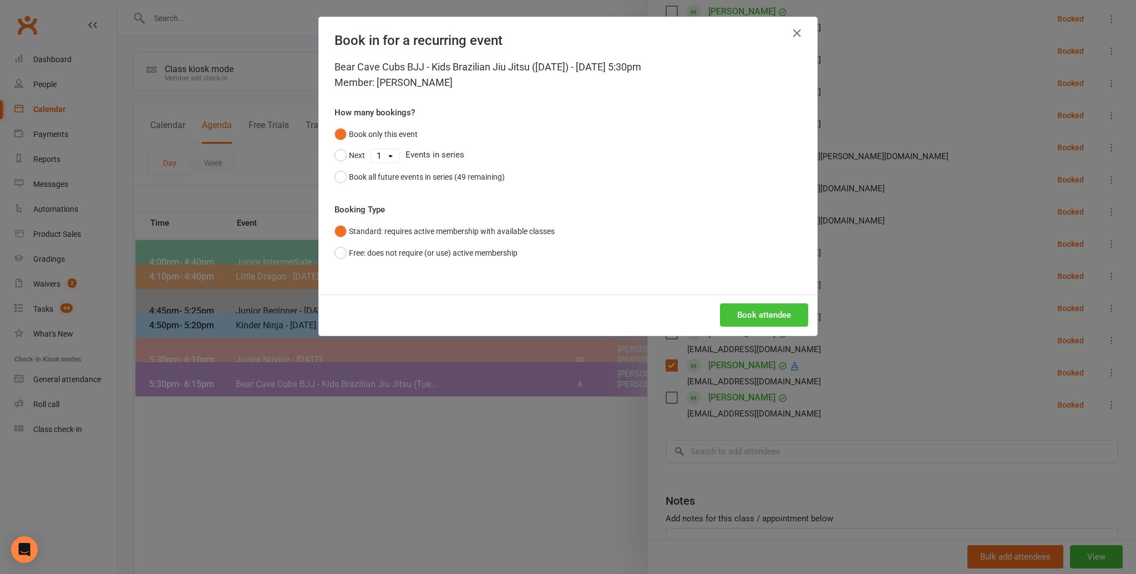
click at [751, 313] on button "Book attendee" at bounding box center [764, 314] width 88 height 23
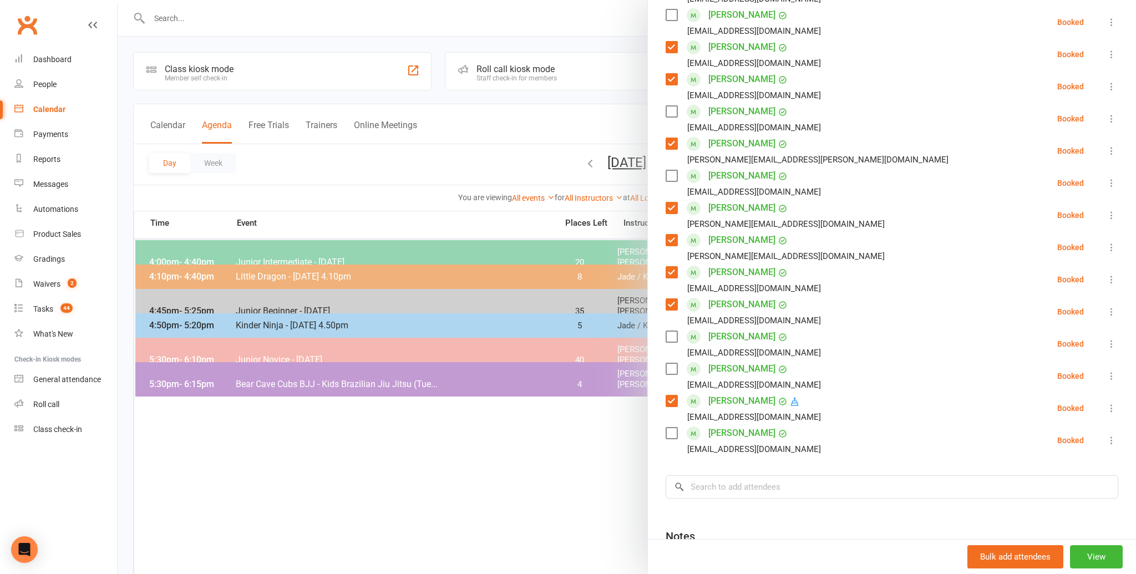
scroll to position [232, 0]
click at [672, 175] on label at bounding box center [670, 176] width 11 height 11
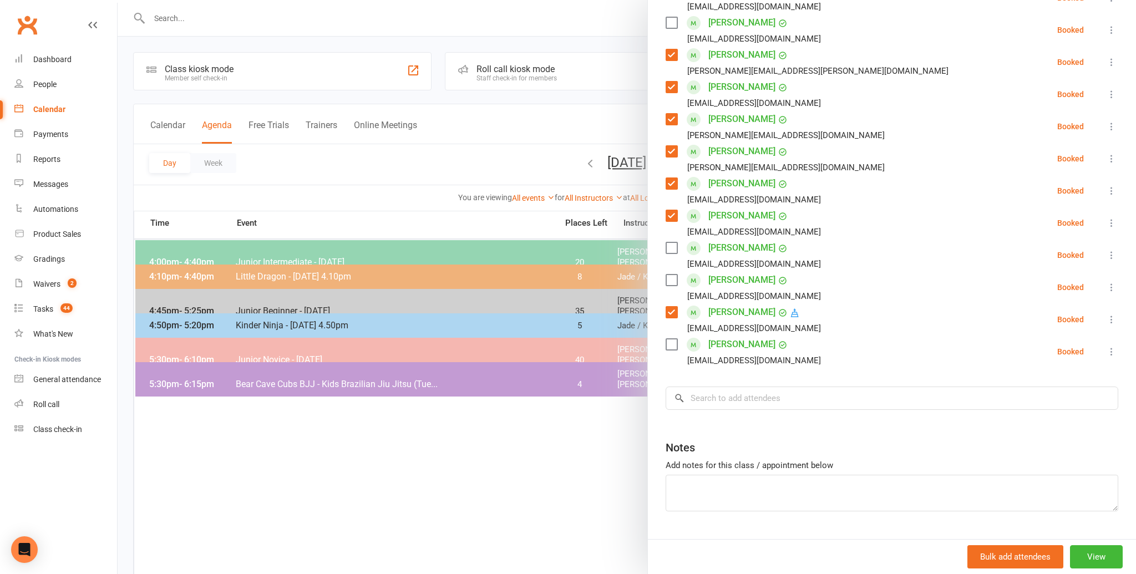
scroll to position [348, 0]
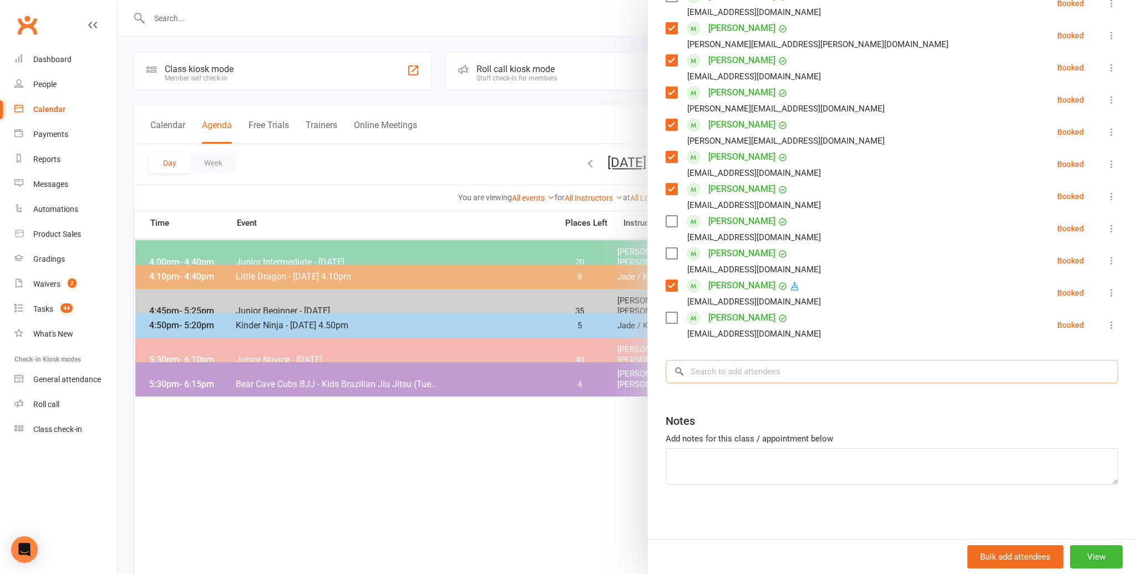
click at [698, 374] on input "search" at bounding box center [891, 371] width 453 height 23
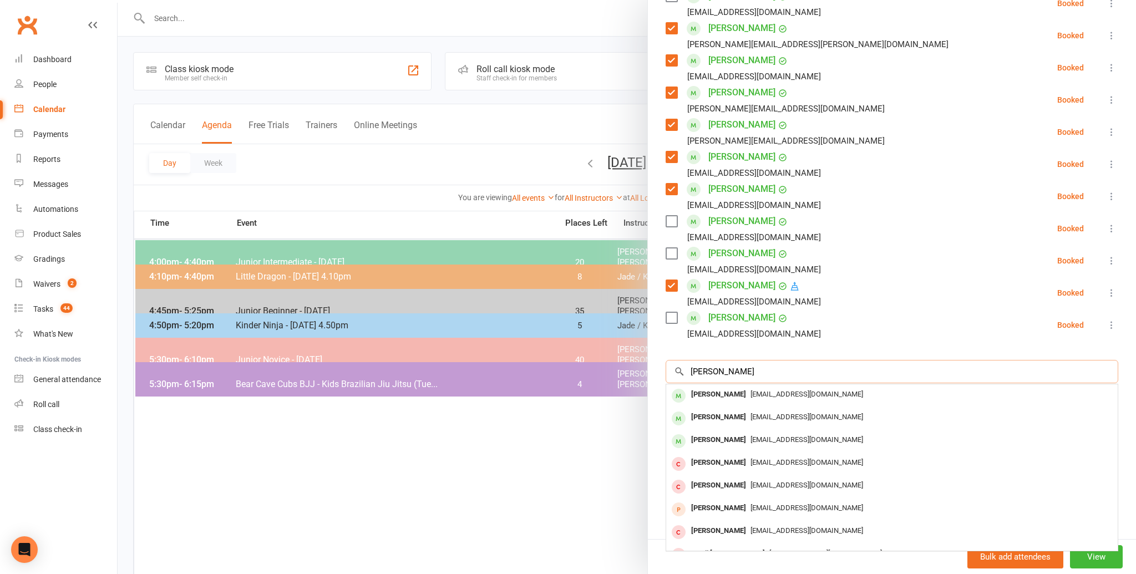
scroll to position [8, 0]
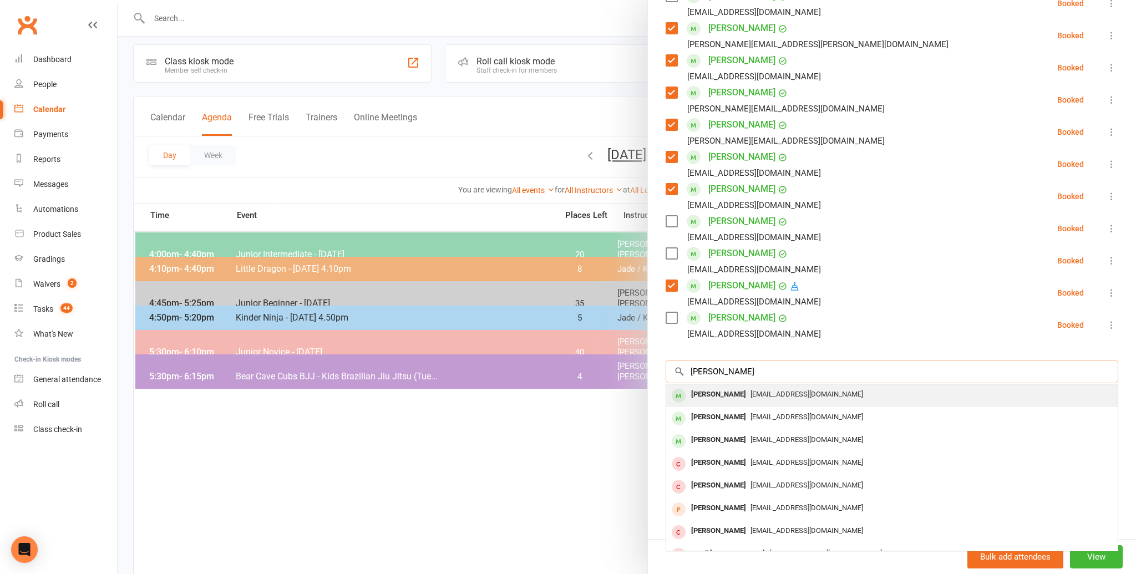
type input "aaliyah birch"
click at [704, 390] on div "Aaliyah Birch" at bounding box center [719, 395] width 64 height 16
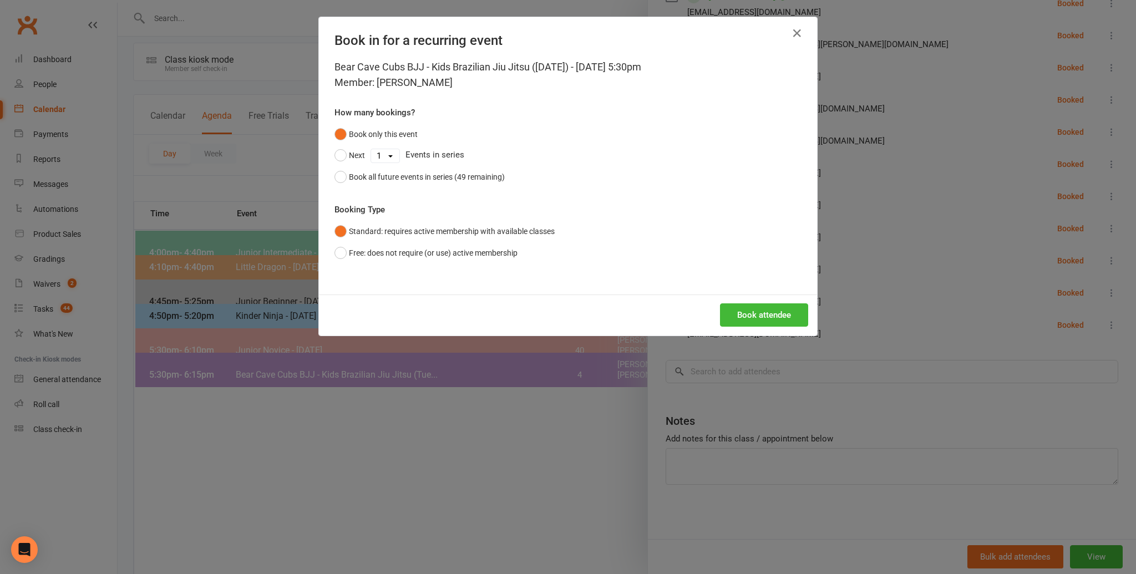
scroll to position [11, 0]
click at [744, 309] on button "Book attendee" at bounding box center [764, 314] width 88 height 23
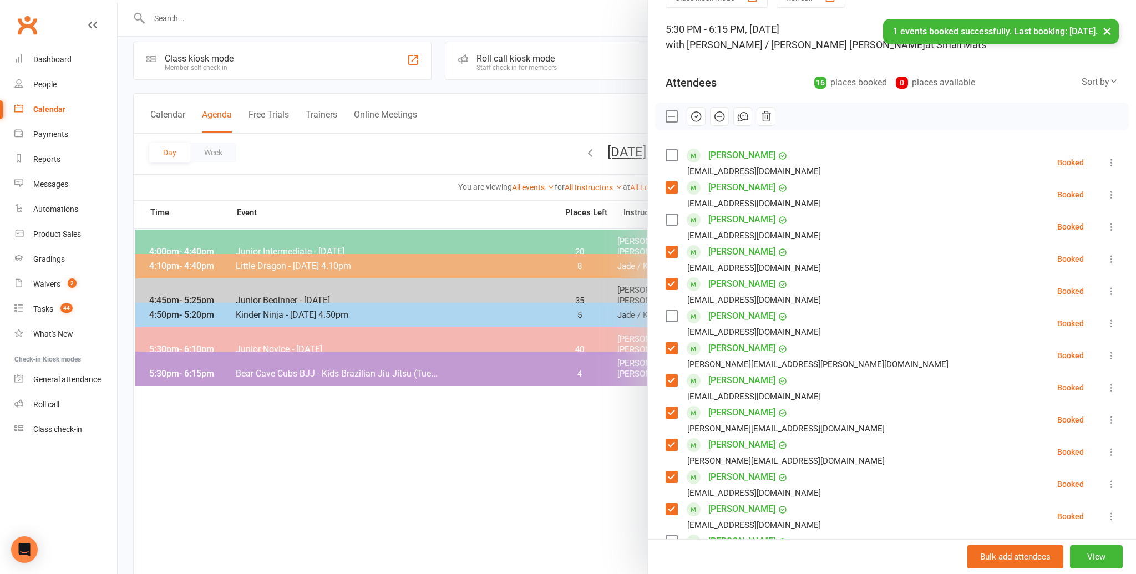
scroll to position [0, 0]
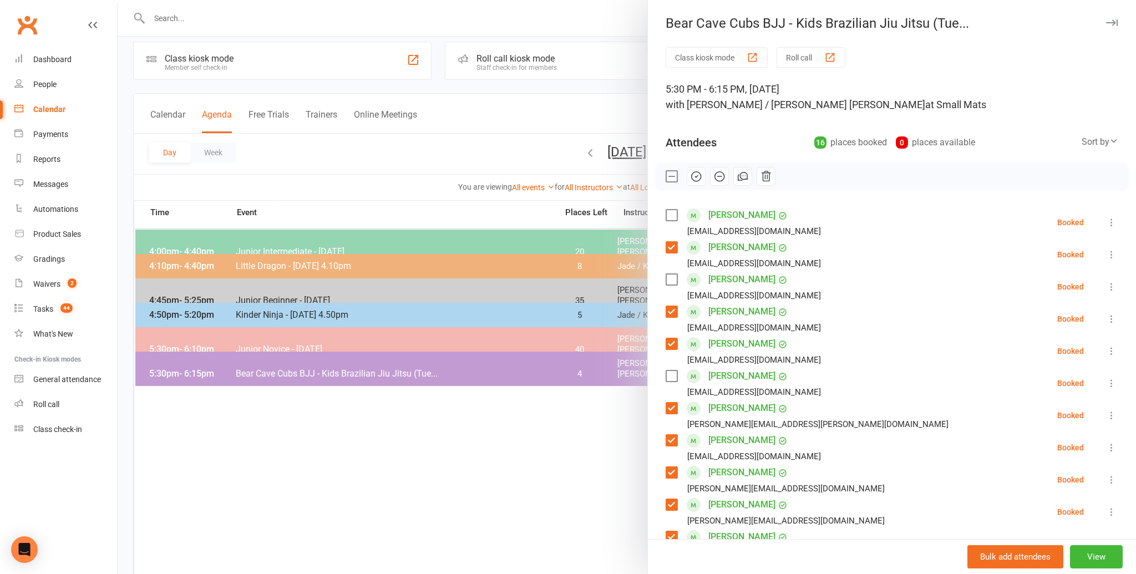
click at [670, 211] on label at bounding box center [670, 215] width 11 height 11
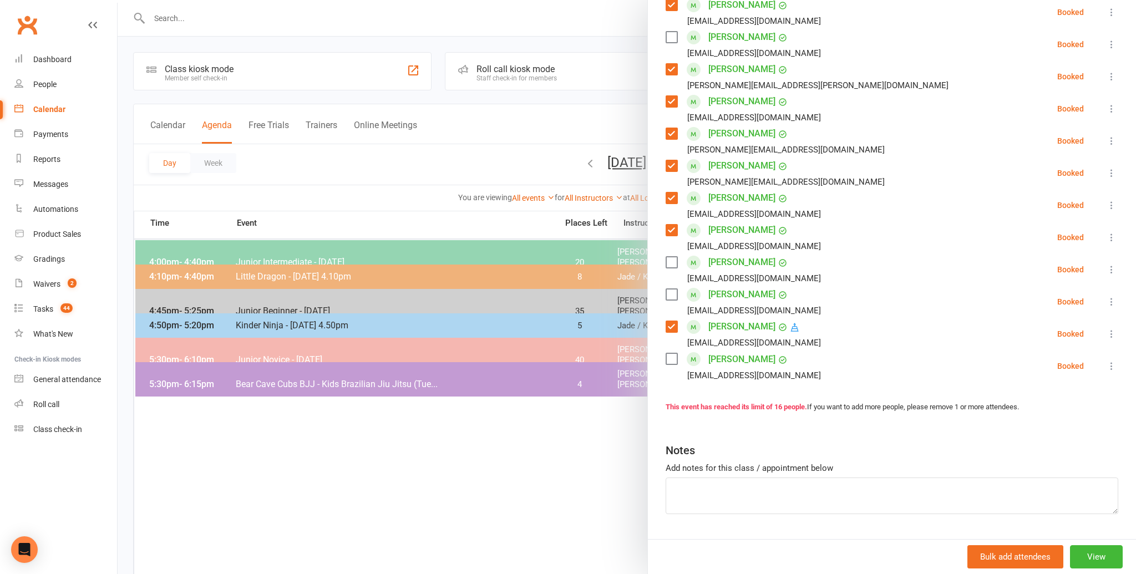
scroll to position [368, 0]
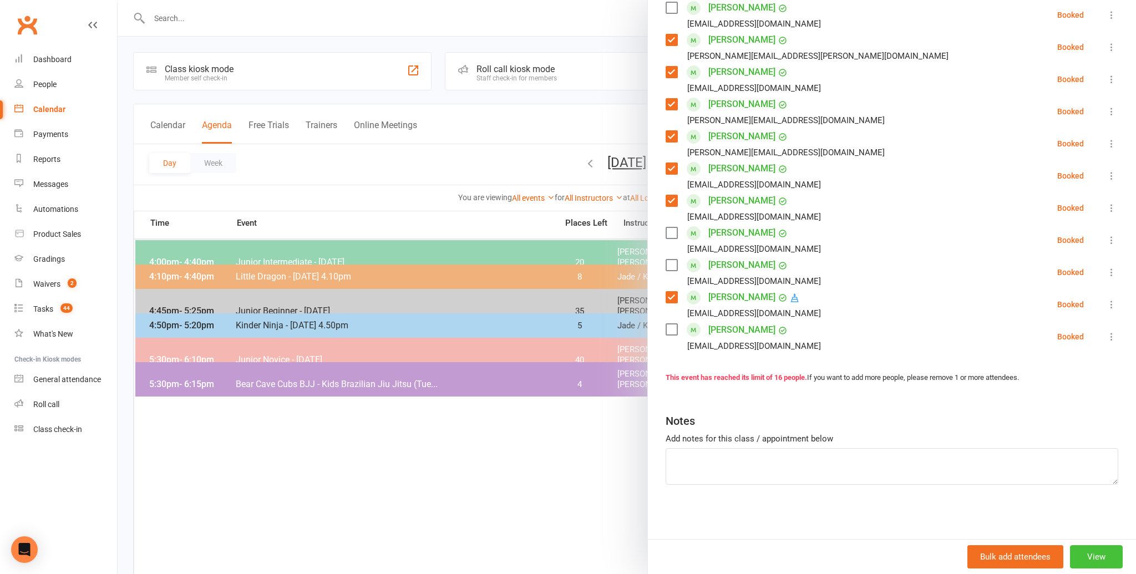
click at [1102, 557] on button "View" at bounding box center [1096, 556] width 53 height 23
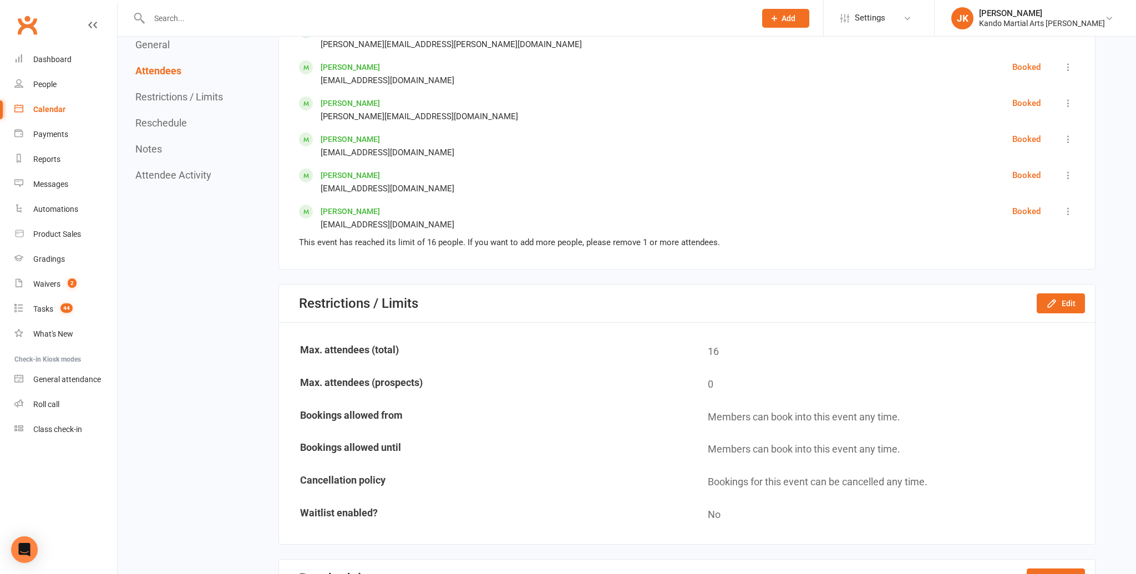
scroll to position [989, 0]
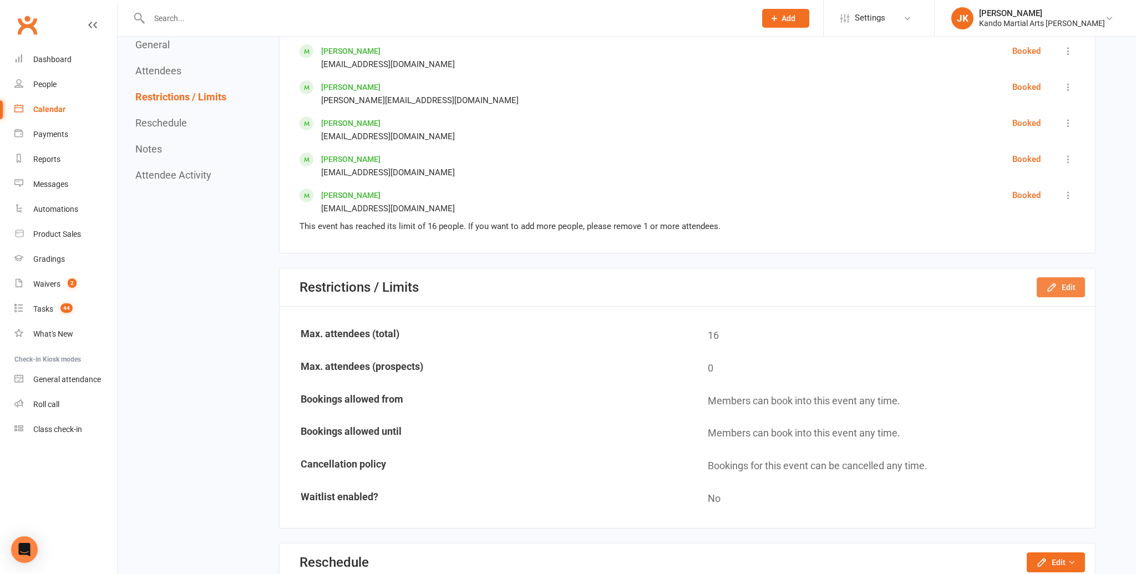
click at [1068, 282] on button "Edit" at bounding box center [1060, 287] width 48 height 20
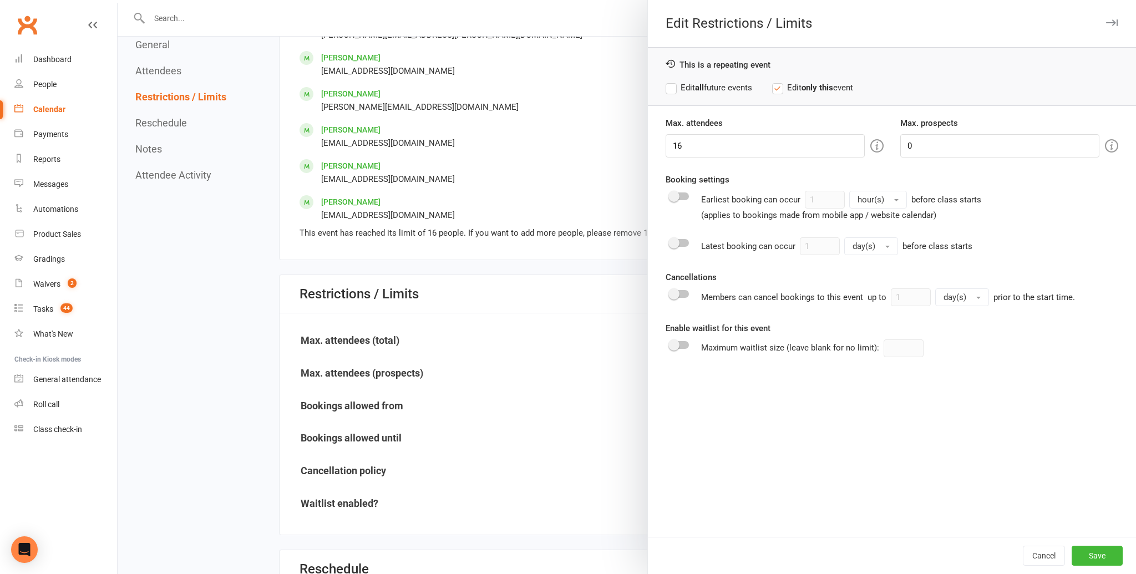
scroll to position [981, 0]
click at [683, 145] on input "16" at bounding box center [764, 145] width 199 height 23
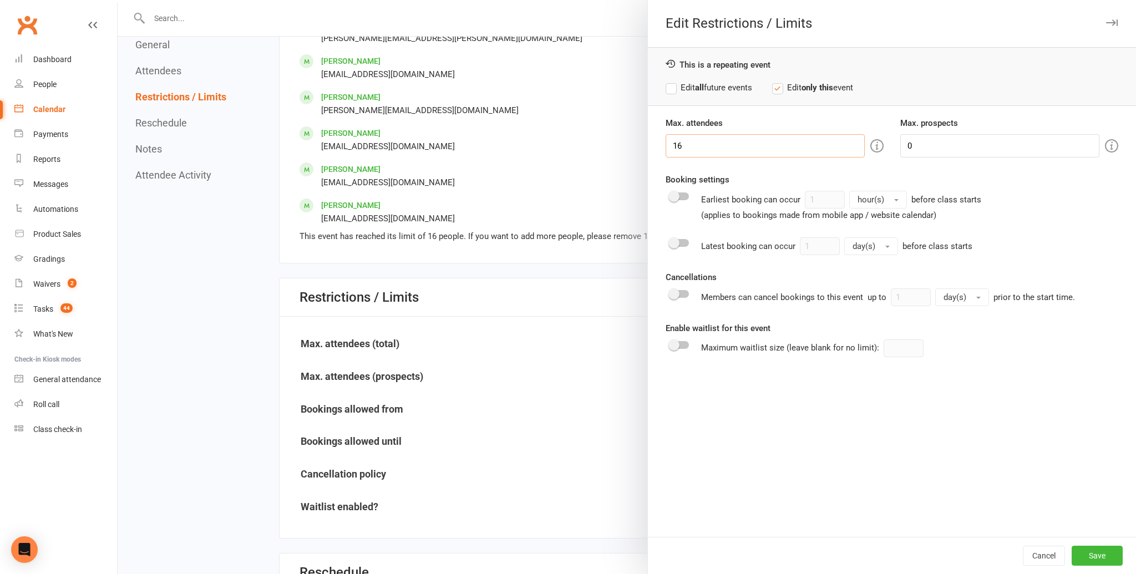
type input "1"
type input "20"
click at [1087, 549] on button "Save" at bounding box center [1096, 556] width 51 height 20
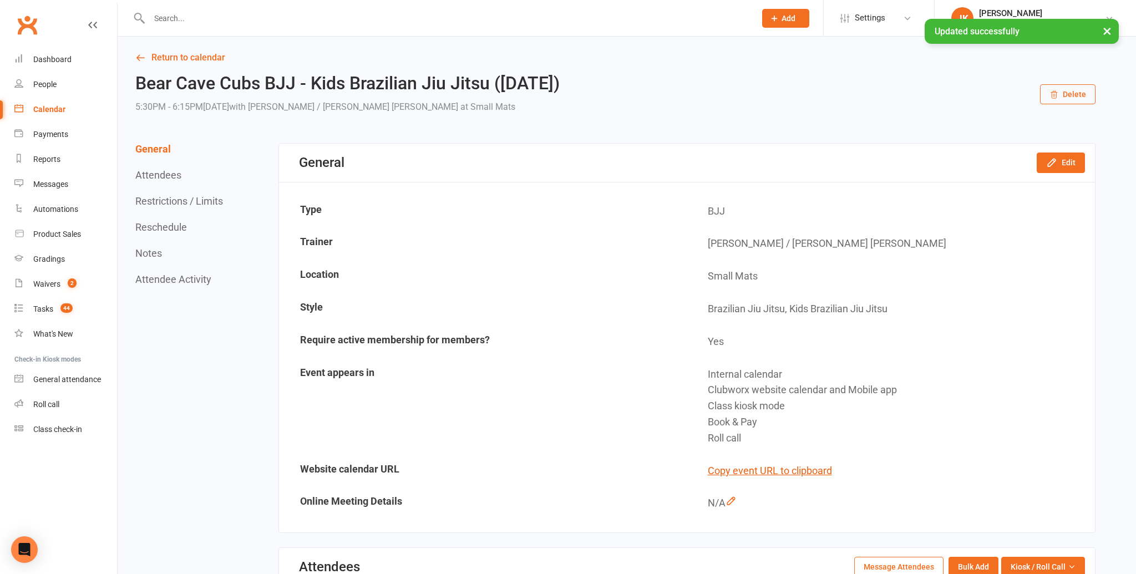
scroll to position [0, 0]
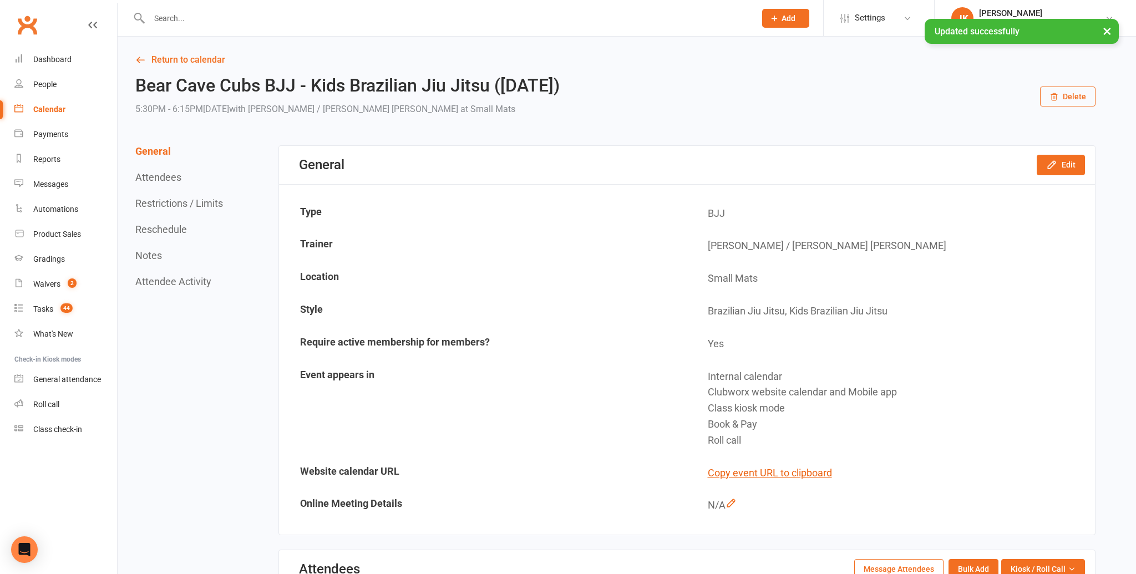
click at [48, 106] on div "Calendar" at bounding box center [49, 109] width 32 height 9
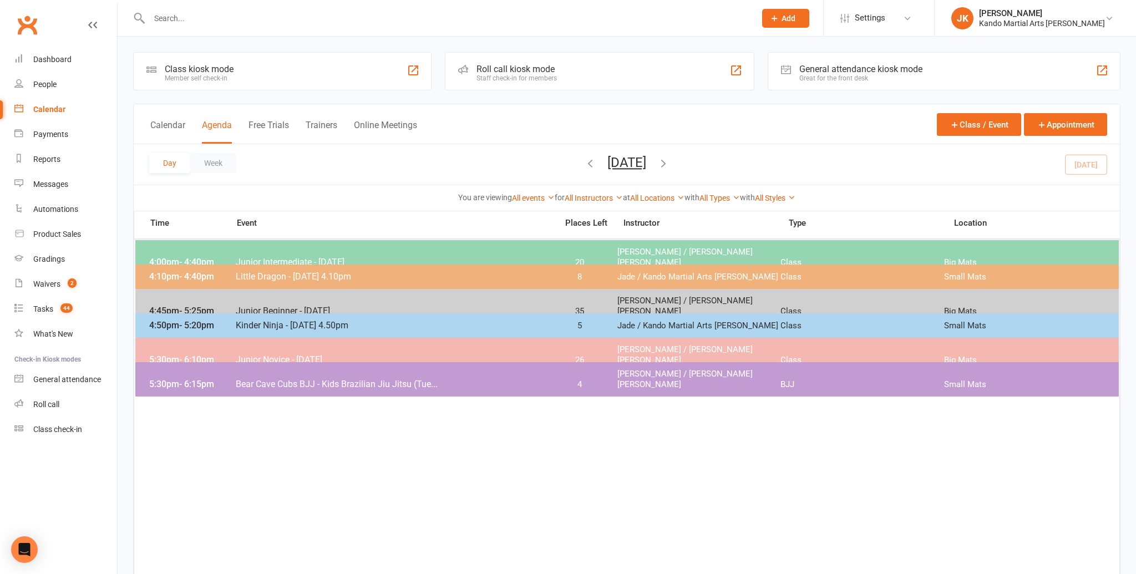
drag, startPoint x: 374, startPoint y: 372, endPoint x: 380, endPoint y: 372, distance: 6.1
click at [378, 379] on span "Bear Cave Cubs BJJ - Kids Brazilian Jiu Jitsu (Tue..." at bounding box center [393, 384] width 316 height 11
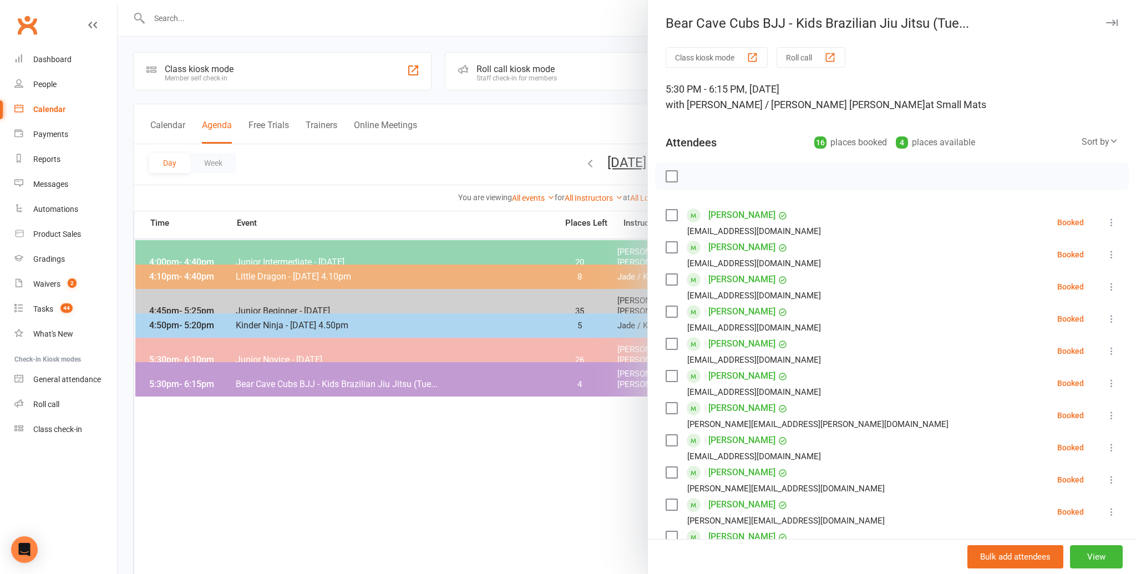
click at [674, 214] on label at bounding box center [670, 215] width 11 height 11
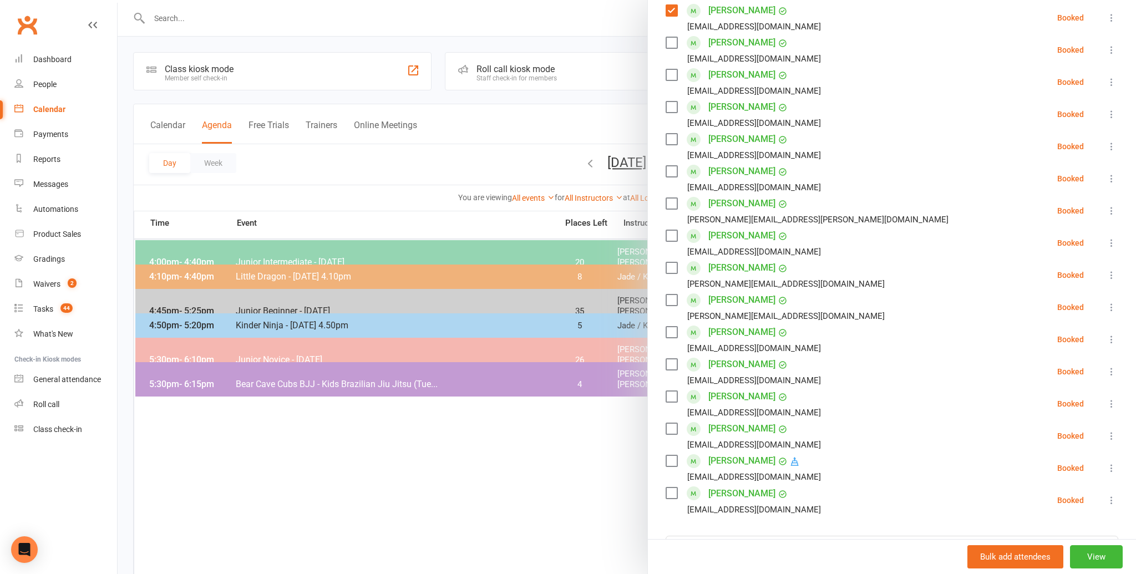
scroll to position [245, 0]
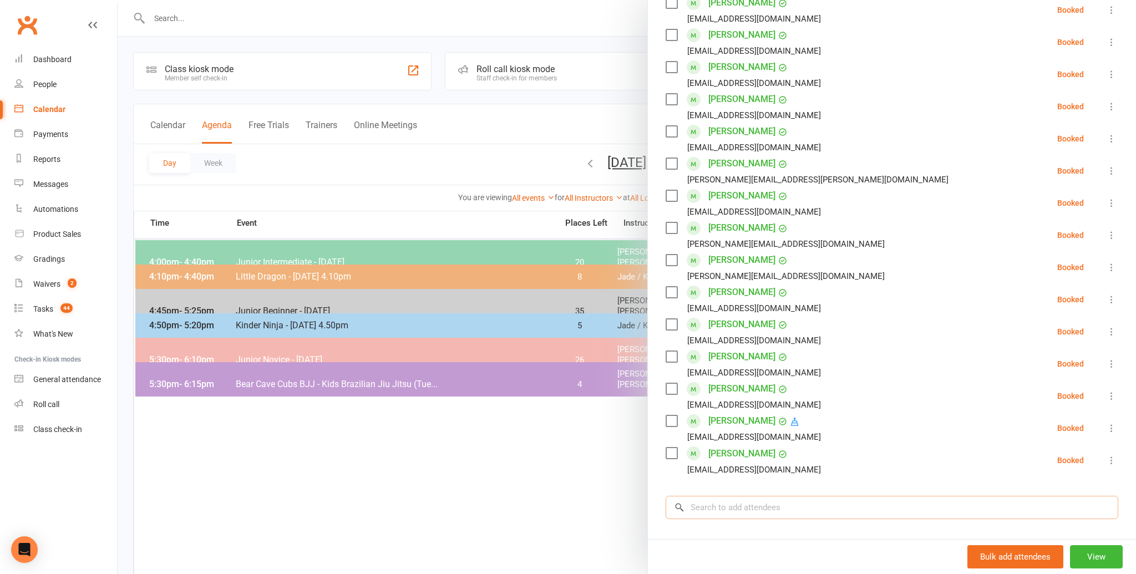
click at [705, 505] on input "search" at bounding box center [891, 507] width 453 height 23
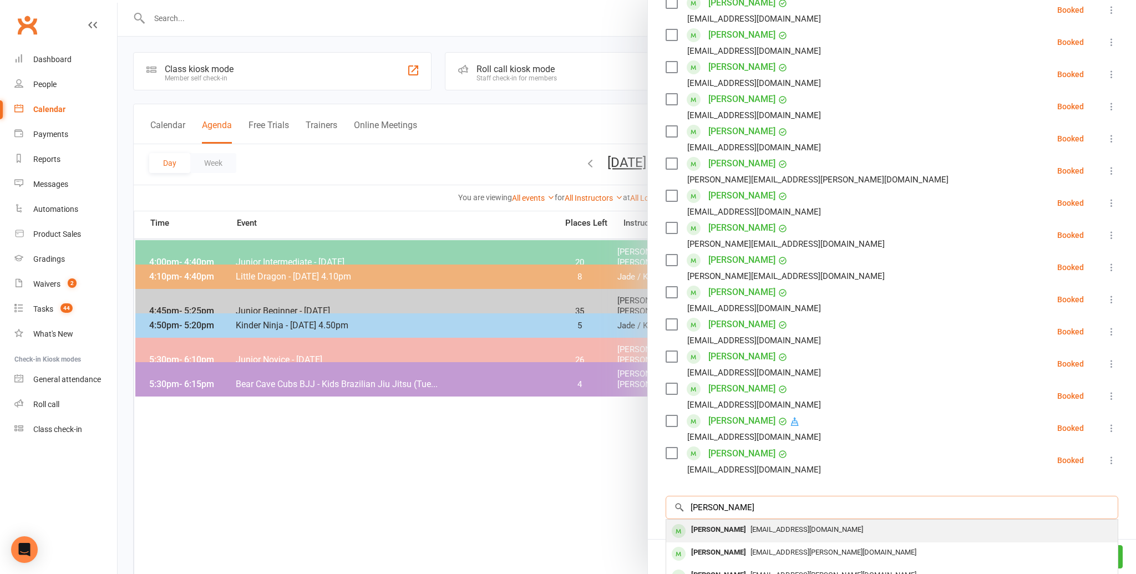
type input "mia juerg"
click at [705, 528] on div "[PERSON_NAME]" at bounding box center [719, 530] width 64 height 16
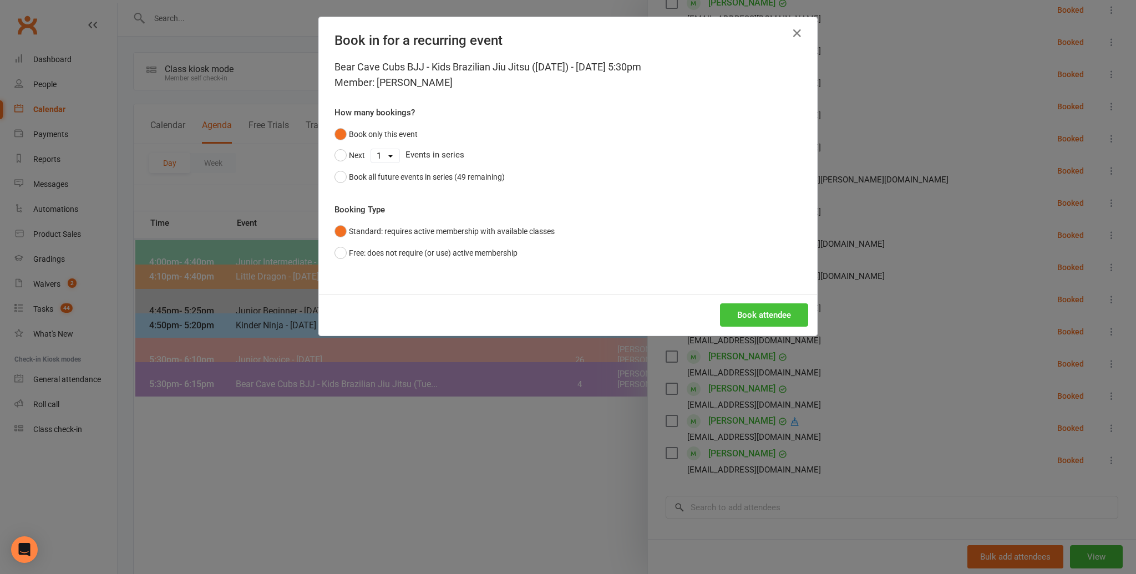
click at [761, 311] on button "Book attendee" at bounding box center [764, 314] width 88 height 23
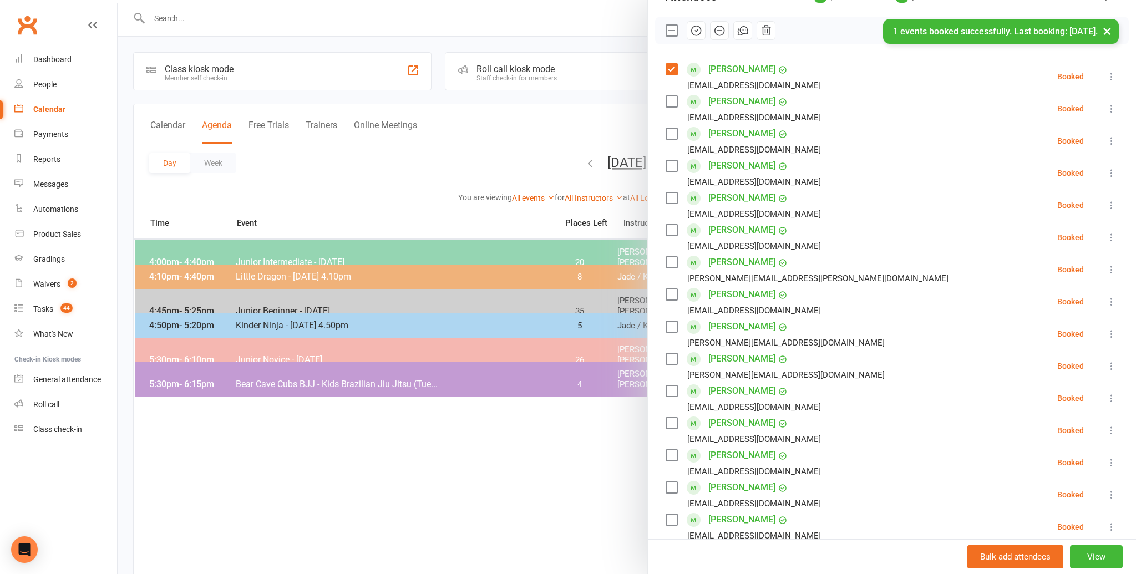
scroll to position [154, 0]
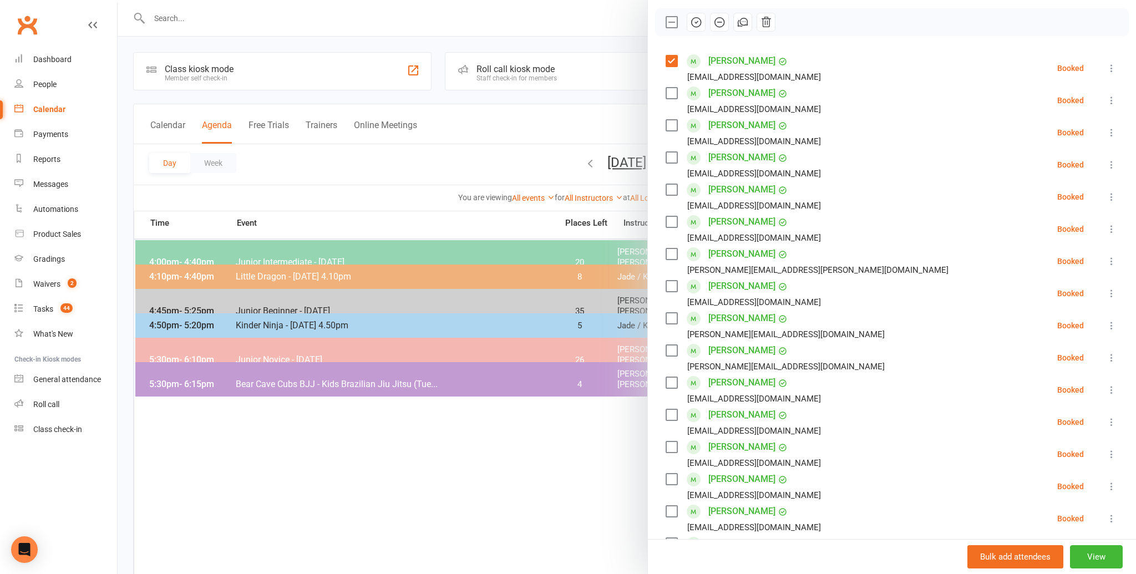
click at [672, 475] on label at bounding box center [670, 479] width 11 height 11
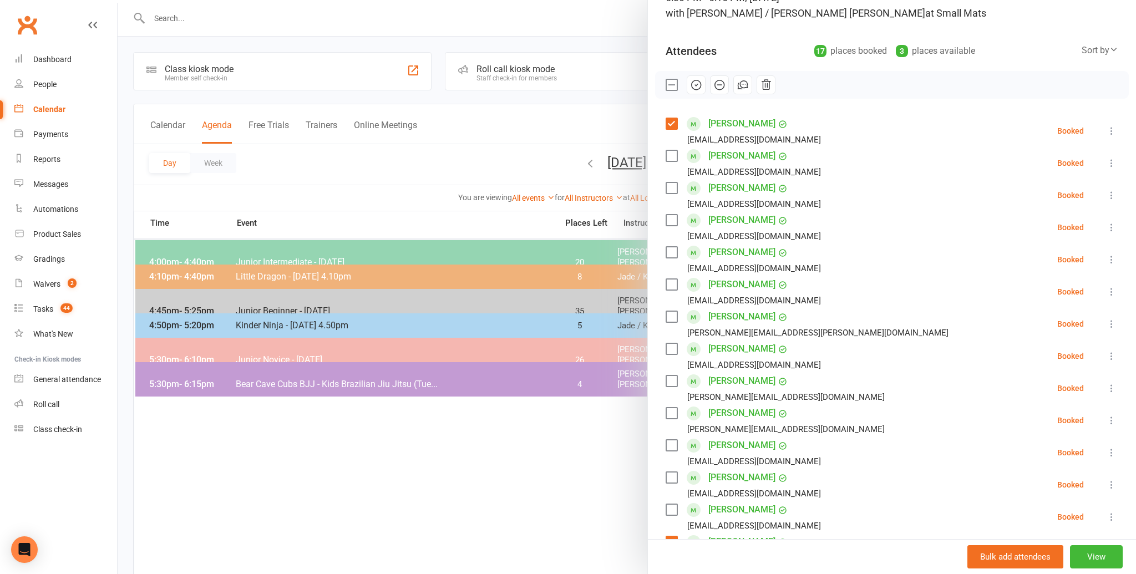
scroll to position [84, 0]
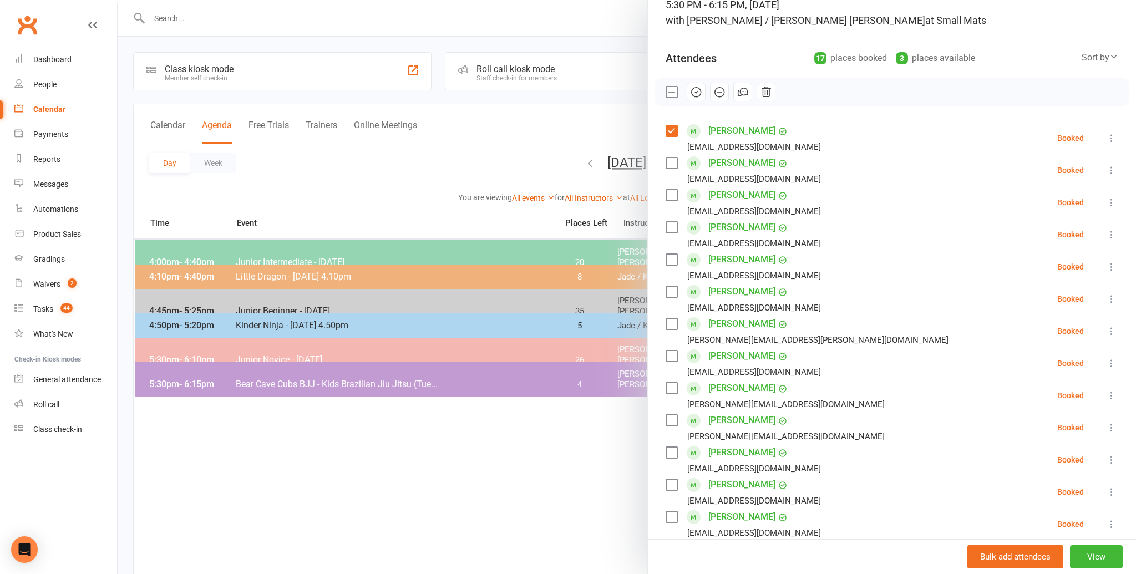
click at [668, 194] on label at bounding box center [670, 195] width 11 height 11
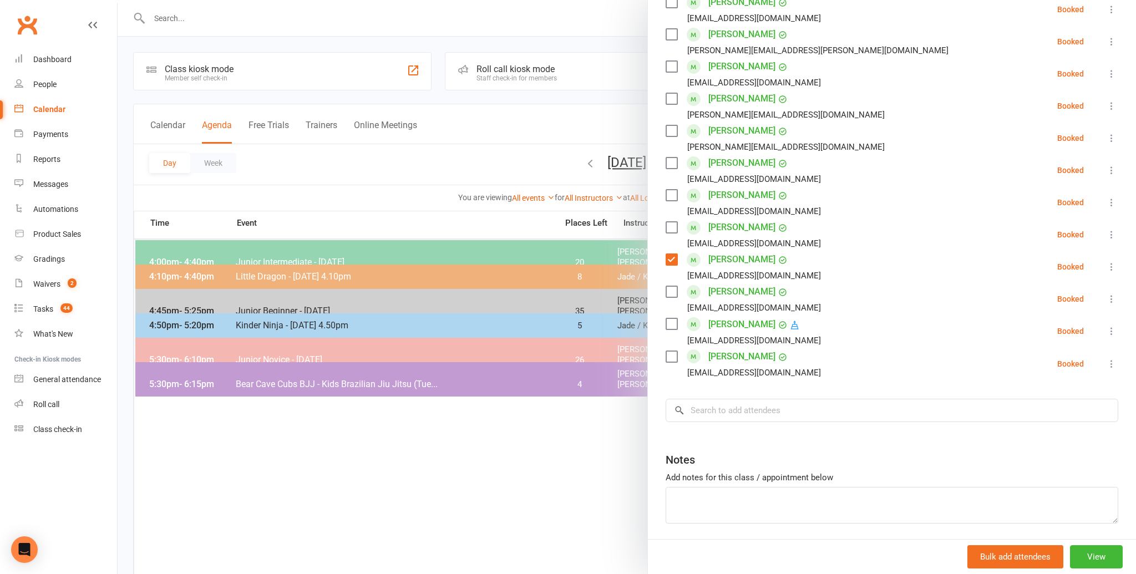
scroll to position [375, 0]
click at [713, 403] on input "search" at bounding box center [891, 409] width 453 height 23
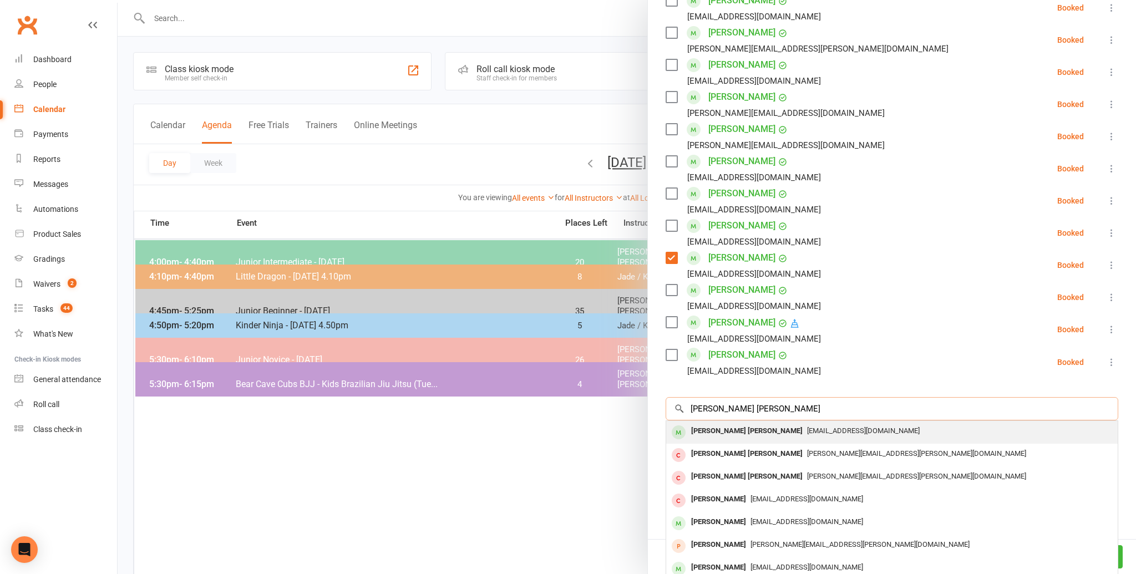
type input "hudson hodges"
click at [712, 431] on div "[PERSON_NAME] [PERSON_NAME]" at bounding box center [747, 432] width 120 height 16
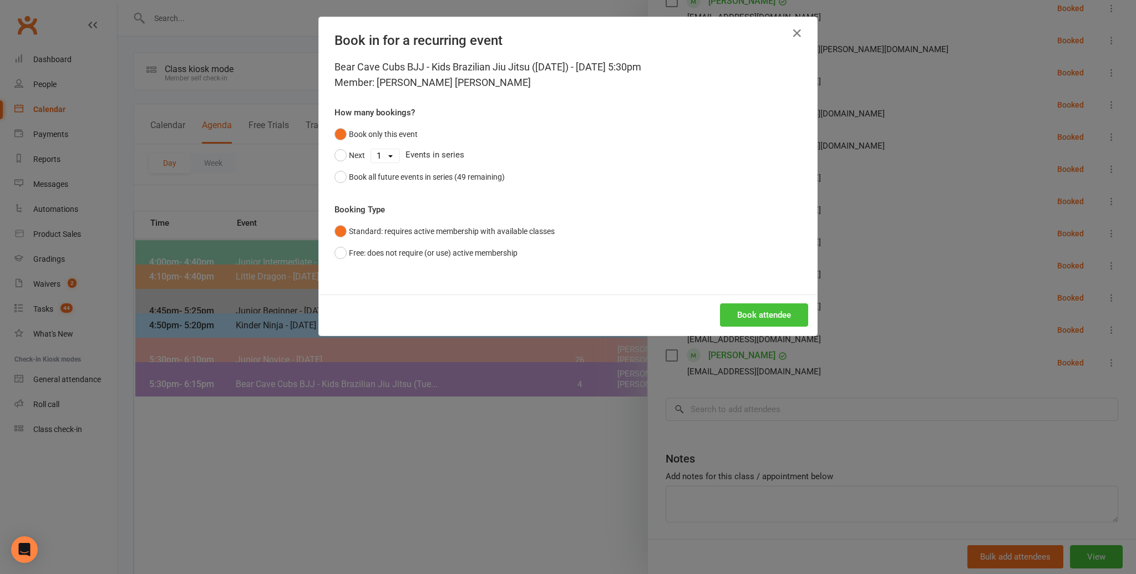
click at [744, 309] on button "Book attendee" at bounding box center [764, 314] width 88 height 23
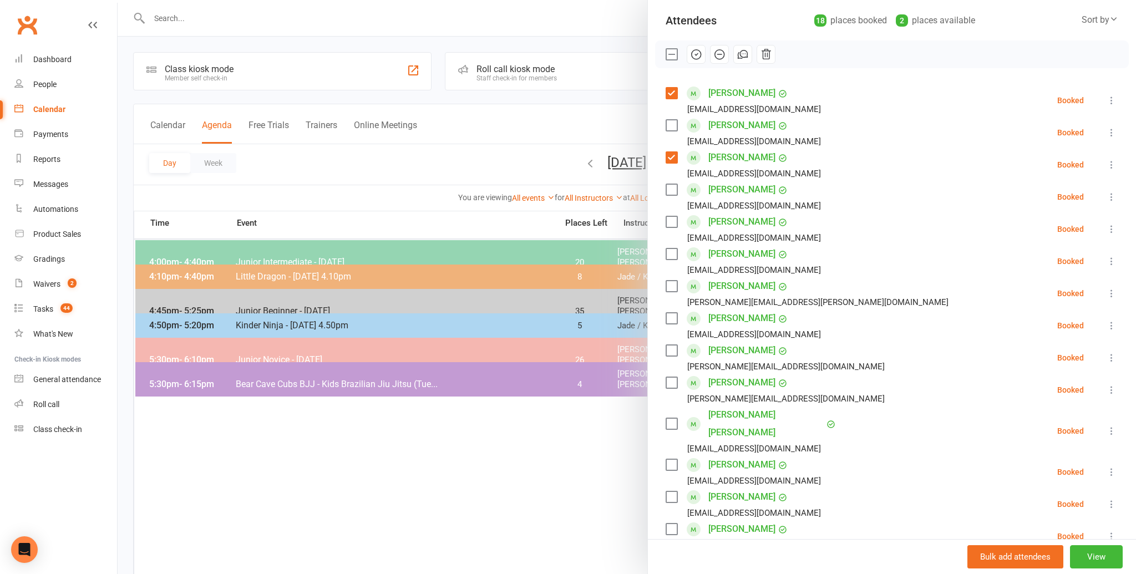
scroll to position [122, 0]
click at [671, 418] on label at bounding box center [670, 423] width 11 height 11
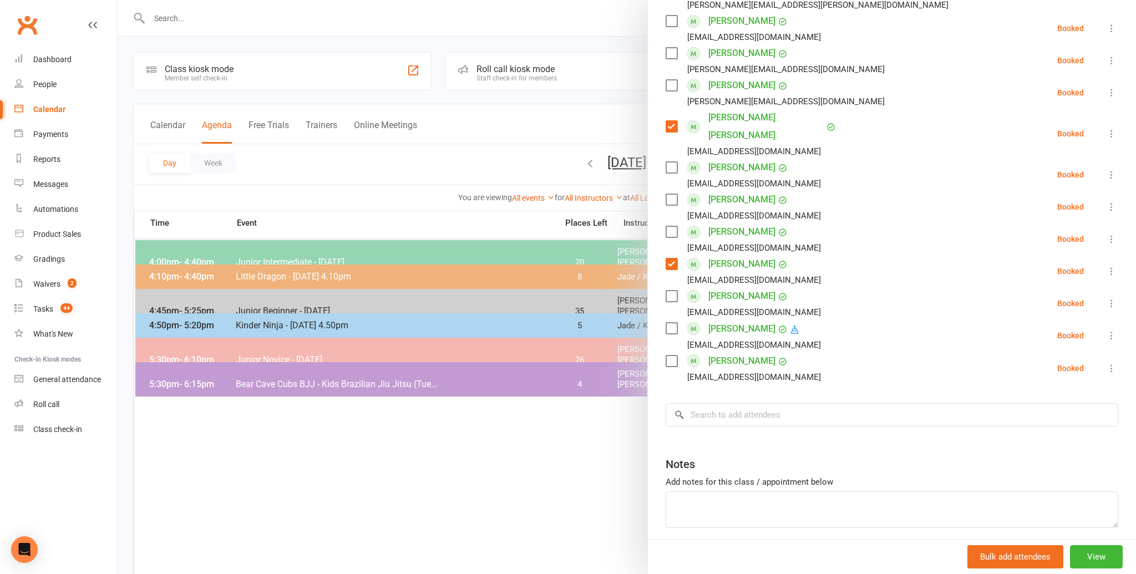
scroll to position [424, 0]
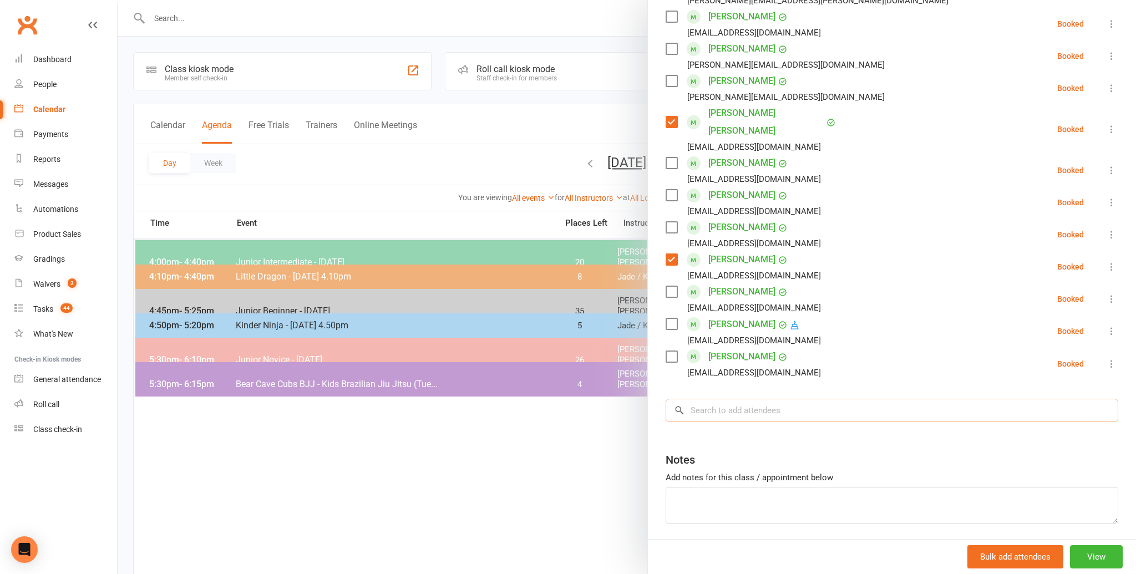
click at [716, 399] on input "search" at bounding box center [891, 410] width 453 height 23
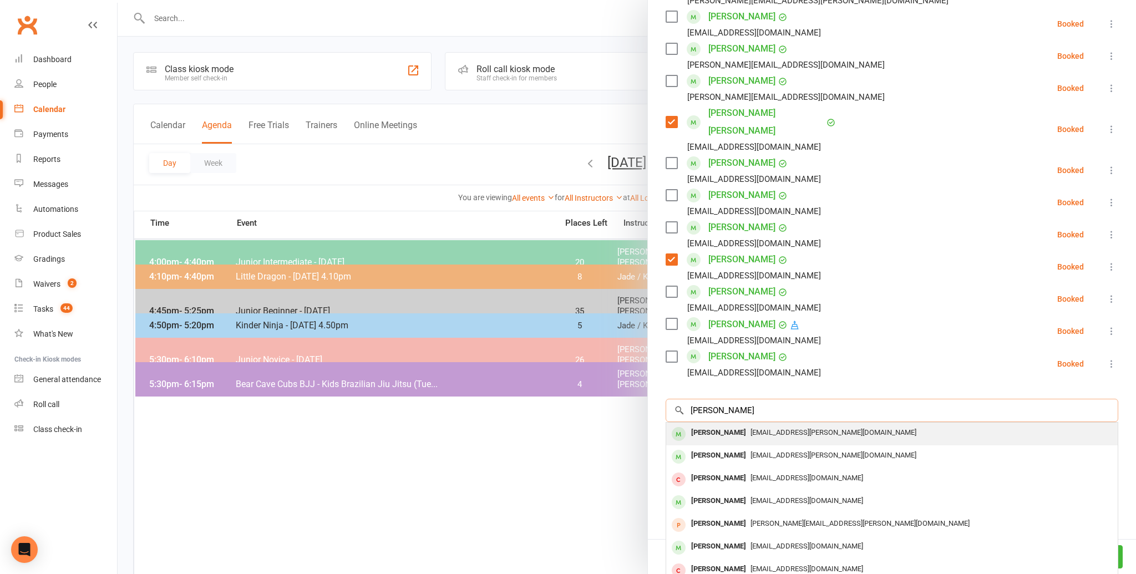
type input "harrison juergens"
click at [709, 425] on div "Harrison Juergens" at bounding box center [719, 433] width 64 height 16
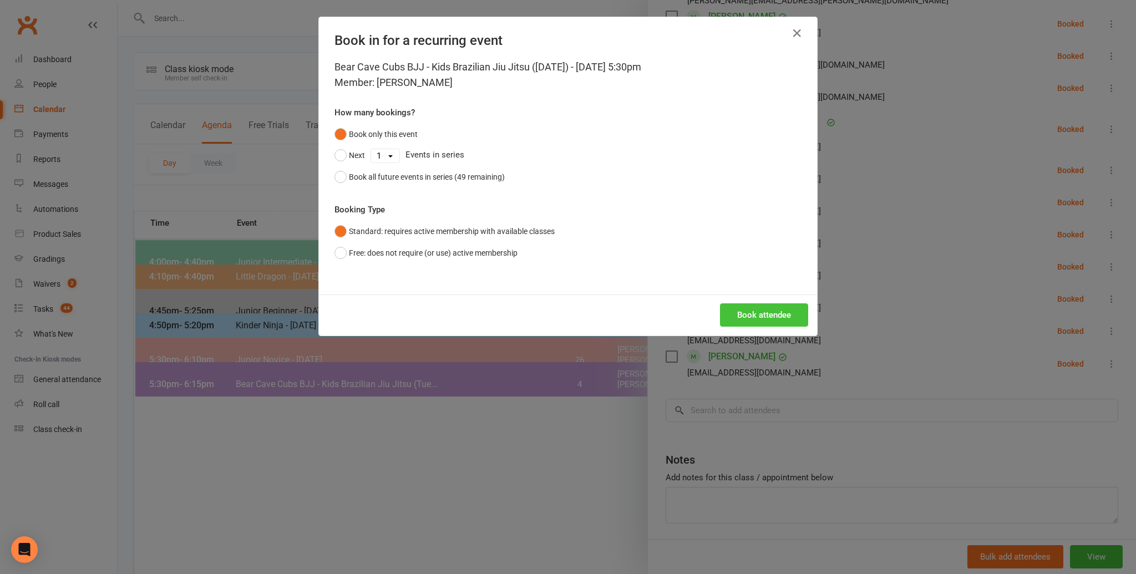
click at [760, 318] on button "Book attendee" at bounding box center [764, 314] width 88 height 23
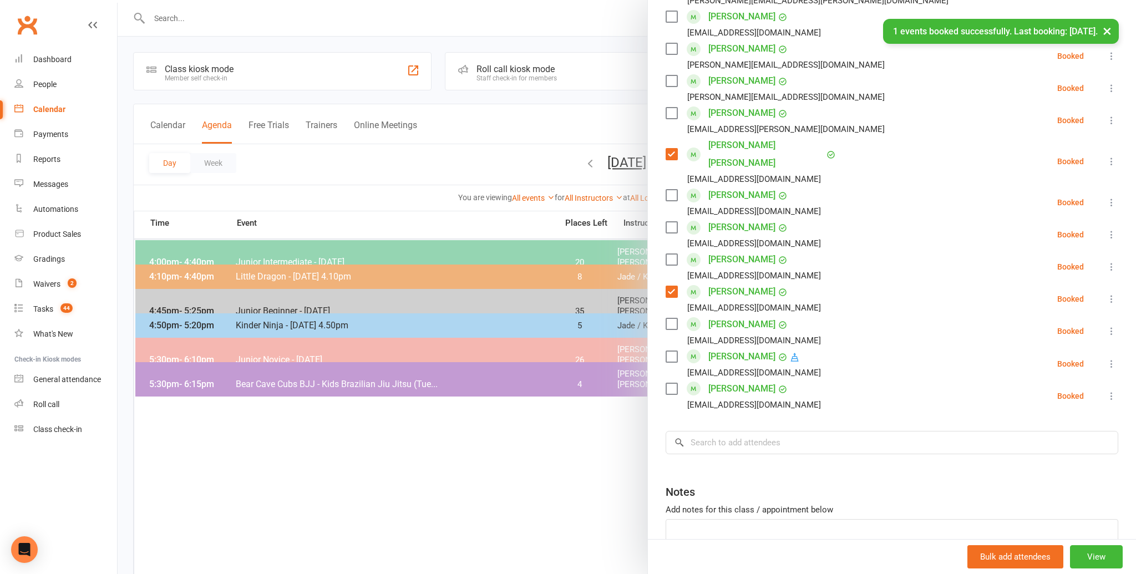
click at [672, 110] on label at bounding box center [670, 113] width 11 height 11
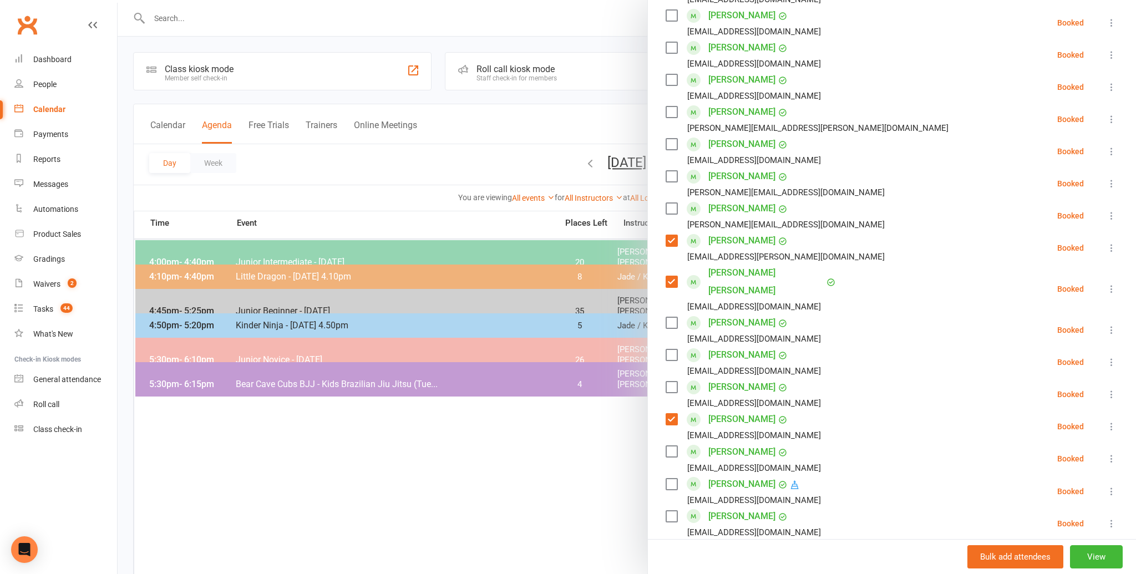
scroll to position [296, 0]
click at [674, 78] on label at bounding box center [670, 80] width 11 height 11
click at [670, 143] on label at bounding box center [670, 144] width 11 height 11
click at [669, 350] on label at bounding box center [670, 355] width 11 height 11
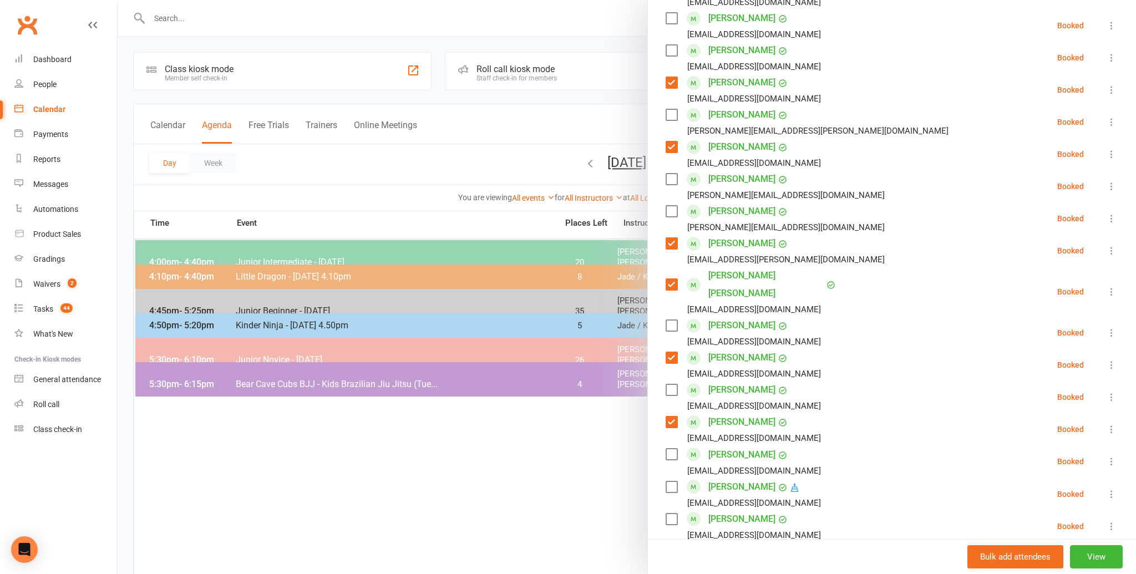
click at [668, 320] on label at bounding box center [670, 325] width 11 height 11
click at [672, 177] on label at bounding box center [670, 179] width 11 height 11
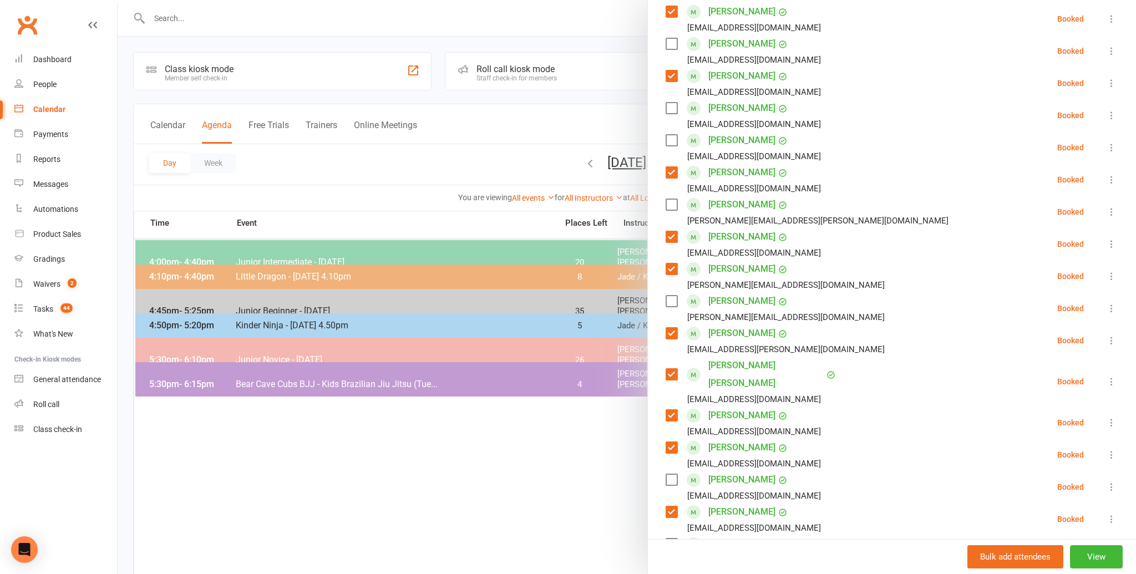
scroll to position [177, 0]
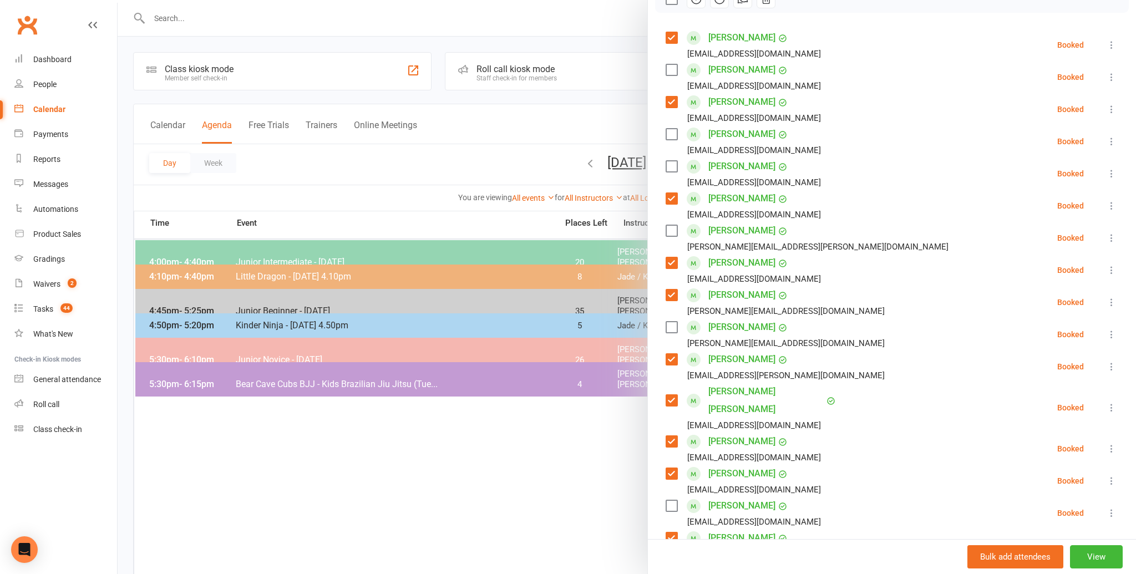
click at [669, 133] on label at bounding box center [670, 134] width 11 height 11
click at [671, 326] on label at bounding box center [670, 327] width 11 height 11
click at [669, 230] on label at bounding box center [670, 230] width 11 height 11
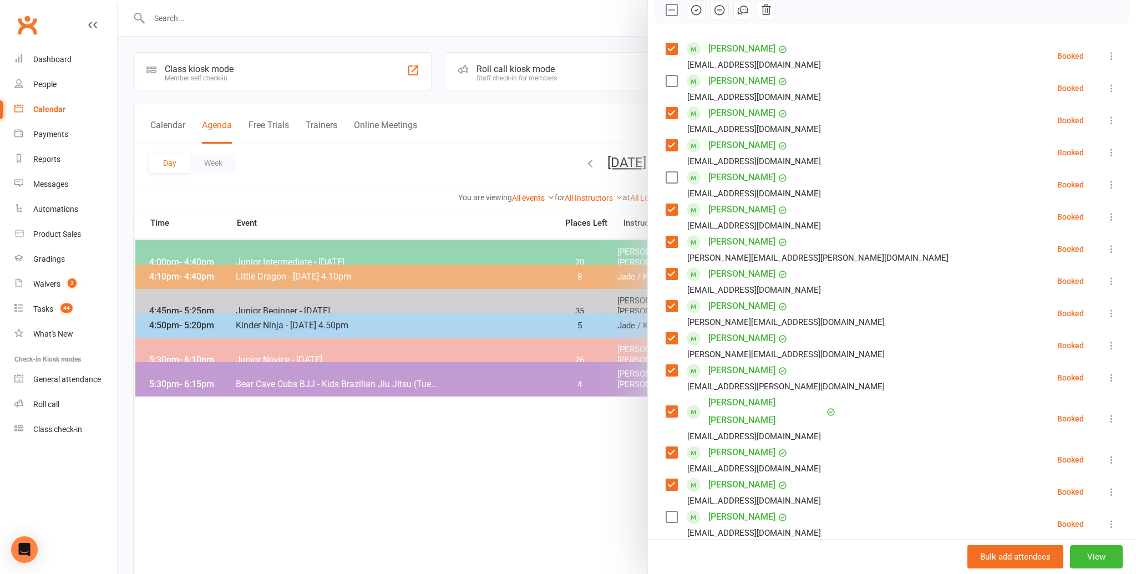
scroll to position [166, 0]
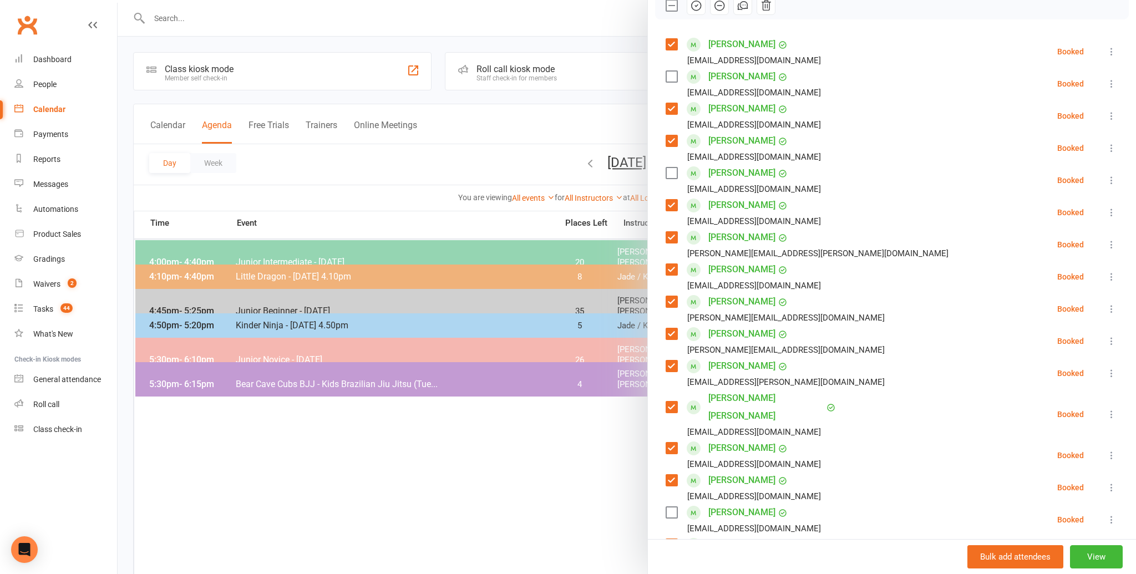
click at [670, 76] on label at bounding box center [670, 76] width 11 height 11
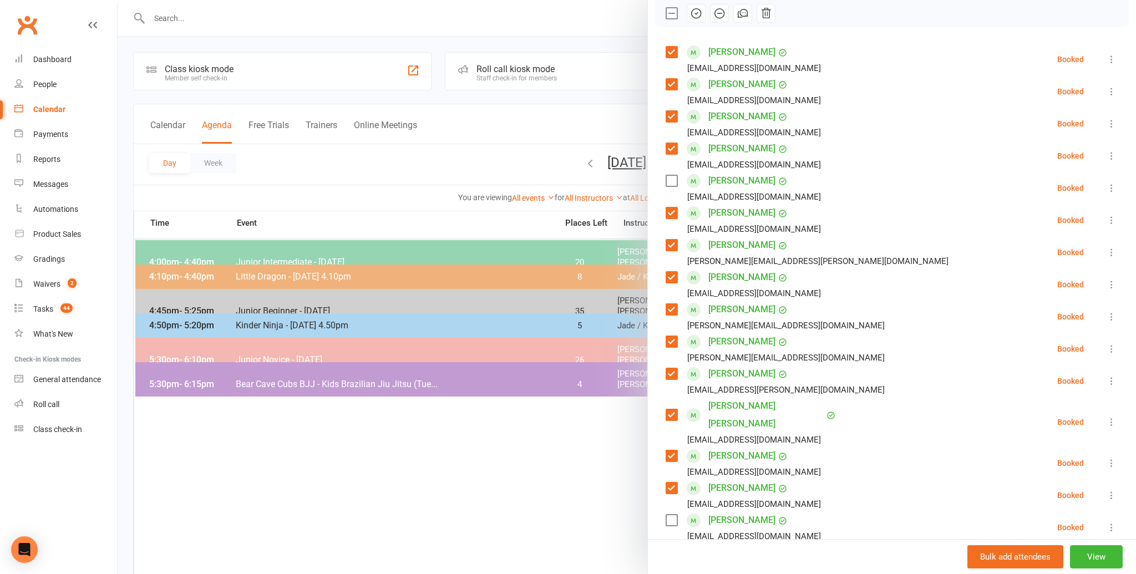
scroll to position [161, 0]
click at [672, 179] on label at bounding box center [670, 180] width 11 height 11
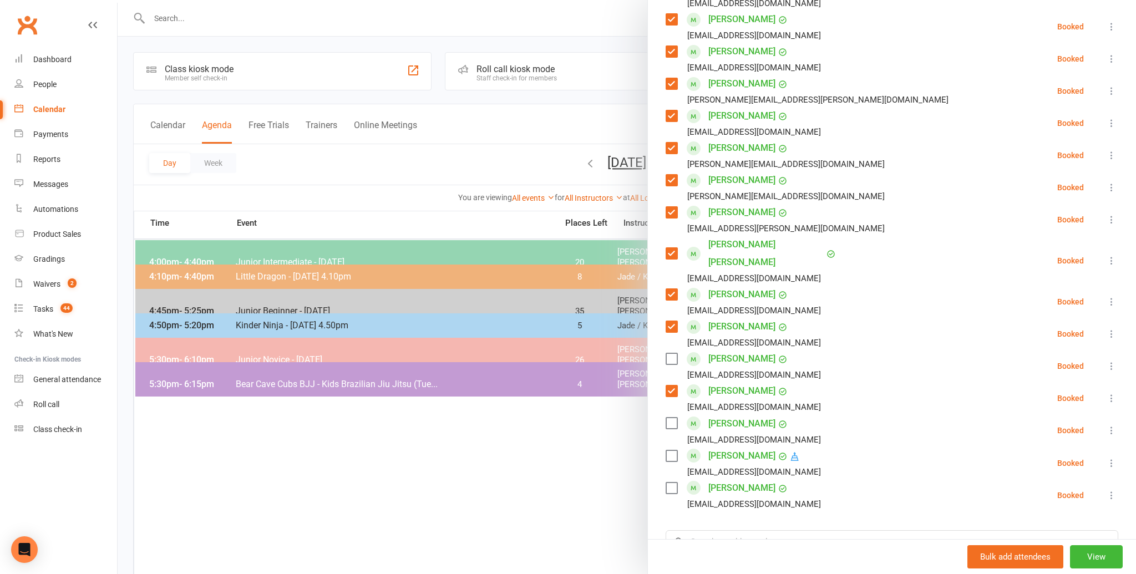
scroll to position [349, 0]
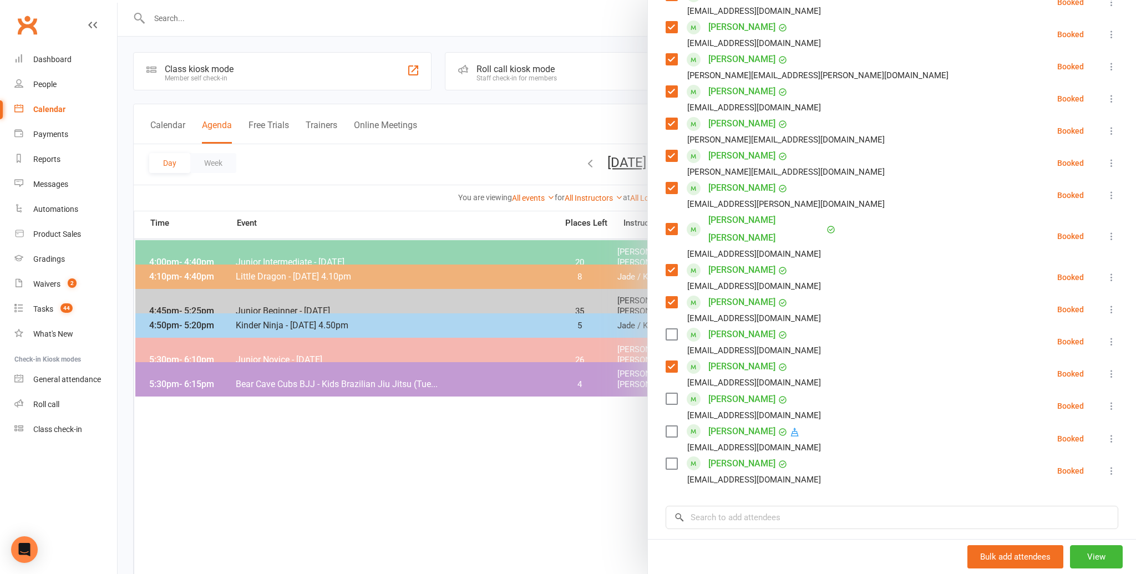
click at [673, 426] on label at bounding box center [670, 431] width 11 height 11
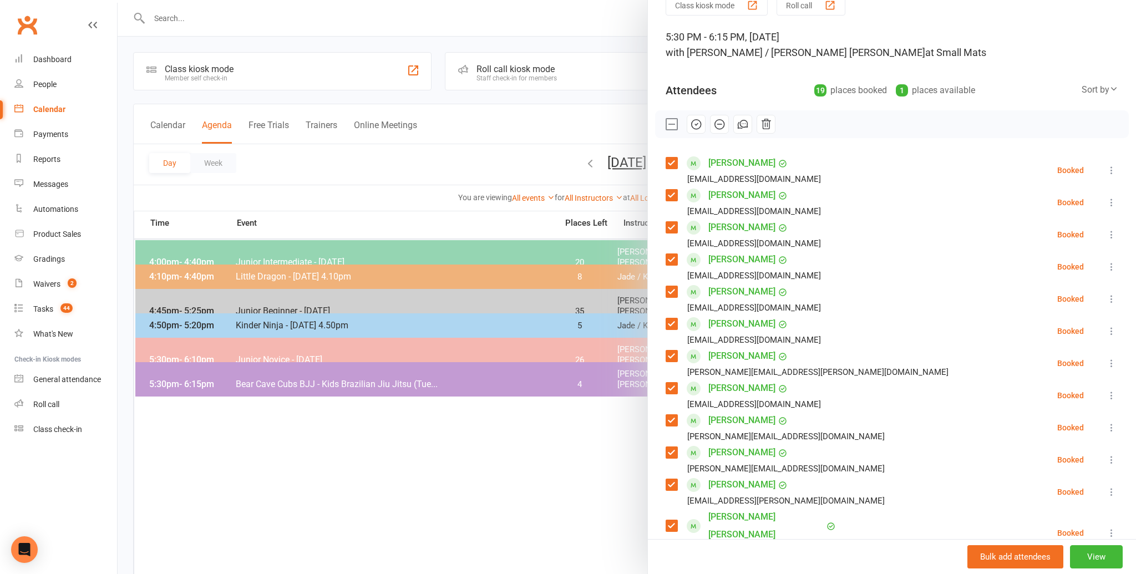
scroll to position [0, 0]
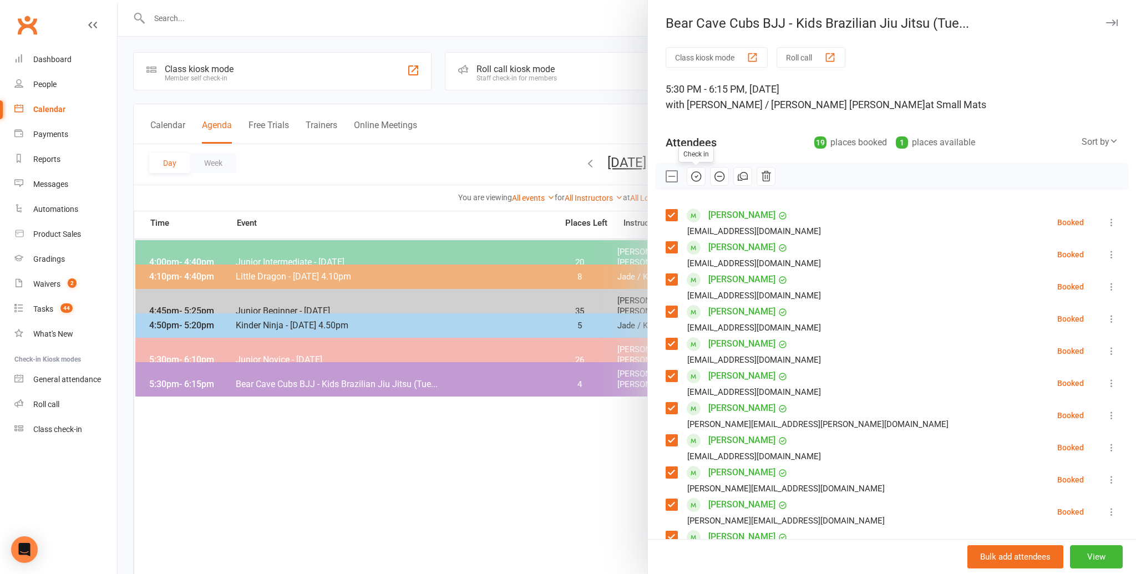
click at [695, 172] on icon "button" at bounding box center [696, 176] width 12 height 12
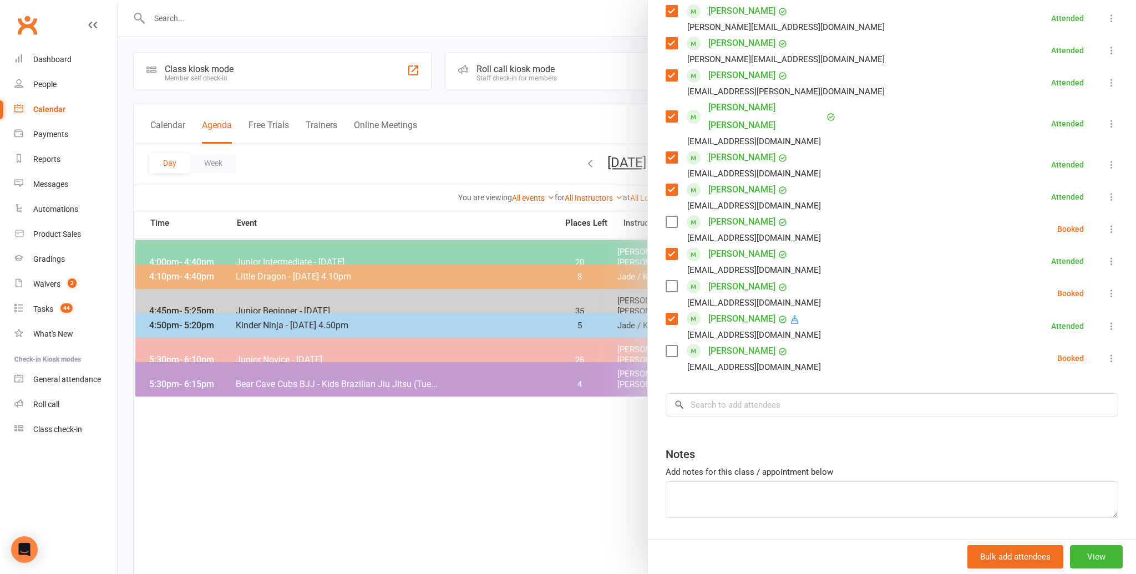
scroll to position [461, 0]
click at [1112, 353] on icon at bounding box center [1111, 358] width 11 height 11
click at [1046, 435] on link "Mark absent" at bounding box center [1057, 446] width 119 height 22
click at [1110, 287] on icon at bounding box center [1111, 292] width 11 height 11
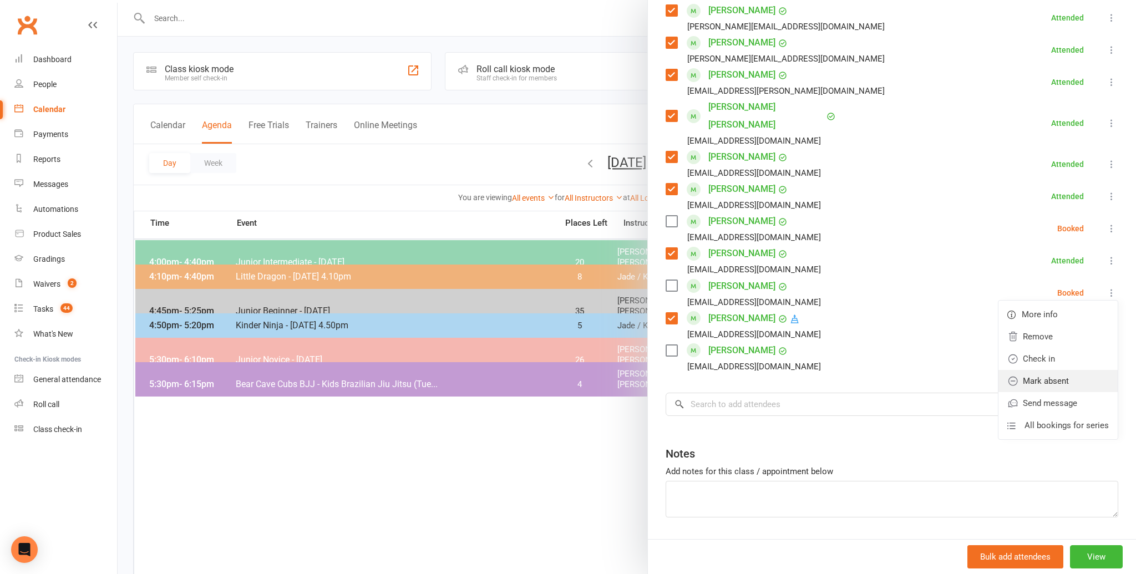
click at [1039, 370] on link "Mark absent" at bounding box center [1057, 381] width 119 height 22
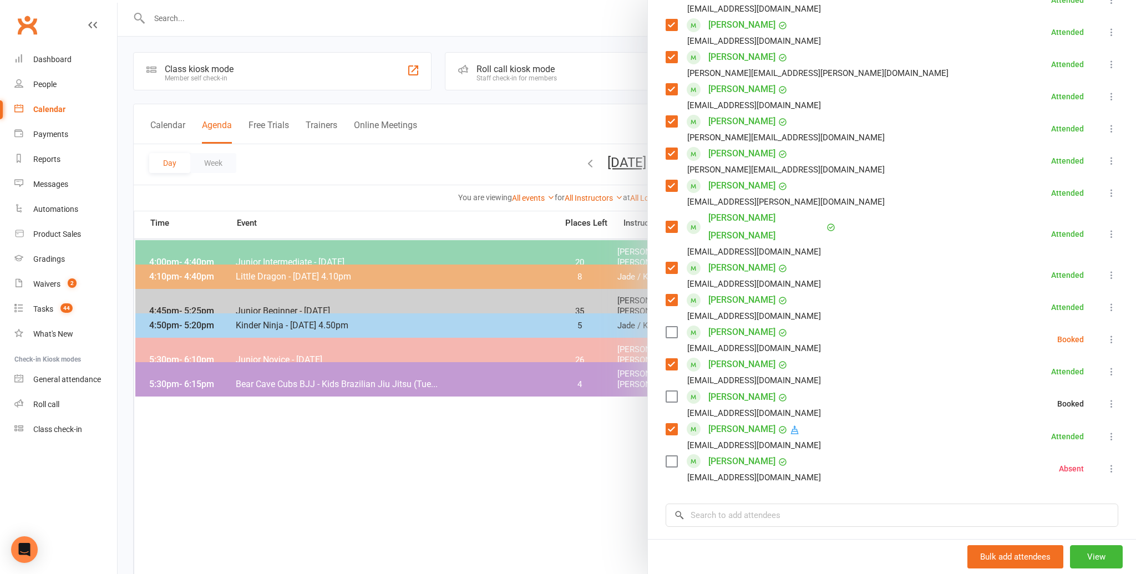
scroll to position [334, 0]
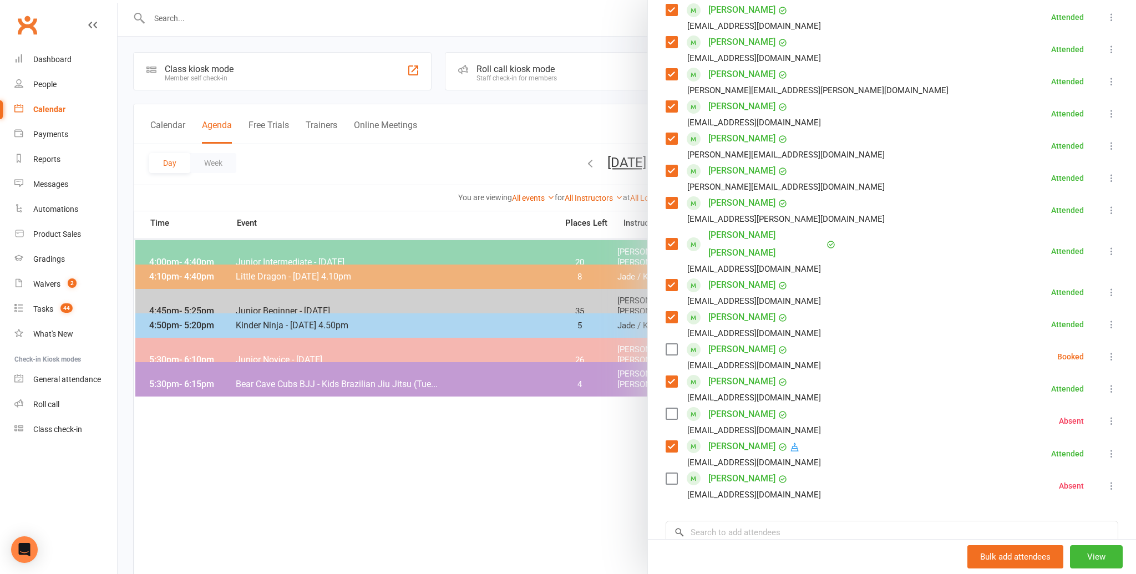
click at [1109, 351] on icon at bounding box center [1111, 356] width 11 height 11
click at [1034, 434] on link "Mark absent" at bounding box center [1057, 445] width 119 height 22
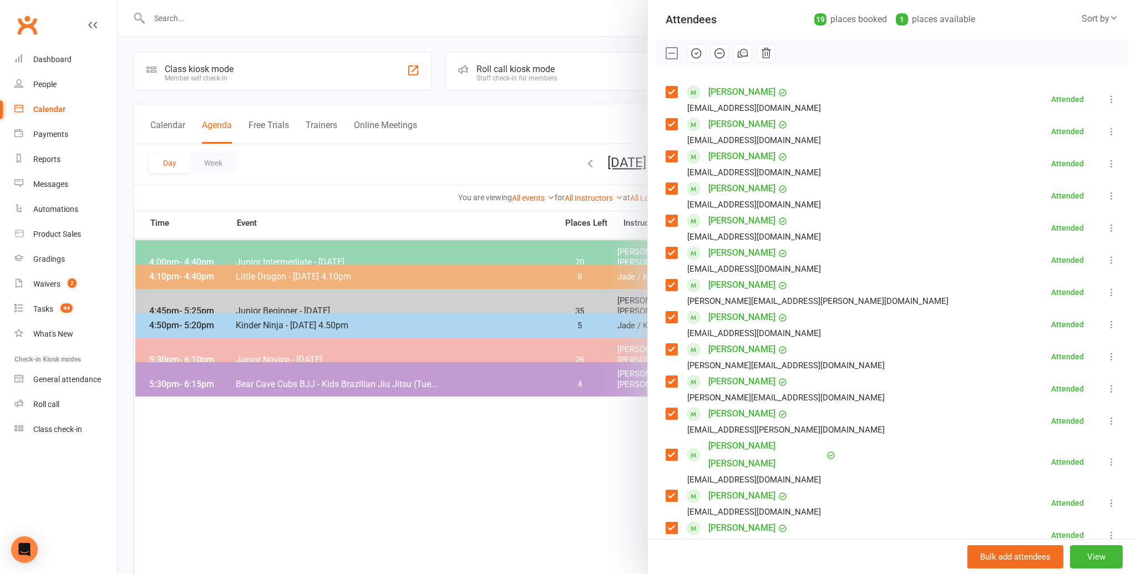
scroll to position [100, 0]
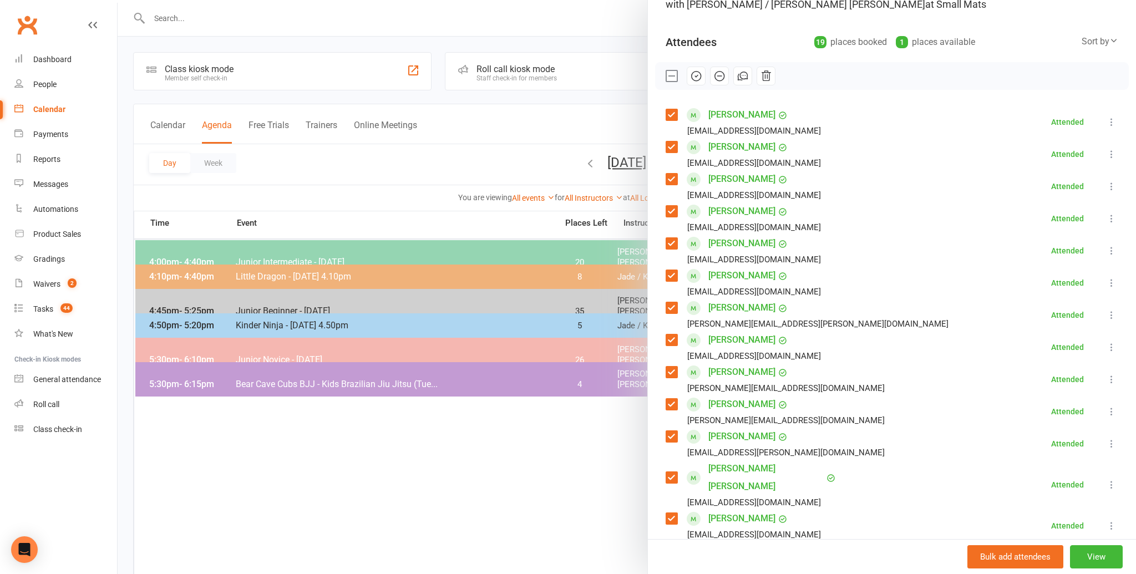
click at [521, 507] on div at bounding box center [627, 287] width 1018 height 574
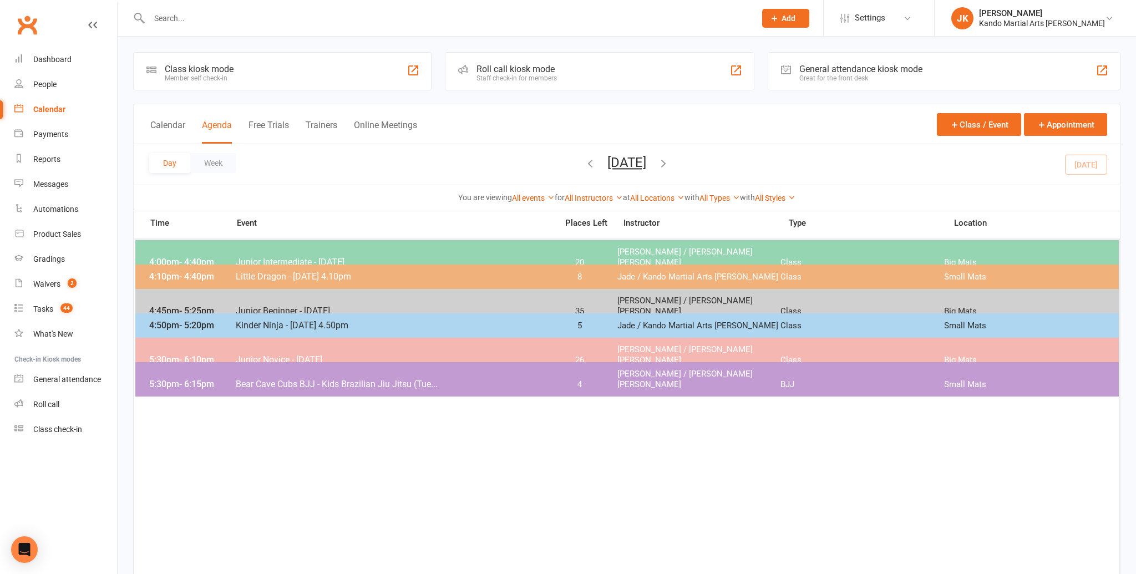
click at [210, 17] on input "text" at bounding box center [447, 19] width 602 height 16
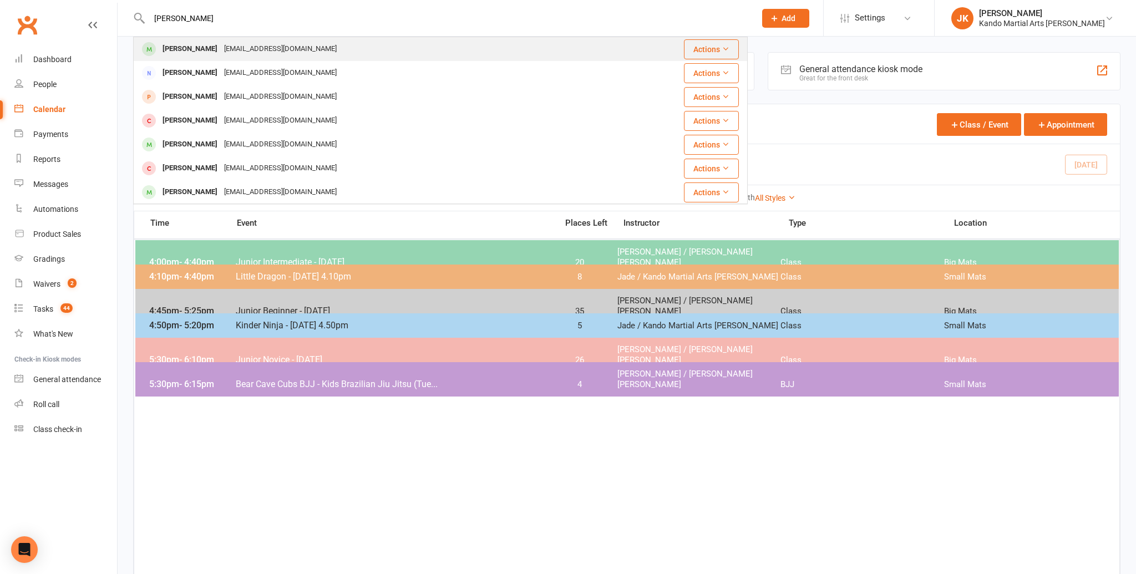
type input "[PERSON_NAME]"
click at [225, 48] on div "[EMAIL_ADDRESS][DOMAIN_NAME]" at bounding box center [280, 49] width 119 height 16
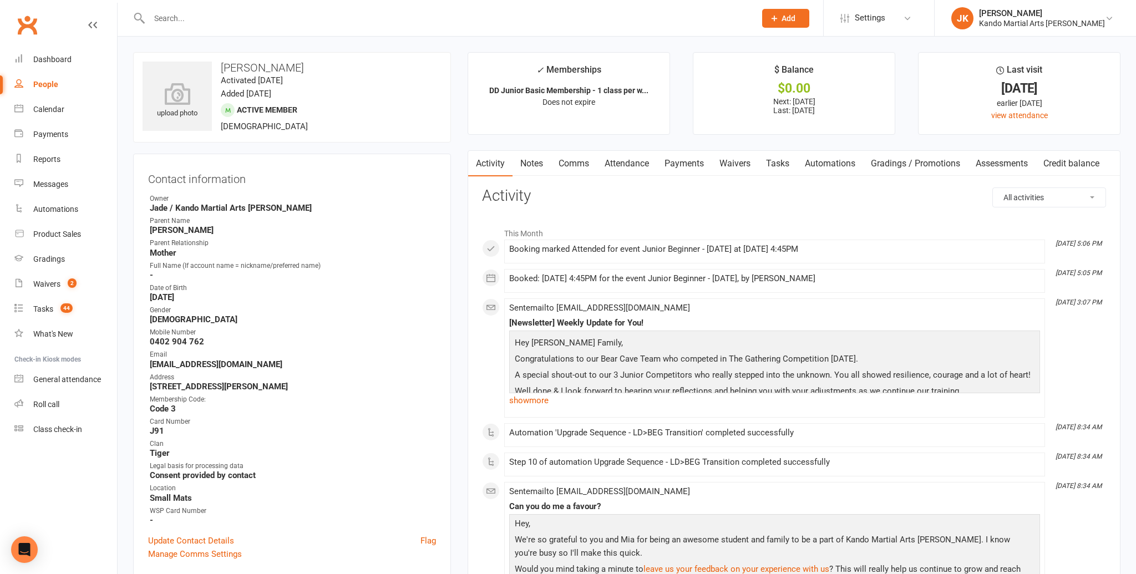
click at [775, 161] on link "Tasks" at bounding box center [777, 164] width 39 height 26
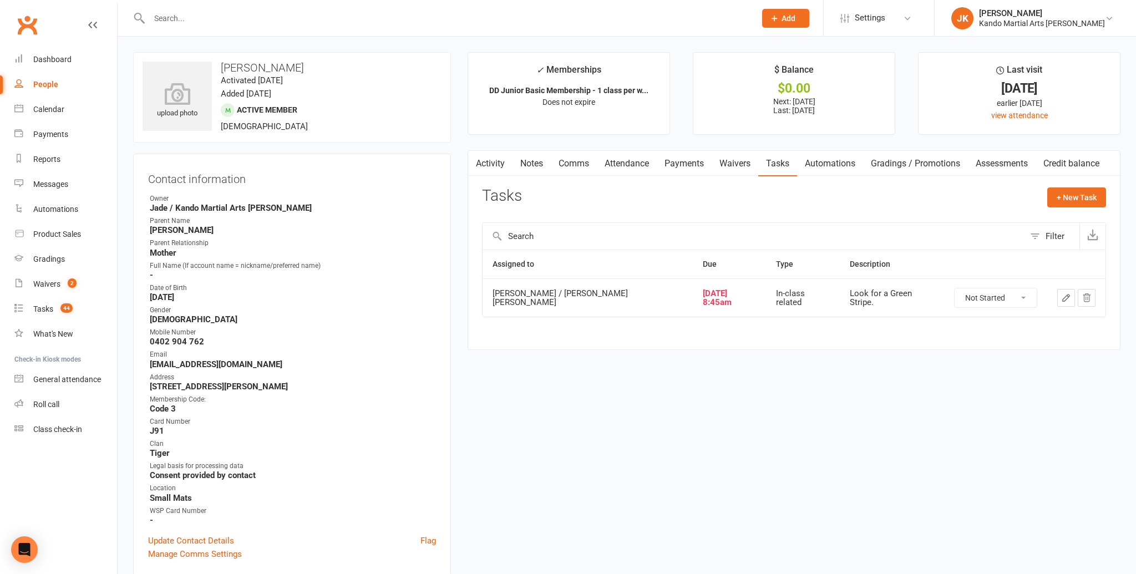
click at [971, 291] on select "Not Started In Progress Waiting Complete" at bounding box center [995, 297] width 82 height 19
click at [954, 288] on select "Not Started In Progress Waiting Complete" at bounding box center [995, 297] width 82 height 19
select select "unstarted"
click at [55, 109] on div "Calendar" at bounding box center [48, 109] width 31 height 9
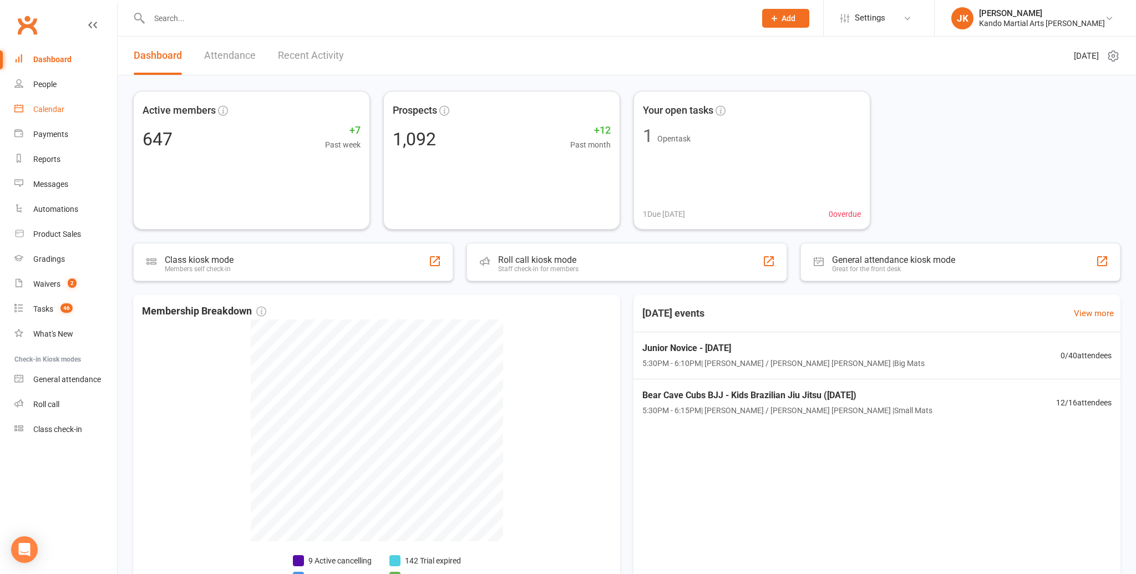
click at [47, 108] on div "Calendar" at bounding box center [48, 109] width 31 height 9
